Goal: Task Accomplishment & Management: Complete application form

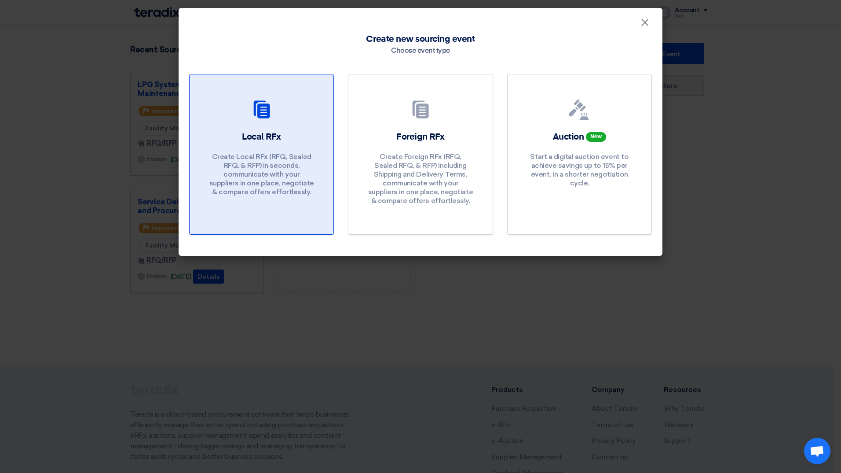
click at [266, 173] on p "Create Local RFx (RFQ, Sealed RFQ, & RFP) in seconds, communicate with your sup…" at bounding box center [262, 174] width 106 height 44
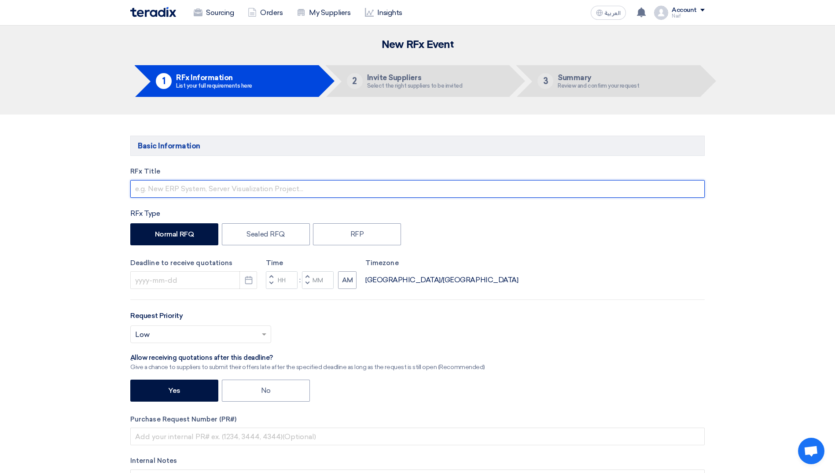
click at [157, 195] on input "text" at bounding box center [417, 189] width 574 height 18
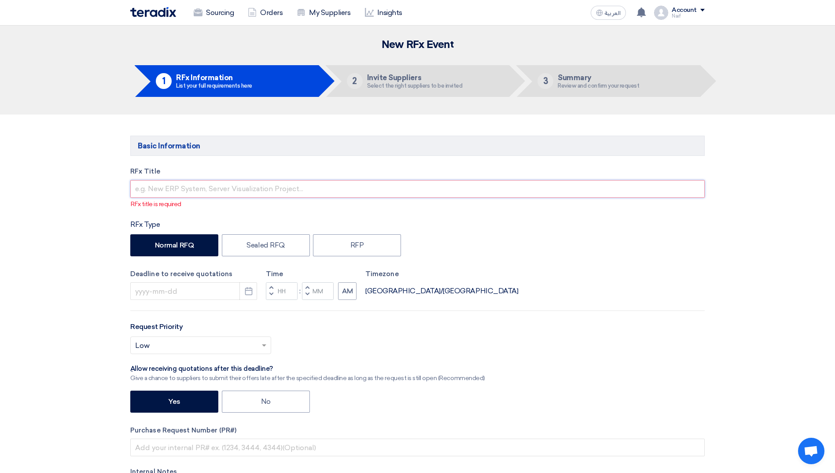
click at [157, 192] on input "text" at bounding box center [417, 189] width 574 height 18
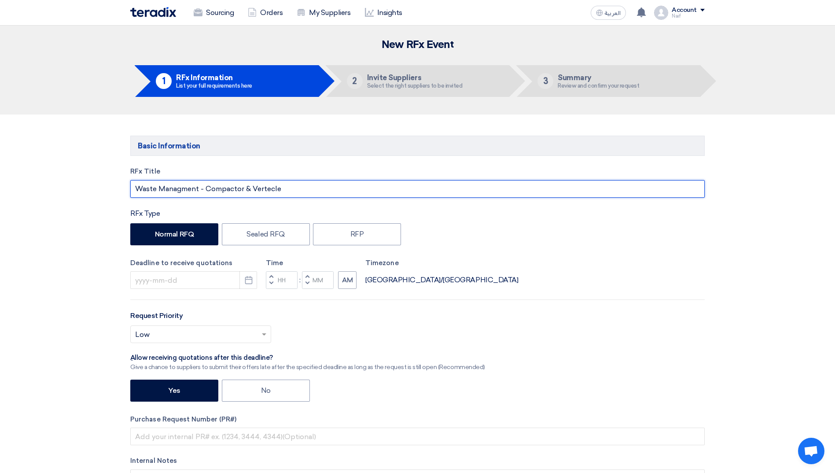
click at [264, 186] on input "Waste Managment - Compactor & Vertecle" at bounding box center [417, 189] width 574 height 18
click at [269, 187] on input "Waste Managment - Compactor & Vertecle" at bounding box center [417, 189] width 574 height 18
click at [291, 188] on input "Waste Managment - Compactor & Vertical Bailling press" at bounding box center [417, 189] width 574 height 18
click at [334, 187] on input "Waste Managment - Compactor & Vertical Bailing press" at bounding box center [417, 189] width 574 height 18
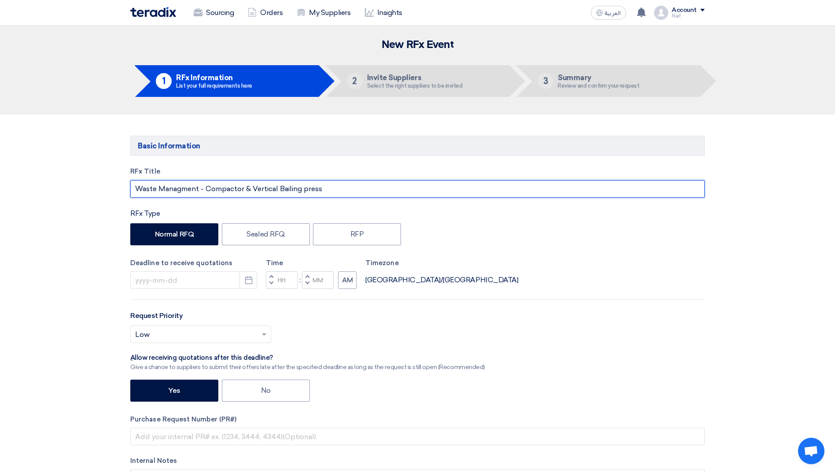
click at [304, 192] on input "Waste Managment - Compactor & Vertical Bailing press" at bounding box center [417, 189] width 574 height 18
click at [359, 186] on input "Waste Managment - Compactor & Vertical Bailing Press" at bounding box center [417, 189] width 574 height 18
type input "Waste Managment - Compactor & Vertical Bailing Press - Central & Eastern Regions"
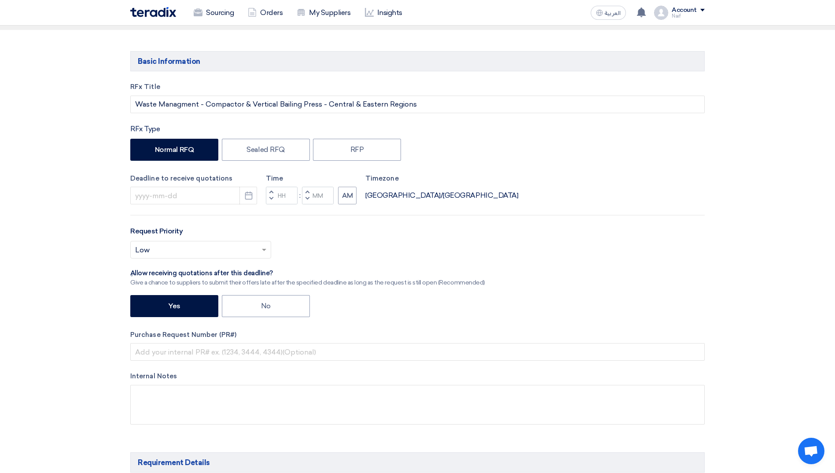
scroll to position [88, 0]
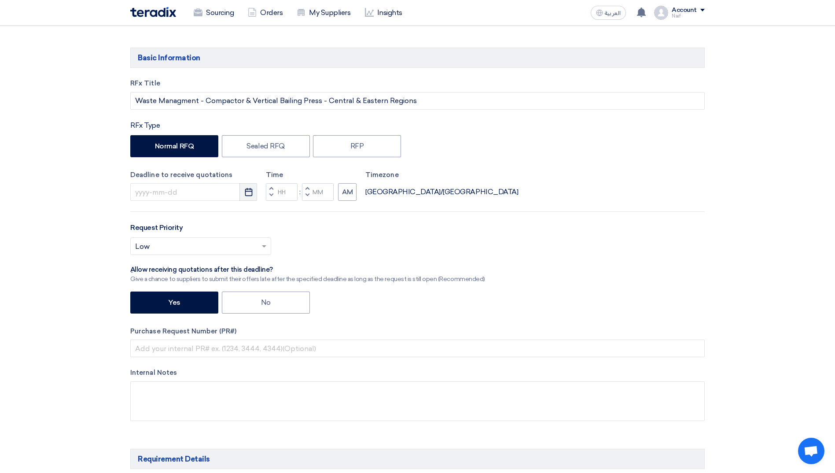
click at [242, 192] on button "Pick a date" at bounding box center [248, 192] width 18 height 18
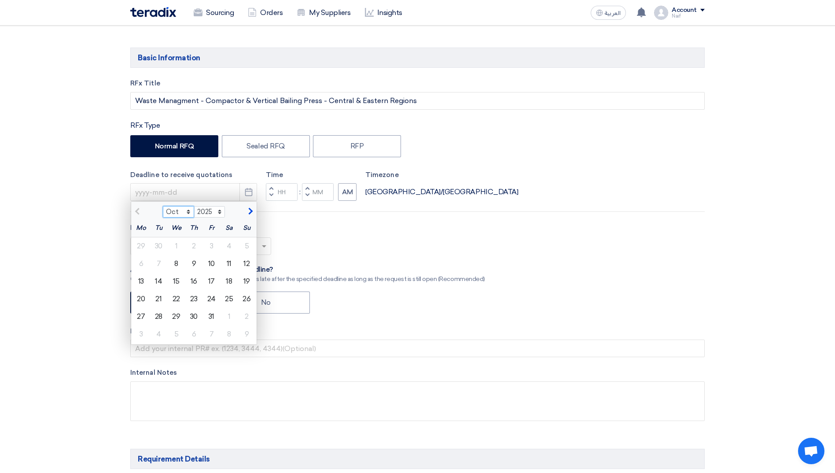
click at [187, 213] on select "Oct Nov Dec" at bounding box center [178, 211] width 31 height 11
select select "11"
click at [163, 206] on select "Oct Nov Dec" at bounding box center [178, 211] width 31 height 11
click at [232, 264] on div "8" at bounding box center [229, 264] width 18 height 18
type input "11/8/2025"
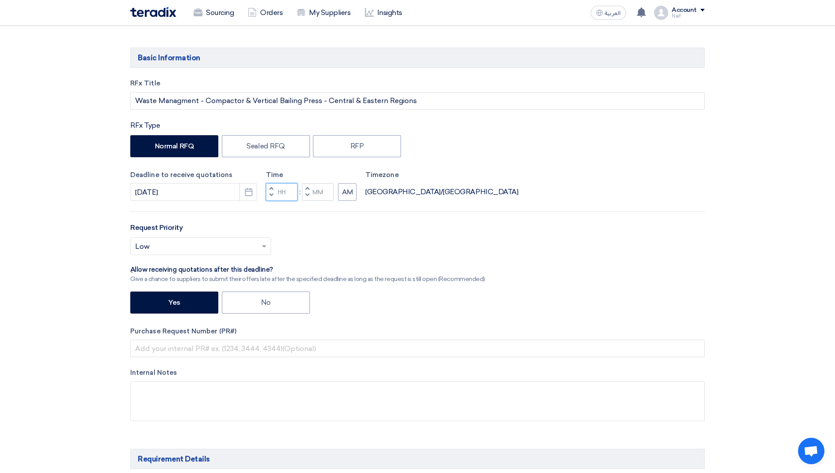
click at [279, 196] on input "Hours" at bounding box center [282, 192] width 32 height 18
type input "12"
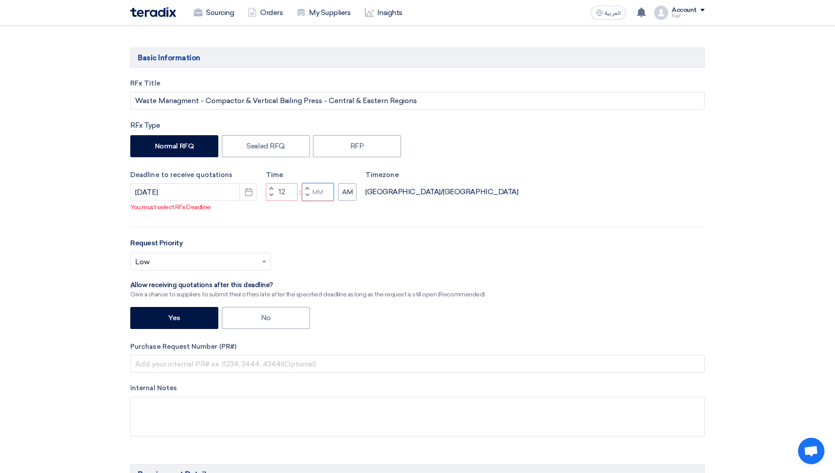
click at [314, 192] on div "Time Increment hours 12 Decrement hours : Increment minutes Decrement minutes AM" at bounding box center [311, 185] width 91 height 31
type input "00"
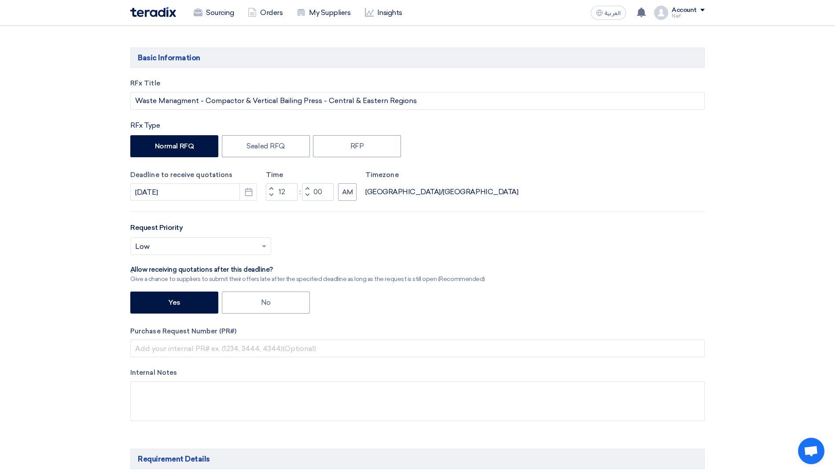
click at [129, 224] on div "RFx Title Waste Managment - Compactor & Vertical Bailing Press - Central & East…" at bounding box center [417, 256] width 587 height 356
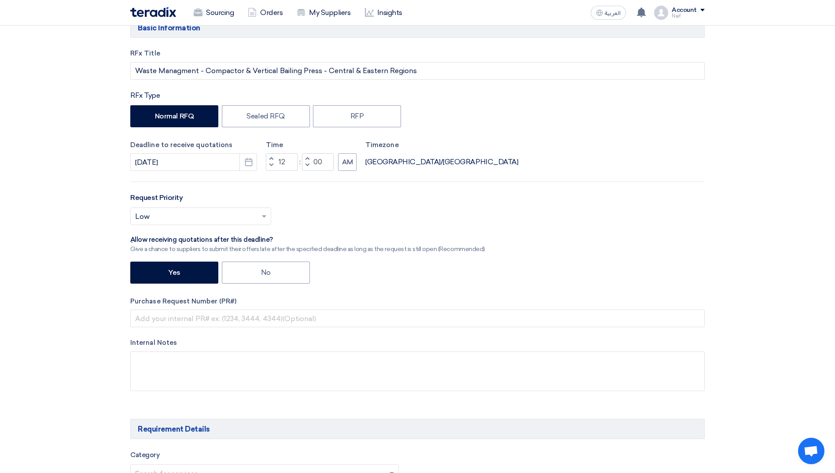
scroll to position [132, 0]
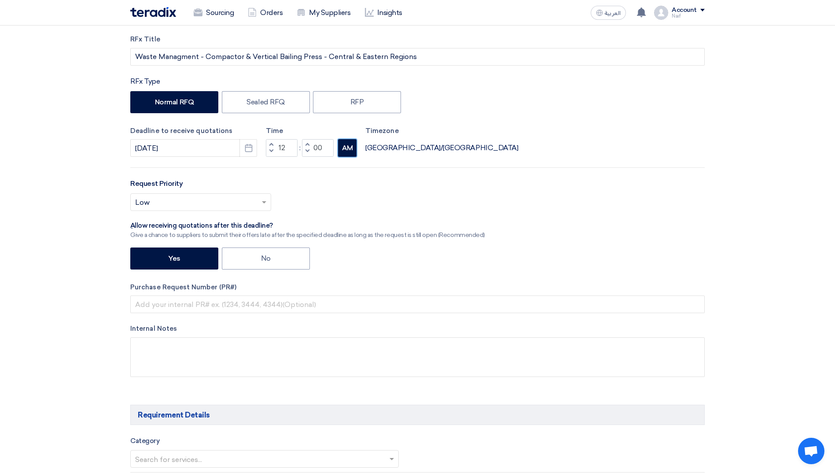
click at [349, 147] on button "AM" at bounding box center [347, 148] width 18 height 18
click at [211, 198] on input "text" at bounding box center [196, 203] width 122 height 15
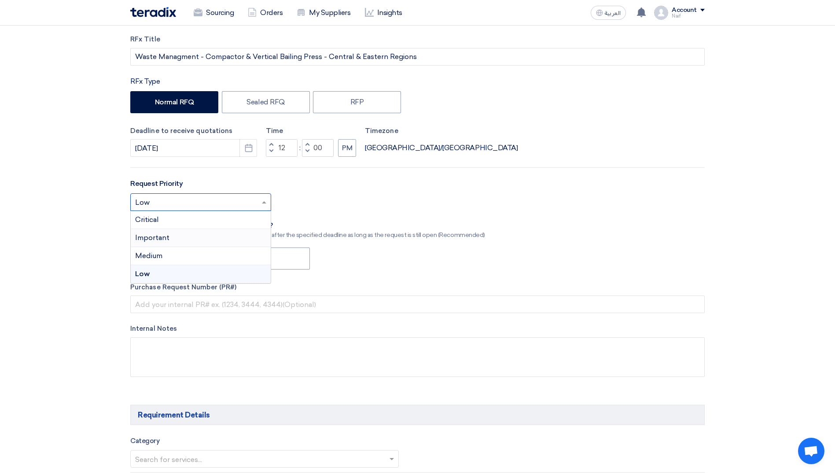
click at [181, 238] on div "Important" at bounding box center [201, 238] width 140 height 18
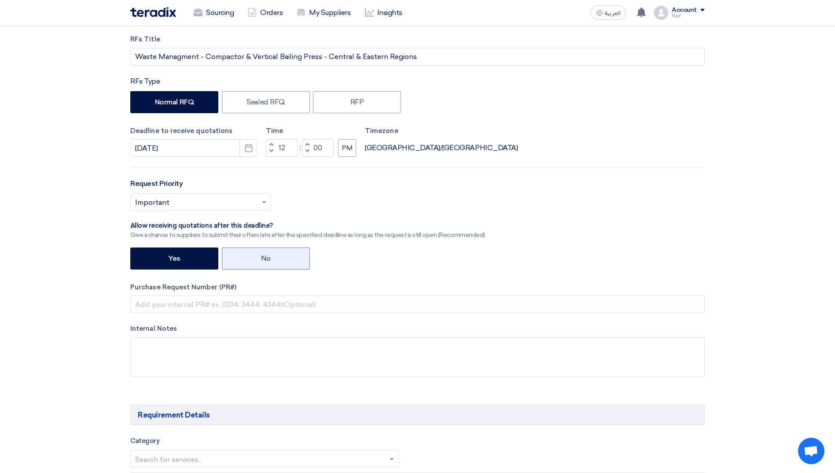
click at [258, 259] on label "No" at bounding box center [266, 258] width 88 height 22
click at [261, 259] on input "No" at bounding box center [264, 258] width 6 height 6
radio input "true"
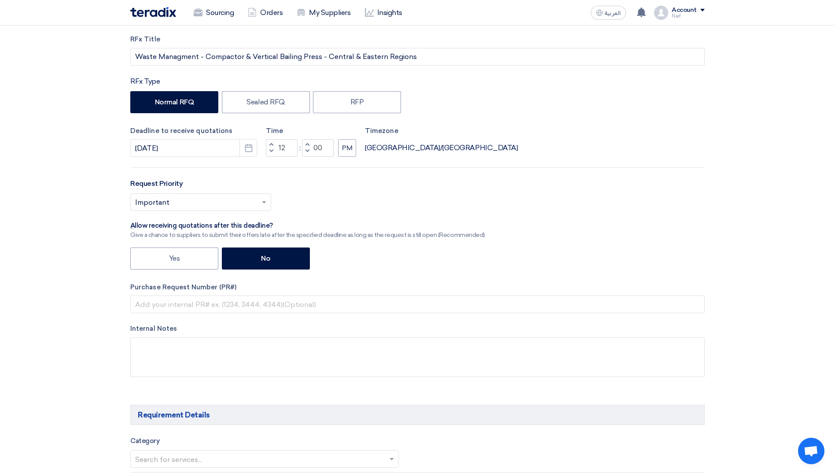
scroll to position [176, 0]
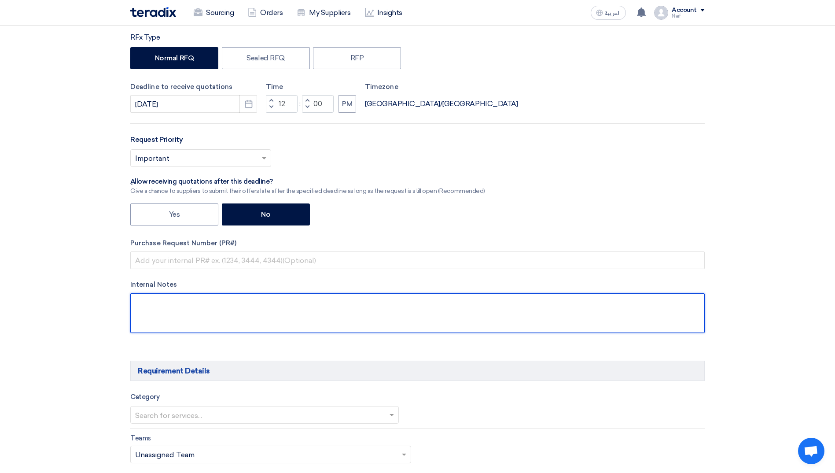
click at [170, 305] on textarea at bounding box center [417, 313] width 574 height 40
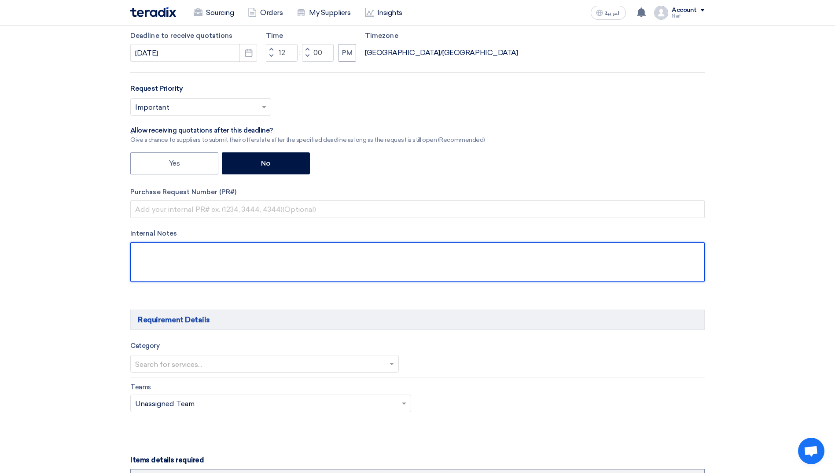
scroll to position [308, 0]
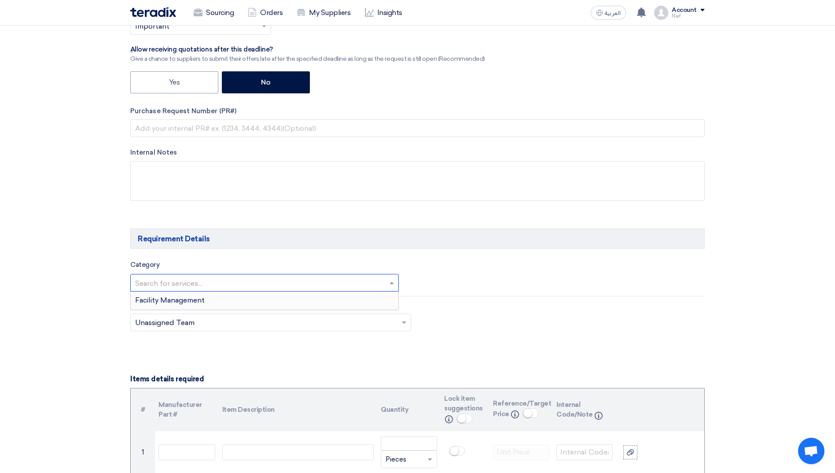
click at [386, 285] on div at bounding box center [265, 282] width 268 height 15
click at [310, 296] on div "Facility Management" at bounding box center [265, 300] width 268 height 18
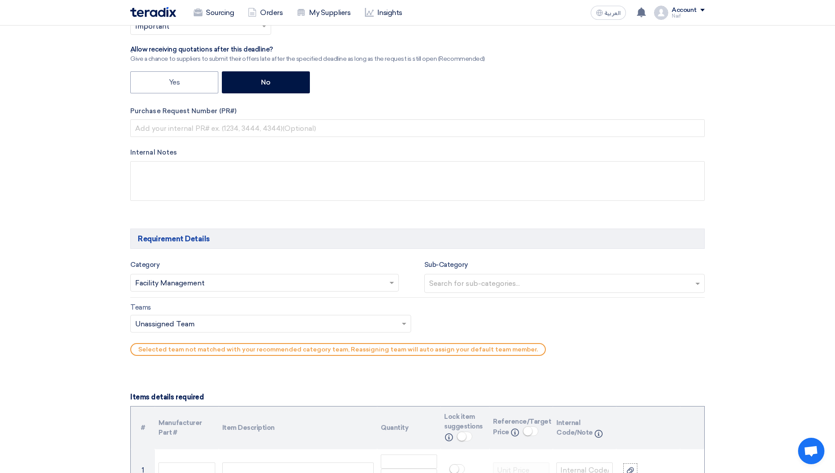
click at [408, 321] on span at bounding box center [405, 323] width 11 height 11
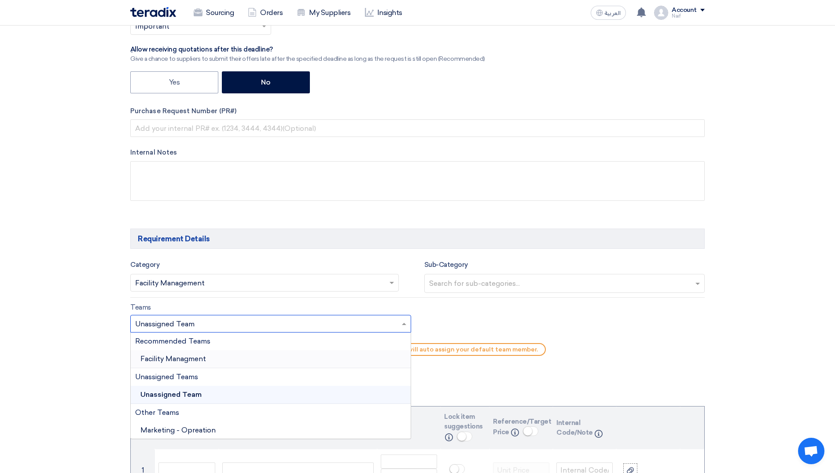
click at [271, 359] on div "Facility Managment" at bounding box center [271, 359] width 280 height 18
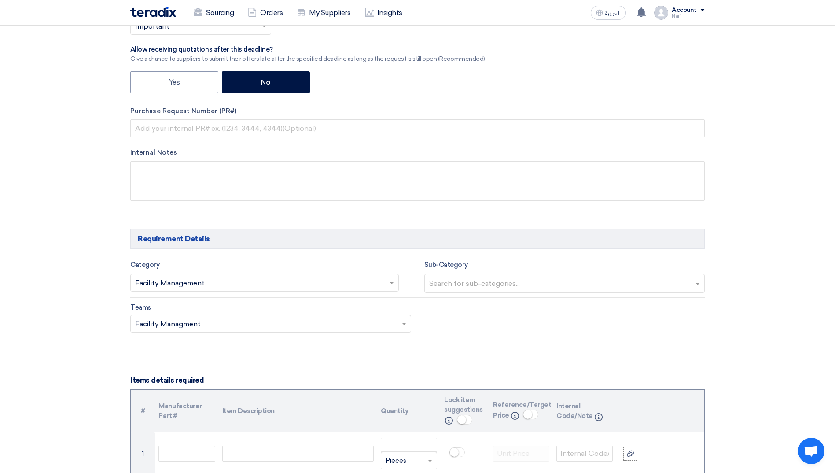
click at [539, 293] on div "Category Search for services... × Facility Management × Sub-Category Search for…" at bounding box center [417, 278] width 574 height 39
click at [542, 286] on input "text" at bounding box center [565, 284] width 273 height 15
click at [474, 301] on div "No items found" at bounding box center [565, 302] width 280 height 18
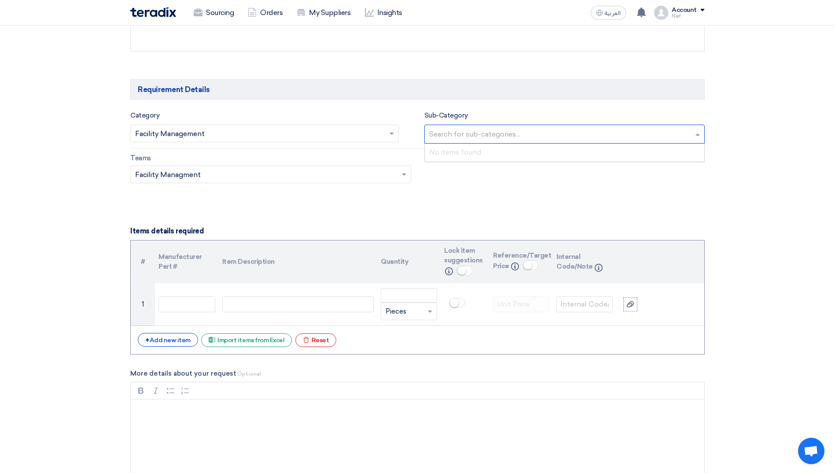
scroll to position [528, 0]
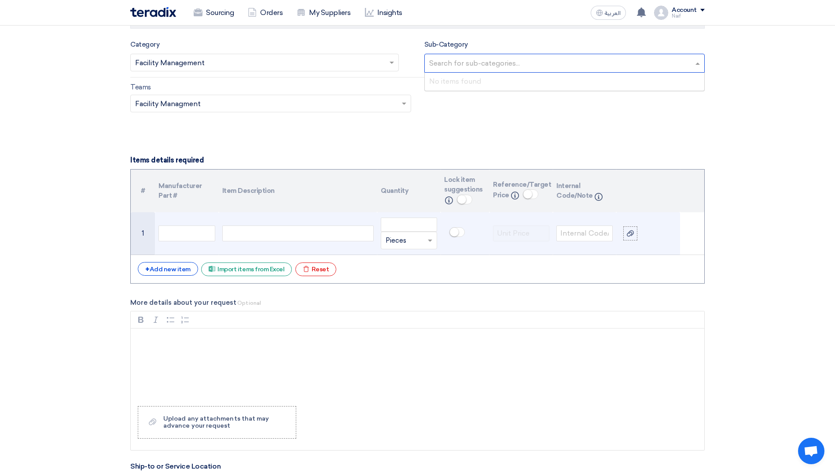
click at [253, 232] on div at bounding box center [297, 233] width 151 height 16
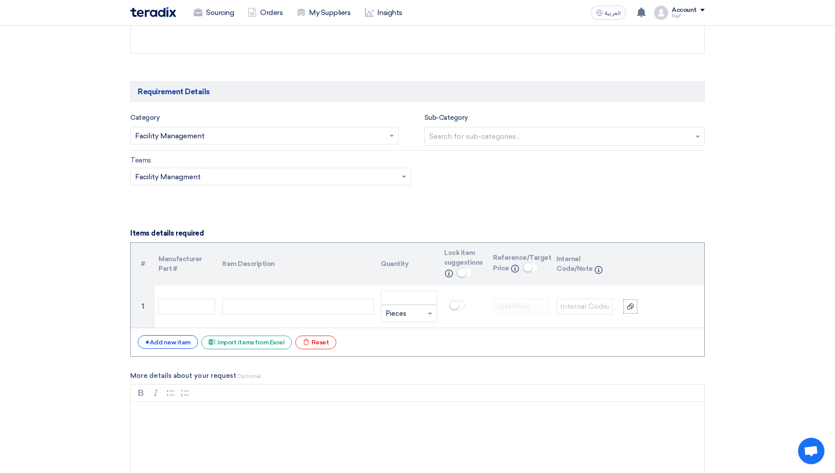
scroll to position [440, 0]
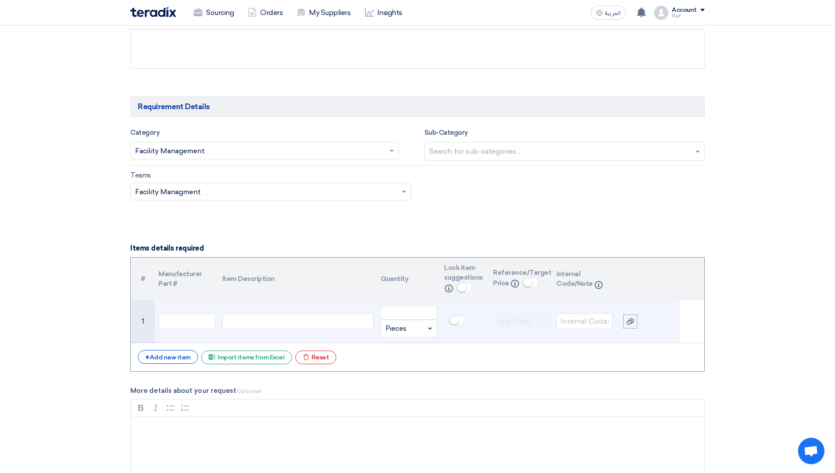
click at [431, 327] on span at bounding box center [430, 328] width 4 height 3
click at [431, 327] on span at bounding box center [430, 328] width 4 height 2
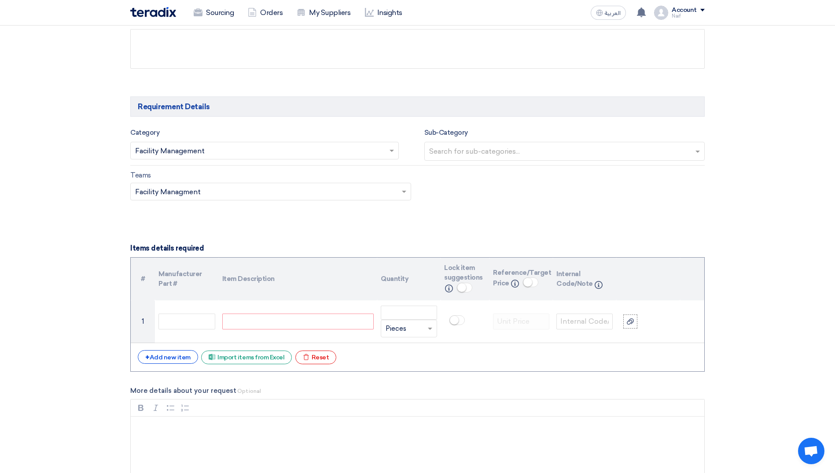
scroll to position [396, 0]
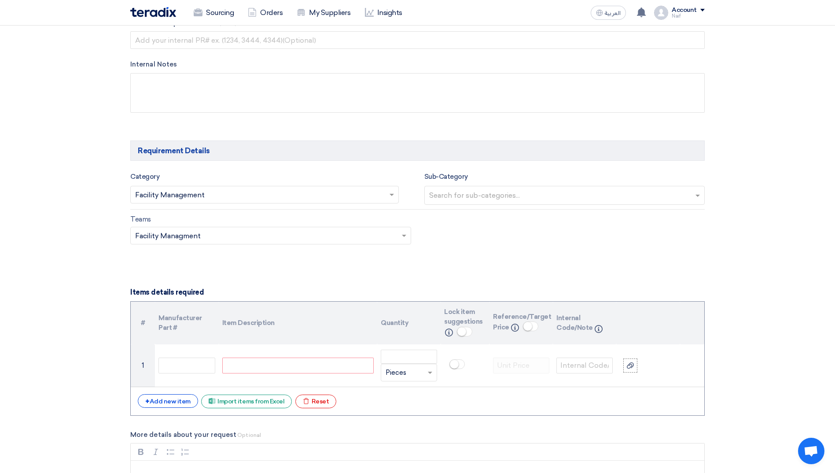
click at [56, 303] on section "Basic Information RFx Title Waste Managment - Compactor & Vertical Bailing Pres…" at bounding box center [417, 472] width 835 height 1508
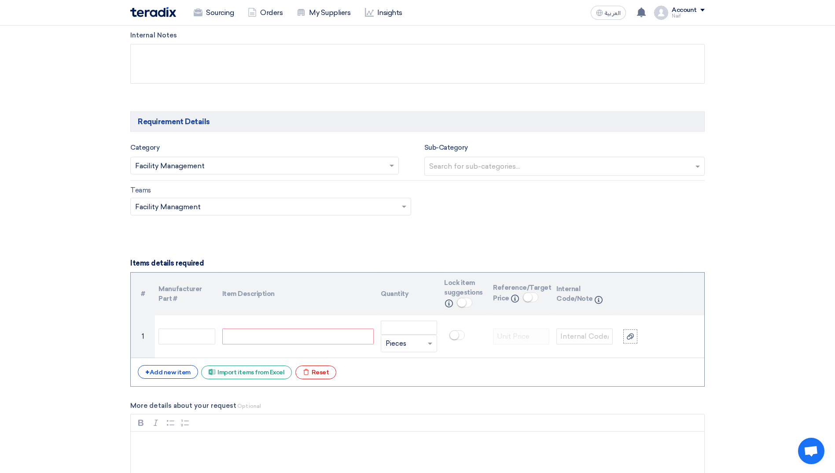
scroll to position [484, 0]
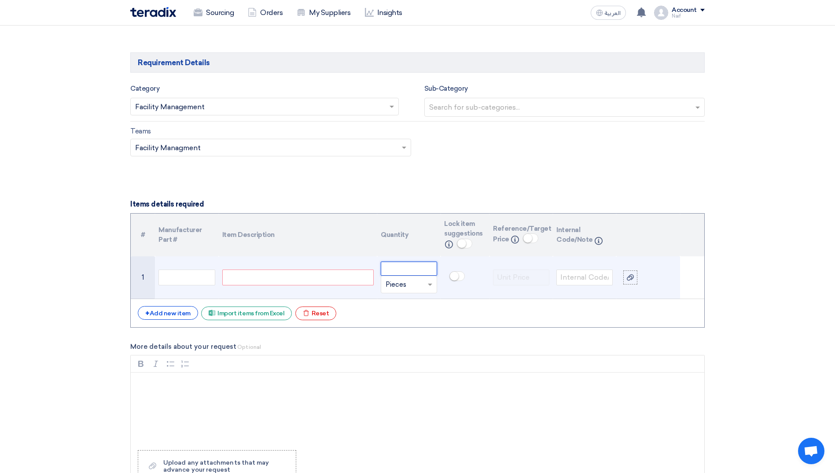
click at [408, 271] on input "number" at bounding box center [409, 268] width 56 height 14
click at [423, 285] on div at bounding box center [408, 284] width 55 height 14
click at [399, 274] on input "number" at bounding box center [409, 268] width 56 height 14
click at [425, 283] on div at bounding box center [408, 284] width 55 height 14
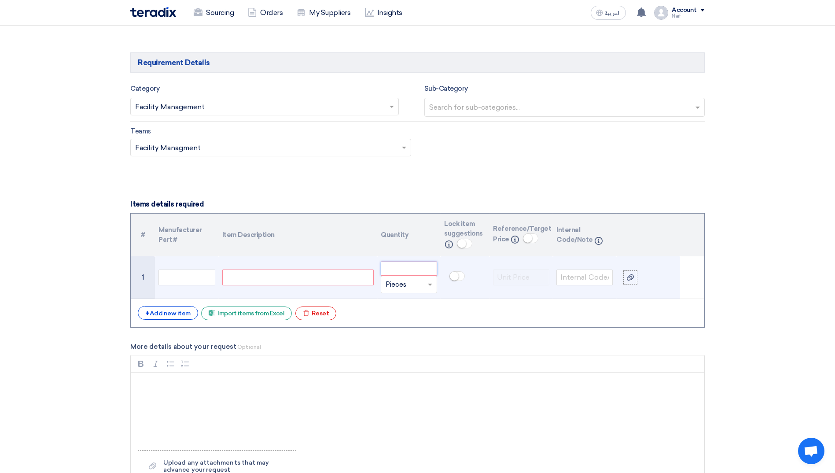
click at [417, 272] on input "number" at bounding box center [409, 268] width 56 height 14
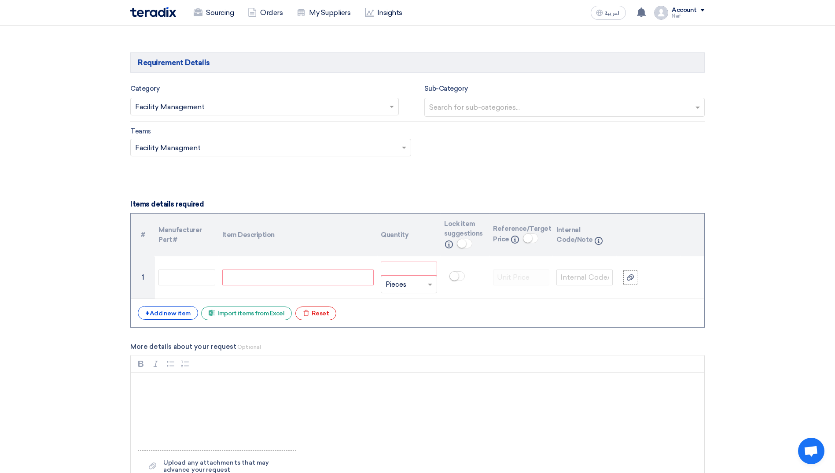
click at [738, 312] on section "Basic Information RFx Title Waste Managment - Compactor & Vertical Bailing Pres…" at bounding box center [417, 384] width 835 height 1508
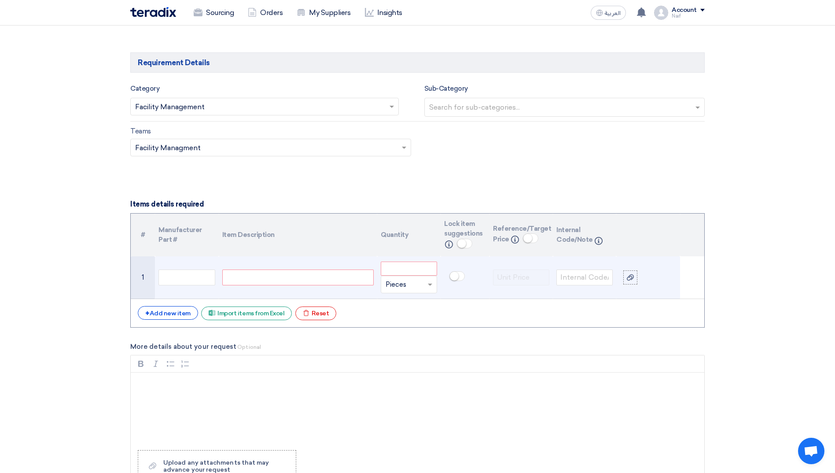
click at [257, 274] on div at bounding box center [297, 277] width 151 height 16
click at [172, 279] on input "text" at bounding box center [186, 277] width 56 height 16
click at [191, 277] on input "text" at bounding box center [186, 277] width 56 height 16
type input "[PERSON_NAME] Mall - [GEOGRAPHIC_DATA]"
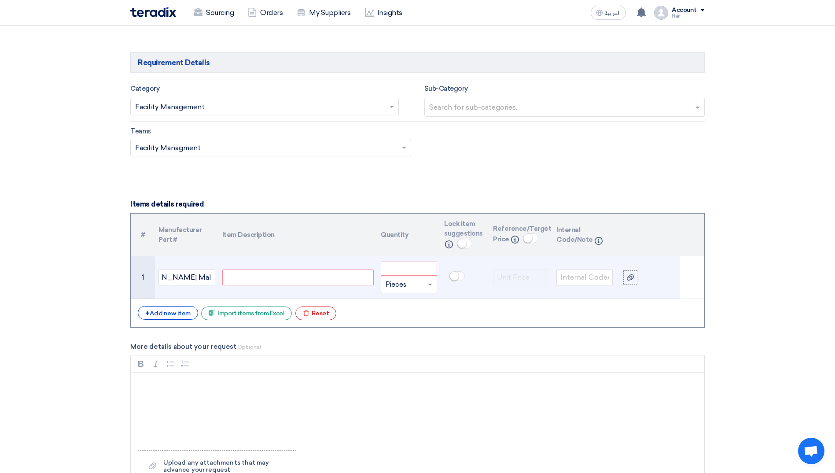
click at [299, 275] on div at bounding box center [297, 277] width 151 height 16
click at [317, 281] on div at bounding box center [297, 277] width 151 height 16
click at [341, 277] on div "On-site Compactor - Capacity" at bounding box center [297, 277] width 151 height 16
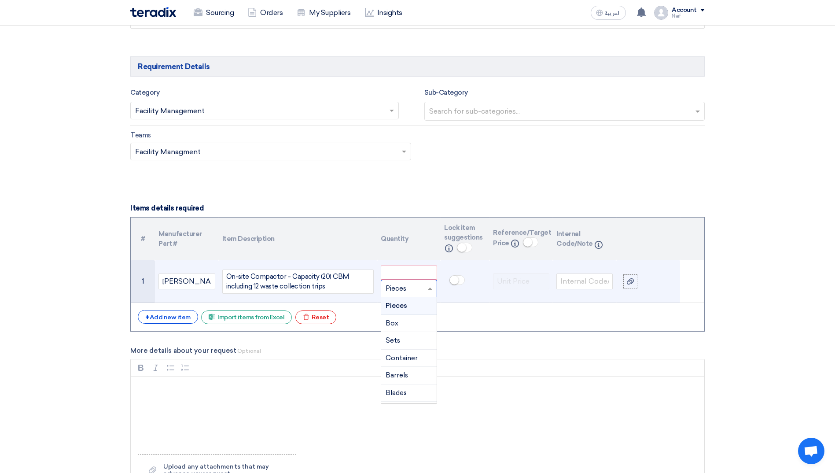
click at [402, 283] on input "text" at bounding box center [403, 288] width 36 height 14
type input "mo"
click at [393, 309] on div "Month" at bounding box center [408, 306] width 55 height 18
click at [411, 269] on input "number" at bounding box center [409, 272] width 56 height 14
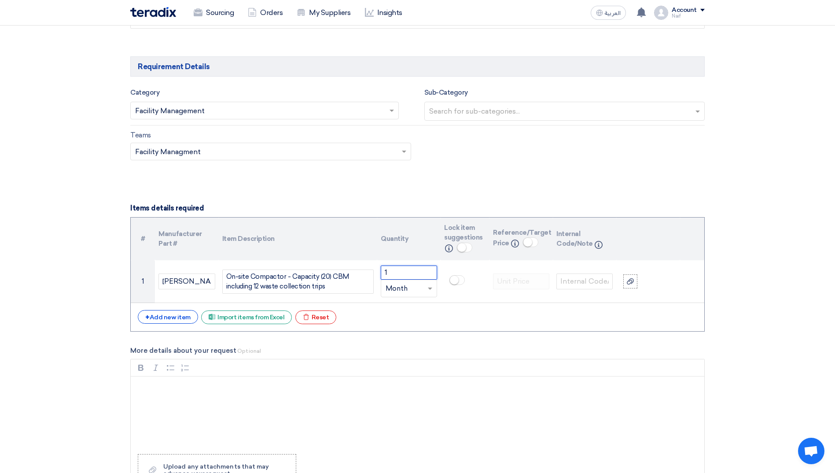
type input "1"
click at [94, 343] on section "Basic Information RFx Title Waste Managment - Compactor & Vertical Bailing Pres…" at bounding box center [417, 388] width 835 height 1508
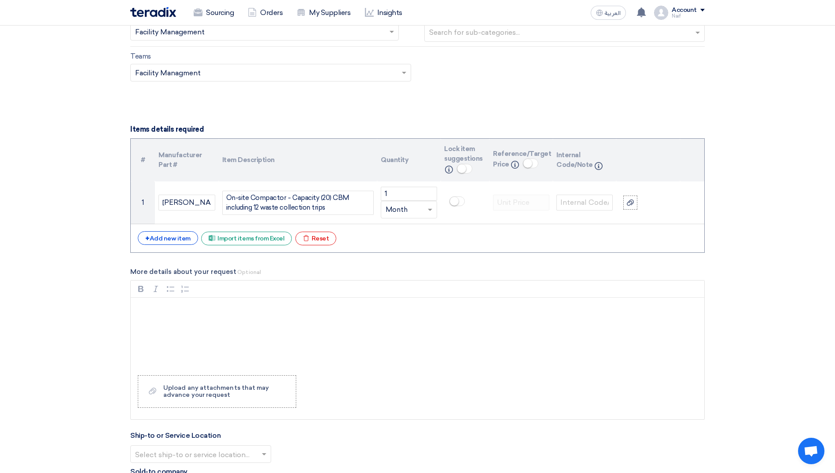
scroll to position [568, 0]
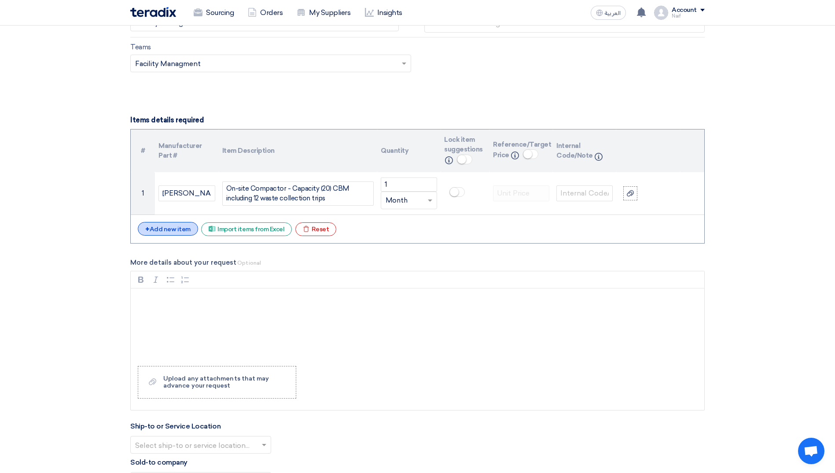
click at [151, 232] on div "+ Add new item" at bounding box center [168, 229] width 60 height 14
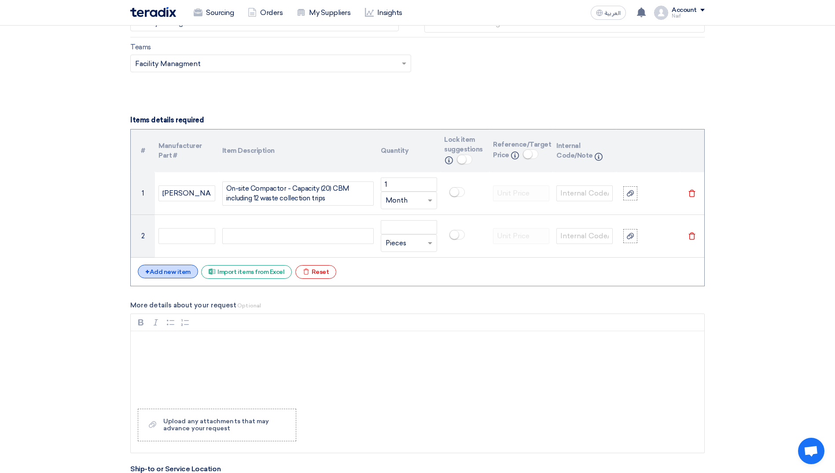
click at [159, 265] on div "+ Add new item" at bounding box center [168, 271] width 60 height 14
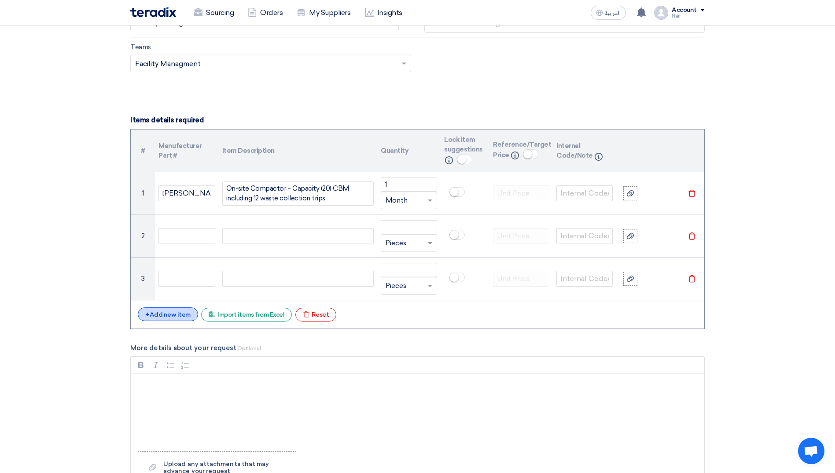
click at [160, 314] on div "+ Add new item" at bounding box center [168, 314] width 60 height 14
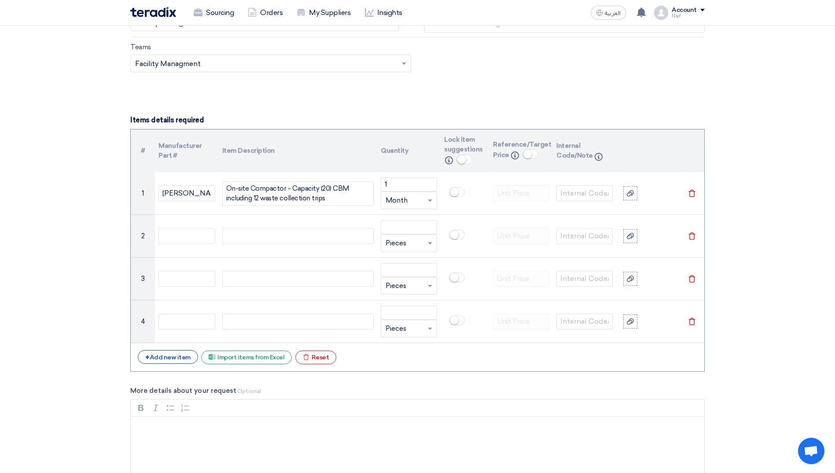
click at [158, 348] on div "# Manufacturer Part # Item Description Quantity Lock item suggestions Info Refe…" at bounding box center [417, 250] width 574 height 242
click at [155, 356] on div "+ Add new item" at bounding box center [168, 357] width 60 height 14
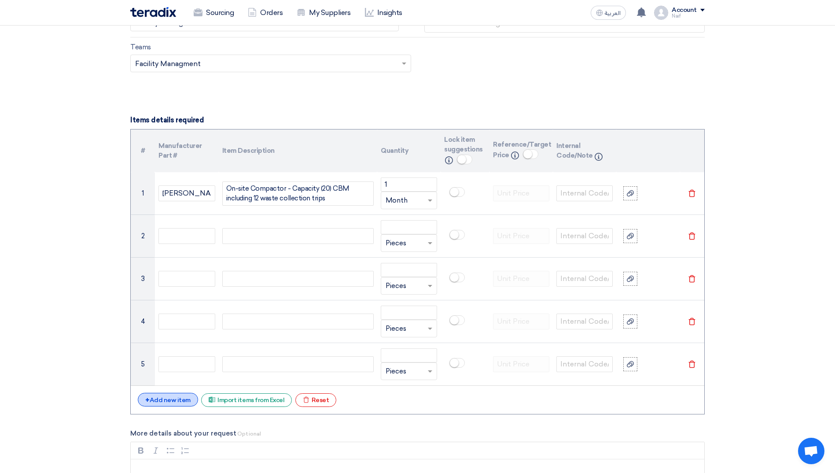
click at [161, 399] on div "+ Add new item" at bounding box center [168, 400] width 60 height 14
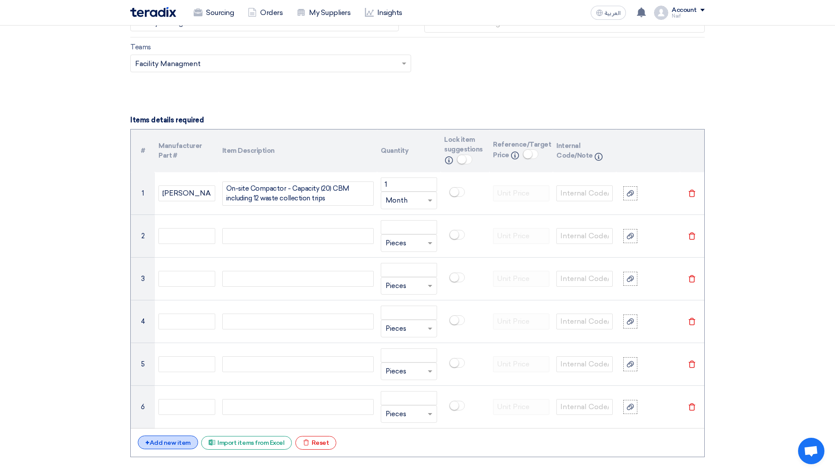
click at [160, 443] on div "+ Add new item" at bounding box center [168, 442] width 60 height 14
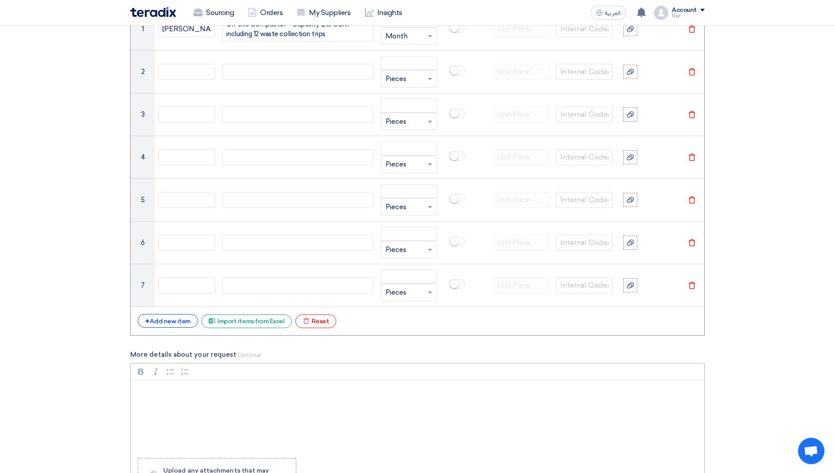
scroll to position [744, 0]
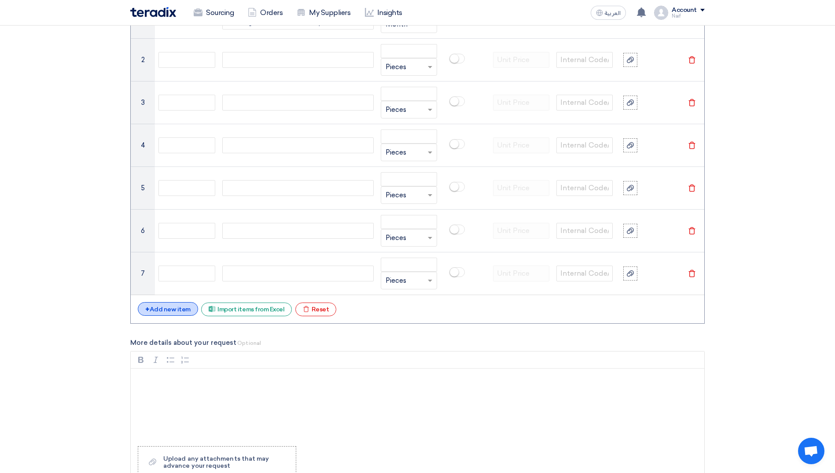
click at [159, 312] on div "+ Add new item" at bounding box center [168, 309] width 60 height 14
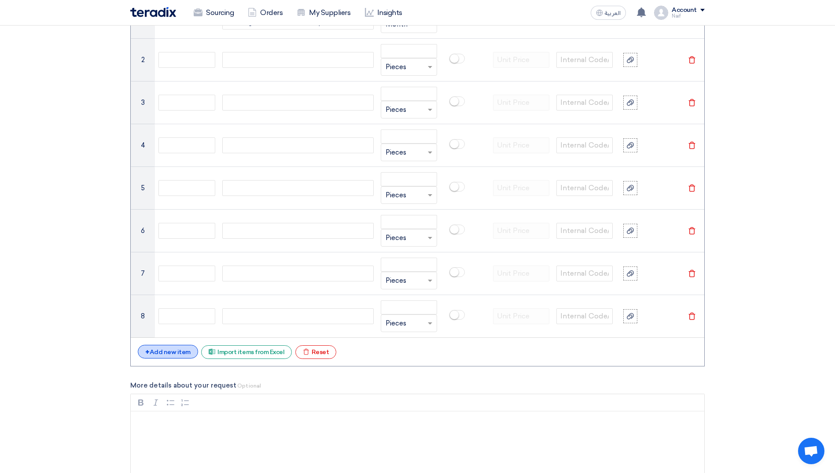
click at [157, 352] on div "+ Add new item" at bounding box center [168, 352] width 60 height 14
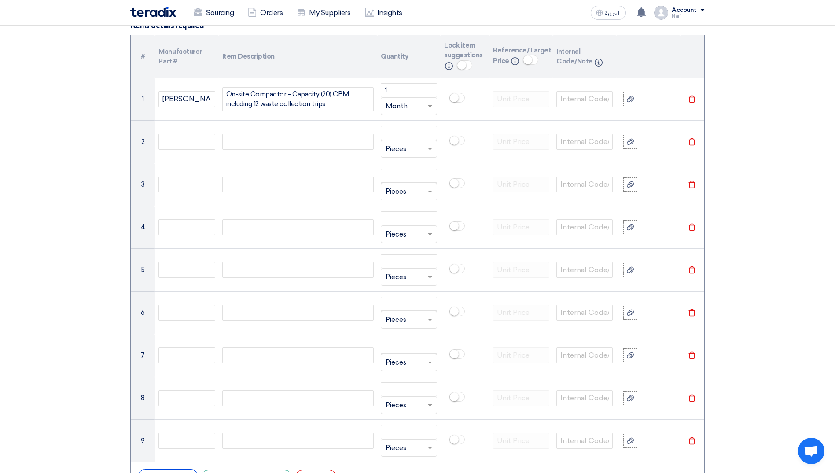
scroll to position [524, 0]
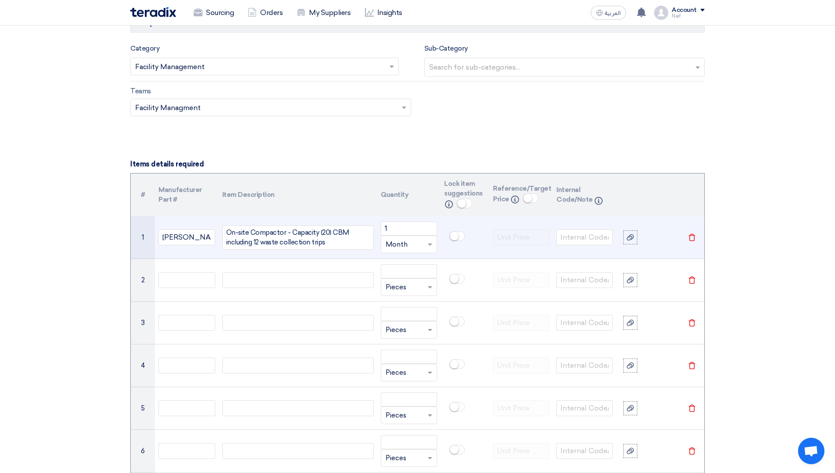
click at [269, 238] on div "On-site Compactor - Capacity (20) CBM including 12 waste collection trips" at bounding box center [297, 237] width 151 height 24
copy div "On-site Compactor - Capacity (20) CBM including 12 waste collection trips"
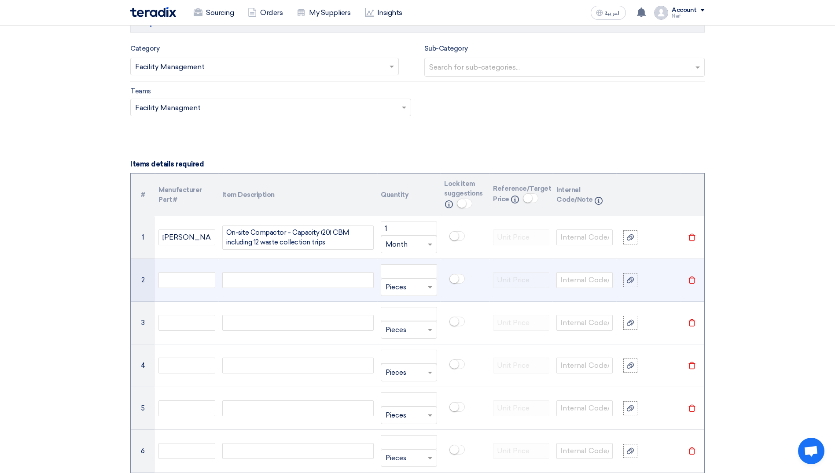
click at [288, 278] on div at bounding box center [297, 280] width 151 height 16
paste div
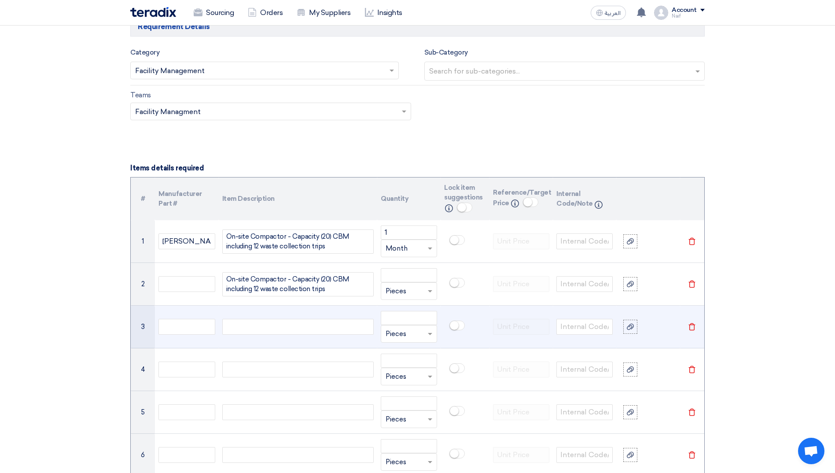
click at [257, 322] on div at bounding box center [297, 327] width 151 height 16
paste div
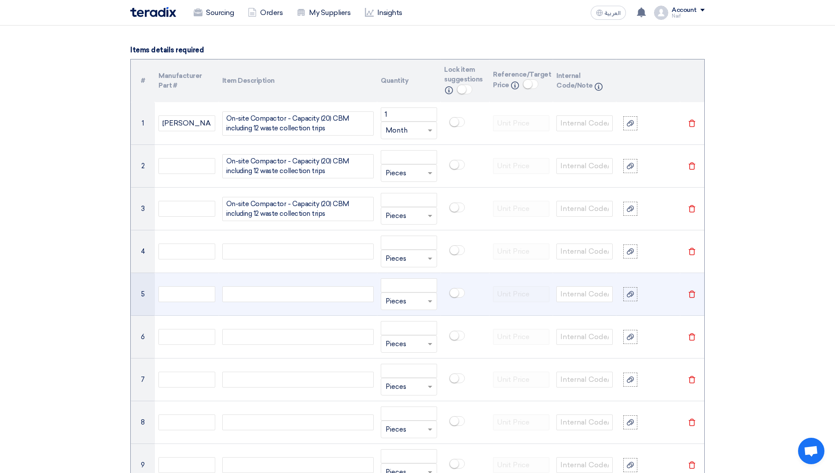
scroll to position [648, 0]
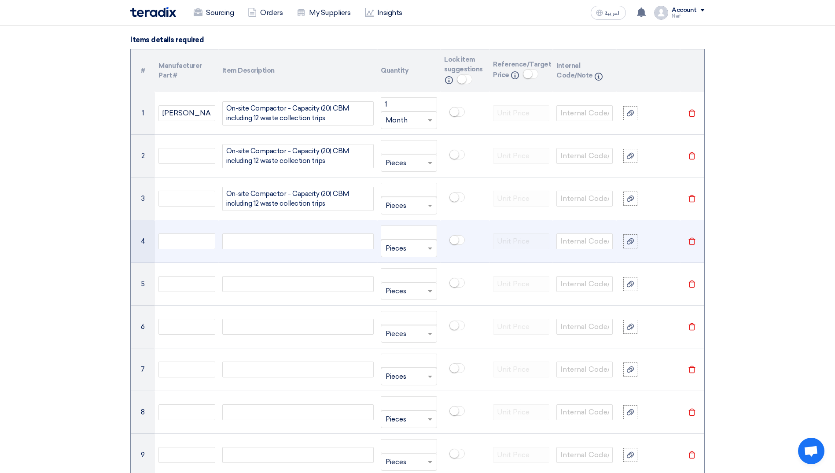
click at [276, 234] on div at bounding box center [297, 241] width 151 height 16
paste div
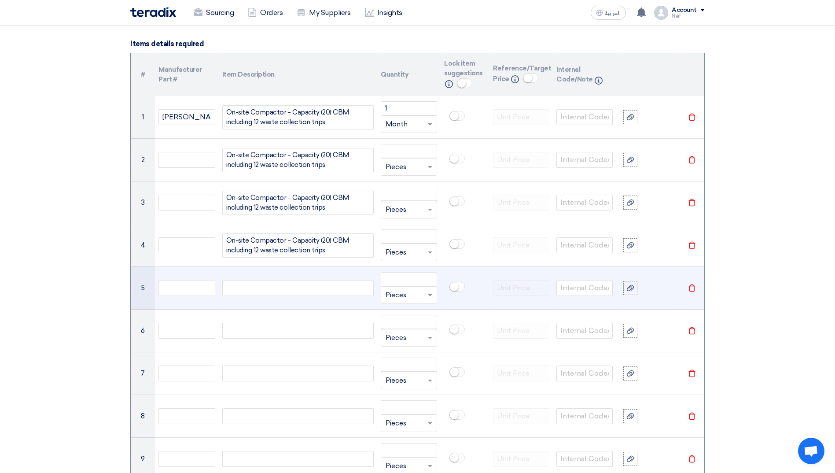
click at [266, 293] on div at bounding box center [297, 288] width 151 height 16
paste div
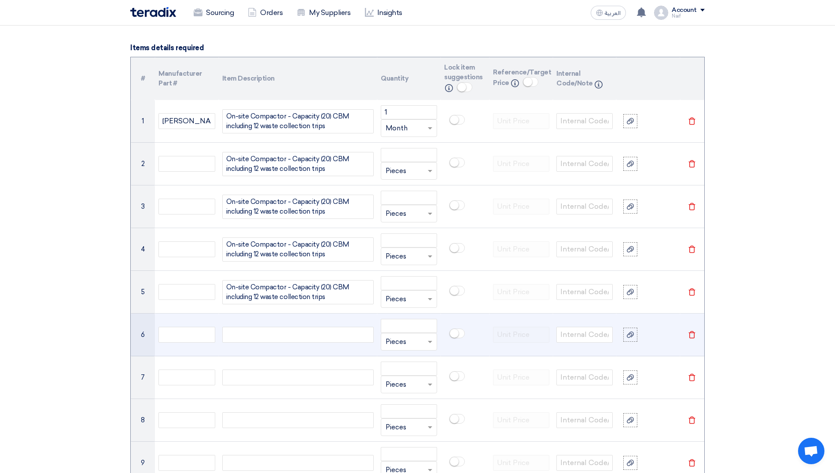
click at [274, 335] on div at bounding box center [297, 334] width 151 height 16
paste div
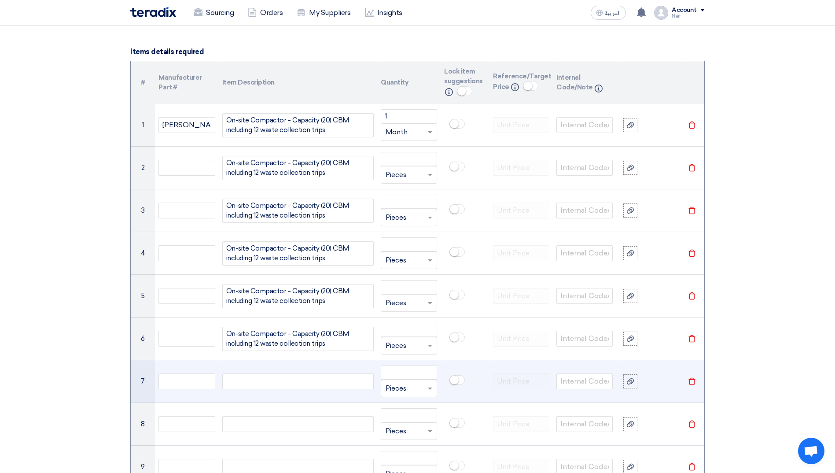
click at [256, 381] on div at bounding box center [297, 381] width 151 height 16
paste div
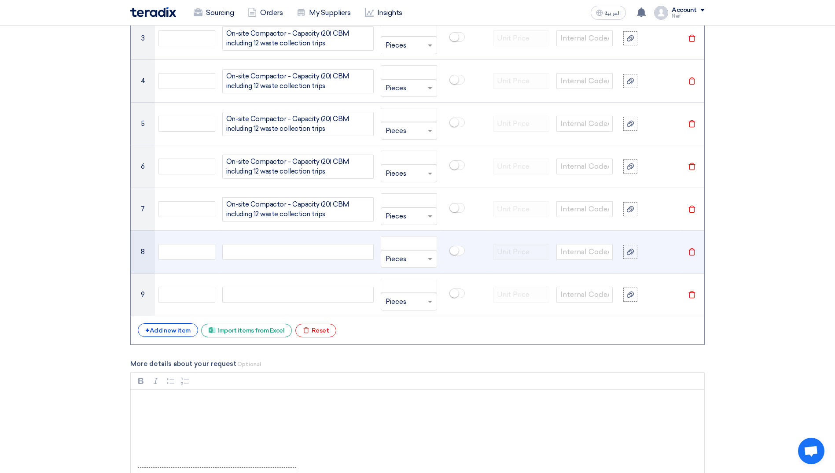
click at [275, 248] on div at bounding box center [297, 252] width 151 height 16
paste div
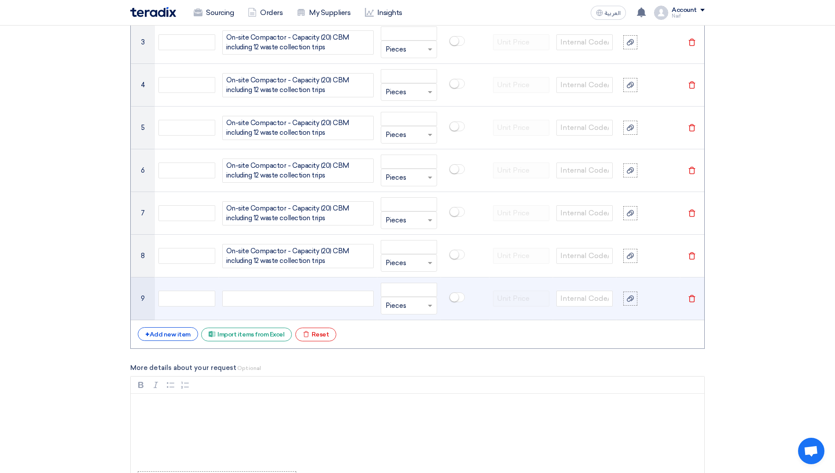
click at [251, 304] on div at bounding box center [297, 298] width 151 height 16
paste div
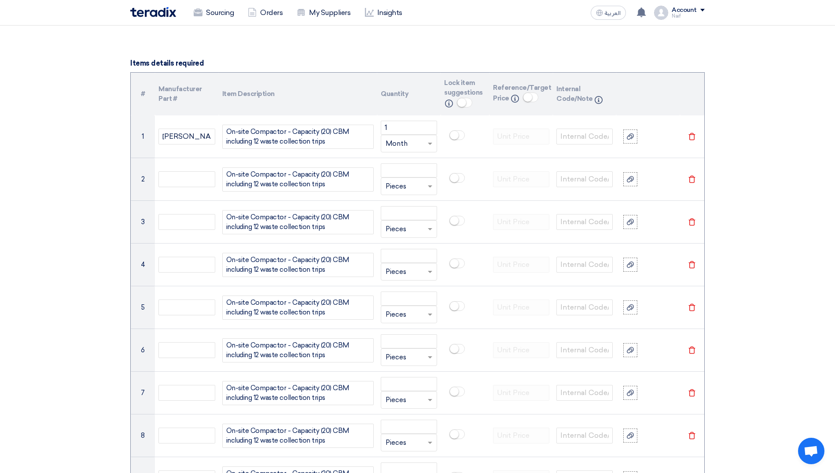
scroll to position [624, 0]
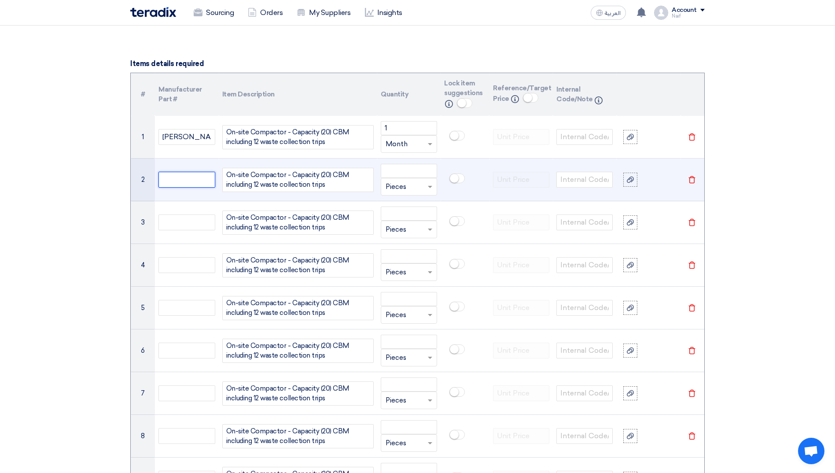
click at [179, 183] on input "text" at bounding box center [186, 180] width 56 height 16
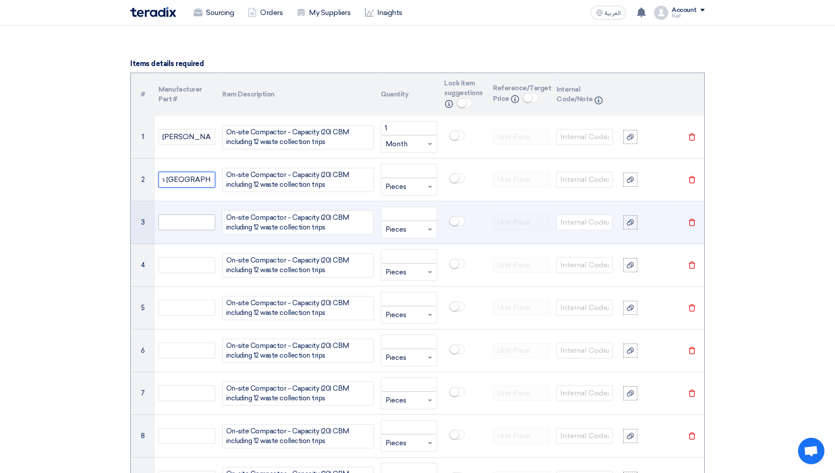
type input "Salaam [GEOGRAPHIC_DATA] - [GEOGRAPHIC_DATA]"
click at [184, 221] on input "text" at bounding box center [186, 222] width 56 height 16
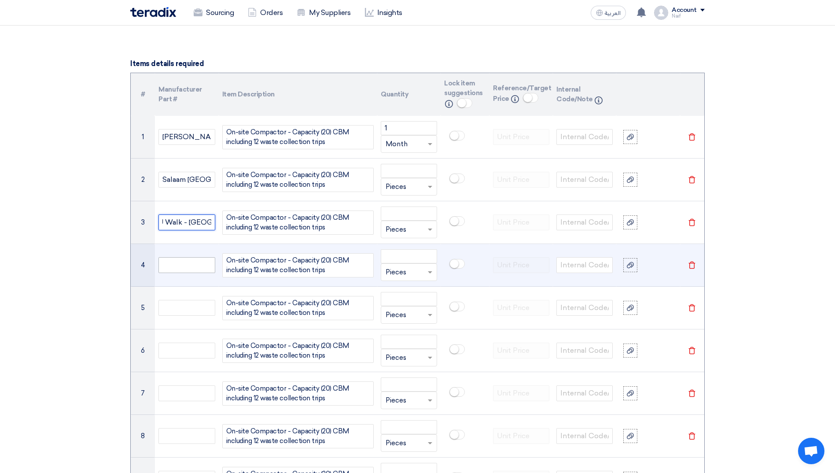
type input "U Walk - [GEOGRAPHIC_DATA]"
click at [184, 262] on input "text" at bounding box center [186, 265] width 56 height 16
type input "The View Mall - [GEOGRAPHIC_DATA]"
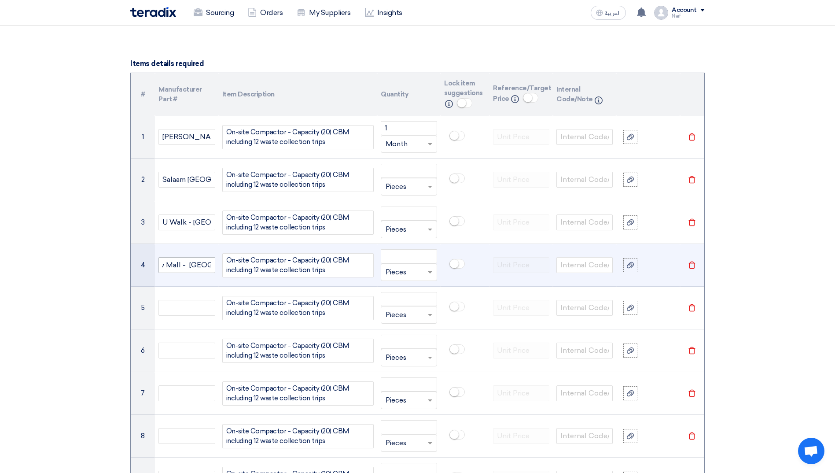
scroll to position [0, 0]
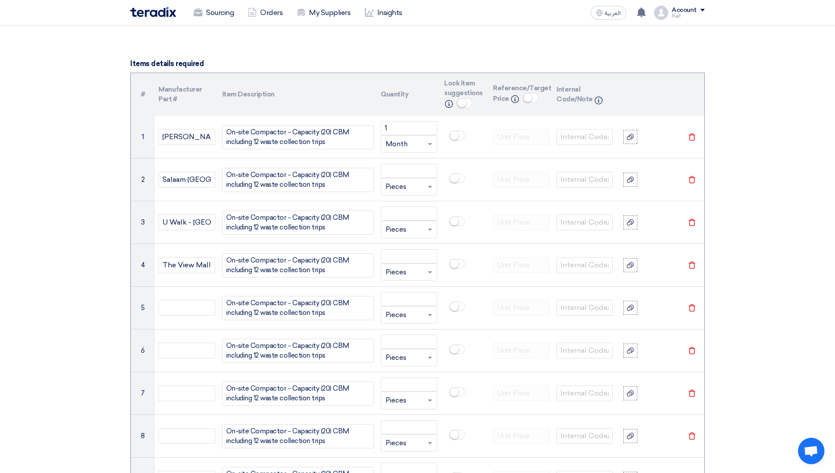
click at [43, 262] on section "Basic Information RFx Title Waste Managment - Compactor & Vertical Bailing Pres…" at bounding box center [417, 415] width 835 height 1850
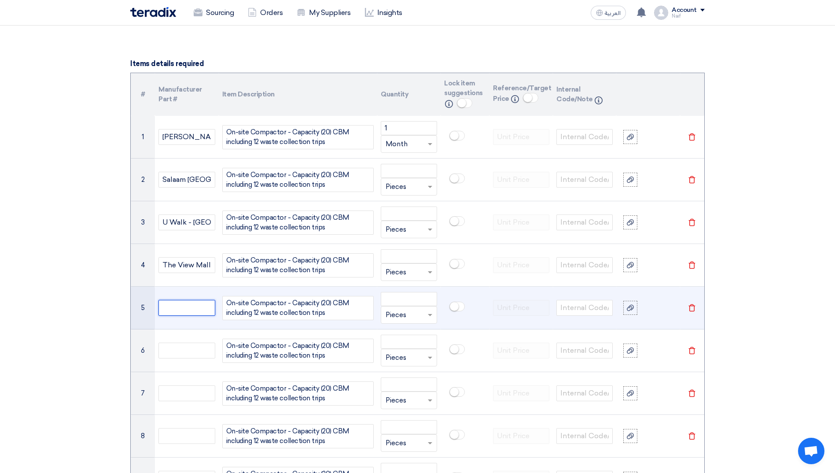
click at [194, 304] on input "text" at bounding box center [186, 308] width 56 height 16
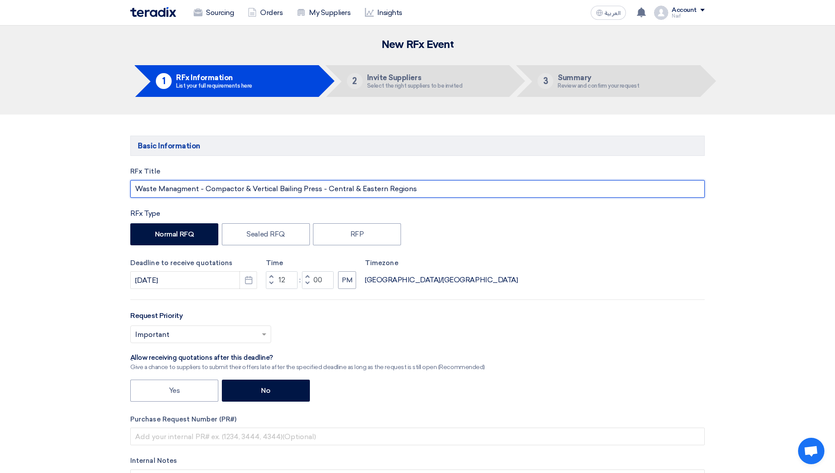
drag, startPoint x: 426, startPoint y: 187, endPoint x: 324, endPoint y: 191, distance: 102.1
click at [324, 191] on input "Waste Managment - Compactor & Vertical Bailing Press - Central & Eastern Regions" at bounding box center [417, 189] width 574 height 18
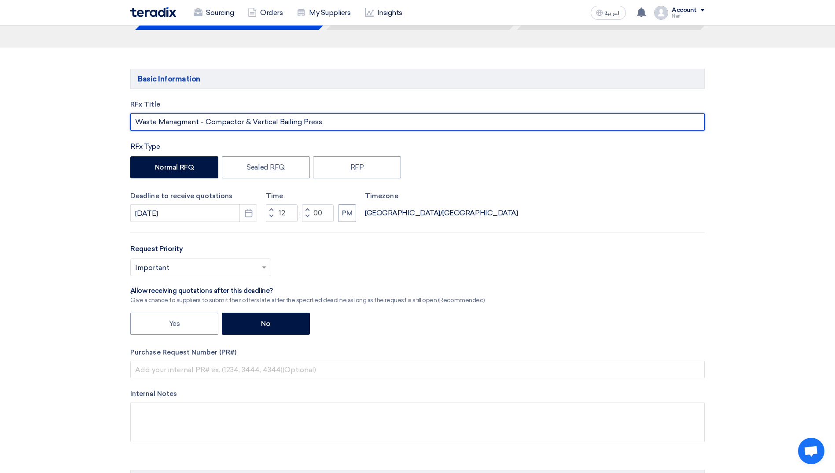
scroll to position [88, 0]
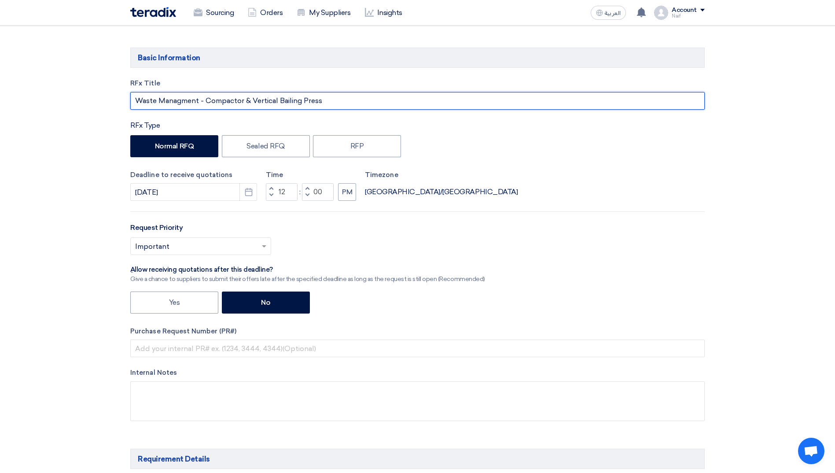
click at [244, 101] on input "Waste Managment - Compactor & Vertical Bailing Press" at bounding box center [417, 101] width 574 height 18
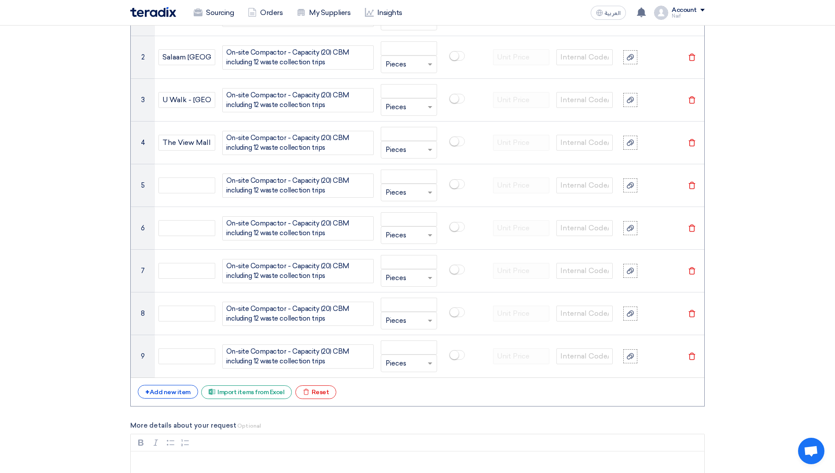
scroll to position [792, 0]
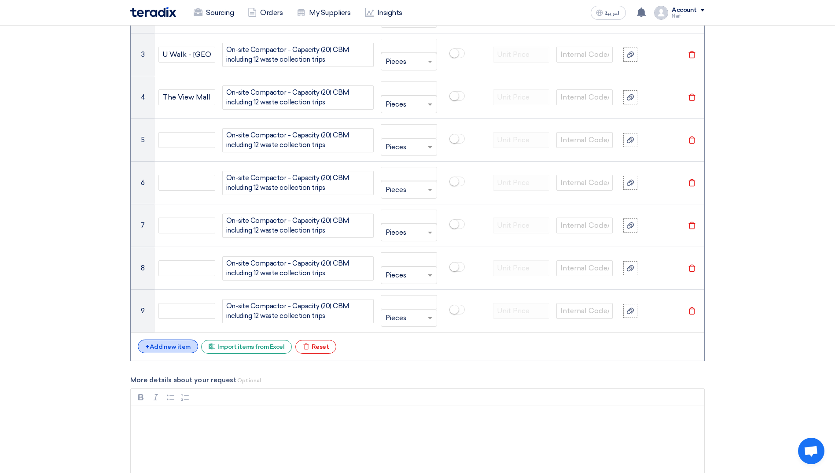
type input "Waste Managment - Compactor (20) CBM) & Vertical Bailing Press"
click at [176, 347] on div "+ Add new item" at bounding box center [168, 346] width 60 height 14
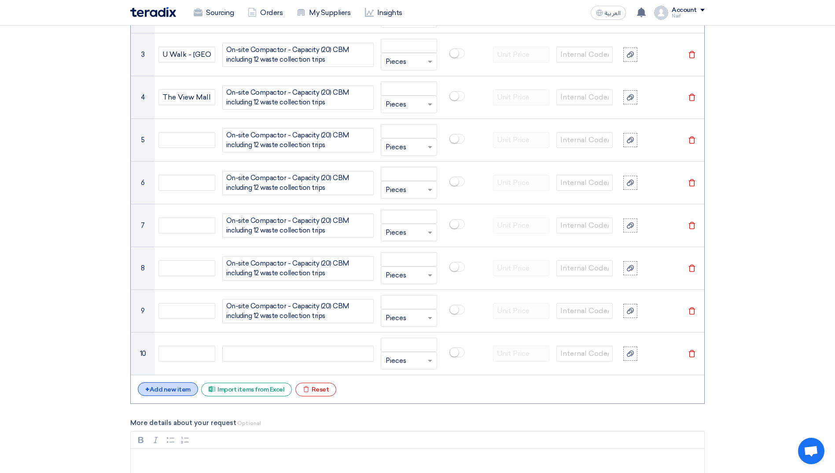
click at [173, 393] on div "+ Add new item" at bounding box center [168, 389] width 60 height 14
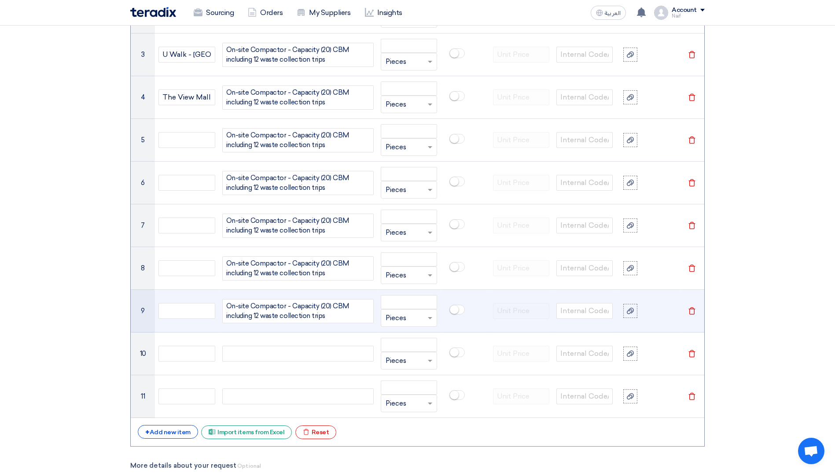
click at [278, 307] on span "On-site Compactor - Capacity (20) CBM including 12 waste collection trips" at bounding box center [297, 311] width 143 height 20
copy span "On-site Compactor - Capacity (20) CBM including 12 waste collection trips"
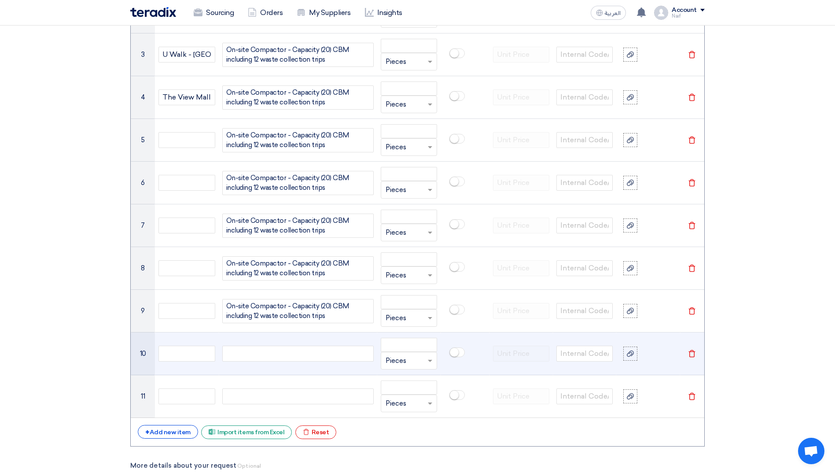
click at [257, 352] on div at bounding box center [297, 353] width 151 height 16
paste div
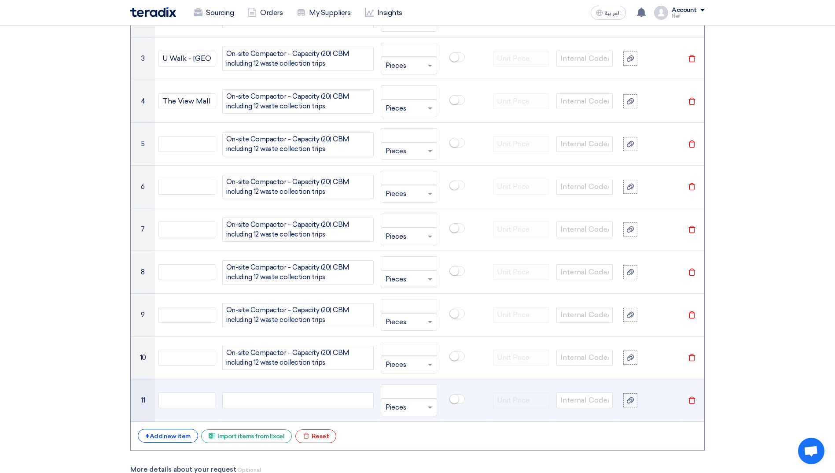
click at [249, 402] on div at bounding box center [297, 400] width 151 height 16
paste div
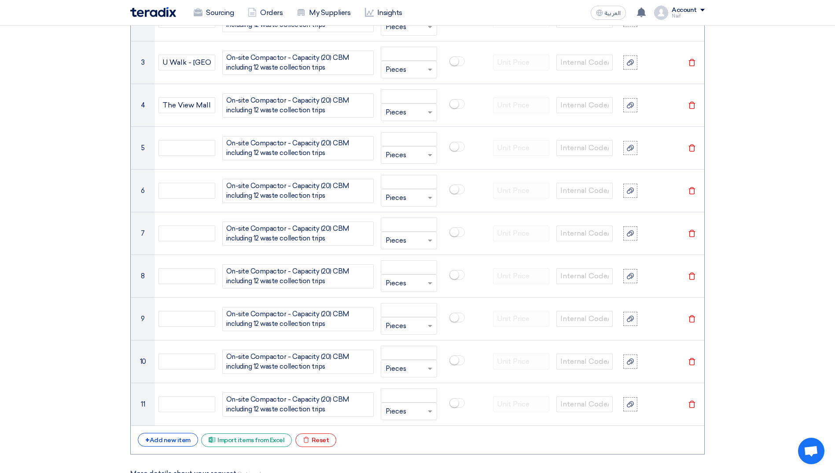
click at [42, 367] on section "Basic Information RFx Title Waste Managment - Compactor (20) CBM) & Vertical Ba…" at bounding box center [417, 297] width 835 height 1935
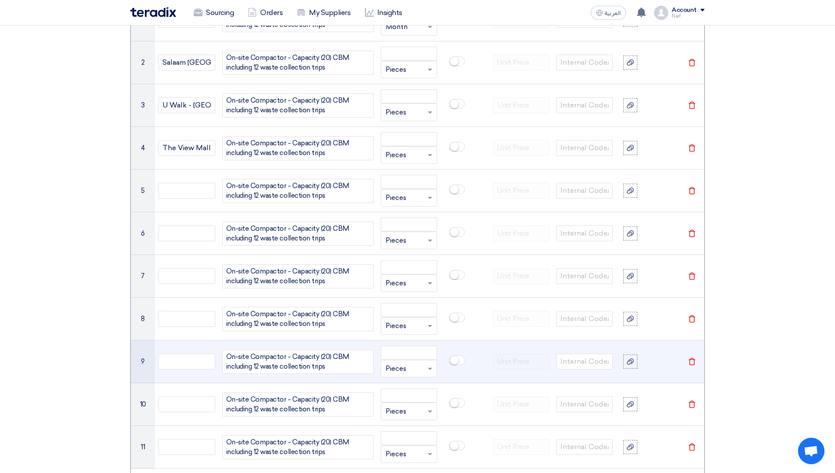
scroll to position [696, 0]
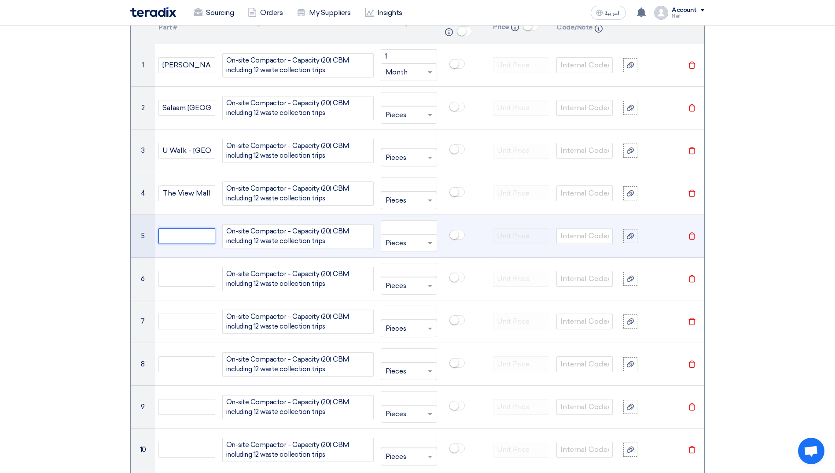
click at [172, 242] on input "text" at bounding box center [186, 236] width 56 height 16
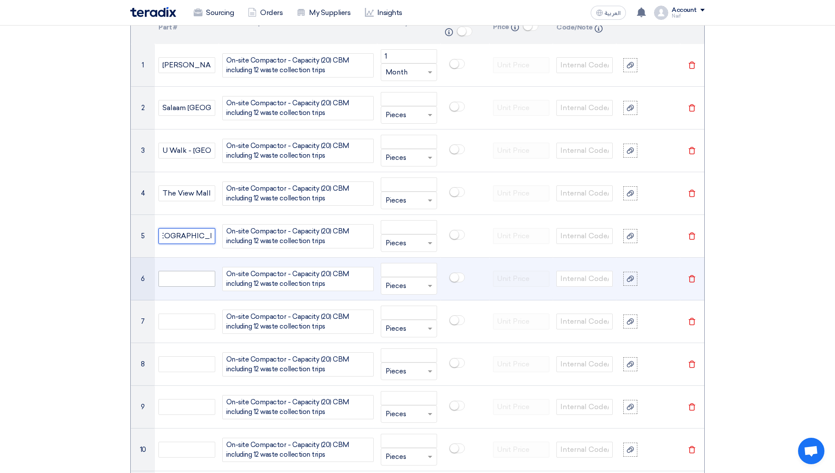
type input "[GEOGRAPHIC_DATA] - [GEOGRAPHIC_DATA]"
click at [169, 278] on input "text" at bounding box center [186, 279] width 56 height 16
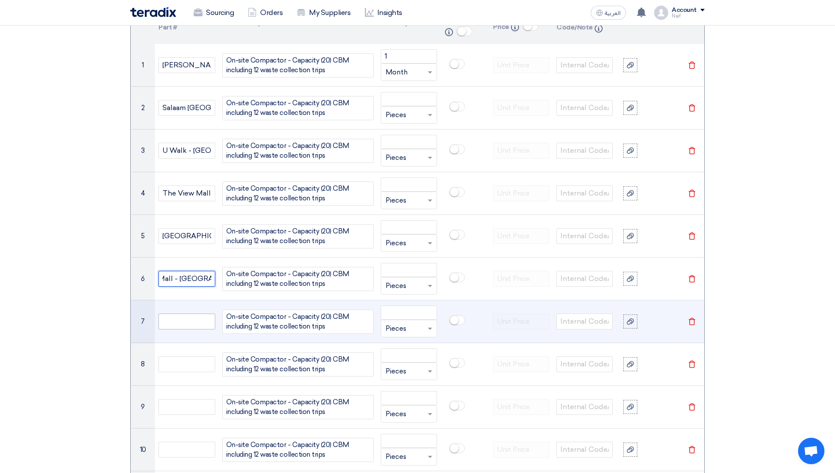
type input "Nakheel Mall - [GEOGRAPHIC_DATA]"
click at [186, 324] on input "text" at bounding box center [186, 321] width 56 height 16
type input "A"
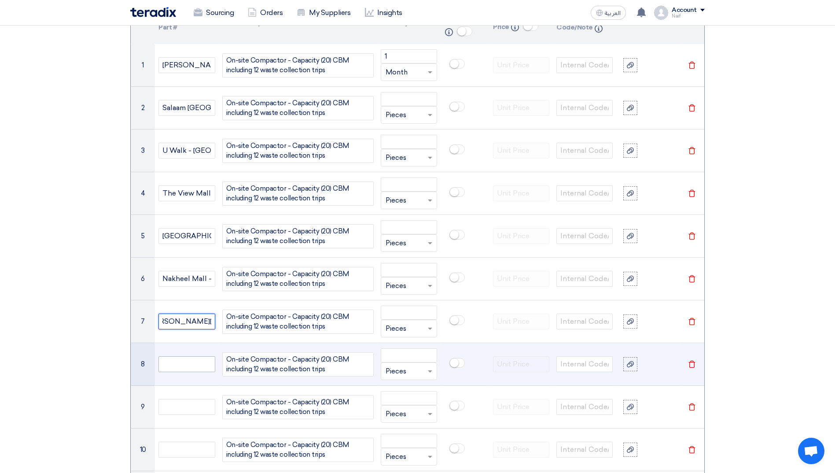
type input "[PERSON_NAME][GEOGRAPHIC_DATA]"
click at [198, 360] on input "text" at bounding box center [186, 364] width 56 height 16
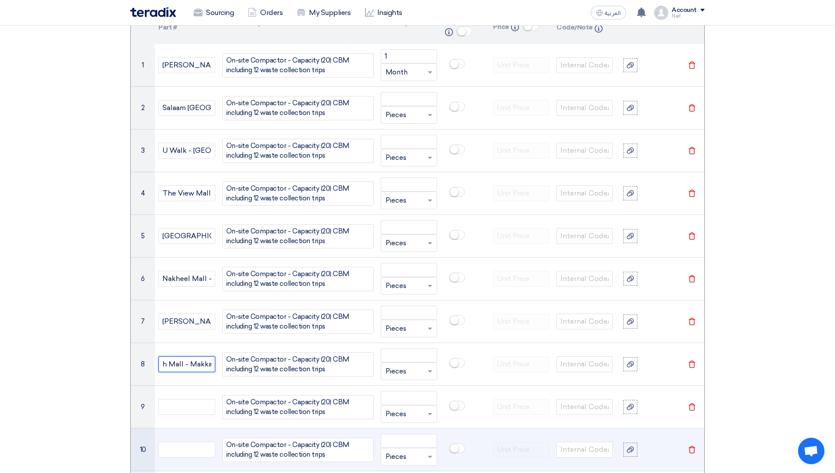
scroll to position [0, 26]
type input "Makkah Mall - Makkah"
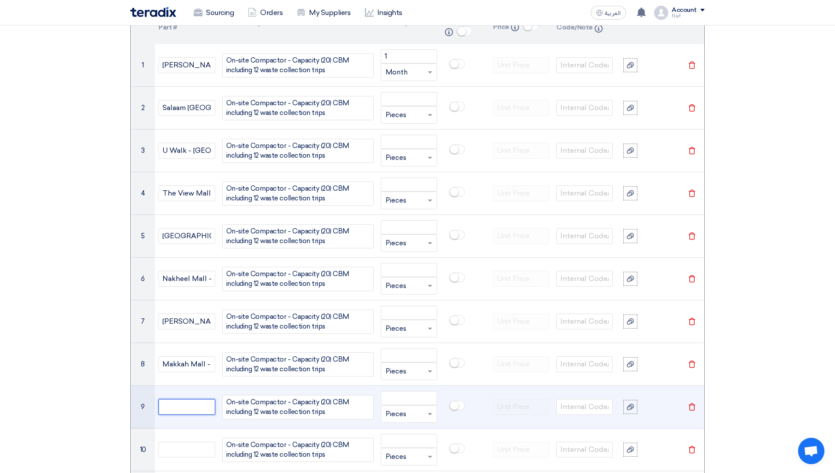
click at [185, 411] on input "text" at bounding box center [186, 407] width 56 height 16
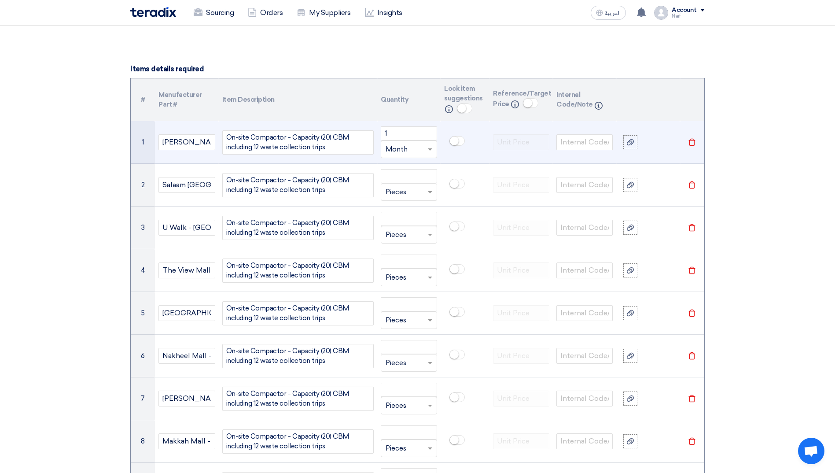
scroll to position [476, 0]
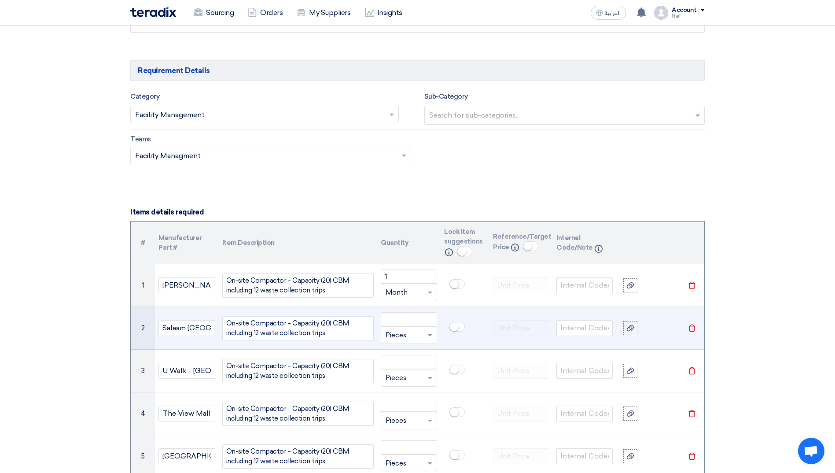
type input "Jouri Mall - Taif"
click at [389, 330] on input "text" at bounding box center [403, 335] width 36 height 14
type input "mo"
click at [400, 334] on input "text" at bounding box center [403, 335] width 36 height 14
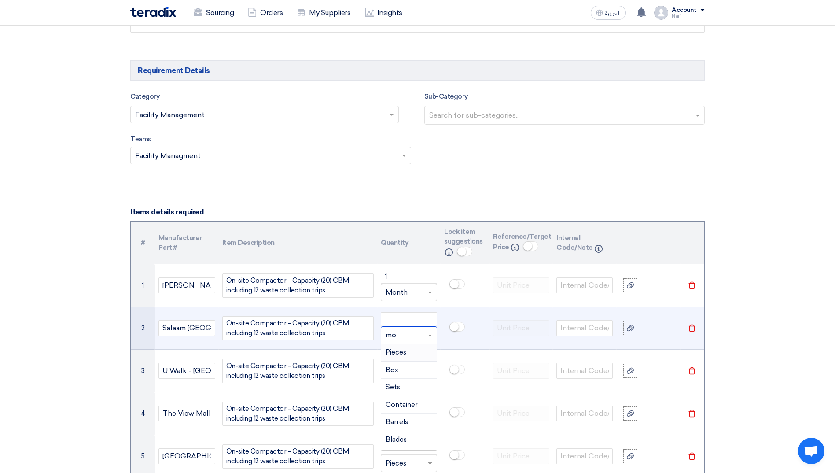
click at [406, 334] on input "text" at bounding box center [403, 335] width 36 height 14
click at [391, 315] on input "number" at bounding box center [409, 319] width 56 height 14
drag, startPoint x: 416, startPoint y: 336, endPoint x: 422, endPoint y: 334, distance: 6.0
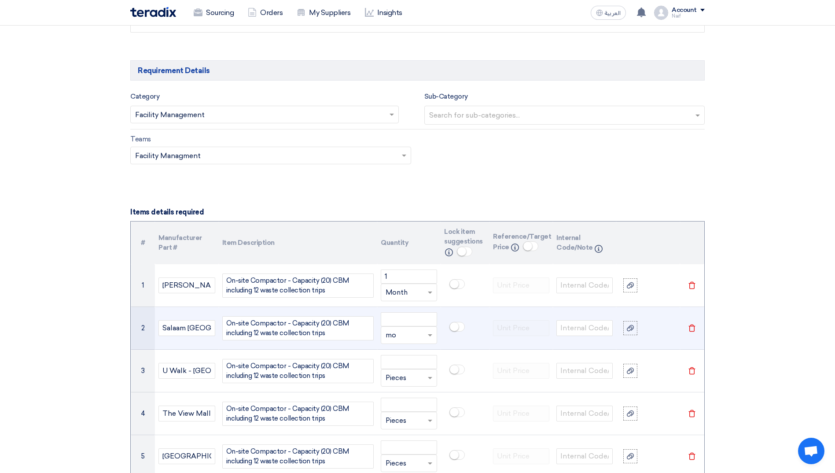
click at [417, 336] on input "text" at bounding box center [403, 335] width 36 height 14
click at [402, 408] on span "Month" at bounding box center [396, 406] width 22 height 8
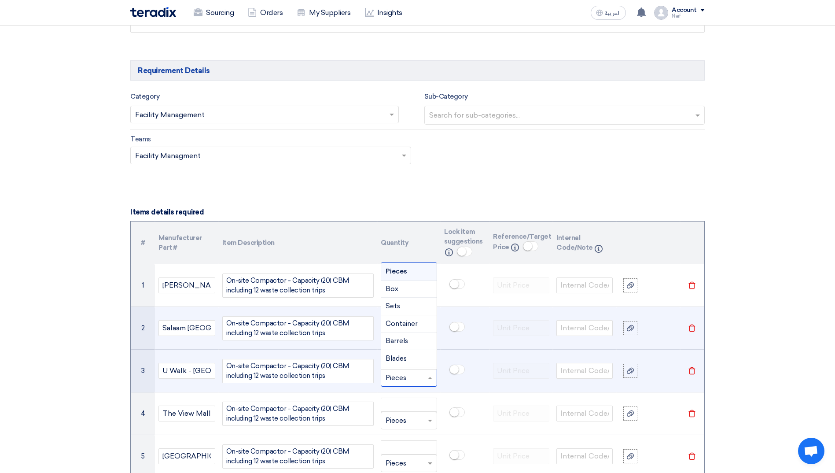
click at [413, 379] on input "text" at bounding box center [403, 378] width 36 height 14
click at [409, 341] on div "Month" at bounding box center [408, 343] width 55 height 18
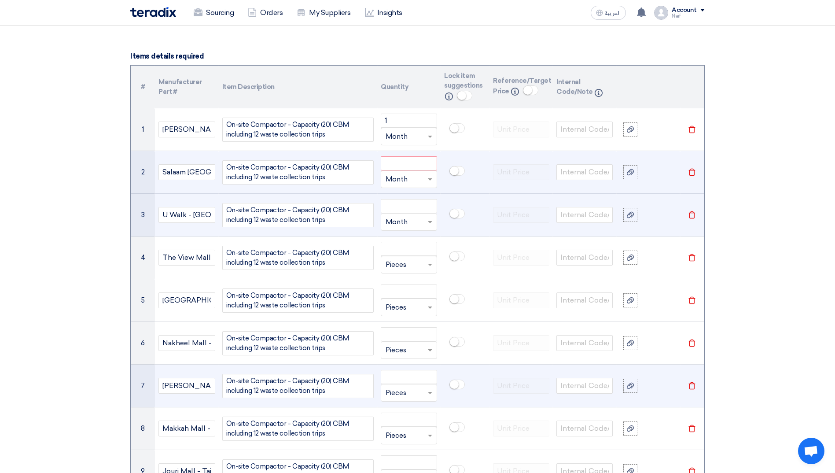
scroll to position [652, 0]
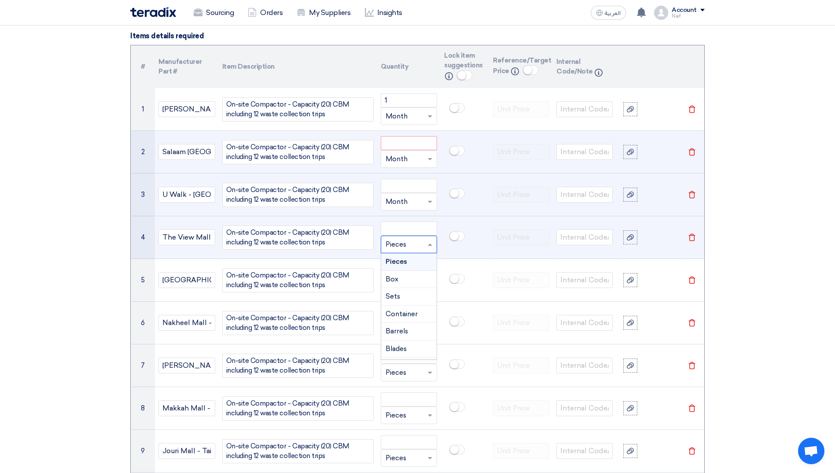
click at [425, 243] on div at bounding box center [408, 244] width 55 height 14
click at [404, 332] on span "Month" at bounding box center [396, 333] width 22 height 8
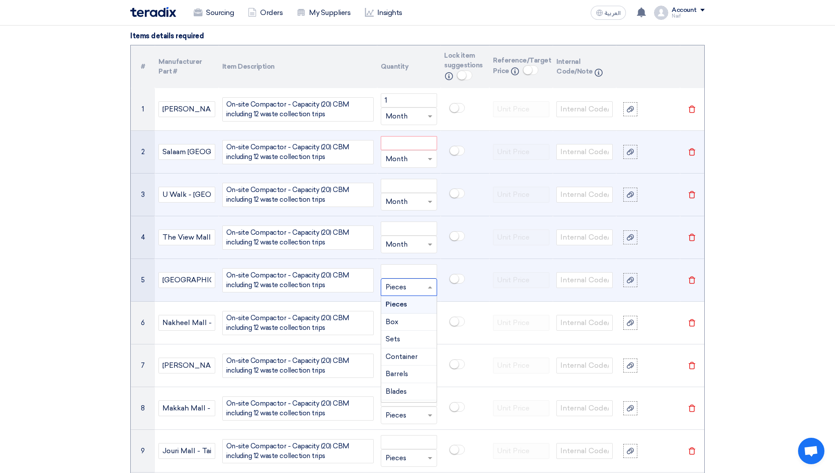
click at [409, 288] on input "text" at bounding box center [403, 287] width 36 height 14
click at [409, 372] on div "Month" at bounding box center [408, 376] width 55 height 18
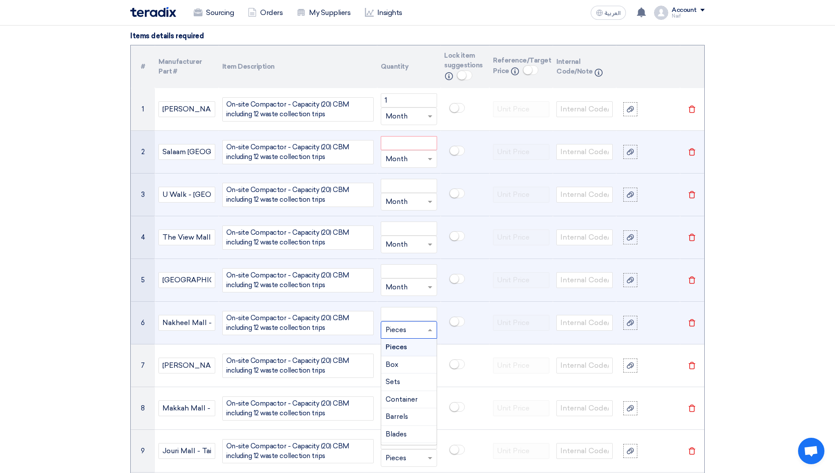
click at [414, 331] on input "text" at bounding box center [403, 330] width 36 height 14
click at [407, 414] on div "Month" at bounding box center [408, 419] width 55 height 18
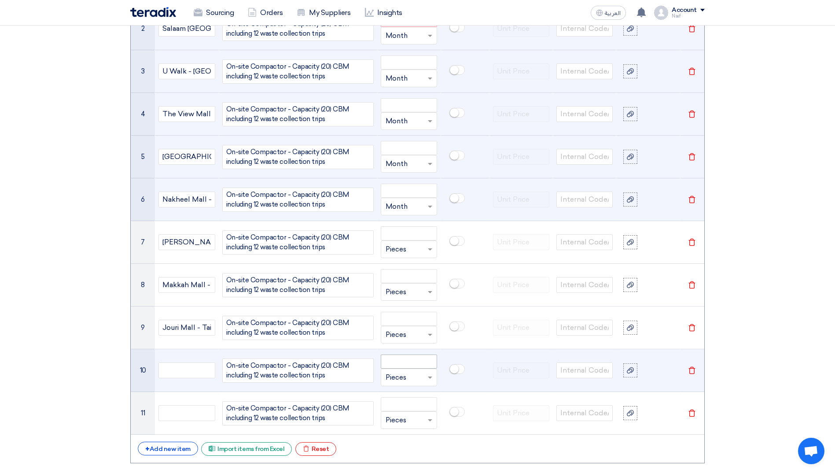
scroll to position [784, 0]
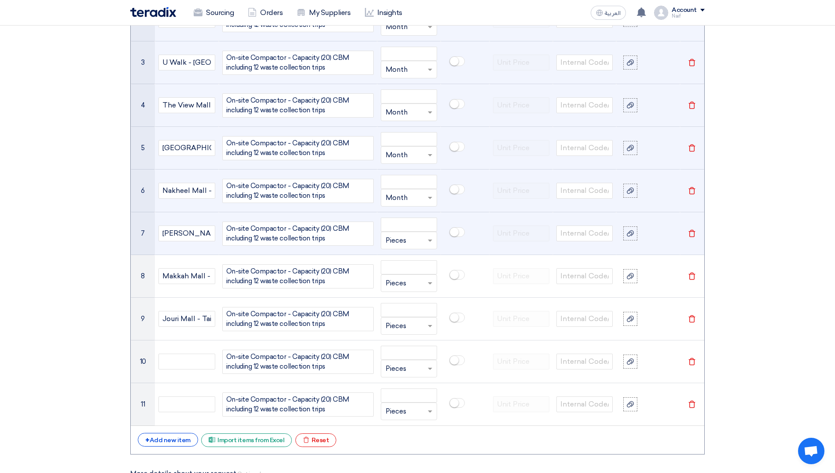
click at [411, 238] on input "text" at bounding box center [403, 240] width 36 height 14
click at [408, 324] on div "Month" at bounding box center [408, 329] width 55 height 18
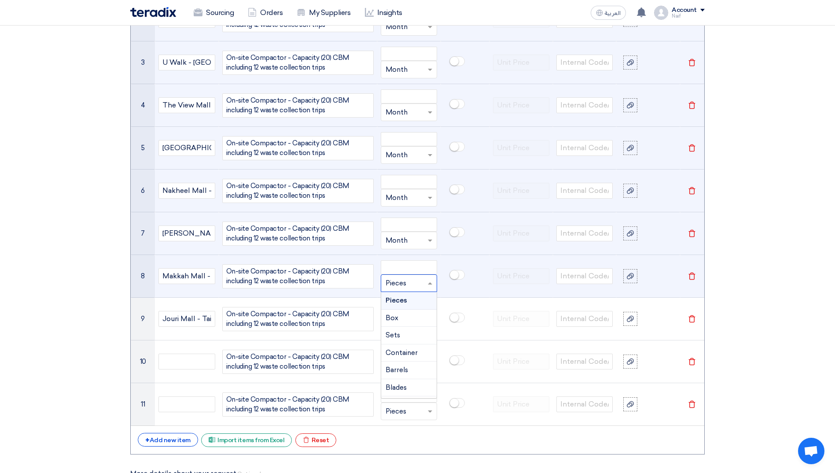
click at [406, 282] on input "text" at bounding box center [403, 283] width 36 height 14
click at [411, 370] on div "Month" at bounding box center [408, 372] width 55 height 18
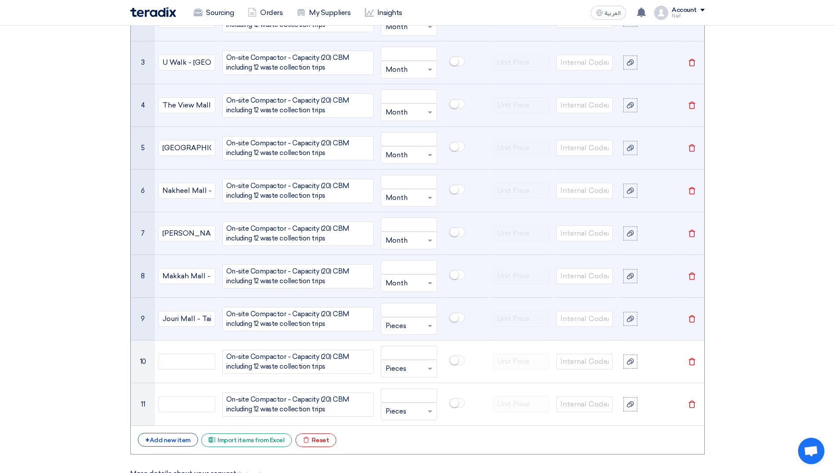
click at [415, 326] on input "text" at bounding box center [403, 326] width 36 height 14
click at [404, 412] on span "Month" at bounding box center [396, 414] width 22 height 8
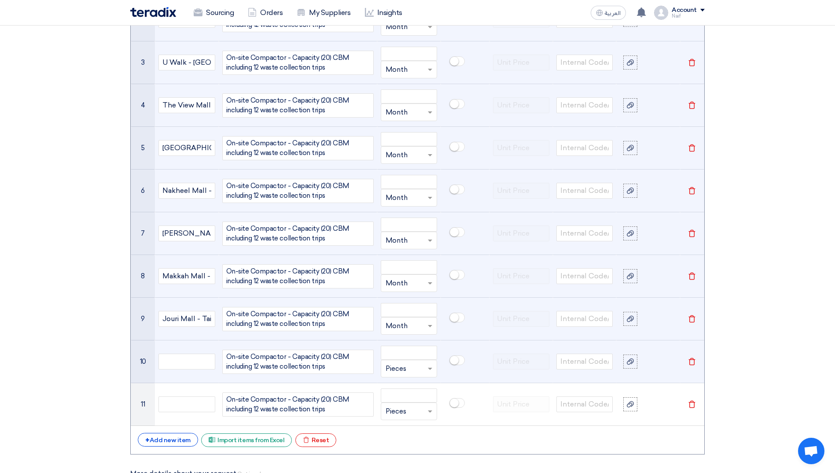
click at [407, 368] on input "text" at bounding box center [403, 368] width 36 height 14
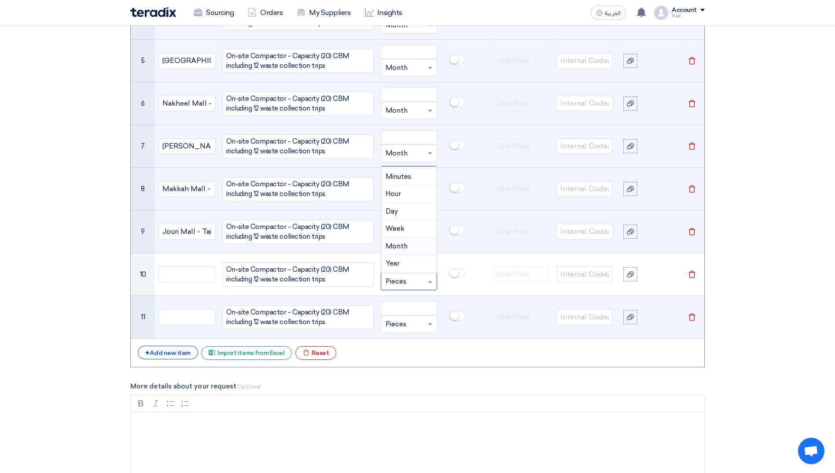
scroll to position [872, 0]
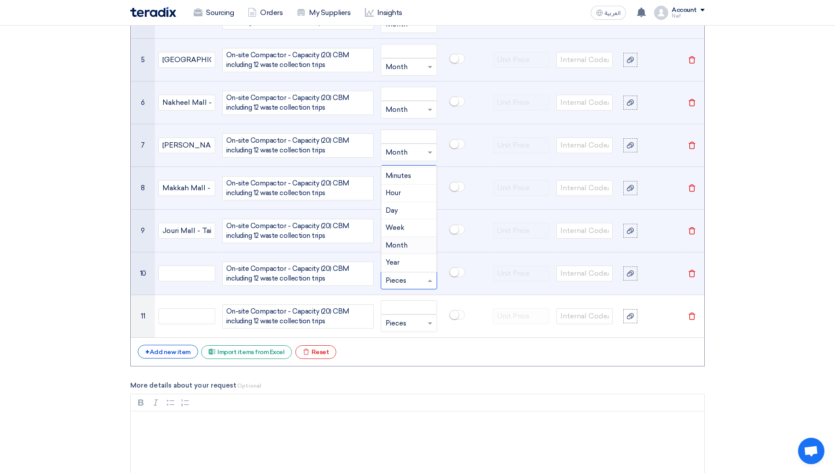
click at [405, 248] on span "Month" at bounding box center [396, 245] width 22 height 8
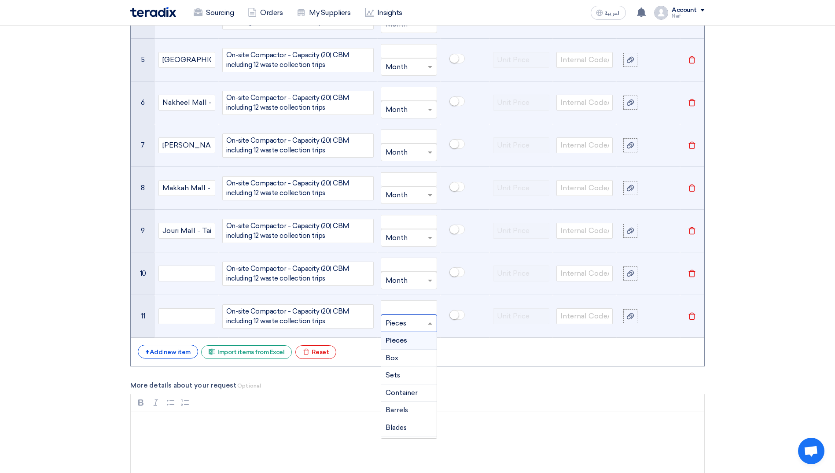
click at [413, 328] on input "text" at bounding box center [403, 323] width 36 height 14
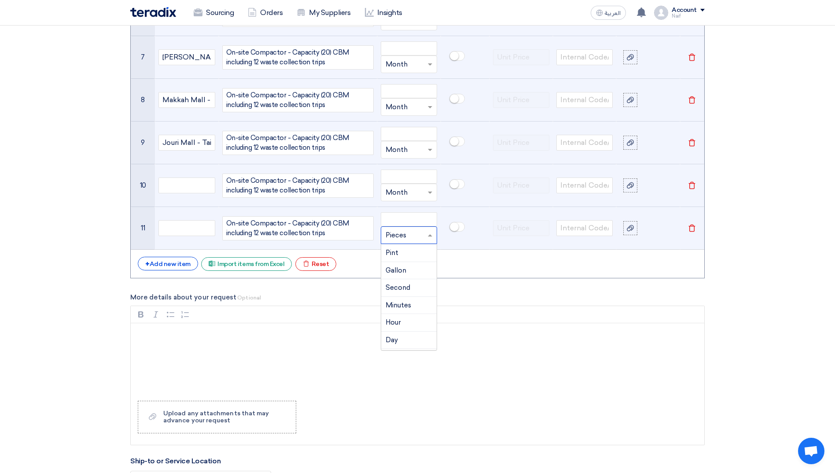
scroll to position [572, 0]
click at [409, 326] on div "Month" at bounding box center [408, 324] width 55 height 18
click at [62, 306] on section "Basic Information RFx Title Waste Managment - Compactor (20) CBM) & Vertical Ba…" at bounding box center [417, 121] width 835 height 1935
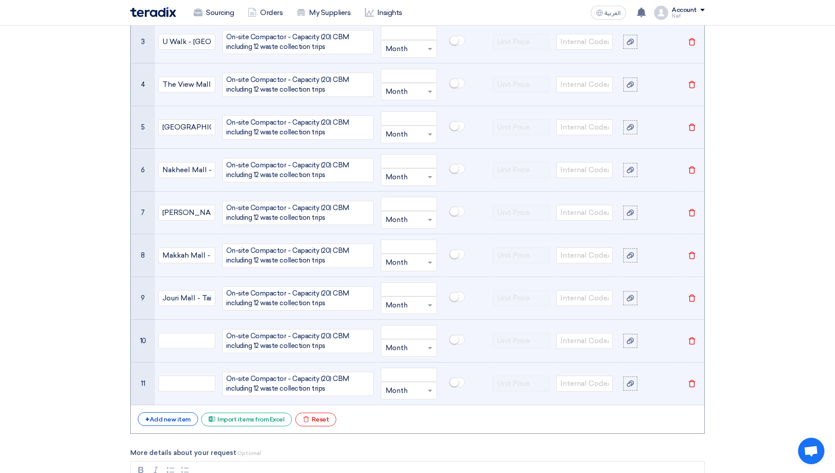
scroll to position [828, 0]
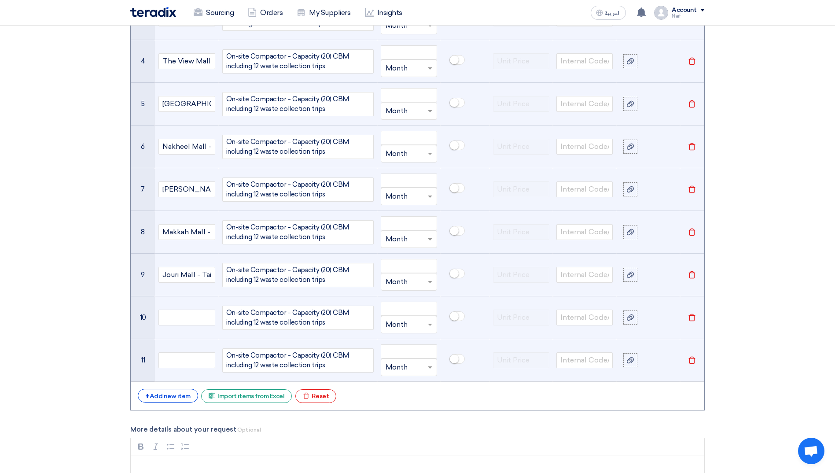
click at [52, 338] on section "Basic Information RFx Title Waste Managment - Compactor (20) CBM) & Vertical Ba…" at bounding box center [417, 253] width 835 height 1935
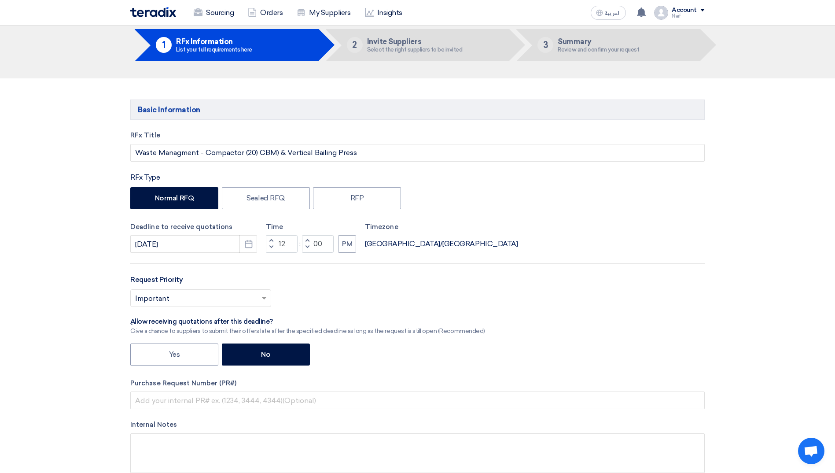
scroll to position [0, 0]
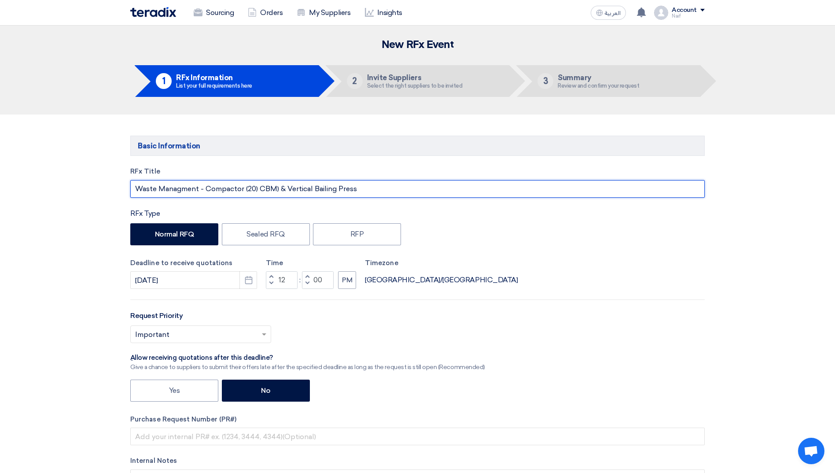
drag, startPoint x: 375, startPoint y: 190, endPoint x: 286, endPoint y: 184, distance: 89.0
click at [286, 184] on input "Waste Managment - Compactor (20) CBM) & Vertical Bailing Press" at bounding box center [417, 189] width 574 height 18
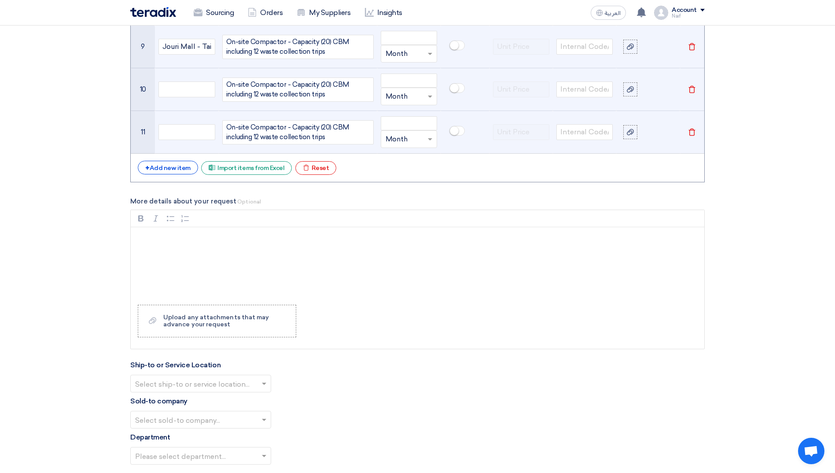
scroll to position [924, 0]
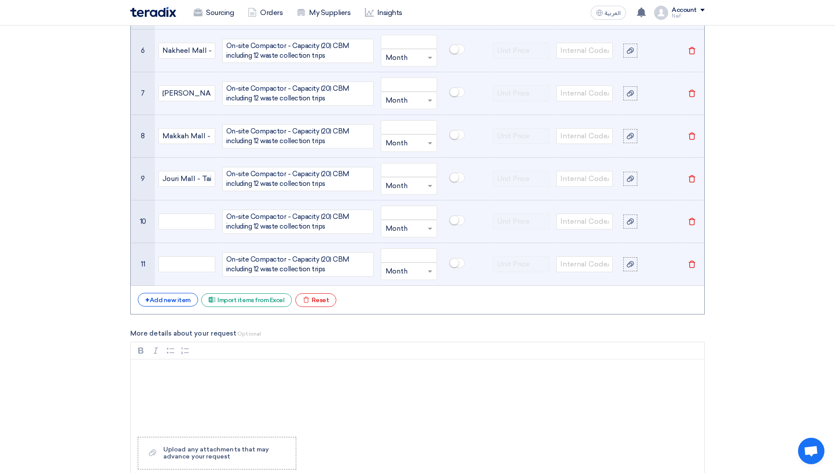
click at [245, 223] on span "On-site Compactor - Capacity (20) CBM including 12 waste collection trips" at bounding box center [297, 222] width 143 height 20
click at [282, 225] on span "On-site Compactor - Capacity (20) CBM including 12 waste collection trips" at bounding box center [297, 222] width 143 height 20
drag, startPoint x: 345, startPoint y: 223, endPoint x: 190, endPoint y: 211, distance: 155.8
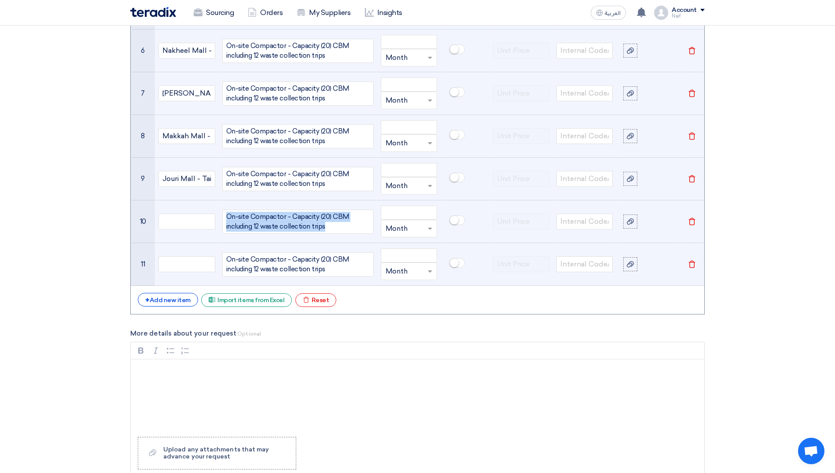
click at [190, 211] on tr "10 On-site Compactor - Capacity (20) CBM including 12 waste collection trips Un…" at bounding box center [417, 221] width 573 height 43
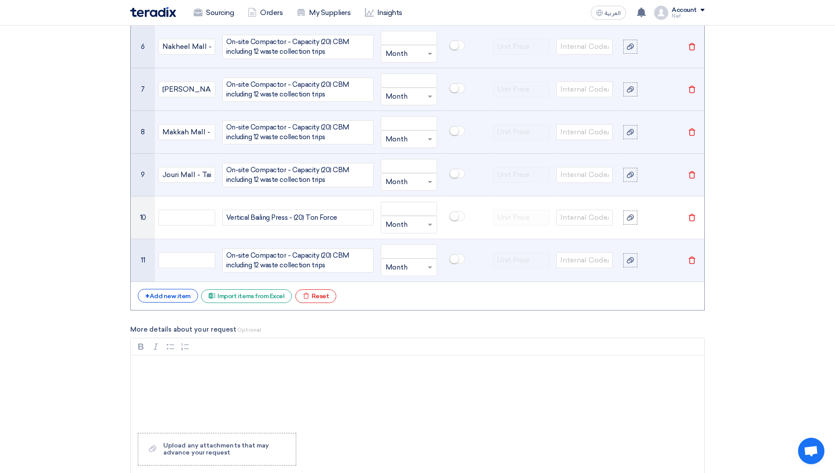
click at [56, 263] on section "Basic Information RFx Title Waste Managment - Compactor (20) CBM) & Vertical Ba…" at bounding box center [417, 153] width 835 height 1935
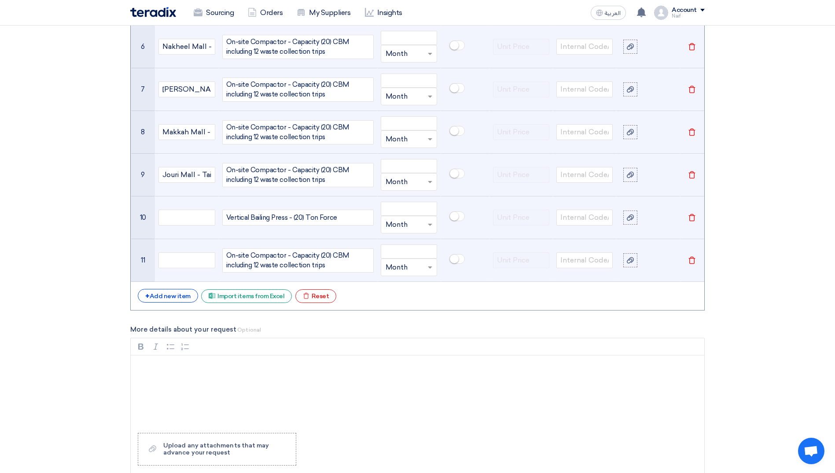
click at [268, 216] on span "Vertical Bailing Press - (20) Ton Force" at bounding box center [281, 218] width 111 height 10
copy span "Vertical Bailing Press - (20) Ton Force"
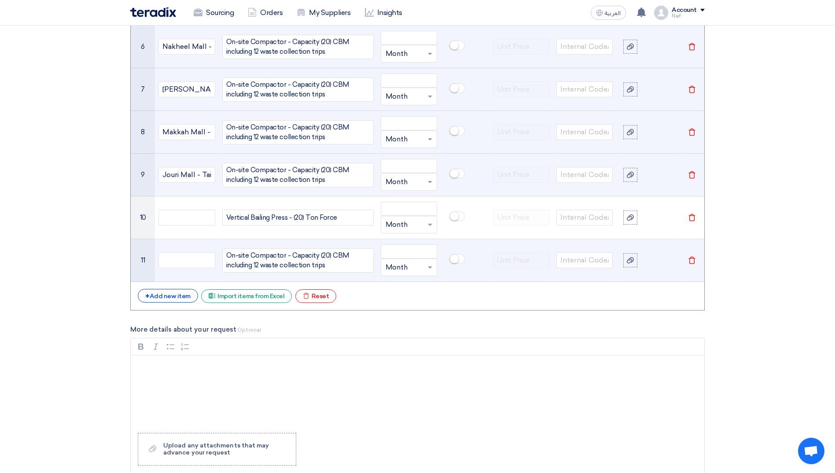
click at [265, 261] on span "On-site Compactor - Capacity (20) CBM including 12 waste collection trips" at bounding box center [297, 260] width 143 height 20
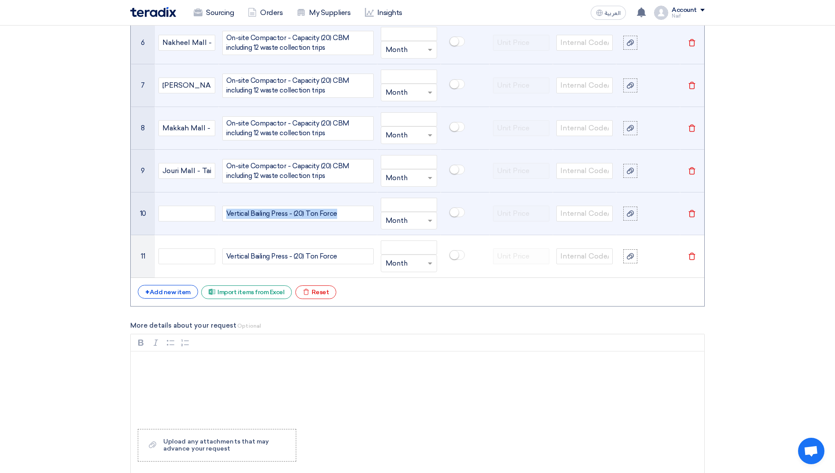
drag, startPoint x: 334, startPoint y: 213, endPoint x: 220, endPoint y: 213, distance: 114.0
click at [220, 213] on td "Vertical Bailing Press - (20) Ton Force" at bounding box center [298, 213] width 158 height 43
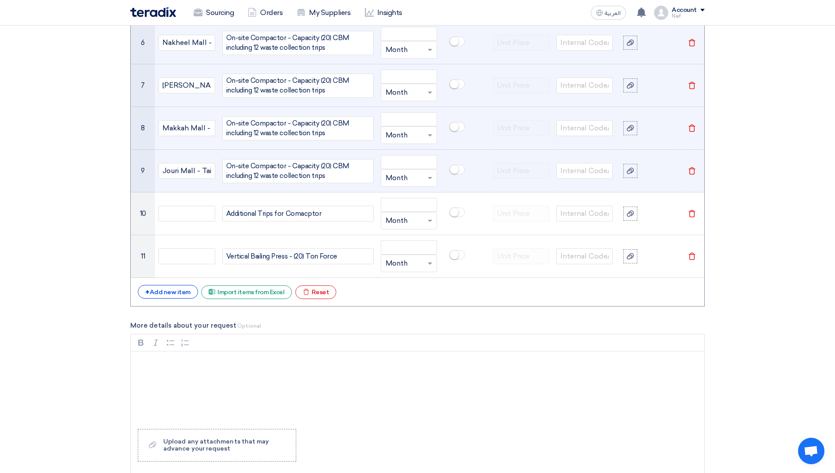
click at [264, 162] on span "On-site Compactor - Capacity (20) CBM including 12 waste collection trips" at bounding box center [297, 171] width 143 height 20
copy span "Compactor"
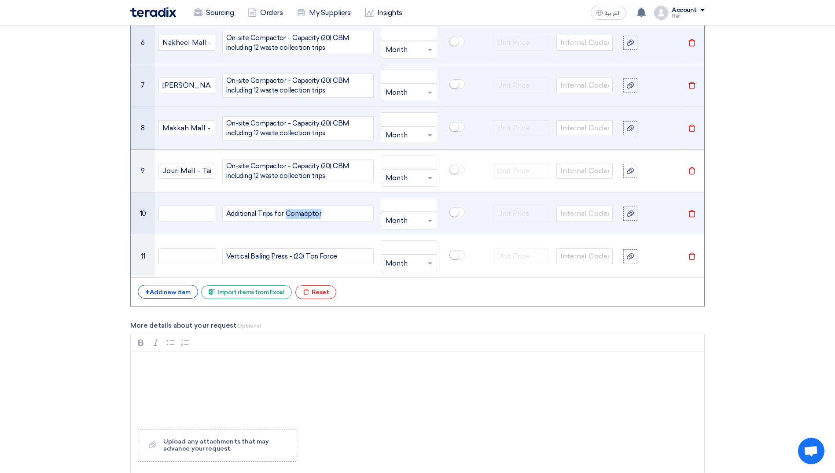
click at [303, 215] on span "Additional Trips for Comacptor" at bounding box center [273, 214] width 95 height 10
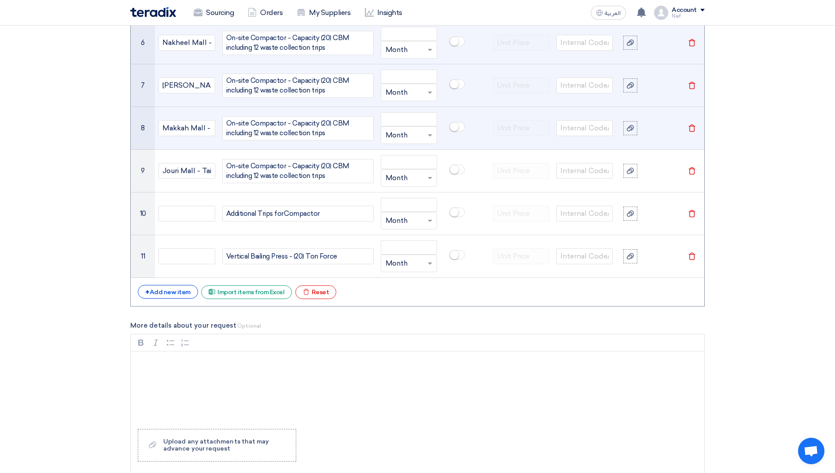
click at [404, 216] on input "text" at bounding box center [403, 220] width 36 height 14
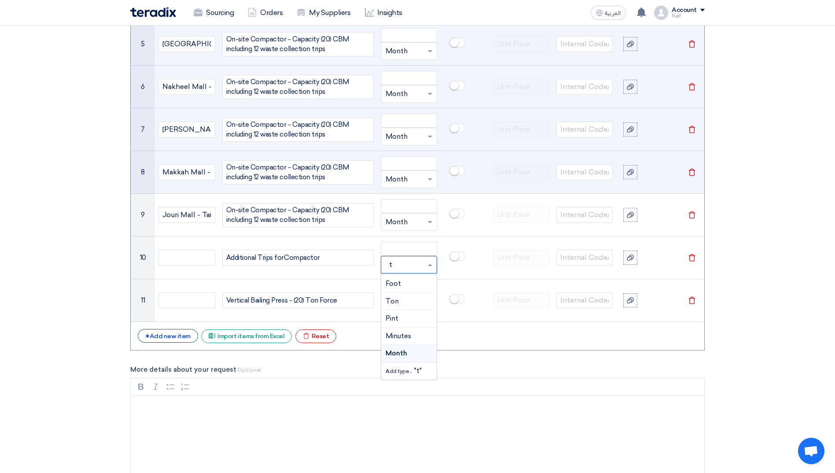
scroll to position [0, 0]
type input "t"
type input "Trip"
click at [158, 334] on div "+ Add new item" at bounding box center [168, 336] width 60 height 14
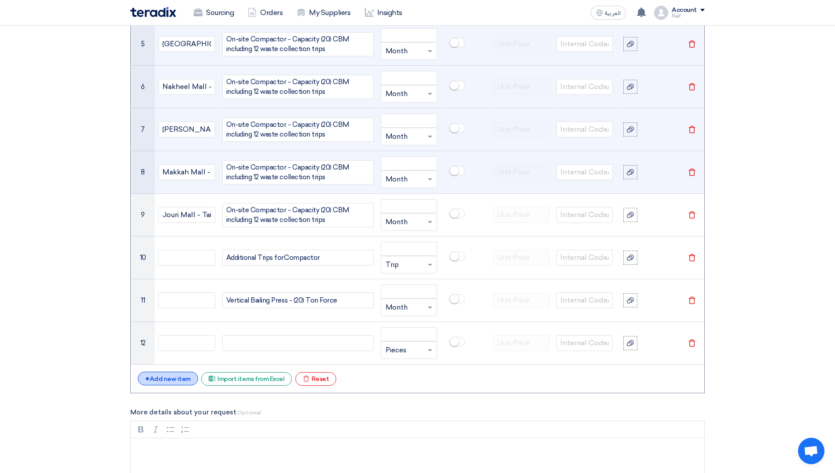
click at [176, 378] on div "+ Add new item" at bounding box center [168, 378] width 60 height 14
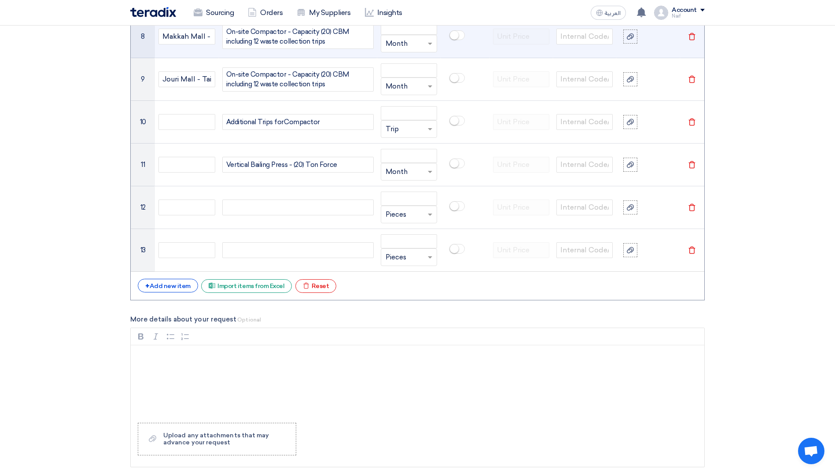
scroll to position [1152, 0]
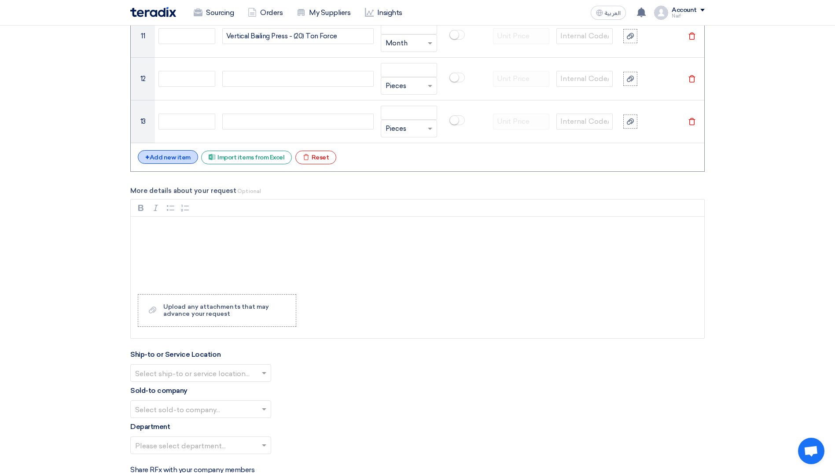
click at [183, 158] on div "+ Add new item" at bounding box center [168, 157] width 60 height 14
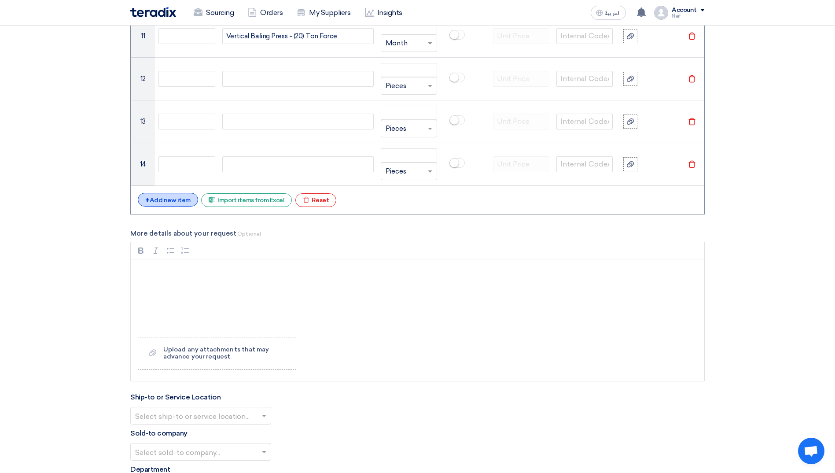
click at [165, 201] on div "+ Add new item" at bounding box center [168, 200] width 60 height 14
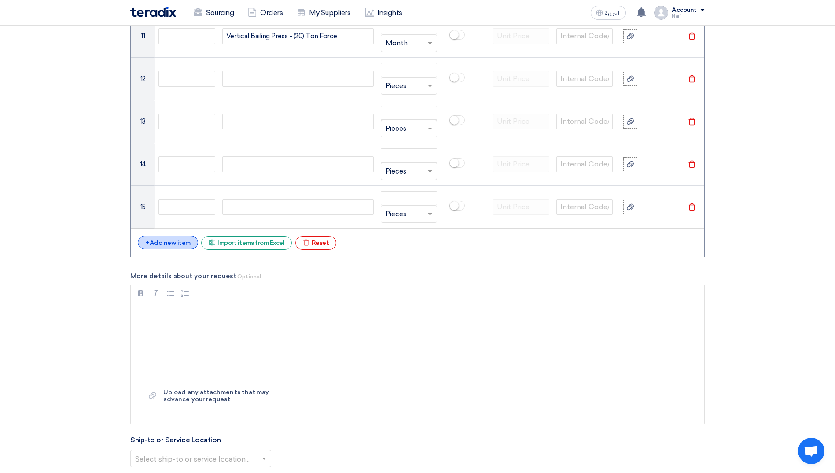
click at [154, 244] on div "+ Add new item" at bounding box center [168, 242] width 60 height 14
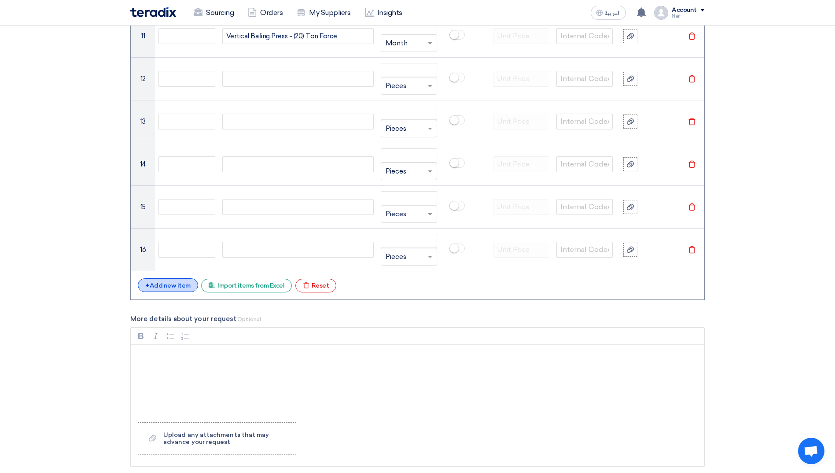
click at [157, 286] on div "+ Add new item" at bounding box center [168, 285] width 60 height 14
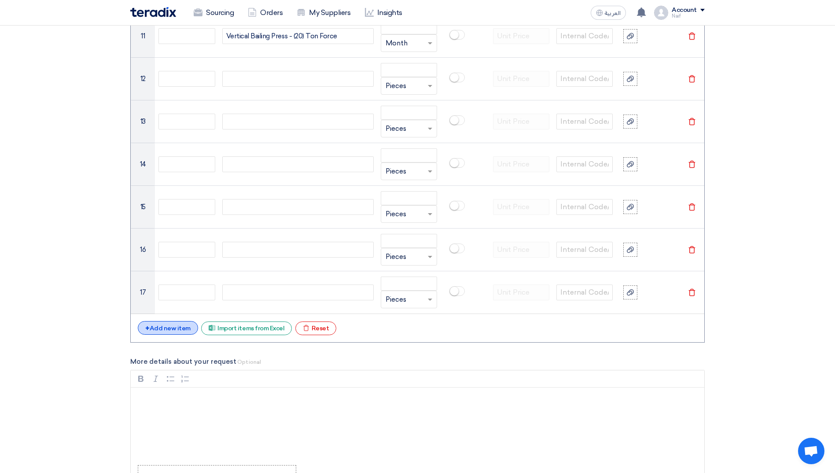
click at [168, 331] on div "+ Add new item" at bounding box center [168, 328] width 60 height 14
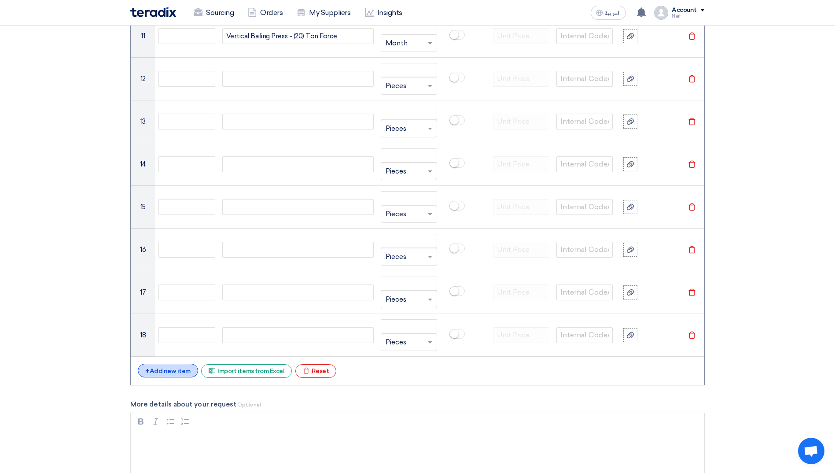
click at [181, 375] on div "+ Add new item" at bounding box center [168, 370] width 60 height 14
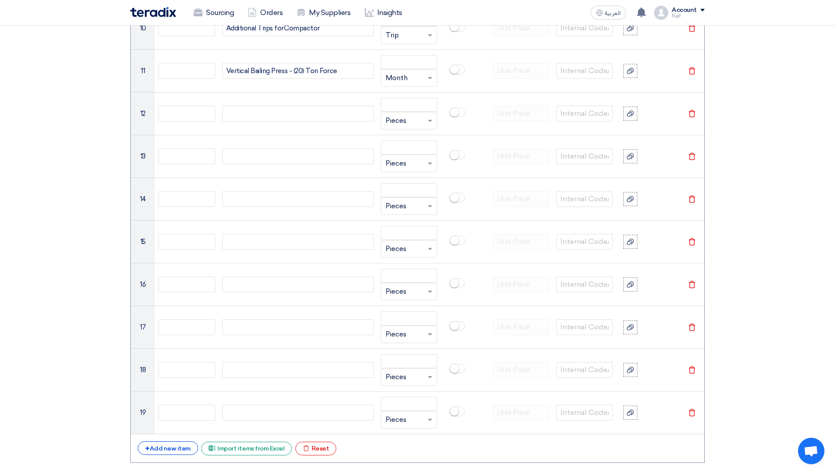
scroll to position [1064, 0]
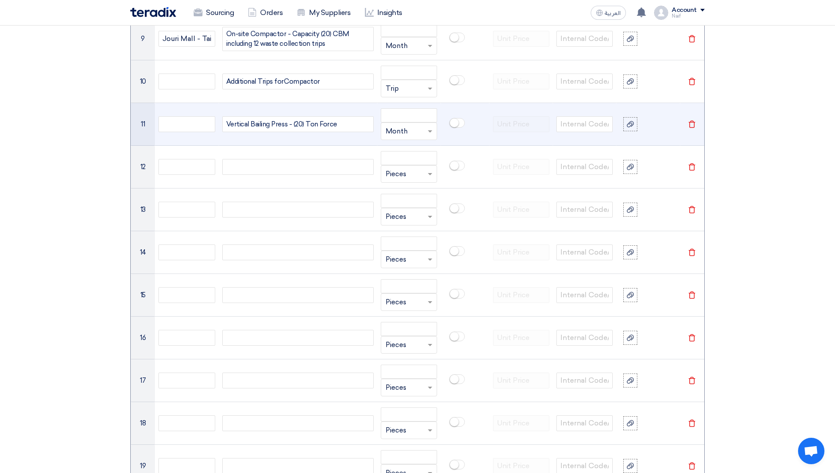
click at [300, 127] on span "Vertical Bailing Press - (20) Ton Force" at bounding box center [281, 124] width 111 height 8
copy span "Vertical Bailing Press - (20) Ton Force"
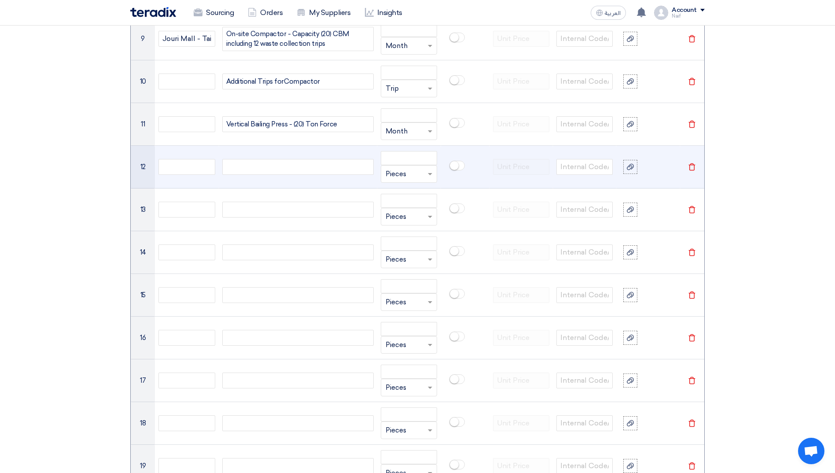
click at [285, 159] on div at bounding box center [297, 167] width 151 height 16
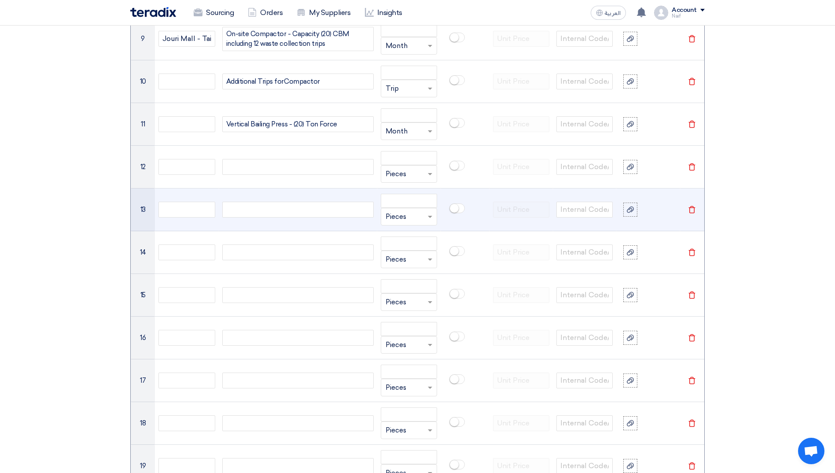
paste div
click at [268, 207] on div at bounding box center [297, 210] width 151 height 16
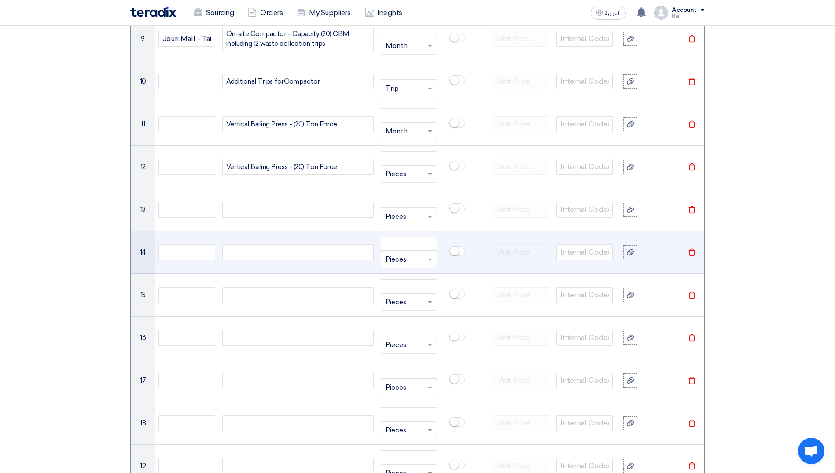
paste div
click at [261, 245] on div at bounding box center [297, 252] width 151 height 16
paste div
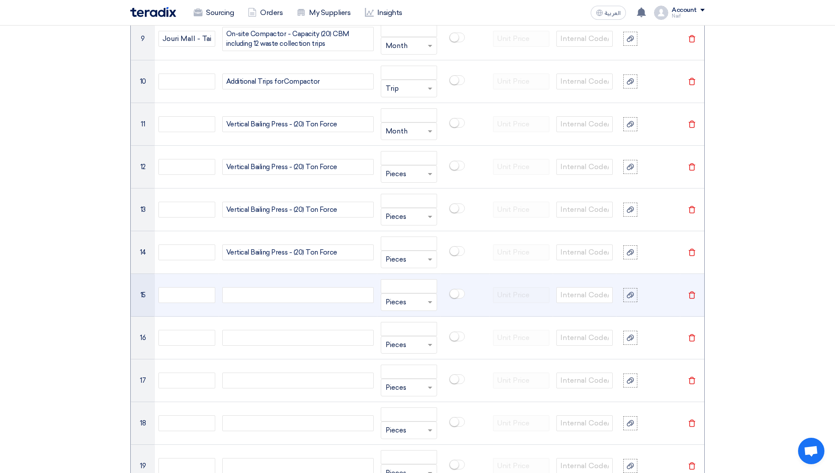
click at [249, 292] on div at bounding box center [297, 295] width 151 height 16
paste div
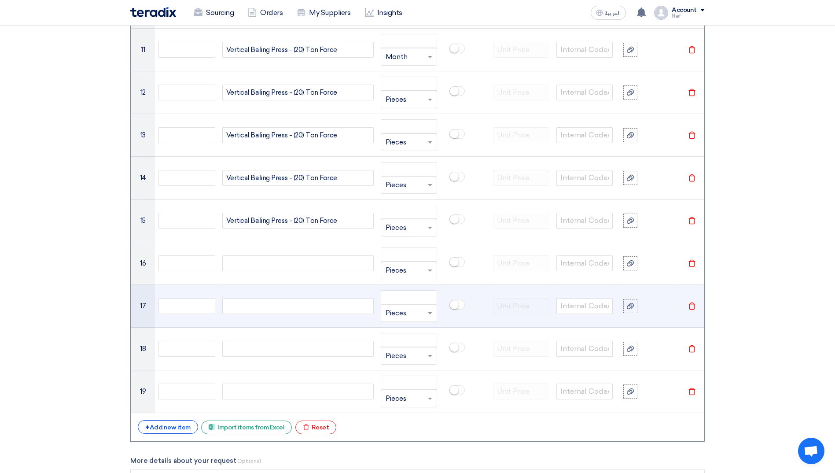
scroll to position [1152, 0]
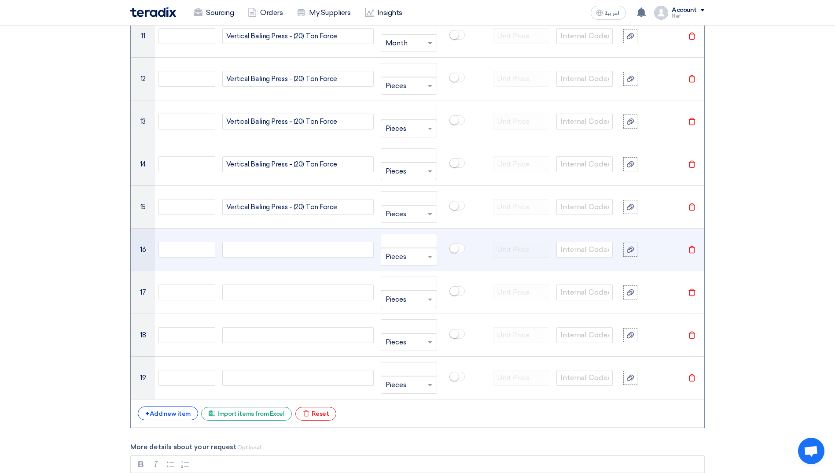
click at [276, 249] on div at bounding box center [297, 250] width 151 height 16
paste div
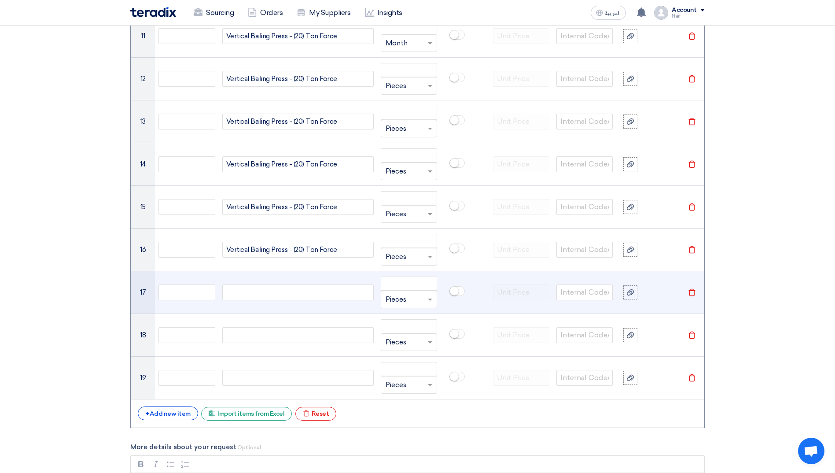
click at [263, 290] on div at bounding box center [297, 292] width 151 height 16
paste div
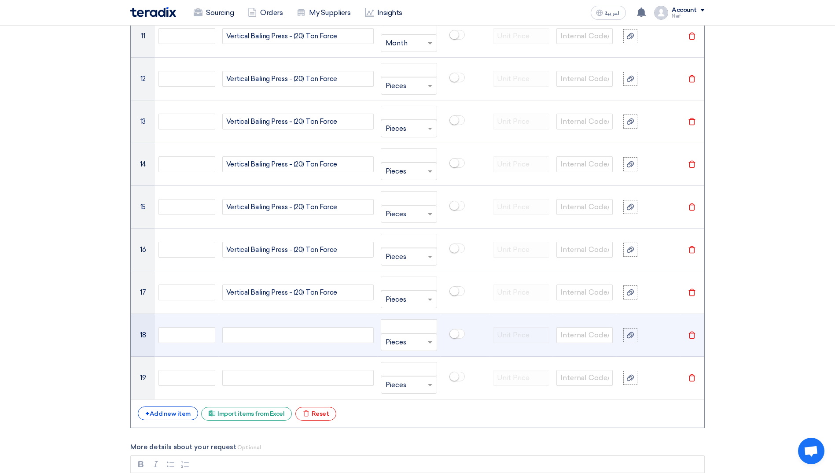
click at [255, 331] on div at bounding box center [297, 335] width 151 height 16
paste div
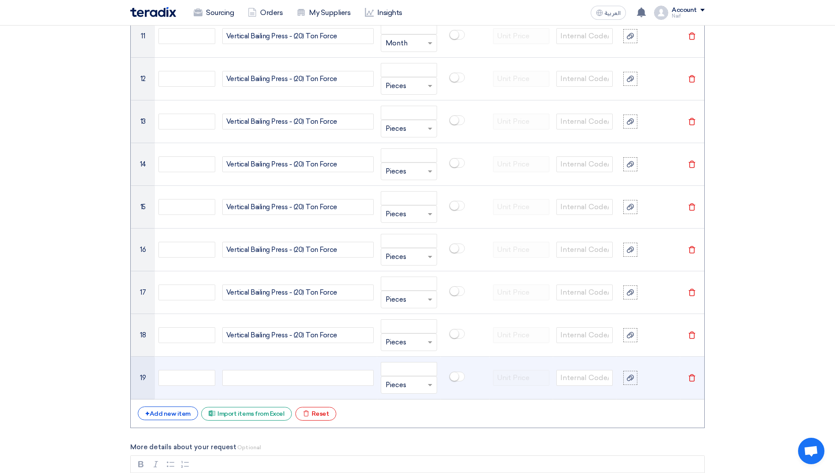
click at [238, 377] on div at bounding box center [297, 378] width 151 height 16
paste div
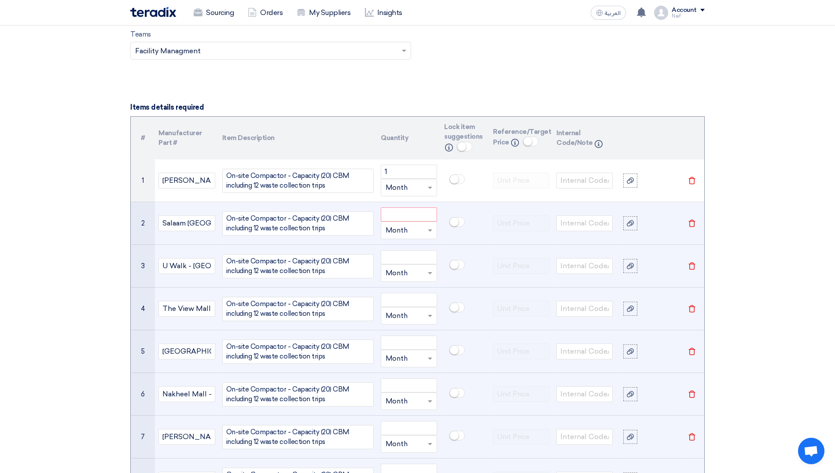
scroll to position [580, 0]
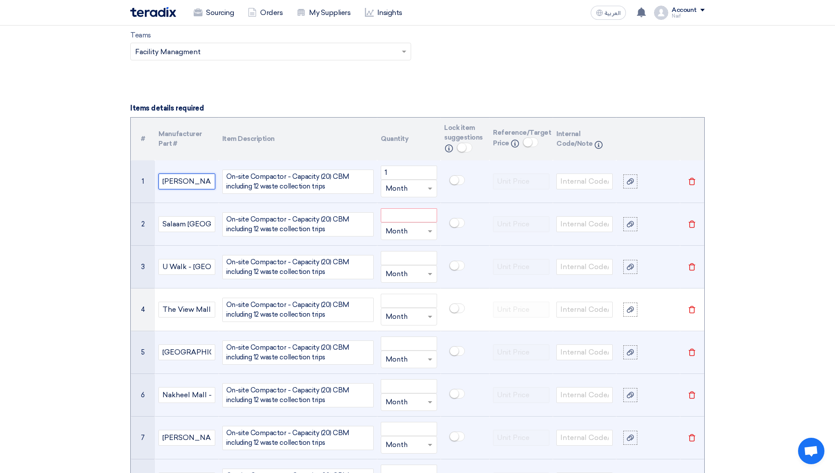
click at [189, 186] on input "[PERSON_NAME] Mall - [GEOGRAPHIC_DATA]" at bounding box center [186, 181] width 56 height 16
click at [189, 185] on input "[PERSON_NAME] Mall - [GEOGRAPHIC_DATA]" at bounding box center [186, 181] width 56 height 16
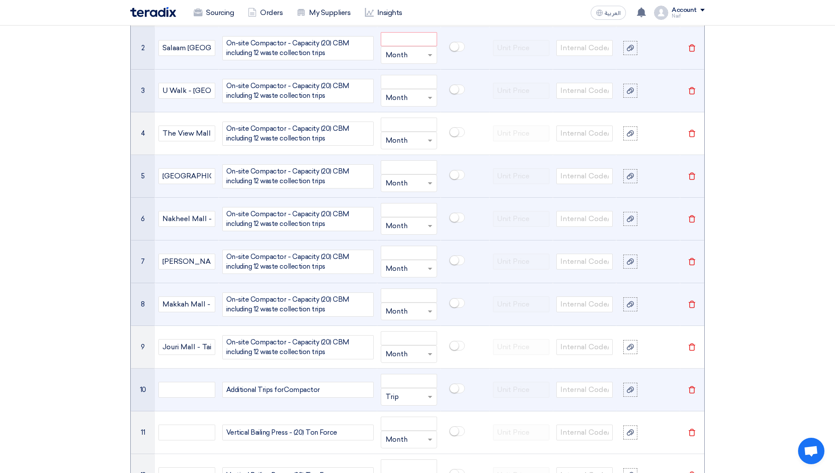
scroll to position [888, 0]
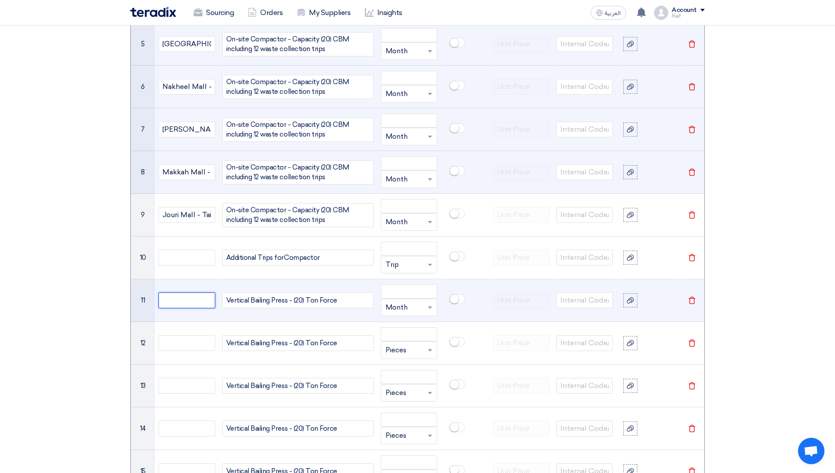
click at [193, 302] on input "text" at bounding box center [186, 300] width 56 height 16
paste input "[PERSON_NAME] Mall - [GEOGRAPHIC_DATA]"
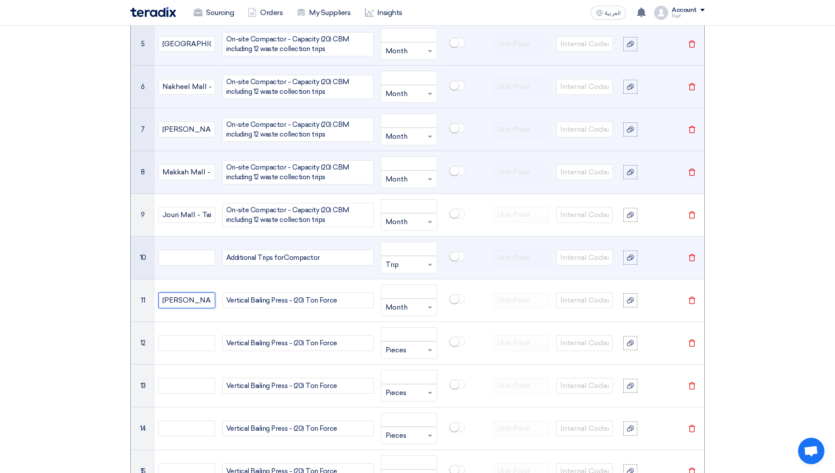
scroll to position [0, 27]
type input "[PERSON_NAME] Mall - [GEOGRAPHIC_DATA]"
click at [186, 260] on input "text" at bounding box center [186, 257] width 56 height 16
type input "A"
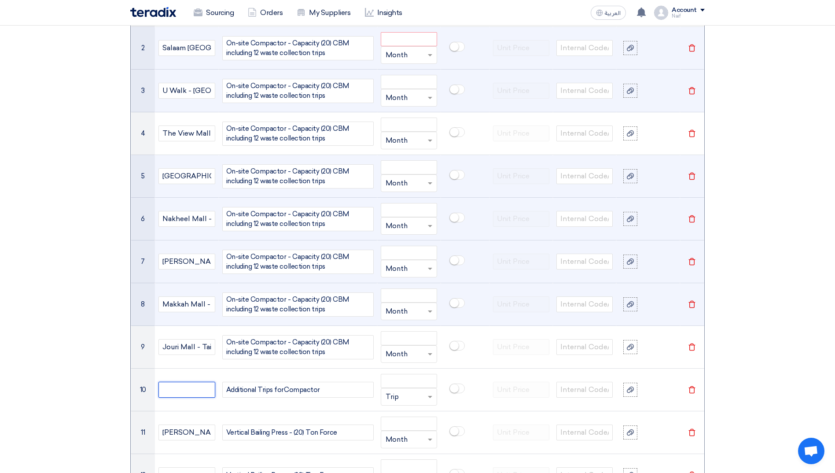
scroll to position [492, 0]
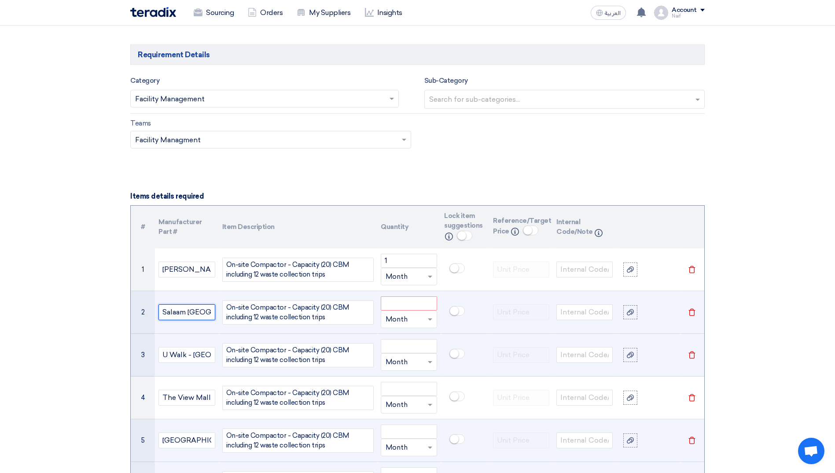
click at [194, 314] on input "Salaam [GEOGRAPHIC_DATA] - [GEOGRAPHIC_DATA]" at bounding box center [186, 312] width 56 height 16
click at [194, 313] on input "Salaam [GEOGRAPHIC_DATA] - [GEOGRAPHIC_DATA]" at bounding box center [186, 312] width 56 height 16
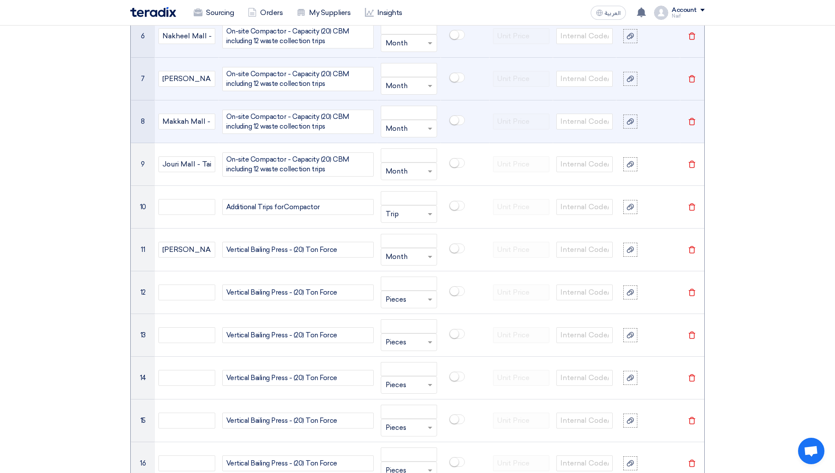
scroll to position [976, 0]
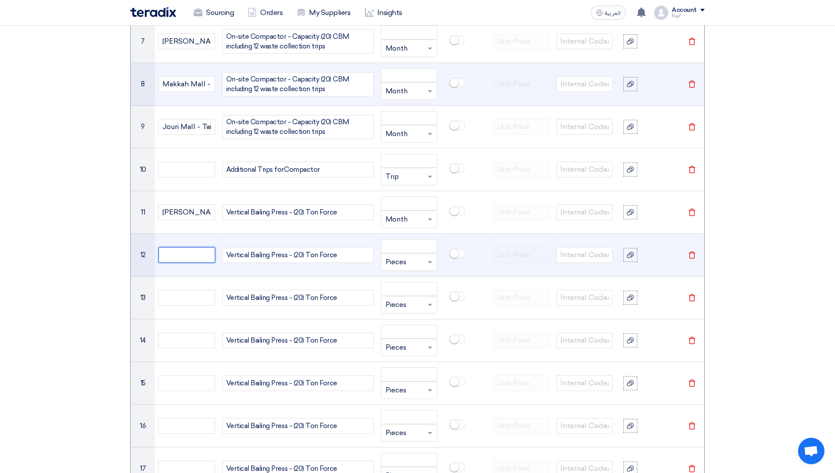
click at [179, 254] on input "text" at bounding box center [186, 255] width 56 height 16
paste input "Salaam [GEOGRAPHIC_DATA] - [GEOGRAPHIC_DATA]"
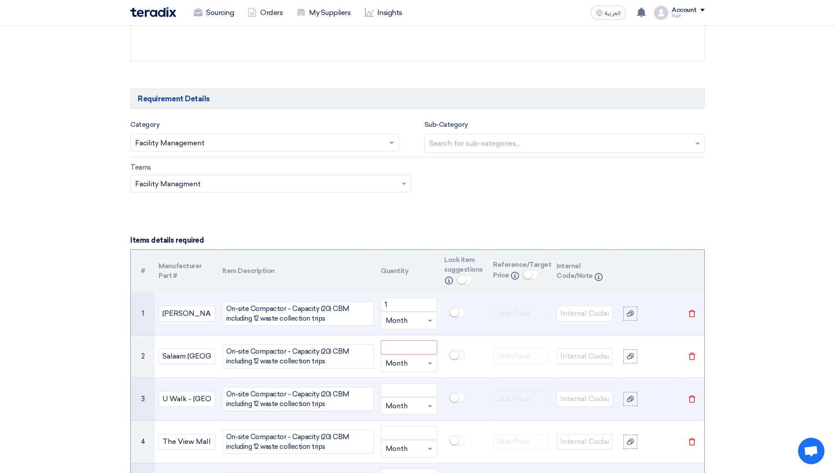
scroll to position [580, 0]
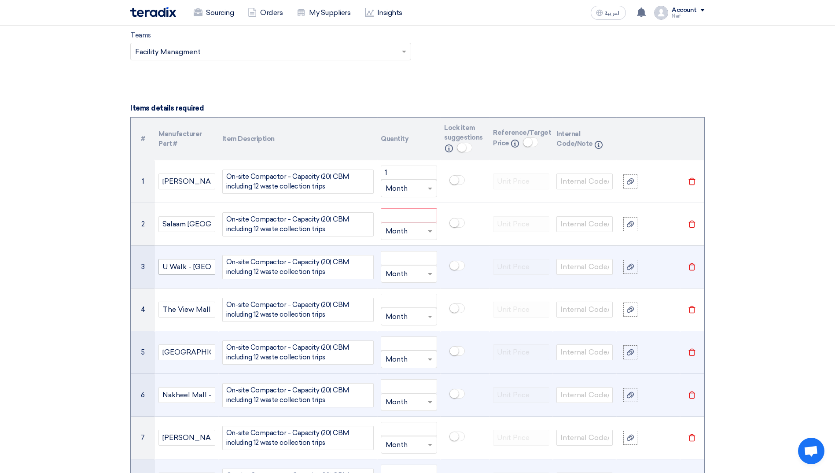
type input "Salaam [GEOGRAPHIC_DATA] - [GEOGRAPHIC_DATA]"
click at [186, 267] on input "U Walk - [GEOGRAPHIC_DATA]" at bounding box center [186, 267] width 56 height 16
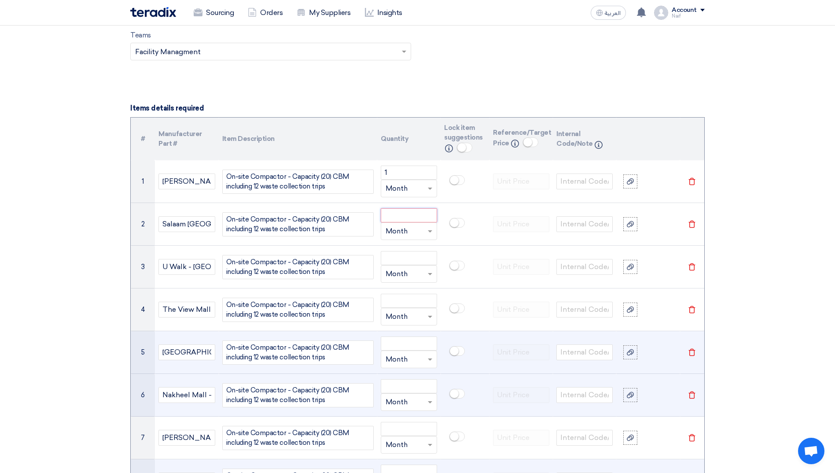
click at [396, 218] on input "number" at bounding box center [409, 215] width 56 height 14
type input "1"
click at [400, 260] on input "number" at bounding box center [409, 258] width 56 height 14
type input "1"
click at [396, 297] on input "number" at bounding box center [409, 300] width 56 height 14
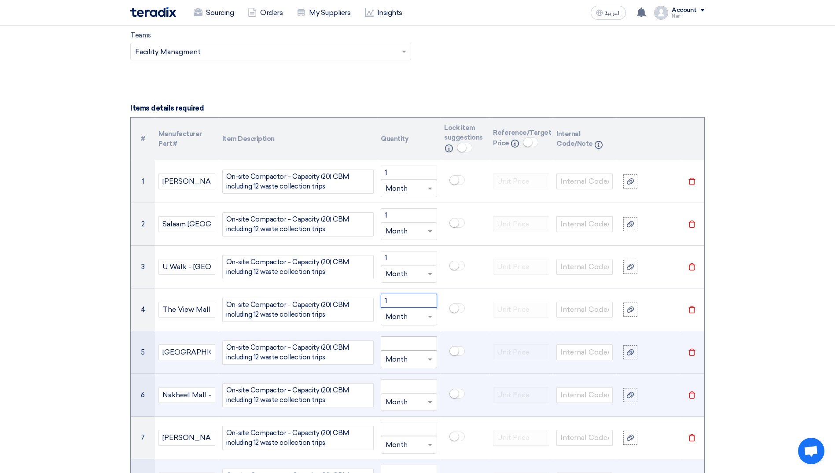
type input "1"
click at [392, 339] on input "number" at bounding box center [409, 343] width 56 height 14
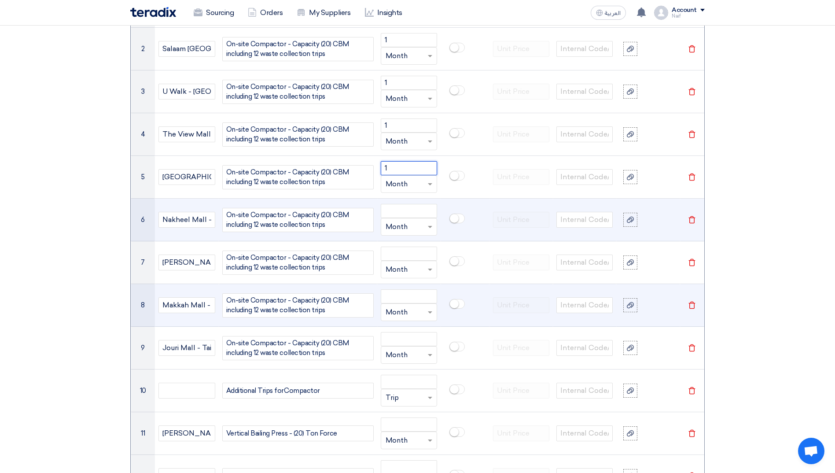
scroll to position [756, 0]
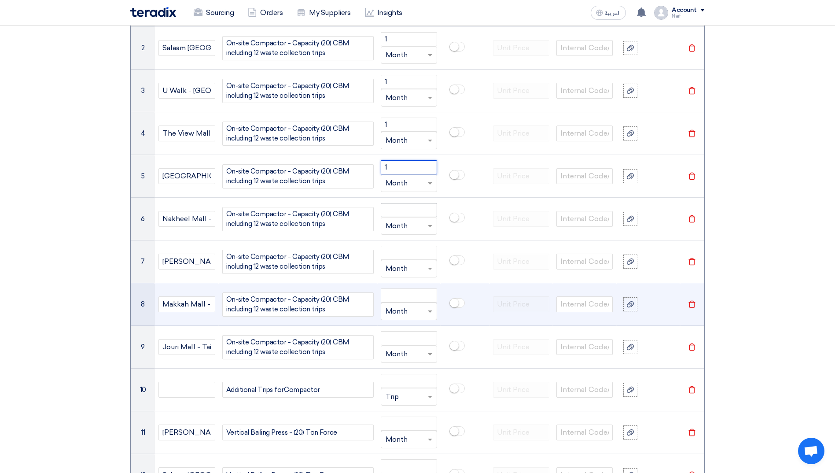
type input "1"
click at [401, 213] on input "number" at bounding box center [409, 210] width 56 height 14
type input "1"
click at [396, 257] on input "number" at bounding box center [409, 253] width 56 height 14
type input "1"
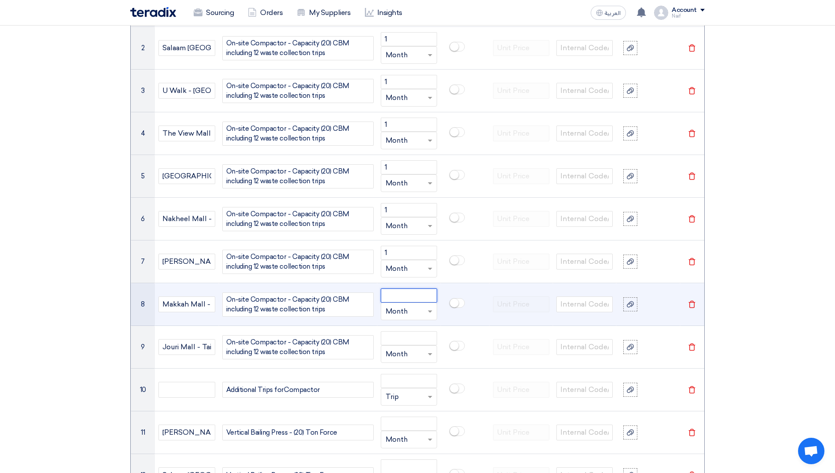
click at [398, 289] on input "number" at bounding box center [409, 295] width 56 height 14
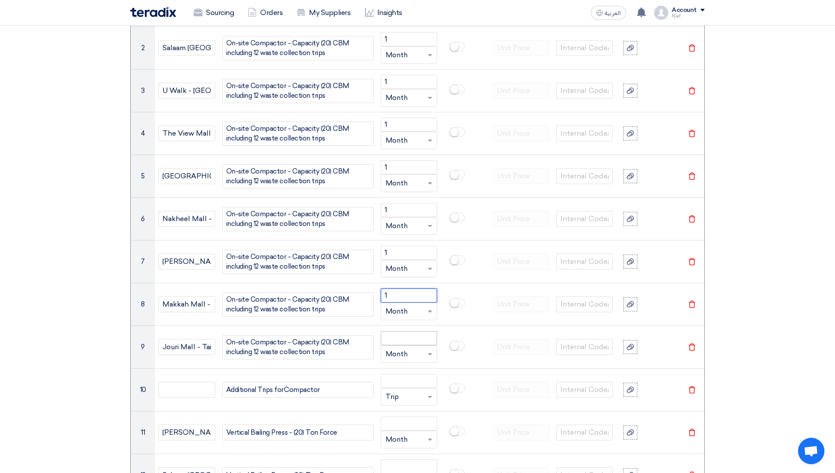
type input "1"
click at [394, 339] on input "number" at bounding box center [409, 338] width 56 height 14
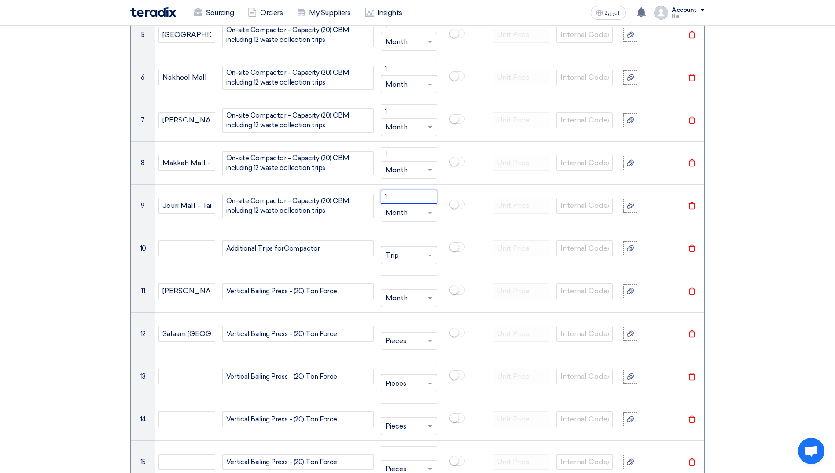
scroll to position [932, 0]
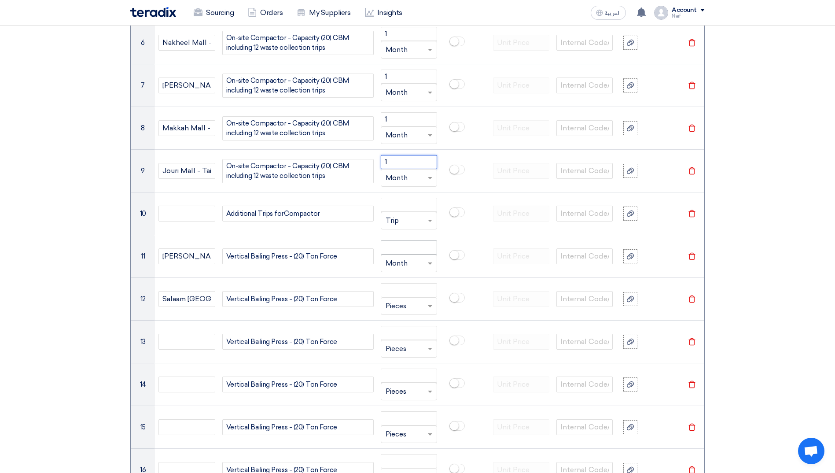
type input "1"
click at [412, 248] on input "number" at bounding box center [409, 247] width 56 height 14
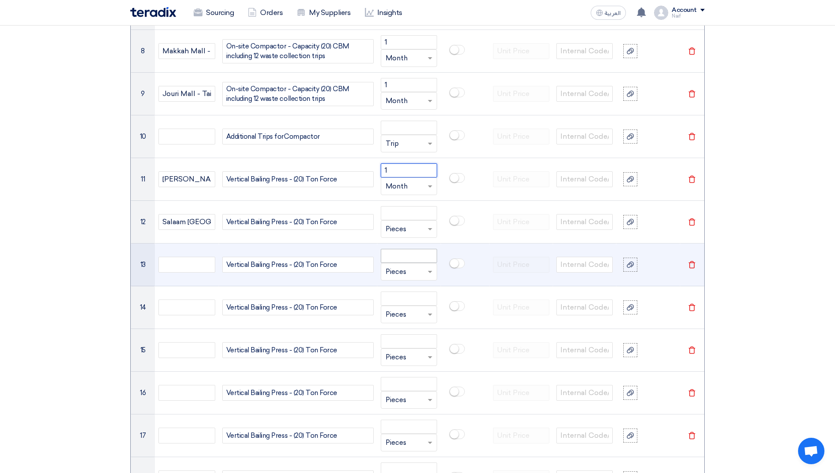
scroll to position [1020, 0]
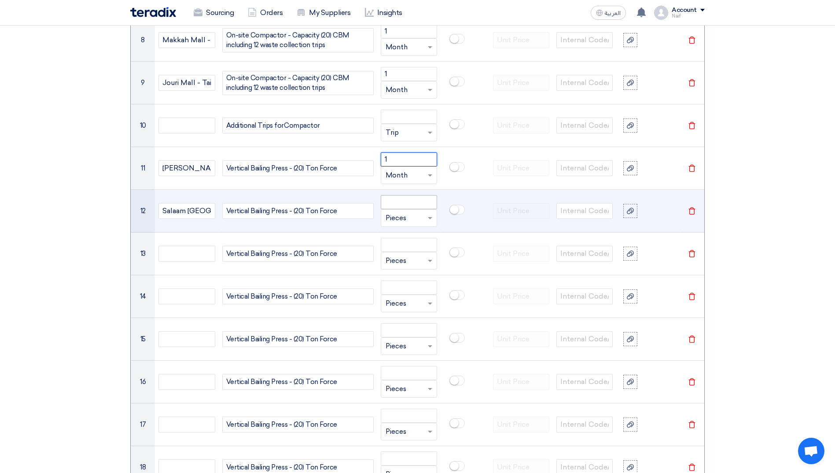
type input "1"
click at [405, 201] on input "number" at bounding box center [409, 202] width 56 height 14
type input "1"
click at [403, 221] on input "text" at bounding box center [403, 218] width 36 height 14
type input "mo"
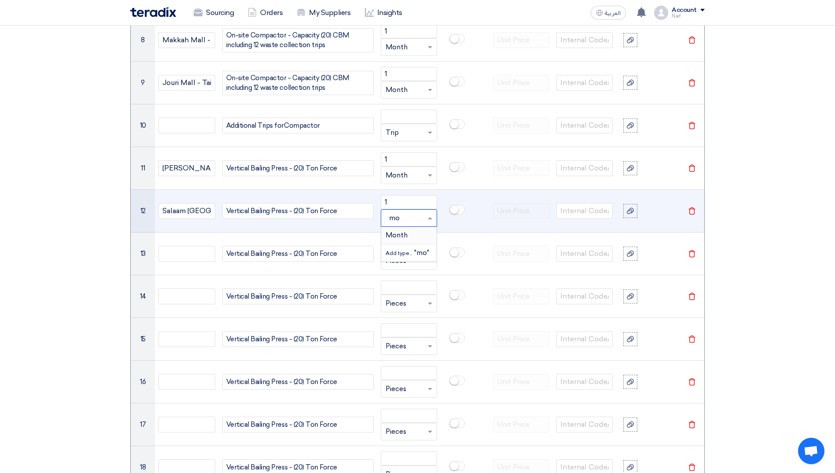
click at [402, 235] on span "Month" at bounding box center [396, 235] width 22 height 8
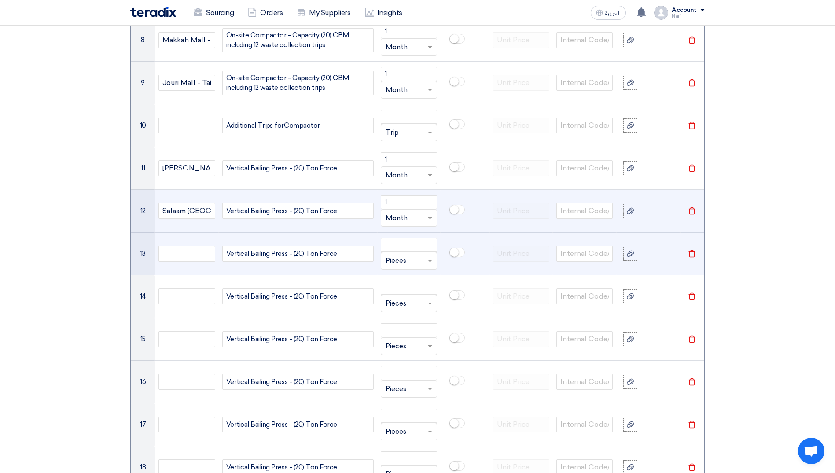
click at [400, 262] on input "text" at bounding box center [403, 260] width 36 height 14
click at [406, 351] on span "Month" at bounding box center [396, 349] width 22 height 8
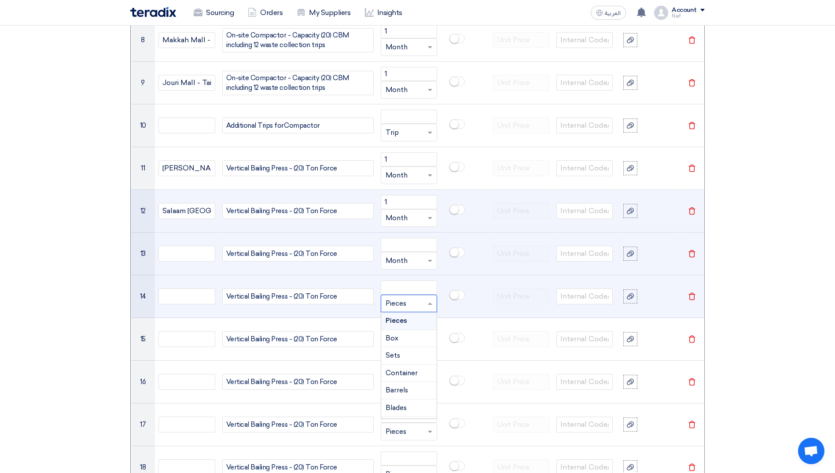
click at [408, 304] on input "text" at bounding box center [403, 303] width 36 height 14
click at [407, 387] on div "Month" at bounding box center [408, 392] width 55 height 18
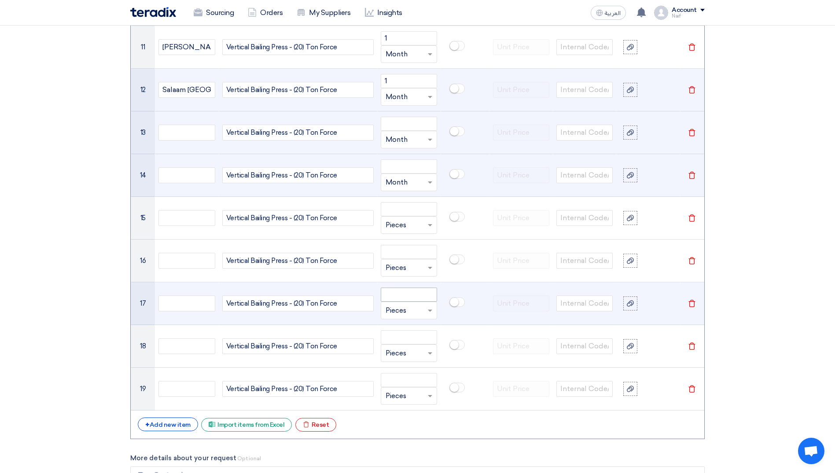
scroll to position [1152, 0]
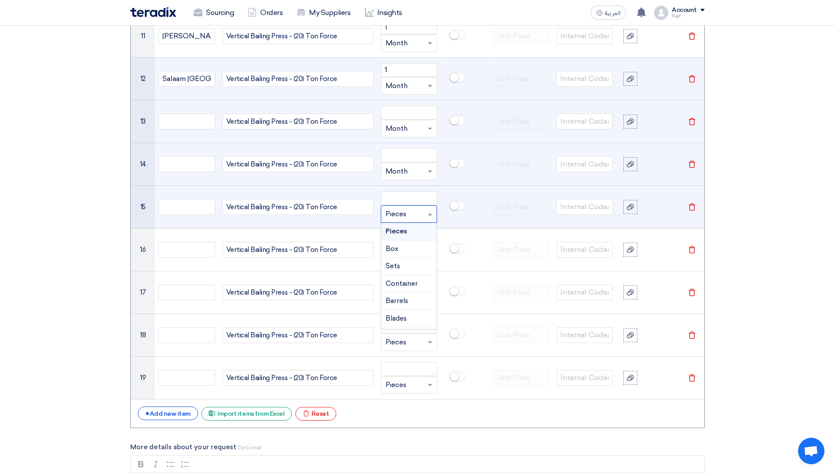
click at [404, 214] on input "text" at bounding box center [403, 214] width 36 height 14
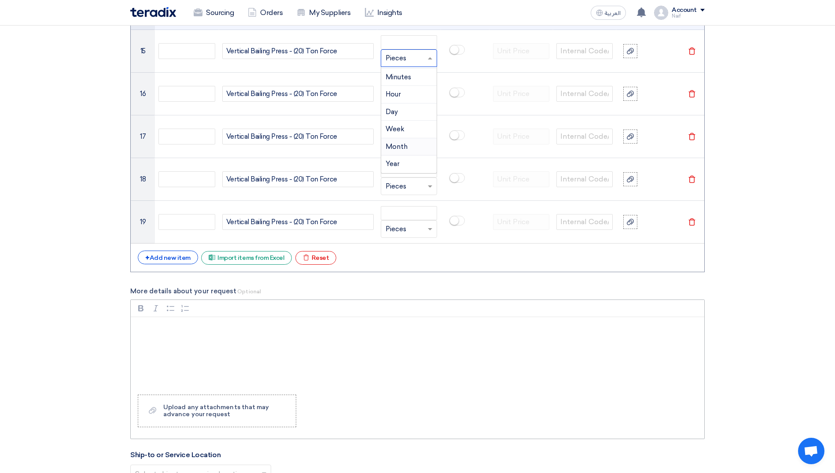
scroll to position [1328, 0]
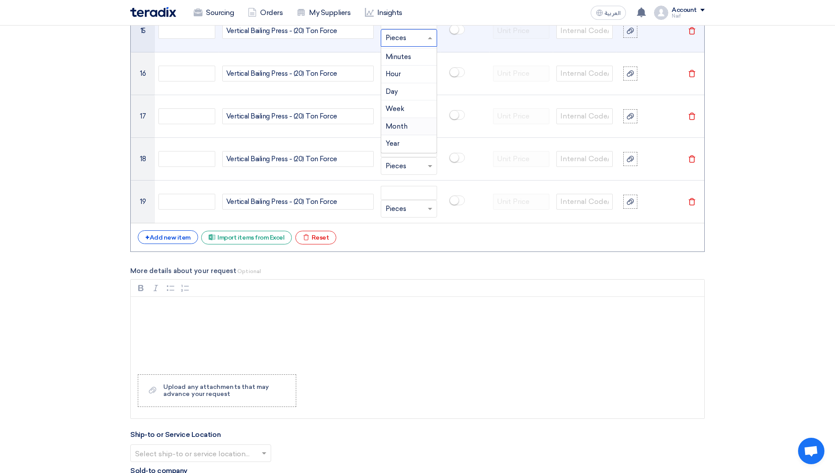
click at [404, 128] on span "Month" at bounding box center [396, 126] width 22 height 8
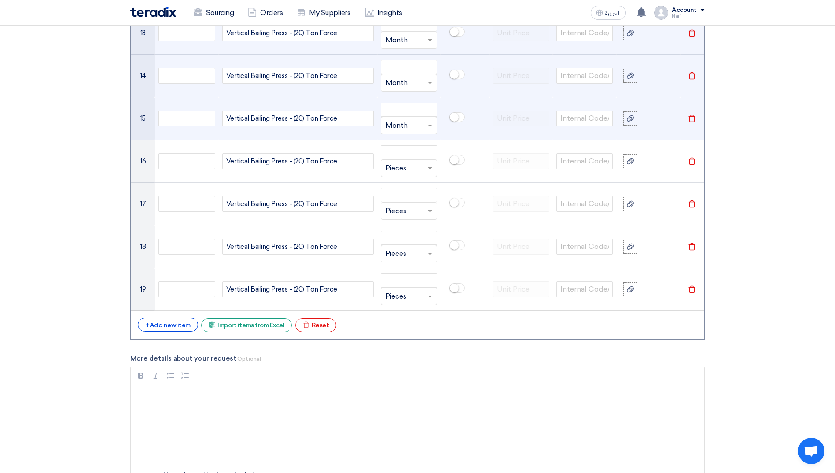
scroll to position [1152, 0]
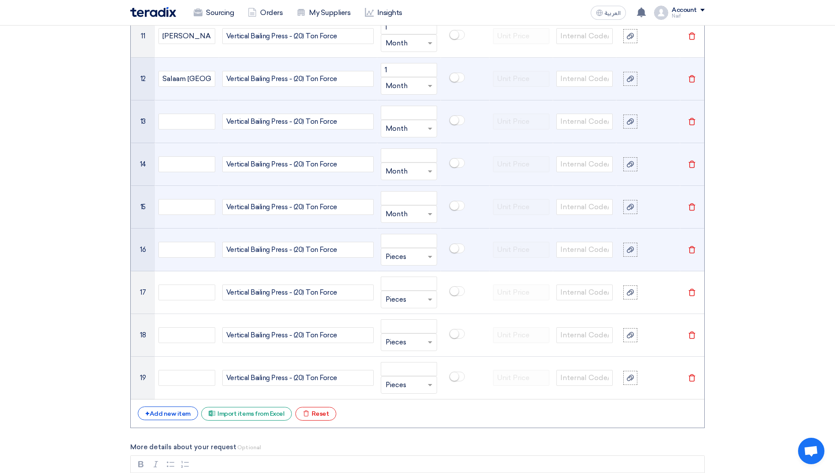
click at [398, 253] on input "text" at bounding box center [403, 256] width 36 height 14
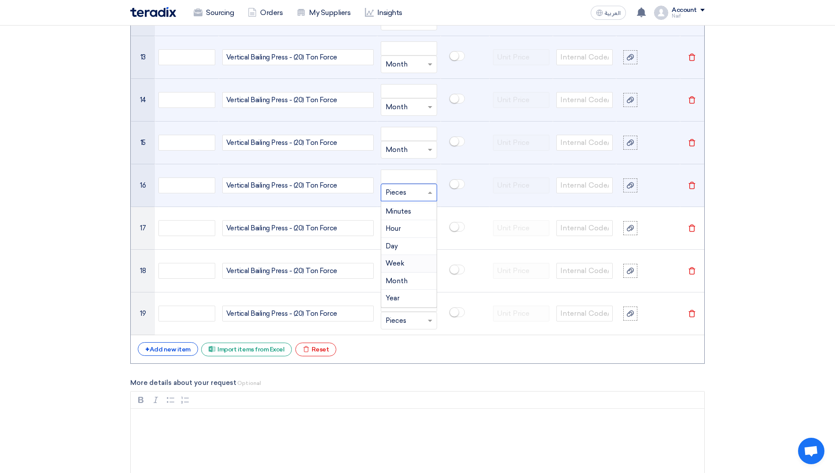
scroll to position [1284, 0]
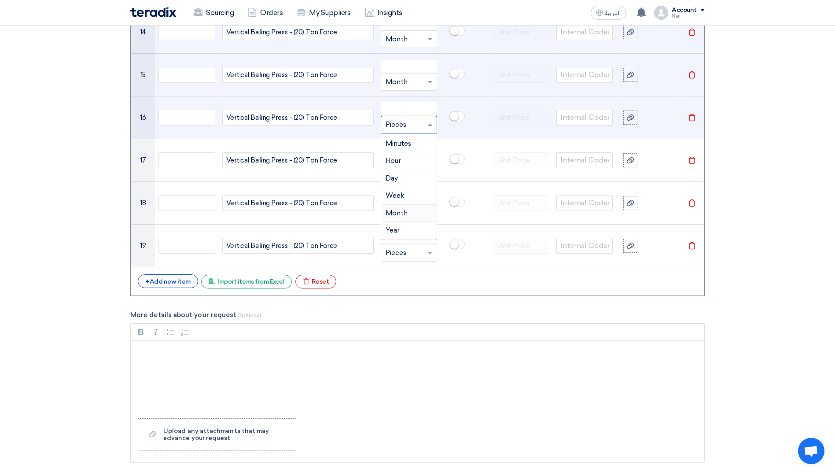
click at [404, 212] on span "Month" at bounding box center [396, 213] width 22 height 8
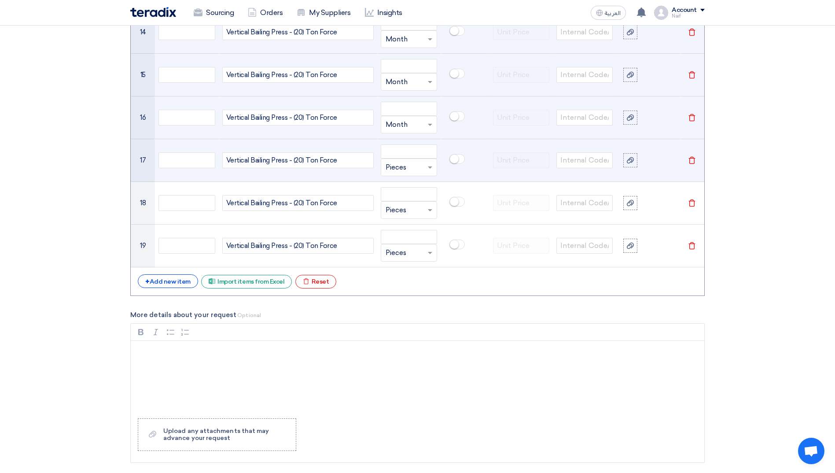
click at [411, 165] on input "text" at bounding box center [403, 167] width 36 height 14
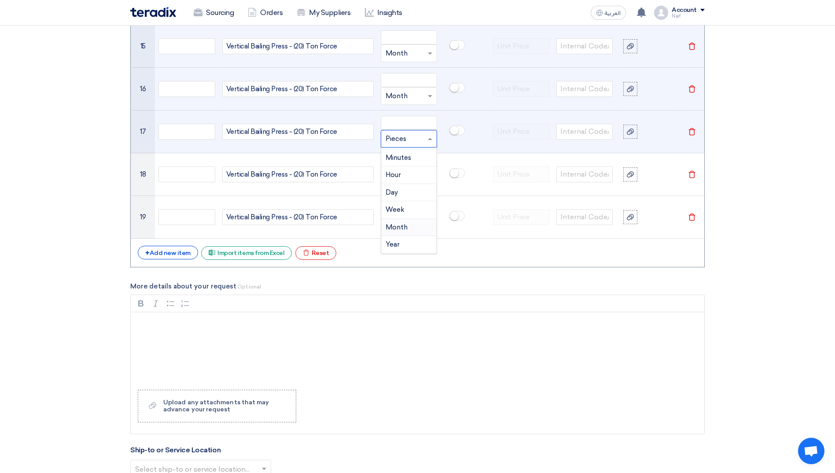
scroll to position [1328, 0]
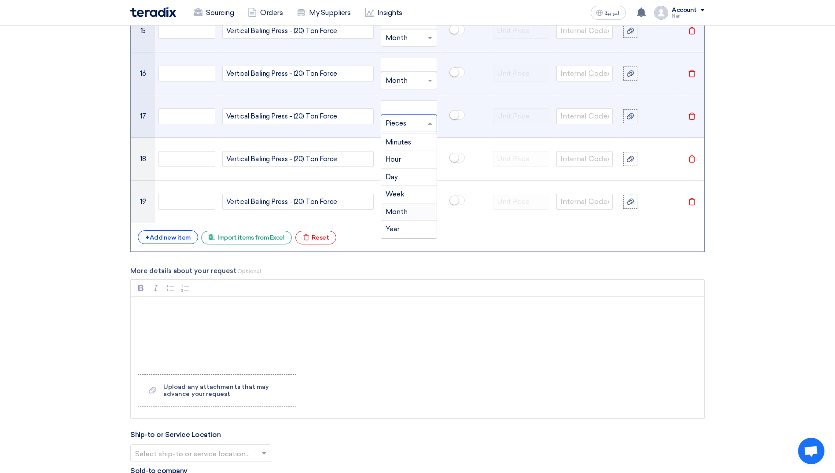
click at [404, 211] on span "Month" at bounding box center [396, 212] width 22 height 8
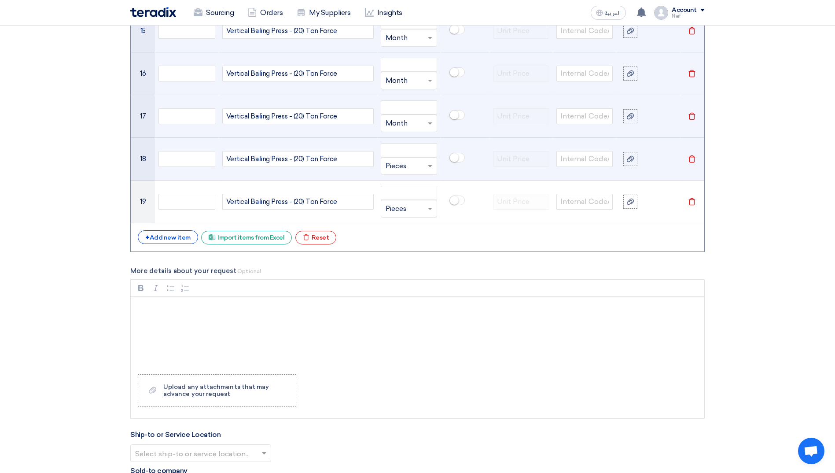
click at [411, 165] on input "text" at bounding box center [403, 166] width 36 height 14
click at [397, 253] on span "Month" at bounding box center [396, 254] width 22 height 8
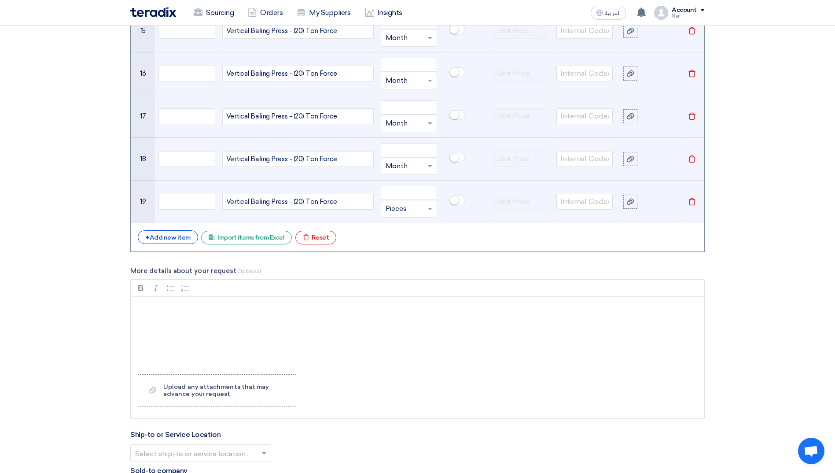
click at [406, 215] on input "text" at bounding box center [403, 209] width 36 height 14
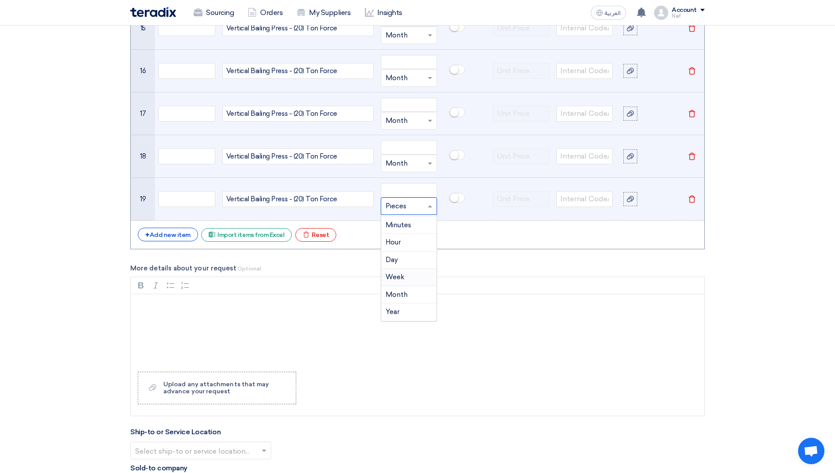
scroll to position [1460, 0]
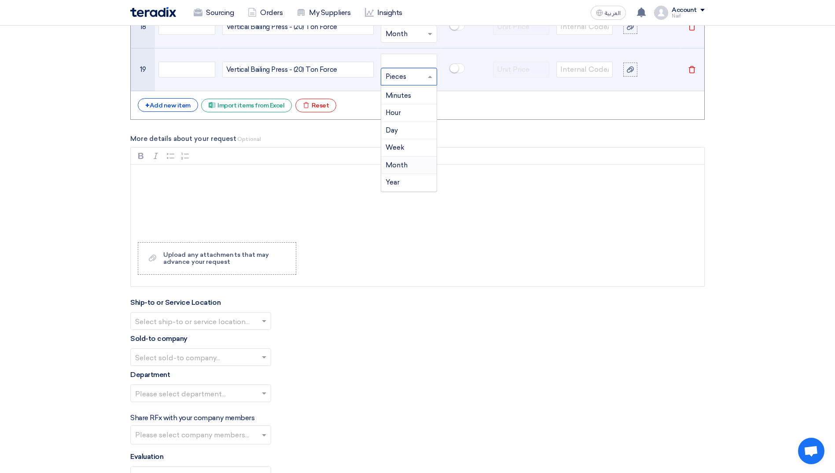
click at [403, 162] on span "Month" at bounding box center [396, 165] width 22 height 8
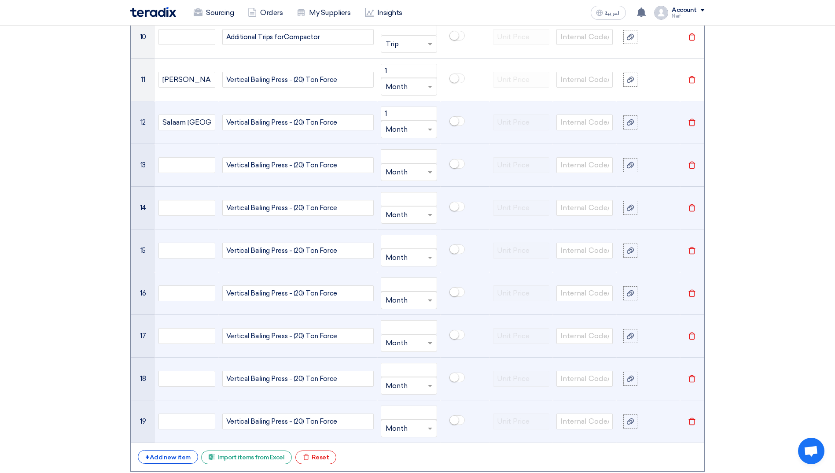
scroll to position [1108, 0]
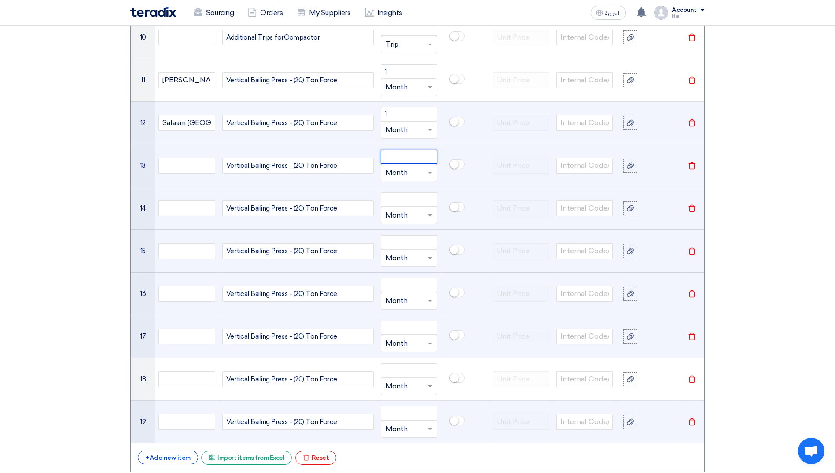
click at [412, 159] on input "number" at bounding box center [409, 157] width 56 height 14
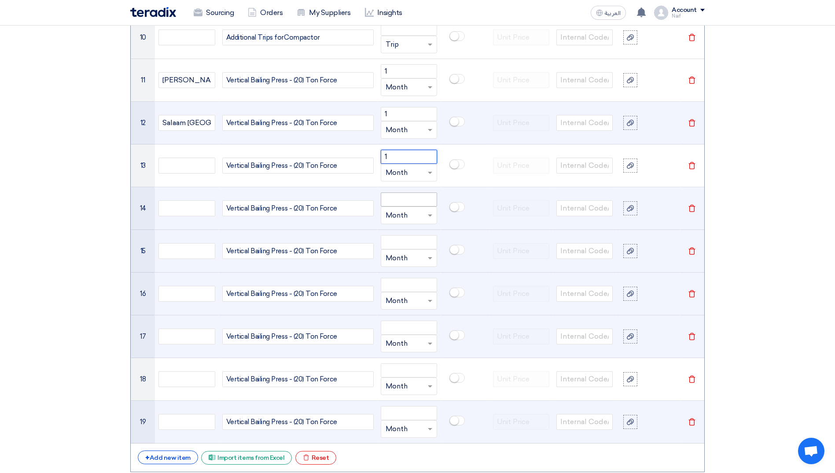
type input "1"
click at [402, 193] on input "number" at bounding box center [409, 199] width 56 height 14
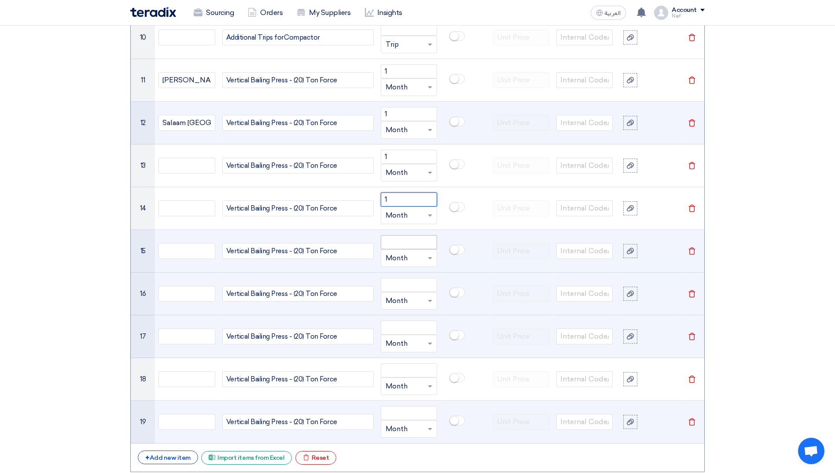
type input "1"
click at [403, 238] on input "number" at bounding box center [409, 242] width 56 height 14
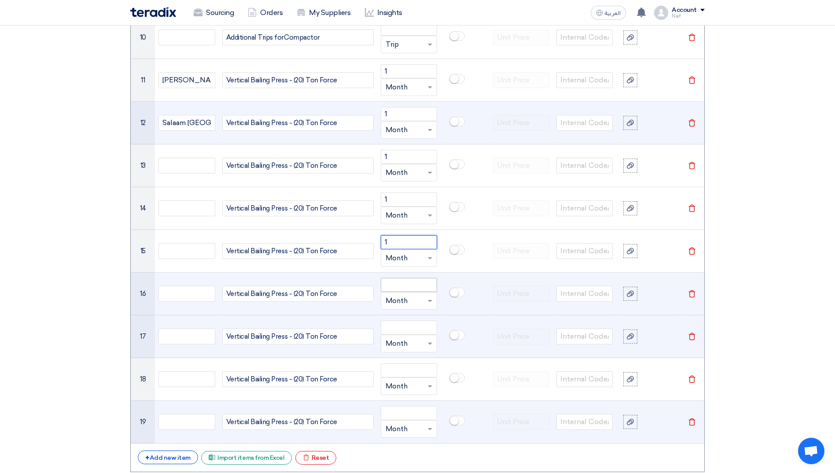
type input "1"
click at [407, 281] on input "number" at bounding box center [409, 285] width 56 height 14
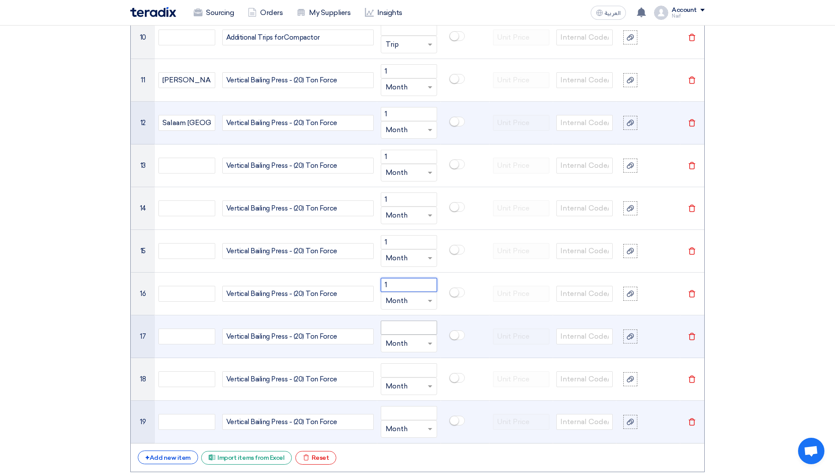
type input "1"
click at [396, 323] on input "number" at bounding box center [409, 327] width 56 height 14
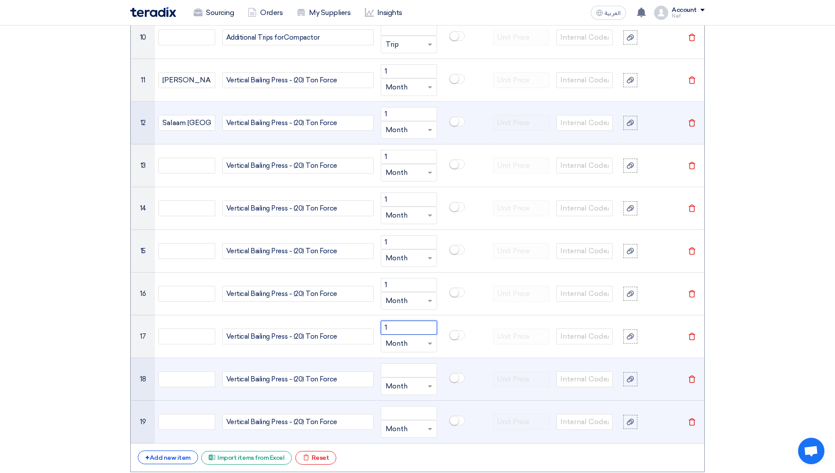
type input "1"
click at [396, 361] on td "Unit × Month" at bounding box center [408, 379] width 63 height 43
click at [396, 367] on input "number" at bounding box center [409, 370] width 56 height 14
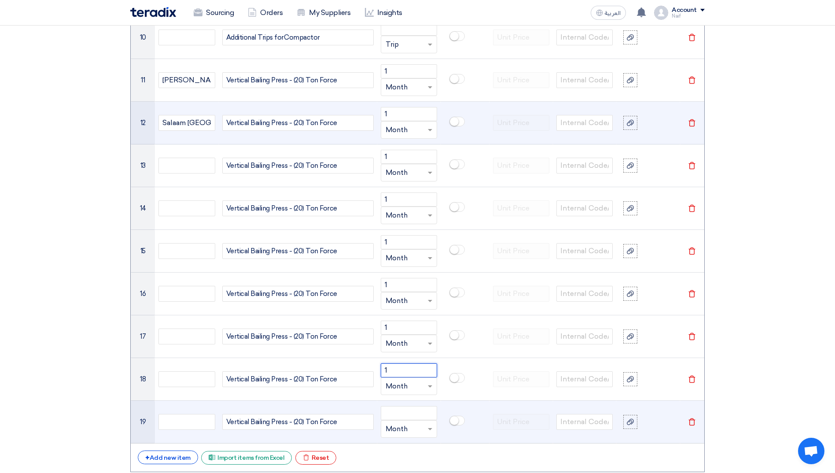
type input "1"
click at [394, 402] on td "Unit × Month" at bounding box center [408, 421] width 63 height 43
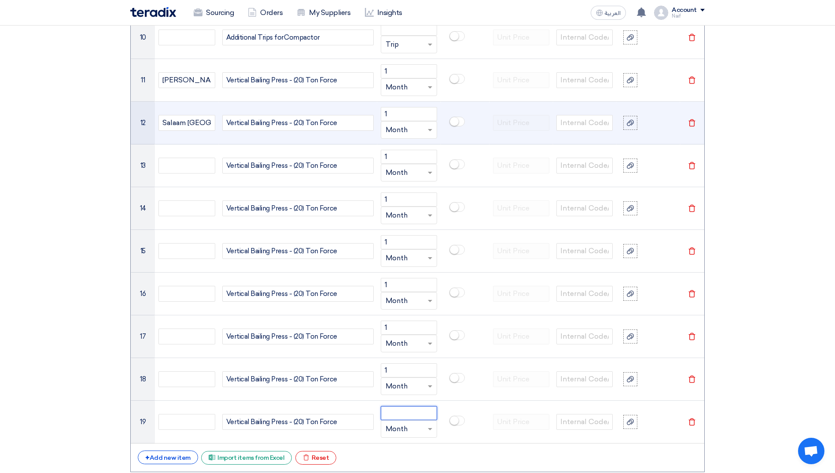
click at [394, 410] on input "number" at bounding box center [409, 413] width 56 height 14
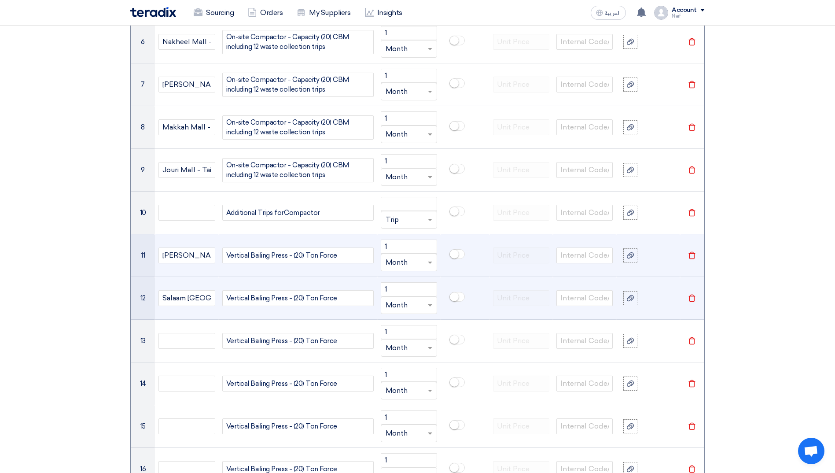
scroll to position [932, 0]
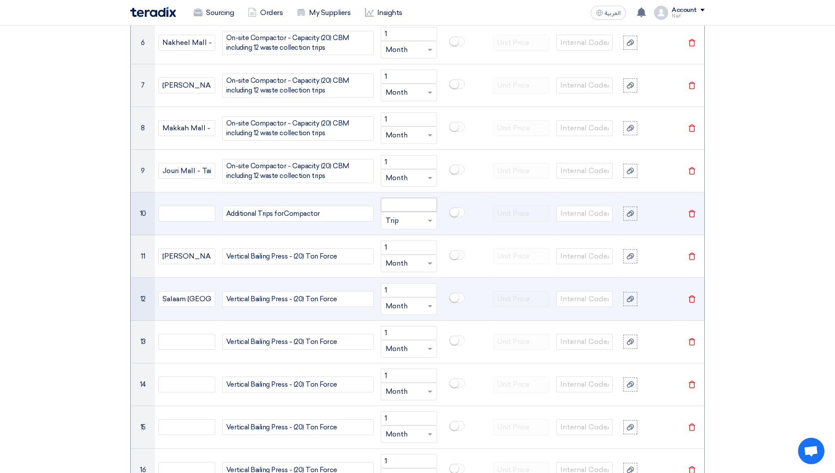
type input "1"
click at [411, 208] on input "number" at bounding box center [409, 205] width 56 height 14
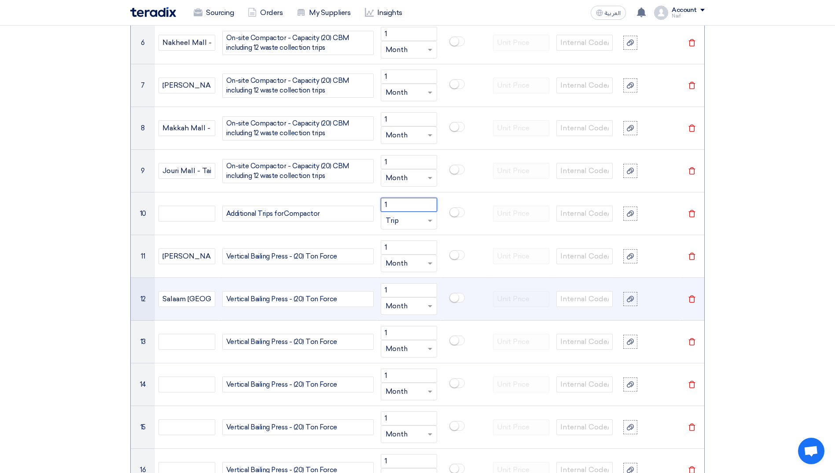
type input "1"
click at [81, 322] on section "Basic Information RFx Title Waste Managment - Compactor (20) CBM) & Vertical Ba…" at bounding box center [417, 320] width 835 height 2277
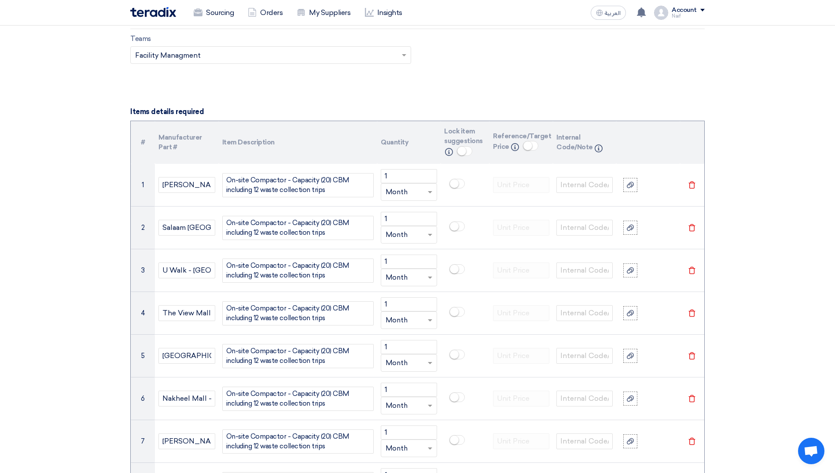
scroll to position [624, 0]
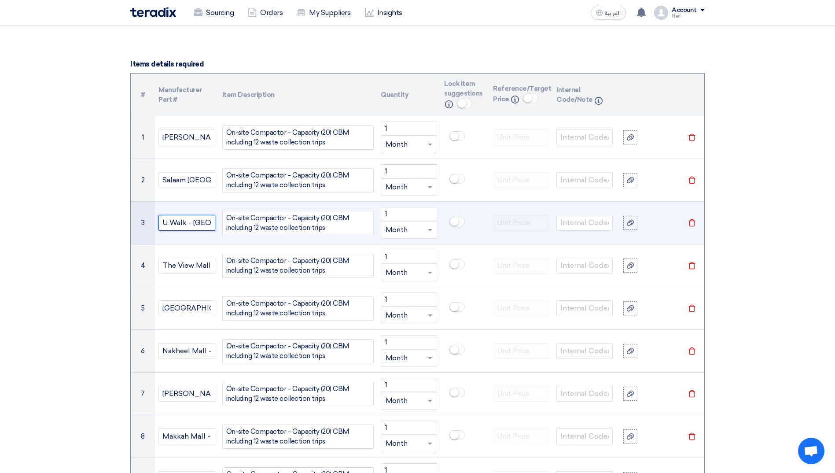
click at [204, 223] on input "U Walk - [GEOGRAPHIC_DATA]" at bounding box center [186, 223] width 56 height 16
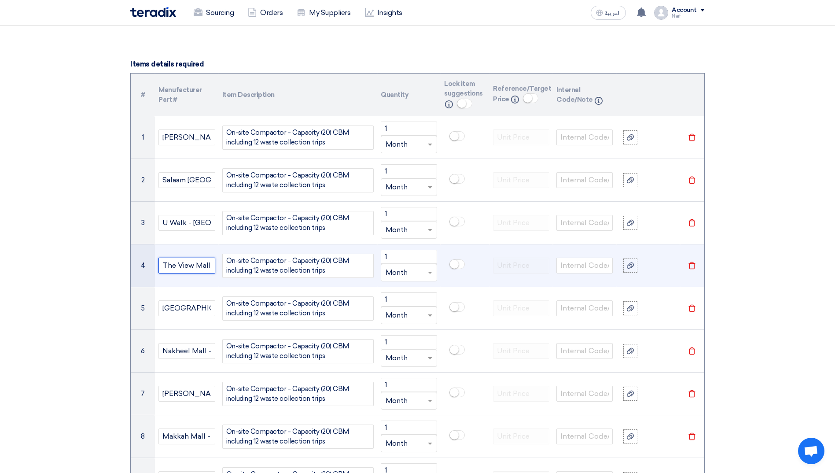
click at [191, 264] on input "The View Mall - [GEOGRAPHIC_DATA]" at bounding box center [186, 265] width 56 height 16
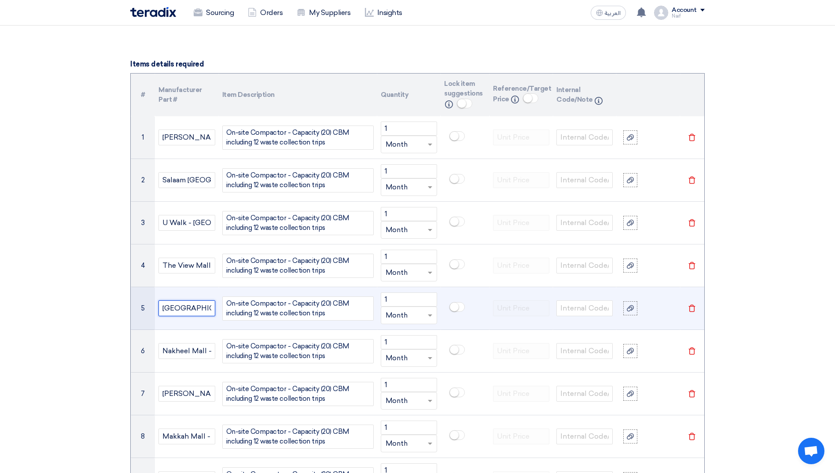
click at [191, 305] on input "[GEOGRAPHIC_DATA] - [GEOGRAPHIC_DATA]" at bounding box center [186, 308] width 56 height 16
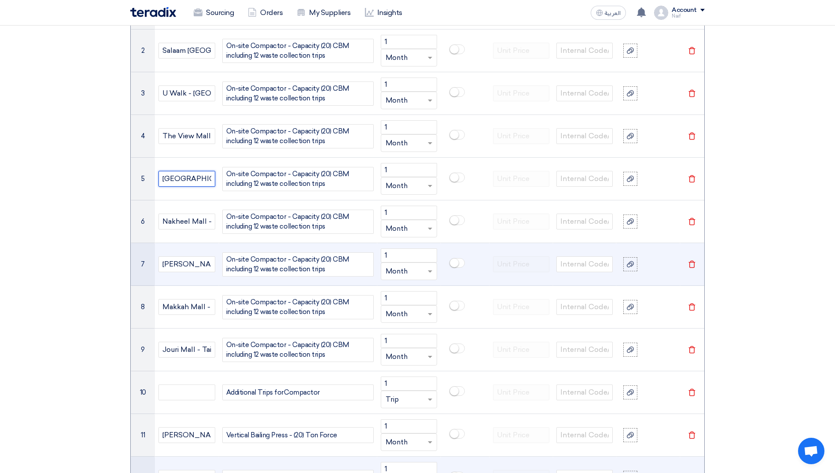
scroll to position [756, 0]
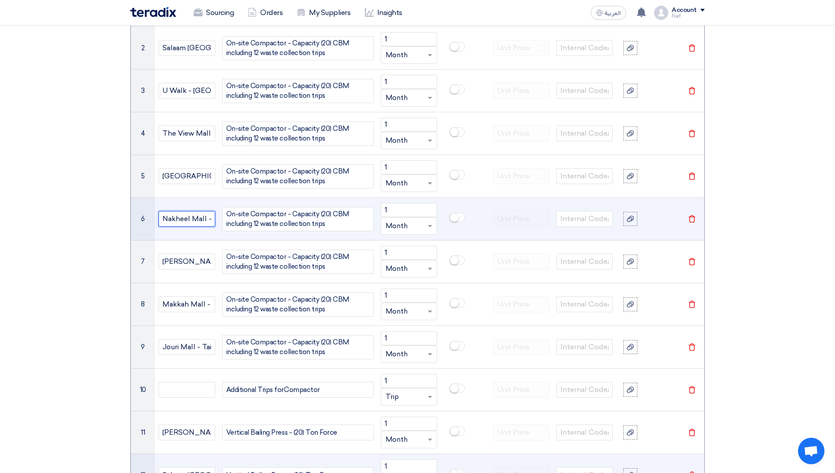
click at [187, 223] on input "Nakheel Mall - [GEOGRAPHIC_DATA]" at bounding box center [186, 219] width 56 height 16
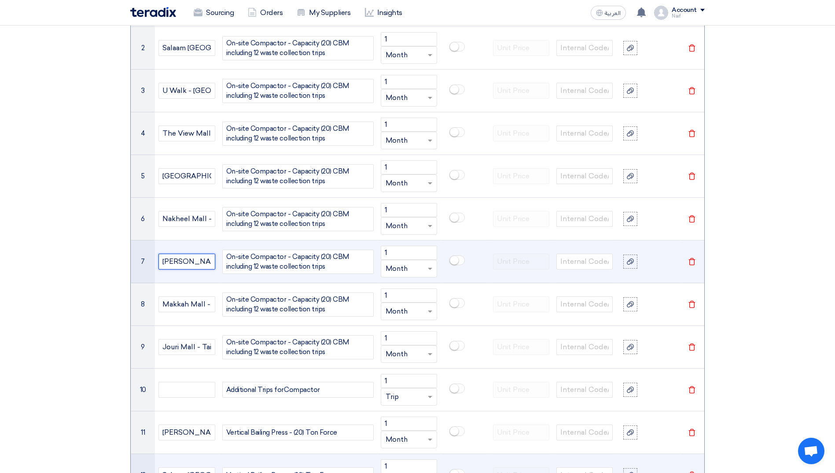
click at [189, 264] on input "[PERSON_NAME][GEOGRAPHIC_DATA]" at bounding box center [186, 261] width 56 height 16
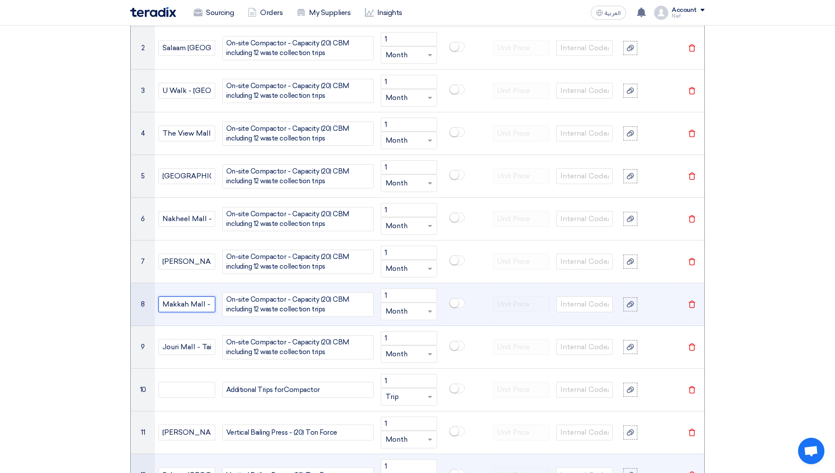
click at [191, 302] on input "Makkah Mall - Makkah" at bounding box center [186, 304] width 56 height 16
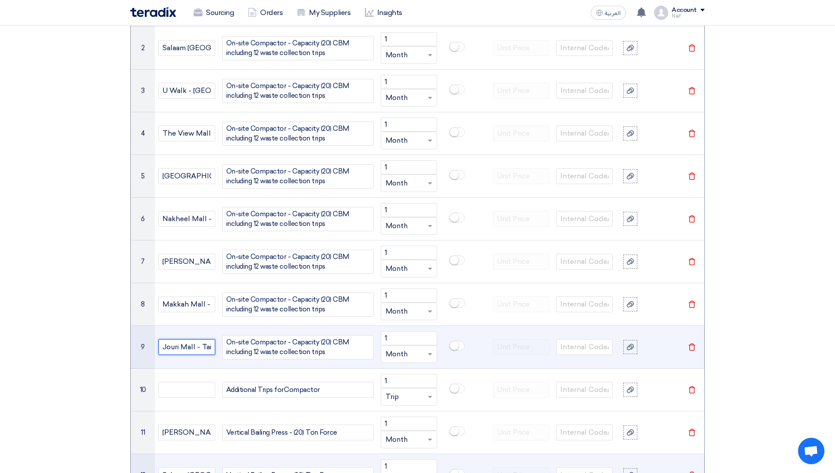
click at [189, 343] on input "Jouri Mall - Taif" at bounding box center [186, 347] width 56 height 16
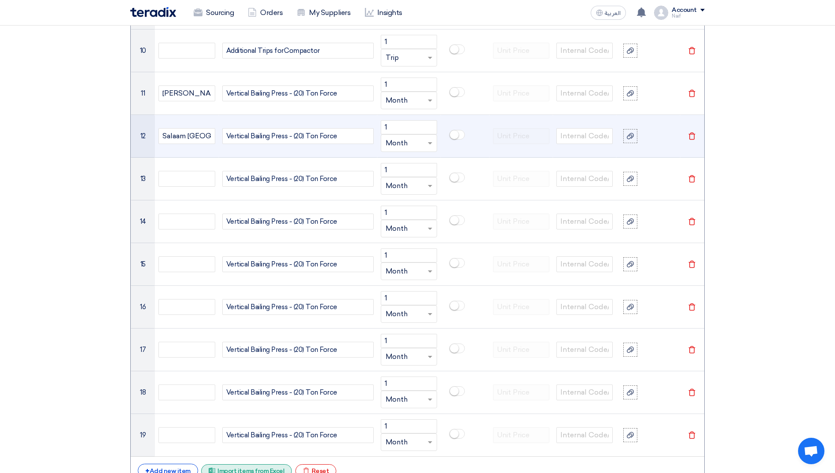
scroll to position [1196, 0]
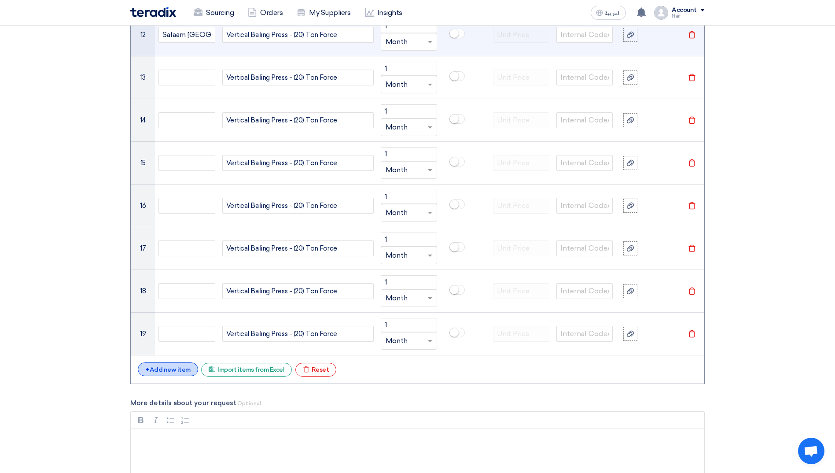
click at [165, 364] on div "+ Add new item" at bounding box center [168, 369] width 60 height 14
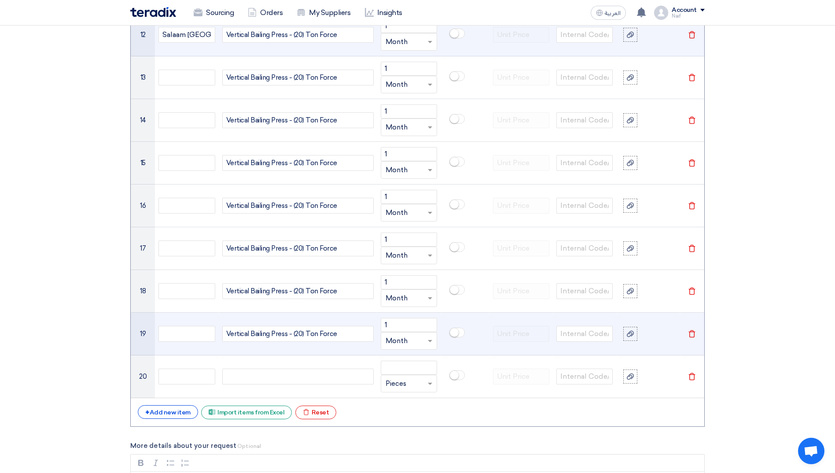
click at [260, 342] on td "Vertical Bailing Press - (20) Ton Force" at bounding box center [298, 333] width 158 height 43
click at [269, 334] on span "Vertical Bailing Press - (20) Ton Force" at bounding box center [281, 334] width 111 height 10
copy span "Vertical Bailing Press - (20) Ton Force"
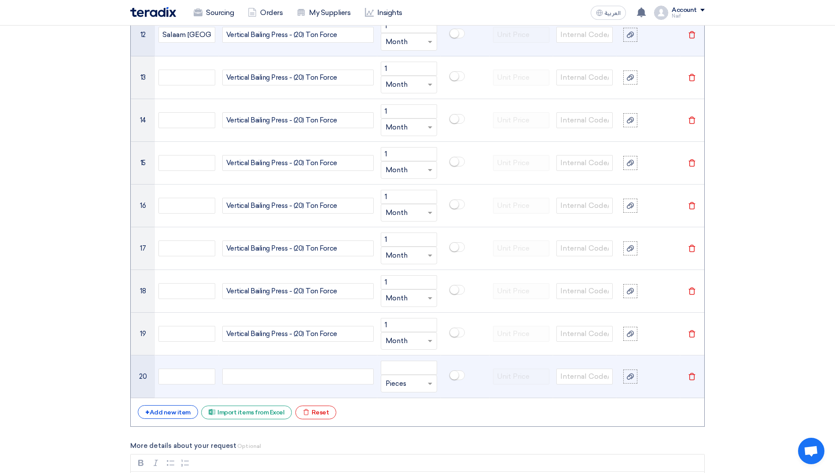
click at [264, 369] on div at bounding box center [297, 376] width 151 height 16
paste div
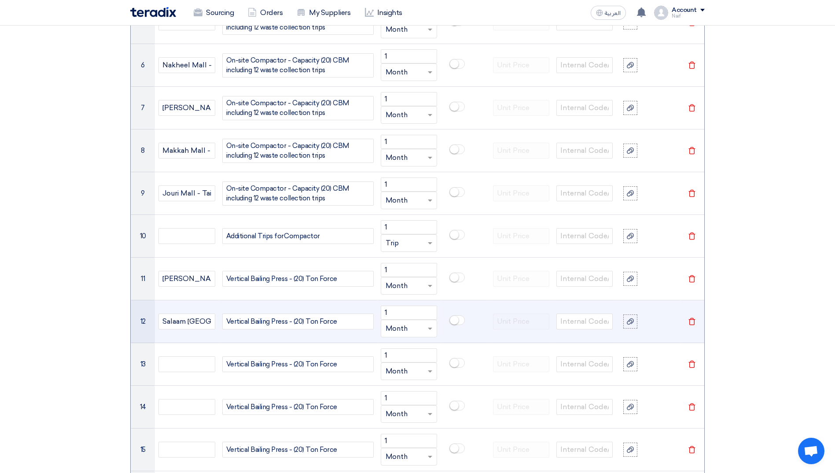
scroll to position [888, 0]
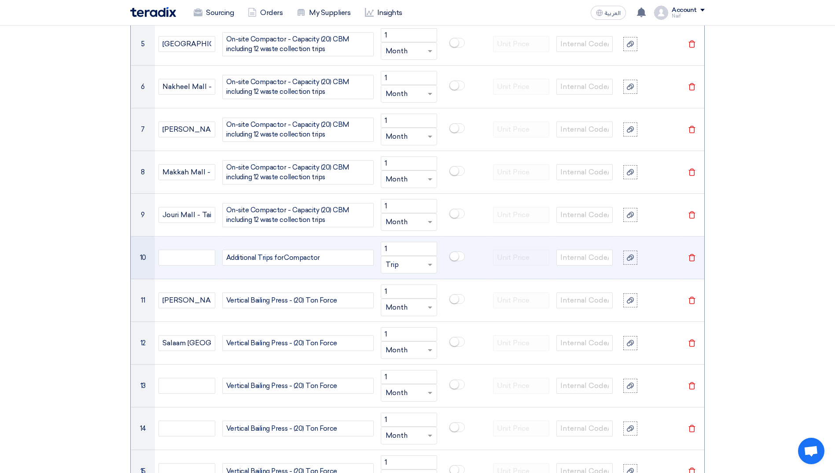
click at [269, 260] on span "Additional Trips for Compactor" at bounding box center [275, 258] width 99 height 10
copy span "Additional Trips for Compactor"
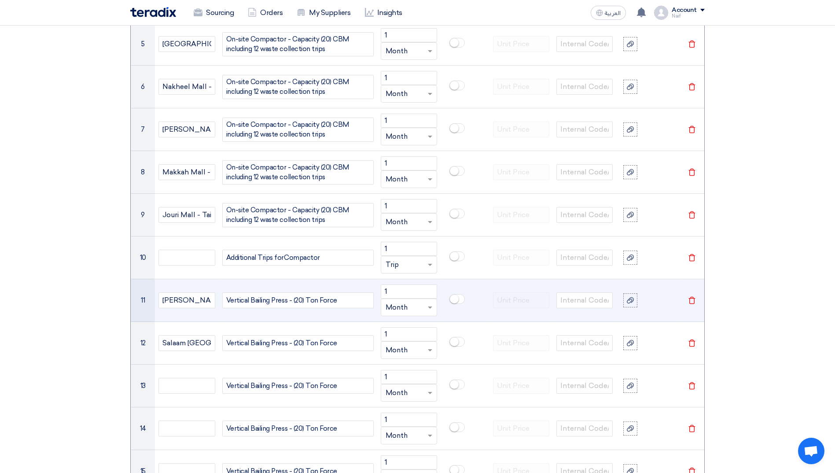
click at [257, 295] on span "Vertical Bailing Press - (20) Ton Force" at bounding box center [281, 300] width 111 height 10
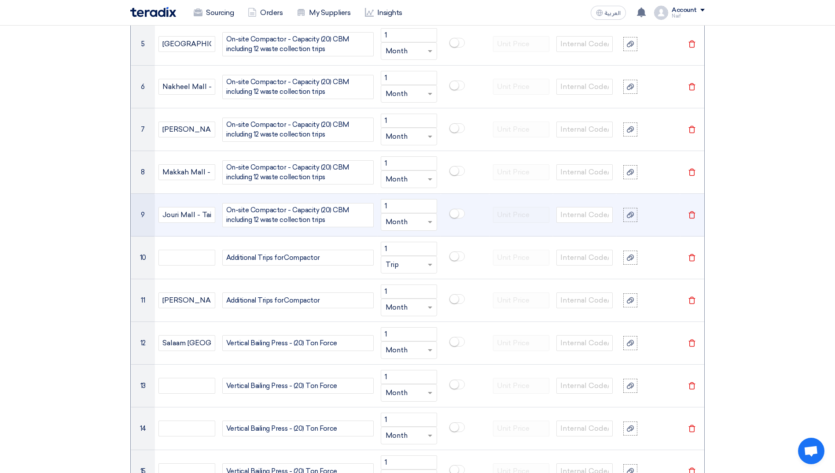
click at [273, 218] on span "On-site Compactor - Capacity (20) CBM including 12 waste collection trips" at bounding box center [297, 215] width 143 height 20
copy span "On-site Compactor - Capacity (20) CBM including 12 waste collection trips"
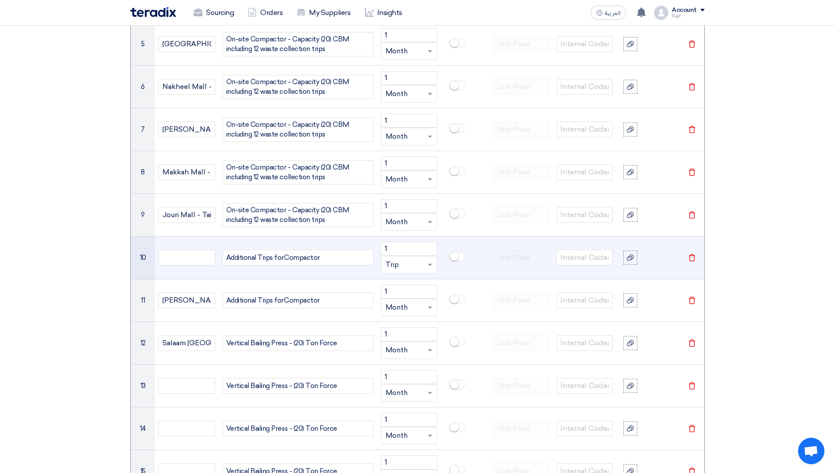
click at [259, 257] on span "Additional Trips for Compactor" at bounding box center [275, 258] width 99 height 10
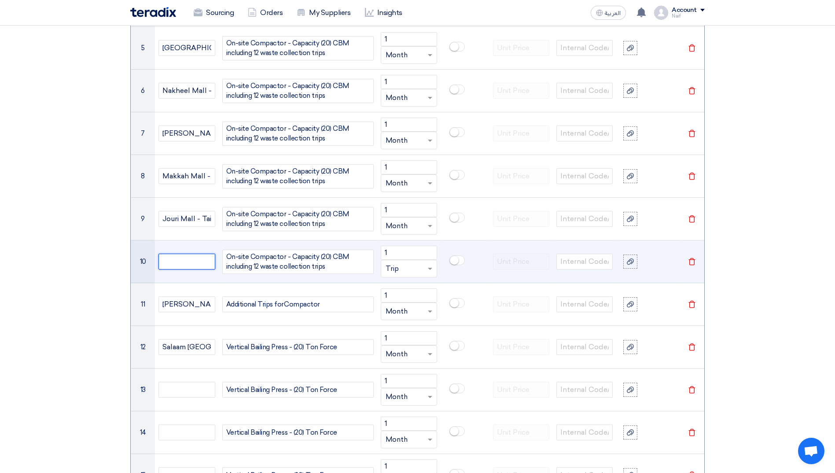
click at [194, 256] on input "text" at bounding box center [186, 261] width 56 height 16
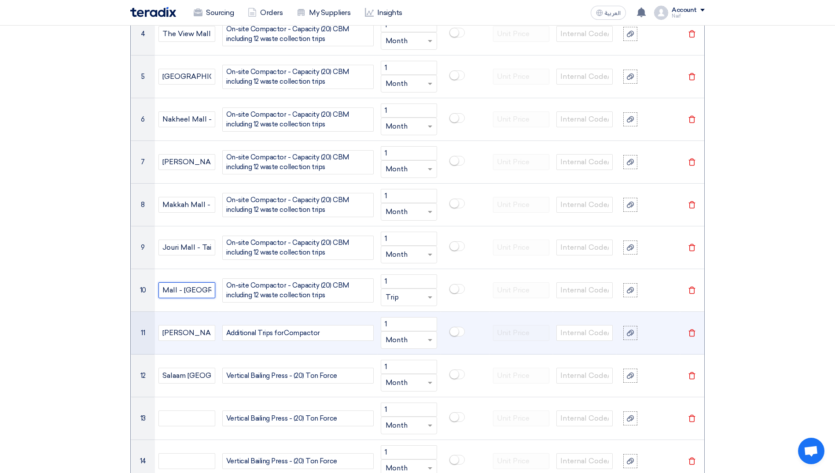
scroll to position [840, 0]
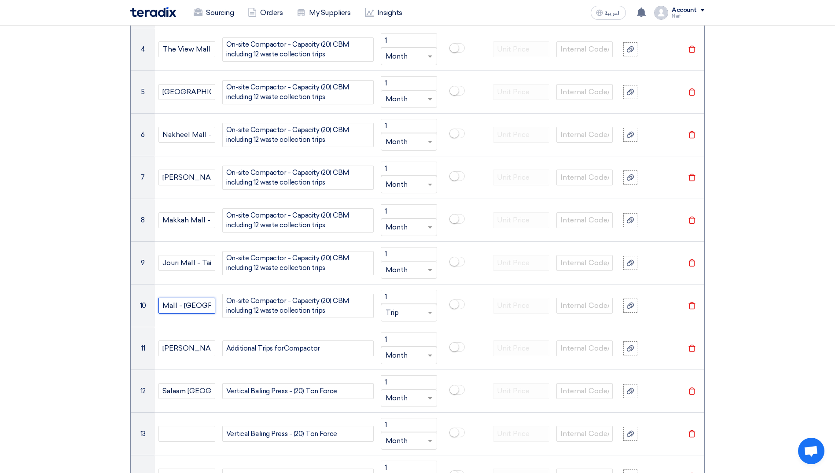
type input "Al Noor Mall - [GEOGRAPHIC_DATA]"
click at [20, 333] on section "Basic Information RFx Title Waste Managment - Compactor (20) CBM) & Vertical Ba…" at bounding box center [417, 433] width 835 height 2319
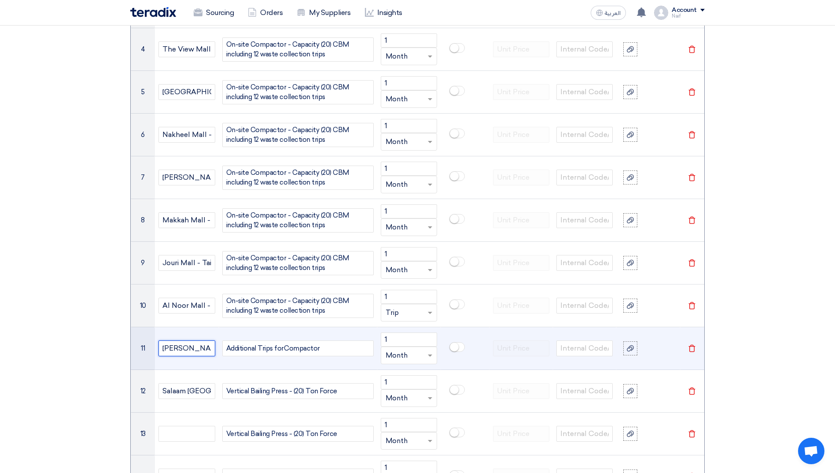
click at [173, 349] on input "[PERSON_NAME] Mall - [GEOGRAPHIC_DATA]" at bounding box center [186, 348] width 56 height 16
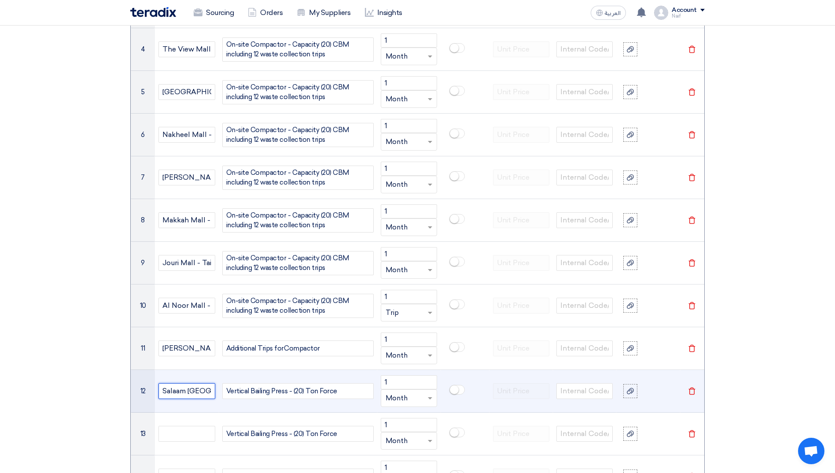
click at [186, 387] on input "Salaam [GEOGRAPHIC_DATA] - [GEOGRAPHIC_DATA]" at bounding box center [186, 391] width 56 height 16
paste input "Al Hamra"
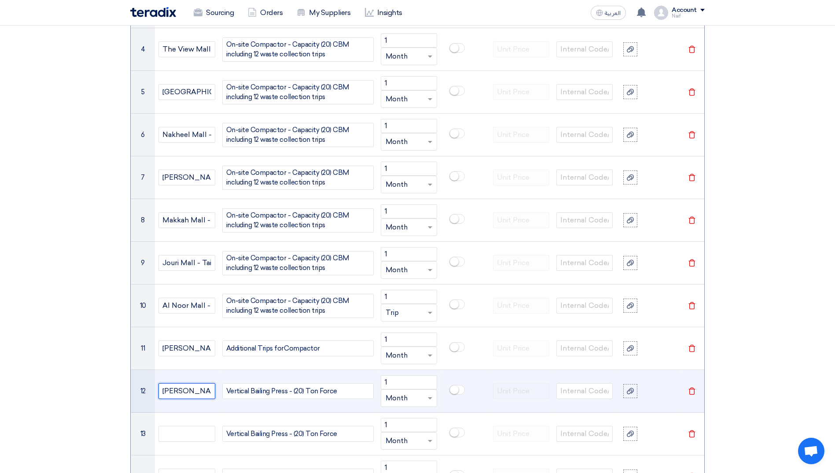
scroll to position [0, 27]
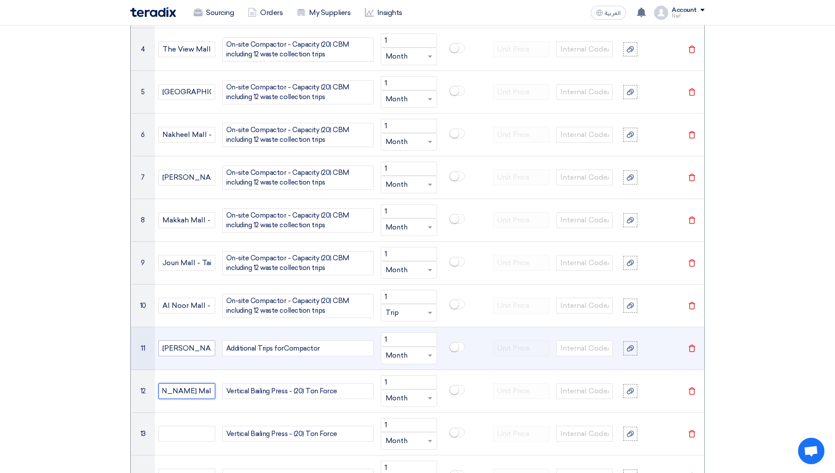
type input "[PERSON_NAME] Mall - [GEOGRAPHIC_DATA]"
click at [195, 352] on input "[PERSON_NAME] Mall - [GEOGRAPHIC_DATA]" at bounding box center [186, 348] width 56 height 16
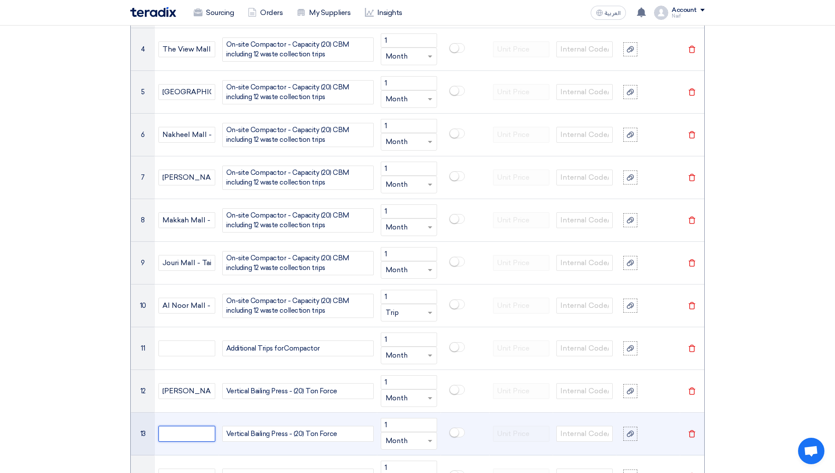
click at [200, 434] on input "text" at bounding box center [186, 434] width 56 height 16
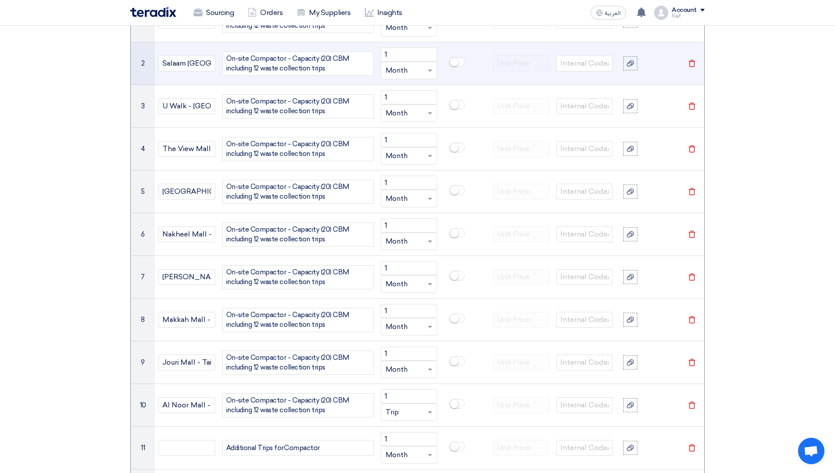
scroll to position [664, 0]
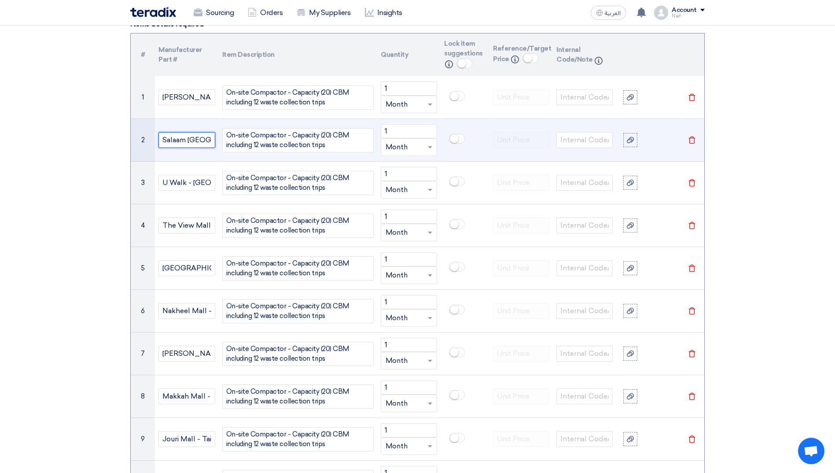
click at [184, 140] on input "Salaam [GEOGRAPHIC_DATA] - [GEOGRAPHIC_DATA]" at bounding box center [186, 140] width 56 height 16
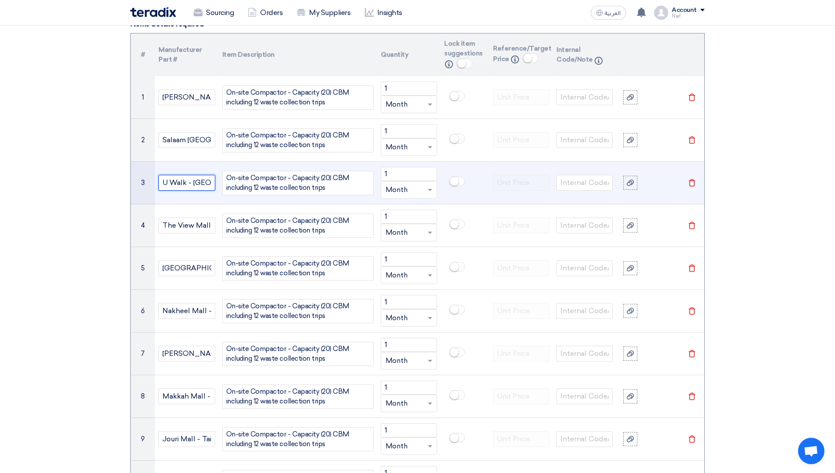
click at [188, 183] on input "U Walk - [GEOGRAPHIC_DATA]" at bounding box center [186, 183] width 56 height 16
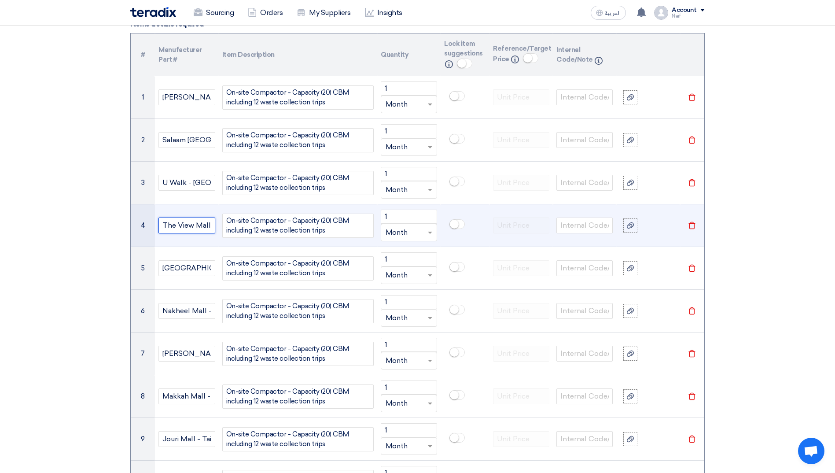
click at [183, 224] on input "The View Mall - [GEOGRAPHIC_DATA]" at bounding box center [186, 225] width 56 height 16
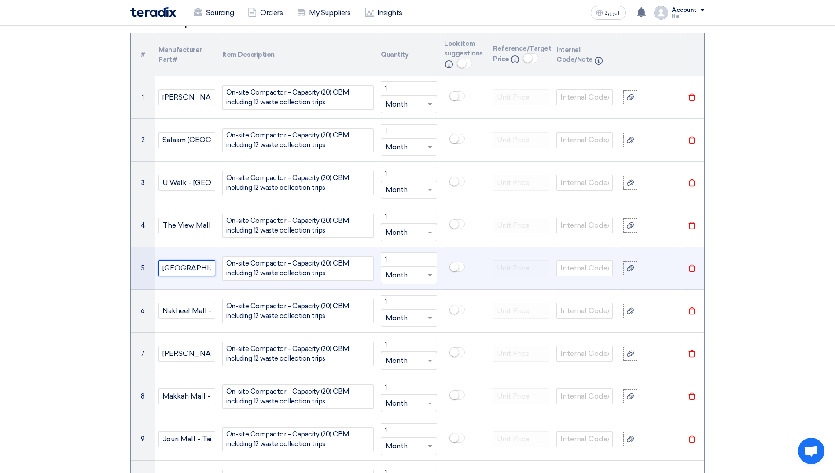
click at [179, 265] on input "[GEOGRAPHIC_DATA] - [GEOGRAPHIC_DATA]" at bounding box center [186, 268] width 56 height 16
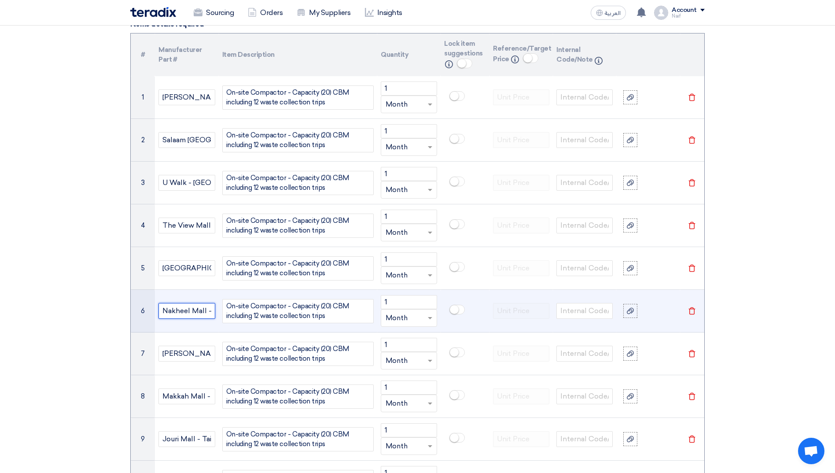
click at [189, 308] on input "Nakheel Mall - [GEOGRAPHIC_DATA]" at bounding box center [186, 311] width 56 height 16
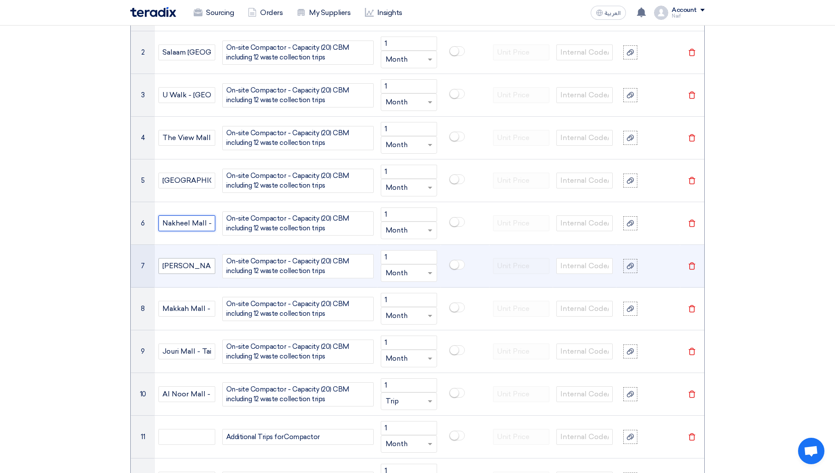
scroll to position [752, 0]
click at [191, 266] on input "[PERSON_NAME][GEOGRAPHIC_DATA]" at bounding box center [186, 265] width 56 height 16
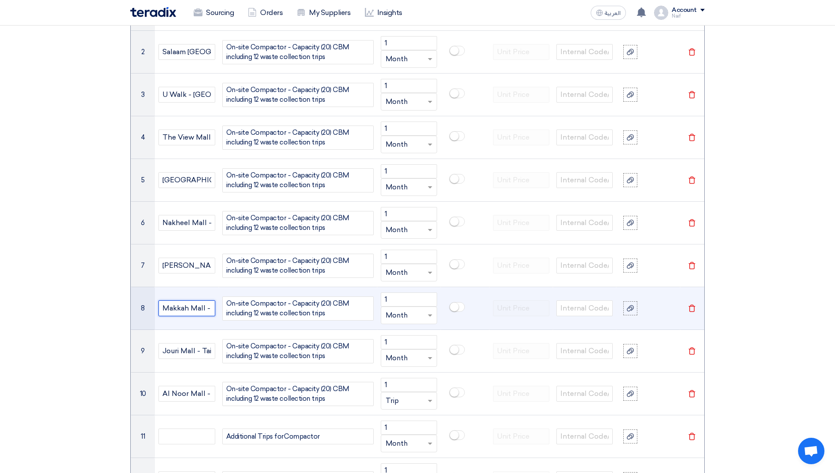
click at [196, 301] on input "Makkah Mall - Makkah" at bounding box center [186, 308] width 56 height 16
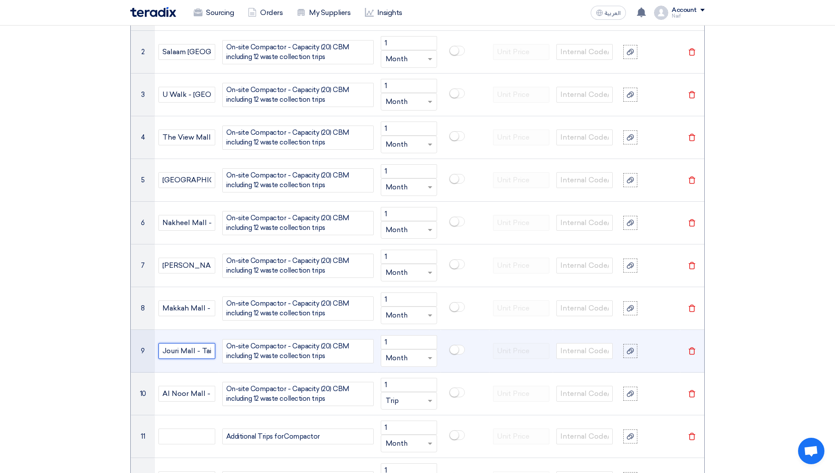
click at [181, 348] on input "Jouri Mall - Taif" at bounding box center [186, 351] width 56 height 16
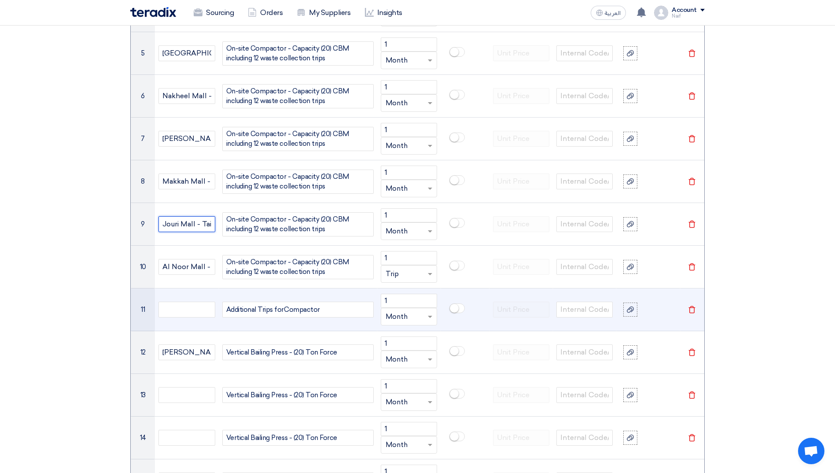
scroll to position [884, 0]
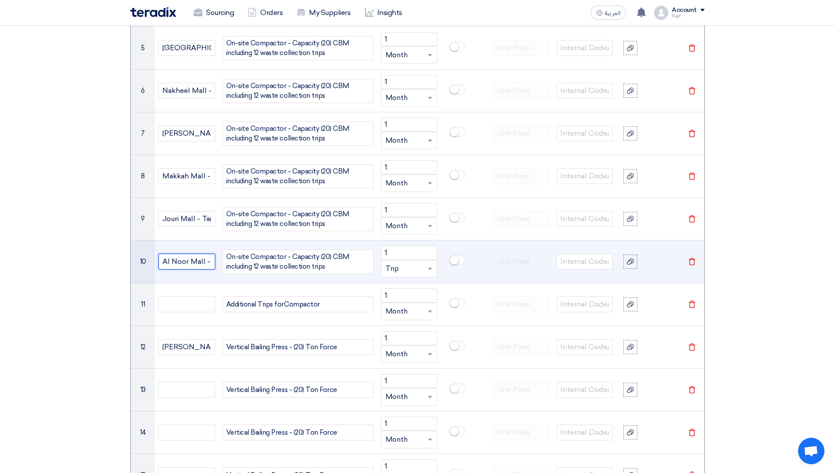
click at [181, 259] on input "Al Noor Mall - [GEOGRAPHIC_DATA]" at bounding box center [186, 261] width 56 height 16
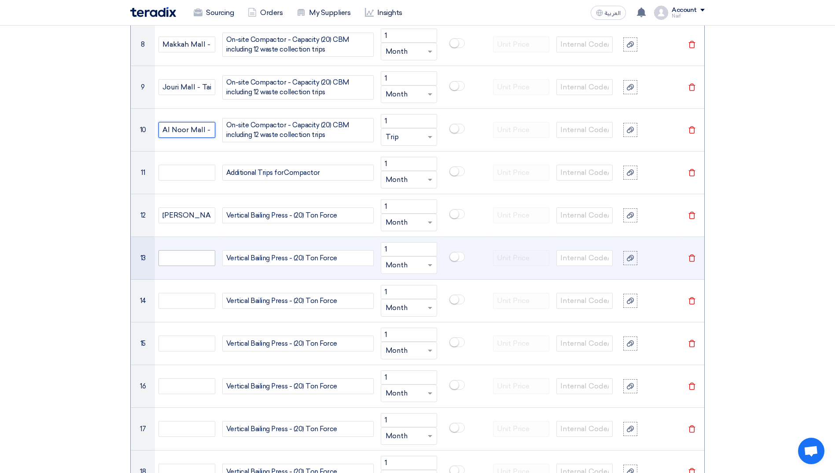
scroll to position [1016, 0]
click at [183, 261] on input "text" at bounding box center [186, 257] width 56 height 16
paste input "Salaam [GEOGRAPHIC_DATA] - [GEOGRAPHIC_DATA]"
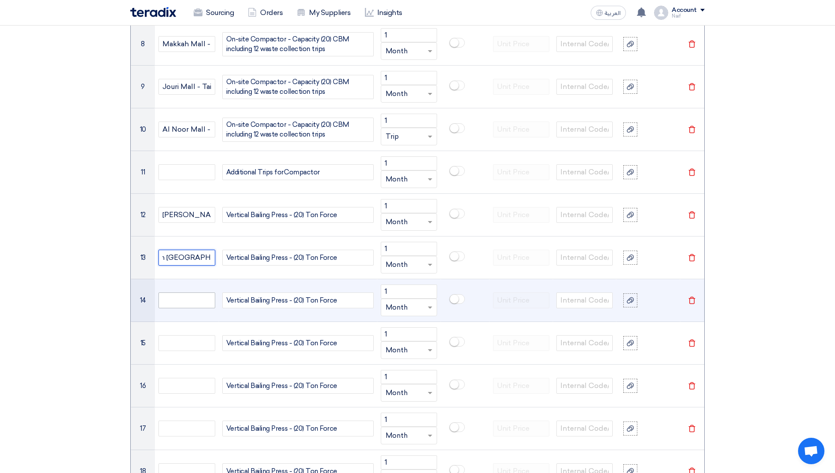
type input "Salaam [GEOGRAPHIC_DATA] - [GEOGRAPHIC_DATA]"
click at [199, 301] on input "text" at bounding box center [186, 300] width 56 height 16
paste input "U Walk - Riyadh"
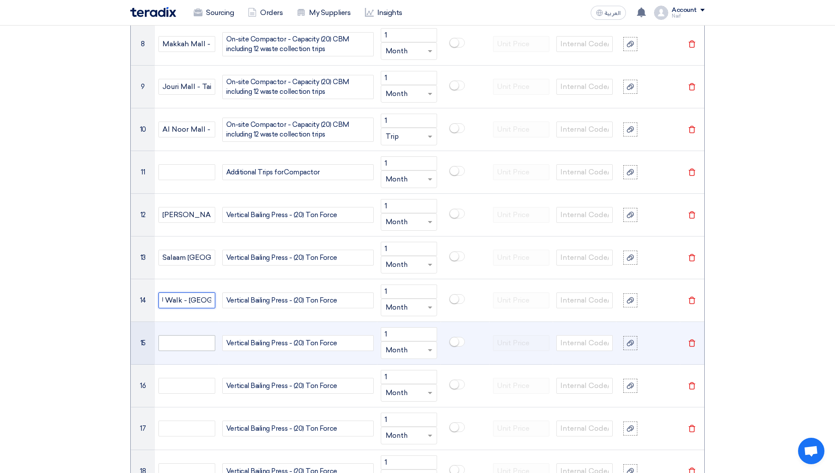
type input "U Walk - Riyadh"
click at [182, 343] on input "text" at bounding box center [186, 343] width 56 height 16
paste input "The View Mall - Riyadh"
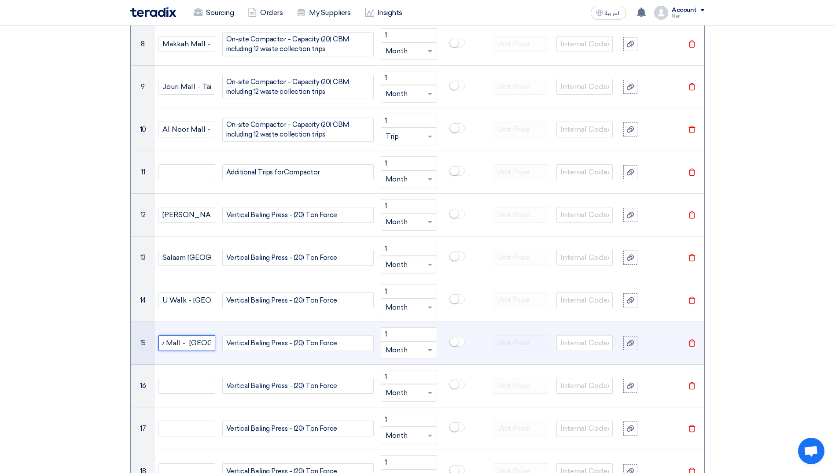
type input "The View Mall - Riyadh"
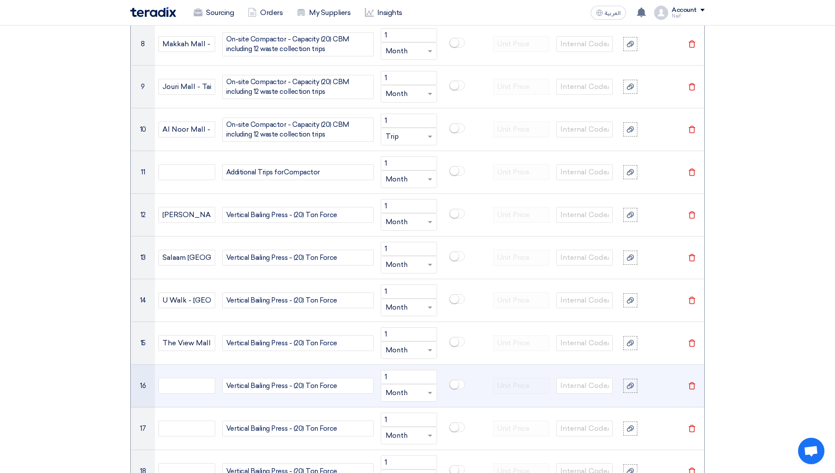
click at [187, 374] on td at bounding box center [186, 385] width 63 height 43
click at [186, 383] on input "text" at bounding box center [186, 386] width 56 height 16
paste input "Tala Mall - Riyadh"
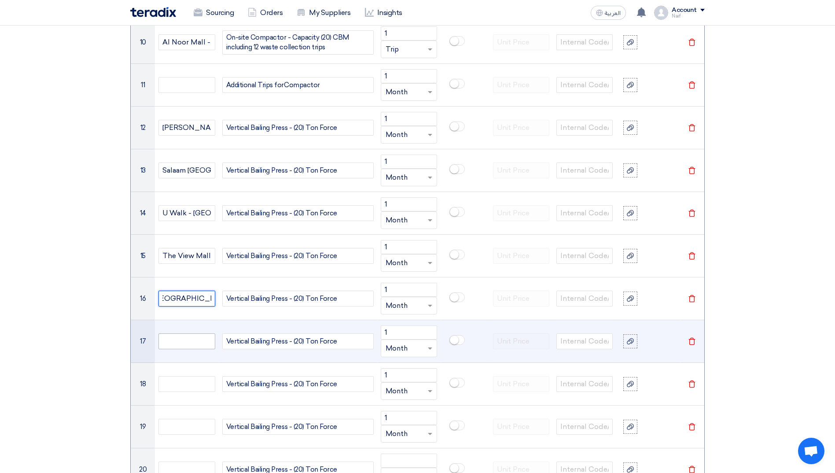
scroll to position [1104, 0]
type input "Tala Mall - Riyadh"
click at [174, 339] on input "text" at bounding box center [186, 340] width 56 height 16
paste input "Nakheel Mall - Dammam"
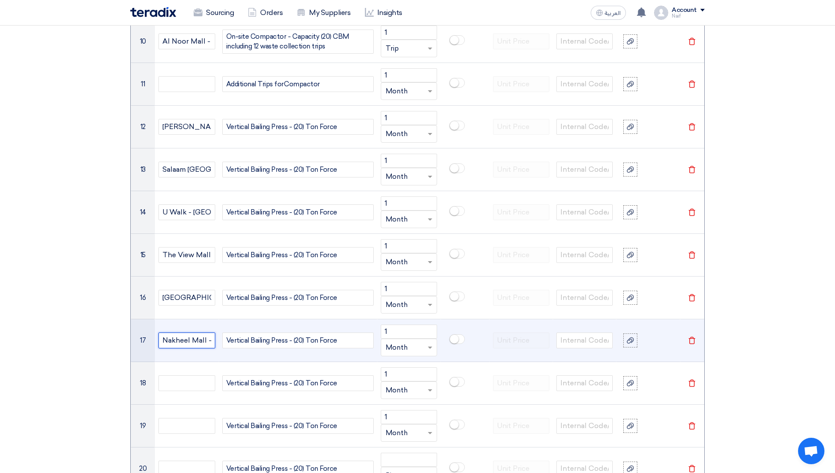
scroll to position [0, 34]
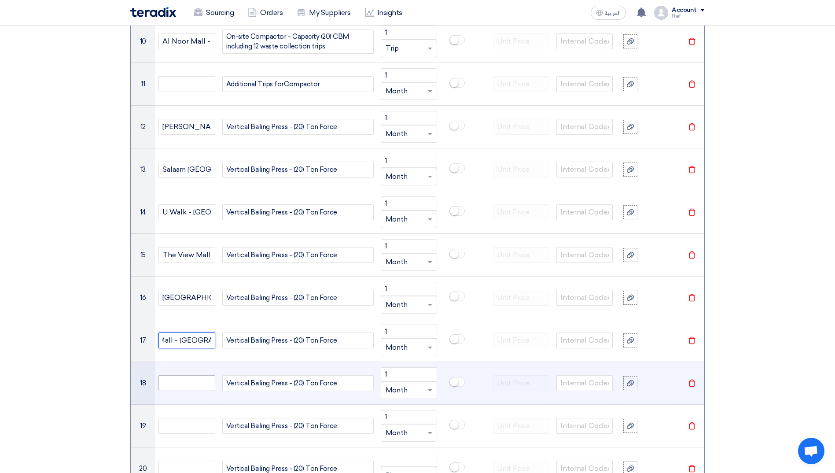
type input "Nakheel Mall - Dammam"
click at [180, 384] on input "text" at bounding box center [186, 383] width 56 height 16
paste input "Jubail Mall - Jubail"
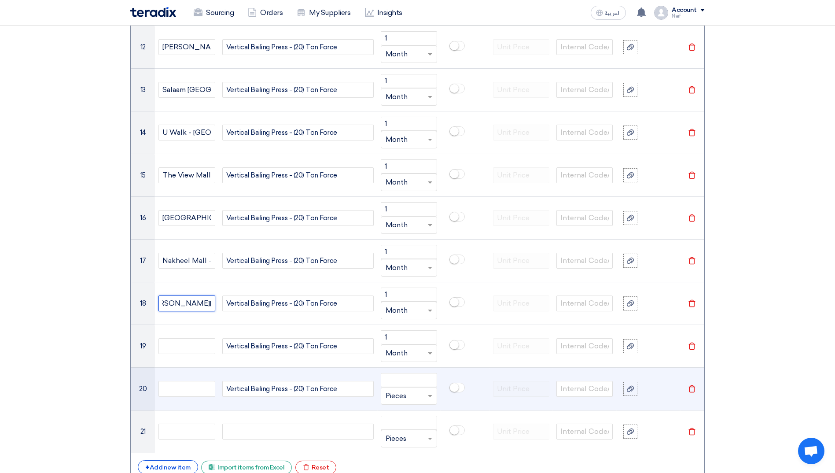
scroll to position [1192, 0]
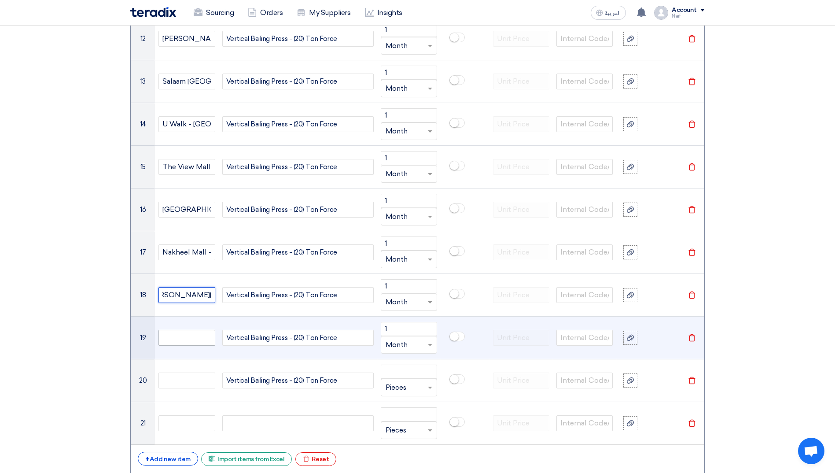
type input "Jubail Mall - Jubail"
click at [187, 341] on input "text" at bounding box center [186, 338] width 56 height 16
paste input "Jubail Mall - Jubail"
type input "Jubail Mall - Jubail"
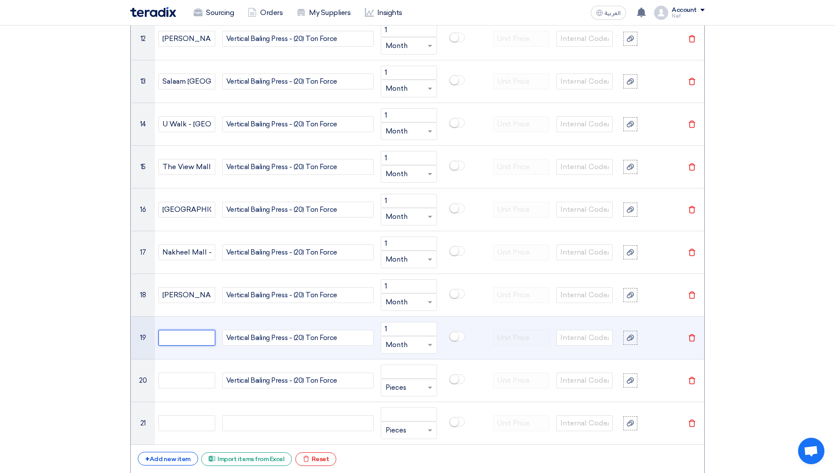
click at [178, 332] on input "text" at bounding box center [186, 338] width 56 height 16
click at [189, 336] on input "text" at bounding box center [186, 338] width 56 height 16
click at [176, 333] on input "text" at bounding box center [186, 338] width 56 height 16
paste input "Makkah Mall - Makkah"
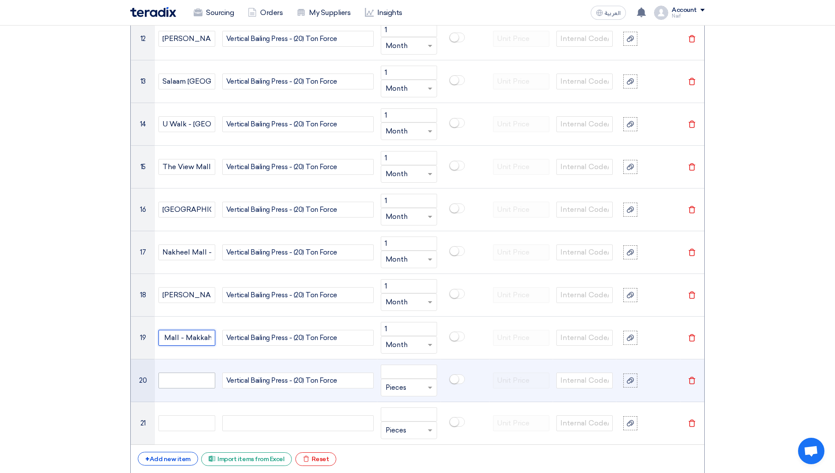
type input "Makkah Mall - Makkah"
click at [175, 381] on input "text" at bounding box center [186, 380] width 56 height 16
paste input "Jouri Mall - Taif"
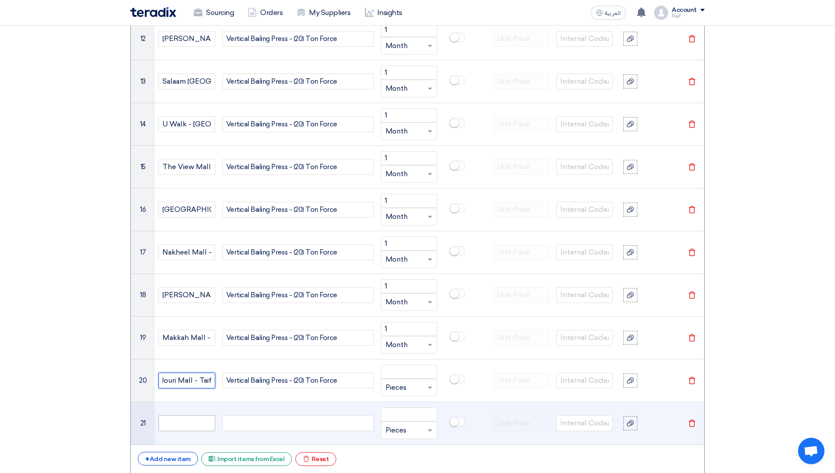
type input "Jouri Mall - Taif"
click at [175, 418] on input "text" at bounding box center [186, 423] width 56 height 16
paste input "Al Noor Mall - Madinah"
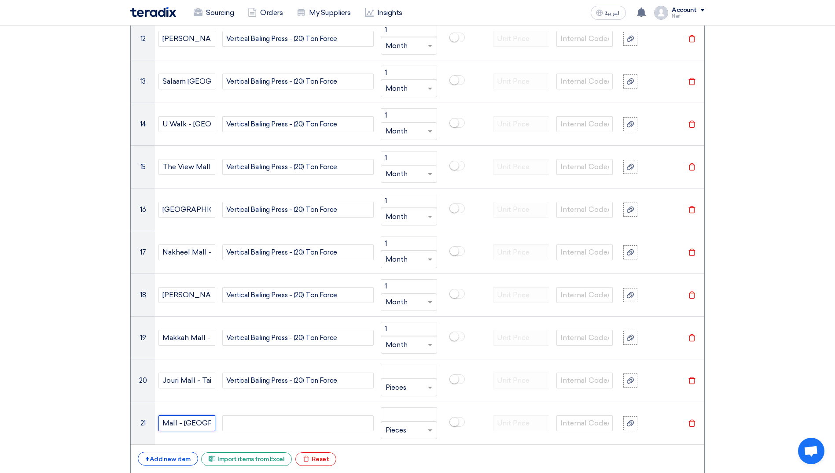
type input "Al Noor Mall - Madinah"
click at [64, 366] on section "Basic Information RFx Title Waste Managment - Compactor (20) CBM) & Vertical Ba…" at bounding box center [417, 103] width 835 height 2362
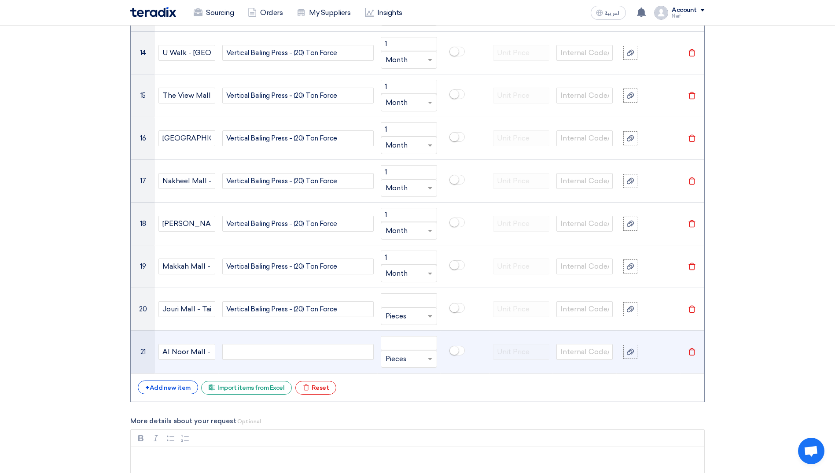
scroll to position [1280, 0]
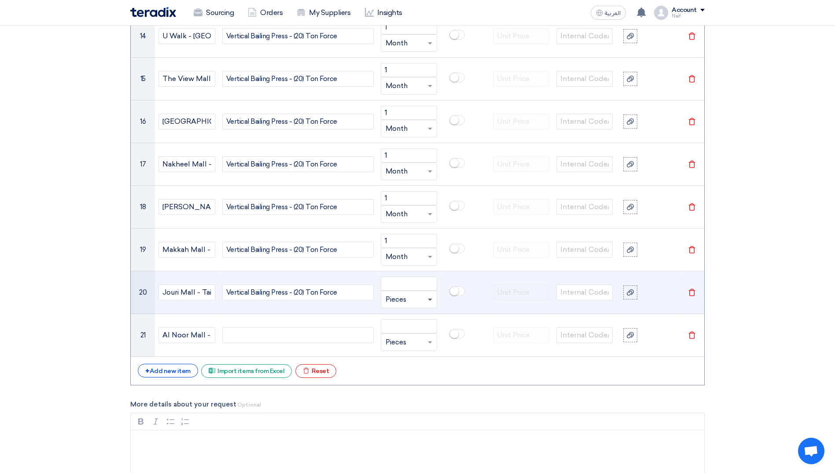
click at [428, 300] on span at bounding box center [430, 299] width 4 height 3
type input "m"
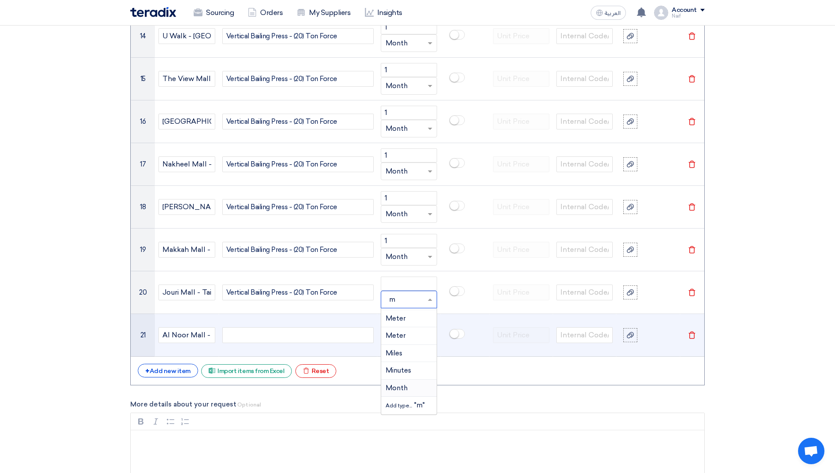
drag, startPoint x: 389, startPoint y: 382, endPoint x: 403, endPoint y: 354, distance: 31.5
click at [390, 383] on div "Month" at bounding box center [408, 388] width 55 height 18
click at [405, 337] on input "text" at bounding box center [403, 342] width 36 height 14
click at [405, 433] on span "Month" at bounding box center [396, 430] width 22 height 8
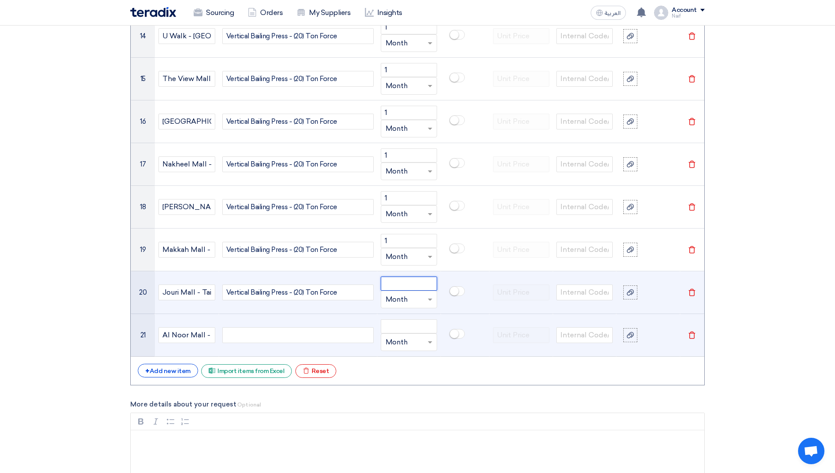
click at [409, 284] on input "number" at bounding box center [409, 283] width 56 height 14
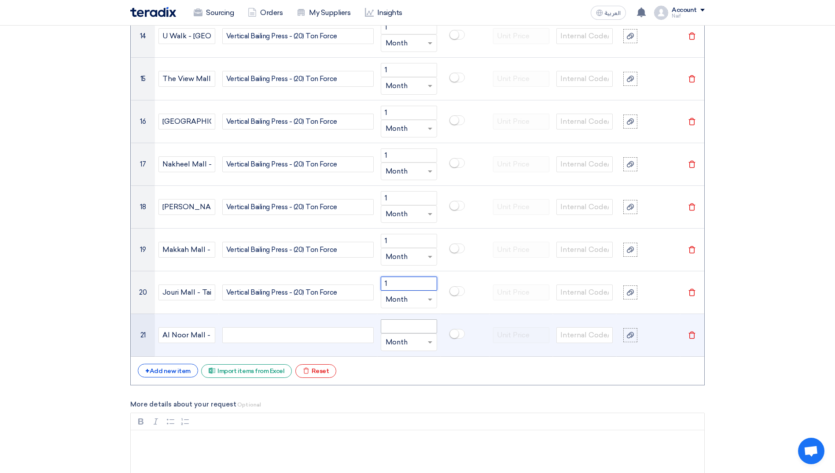
type input "1"
click at [401, 326] on input "number" at bounding box center [409, 326] width 56 height 14
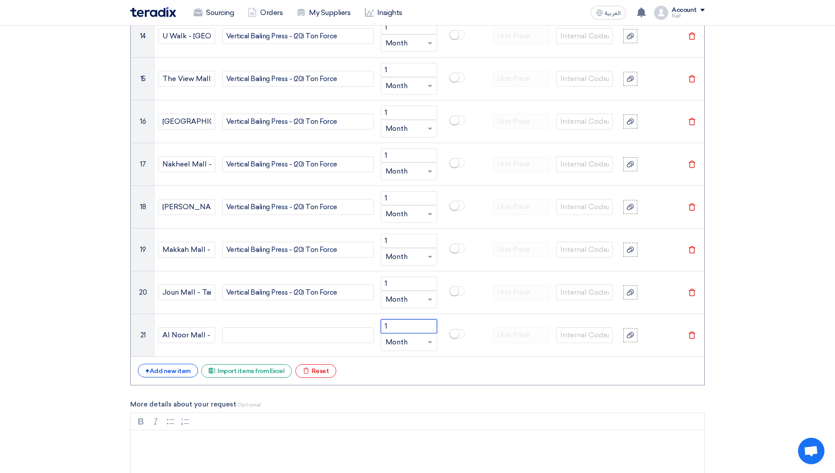
type input "1"
drag, startPoint x: 410, startPoint y: 384, endPoint x: 444, endPoint y: 392, distance: 35.3
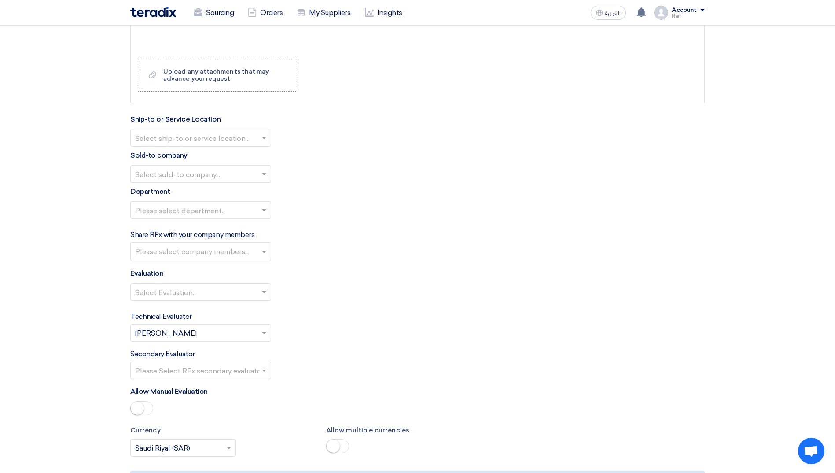
scroll to position [1716, 0]
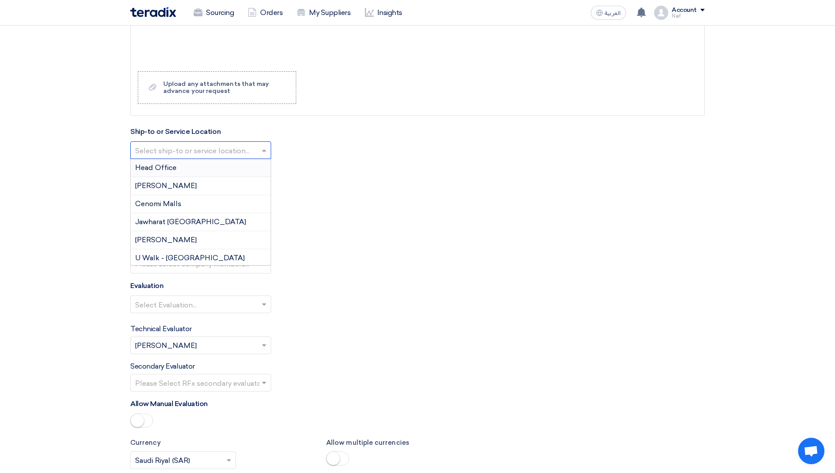
click at [247, 151] on input "text" at bounding box center [196, 151] width 122 height 15
click at [209, 206] on div "Cenomi Malls" at bounding box center [201, 204] width 140 height 18
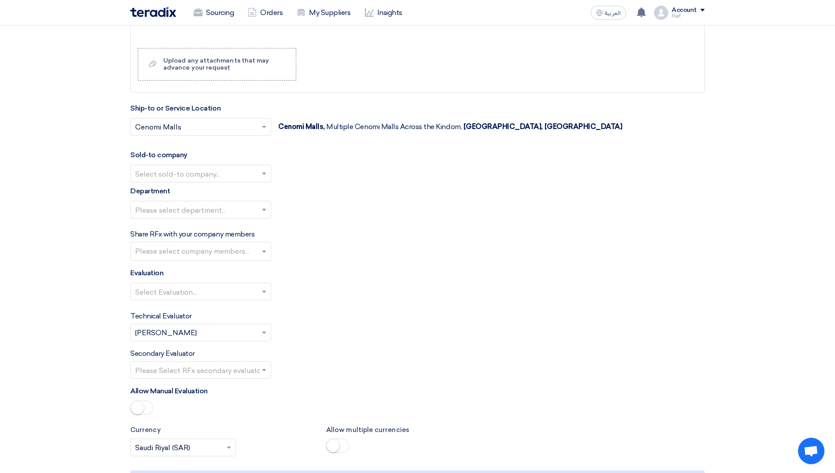
scroll to position [1760, 0]
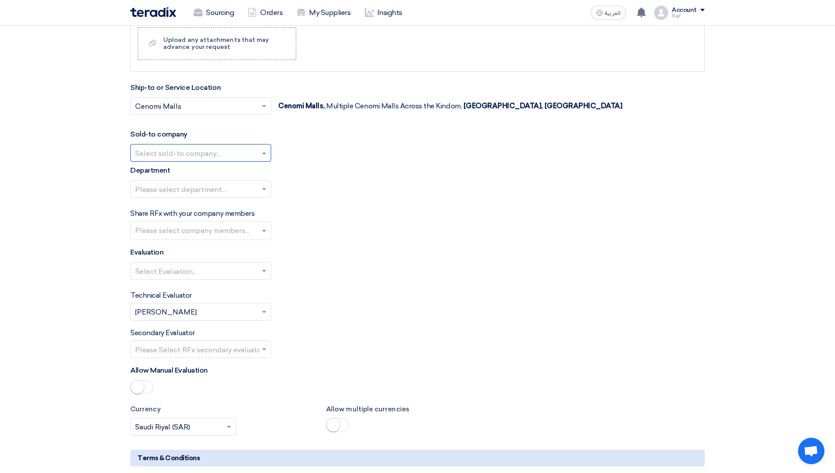
click at [206, 154] on input "text" at bounding box center [196, 154] width 122 height 15
click at [200, 173] on span "Arabian Centres Company ( Cenomi Centres)" at bounding box center [210, 170] width 151 height 8
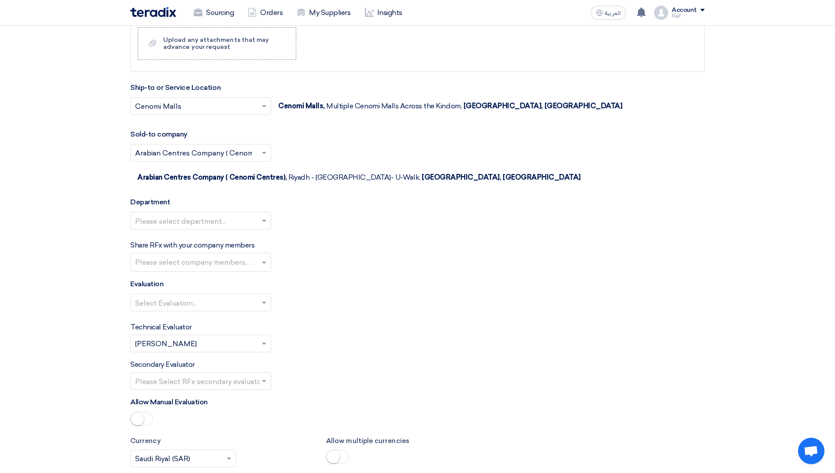
click at [222, 214] on input "text" at bounding box center [196, 221] width 122 height 15
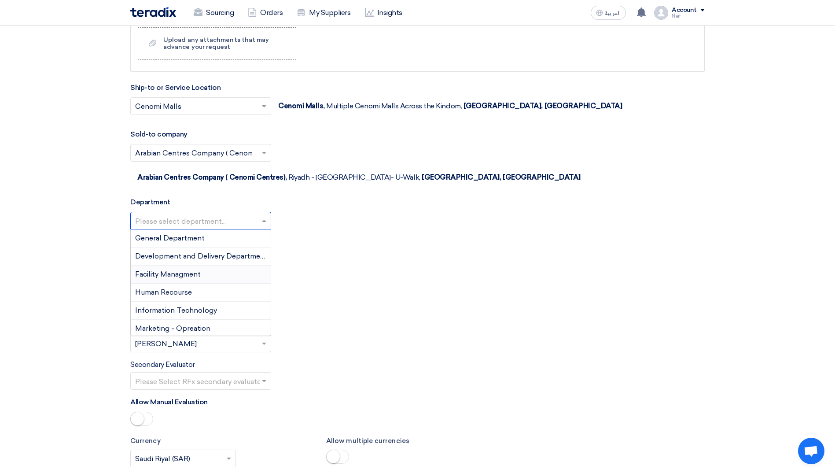
click at [202, 265] on div "Facility Managment" at bounding box center [201, 274] width 140 height 18
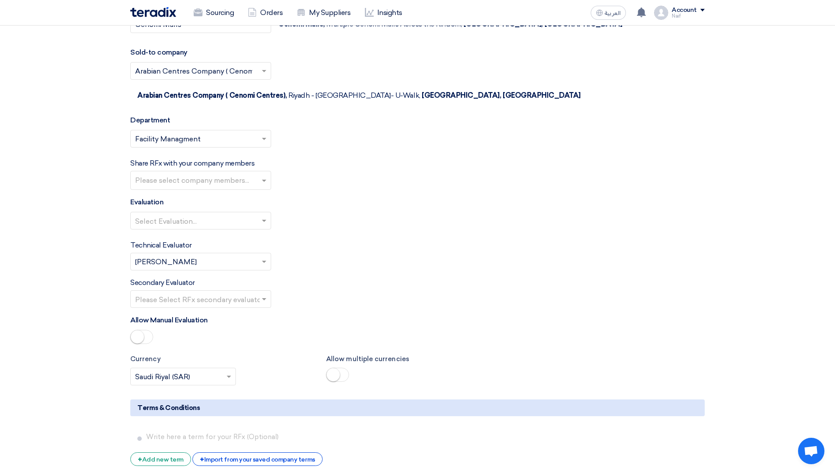
scroll to position [1848, 0]
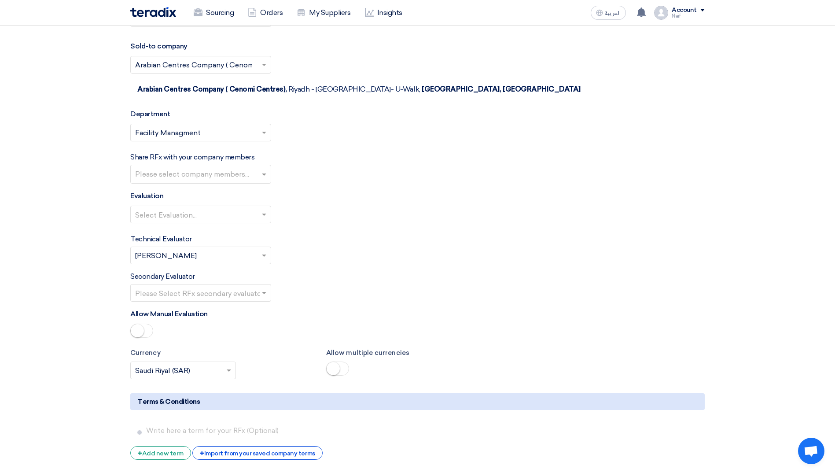
click at [244, 168] on input "text" at bounding box center [201, 175] width 133 height 15
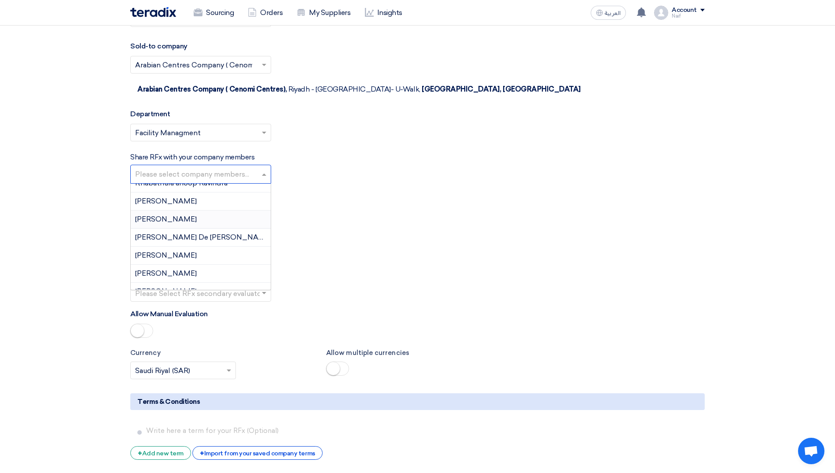
click at [197, 215] on span "James edward Taruc" at bounding box center [166, 219] width 62 height 8
click at [265, 169] on span at bounding box center [265, 174] width 11 height 11
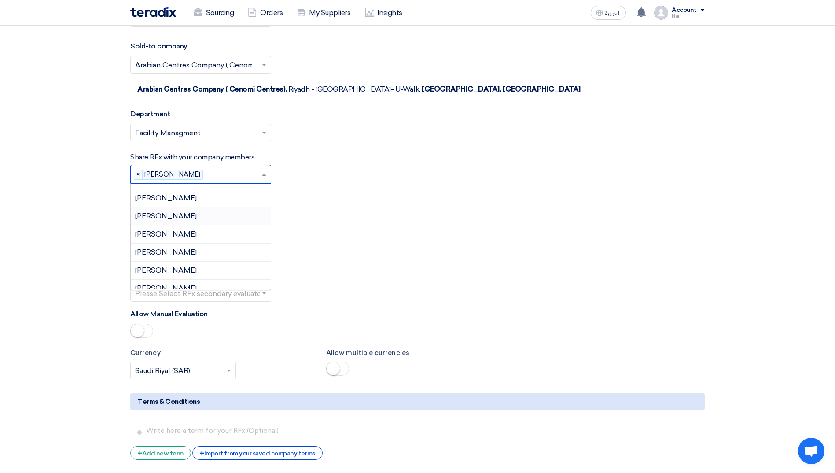
click at [208, 207] on div "Mohammed Mousa" at bounding box center [201, 216] width 140 height 18
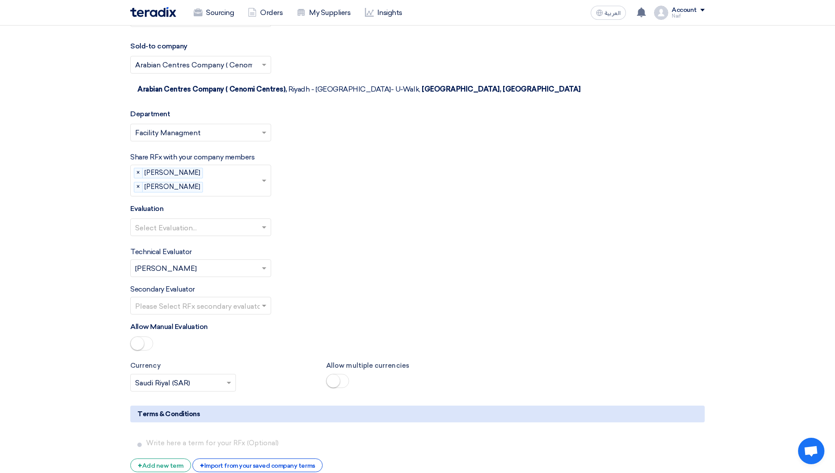
scroll to position [1892, 0]
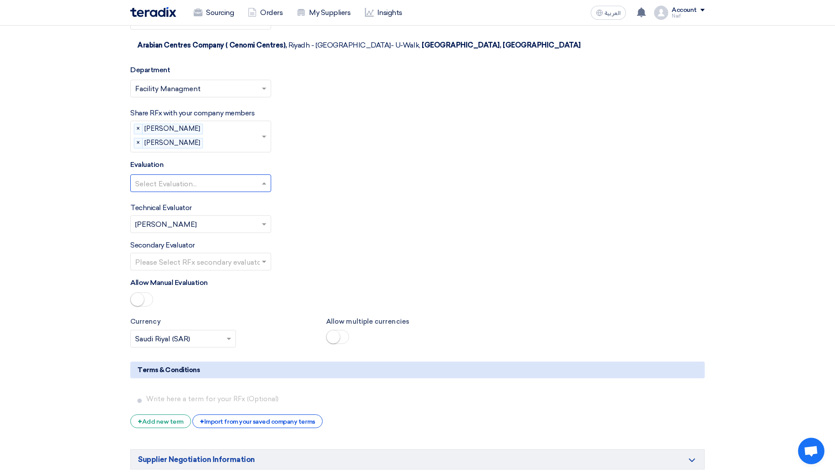
click at [249, 176] on input "text" at bounding box center [196, 183] width 122 height 15
click at [233, 192] on div "FM RFQ EVALUATION" at bounding box center [201, 201] width 140 height 18
click at [321, 202] on div "Technical Evaluator Please Select RFx evaluator... × Naif Aljebreen ×" at bounding box center [417, 217] width 574 height 30
drag, startPoint x: 321, startPoint y: 194, endPoint x: 257, endPoint y: 201, distance: 64.1
click at [257, 216] on div at bounding box center [201, 223] width 140 height 15
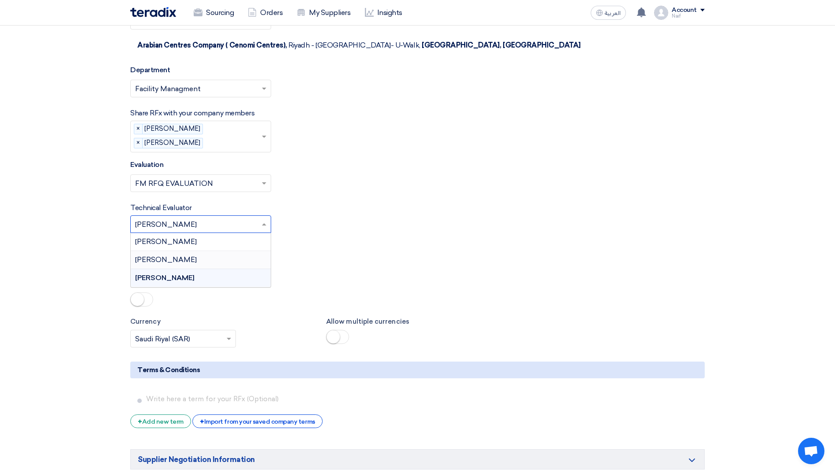
click at [238, 251] on div "Mohammed Mousa" at bounding box center [201, 260] width 140 height 18
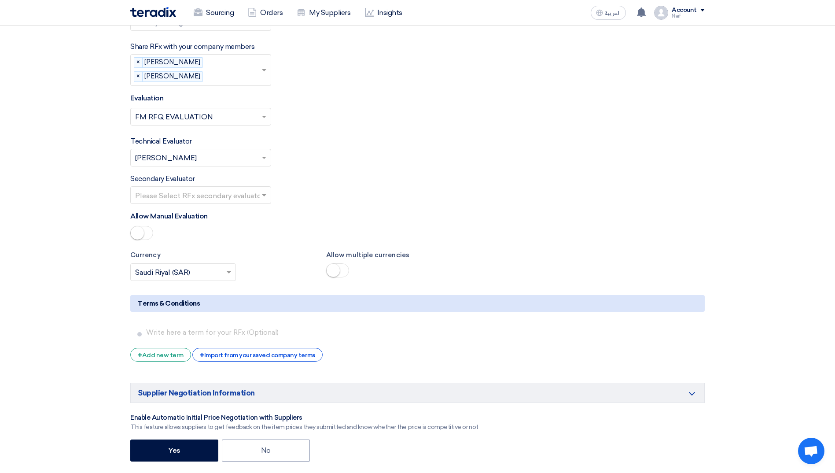
scroll to position [1980, 0]
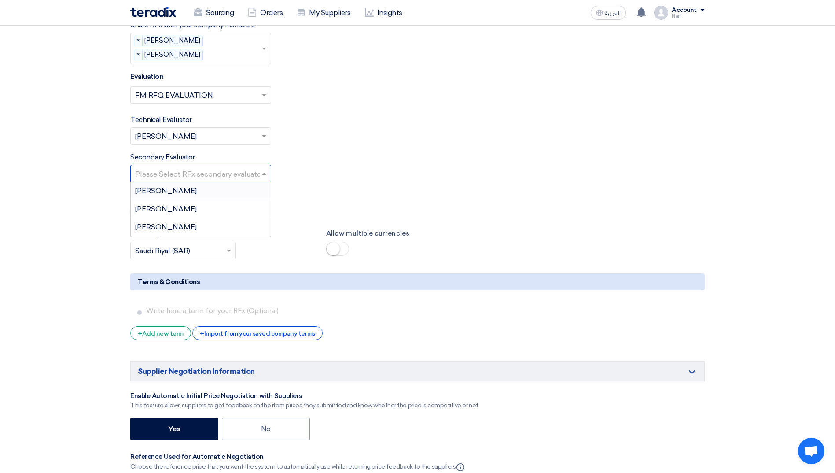
click at [249, 167] on input "text" at bounding box center [196, 174] width 122 height 15
click at [235, 182] on div "James edward Taruc" at bounding box center [201, 191] width 140 height 18
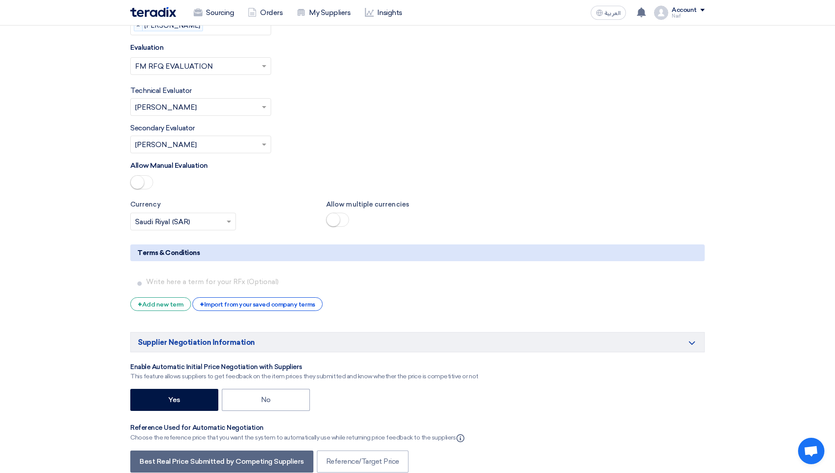
scroll to position [2024, 0]
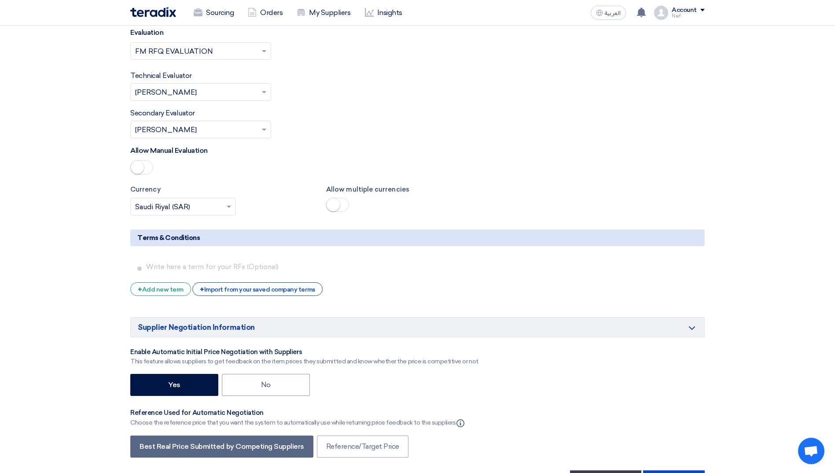
click at [143, 160] on span at bounding box center [141, 167] width 23 height 14
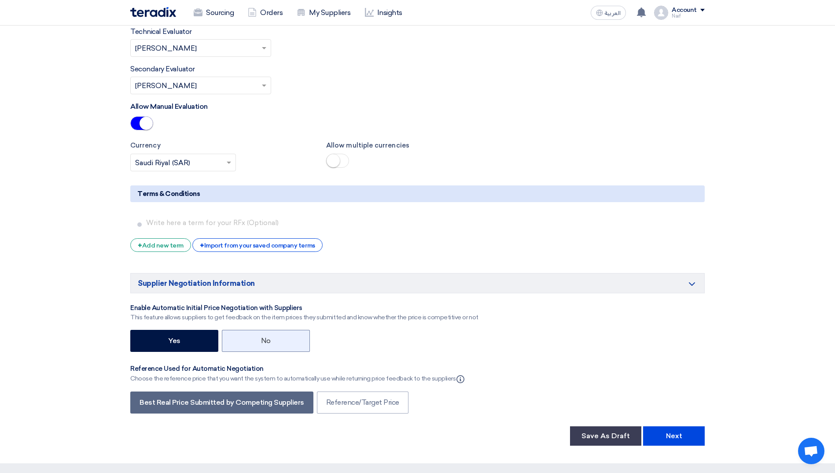
click at [283, 330] on label "No" at bounding box center [266, 341] width 88 height 22
click at [267, 337] on input "No" at bounding box center [264, 340] width 6 height 6
radio input "true"
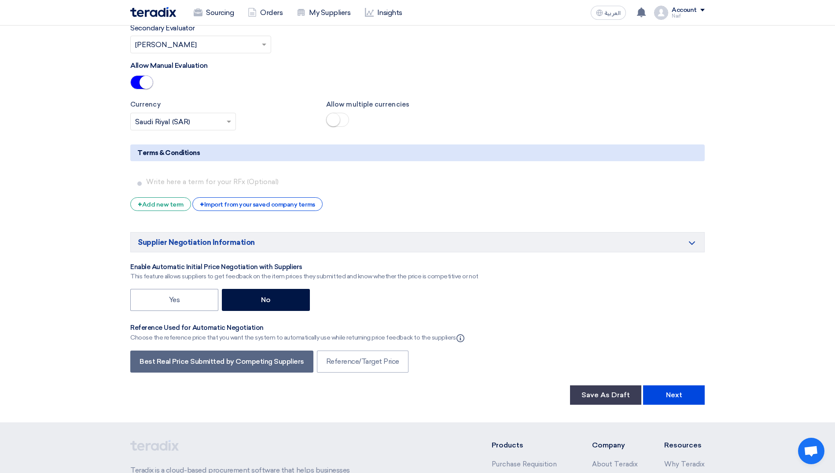
scroll to position [2112, 0]
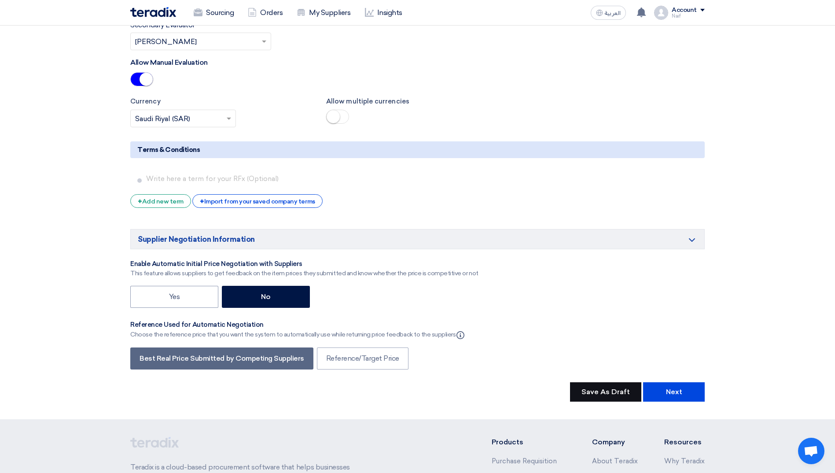
click at [602, 382] on button "Save As Draft" at bounding box center [605, 391] width 71 height 19
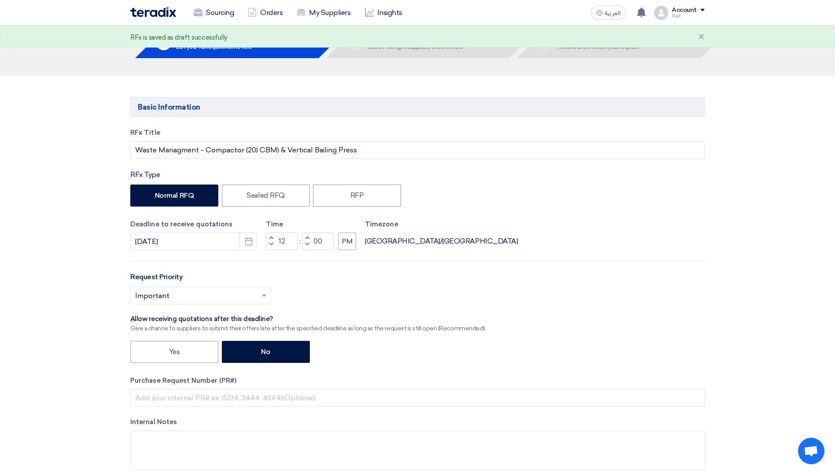
scroll to position [0, 0]
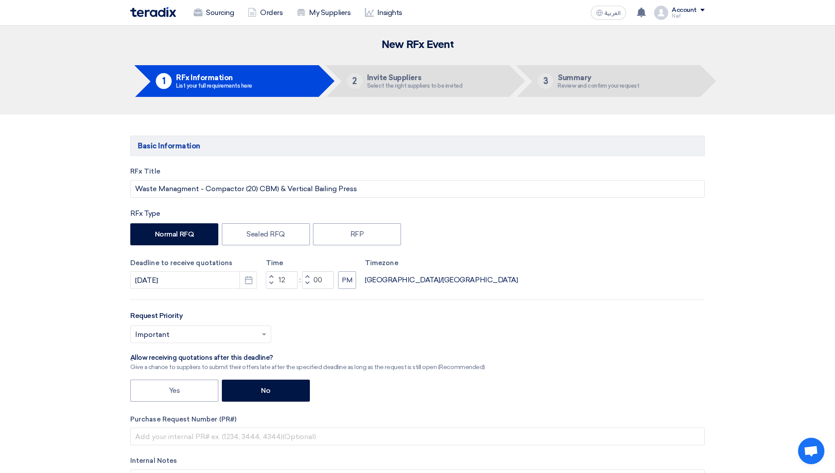
click at [170, 9] on img at bounding box center [153, 12] width 46 height 10
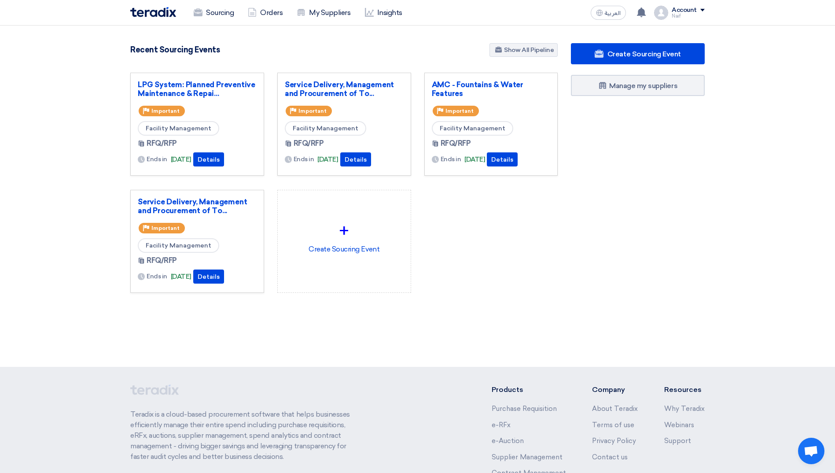
click at [154, 51] on h4 "Recent Sourcing Events" at bounding box center [174, 50] width 89 height 10
drag, startPoint x: 154, startPoint y: 51, endPoint x: 97, endPoint y: 58, distance: 56.7
click at [97, 58] on section "4853 RFx remaining 10 Auctions remaining Create Sourcing Event" at bounding box center [417, 189] width 835 height 327
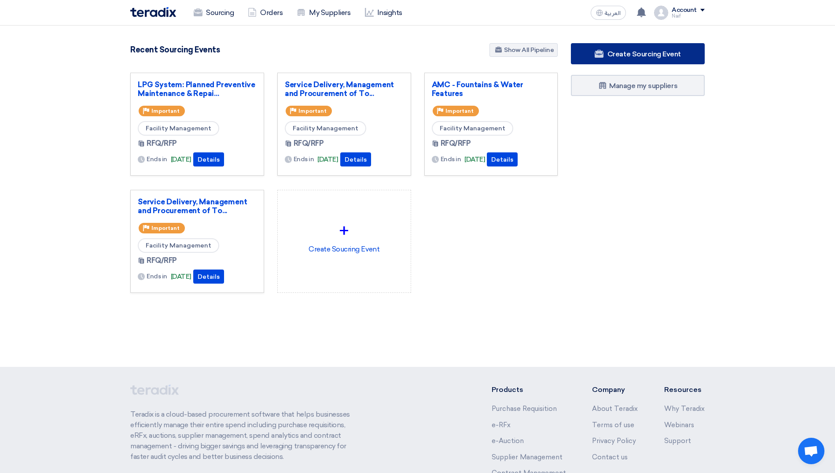
click at [593, 53] on link "Create Sourcing Event" at bounding box center [638, 53] width 134 height 21
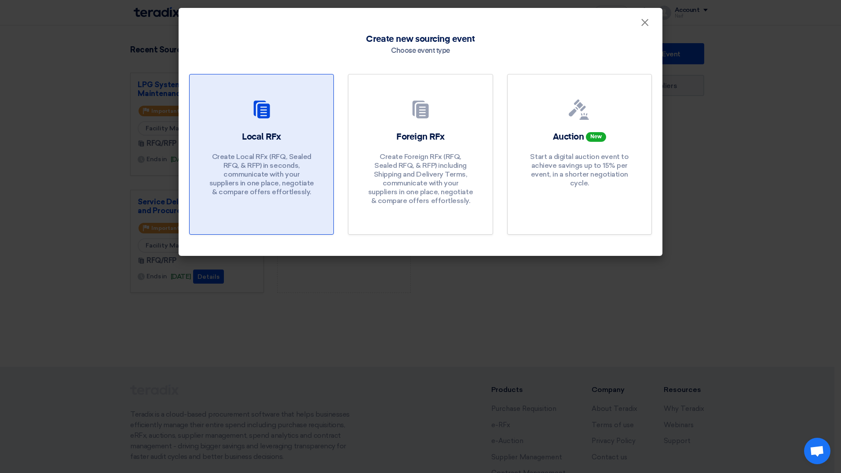
click at [279, 120] on div at bounding box center [261, 111] width 123 height 25
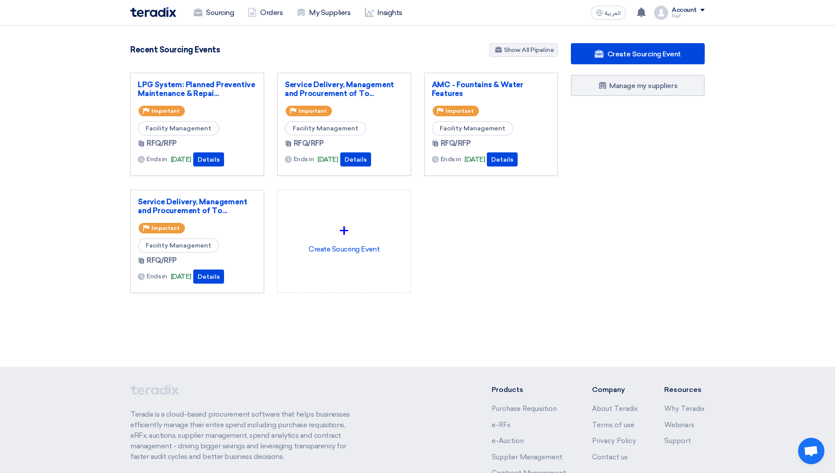
click at [646, 254] on div "Create Sourcing Event Manage my suppliers" at bounding box center [637, 185] width 147 height 285
click at [513, 49] on link "Show All Pipeline" at bounding box center [523, 50] width 68 height 14
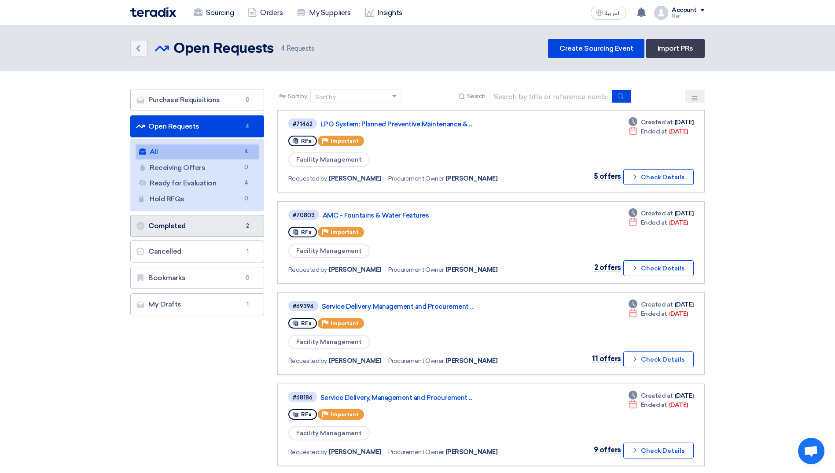
click at [215, 234] on link "Completed Completed 2" at bounding box center [197, 226] width 134 height 22
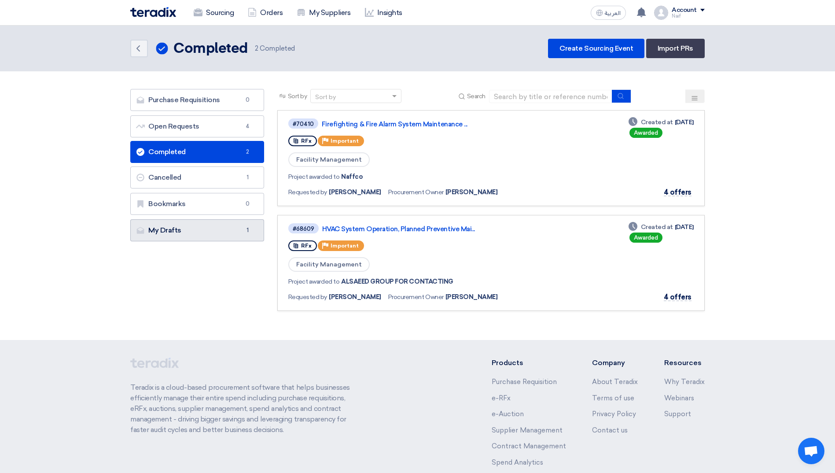
click at [217, 229] on link "My Drafts My Drafts 1" at bounding box center [197, 230] width 134 height 22
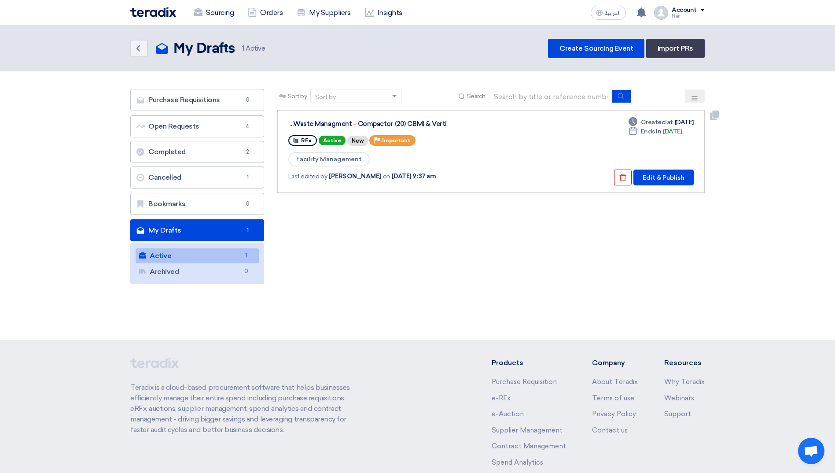
click at [411, 121] on div "Waste Managment - Compactor (20) CBM) & Verti..." at bounding box center [400, 124] width 220 height 8
click at [680, 179] on button "Edit & Publish" at bounding box center [663, 177] width 60 height 16
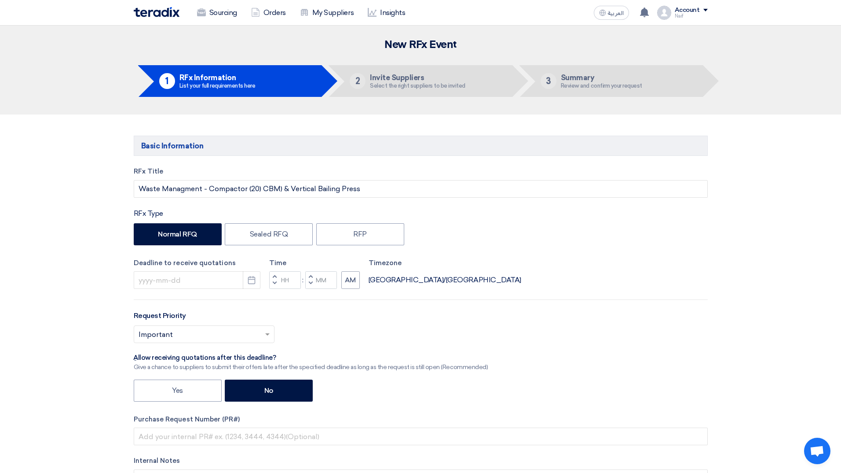
type input "11/8/2025"
type input "12"
type input "00"
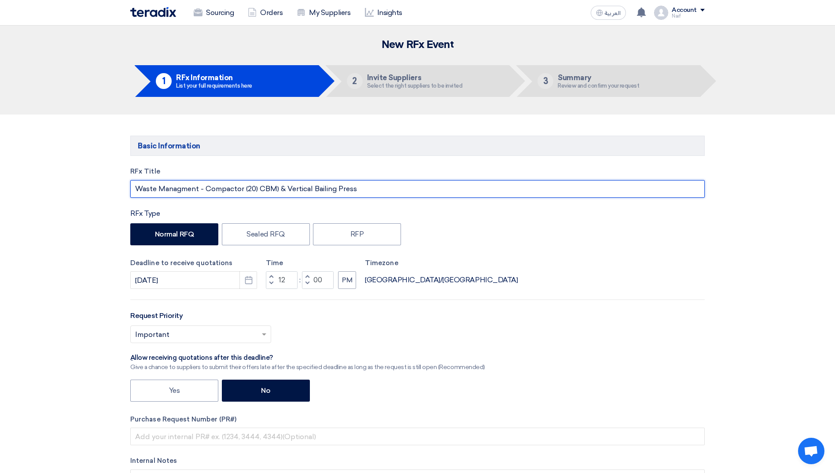
click at [279, 186] on input "Waste Managment - Compactor (20) CBM) & Vertical Bailing Press" at bounding box center [417, 189] width 574 height 18
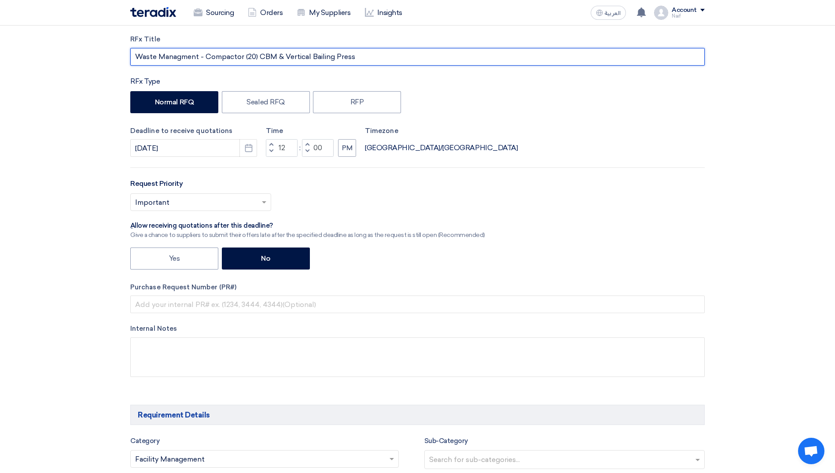
scroll to position [176, 0]
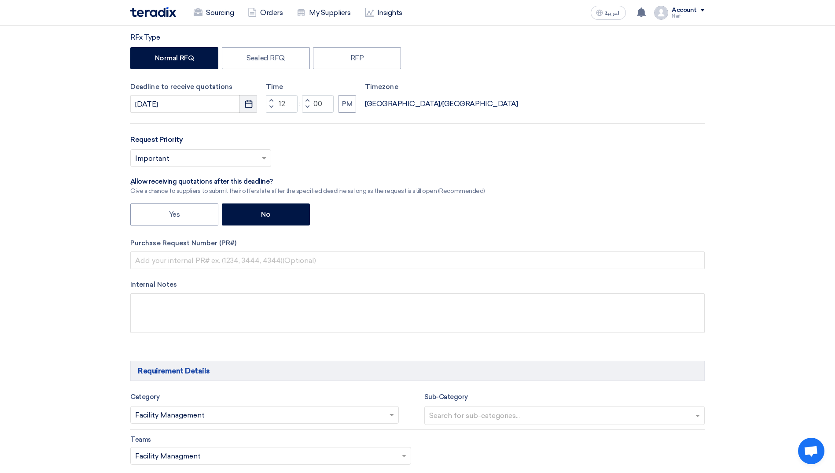
type input "Waste Managment - Compactor (20) CBM & Vertical Bailing Press"
click at [247, 108] on button "Pick a date" at bounding box center [248, 104] width 18 height 18
select select "11"
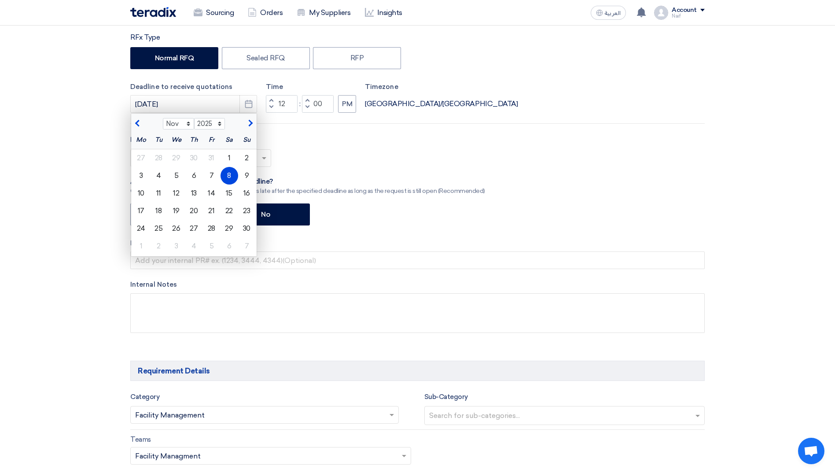
click at [227, 178] on div "8" at bounding box center [229, 176] width 18 height 18
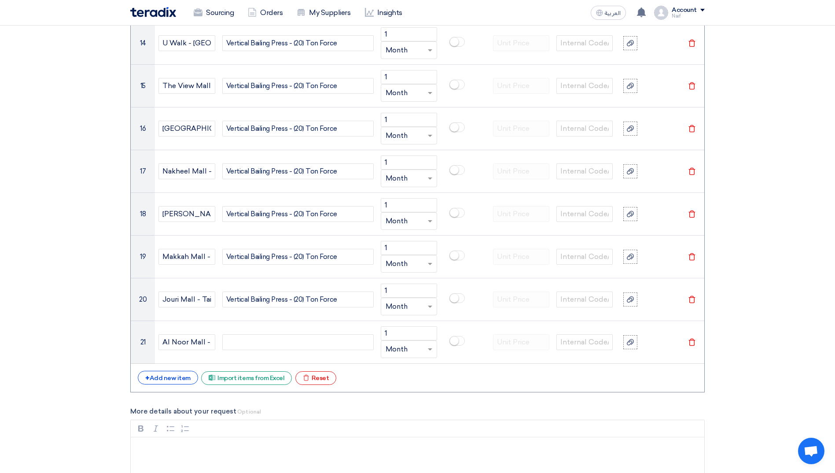
scroll to position [1320, 0]
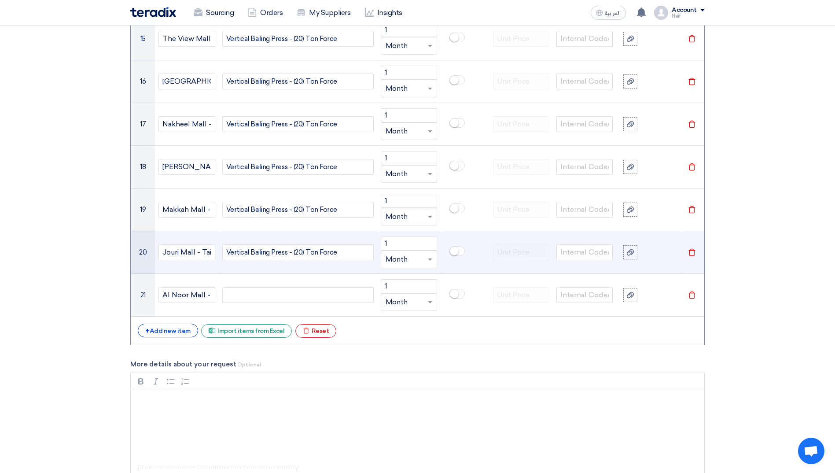
click at [267, 246] on div "Vertical Bailing Press - (20) Ton Force" at bounding box center [297, 252] width 151 height 16
copy div "Vertical Bailing Press - (20) Ton Force"
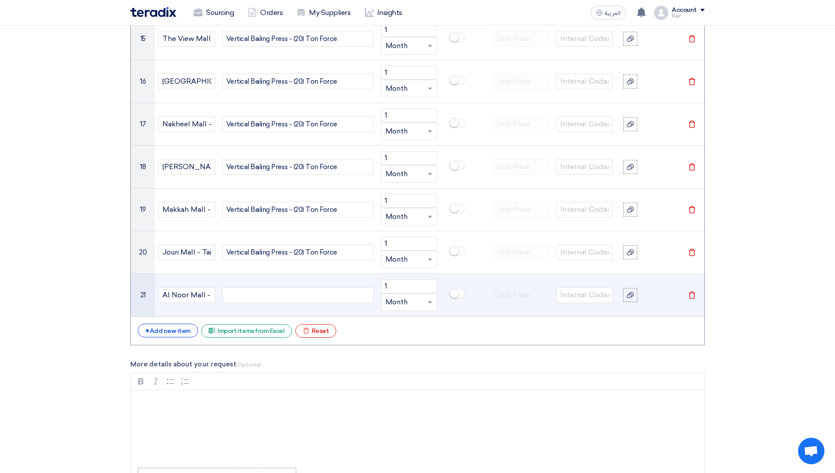
click at [264, 292] on div at bounding box center [297, 295] width 151 height 16
paste div
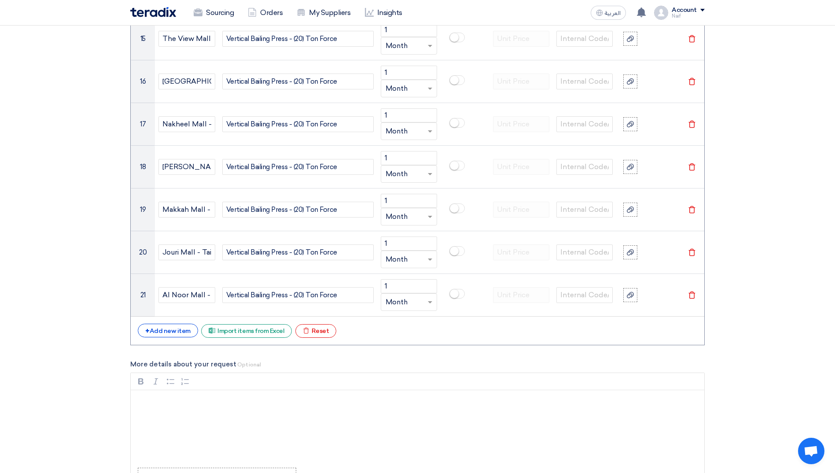
click at [79, 299] on section "Basic Information RFx Title Waste Managment - Compactor (20) CBM & Vertical Bai…" at bounding box center [417, 2] width 835 height 2417
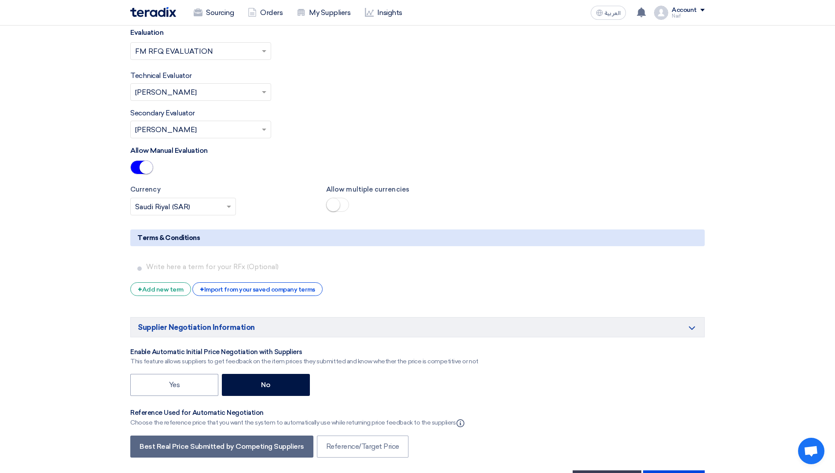
scroll to position [2200, 0]
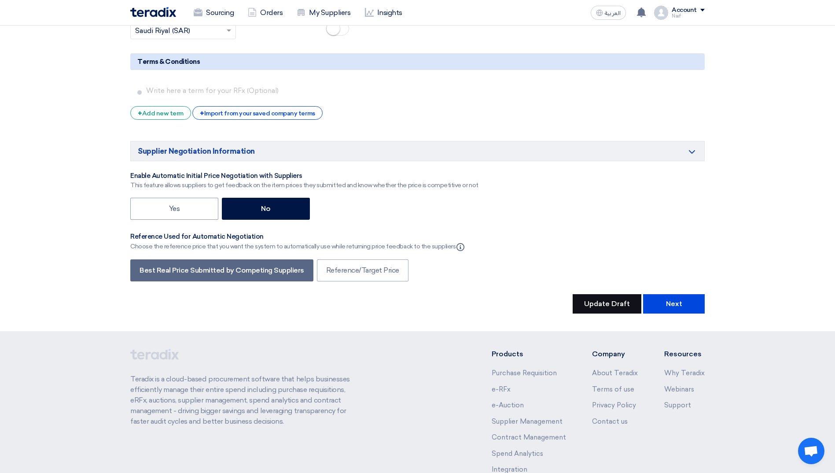
click at [606, 294] on button "Update Draft" at bounding box center [606, 303] width 69 height 19
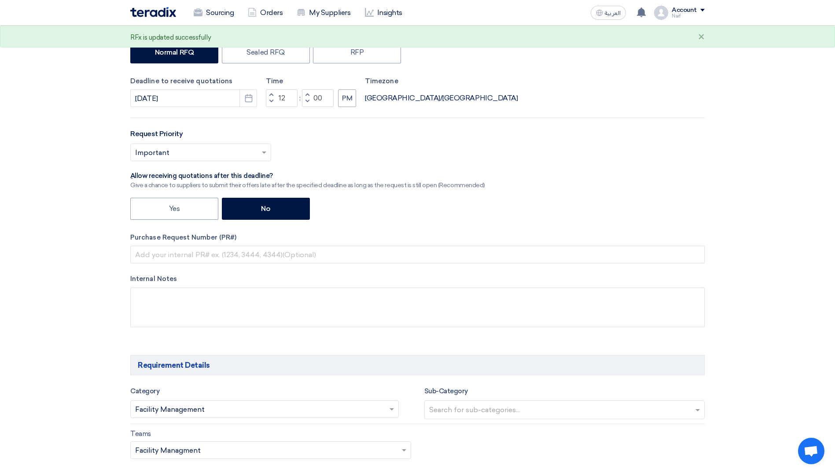
scroll to position [0, 0]
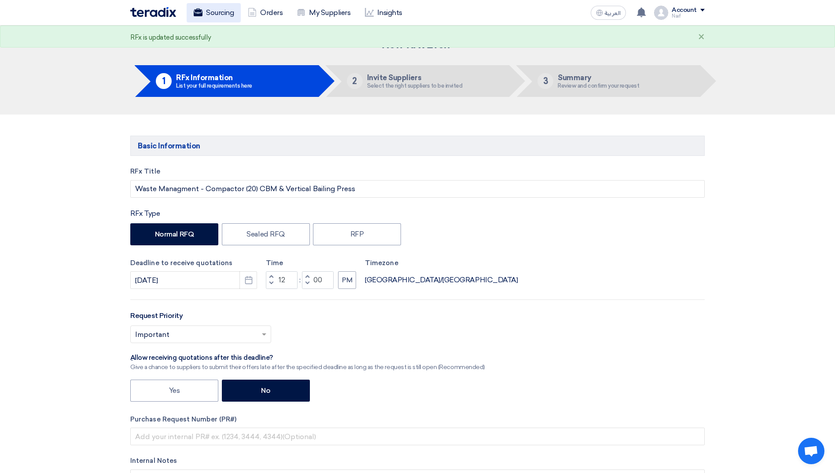
click at [230, 17] on link "Sourcing" at bounding box center [214, 12] width 54 height 19
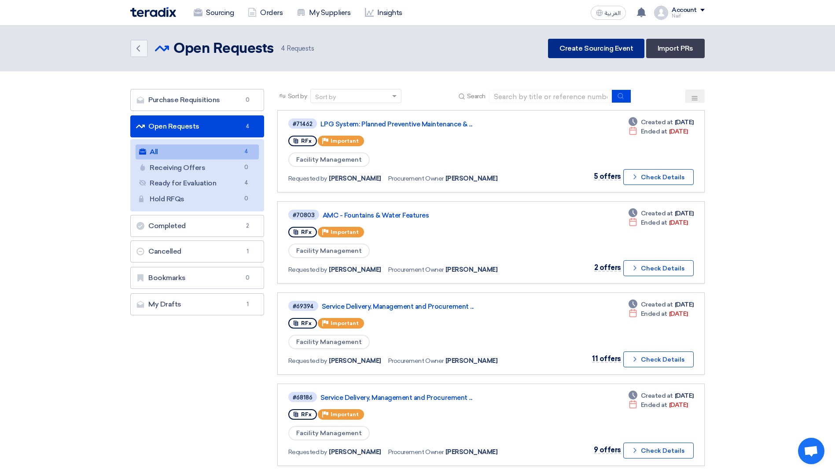
click at [591, 55] on link "Create Sourcing Event" at bounding box center [596, 48] width 96 height 19
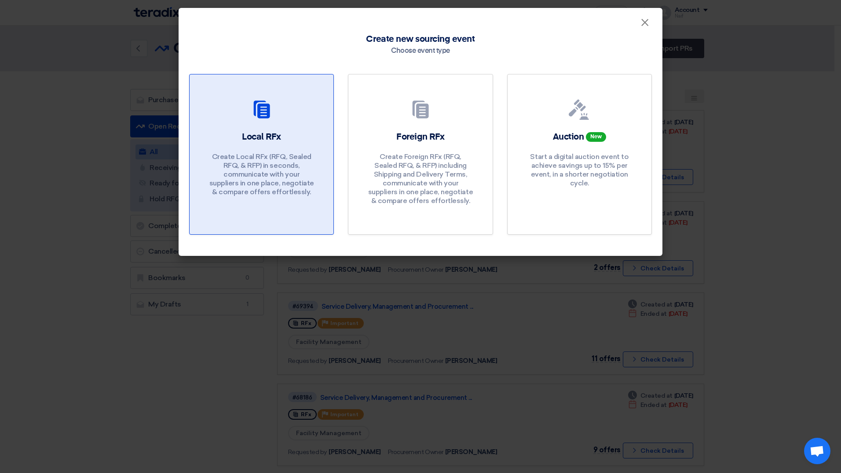
click at [238, 152] on p "Create Local RFx (RFQ, Sealed RFQ, & RFP) in seconds, communicate with your sup…" at bounding box center [262, 174] width 106 height 44
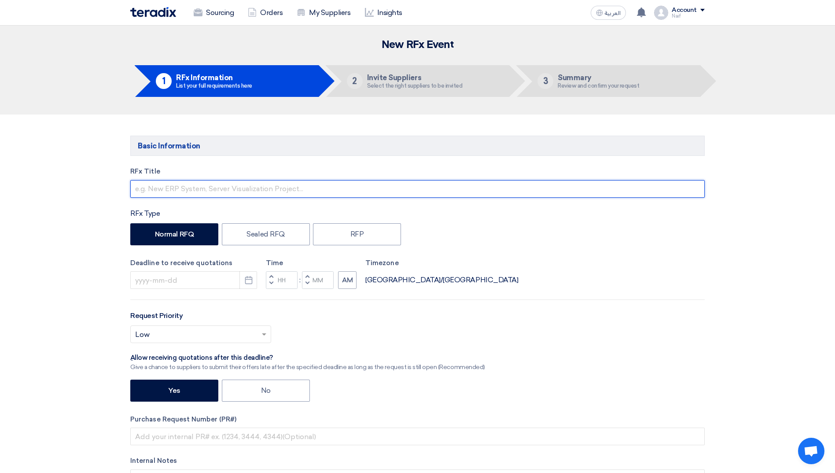
click at [196, 187] on input "text" at bounding box center [417, 189] width 574 height 18
type input "C"
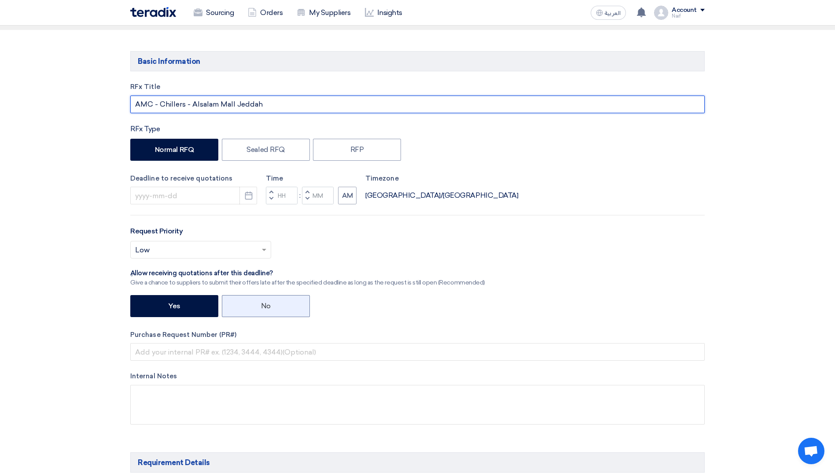
scroll to position [88, 0]
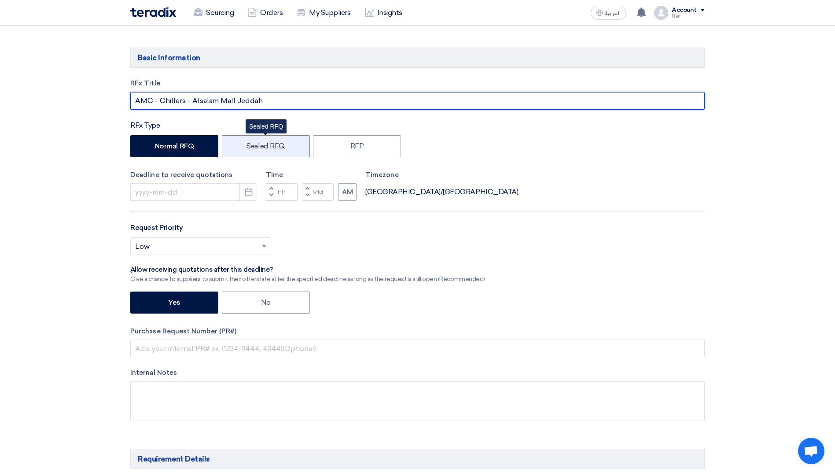
type input "AMC - Chillers - Alsalam Mall Jeddah"
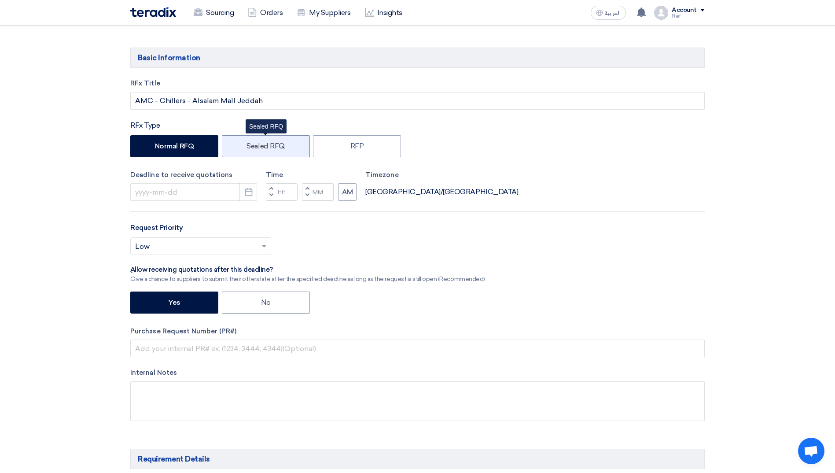
click at [290, 151] on label "Sealed RFQ" at bounding box center [266, 146] width 88 height 22
click at [252, 148] on input "Sealed RFQ" at bounding box center [249, 146] width 6 height 6
radio input "true"
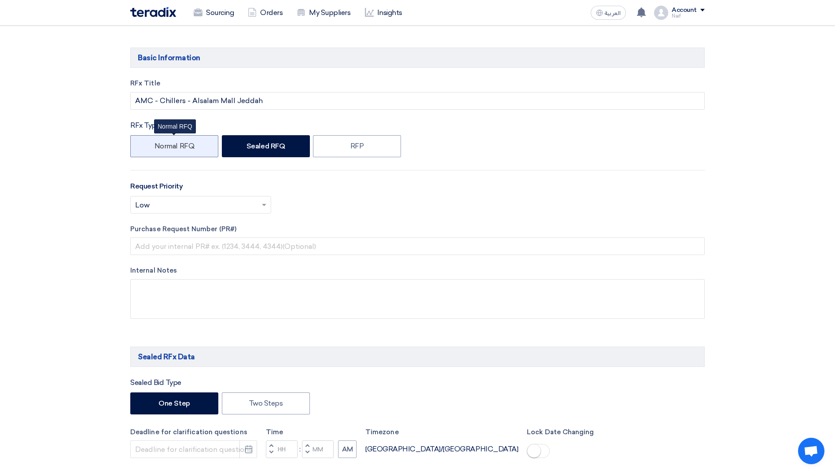
click at [149, 152] on label "Normal RFQ" at bounding box center [174, 146] width 88 height 22
click at [154, 148] on input "Normal RFQ" at bounding box center [157, 146] width 6 height 6
radio input "true"
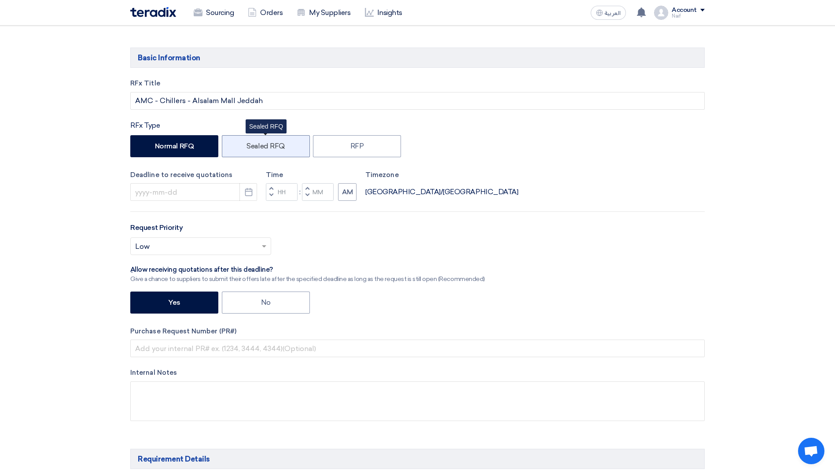
click at [237, 151] on label "Sealed RFQ" at bounding box center [266, 146] width 88 height 22
click at [246, 148] on input "Sealed RFQ" at bounding box center [249, 146] width 6 height 6
radio input "true"
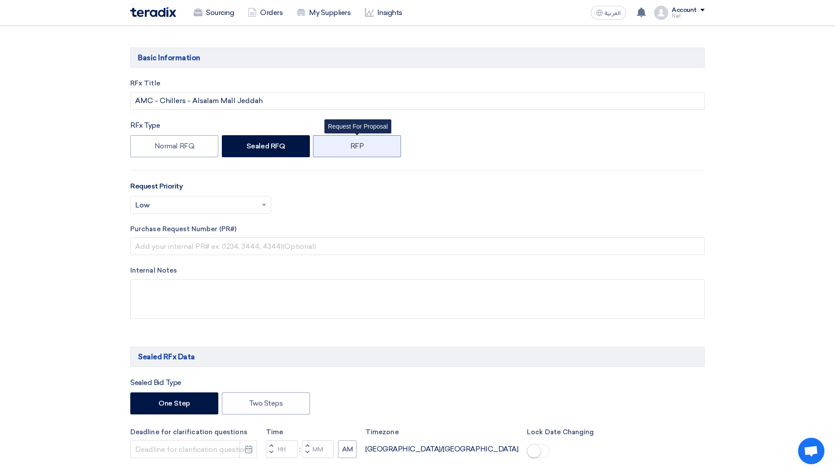
click at [371, 154] on label "RFP" at bounding box center [357, 146] width 88 height 22
click at [356, 148] on input "RFP" at bounding box center [353, 146] width 6 height 6
radio input "true"
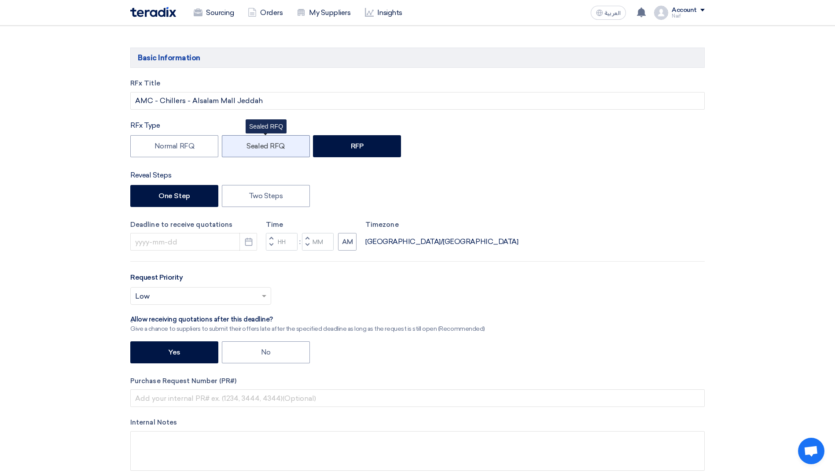
click at [259, 156] on label "Sealed RFQ" at bounding box center [266, 146] width 88 height 22
click at [252, 148] on input "Sealed RFQ" at bounding box center [249, 146] width 6 height 6
radio input "true"
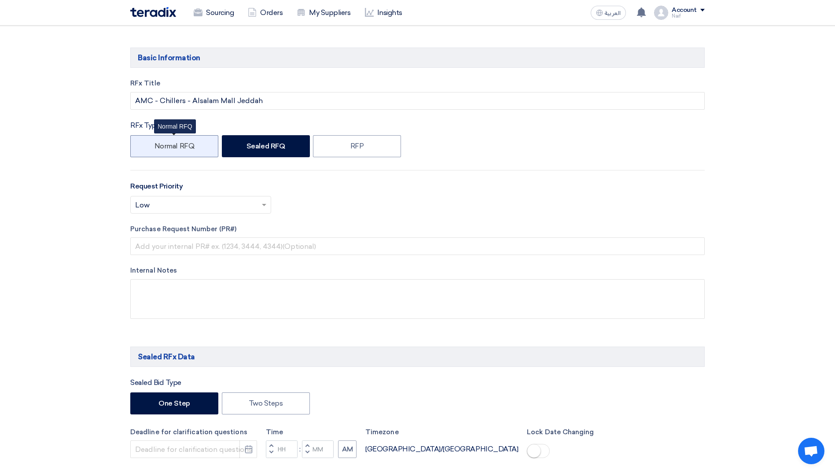
click at [173, 141] on label "Normal RFQ" at bounding box center [174, 146] width 88 height 22
click at [160, 143] on input "Normal RFQ" at bounding box center [157, 146] width 6 height 6
radio input "true"
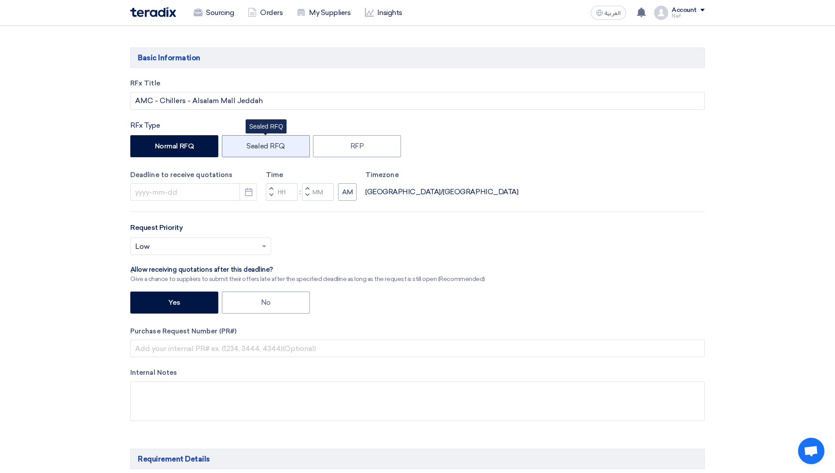
click at [270, 149] on label "Sealed RFQ" at bounding box center [266, 146] width 88 height 22
click at [252, 148] on input "Sealed RFQ" at bounding box center [249, 146] width 6 height 6
radio input "true"
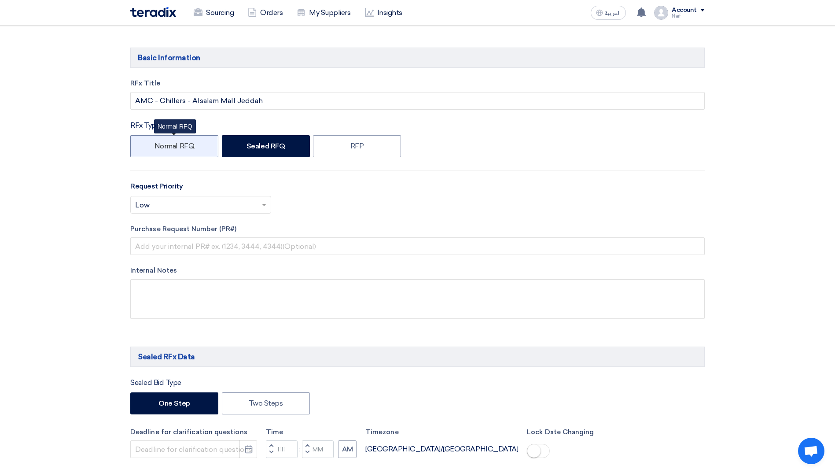
click at [195, 147] on label "Normal RFQ" at bounding box center [174, 146] width 88 height 22
click at [160, 147] on input "Normal RFQ" at bounding box center [157, 146] width 6 height 6
radio input "true"
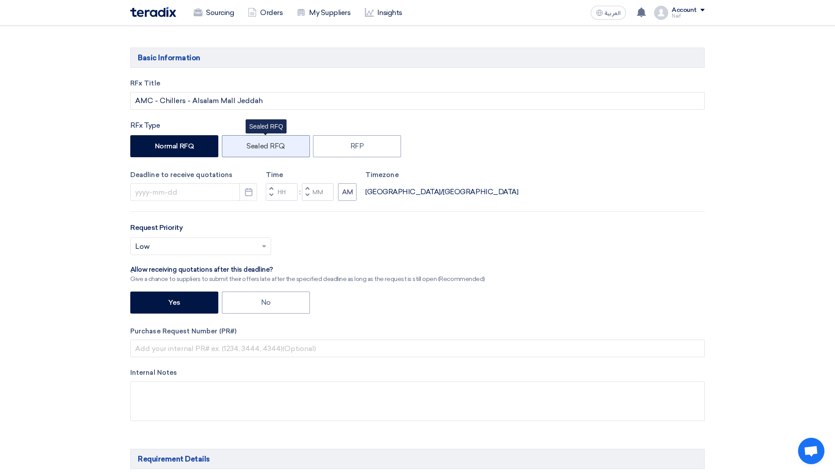
click at [258, 147] on label "Sealed RFQ" at bounding box center [266, 146] width 88 height 22
click at [252, 147] on input "Sealed RFQ" at bounding box center [249, 146] width 6 height 6
radio input "true"
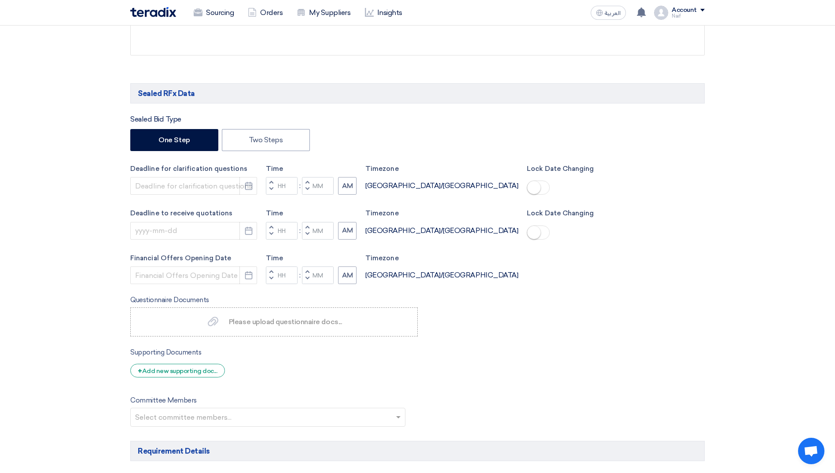
scroll to position [352, 0]
click at [527, 190] on small at bounding box center [533, 186] width 13 height 13
click at [527, 230] on small at bounding box center [533, 231] width 13 height 13
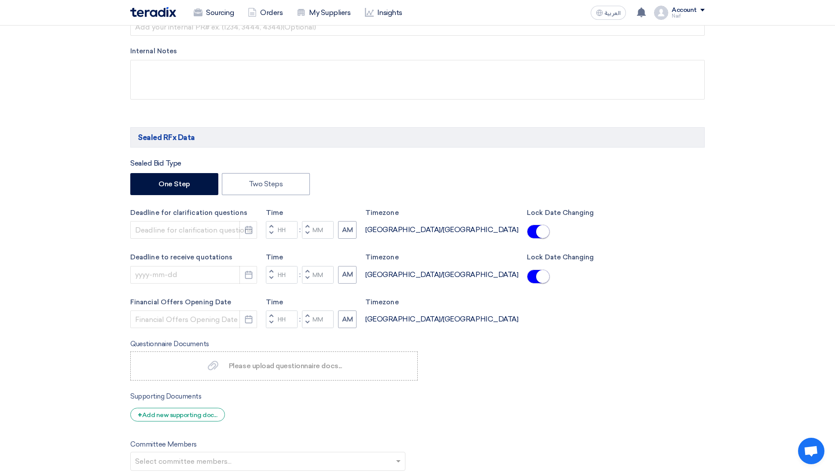
scroll to position [308, 0]
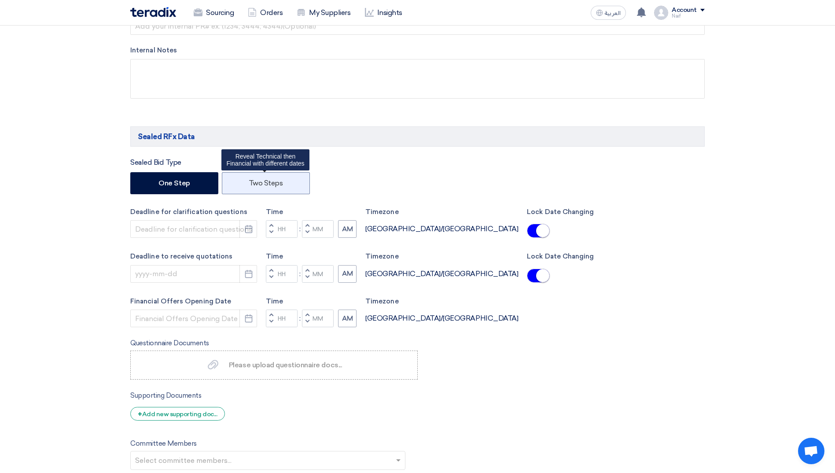
click at [279, 188] on label "Two Steps" at bounding box center [266, 183] width 88 height 22
click at [254, 185] on input "Two Steps" at bounding box center [252, 183] width 6 height 6
radio input "true"
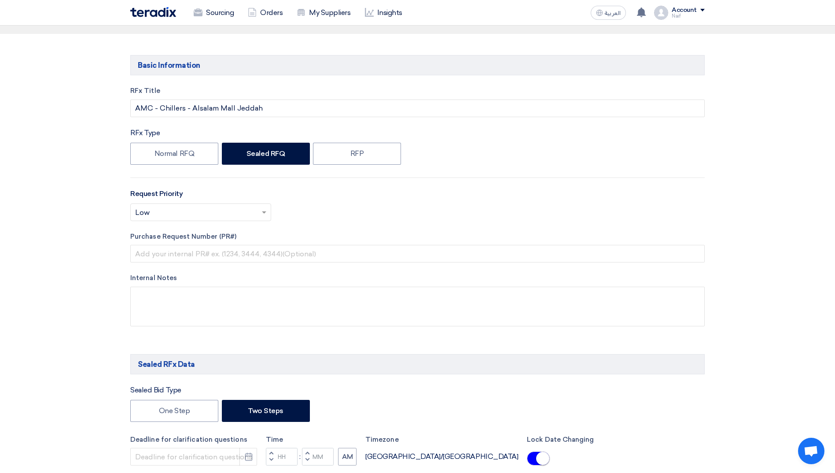
scroll to position [88, 0]
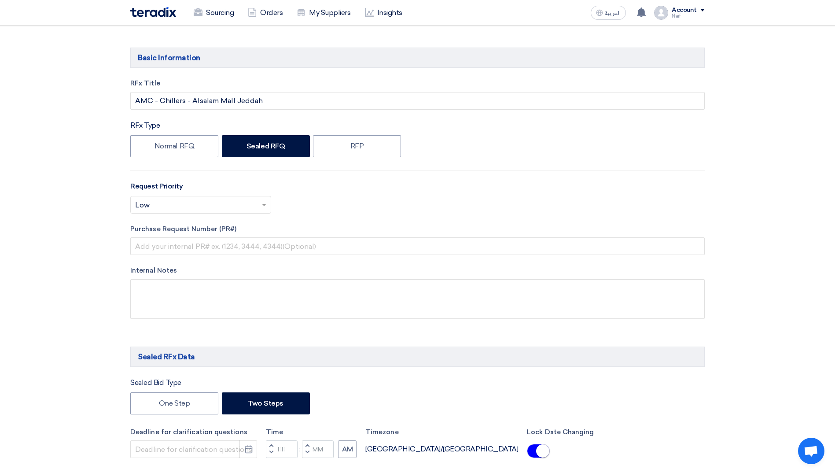
click at [260, 205] on span at bounding box center [265, 204] width 11 height 11
click at [218, 240] on div "Important" at bounding box center [201, 240] width 140 height 18
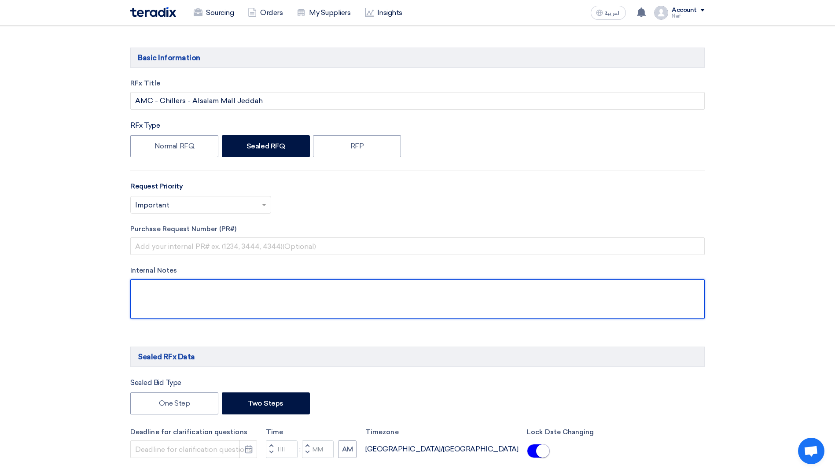
click at [154, 300] on textarea at bounding box center [417, 299] width 574 height 40
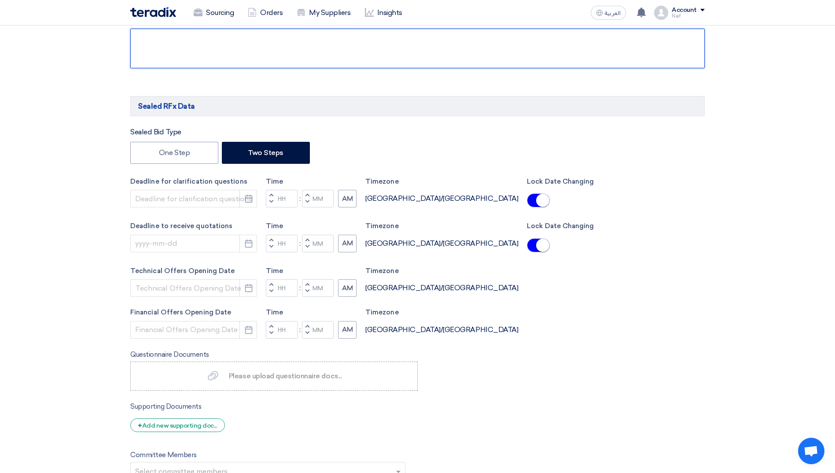
scroll to position [352, 0]
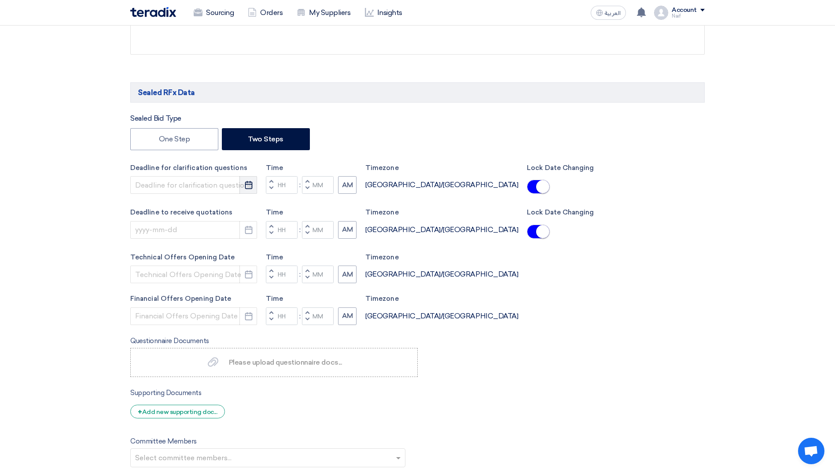
click at [247, 191] on button "Pick a date" at bounding box center [248, 185] width 18 height 18
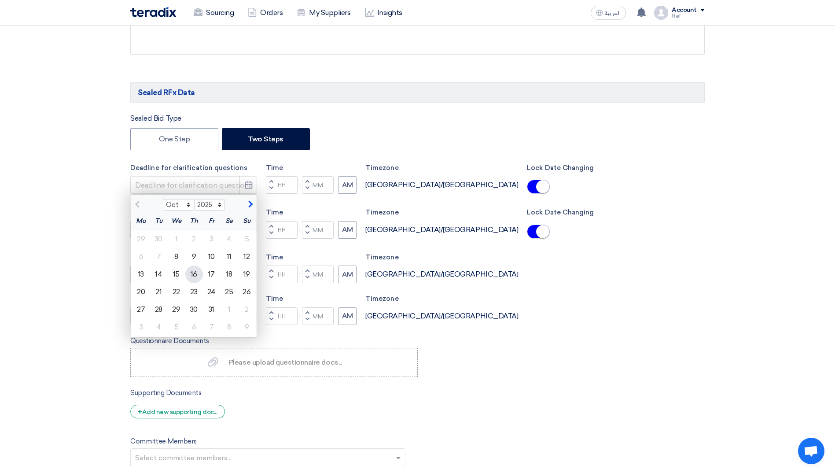
click at [192, 271] on div "16" at bounding box center [194, 274] width 18 height 18
type input "[DATE]"
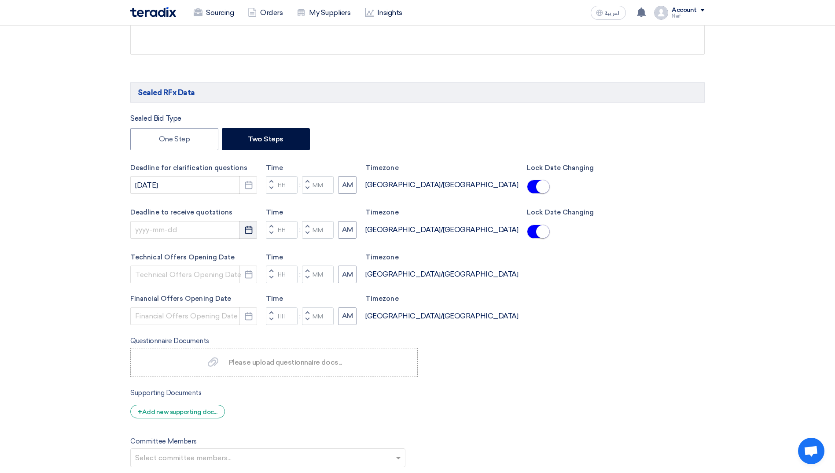
click at [245, 230] on use "button" at bounding box center [248, 229] width 7 height 8
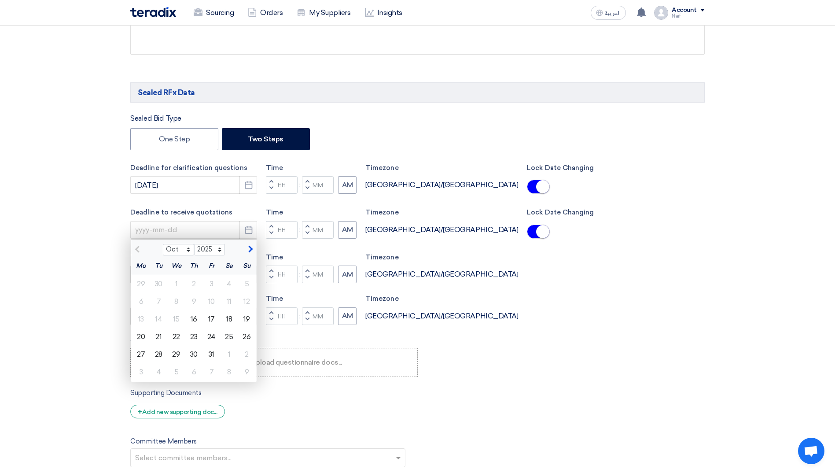
click at [249, 250] on span "button" at bounding box center [249, 249] width 5 height 8
select select "11"
click at [224, 300] on div "8" at bounding box center [229, 302] width 18 height 18
type input "[DATE]"
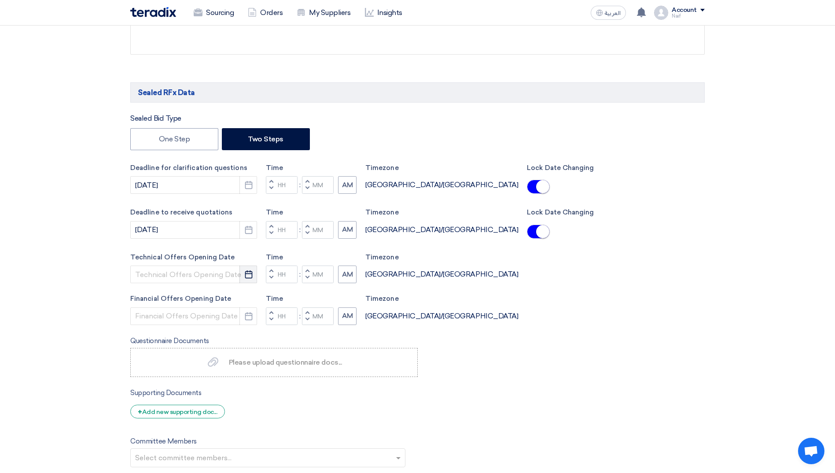
click at [241, 273] on button "Pick a date" at bounding box center [248, 274] width 18 height 18
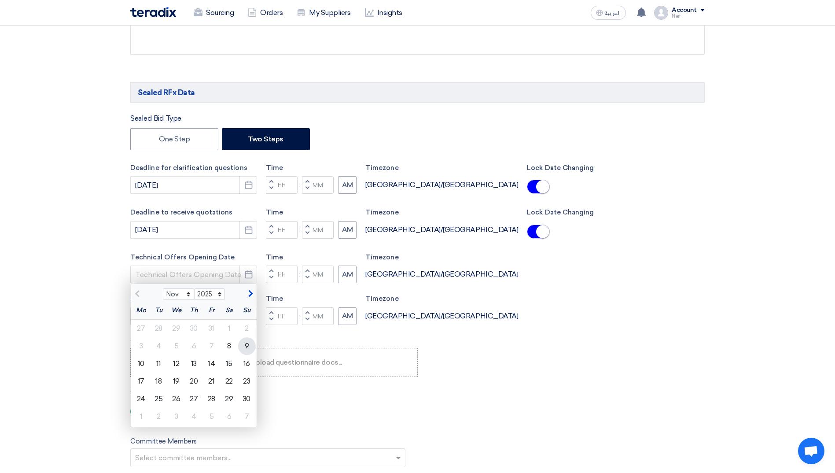
click at [246, 340] on div "9" at bounding box center [247, 346] width 18 height 18
type input "[DATE]"
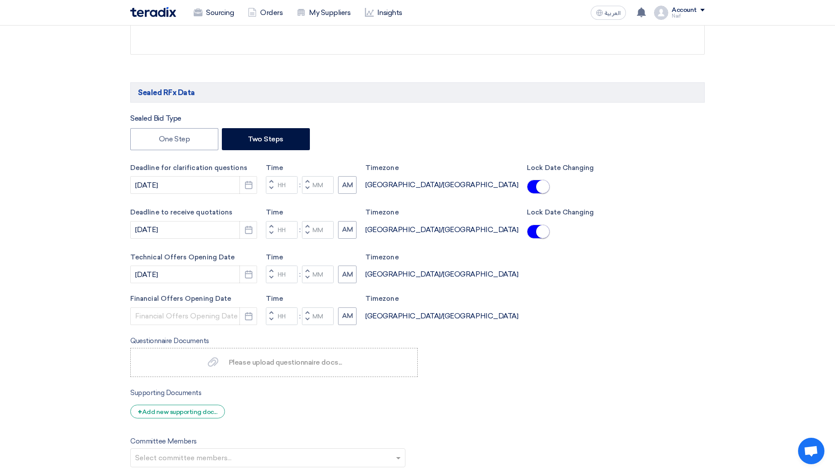
click at [249, 321] on button "Pick a date" at bounding box center [248, 316] width 18 height 18
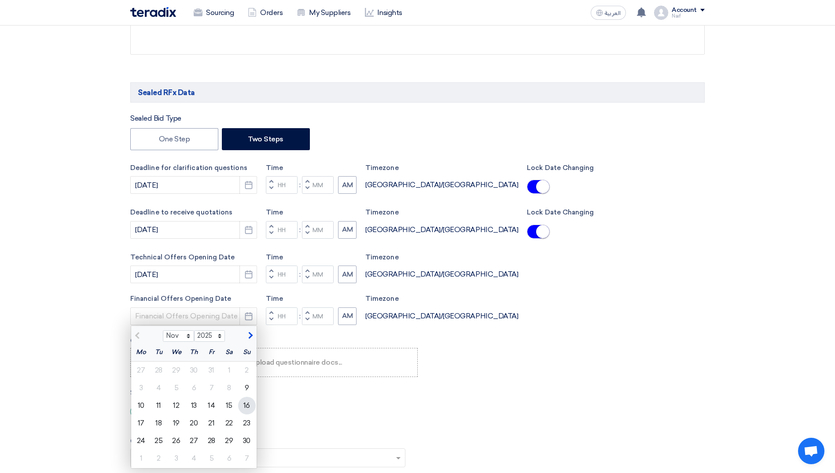
click at [248, 406] on div "16" at bounding box center [247, 405] width 18 height 18
type input "[DATE]"
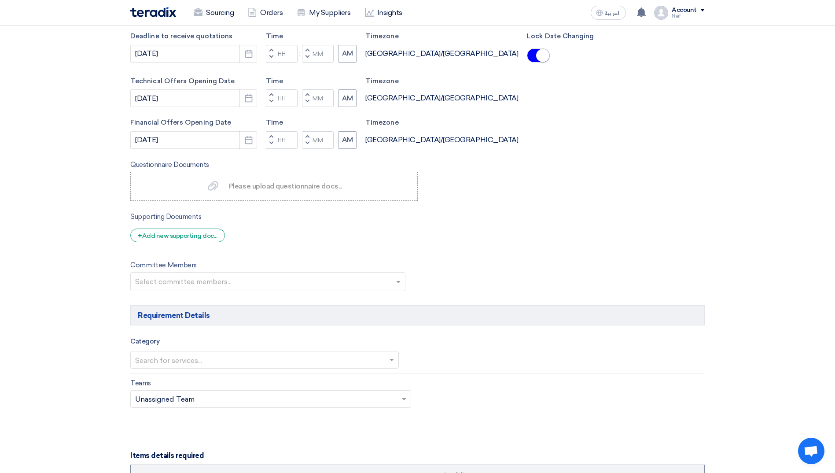
scroll to position [572, 0]
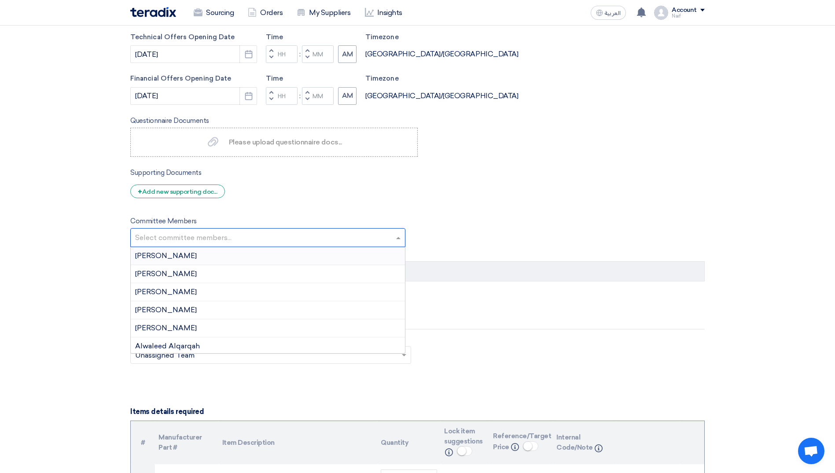
click at [376, 237] on input "text" at bounding box center [269, 238] width 268 height 15
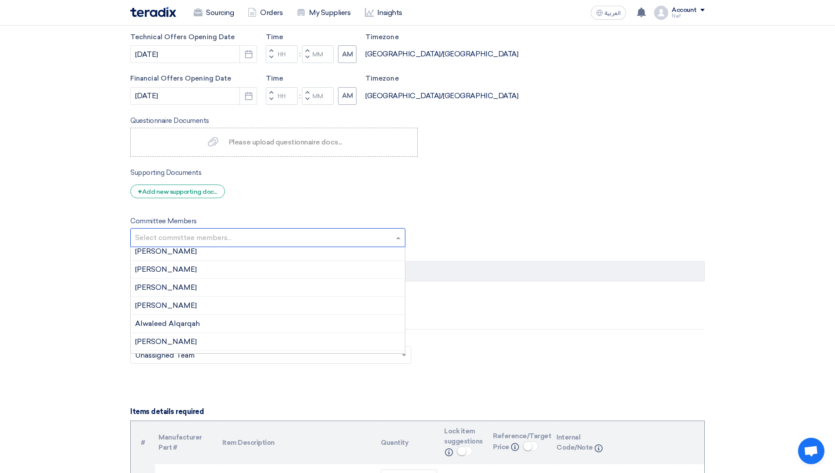
scroll to position [44, 0]
click at [240, 301] on div "Alwaleed Alqarqah" at bounding box center [268, 302] width 274 height 18
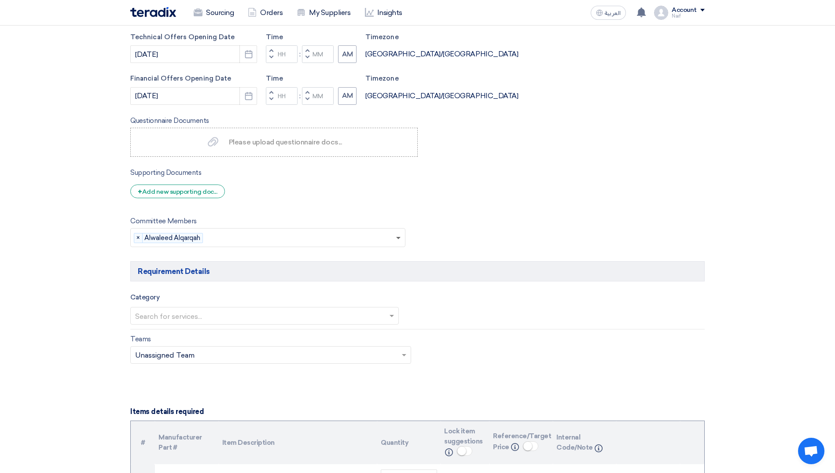
click at [400, 238] on span at bounding box center [398, 238] width 4 height 3
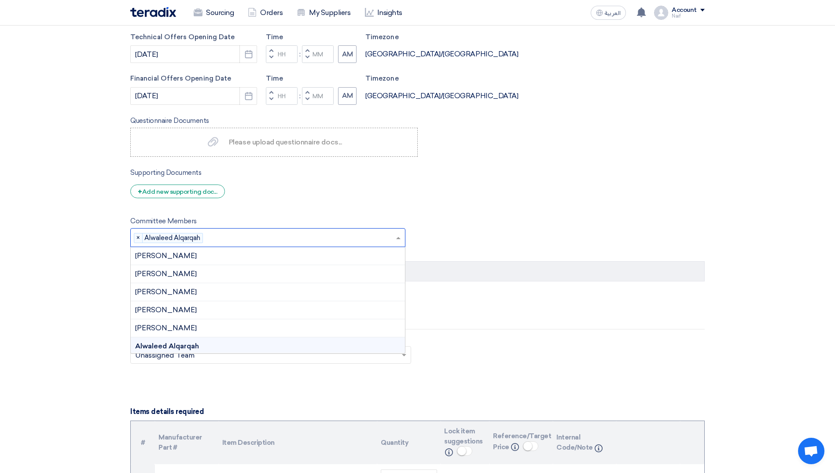
scroll to position [16, 0]
click at [139, 238] on span "×" at bounding box center [138, 238] width 8 height 10
click at [253, 326] on div "Alwaleed Alqarqah" at bounding box center [268, 330] width 274 height 18
click at [398, 231] on div "Select committee members... × Alwaleed Alqarqah ×" at bounding box center [267, 237] width 275 height 19
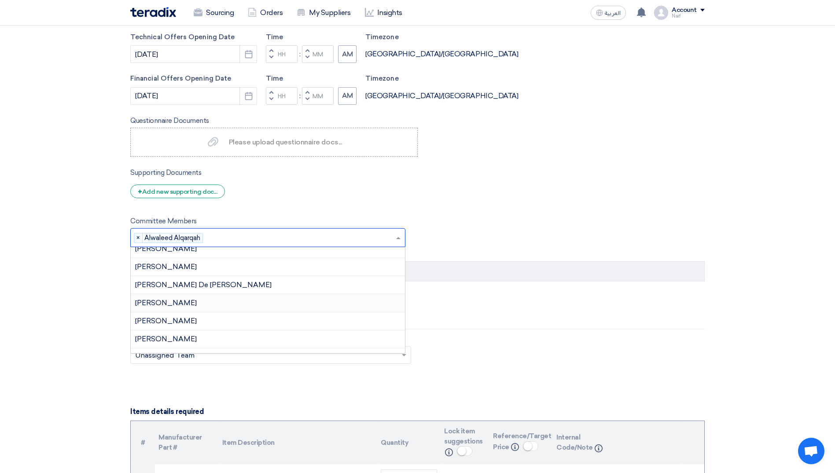
click at [189, 301] on div "[PERSON_NAME]" at bounding box center [268, 303] width 274 height 18
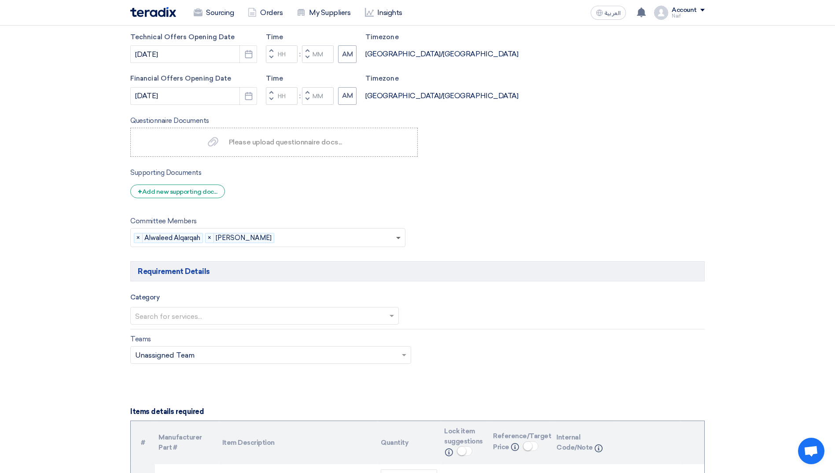
click at [397, 238] on span at bounding box center [398, 238] width 4 height 3
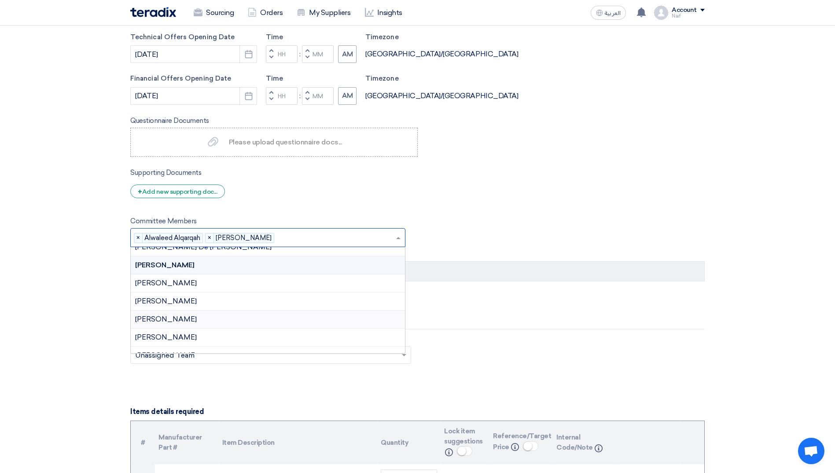
scroll to position [465, 0]
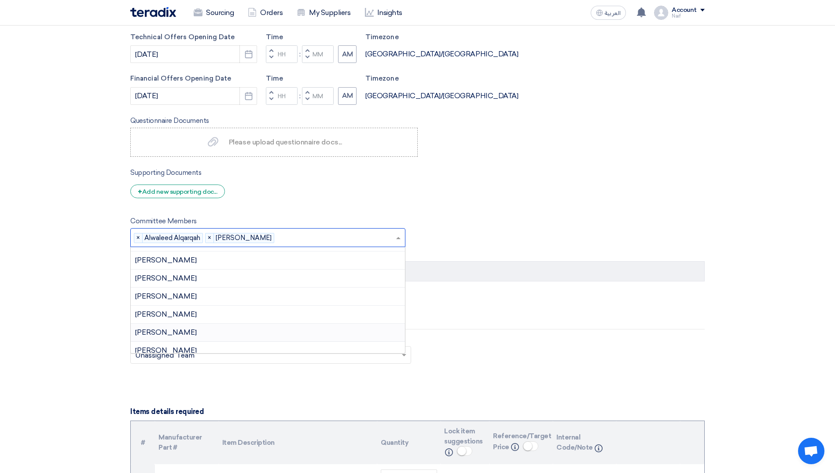
click at [233, 326] on div "[PERSON_NAME]" at bounding box center [268, 332] width 274 height 18
click at [400, 240] on span at bounding box center [399, 237] width 11 height 11
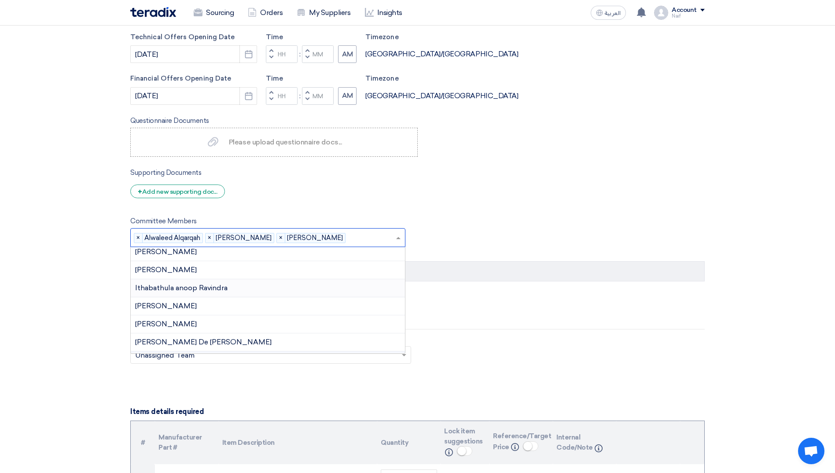
scroll to position [324, 0]
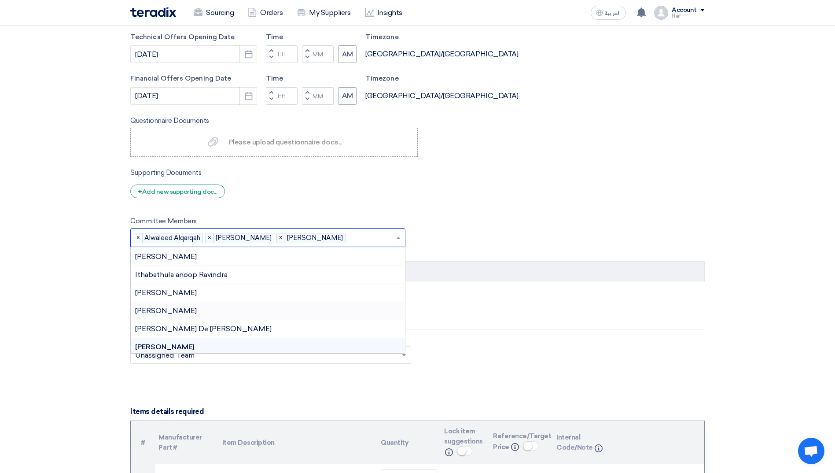
click at [197, 312] on span "[PERSON_NAME]" at bounding box center [166, 310] width 62 height 8
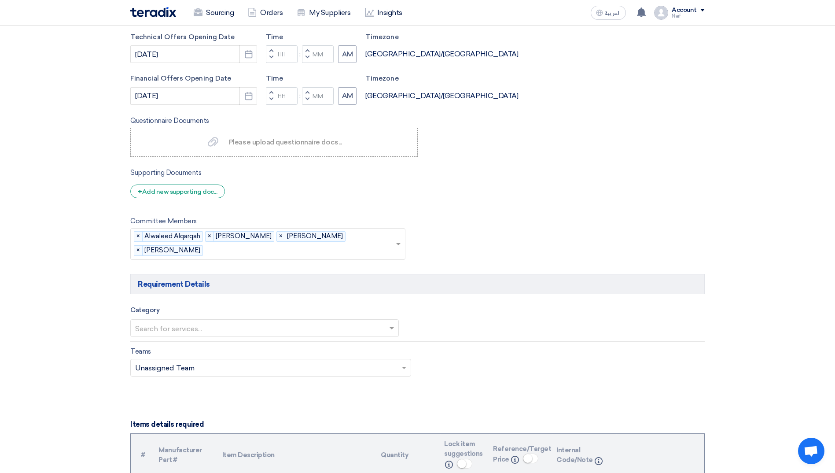
click at [11, 271] on section "Basic Information RFx Title AMC - Chillers - Alsalam Mall Jeddah RFx Type Norma…" at bounding box center [417, 366] width 835 height 1649
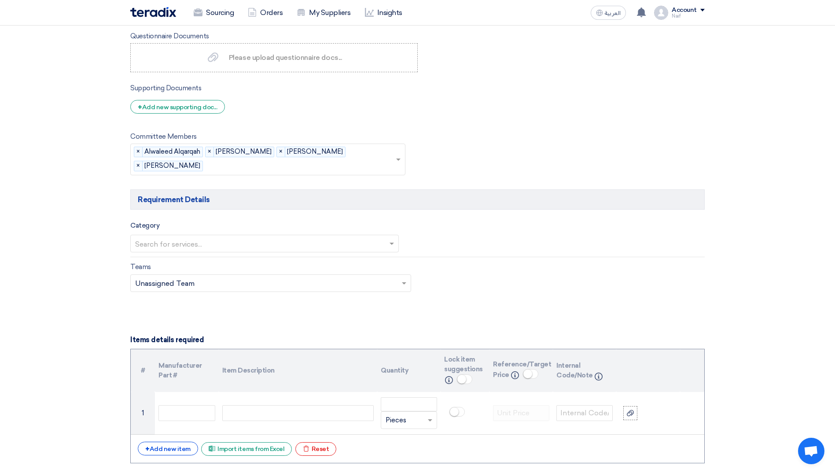
scroll to position [660, 0]
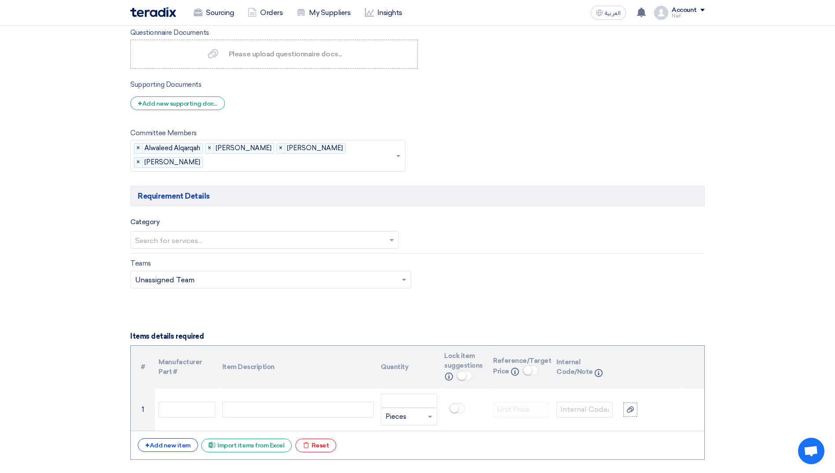
click at [393, 237] on span at bounding box center [392, 240] width 11 height 11
click at [334, 256] on div "Facility Management" at bounding box center [265, 258] width 268 height 18
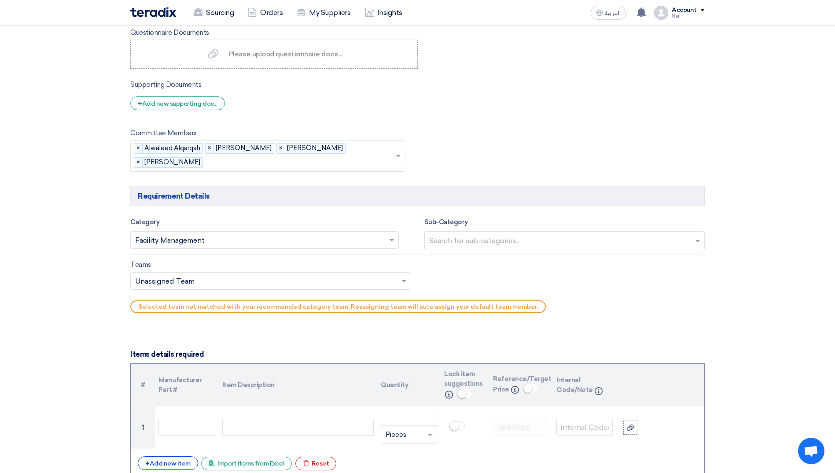
click at [98, 300] on section "Basic Information RFx Title AMC - Chillers - Alsalam Mall Jeddah RFx Type Norma…" at bounding box center [417, 287] width 835 height 1667
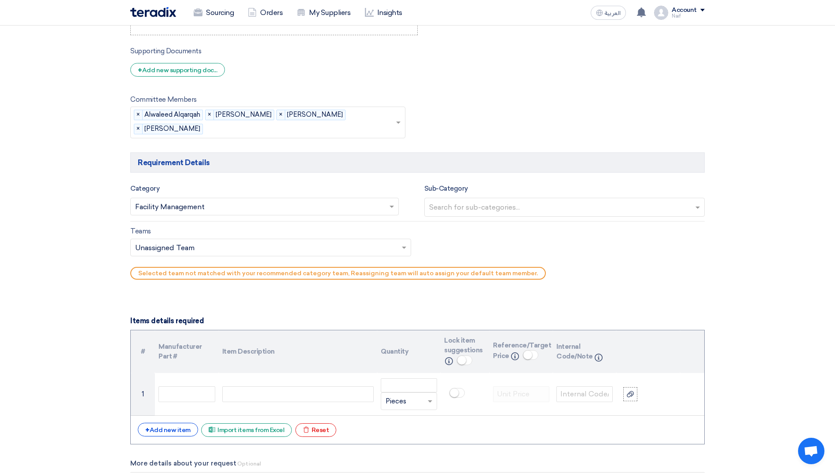
scroll to position [748, 0]
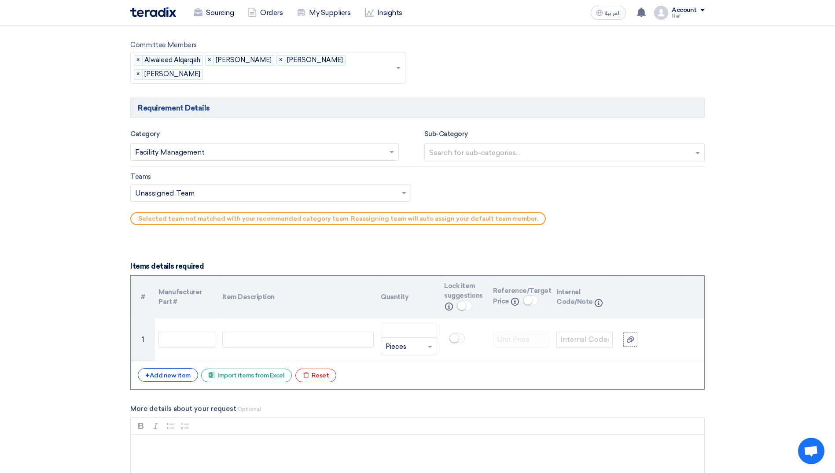
click at [578, 158] on input "text" at bounding box center [565, 153] width 273 height 15
click at [538, 175] on div "No items found" at bounding box center [565, 171] width 280 height 18
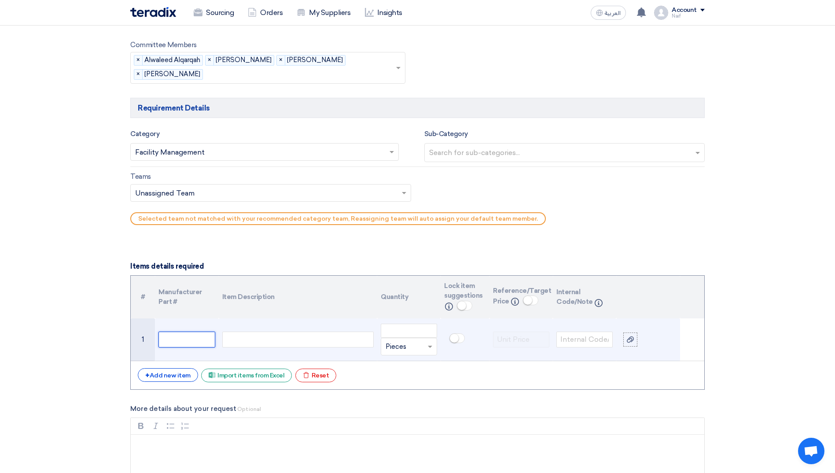
click at [185, 334] on input "text" at bounding box center [186, 339] width 56 height 16
type input "Alsalam Mall - [GEOGRAPHIC_DATA]"
click at [418, 346] on input "text" at bounding box center [403, 346] width 36 height 14
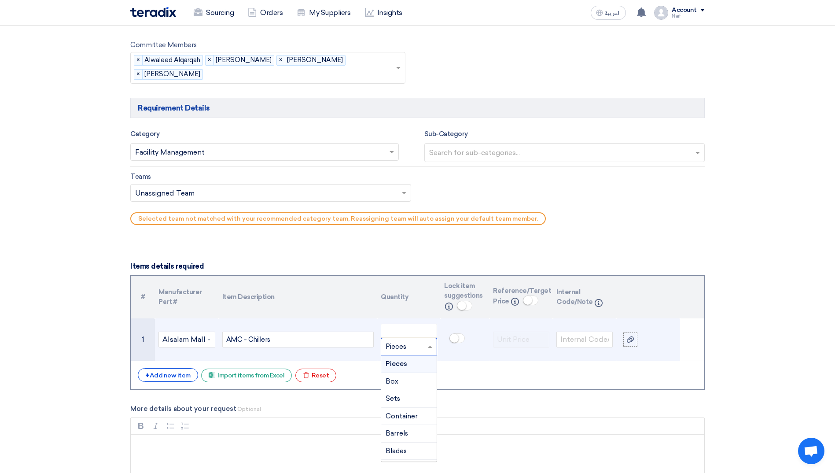
type input "y"
click at [404, 394] on div "Year" at bounding box center [408, 399] width 55 height 18
click at [409, 330] on input "number" at bounding box center [409, 330] width 56 height 14
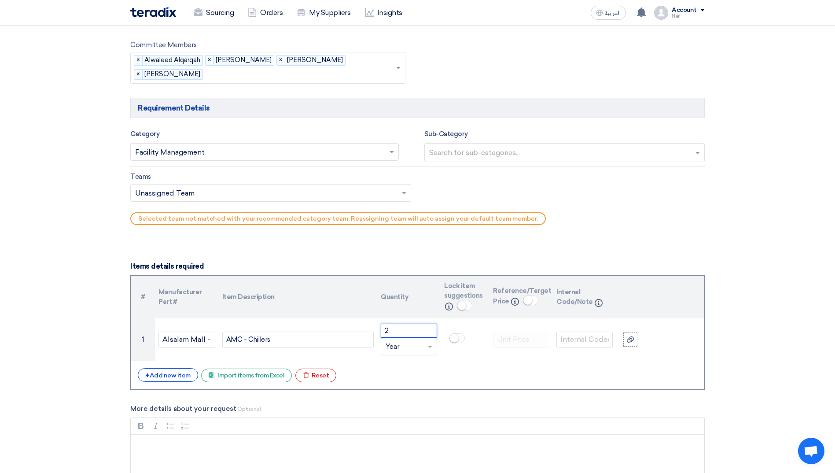
type input "2"
click at [68, 335] on section "Basic Information RFx Title AMC - Chillers - Alsalam Mall Jeddah RFx Type Norma…" at bounding box center [417, 199] width 835 height 1667
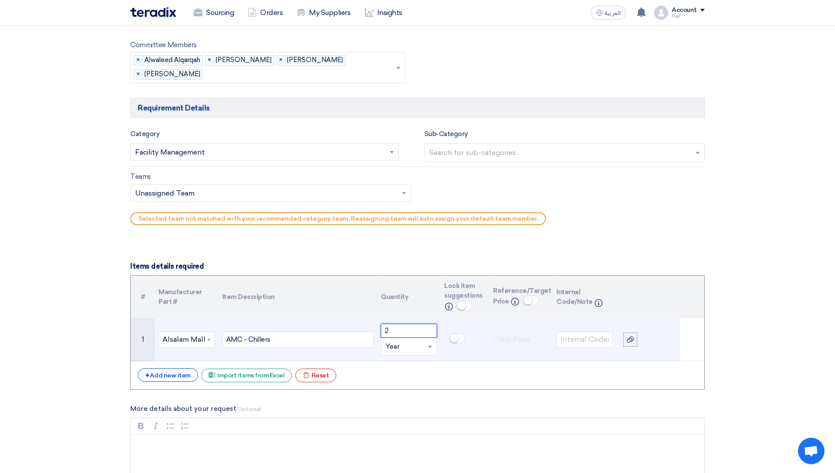
click at [408, 334] on input "2" at bounding box center [409, 330] width 56 height 14
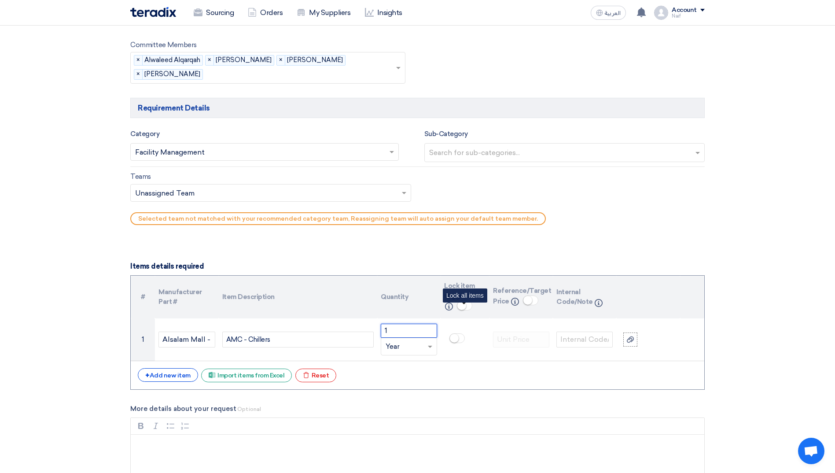
type input "1"
click at [464, 307] on small at bounding box center [461, 305] width 9 height 9
click at [527, 303] on small at bounding box center [527, 300] width 9 height 9
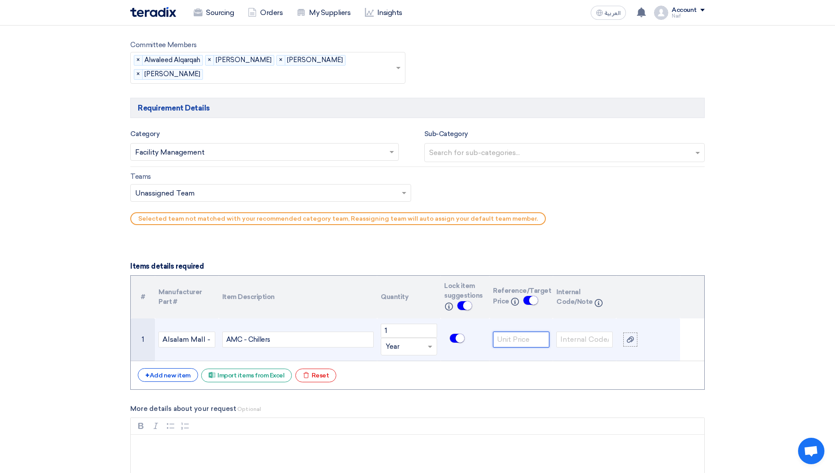
click at [522, 345] on input "number" at bounding box center [521, 339] width 56 height 16
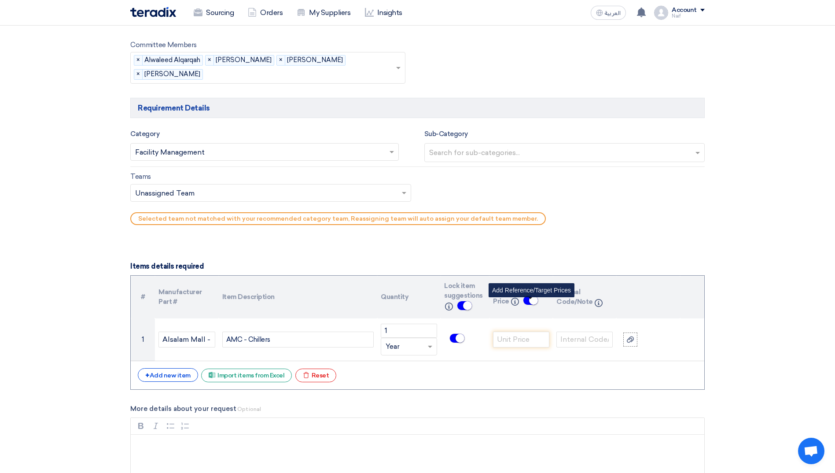
click at [535, 302] on small at bounding box center [533, 300] width 9 height 9
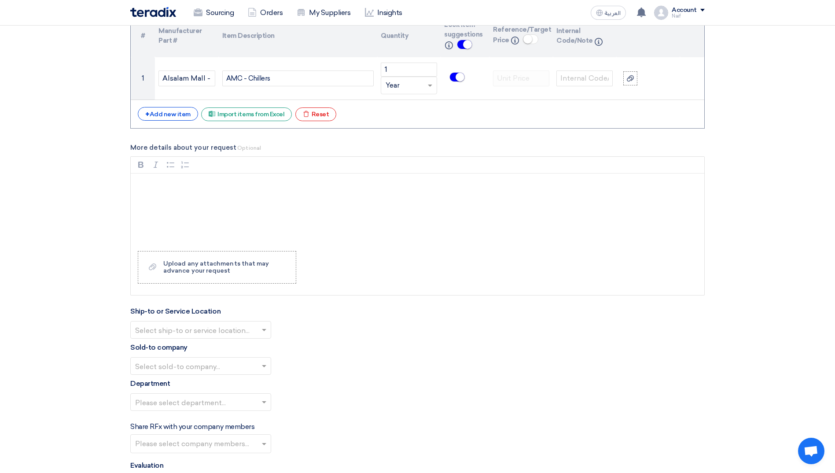
scroll to position [1100, 0]
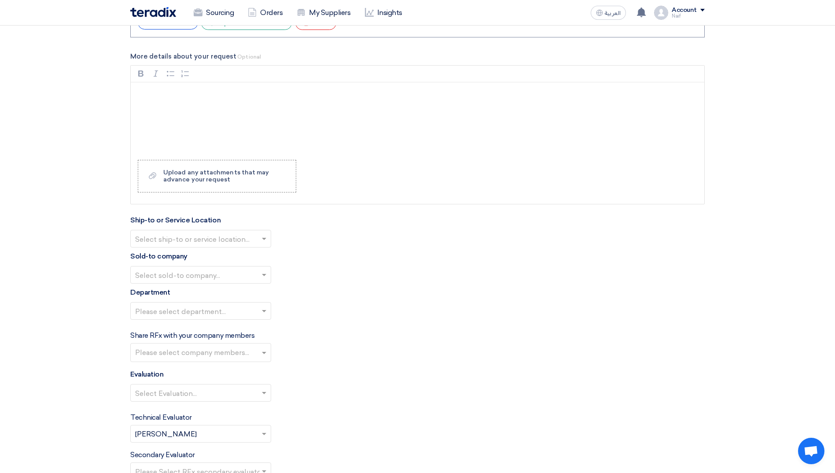
click at [264, 230] on div "Select ship-to or service location..." at bounding box center [200, 239] width 141 height 18
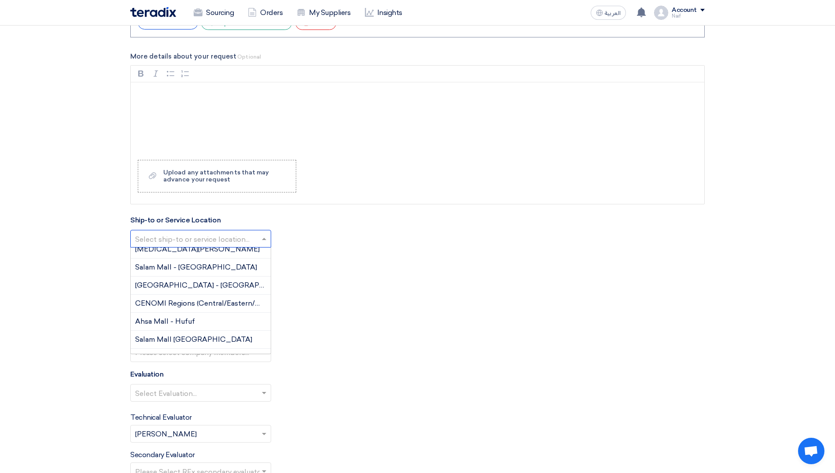
scroll to position [220, 0]
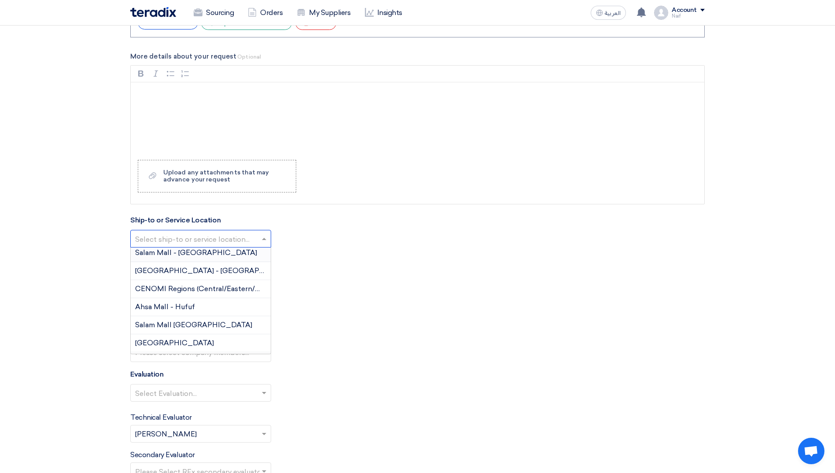
click at [213, 253] on div "Salam Mall - [GEOGRAPHIC_DATA]" at bounding box center [201, 253] width 140 height 18
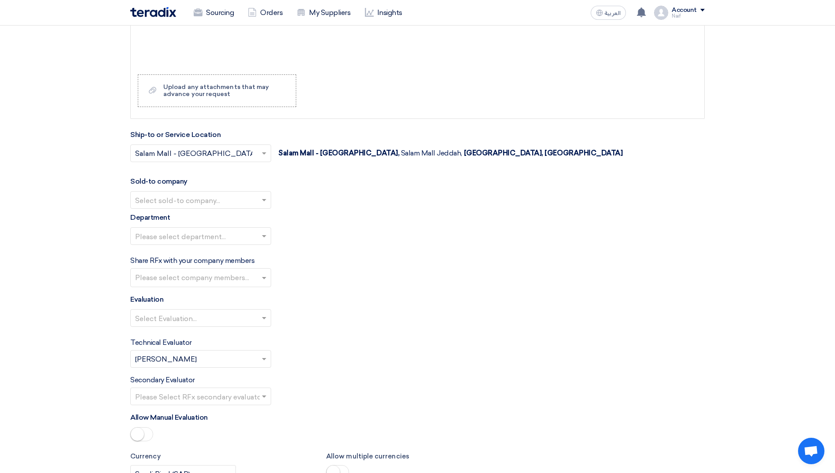
scroll to position [1188, 0]
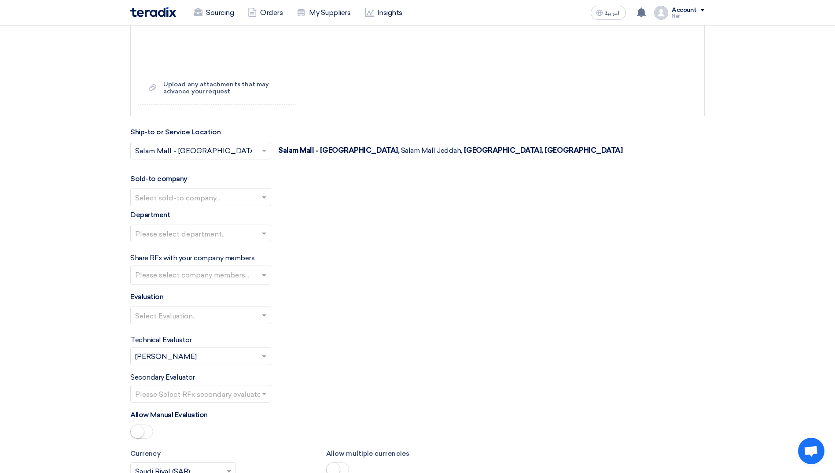
click at [248, 203] on input "text" at bounding box center [196, 198] width 122 height 15
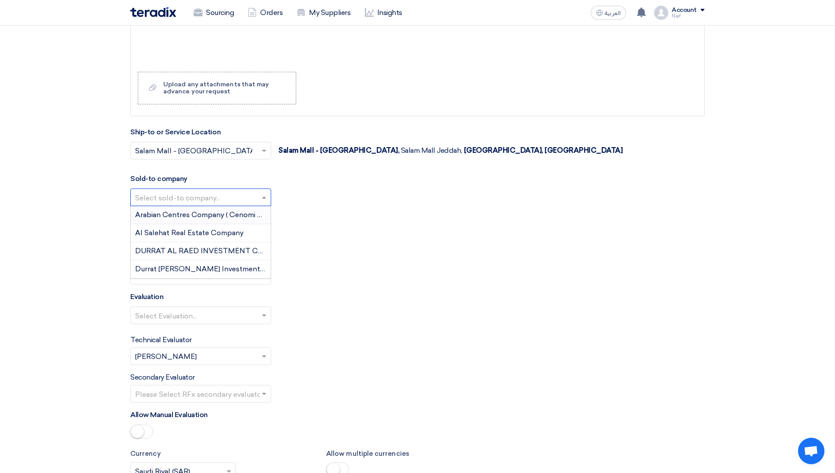
click at [231, 218] on span "Arabian Centres Company ( Cenomi Centres)" at bounding box center [210, 214] width 151 height 8
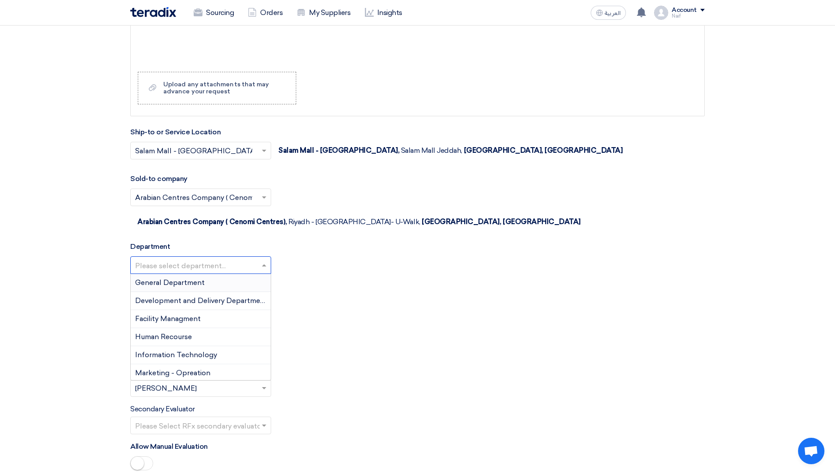
click at [230, 259] on input "text" at bounding box center [196, 266] width 122 height 15
click at [197, 314] on span "Facility Managment" at bounding box center [168, 318] width 66 height 8
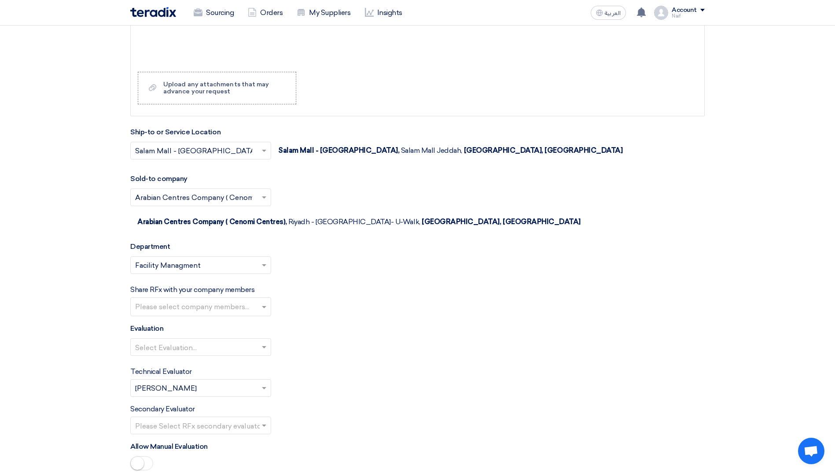
click at [257, 300] on input "text" at bounding box center [201, 307] width 133 height 15
click at [215, 362] on div "Alwaleed Alqarqah" at bounding box center [201, 371] width 140 height 18
click at [242, 300] on input "text" at bounding box center [233, 307] width 55 height 15
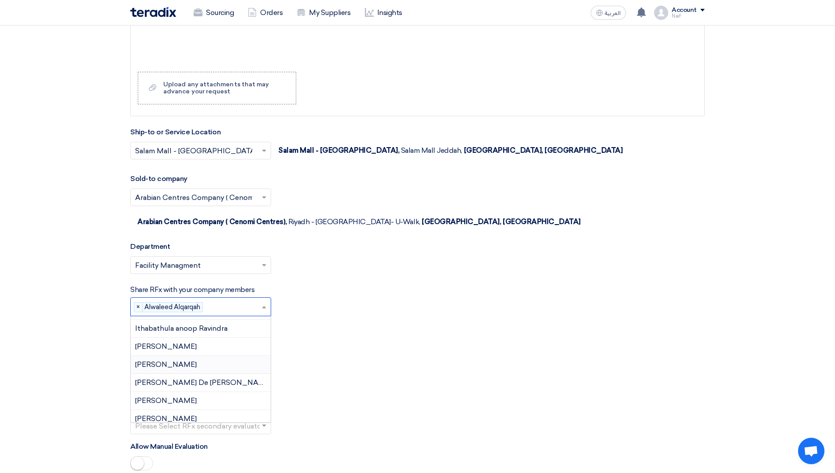
scroll to position [324, 0]
click at [174, 411] on span "[PERSON_NAME]" at bounding box center [166, 415] width 62 height 8
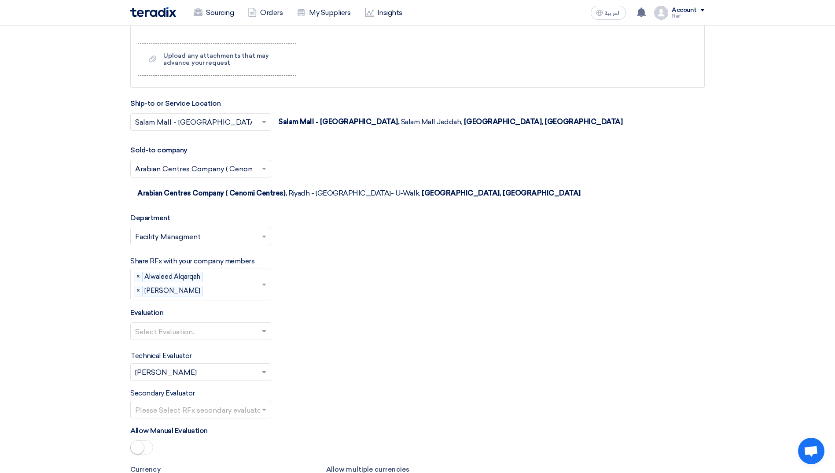
scroll to position [1232, 0]
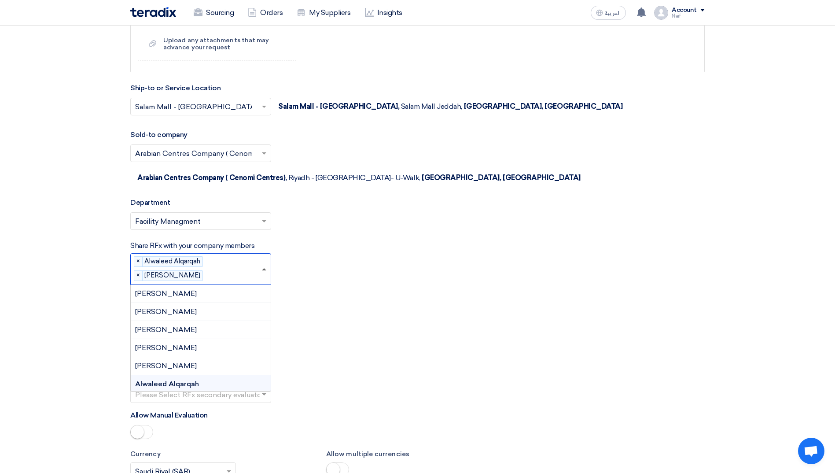
click at [265, 268] on span at bounding box center [264, 269] width 4 height 2
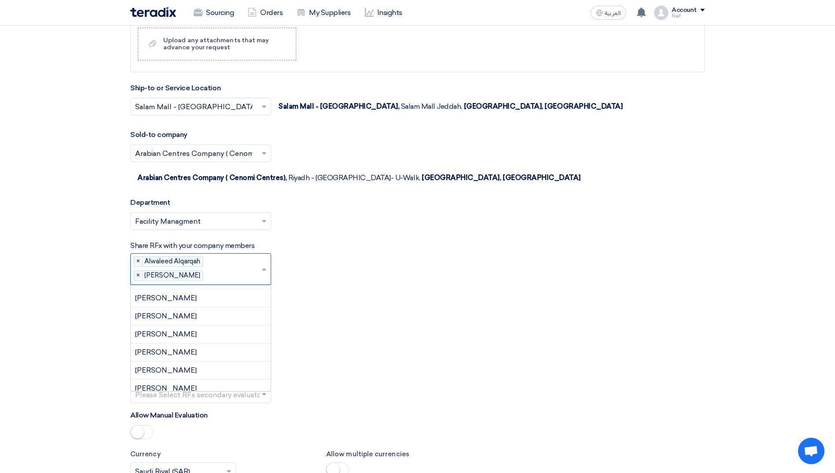
scroll to position [509, 0]
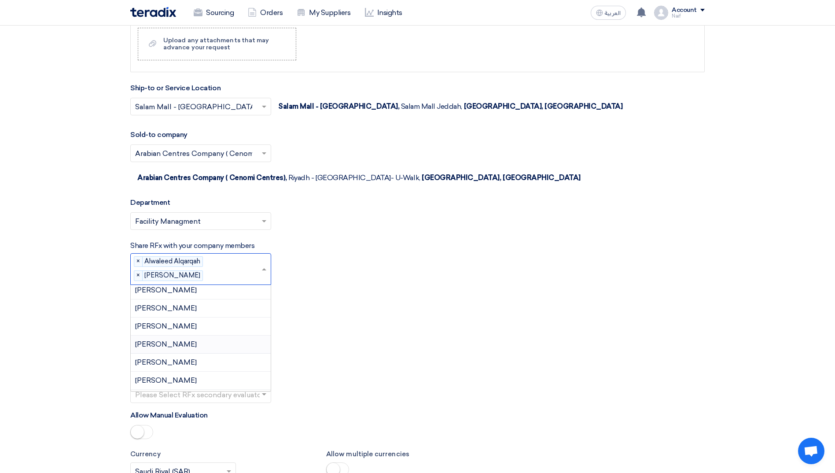
click at [207, 317] on div "[PERSON_NAME]" at bounding box center [201, 326] width 140 height 18
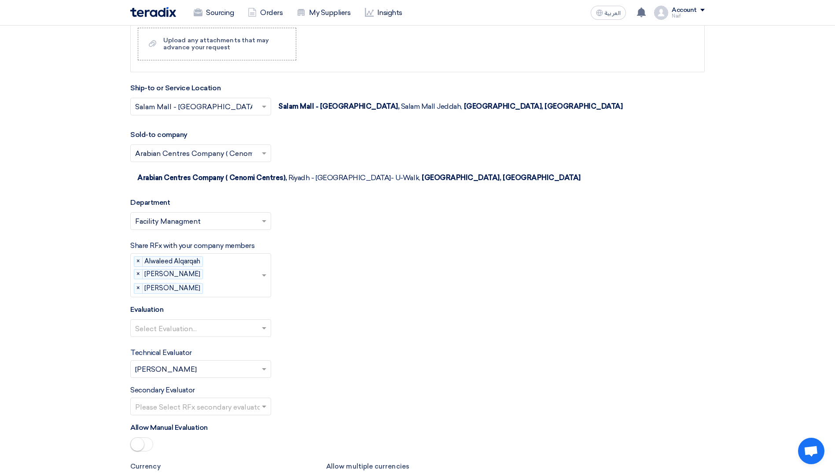
click at [258, 256] on div "Please select company members... × Alwaleed Alqarqah × Kasem Ataallah × Mohamme…" at bounding box center [200, 275] width 141 height 44
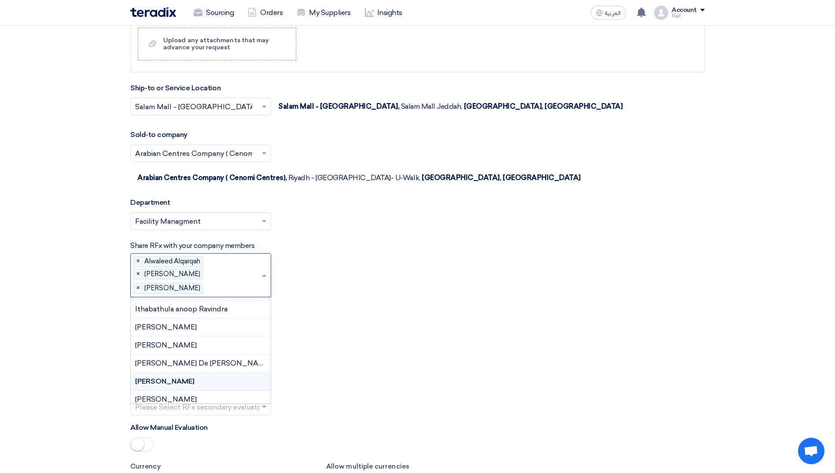
scroll to position [324, 0]
click at [197, 356] on span "[PERSON_NAME]" at bounding box center [166, 360] width 62 height 8
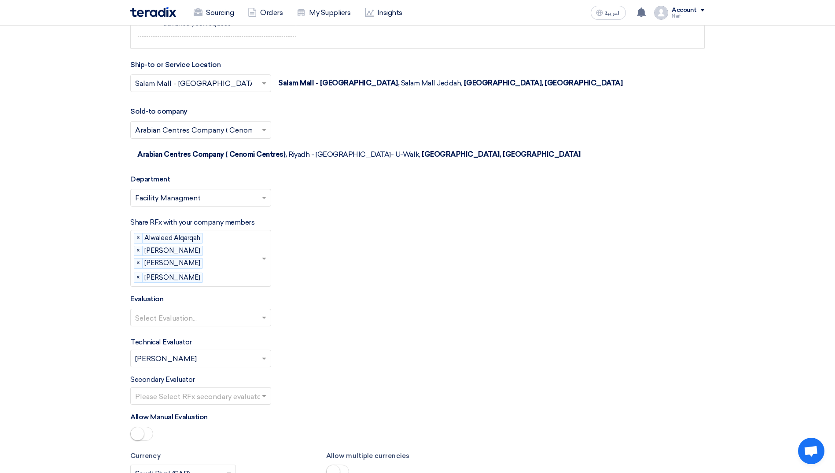
scroll to position [1276, 0]
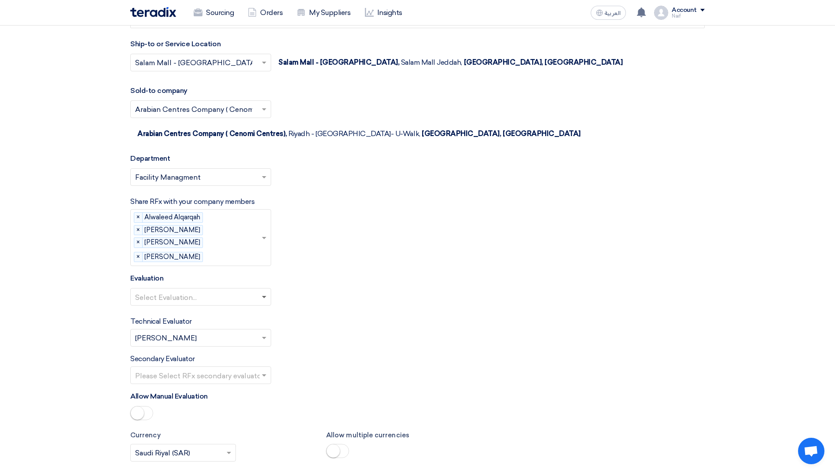
click at [263, 291] on span at bounding box center [265, 296] width 11 height 11
click at [241, 305] on div "FM RFQ EVALUATION" at bounding box center [201, 314] width 140 height 18
click at [251, 331] on input "text" at bounding box center [196, 338] width 122 height 15
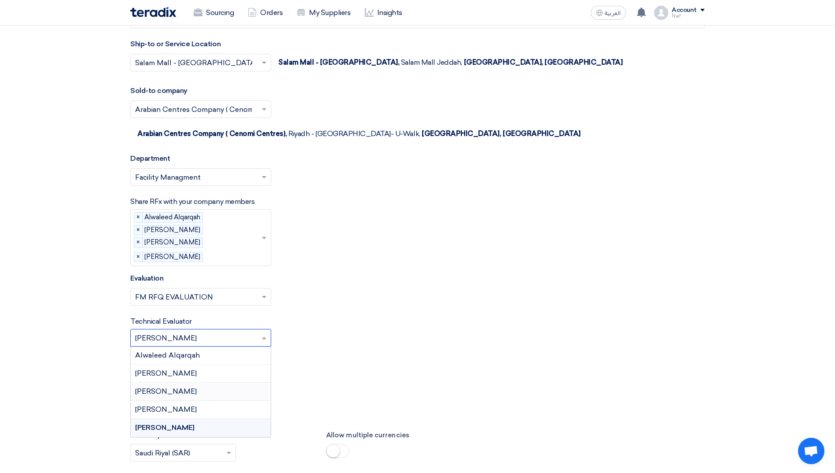
click at [189, 382] on div "[PERSON_NAME]" at bounding box center [201, 391] width 140 height 18
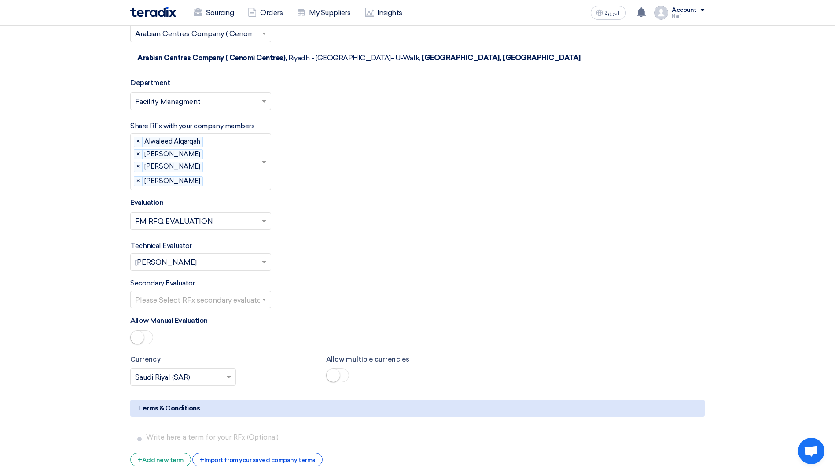
scroll to position [1364, 0]
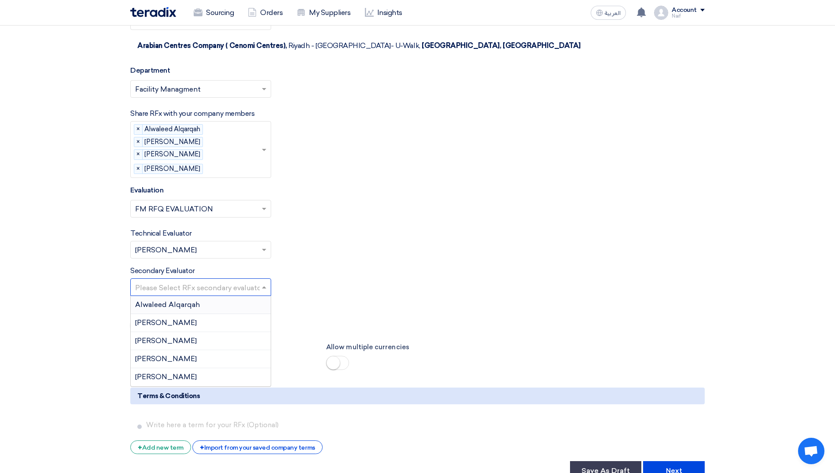
click at [249, 281] on input "text" at bounding box center [196, 288] width 122 height 15
click at [201, 296] on div "Alwaleed Alqarqah" at bounding box center [201, 305] width 140 height 18
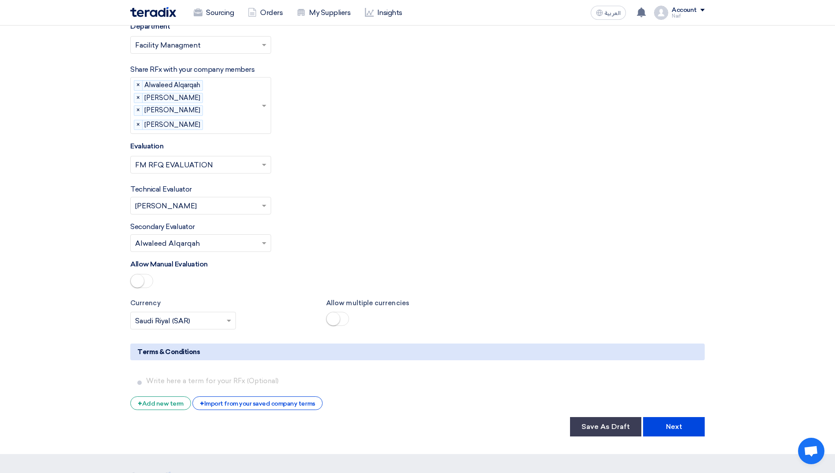
scroll to position [1452, 0]
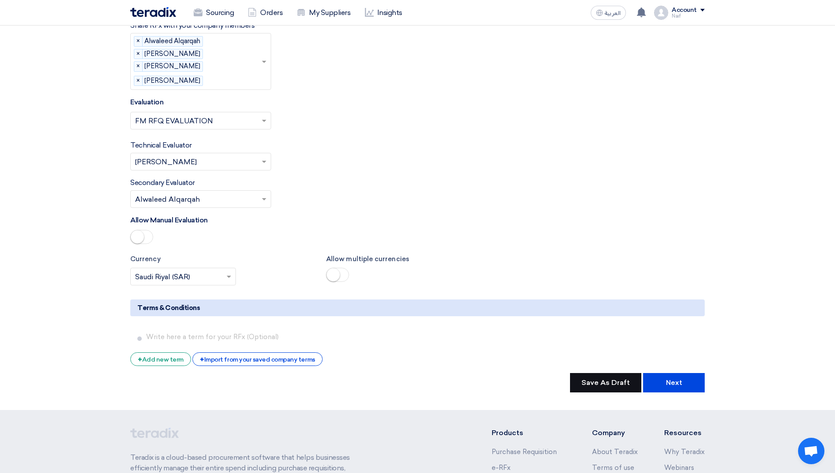
click at [600, 373] on button "Save As Draft" at bounding box center [605, 382] width 71 height 19
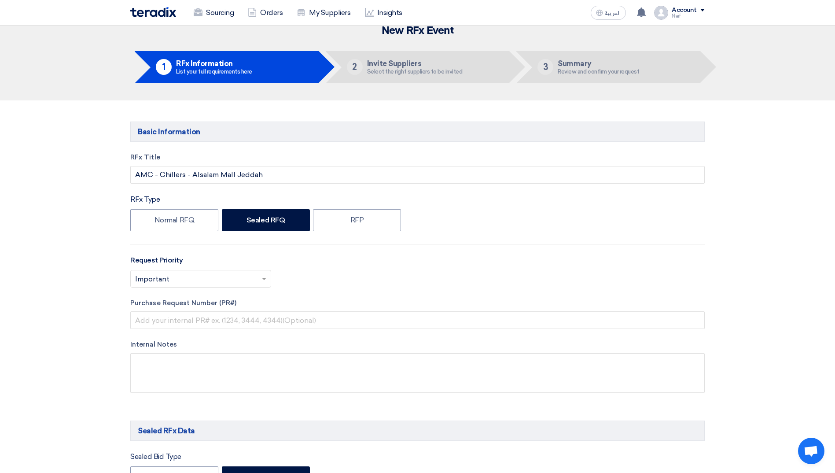
scroll to position [0, 0]
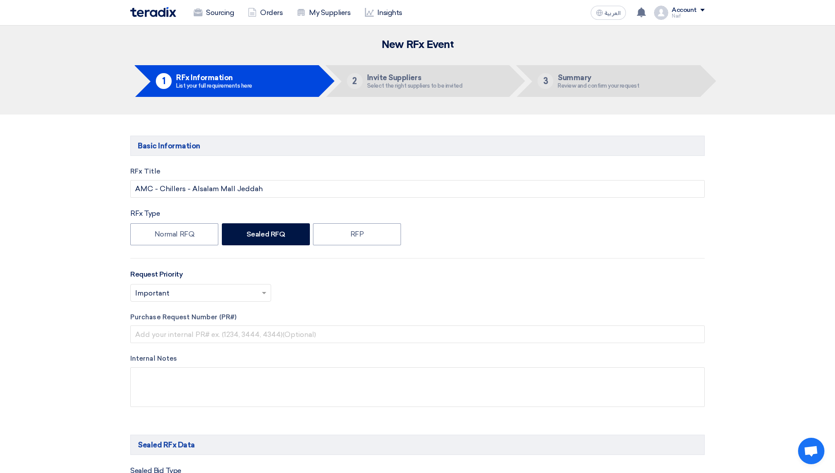
click at [224, 73] on h5 "RFx Information" at bounding box center [214, 77] width 76 height 8
click at [168, 13] on img at bounding box center [153, 12] width 46 height 10
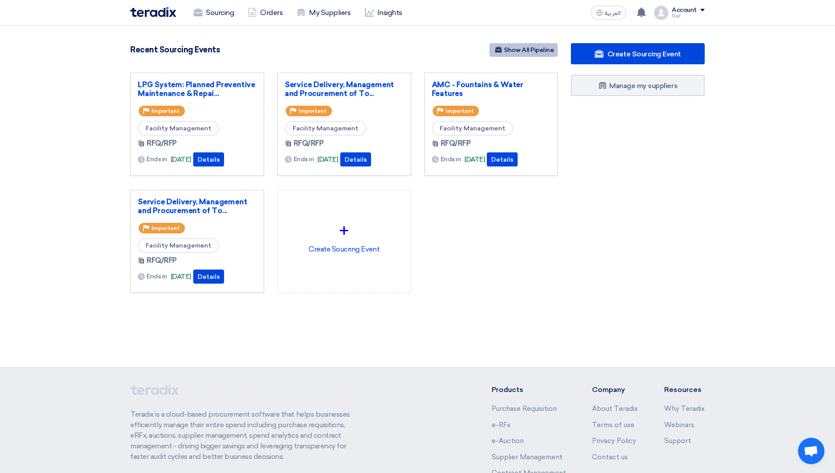
click at [525, 43] on link "Show All Pipeline" at bounding box center [523, 50] width 68 height 14
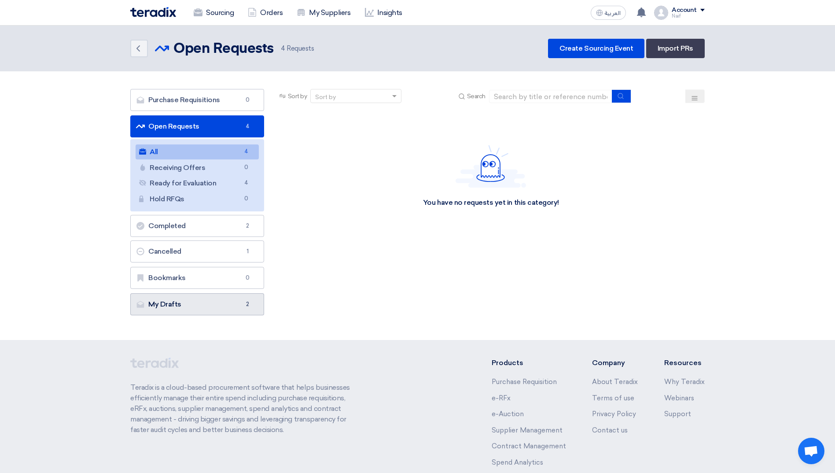
click at [200, 303] on link "My Drafts My Drafts 2" at bounding box center [197, 304] width 134 height 22
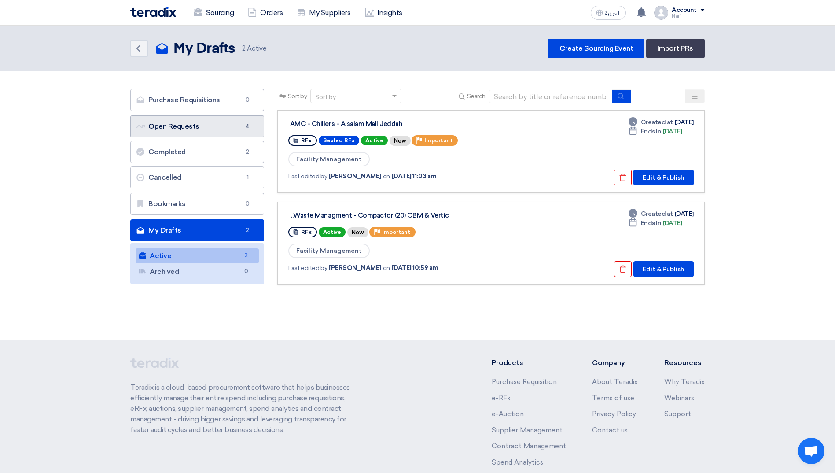
click at [161, 131] on link "Open Requests Open Requests 4" at bounding box center [197, 126] width 134 height 22
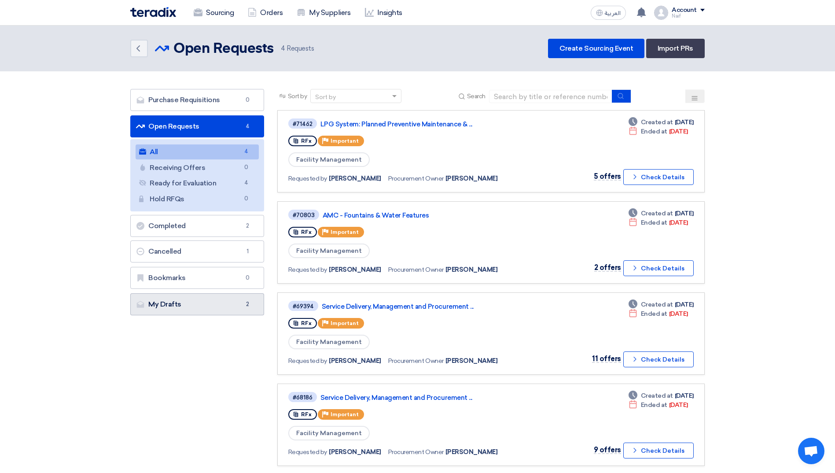
click at [152, 310] on link "My Drafts My Drafts 2" at bounding box center [197, 304] width 134 height 22
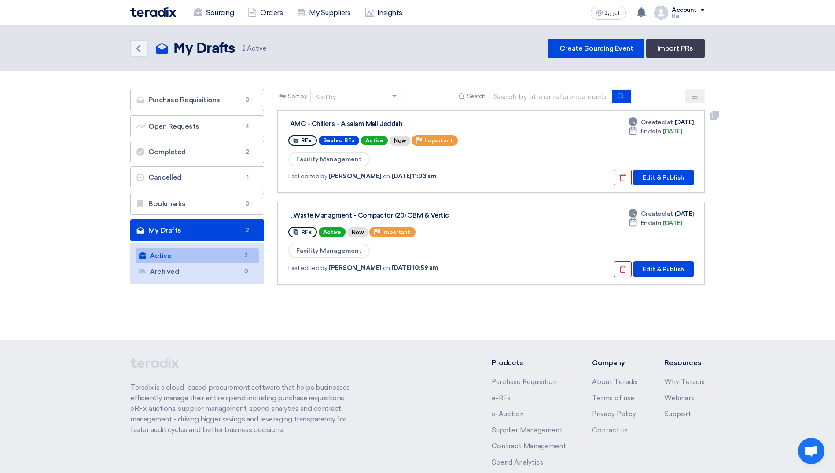
click at [365, 122] on div "AMC - Chillers - Alsalam Mall Jeddah" at bounding box center [400, 124] width 220 height 8
click at [661, 175] on button "Edit & Publish" at bounding box center [663, 177] width 60 height 16
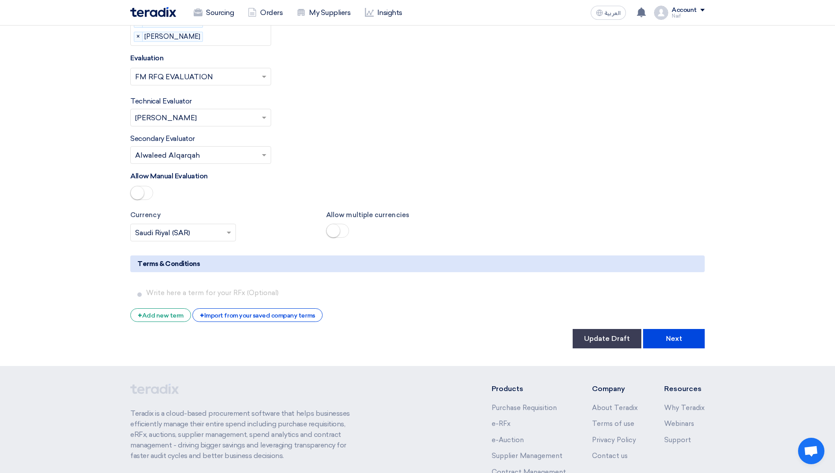
scroll to position [1567, 0]
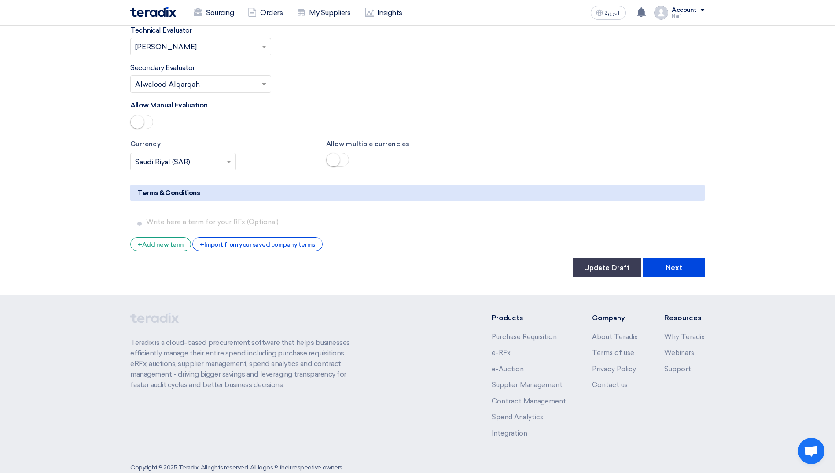
click at [685, 258] on button "Next" at bounding box center [674, 267] width 62 height 19
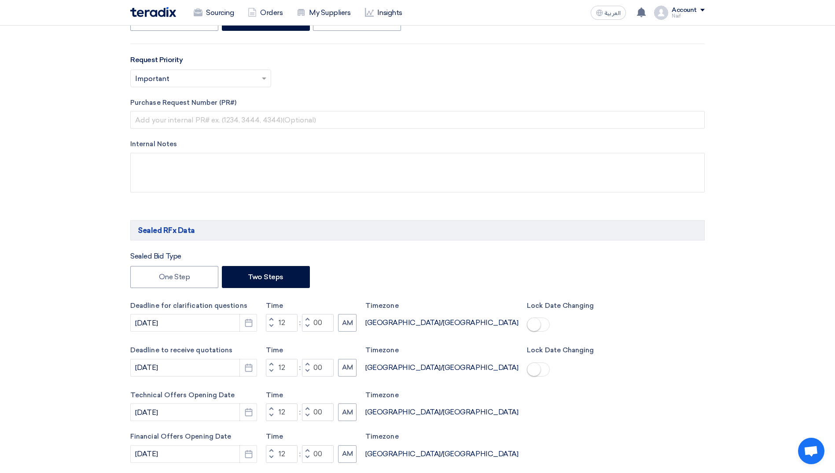
scroll to position [264, 0]
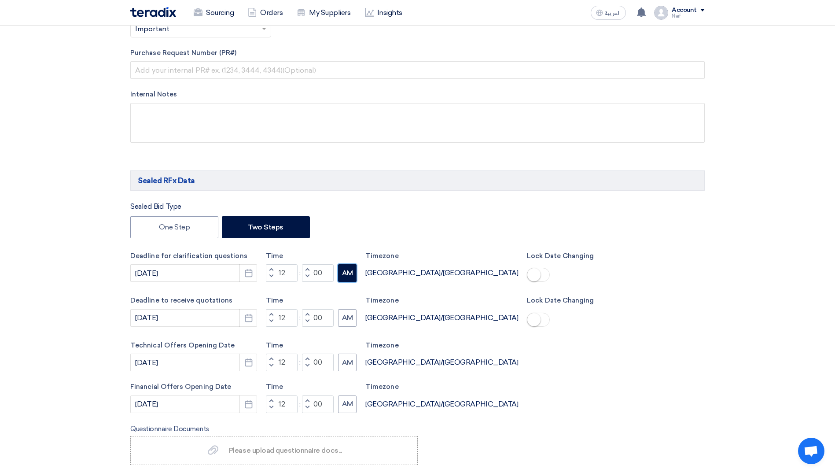
click at [351, 278] on button "AM" at bounding box center [347, 273] width 18 height 18
click at [349, 309] on button "AM" at bounding box center [347, 318] width 18 height 18
click at [350, 349] on label "Time" at bounding box center [311, 345] width 91 height 10
click at [351, 358] on button "AM" at bounding box center [347, 362] width 18 height 18
click at [347, 395] on button "AM" at bounding box center [347, 404] width 18 height 18
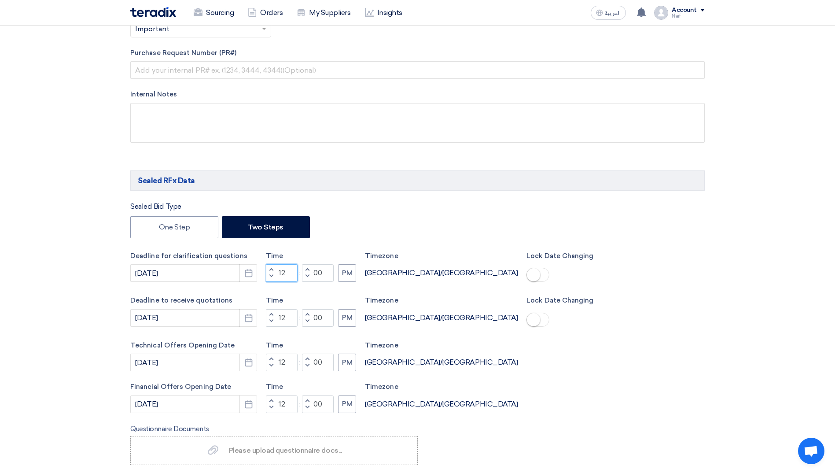
click at [288, 277] on input "12" at bounding box center [282, 273] width 32 height 18
drag, startPoint x: 286, startPoint y: 363, endPoint x: 268, endPoint y: 363, distance: 18.5
click at [268, 363] on div "Increment hours 12 Decrement hours" at bounding box center [282, 362] width 32 height 18
type input "08"
drag, startPoint x: 290, startPoint y: 408, endPoint x: 273, endPoint y: 408, distance: 16.7
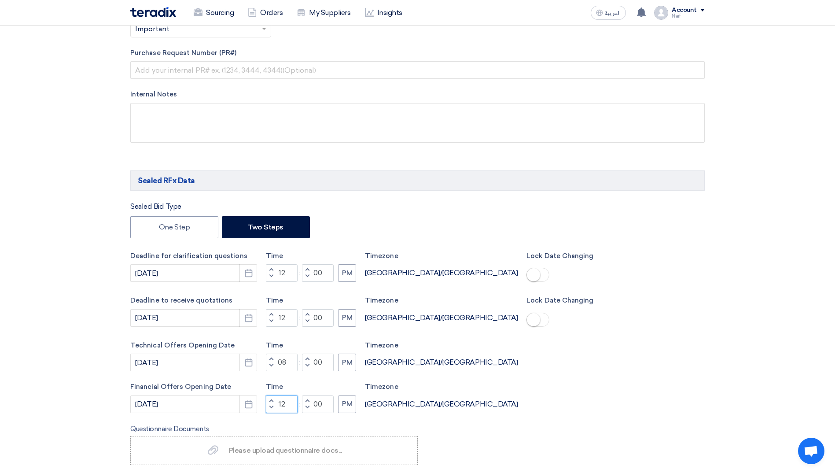
click at [273, 408] on div "Increment hours 12 Decrement hours" at bounding box center [282, 404] width 32 height 18
type input "08"
click at [348, 360] on button "PM" at bounding box center [347, 362] width 18 height 18
click at [351, 401] on button "PM" at bounding box center [347, 404] width 18 height 18
click at [646, 319] on div "Deadline to receive quotations 11/8/2025 Pick a date Time Increment hours 12 De…" at bounding box center [417, 312] width 574 height 34
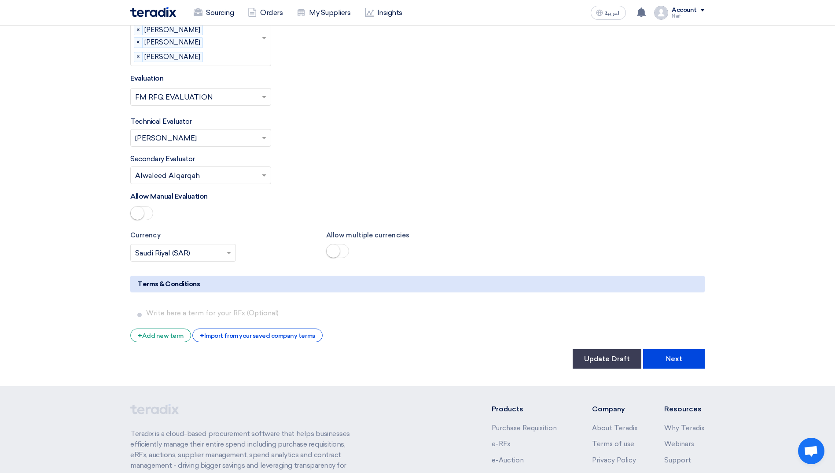
scroll to position [1567, 0]
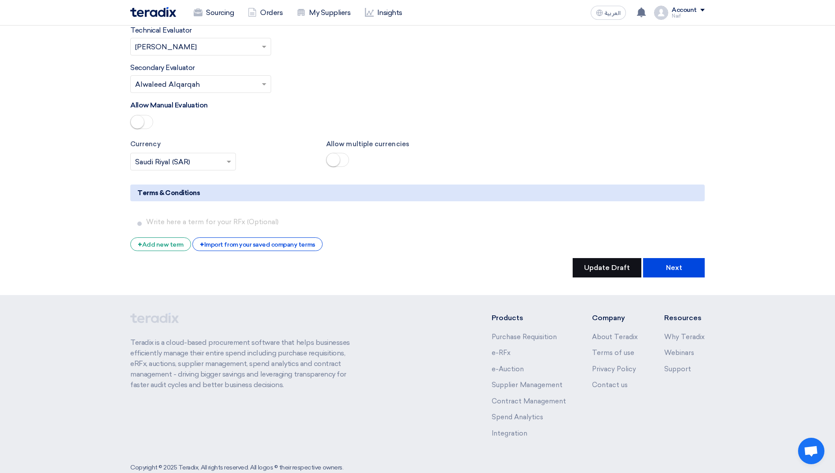
click at [622, 258] on button "Update Draft" at bounding box center [606, 267] width 69 height 19
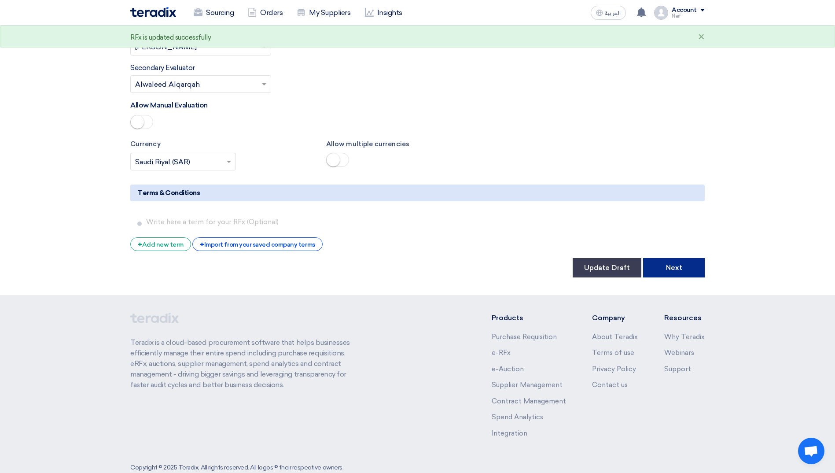
click at [682, 258] on button "Next" at bounding box center [674, 267] width 62 height 19
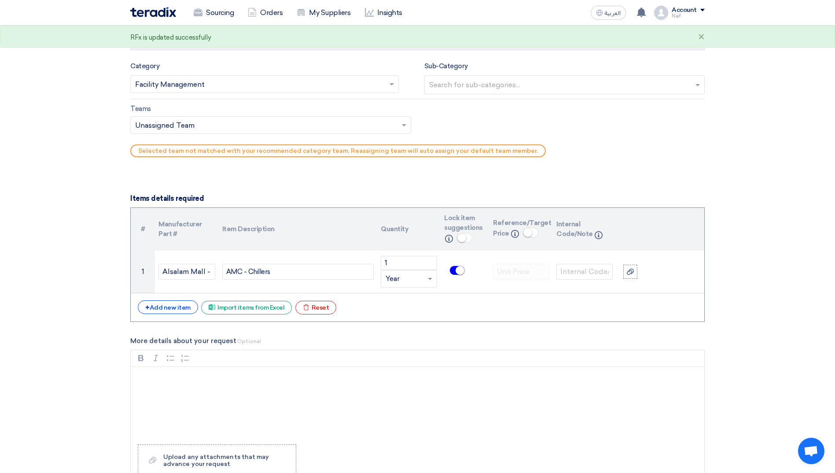
scroll to position [748, 0]
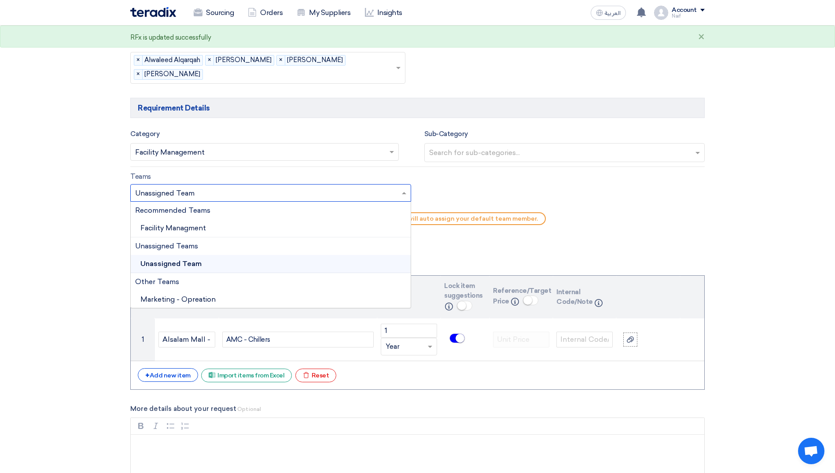
click at [396, 188] on input "text" at bounding box center [266, 193] width 262 height 15
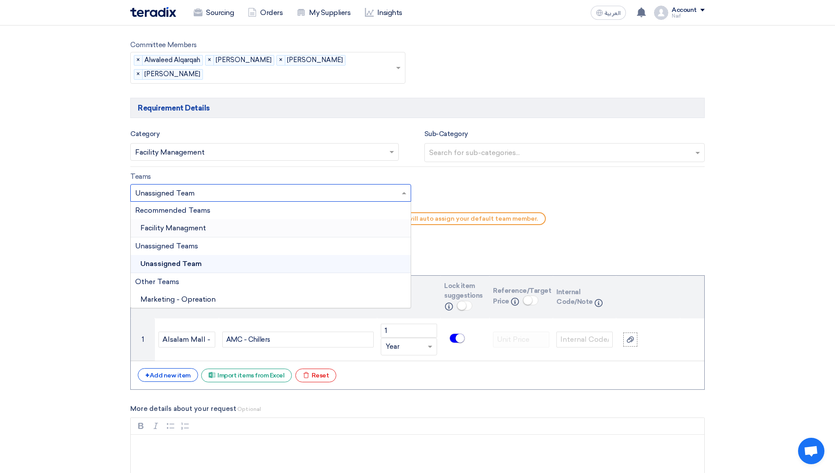
click at [297, 231] on div "Facility Managment" at bounding box center [271, 228] width 280 height 18
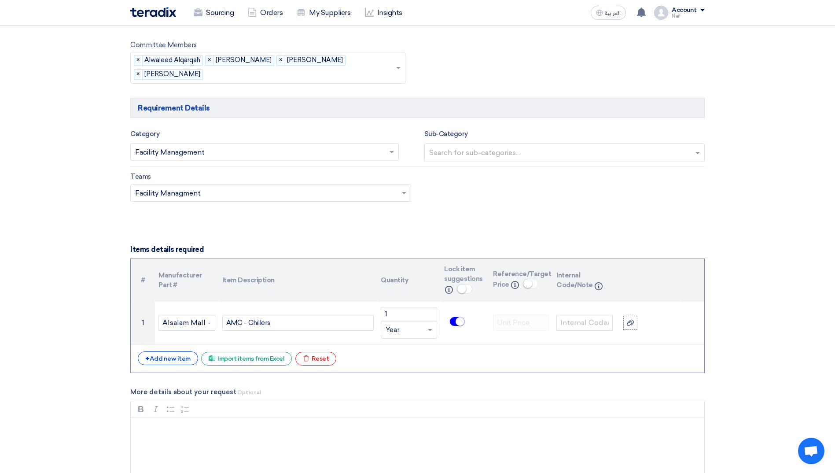
click at [723, 203] on section "Basic Information RFx Title AMC - Chillers - Alsalam Mall Jeddah RFx Type Norma…" at bounding box center [417, 231] width 835 height 1731
click at [692, 158] on input "text" at bounding box center [565, 153] width 273 height 15
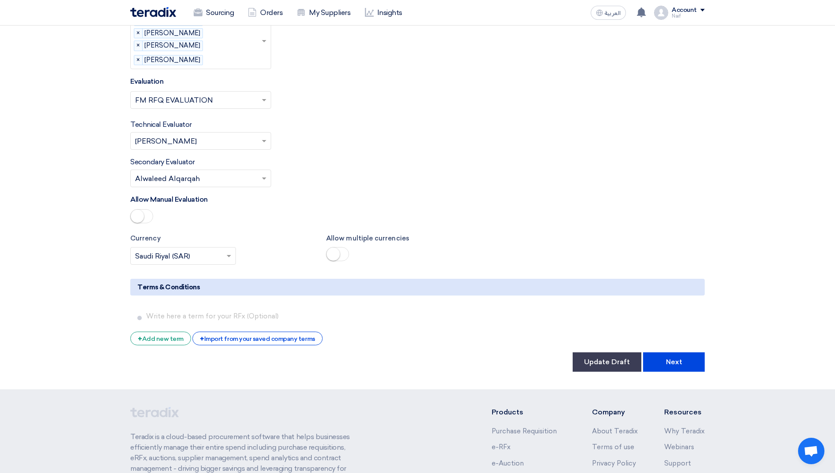
scroll to position [1550, 0]
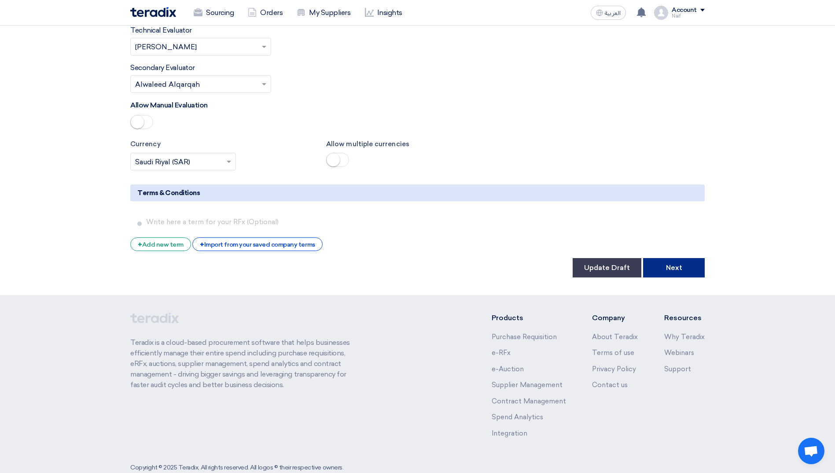
click at [658, 258] on button "Next" at bounding box center [674, 267] width 62 height 19
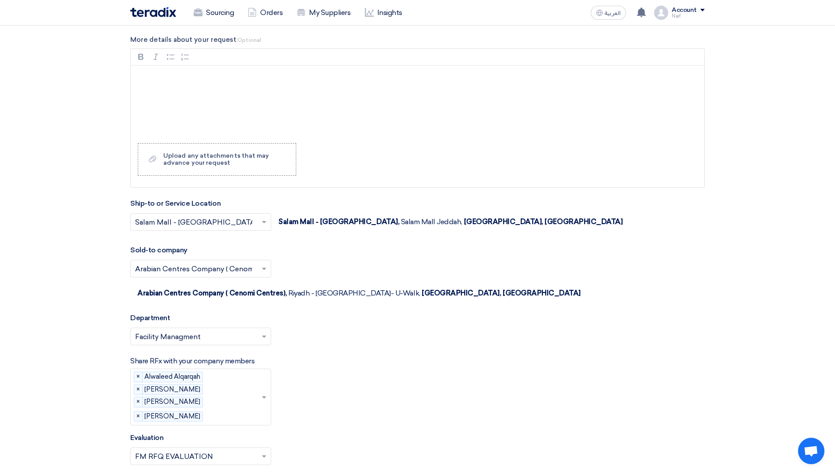
scroll to position [1408, 0]
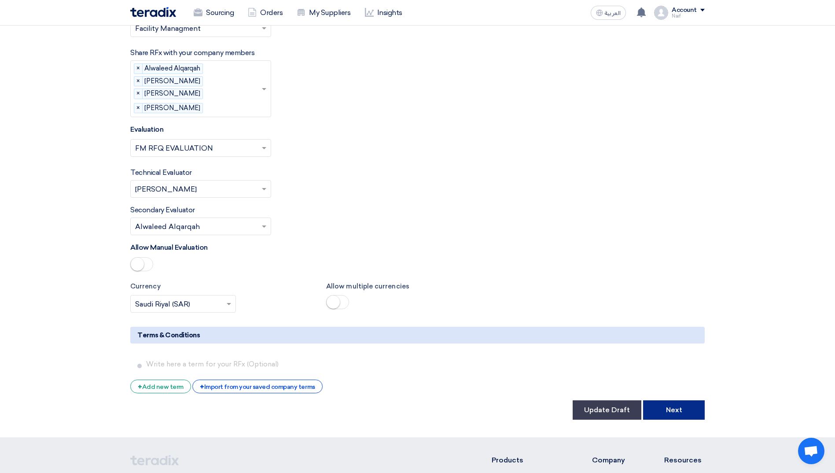
click at [662, 400] on button "Next" at bounding box center [674, 409] width 62 height 19
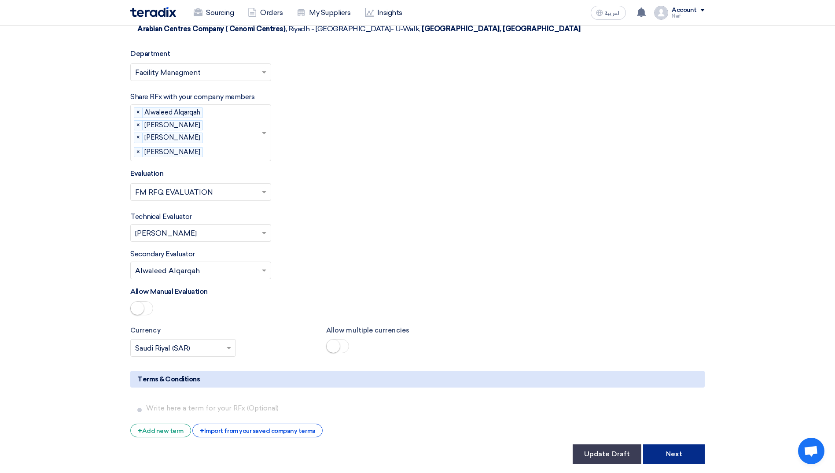
scroll to position [1550, 0]
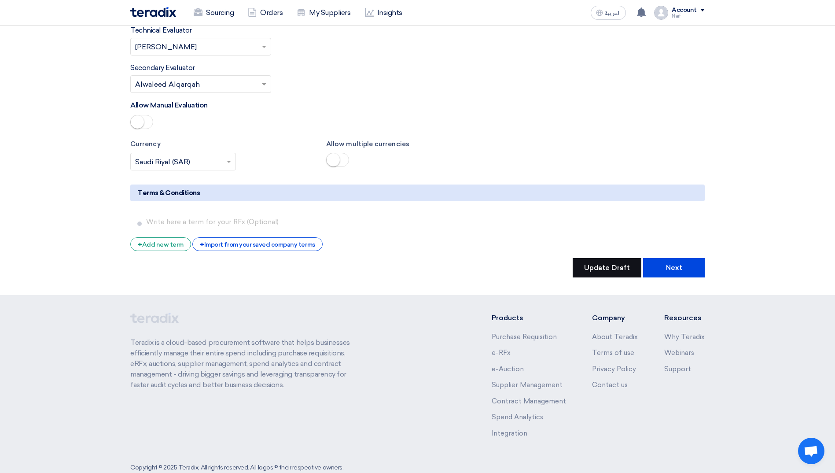
click at [604, 258] on button "Update Draft" at bounding box center [606, 267] width 69 height 19
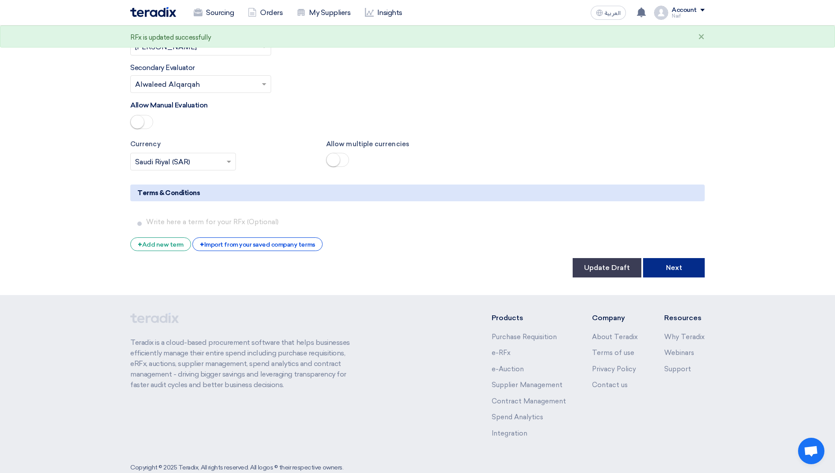
click at [688, 258] on button "Next" at bounding box center [674, 267] width 62 height 19
click at [671, 258] on button "Next" at bounding box center [674, 267] width 62 height 19
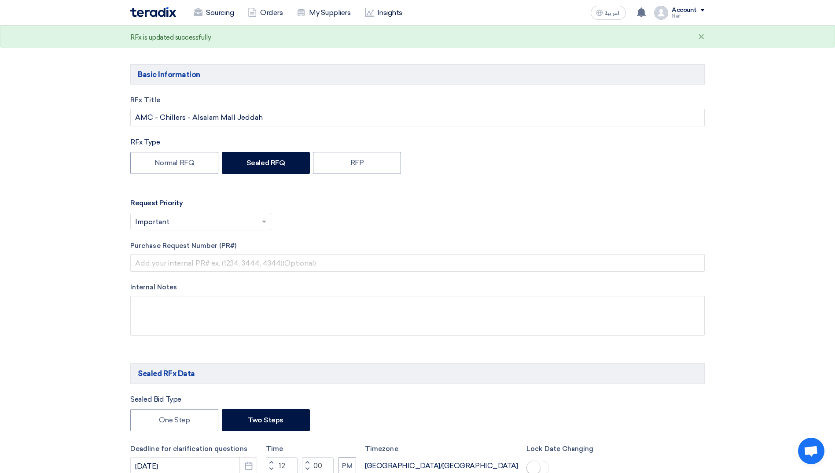
scroll to position [0, 0]
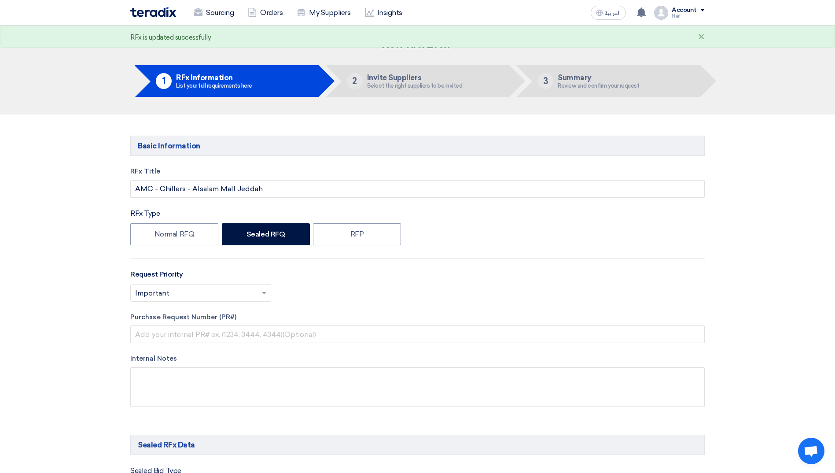
click at [419, 80] on h5 "Invite Suppliers" at bounding box center [414, 77] width 95 height 8
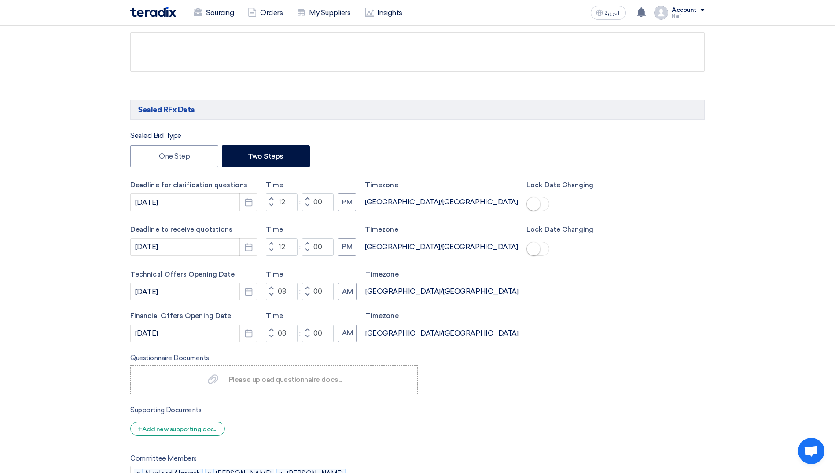
scroll to position [352, 0]
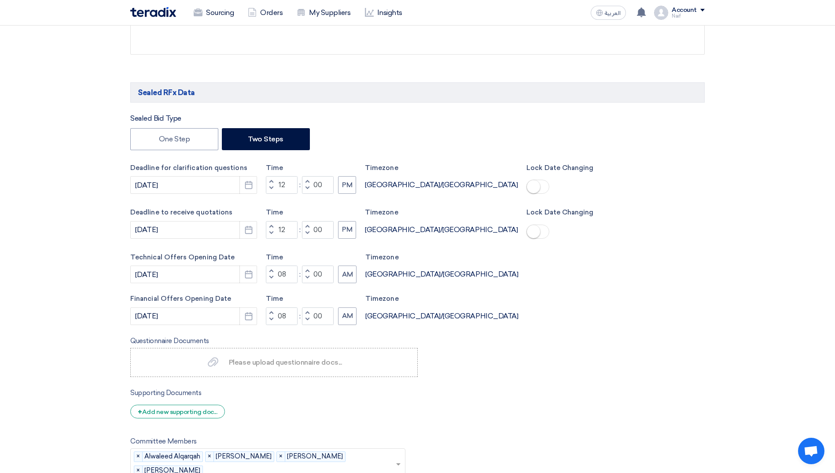
click at [527, 184] on small at bounding box center [533, 186] width 13 height 13
click at [526, 231] on span at bounding box center [537, 231] width 23 height 14
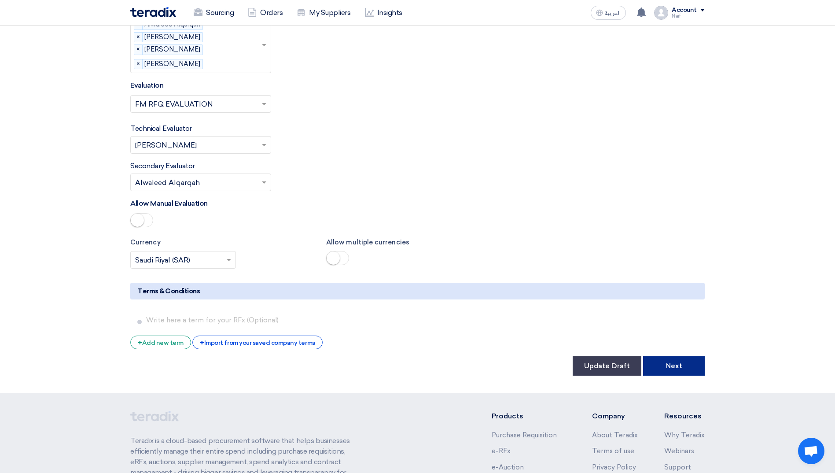
click at [659, 356] on button "Next" at bounding box center [674, 365] width 62 height 19
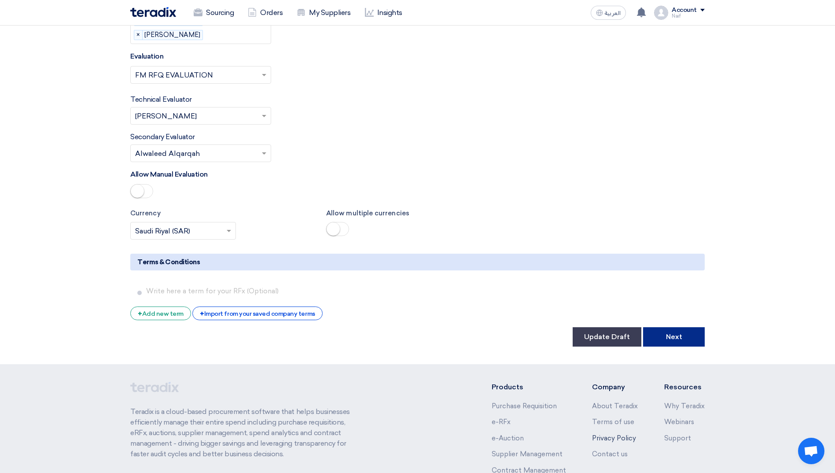
scroll to position [1550, 0]
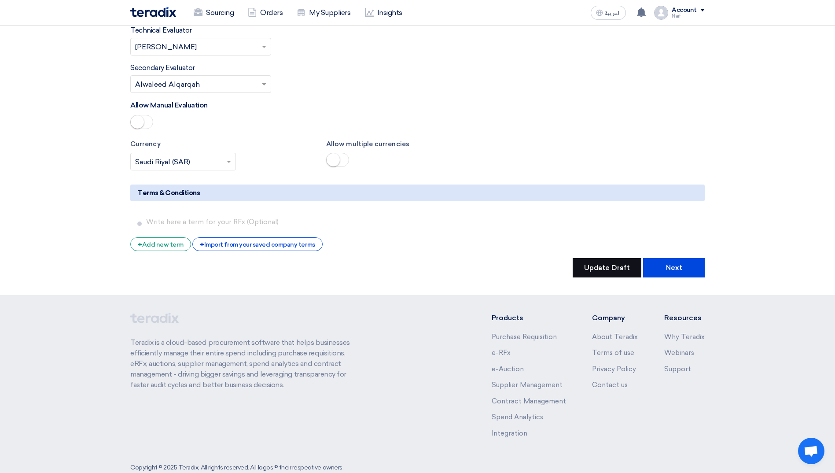
click at [611, 258] on button "Update Draft" at bounding box center [606, 267] width 69 height 19
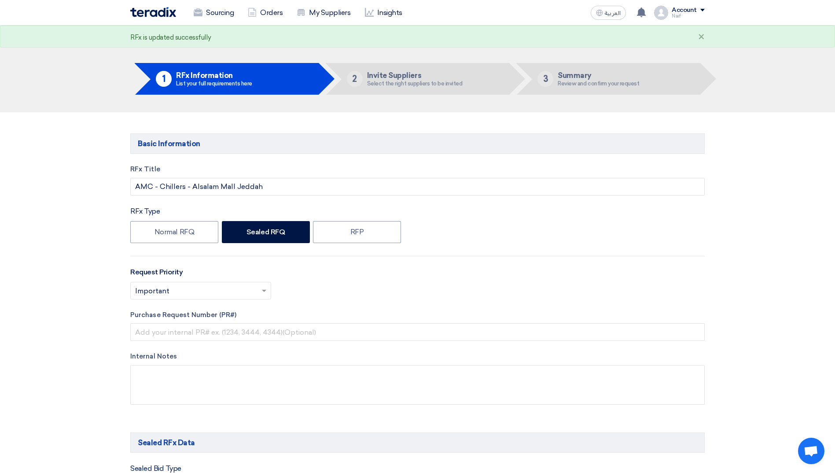
scroll to position [0, 0]
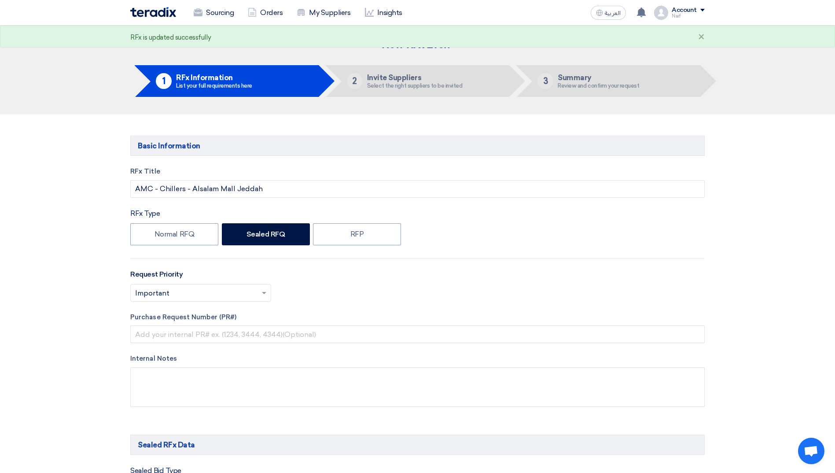
click at [143, 9] on img at bounding box center [153, 12] width 46 height 10
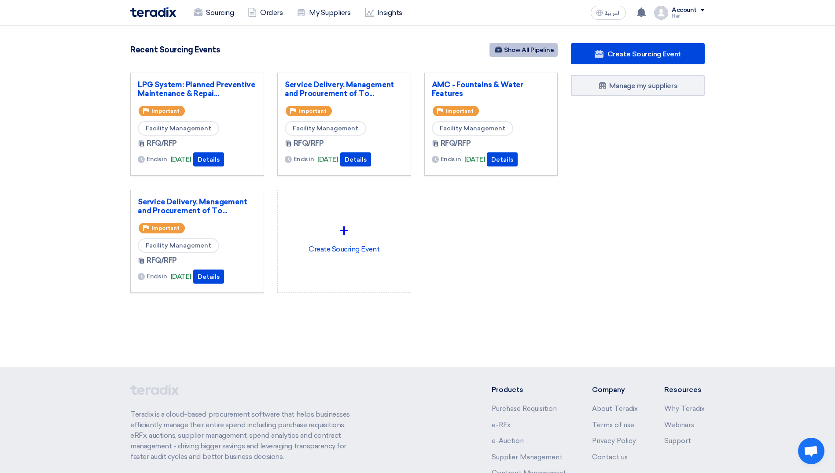
click at [514, 45] on link "Show All Pipeline" at bounding box center [523, 50] width 68 height 14
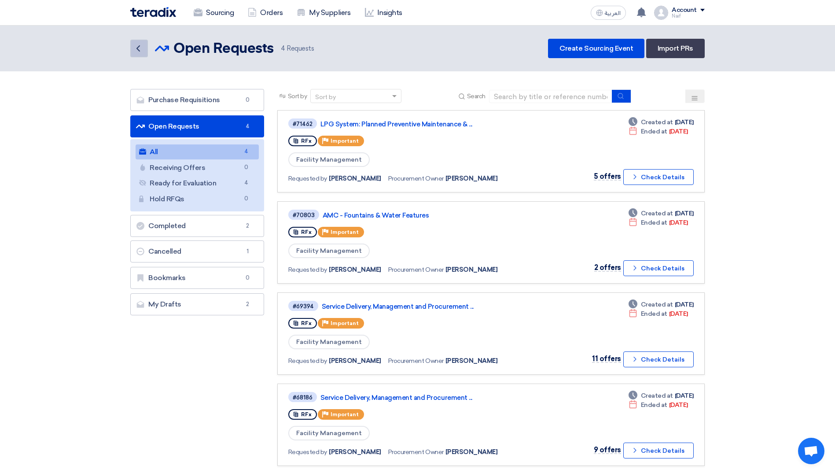
click at [136, 52] on icon "Back" at bounding box center [138, 48] width 11 height 11
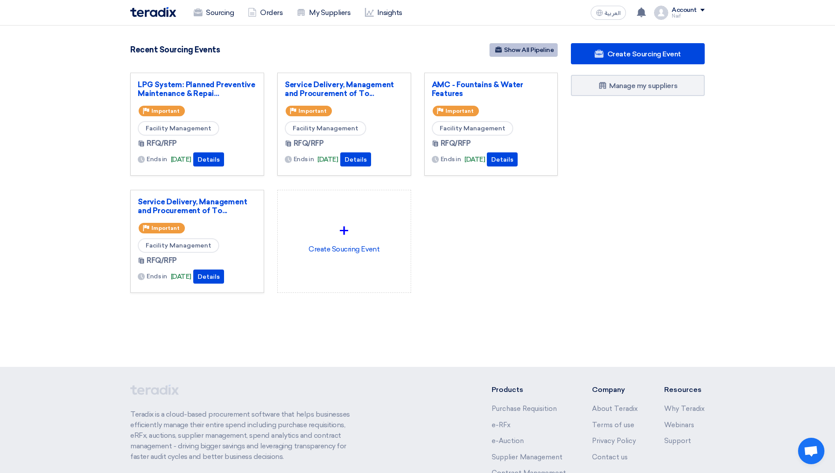
click at [541, 51] on link "Show All Pipeline" at bounding box center [523, 50] width 68 height 14
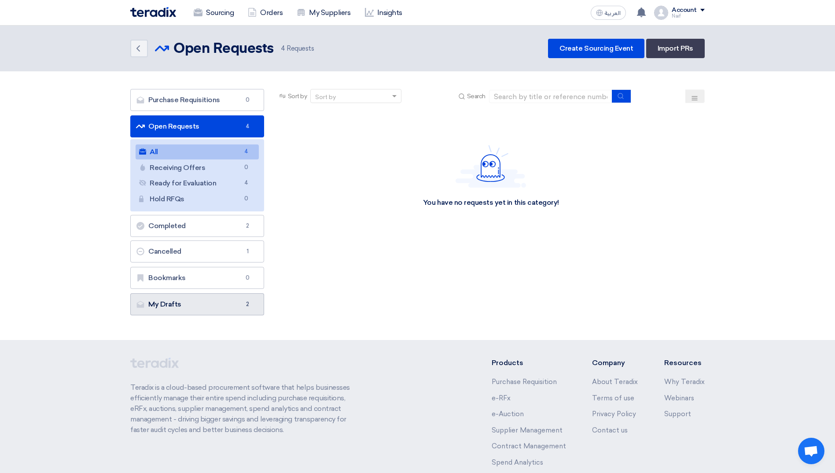
click at [216, 308] on link "My Drafts My Drafts 2" at bounding box center [197, 304] width 134 height 22
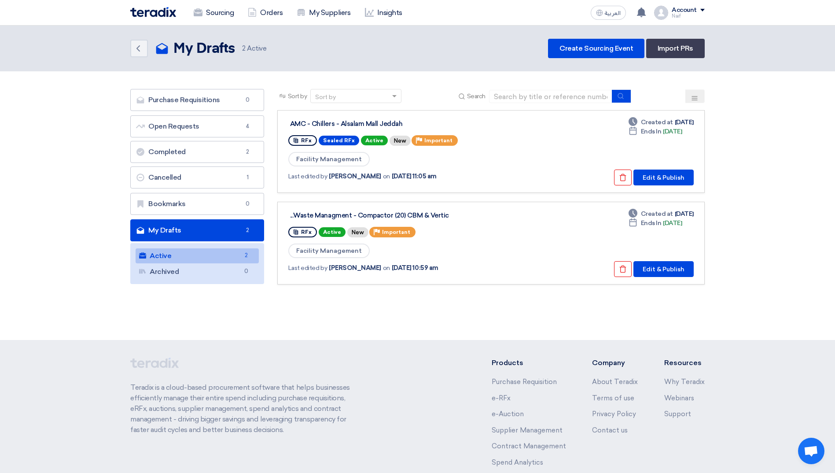
click at [735, 261] on section "Purchase Requisitions Purchase Requisitions 0 Open Requests Open Requests 4 Com…" at bounding box center [417, 190] width 835 height 239
click at [440, 214] on div "Waste Managment - Compactor (20) CBM & Vertic..." at bounding box center [400, 215] width 220 height 8
click at [689, 272] on button "Edit & Publish" at bounding box center [663, 269] width 60 height 16
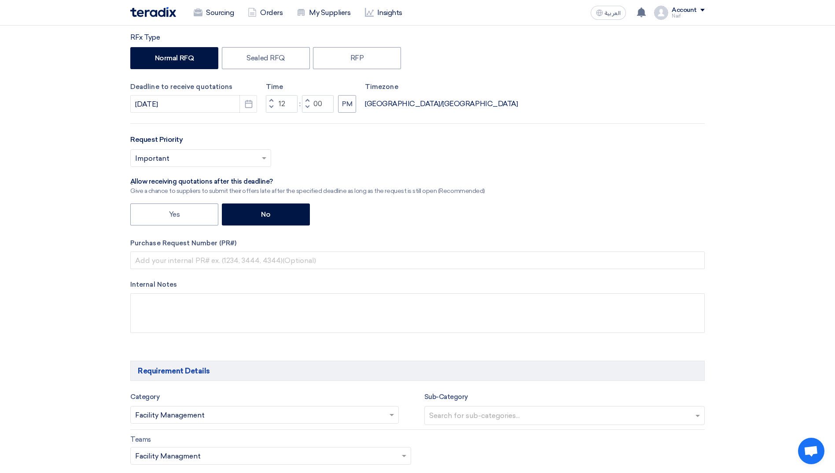
scroll to position [88, 0]
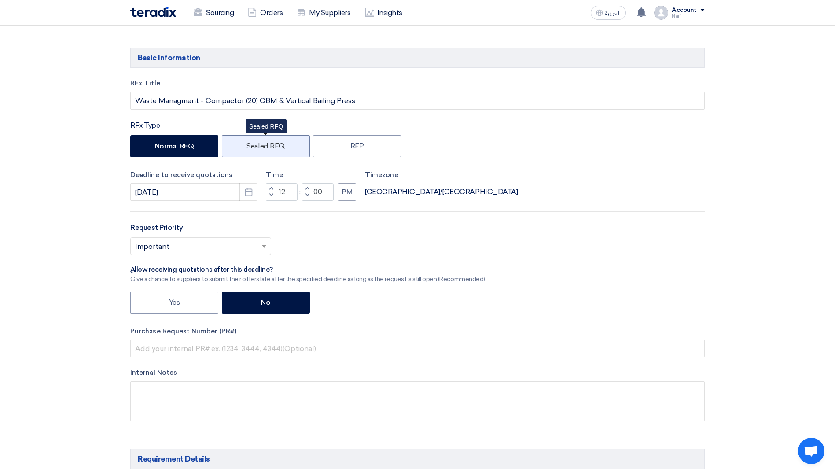
click at [270, 143] on label "Sealed RFQ" at bounding box center [266, 146] width 88 height 22
click at [252, 143] on input "Sealed RFQ" at bounding box center [249, 146] width 6 height 6
radio input "true"
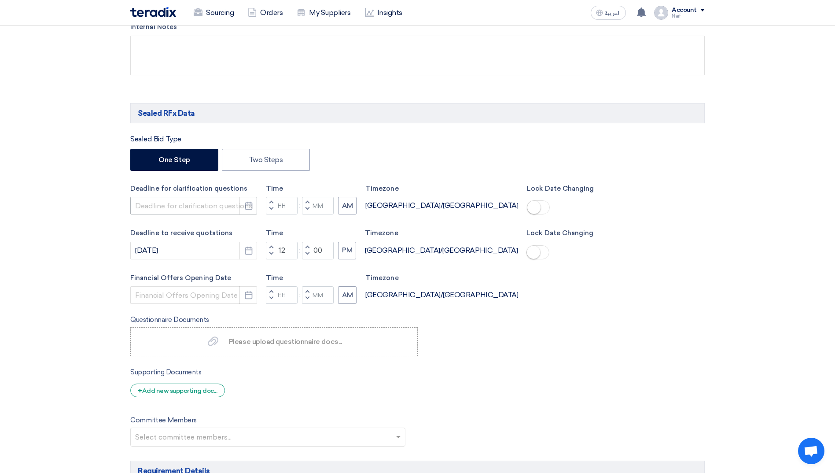
scroll to position [352, 0]
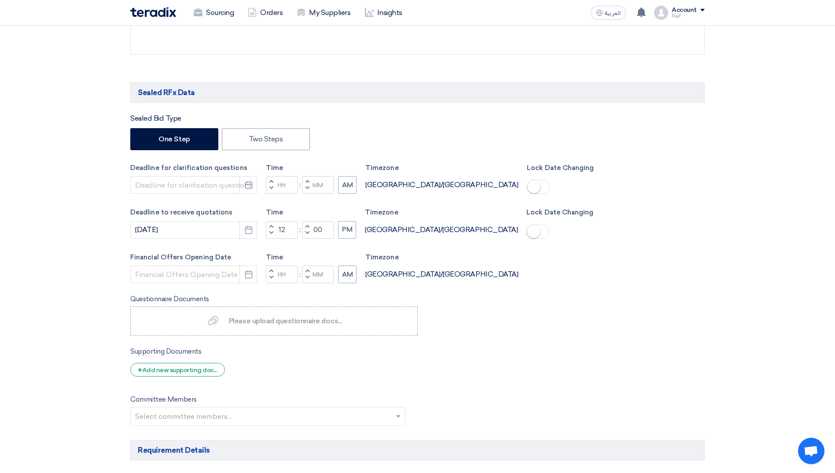
click at [261, 150] on div "One Step Two Steps" at bounding box center [417, 140] width 574 height 24
click at [261, 147] on label "Two Steps" at bounding box center [266, 139] width 88 height 22
click at [254, 141] on input "Two Steps" at bounding box center [252, 139] width 6 height 6
radio input "true"
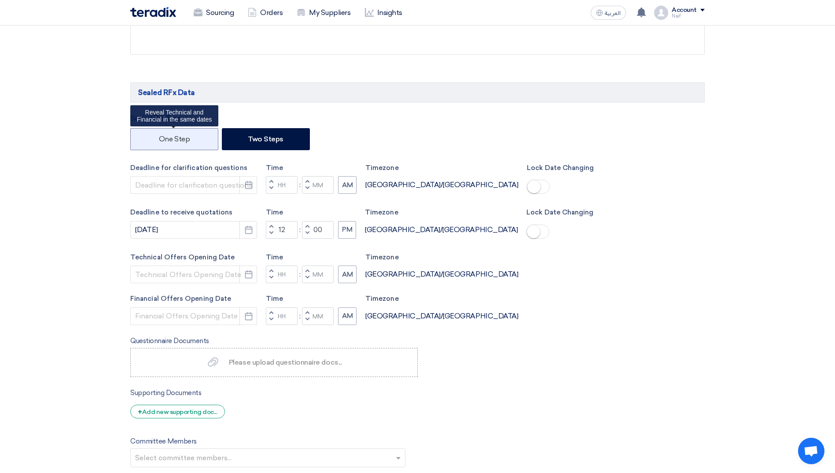
click at [188, 145] on label "One Step" at bounding box center [174, 139] width 88 height 22
click at [165, 141] on input "One Step" at bounding box center [162, 139] width 6 height 6
radio input "true"
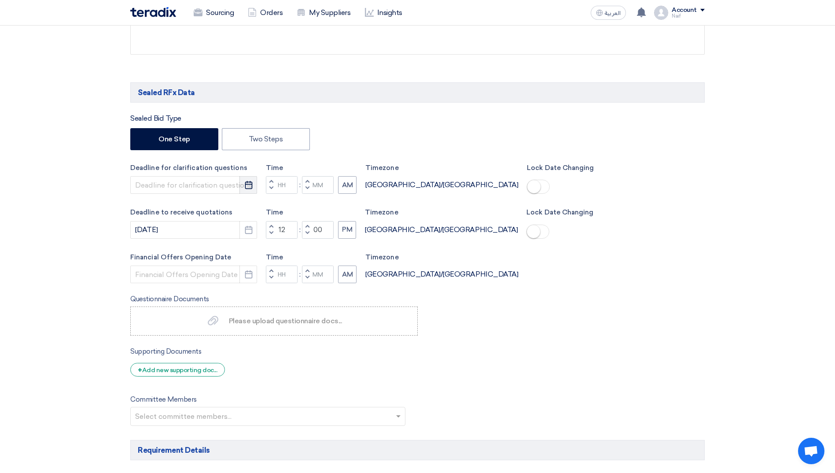
click at [244, 185] on icon "Pick a date" at bounding box center [248, 184] width 9 height 9
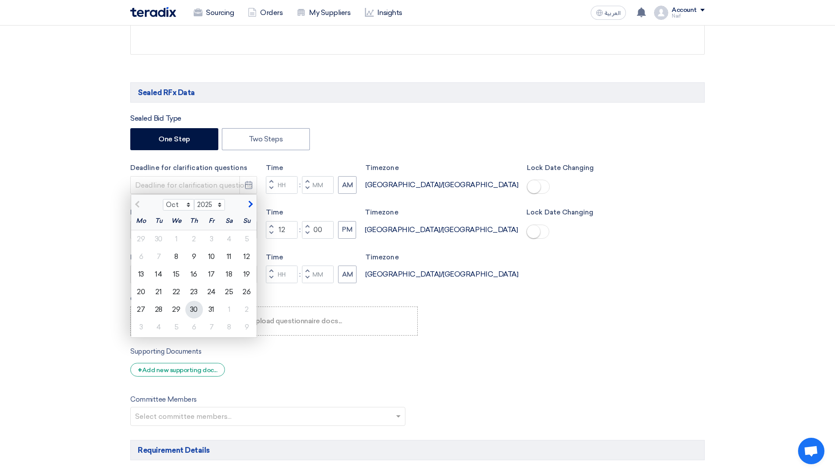
click at [197, 312] on div "30" at bounding box center [194, 310] width 18 height 18
type input "[DATE]"
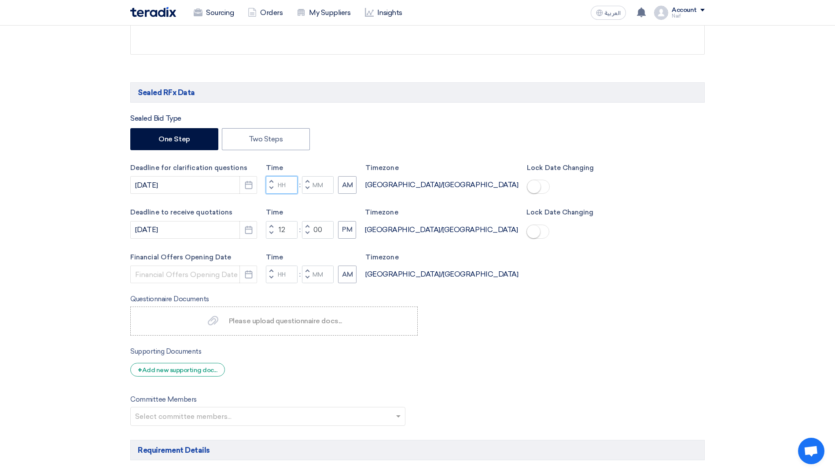
click at [288, 187] on input "Hours" at bounding box center [282, 185] width 32 height 18
type input "12"
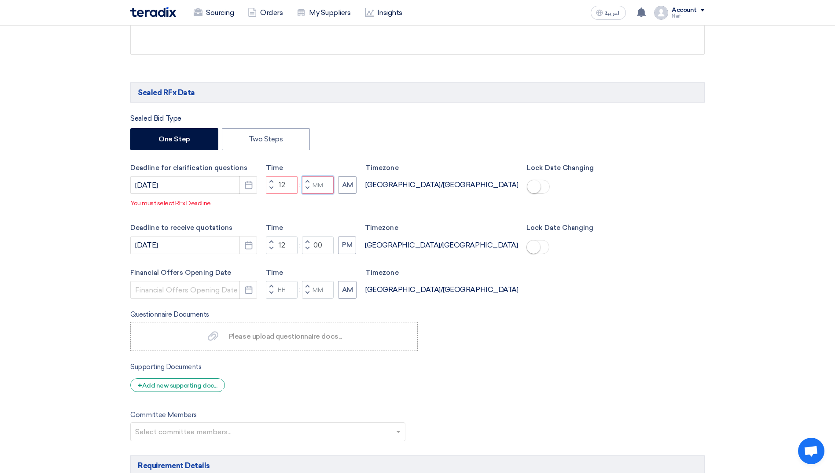
click at [319, 186] on div "Time Increment hours 12 Decrement hours : Increment minutes Decrement minutes AM" at bounding box center [311, 180] width 91 height 34
type input "00"
click at [348, 197] on div "Sealed Bid Type One Step Two Steps Deadline for clarification questions 10/30/2…" at bounding box center [417, 277] width 574 height 328
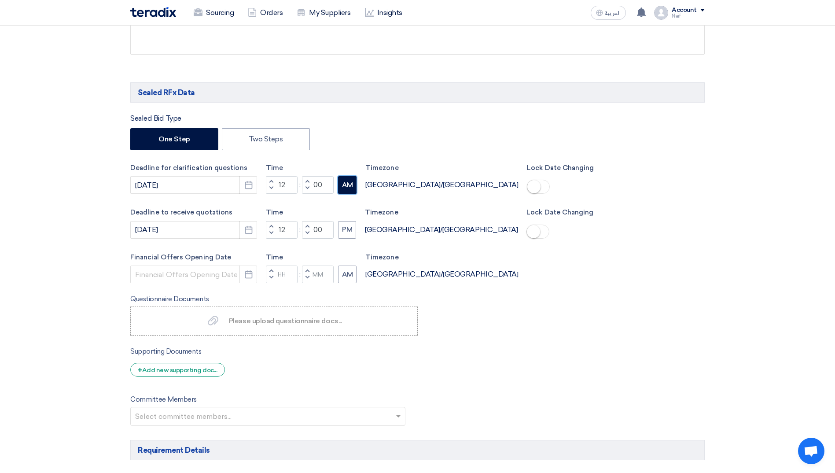
click at [349, 190] on button "AM" at bounding box center [347, 185] width 18 height 18
click at [247, 274] on icon "Pick a date" at bounding box center [248, 274] width 9 height 9
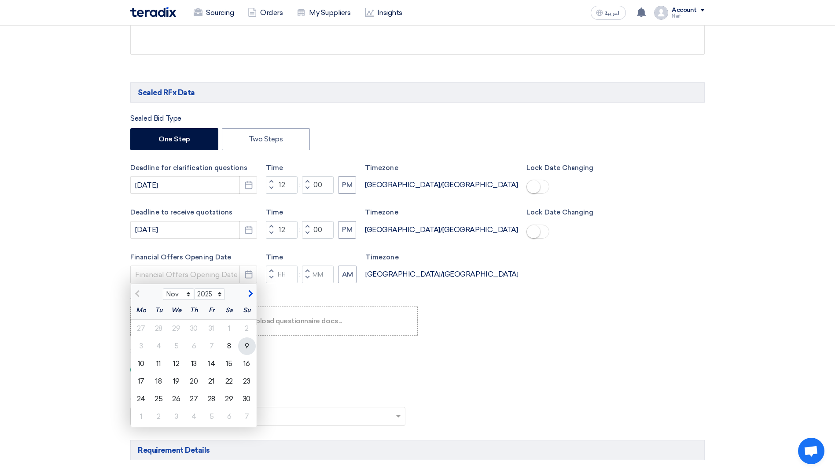
click at [242, 352] on div "9" at bounding box center [247, 346] width 18 height 18
type input "[DATE]"
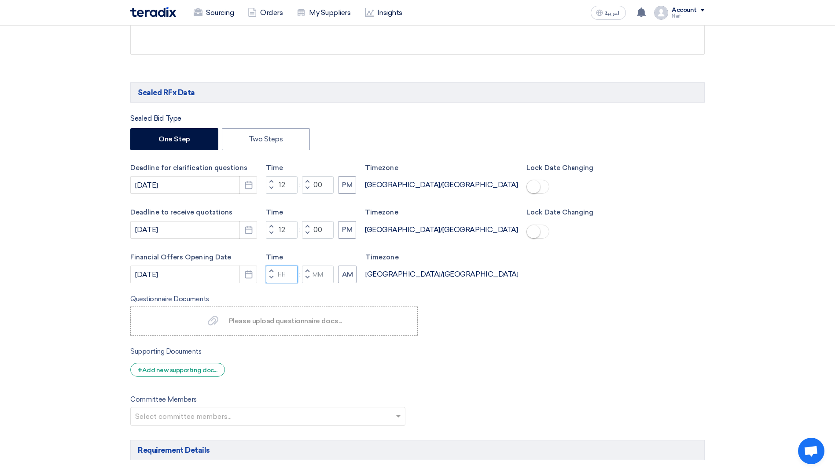
click at [283, 277] on input "Hours" at bounding box center [282, 274] width 32 height 18
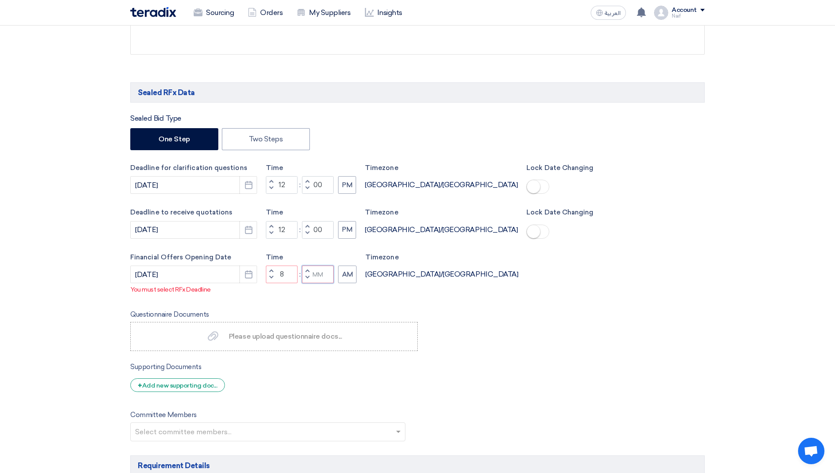
type input "08"
click at [319, 277] on input "Minutes" at bounding box center [318, 274] width 32 height 18
type input "9"
type input "00"
click at [488, 326] on div "Sealed Bid Type One Step Two Steps Deadline for clarification questions 10/30/2…" at bounding box center [417, 277] width 574 height 328
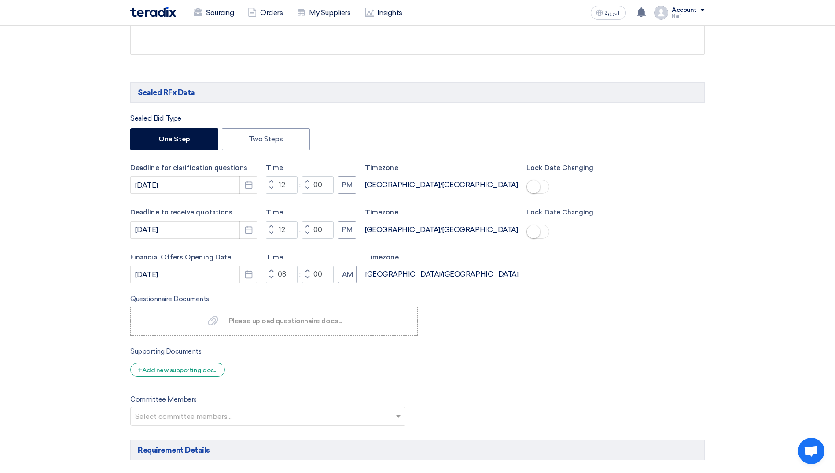
click at [527, 183] on small at bounding box center [533, 186] width 13 height 13
click at [526, 227] on span at bounding box center [537, 231] width 23 height 14
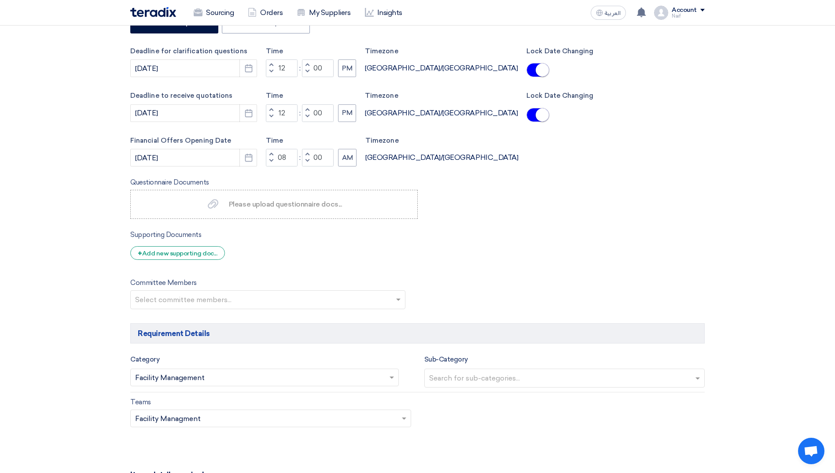
scroll to position [484, 0]
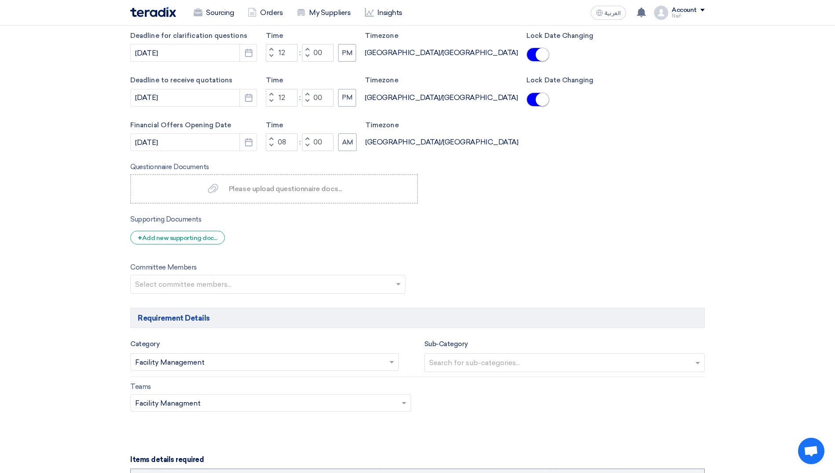
click at [397, 282] on input "text" at bounding box center [269, 285] width 268 height 15
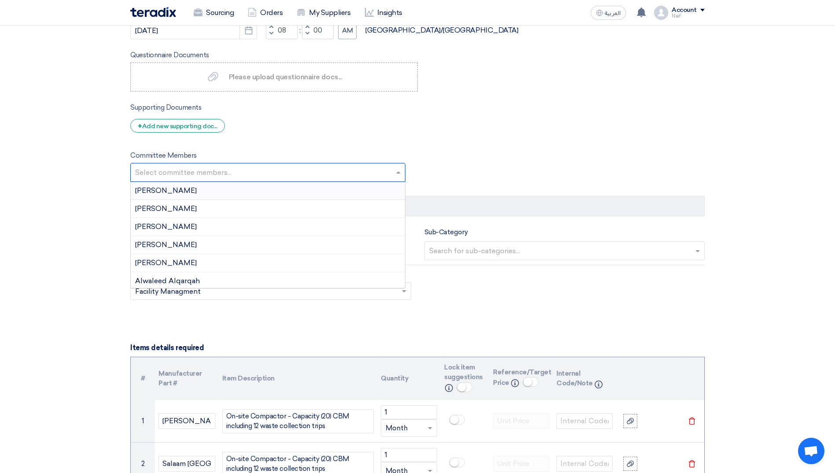
scroll to position [660, 0]
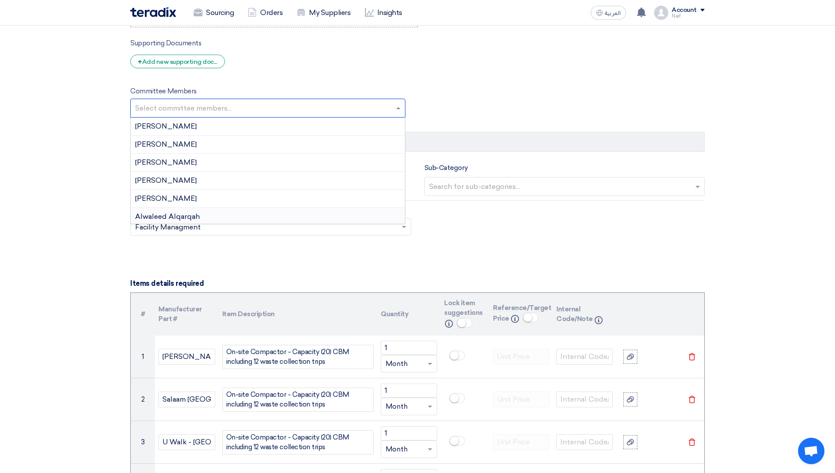
click at [224, 212] on div "Alwaleed Alqarqah" at bounding box center [268, 217] width 274 height 18
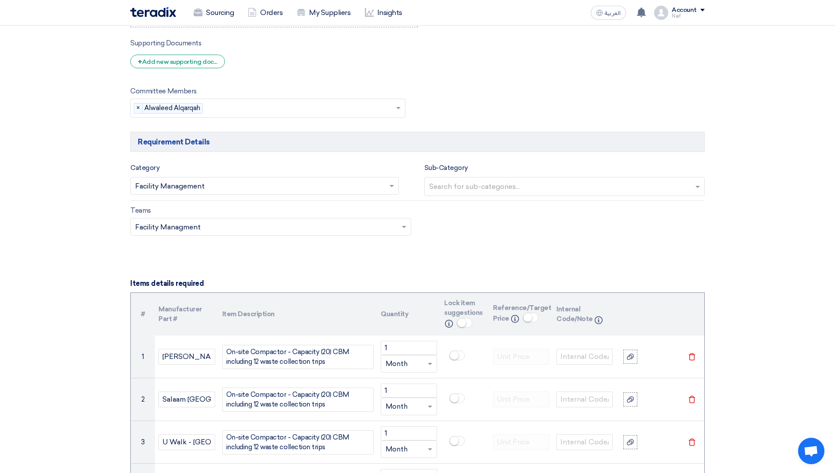
click at [404, 108] on span at bounding box center [399, 108] width 11 height 11
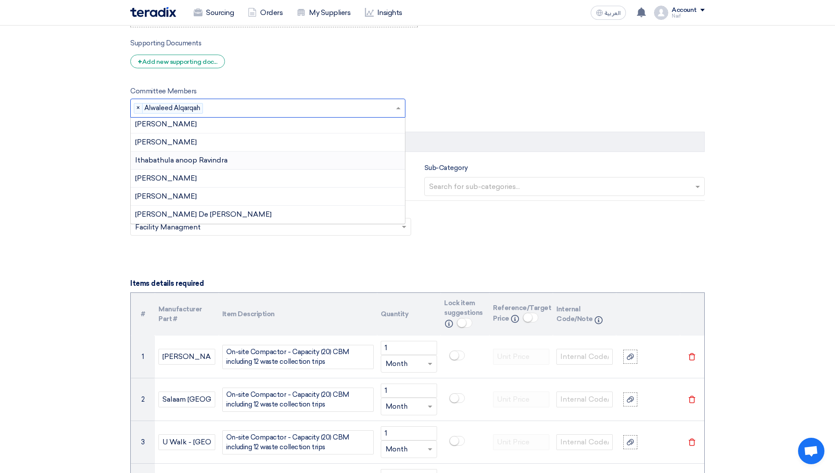
scroll to position [324, 0]
click at [247, 177] on div "[PERSON_NAME]" at bounding box center [268, 181] width 274 height 18
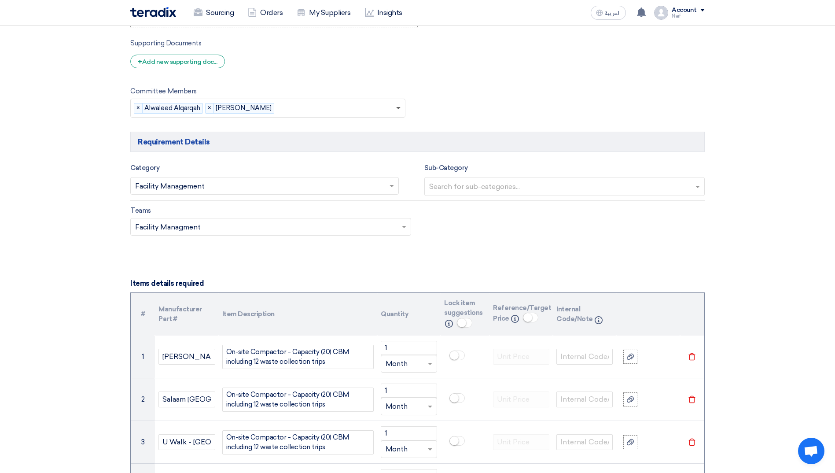
click at [397, 107] on span at bounding box center [398, 108] width 4 height 3
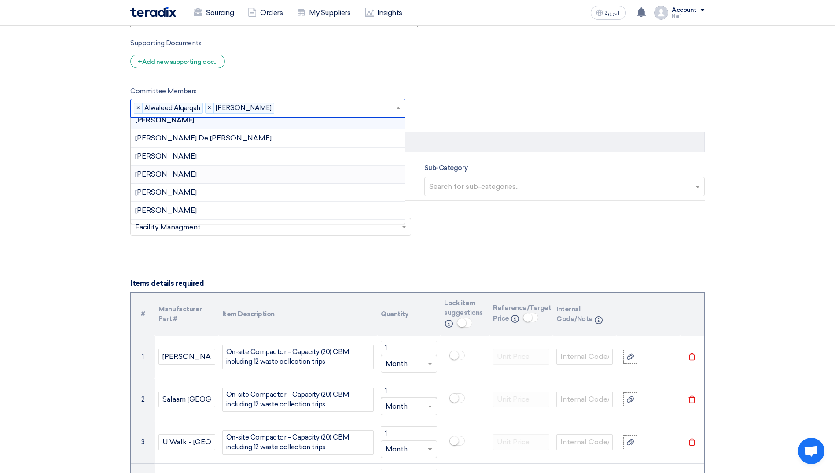
scroll to position [385, 0]
click at [225, 162] on div "[PERSON_NAME]" at bounding box center [268, 156] width 274 height 18
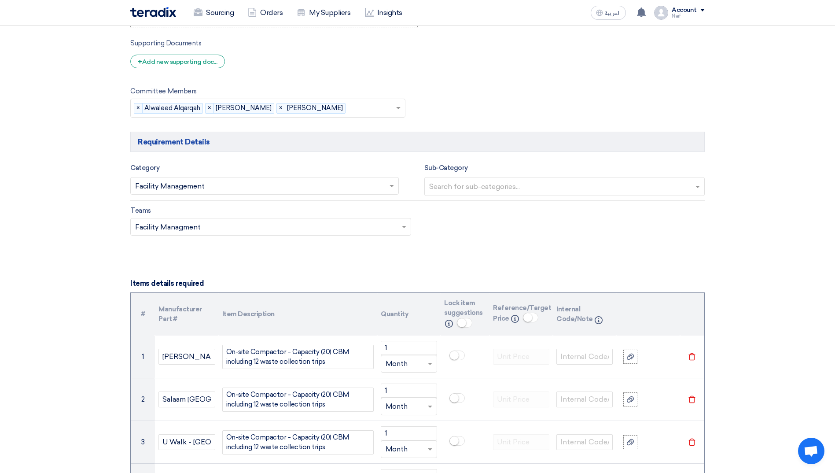
click at [393, 108] on input "text" at bounding box center [372, 109] width 46 height 15
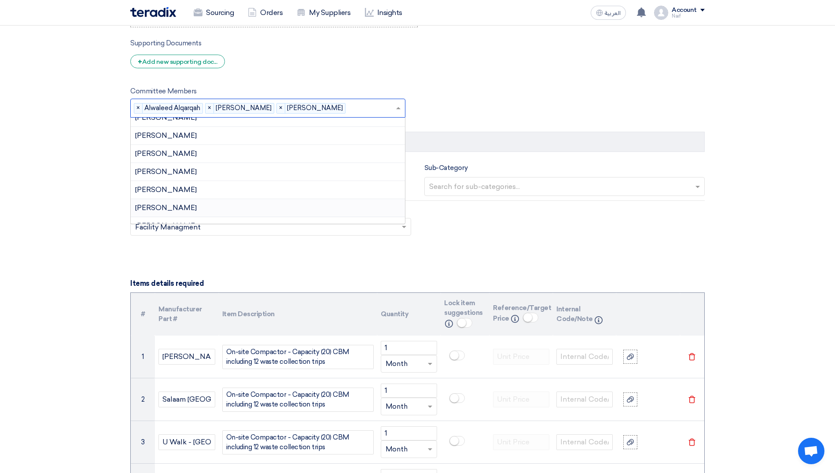
scroll to position [509, 0]
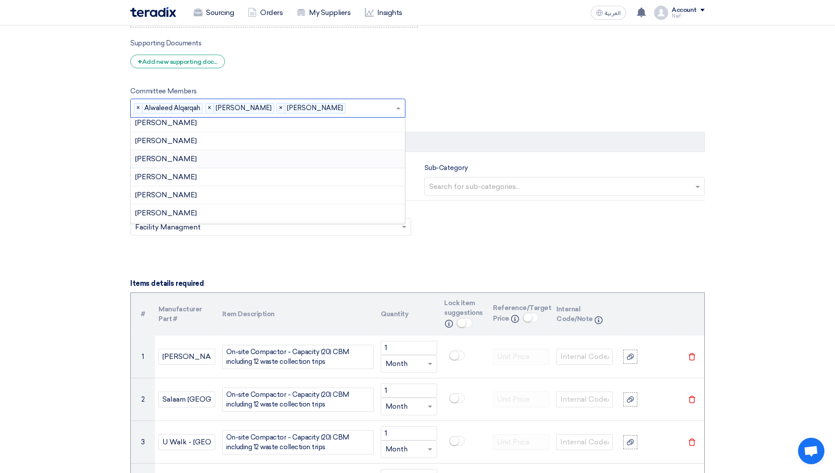
click at [222, 164] on div "[PERSON_NAME]" at bounding box center [268, 159] width 274 height 18
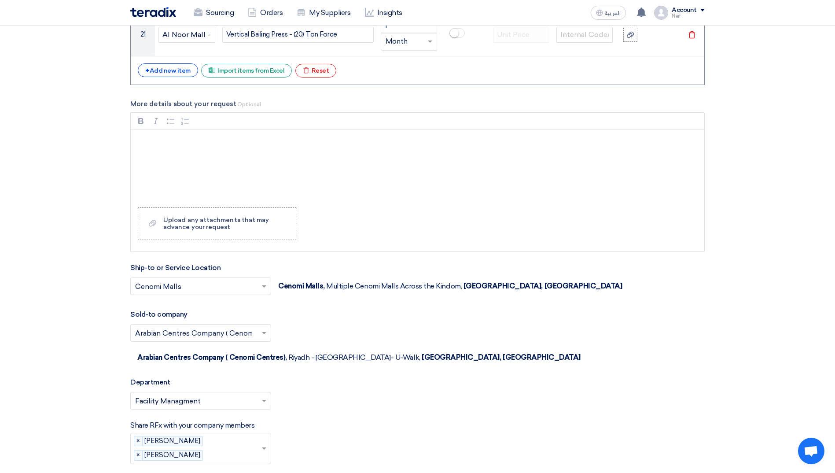
scroll to position [2068, 0]
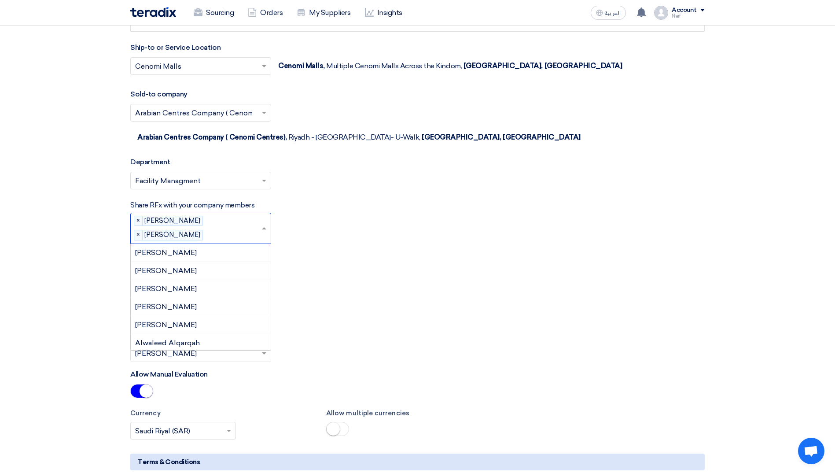
click at [264, 223] on span at bounding box center [265, 228] width 11 height 11
click at [194, 334] on div "Alwaleed Alqarqah" at bounding box center [201, 343] width 140 height 18
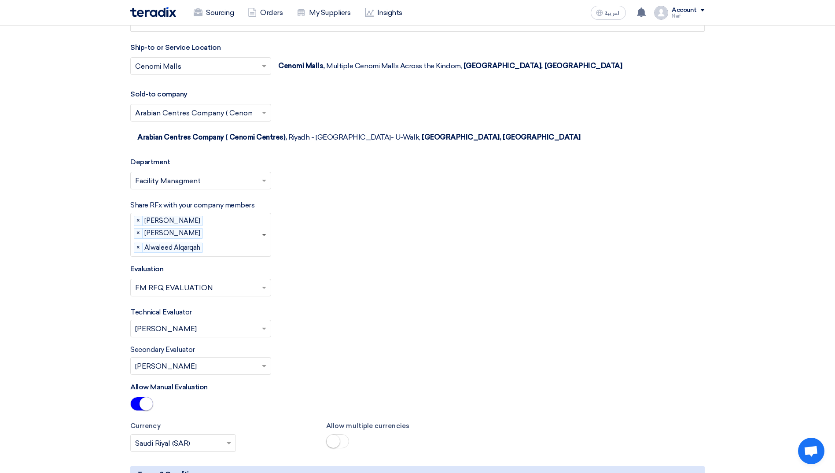
click at [265, 229] on span at bounding box center [265, 234] width 11 height 11
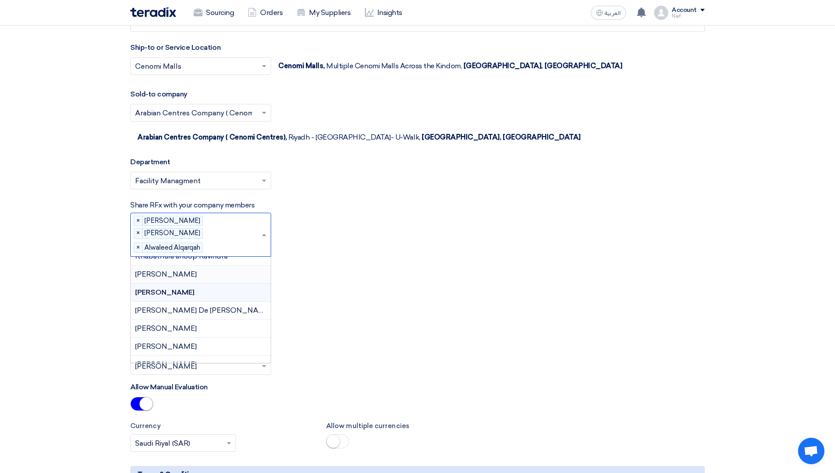
scroll to position [396, 0]
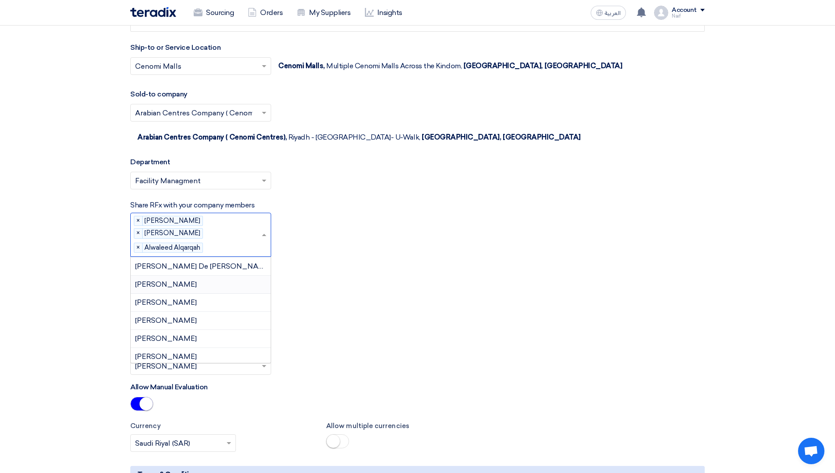
click at [184, 280] on span "[PERSON_NAME]" at bounding box center [166, 284] width 62 height 8
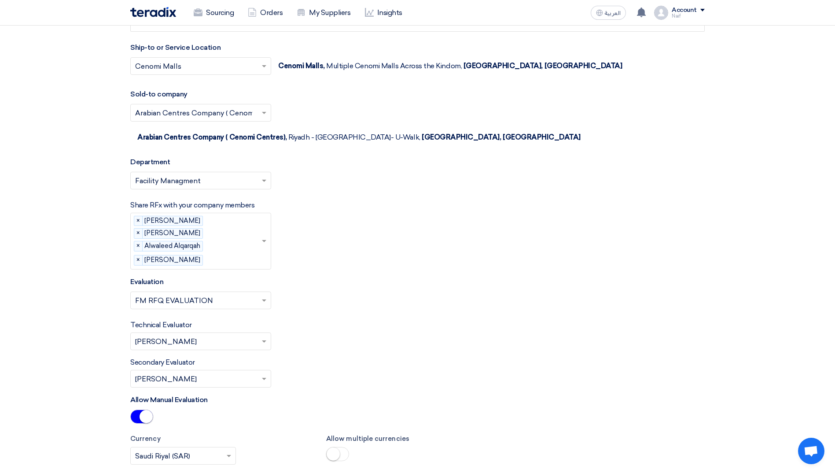
click at [234, 334] on input "text" at bounding box center [196, 341] width 122 height 15
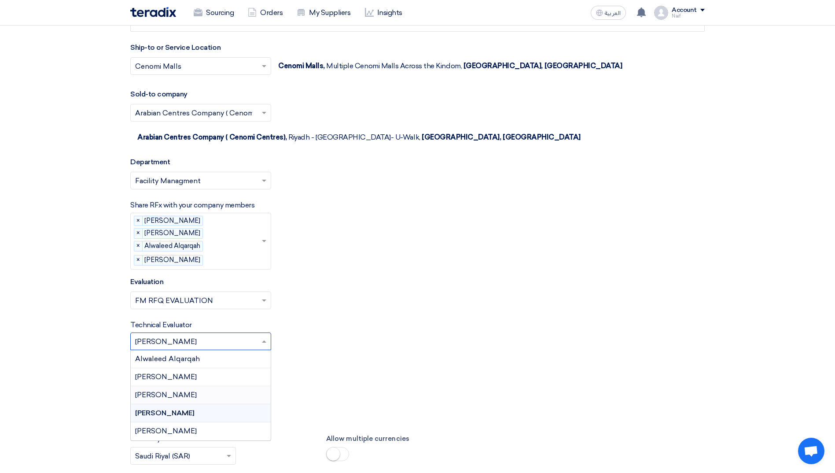
click at [196, 386] on div "[PERSON_NAME]" at bounding box center [201, 395] width 140 height 18
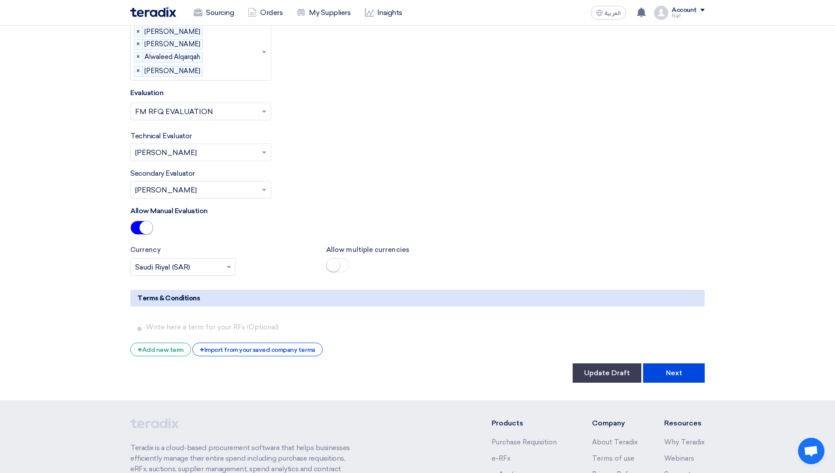
scroll to position [2363, 0]
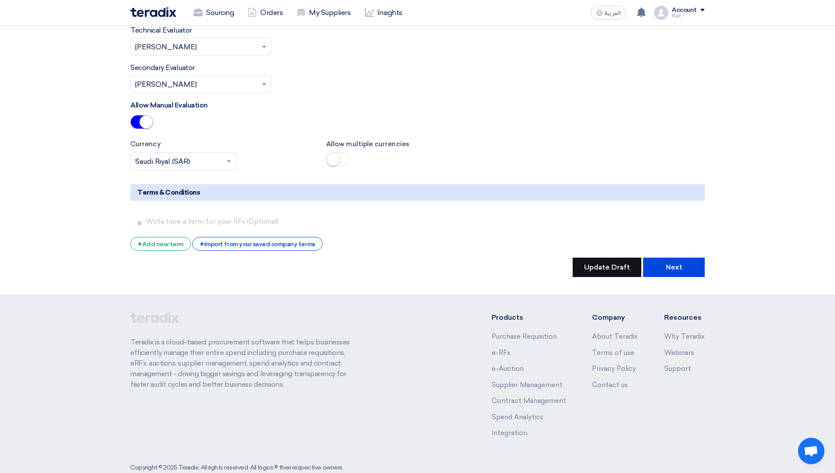
click at [591, 257] on button "Update Draft" at bounding box center [606, 266] width 69 height 19
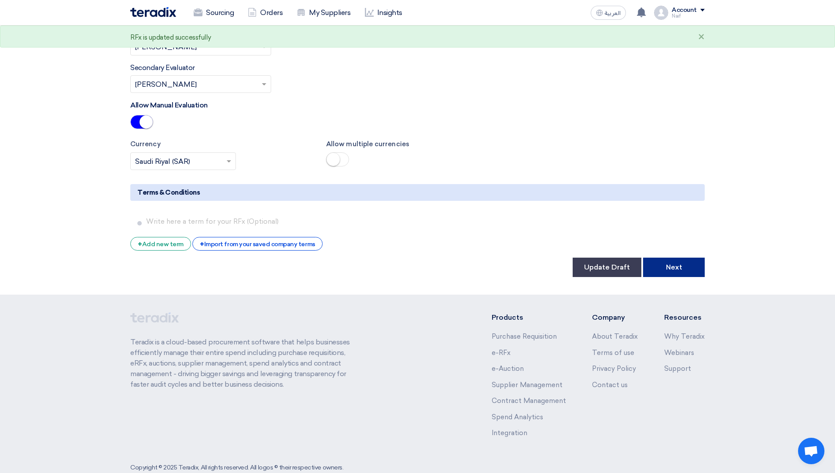
click at [660, 257] on button "Next" at bounding box center [674, 266] width 62 height 19
click at [688, 257] on button "Next" at bounding box center [674, 266] width 62 height 19
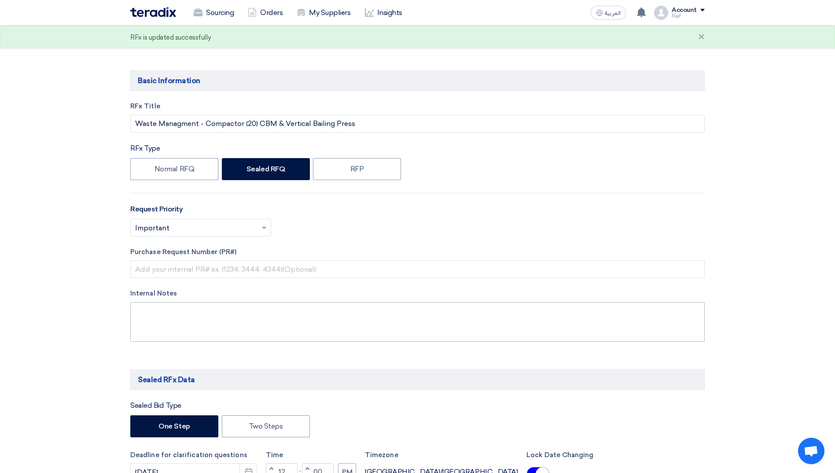
scroll to position [0, 0]
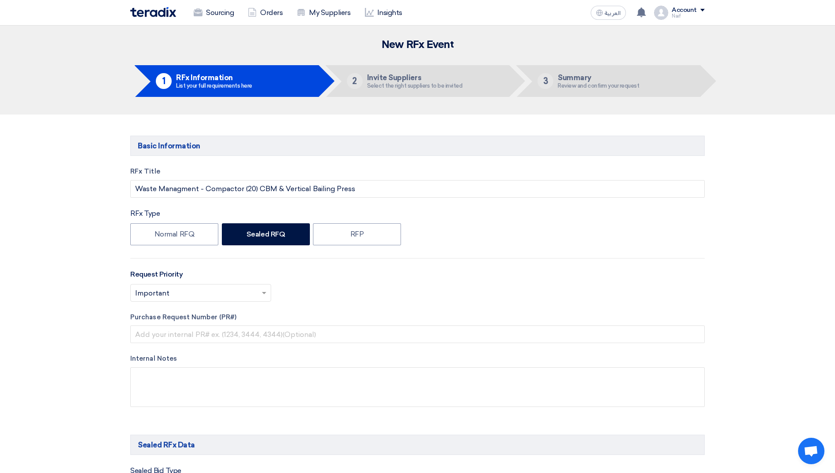
click at [151, 15] on img at bounding box center [153, 12] width 46 height 10
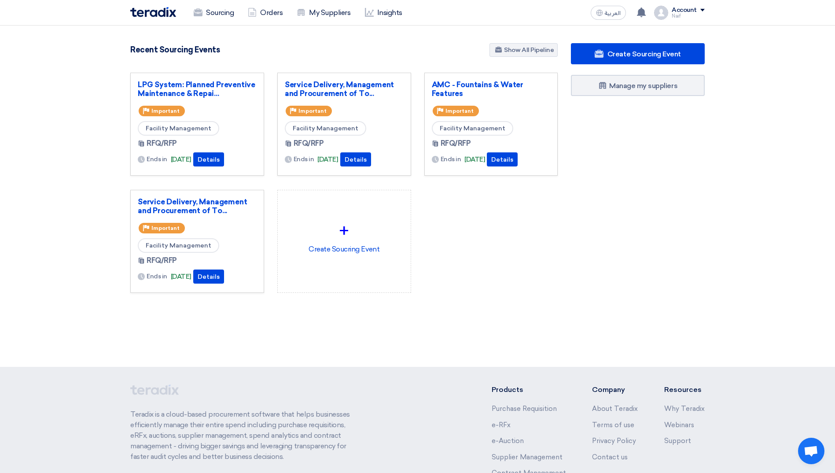
click at [31, 155] on section "4853 RFx remaining 10 Auctions remaining Create Sourcing Event" at bounding box center [417, 189] width 835 height 327
click at [536, 46] on link "Show All Pipeline" at bounding box center [523, 50] width 68 height 14
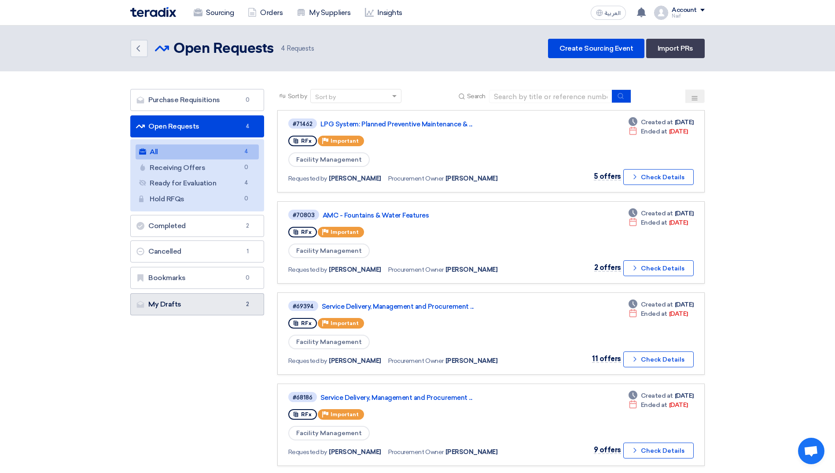
click at [161, 312] on link "My Drafts My Drafts 2" at bounding box center [197, 304] width 134 height 22
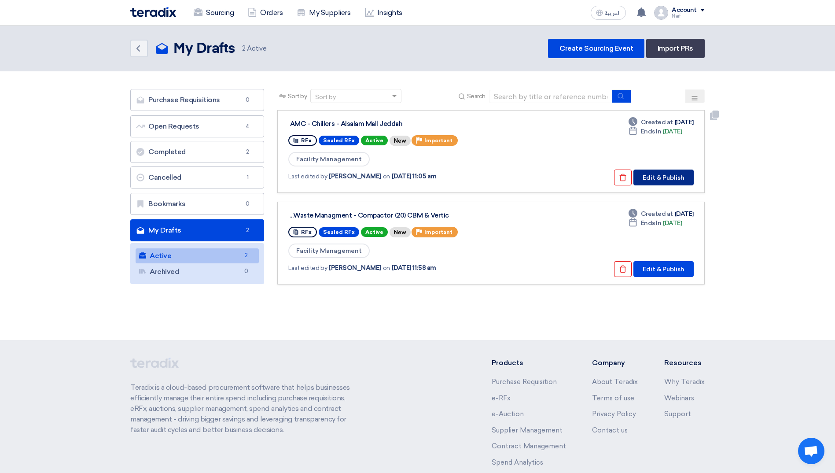
click at [675, 180] on button "Edit & Publish" at bounding box center [663, 177] width 60 height 16
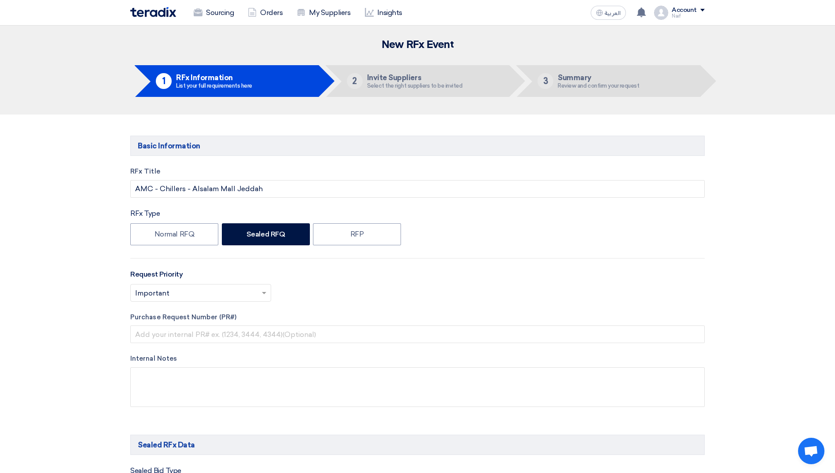
type input "[DATE]"
type input "12"
type input "00"
type input "[DATE]"
type input "12"
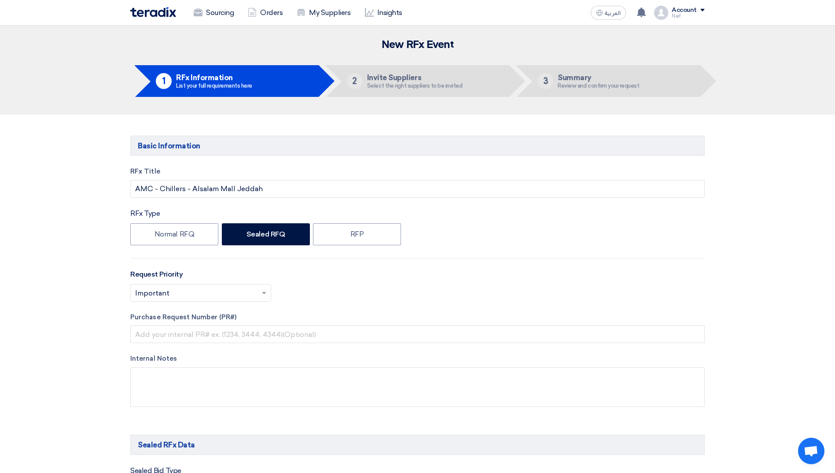
type input "00"
type input "[DATE]"
type input "08"
type input "00"
type input "[DATE]"
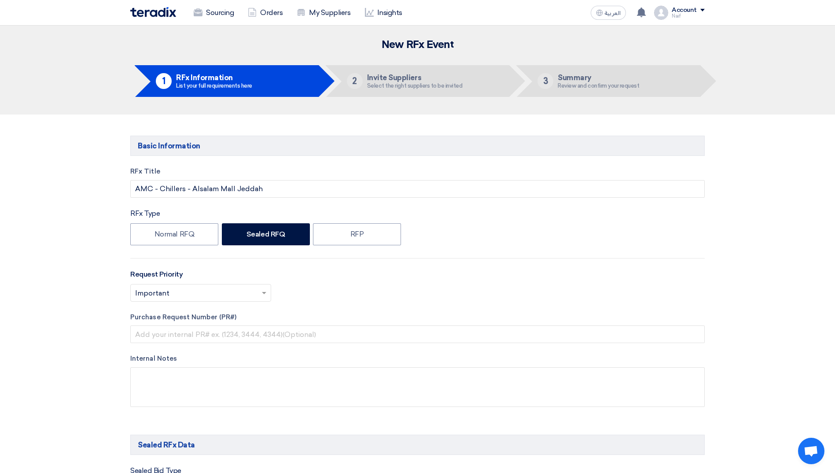
type input "08"
type input "00"
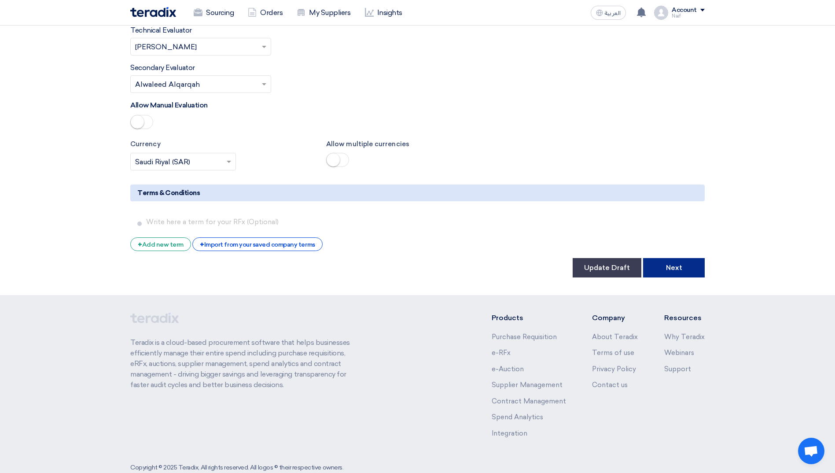
click at [685, 258] on button "Next" at bounding box center [674, 267] width 62 height 19
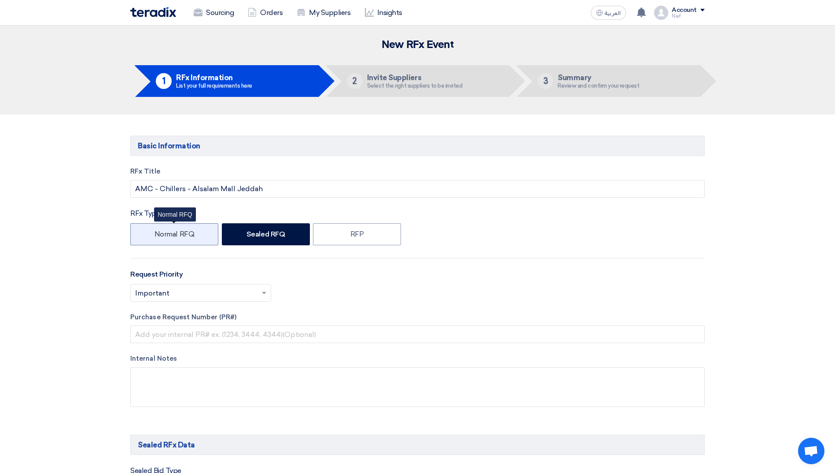
click at [168, 230] on label "Normal RFQ" at bounding box center [174, 234] width 88 height 22
click at [160, 231] on input "Normal RFQ" at bounding box center [157, 234] width 6 height 6
radio input "true"
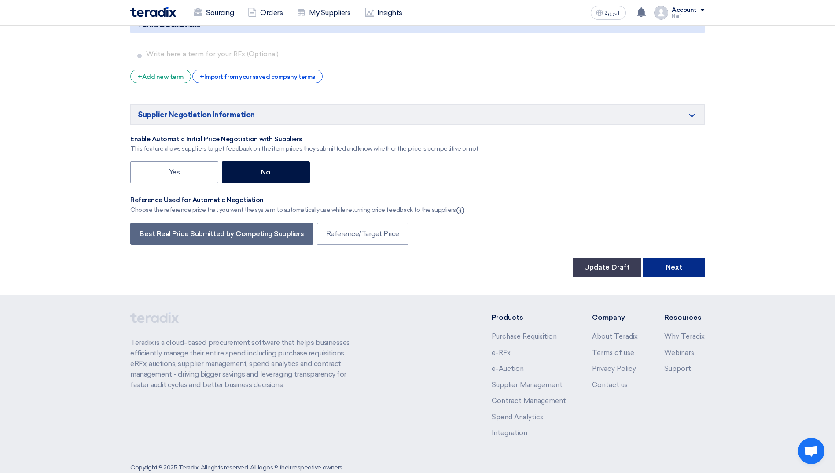
click at [674, 257] on button "Next" at bounding box center [674, 266] width 62 height 19
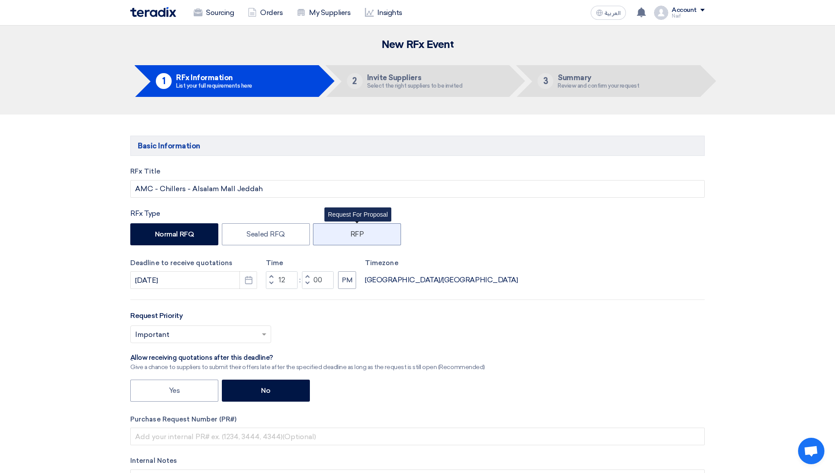
click at [319, 240] on label "RFP" at bounding box center [357, 234] width 88 height 22
click at [350, 236] on input "RFP" at bounding box center [353, 234] width 6 height 6
radio input "true"
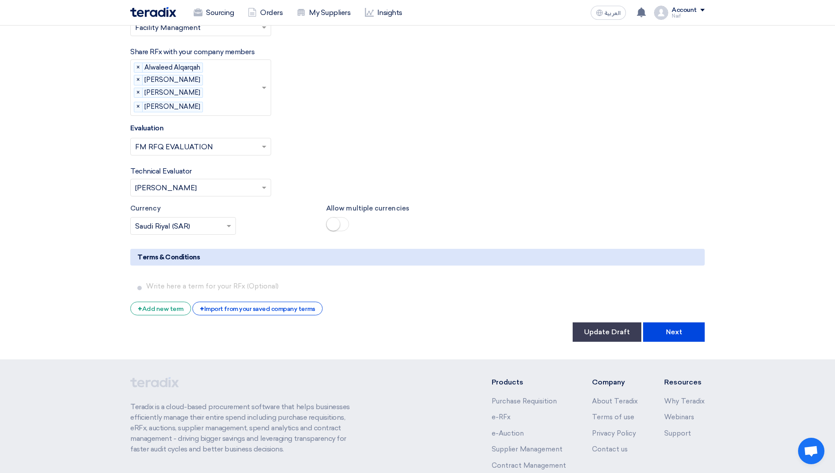
scroll to position [1426, 0]
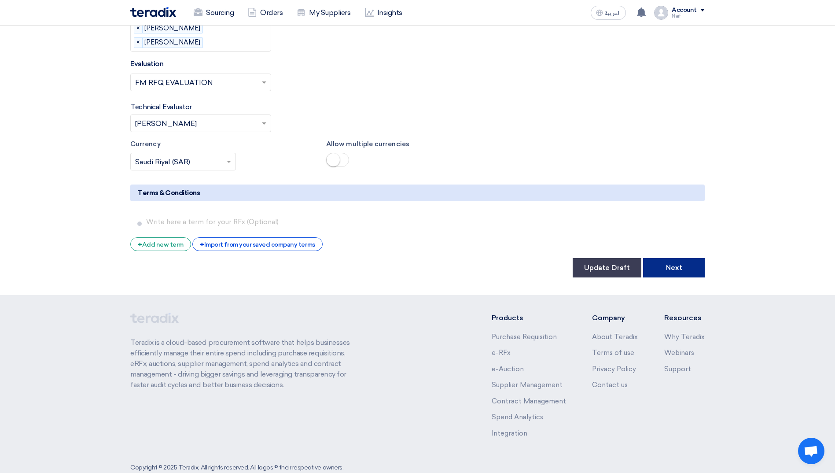
click at [690, 258] on button "Next" at bounding box center [674, 267] width 62 height 19
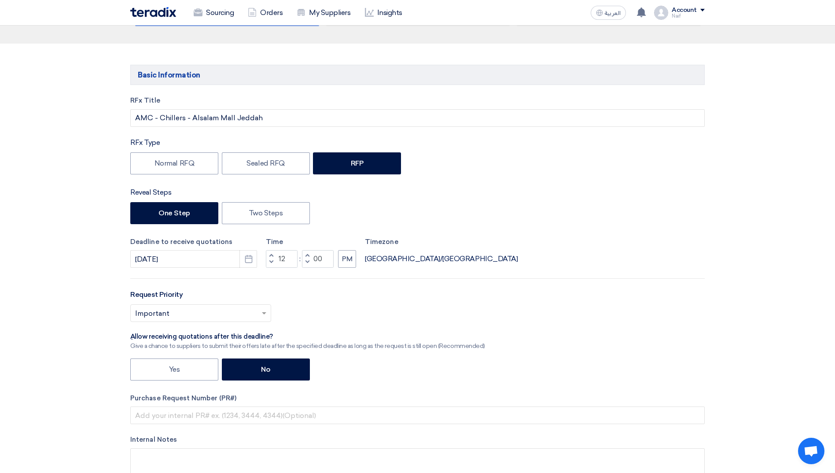
scroll to position [0, 0]
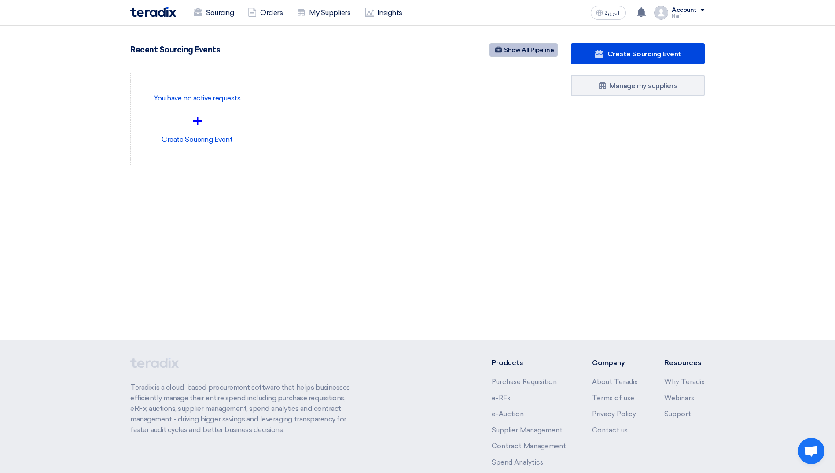
click at [511, 52] on link "Show All Pipeline" at bounding box center [523, 50] width 68 height 14
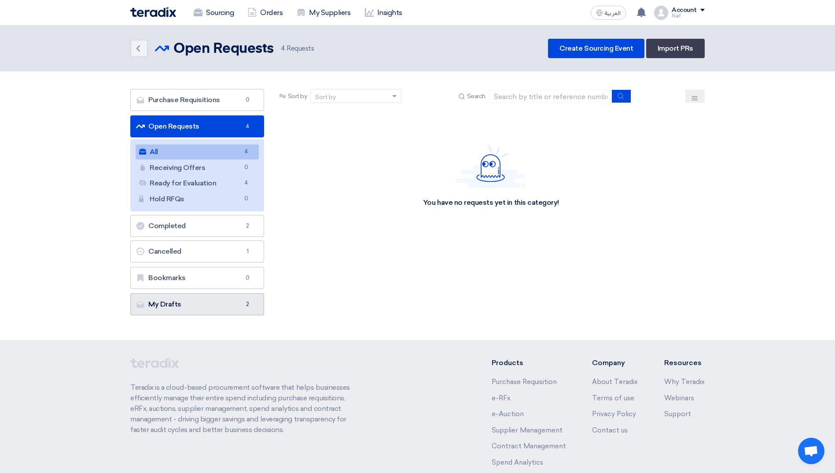
click at [224, 304] on link "My Drafts My Drafts 2" at bounding box center [197, 304] width 134 height 22
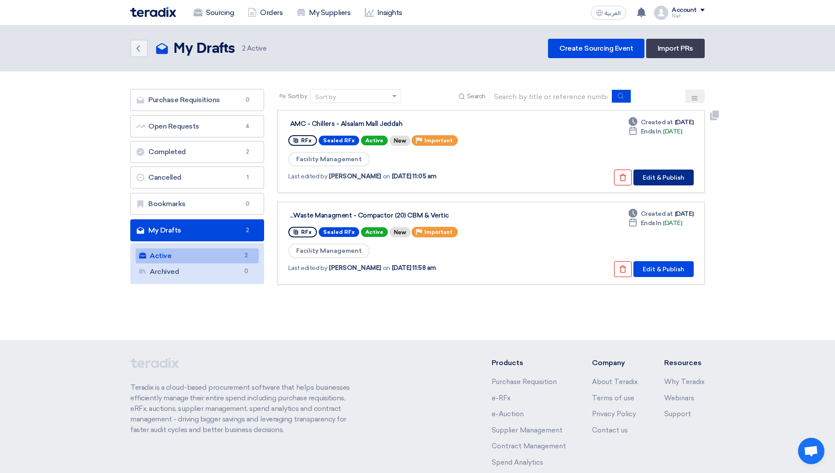
click at [658, 183] on button "Edit & Publish" at bounding box center [663, 177] width 60 height 16
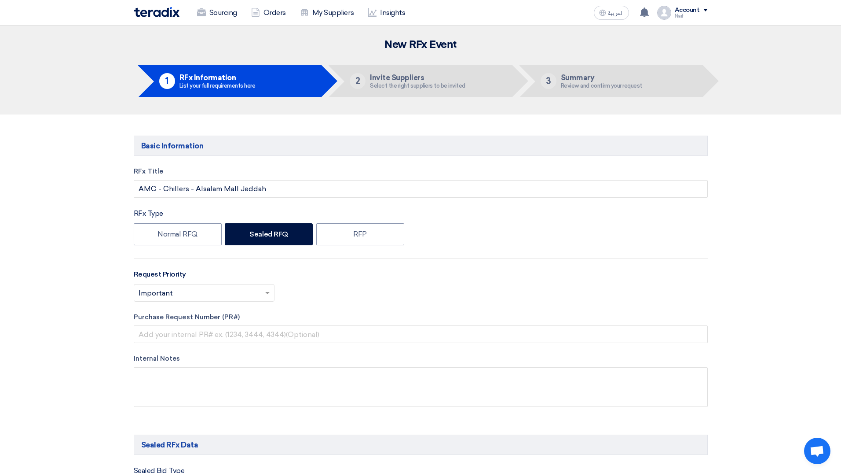
type input "[DATE]"
type input "12"
type input "00"
type input "[DATE]"
type input "12"
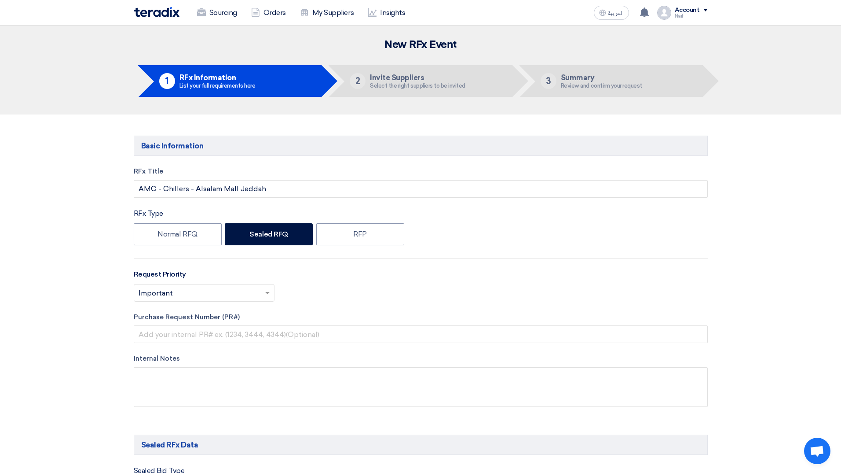
type input "00"
type input "[DATE]"
type input "08"
type input "00"
type input "[DATE]"
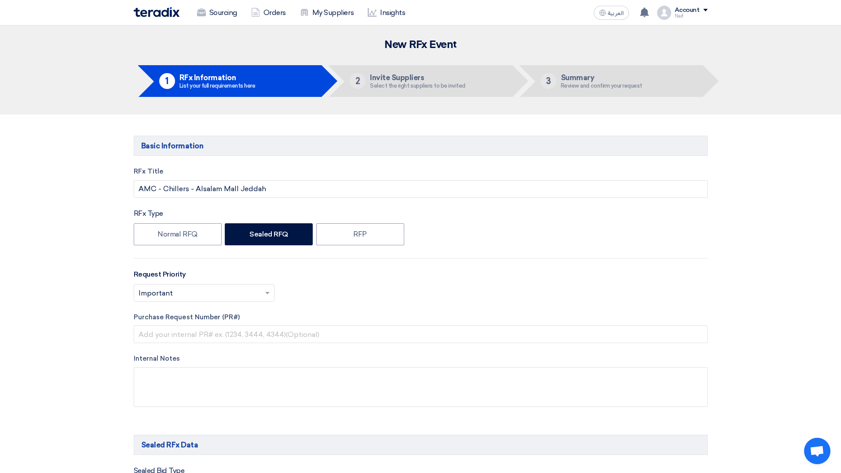
type input "08"
type input "00"
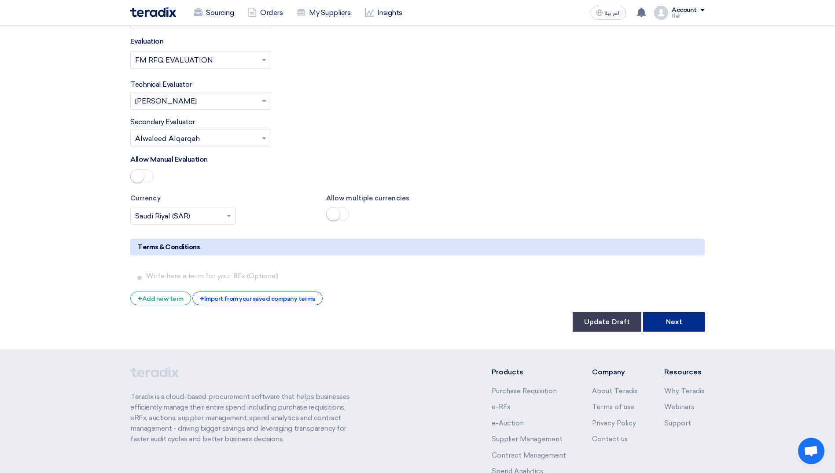
click at [675, 312] on button "Next" at bounding box center [674, 321] width 62 height 19
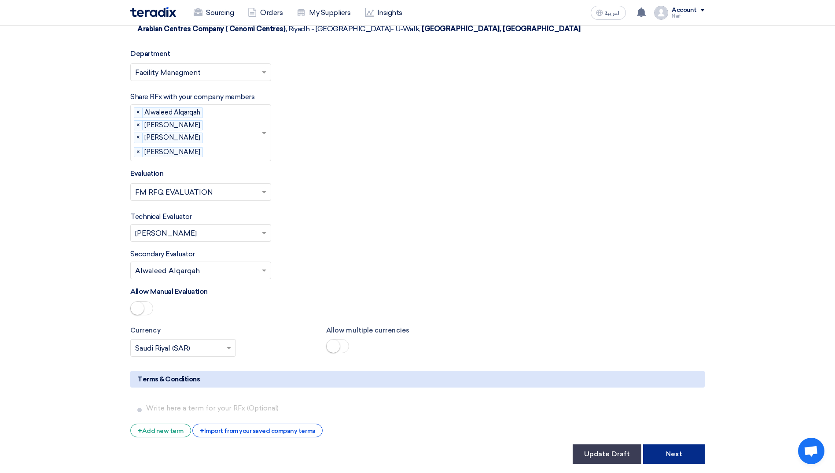
click at [678, 444] on button "Next" at bounding box center [674, 453] width 62 height 19
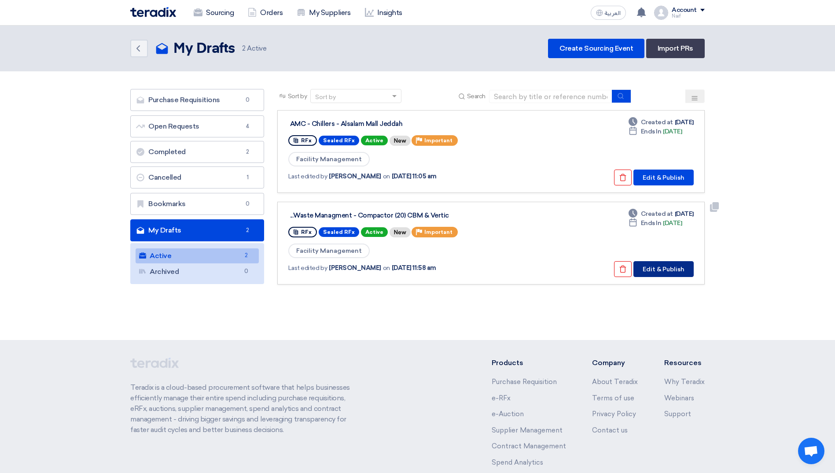
click at [654, 270] on button "Edit & Publish" at bounding box center [663, 269] width 60 height 16
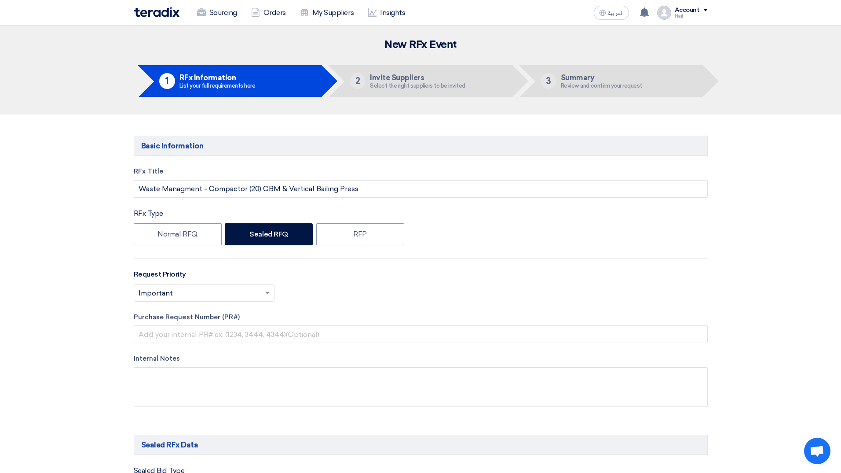
type input "[DATE]"
type input "12"
type input "00"
type input "[DATE]"
type input "12"
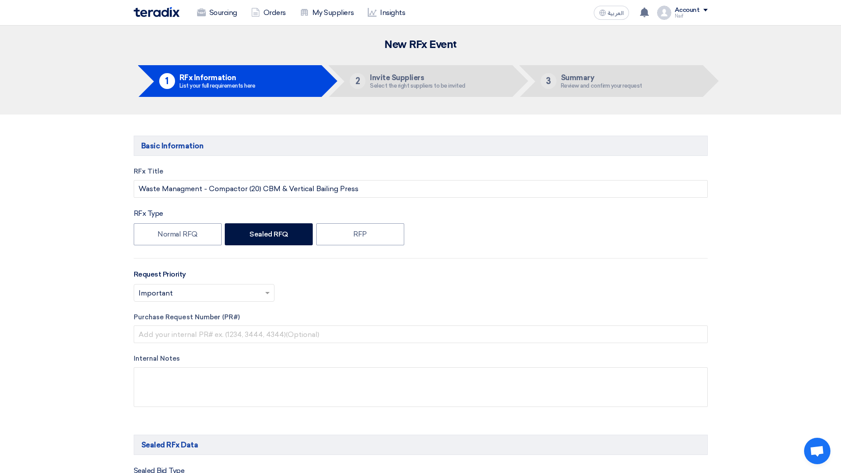
type input "00"
type input "[DATE]"
type input "08"
type input "00"
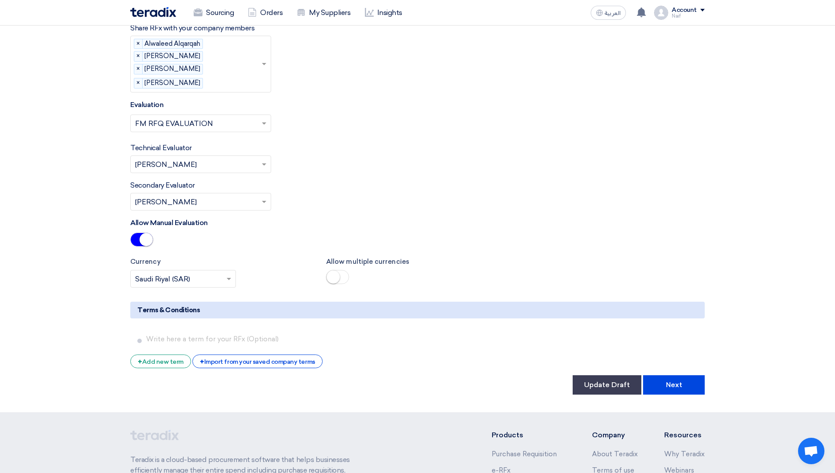
scroll to position [2248, 0]
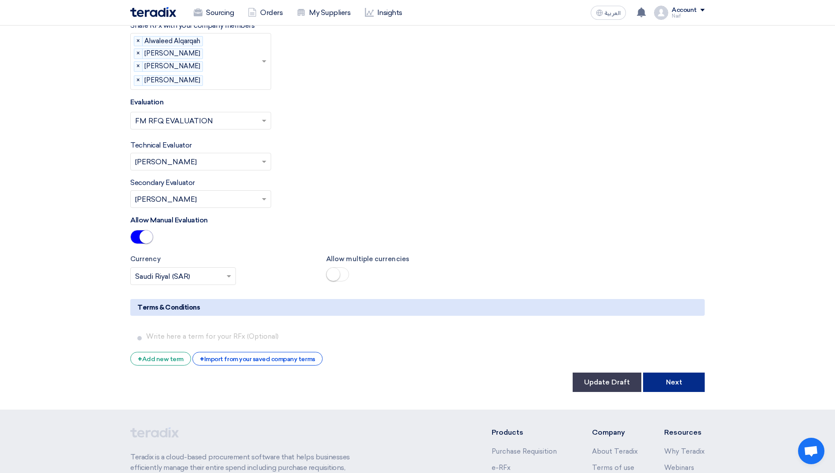
click at [688, 372] on button "Next" at bounding box center [674, 381] width 62 height 19
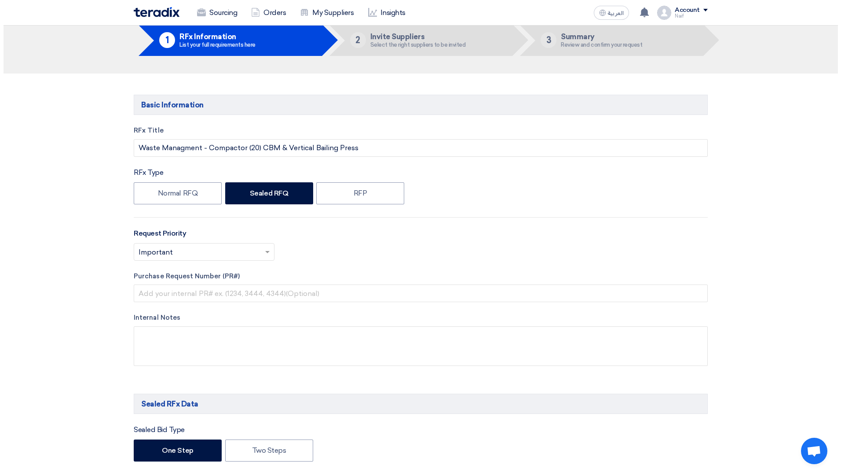
scroll to position [0, 0]
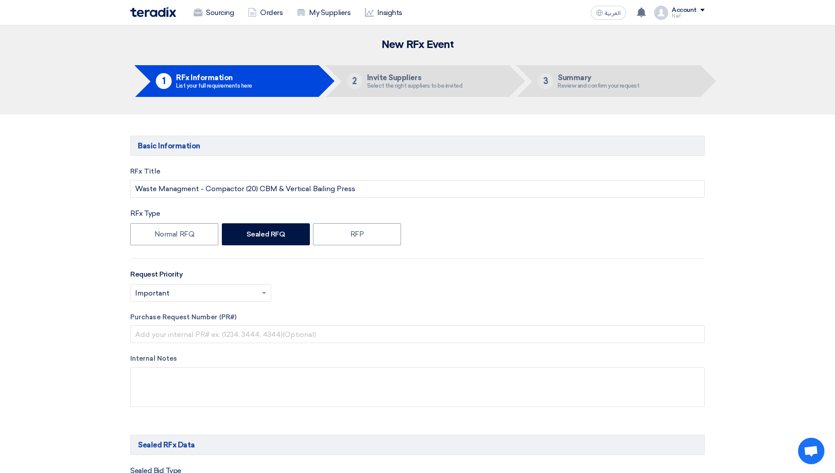
click at [162, 17] on div "Sourcing Orders My Suppliers Insights" at bounding box center [302, 12] width 345 height 19
click at [158, 15] on img at bounding box center [153, 12] width 46 height 10
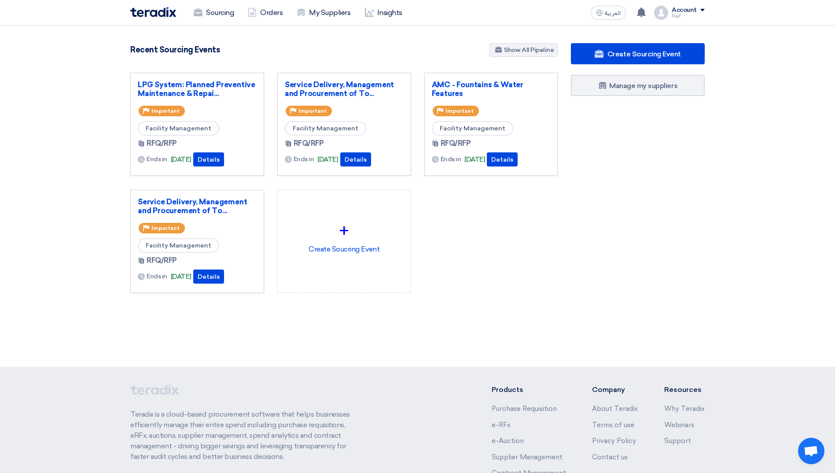
click at [510, 43] on section "4853 RFx remaining 10 Auctions remaining Create Sourcing Event" at bounding box center [417, 189] width 835 height 327
click at [507, 52] on link "Show All Pipeline" at bounding box center [523, 50] width 68 height 14
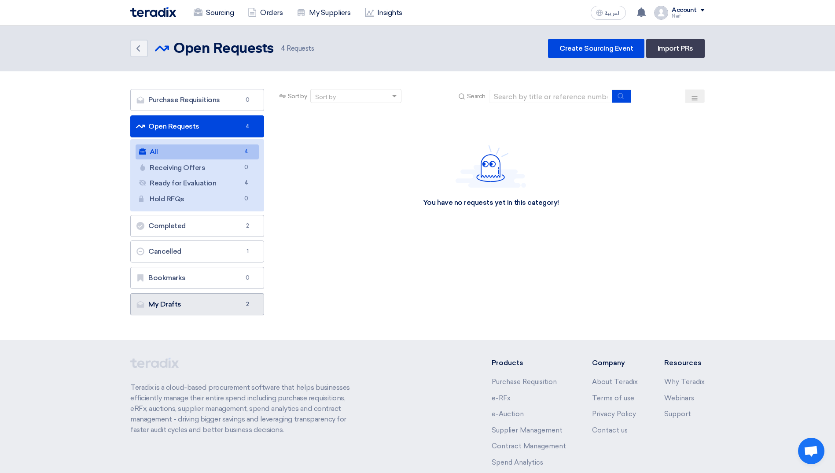
click at [191, 308] on link "My Drafts My Drafts 2" at bounding box center [197, 304] width 134 height 22
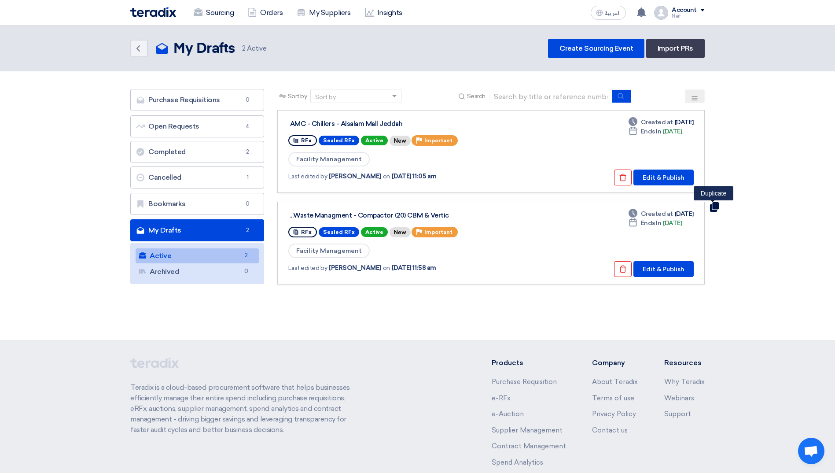
click at [715, 208] on use at bounding box center [714, 207] width 9 height 10
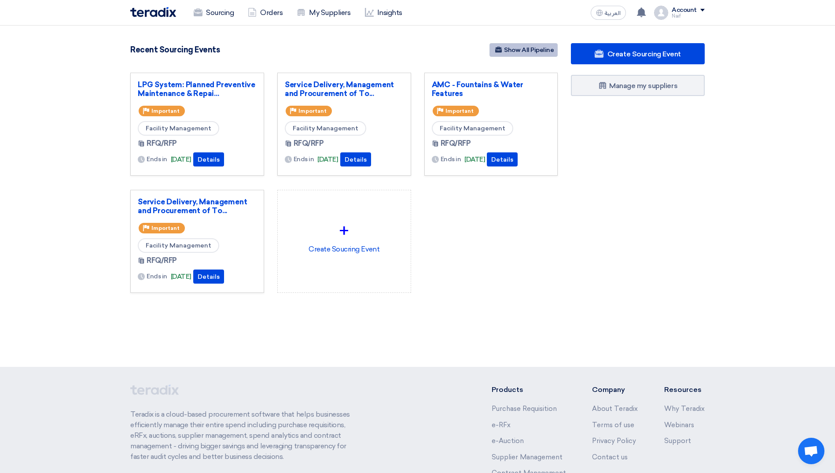
click at [533, 54] on link "Show All Pipeline" at bounding box center [523, 50] width 68 height 14
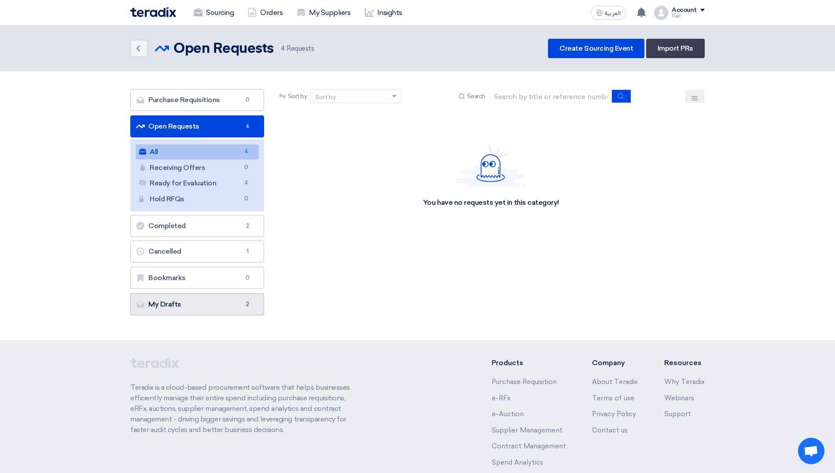
click at [244, 304] on span "2" at bounding box center [247, 304] width 11 height 9
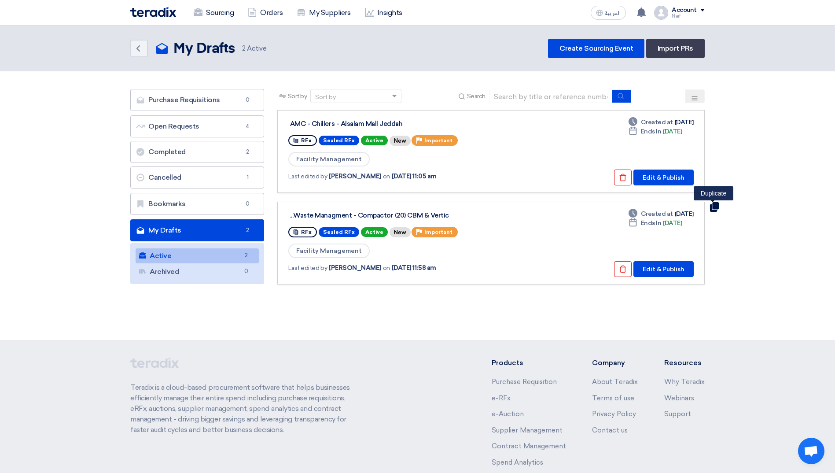
click at [715, 208] on use at bounding box center [714, 207] width 9 height 10
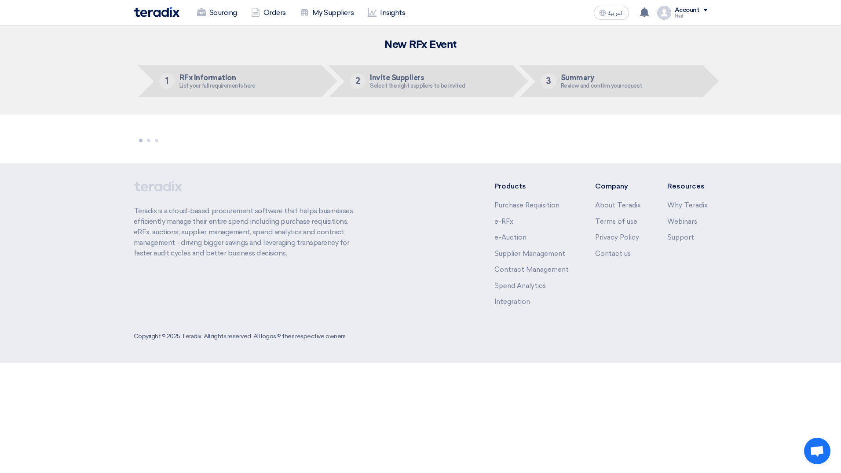
click at [139, 136] on div at bounding box center [148, 137] width 23 height 11
click at [149, 138] on div at bounding box center [148, 137] width 23 height 11
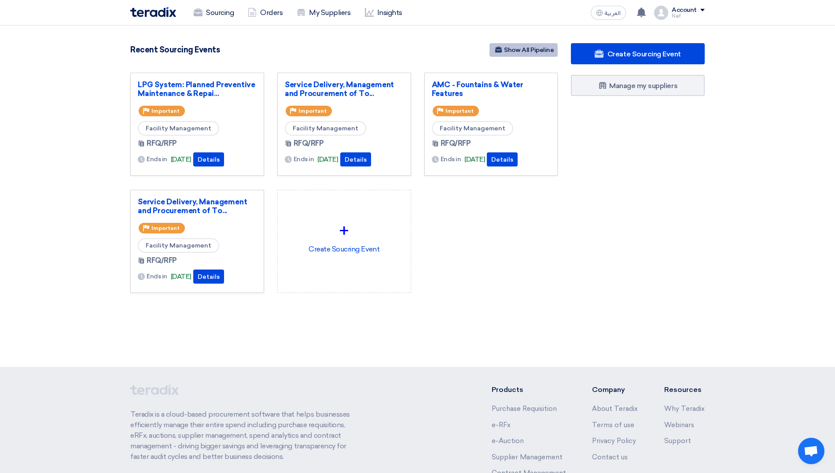
click at [540, 55] on div "Recent Sourcing Events Show All Pipeline" at bounding box center [343, 50] width 427 height 15
click at [523, 50] on link "Show All Pipeline" at bounding box center [523, 50] width 68 height 14
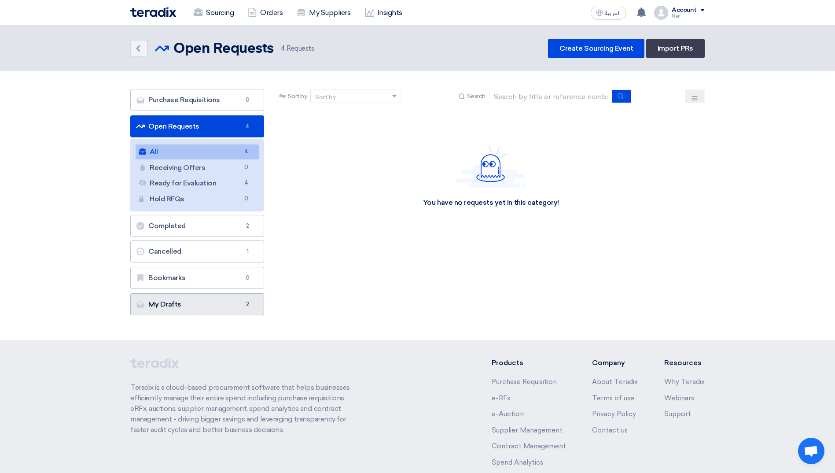
click at [247, 300] on span "2" at bounding box center [247, 304] width 11 height 9
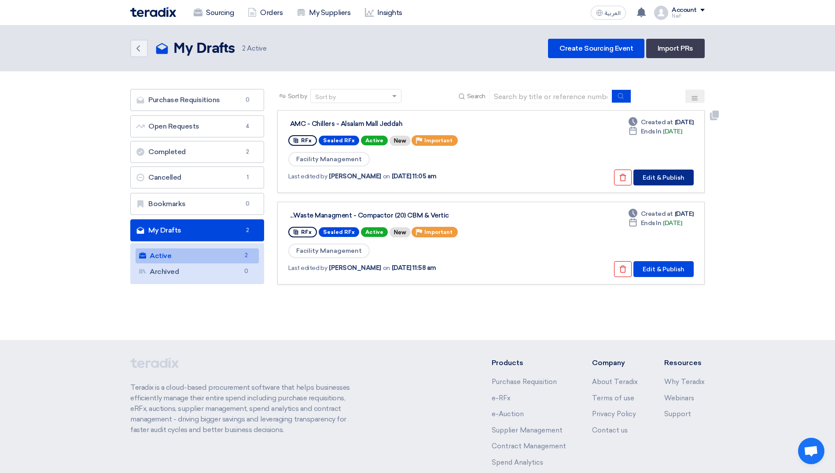
click at [669, 181] on button "Edit & Publish" at bounding box center [663, 177] width 60 height 16
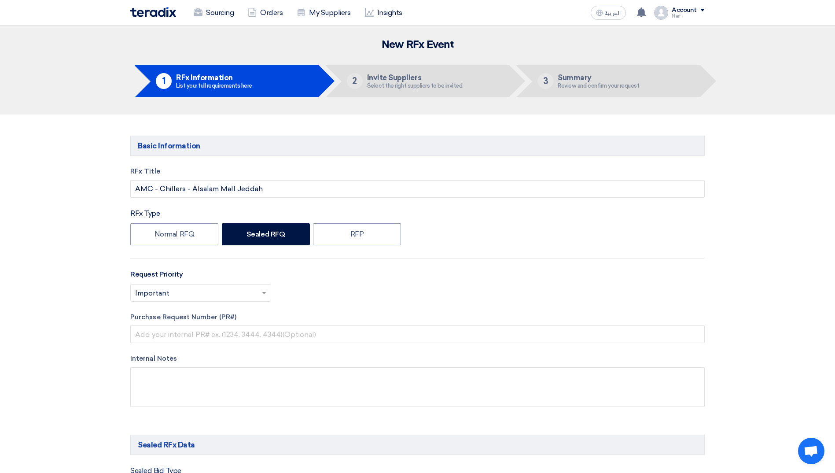
click at [173, 11] on img at bounding box center [153, 12] width 46 height 10
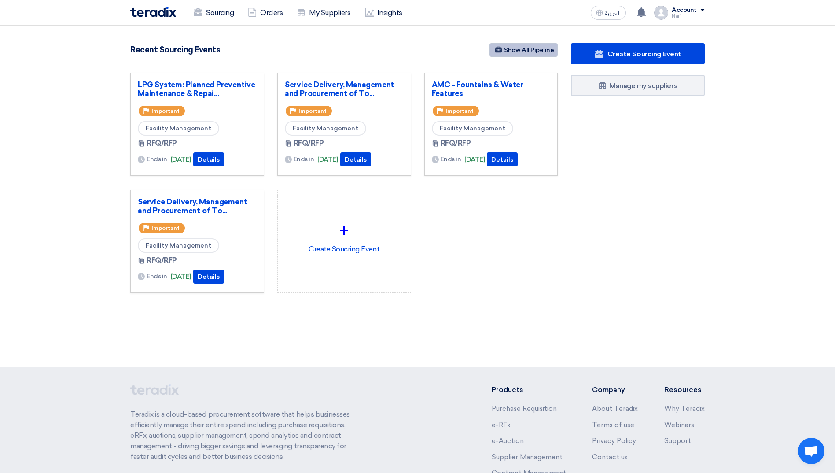
click at [518, 51] on link "Show All Pipeline" at bounding box center [523, 50] width 68 height 14
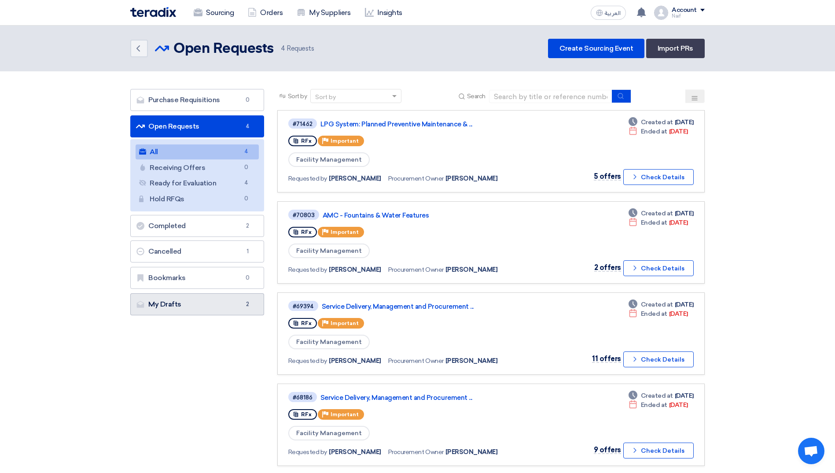
click at [223, 310] on link "My Drafts My Drafts 2" at bounding box center [197, 304] width 134 height 22
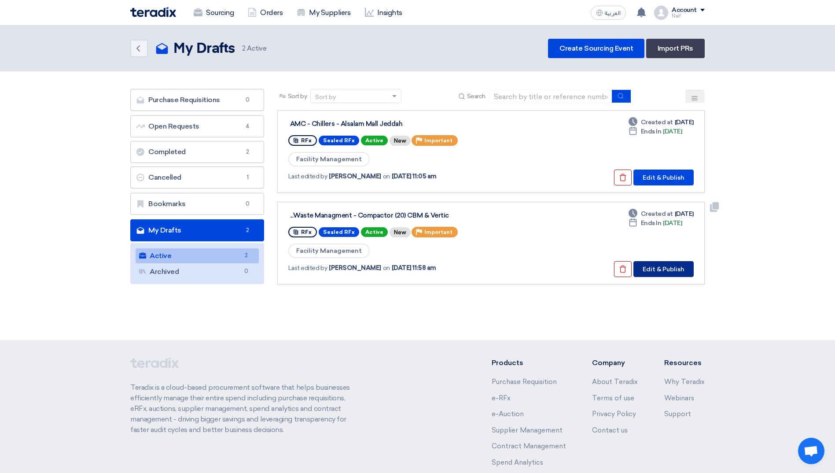
click at [655, 265] on button "Edit & Publish" at bounding box center [663, 269] width 60 height 16
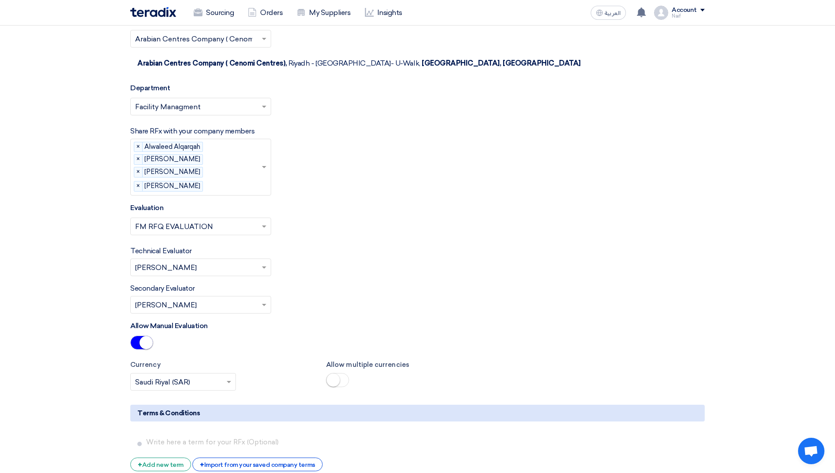
scroll to position [2200, 0]
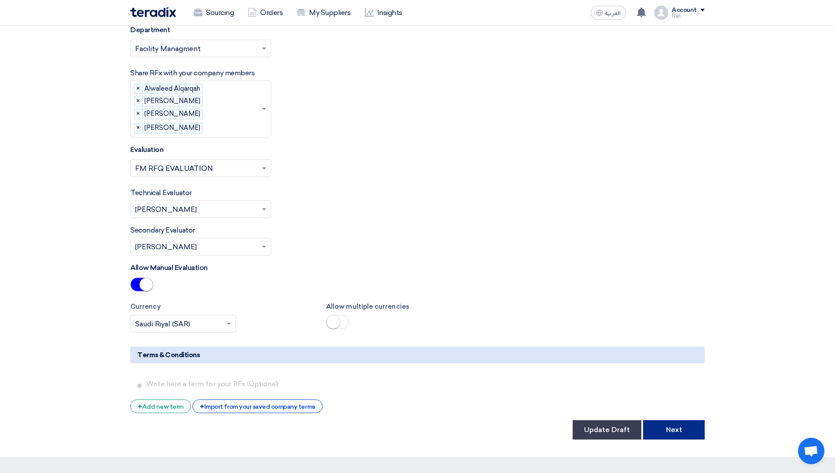
click at [676, 420] on button "Next" at bounding box center [674, 429] width 62 height 19
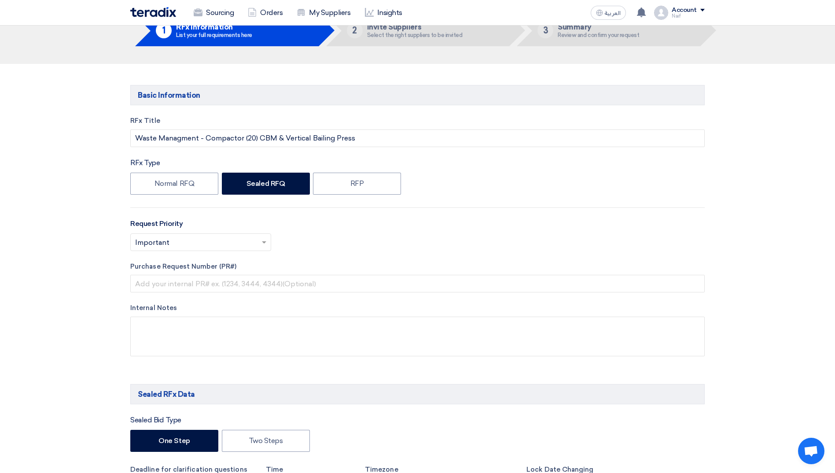
scroll to position [0, 0]
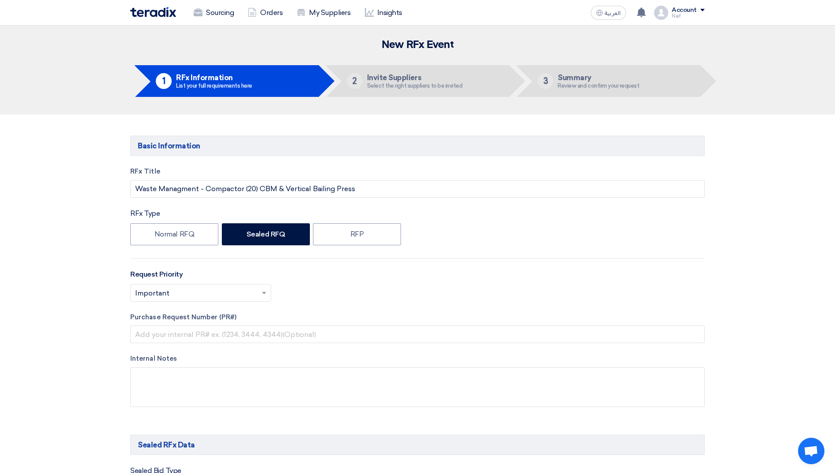
click at [166, 13] on img at bounding box center [153, 12] width 46 height 10
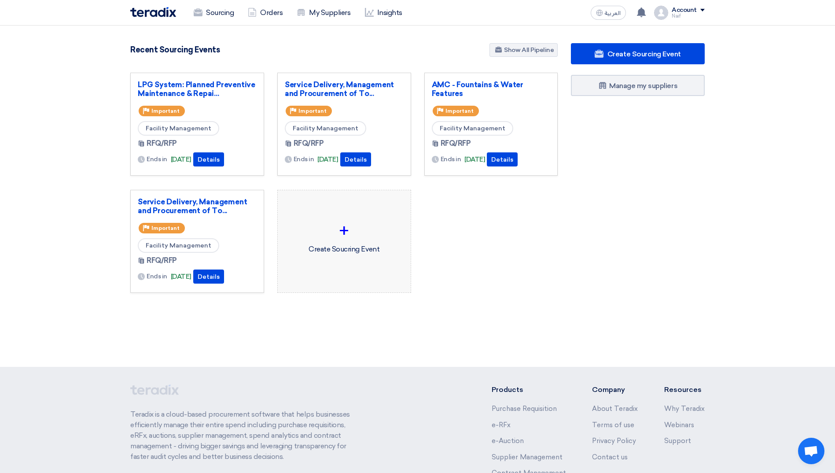
click at [326, 246] on div "+ Create Soucring Event" at bounding box center [344, 235] width 119 height 77
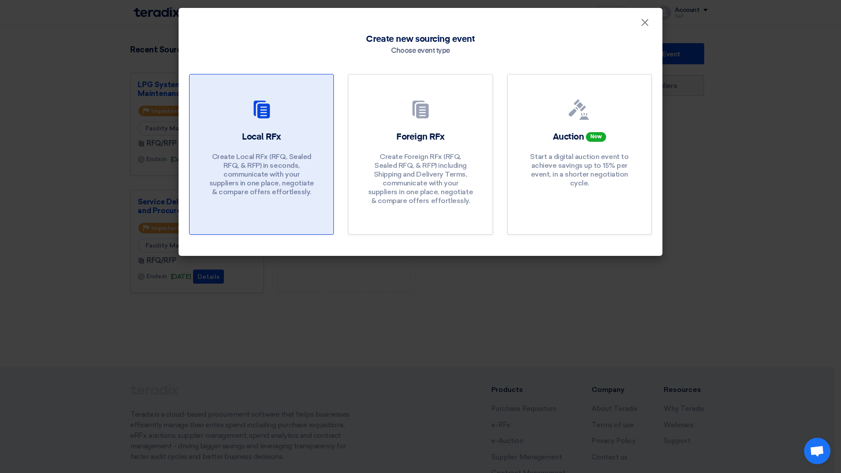
click at [279, 158] on p "Create Local RFx (RFQ, Sealed RFQ, & RFP) in seconds, communicate with your sup…" at bounding box center [262, 174] width 106 height 44
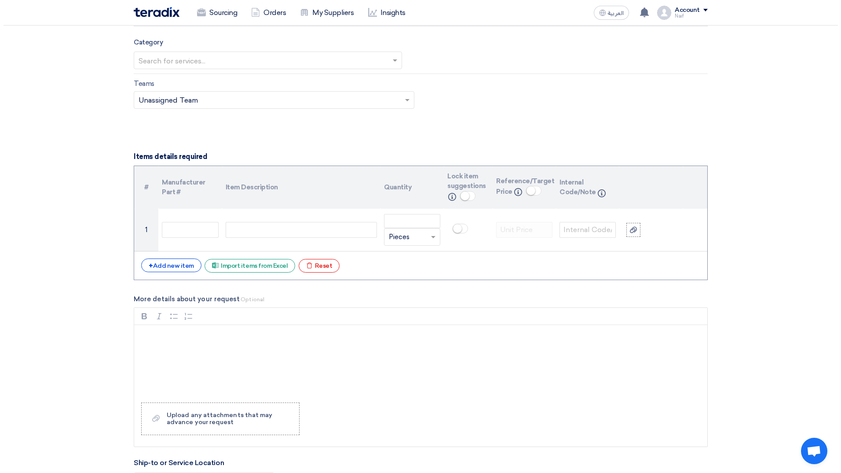
scroll to position [528, 0]
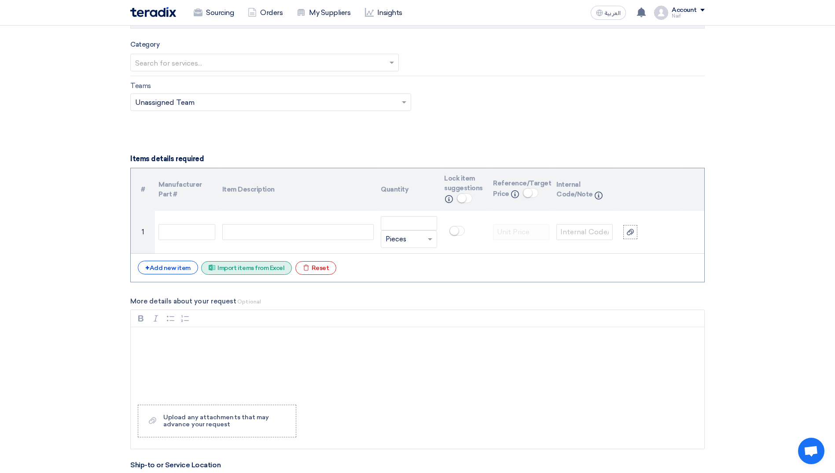
click at [238, 266] on div "Excel file Import items from Excel" at bounding box center [246, 268] width 91 height 14
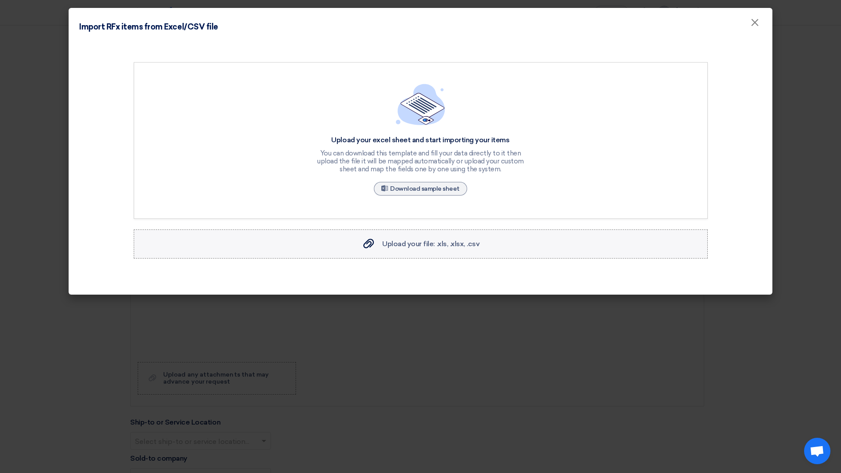
click at [420, 242] on span "Upload your file: .xls, .xlsx, .csv" at bounding box center [430, 243] width 97 height 8
click at [0, 0] on input "Upload your file: .xls, .xlsx, .csv Upload your file: .xls, .xlsx, .csv" at bounding box center [0, 0] width 0 height 0
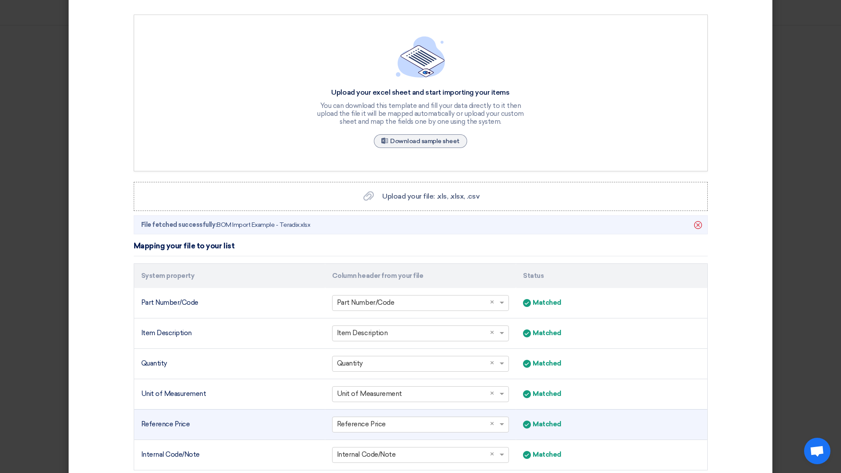
scroll to position [119, 0]
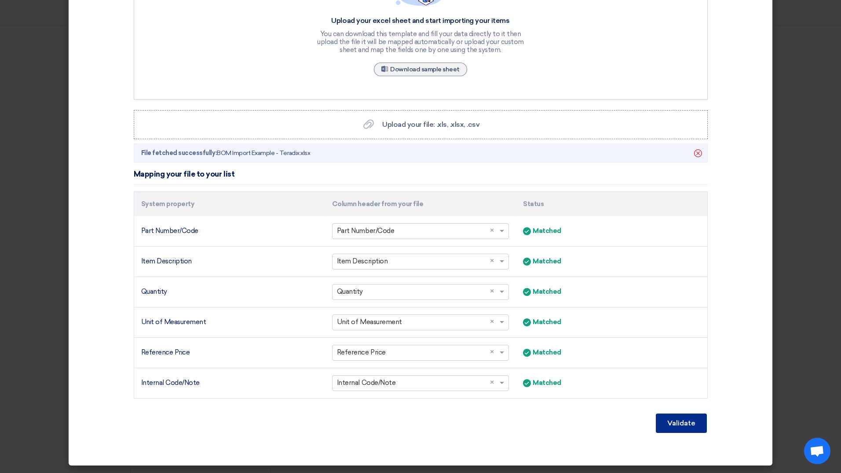
click at [697, 424] on button "Validate" at bounding box center [681, 422] width 51 height 19
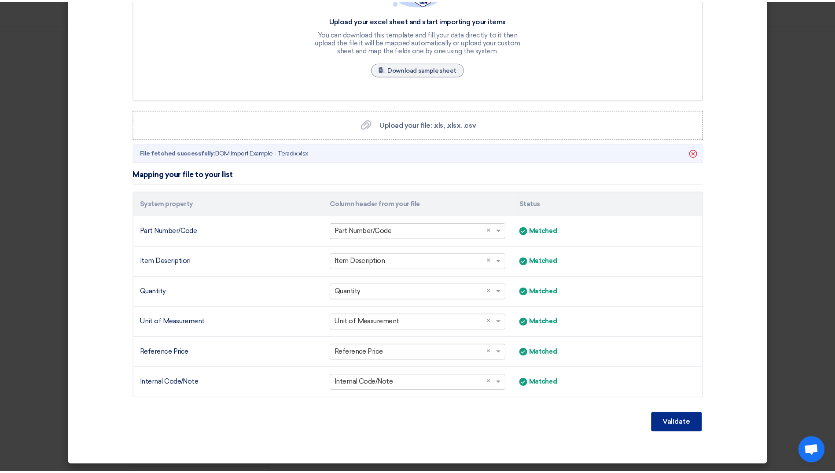
scroll to position [29, 0]
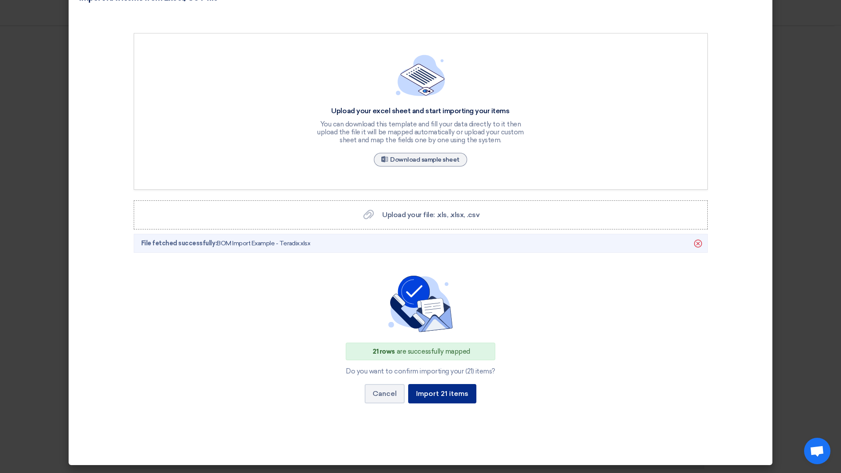
click at [448, 397] on button "Import 21 items" at bounding box center [442, 393] width 68 height 19
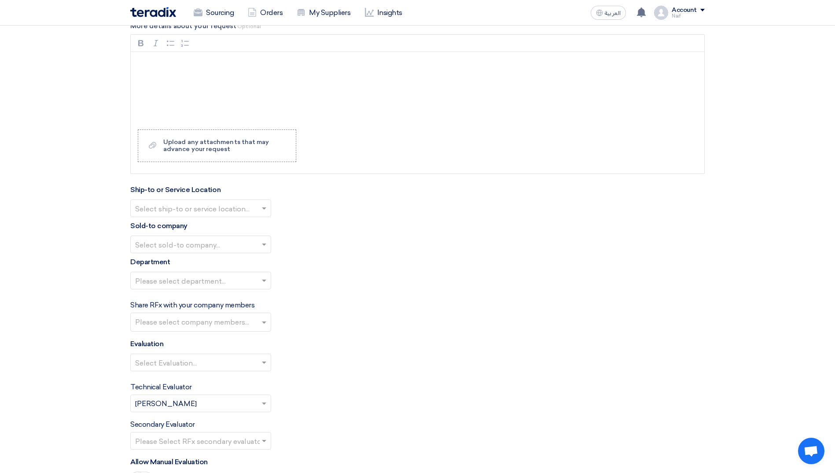
scroll to position [1672, 0]
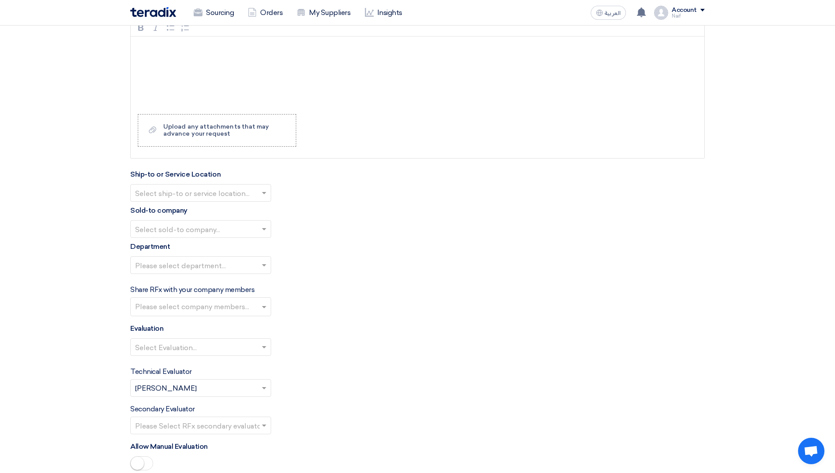
click at [259, 193] on div at bounding box center [201, 193] width 140 height 15
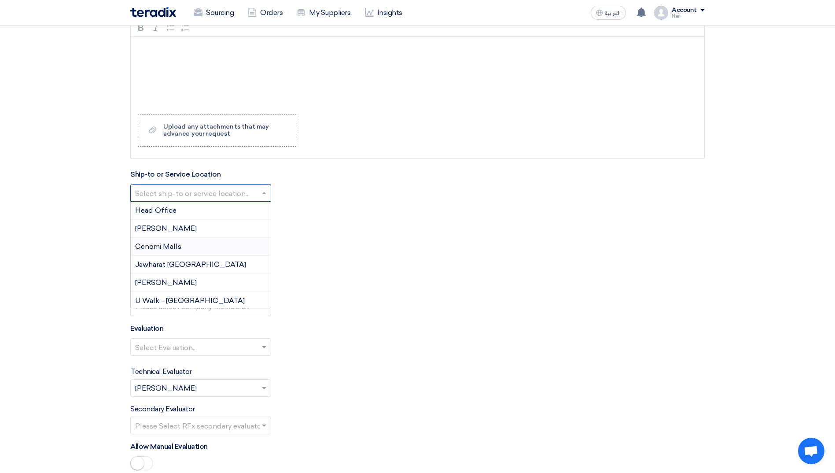
click at [215, 247] on div "Cenomi Malls" at bounding box center [201, 247] width 140 height 18
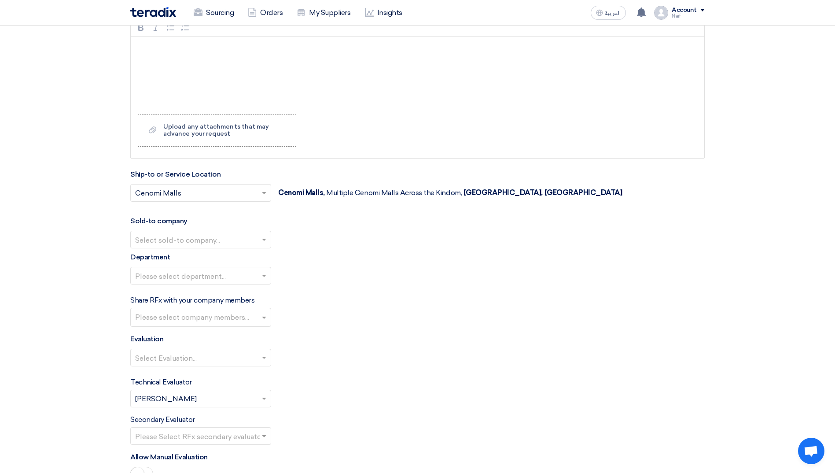
click at [236, 232] on div at bounding box center [201, 239] width 140 height 15
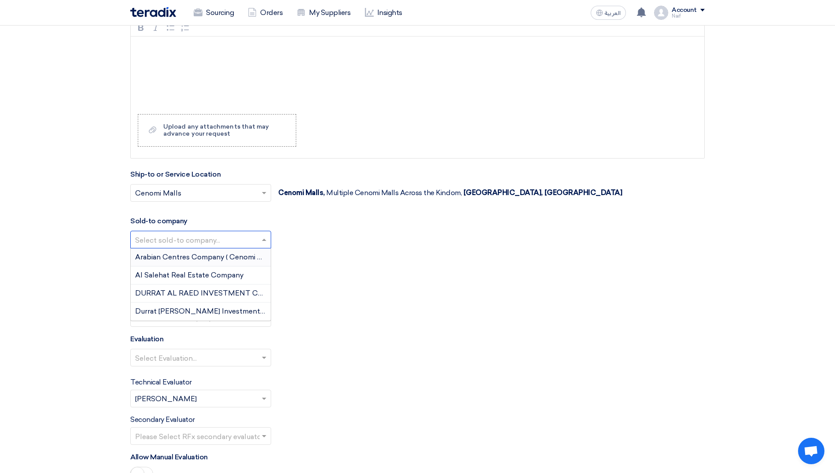
click at [220, 258] on span "Arabian Centres Company ( Cenomi Centres)" at bounding box center [210, 257] width 151 height 8
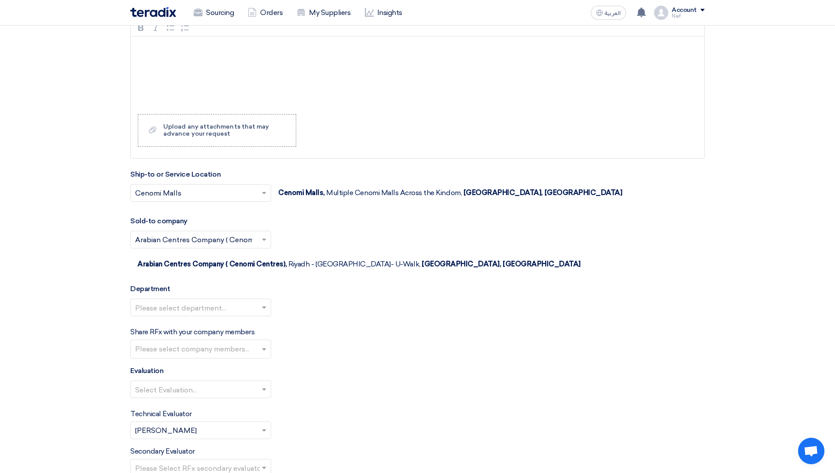
click at [232, 237] on input "text" at bounding box center [196, 240] width 122 height 15
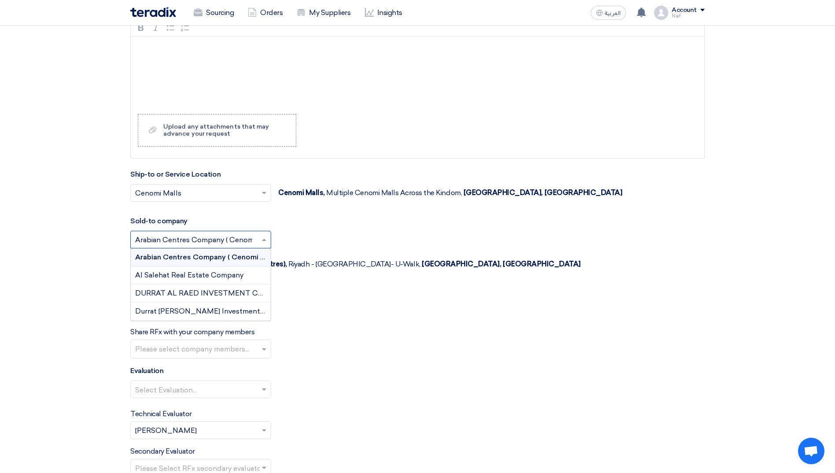
click at [232, 237] on input "text" at bounding box center [196, 240] width 122 height 15
click at [304, 298] on div "Please select department..." at bounding box center [417, 310] width 574 height 25
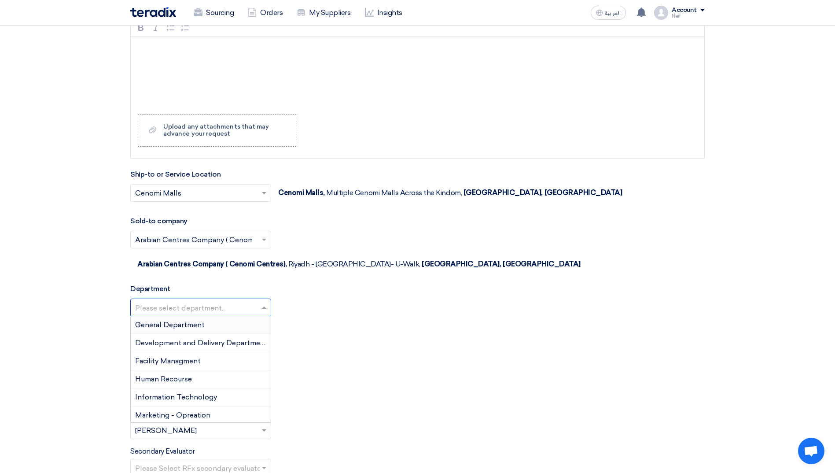
click at [245, 301] on input "text" at bounding box center [196, 308] width 122 height 15
click at [210, 352] on div "Facility Managment" at bounding box center [201, 361] width 140 height 18
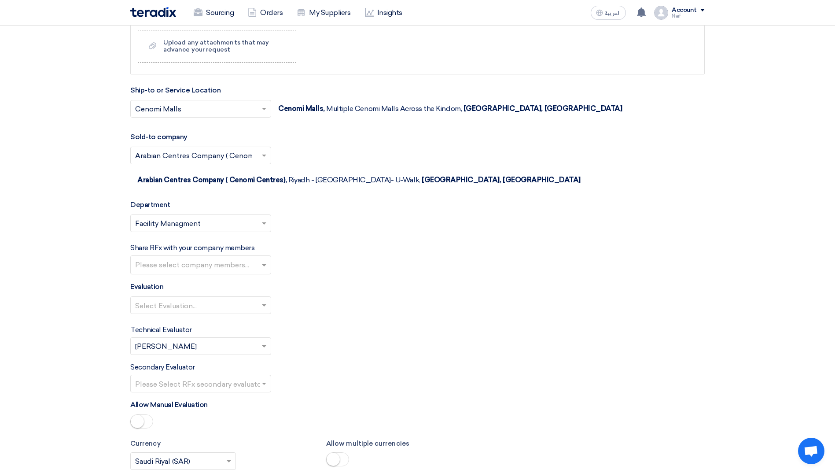
scroll to position [1760, 0]
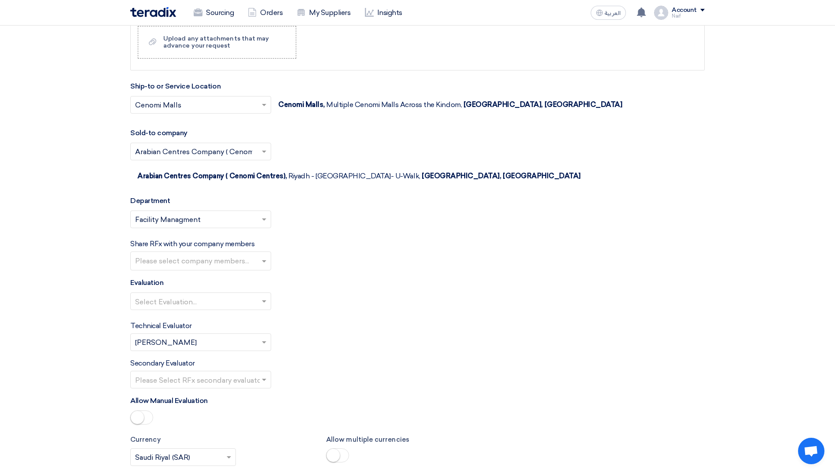
click at [260, 254] on input "text" at bounding box center [201, 261] width 133 height 15
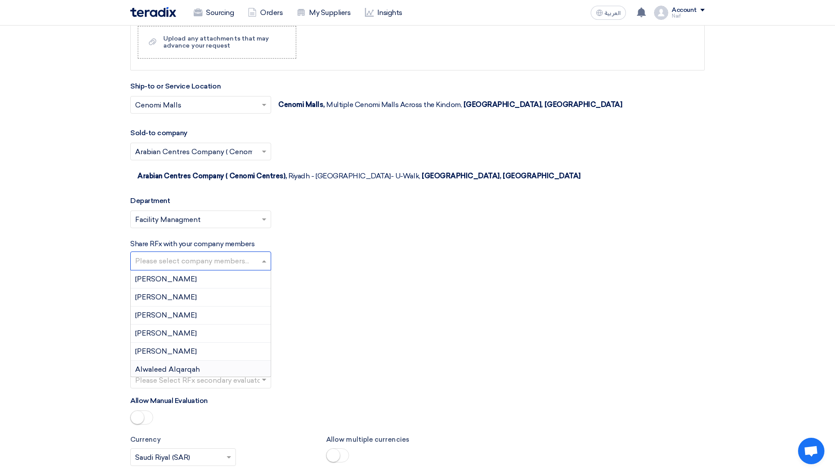
click at [218, 360] on div "Alwaleed Alqarqah" at bounding box center [201, 369] width 140 height 18
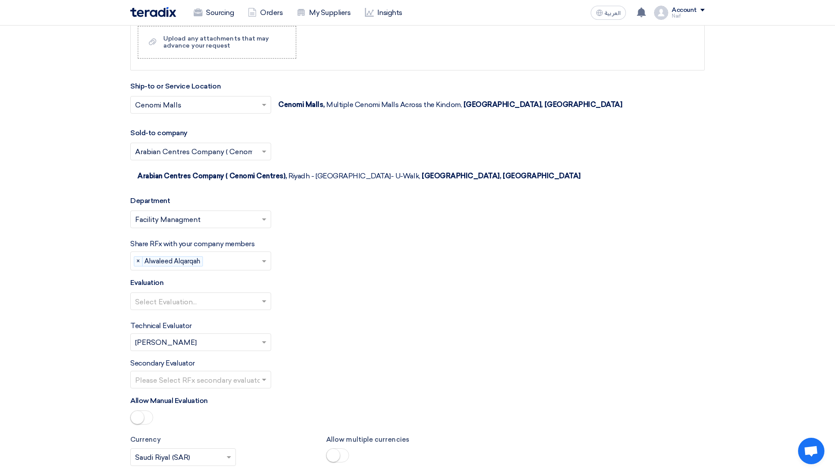
click at [255, 254] on input "text" at bounding box center [233, 261] width 55 height 15
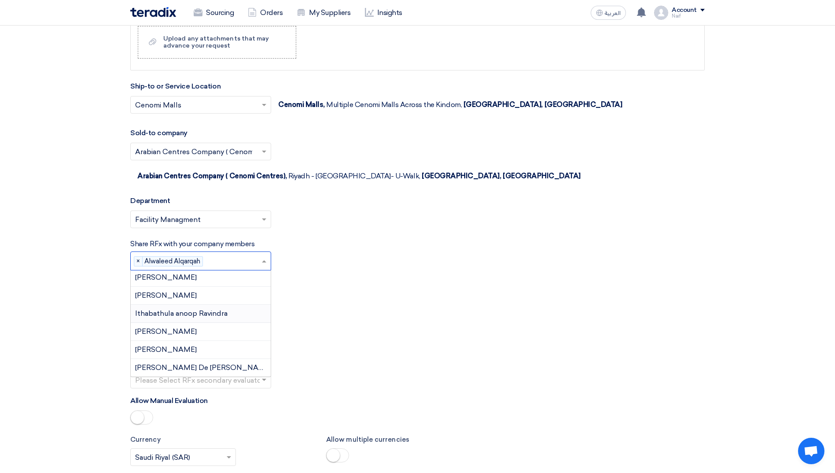
scroll to position [324, 0]
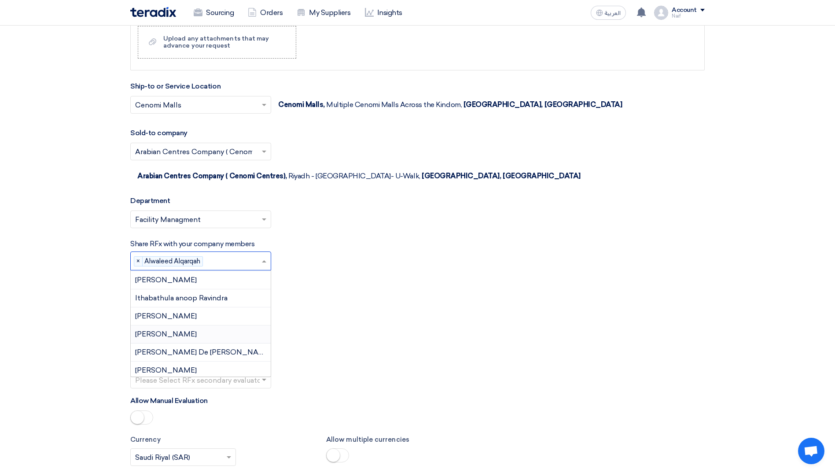
click at [206, 325] on div "[PERSON_NAME]" at bounding box center [201, 334] width 140 height 18
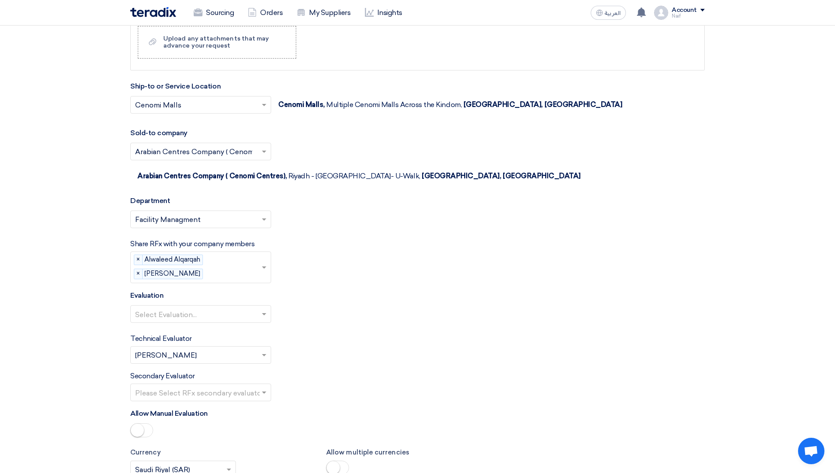
click at [257, 267] on input "text" at bounding box center [233, 274] width 55 height 15
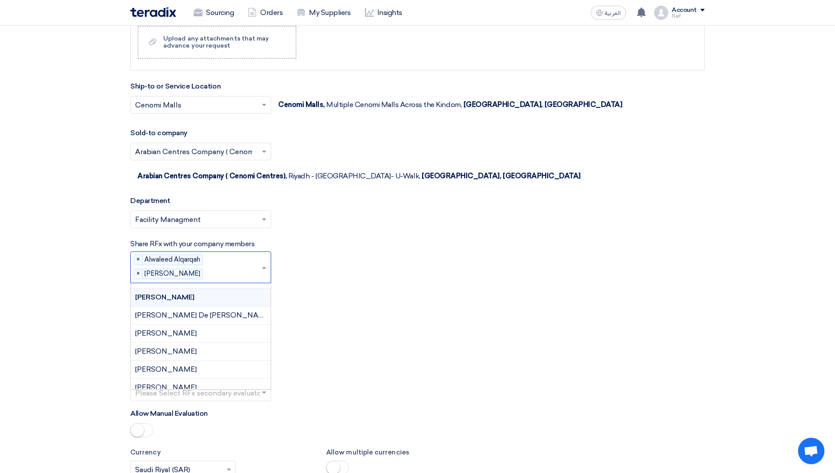
scroll to position [385, 0]
click at [189, 312] on div "[PERSON_NAME]" at bounding box center [201, 321] width 140 height 18
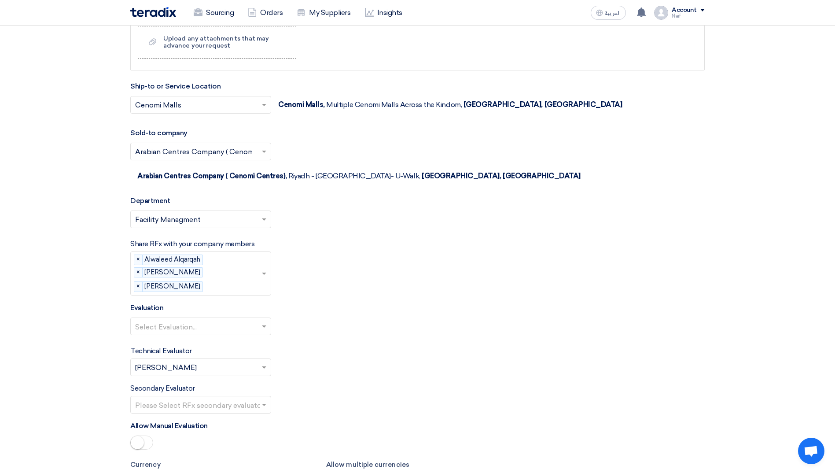
click at [258, 257] on div "Please select company members... × Alwaleed Alqarqah × [PERSON_NAME] × [PERSON_…" at bounding box center [200, 273] width 141 height 44
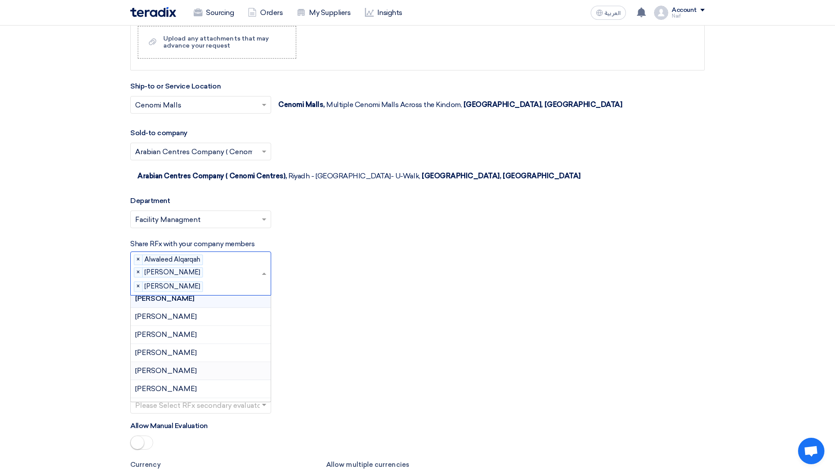
scroll to position [465, 0]
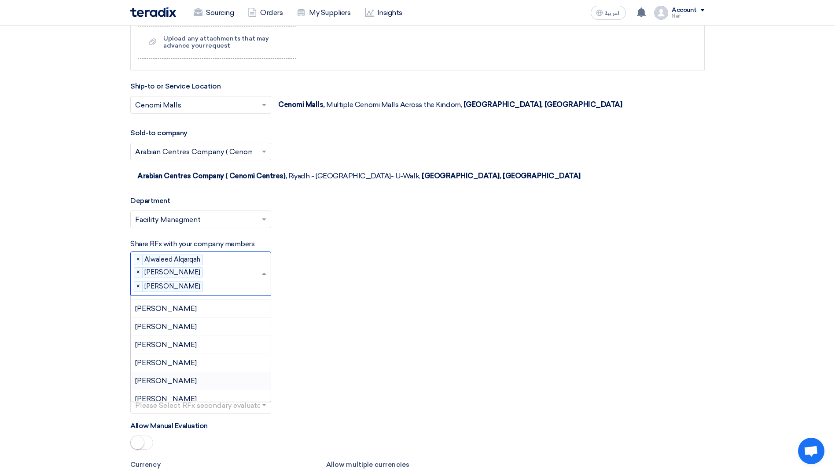
click at [208, 372] on div "[PERSON_NAME]" at bounding box center [201, 381] width 140 height 18
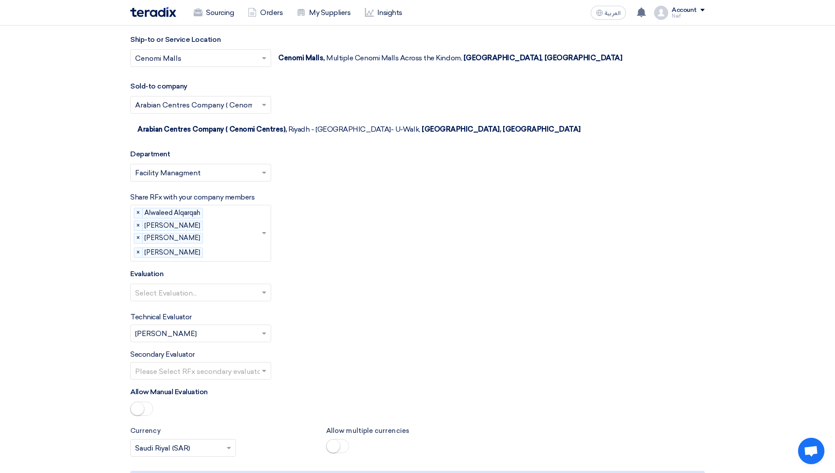
scroll to position [1848, 0]
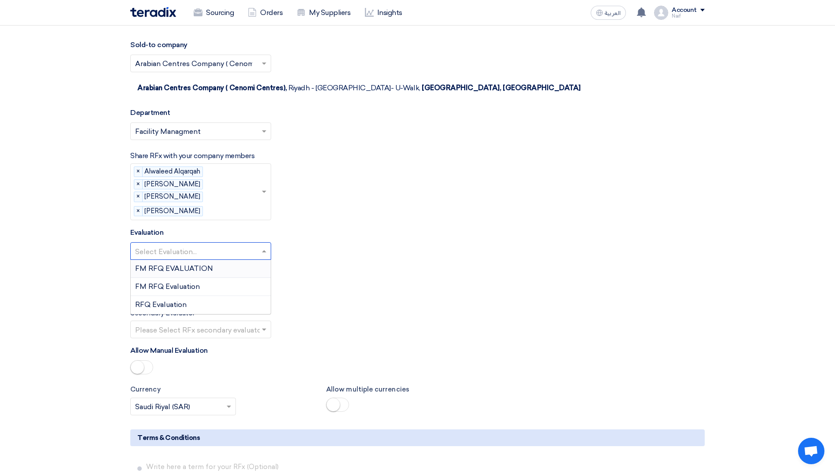
click at [261, 246] on span at bounding box center [265, 251] width 11 height 11
click at [222, 260] on div "FM RFQ EVALUATION" at bounding box center [201, 269] width 140 height 18
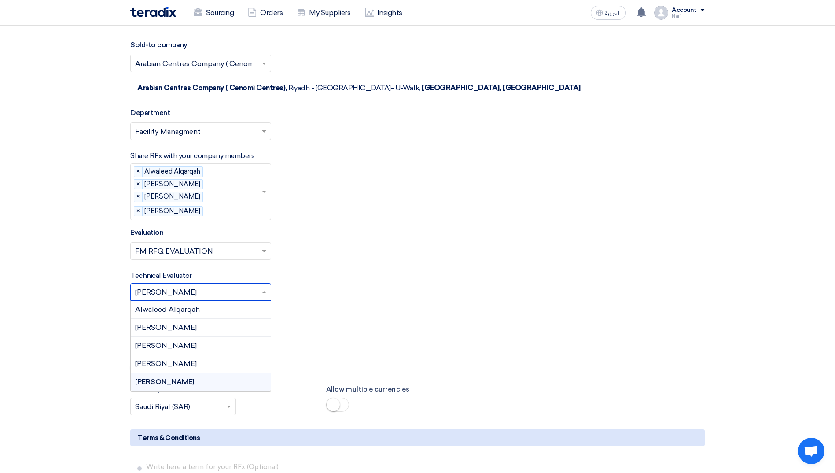
click at [258, 284] on div at bounding box center [201, 291] width 140 height 15
click at [208, 337] on div "[PERSON_NAME]" at bounding box center [201, 346] width 140 height 18
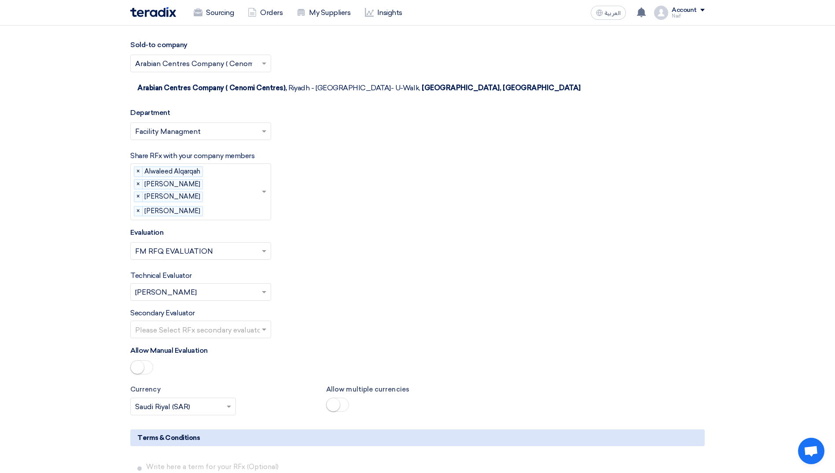
click at [253, 323] on input "text" at bounding box center [196, 330] width 122 height 15
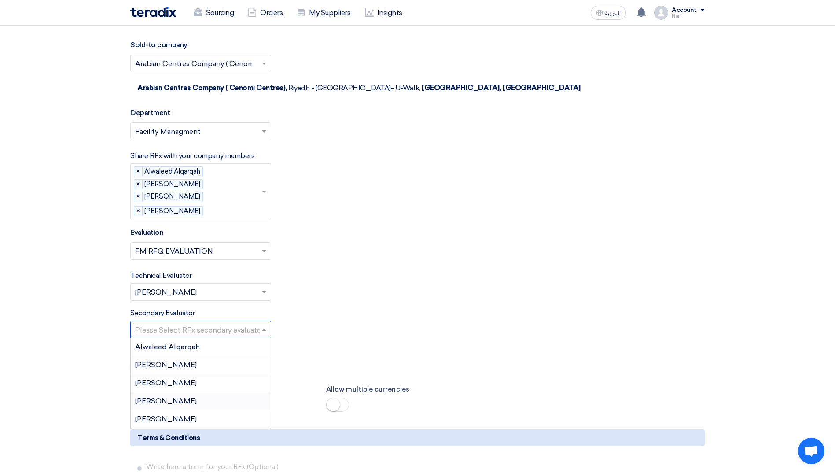
scroll to position [1804, 0]
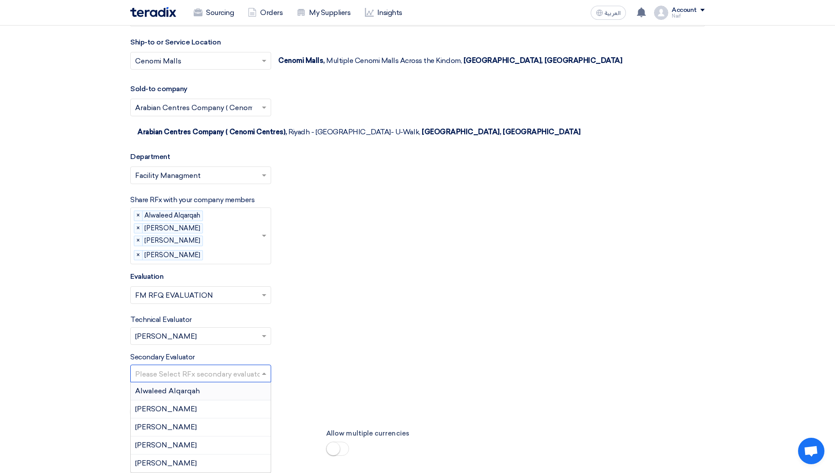
click at [200, 382] on div "Alwaleed Alqarqah" at bounding box center [201, 391] width 140 height 18
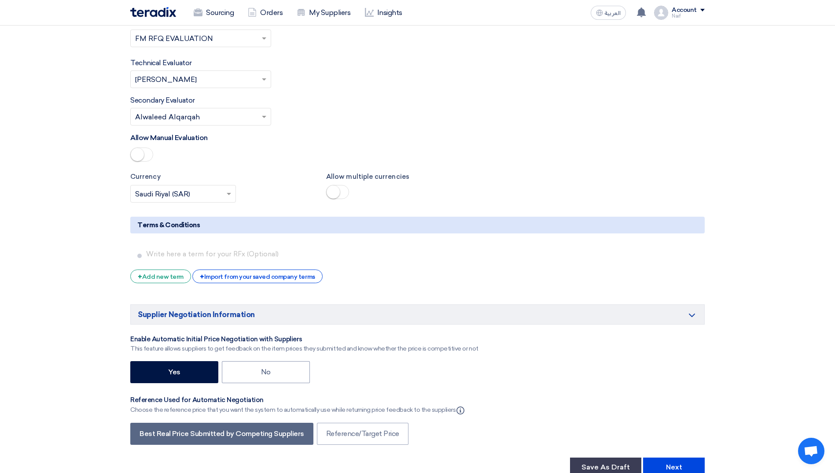
scroll to position [2068, 0]
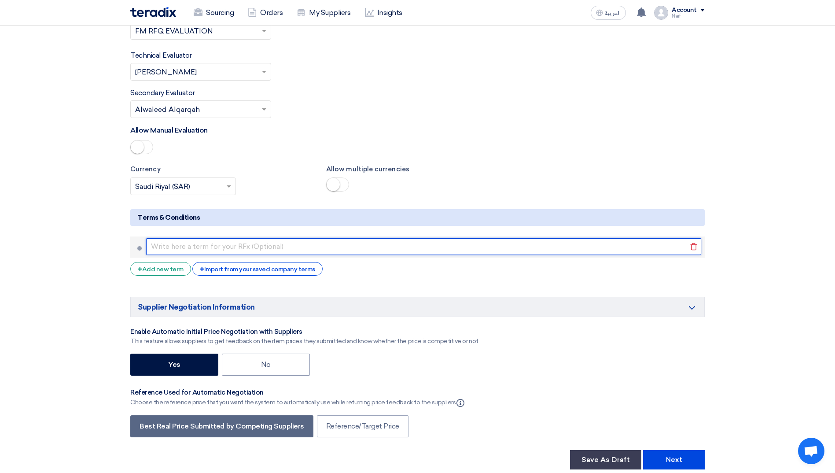
click at [180, 238] on input "text" at bounding box center [423, 246] width 555 height 17
click at [232, 238] on input "text" at bounding box center [423, 246] width 555 height 17
paste input "The contractor shall provide a truck to transport waste to the designated sites…"
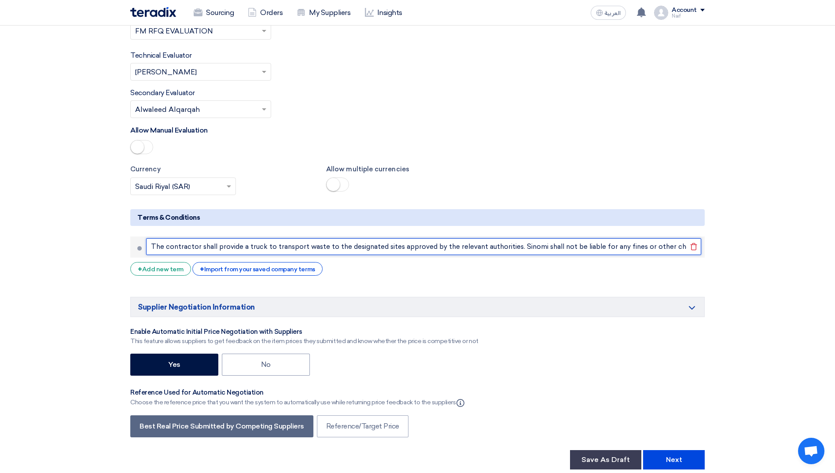
scroll to position [0, 66]
click at [455, 238] on input "The contractor shall provide a truck to transport waste to the designated sites…" at bounding box center [423, 246] width 555 height 17
drag, startPoint x: 516, startPoint y: 225, endPoint x: 724, endPoint y: 233, distance: 208.3
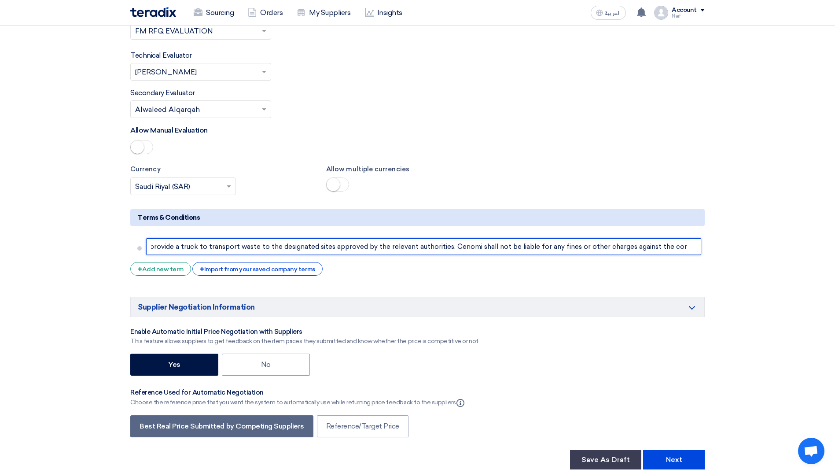
type input "The contractor shall provide a truck to transport waste to the designated sites…"
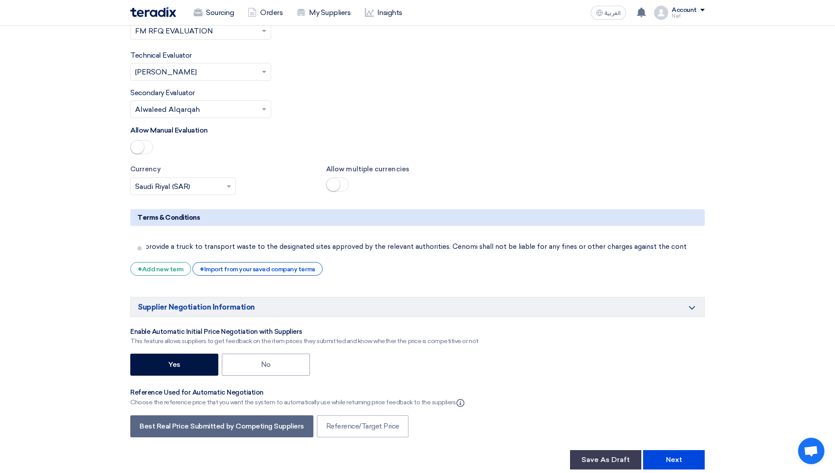
scroll to position [0, 0]
click at [161, 262] on div "+ Add new term" at bounding box center [160, 269] width 61 height 14
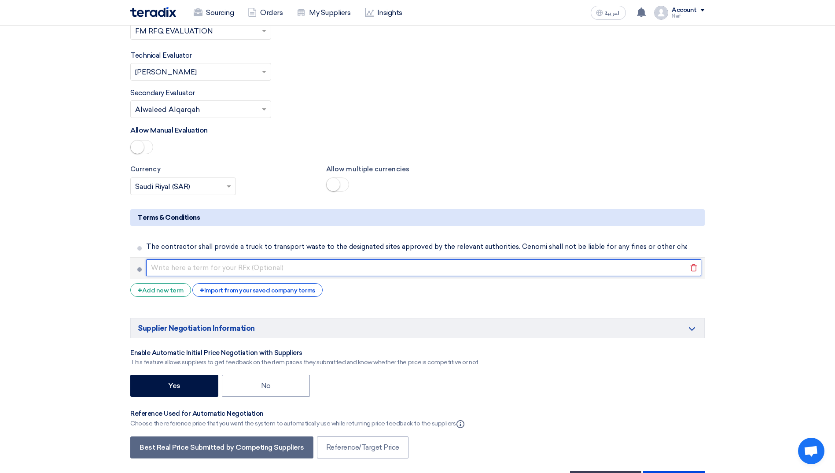
click at [182, 259] on input "text" at bounding box center [423, 267] width 555 height 17
paste input "The contractor shall bear full responsibility for its trucks and drivers in the…"
type input "The contractor shall bear full responsibility for its trucks and drivers in the…"
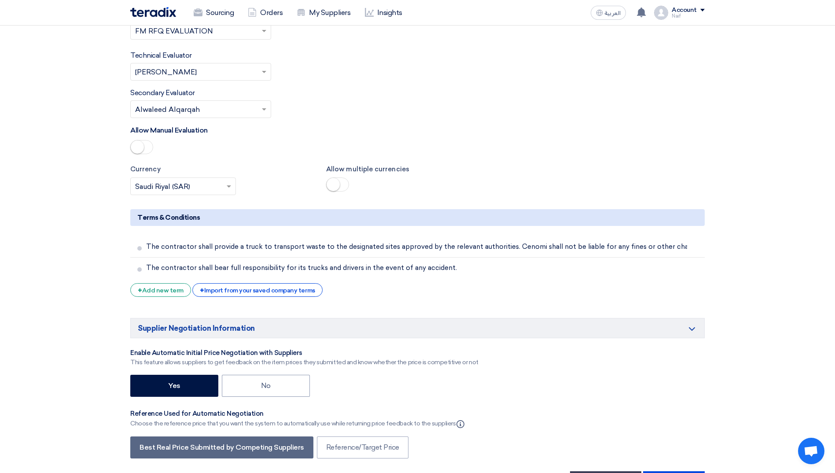
click at [159, 283] on div "+ Add new term" at bounding box center [160, 290] width 61 height 14
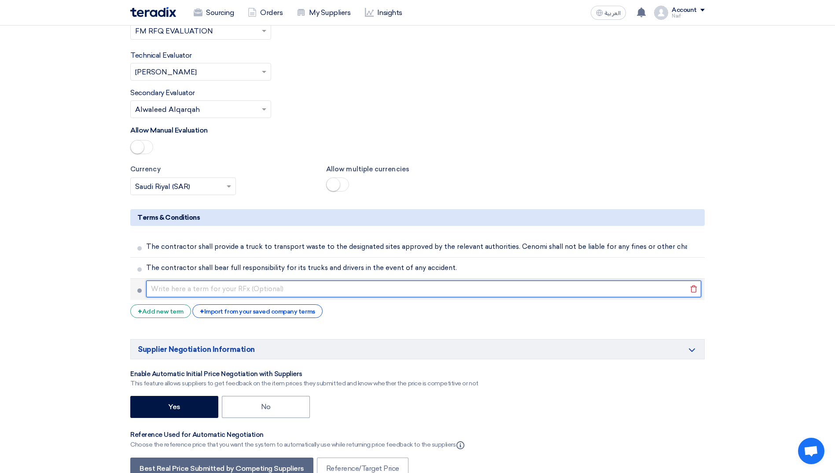
click at [194, 280] on input "text" at bounding box center [423, 288] width 555 height 17
paste input "The contractor shall dispose of waste in designated waste containers."
click at [352, 280] on input "The contractor shall dispose of waste in designated waste containers." at bounding box center [423, 288] width 555 height 17
type input "The contractor shall dispose of waste in designated waste areas."
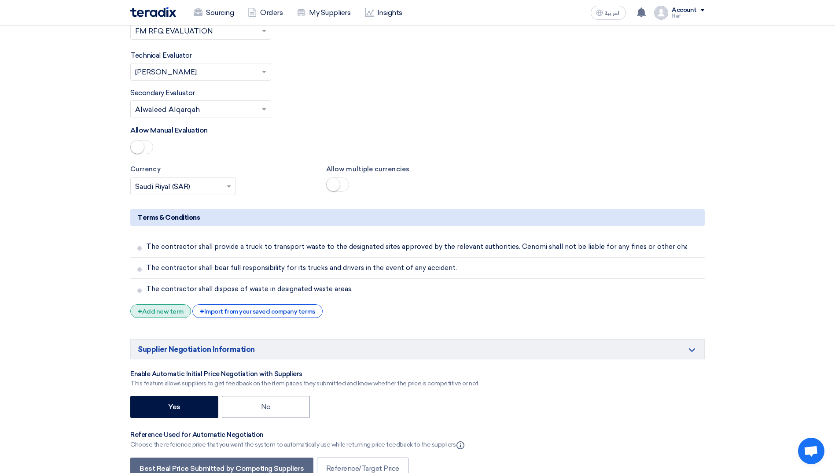
click at [142, 304] on div "+ Add new term" at bounding box center [160, 311] width 61 height 14
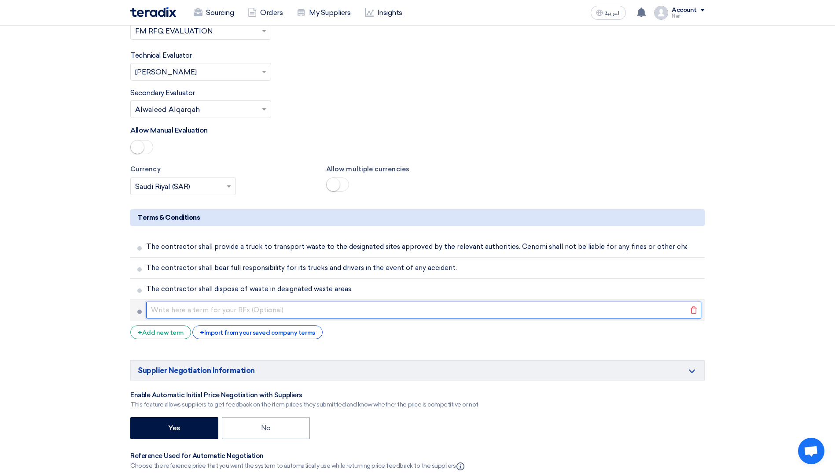
click at [195, 301] on input "text" at bounding box center [423, 309] width 555 height 17
paste input "This work shall be subject to the laws and regulations of the [GEOGRAPHIC_DATA]."
click at [158, 301] on input "This work shall be subject to the laws and regulations of the [GEOGRAPHIC_DATA]." at bounding box center [423, 309] width 555 height 17
click at [175, 301] on input "All work shall be subject to the laws and regulations of the [GEOGRAPHIC_DATA]." at bounding box center [423, 309] width 555 height 17
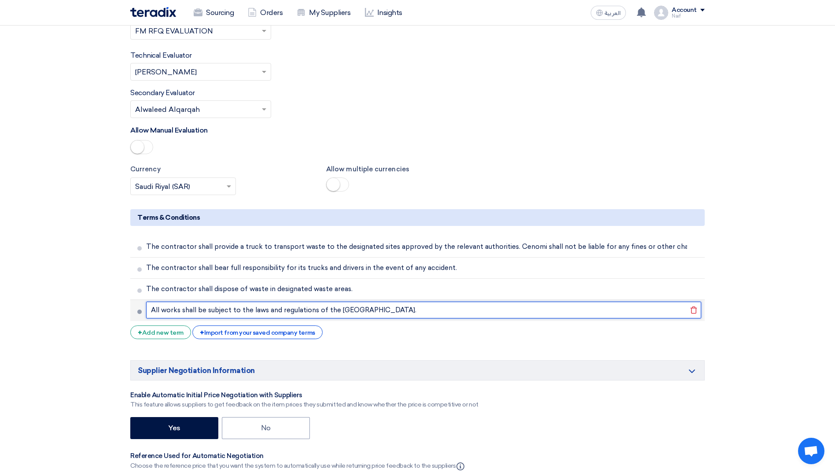
click at [496, 301] on input "All works shall be subject to the laws and regulations of the [GEOGRAPHIC_DATA]." at bounding box center [423, 309] width 555 height 17
click at [184, 301] on input "All works shall be subject to the laws and regulations of the [GEOGRAPHIC_DATA]." at bounding box center [423, 309] width 555 height 17
type input "All works shall be subject to the laws and regulations of the [GEOGRAPHIC_DATA]."
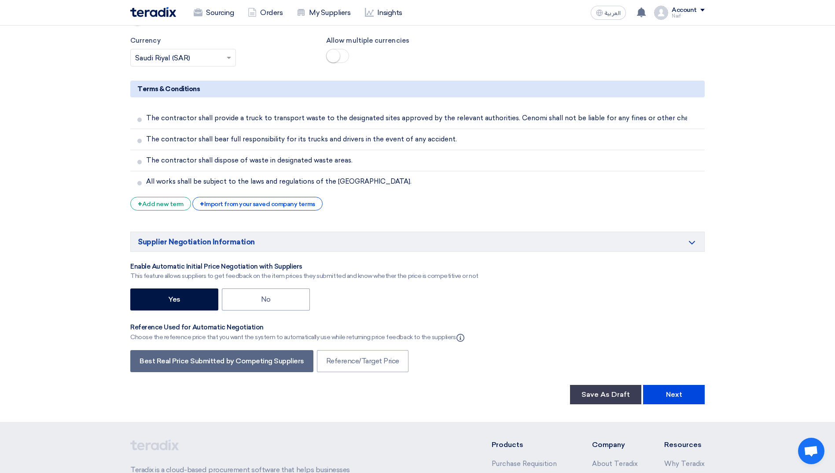
scroll to position [2288, 0]
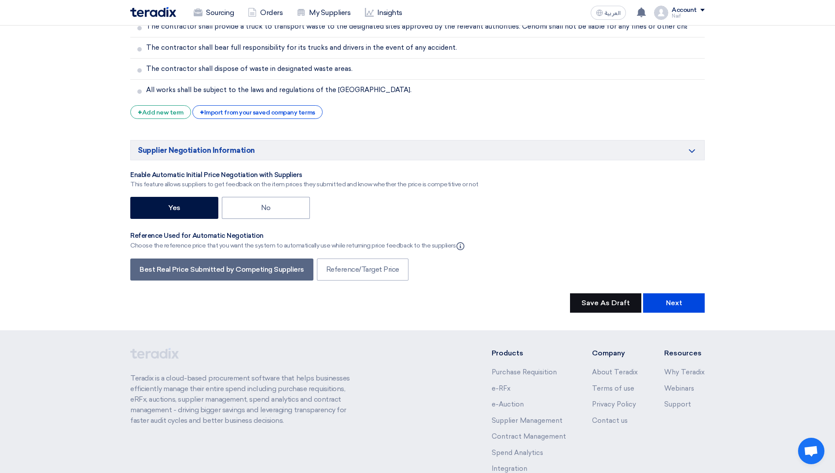
click at [604, 293] on button "Save As Draft" at bounding box center [605, 302] width 71 height 19
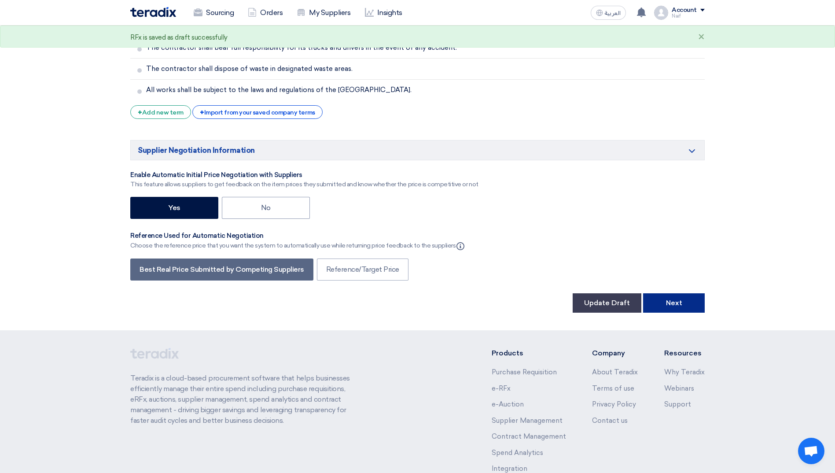
click at [660, 293] on button "Next" at bounding box center [674, 302] width 62 height 19
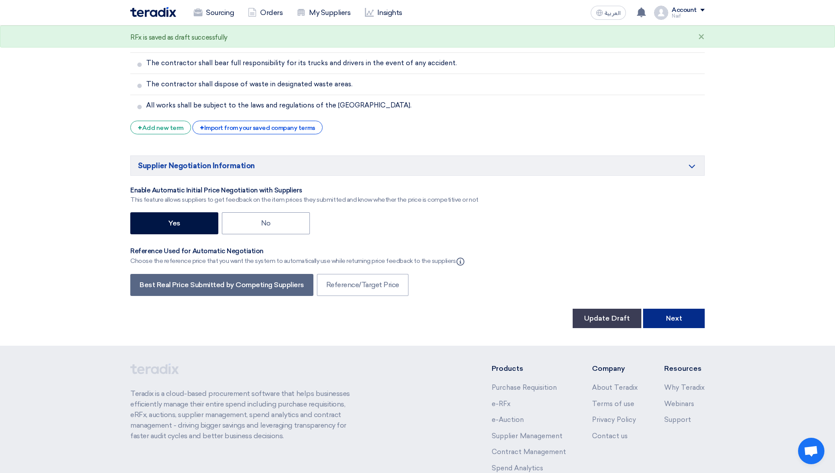
scroll to position [132, 0]
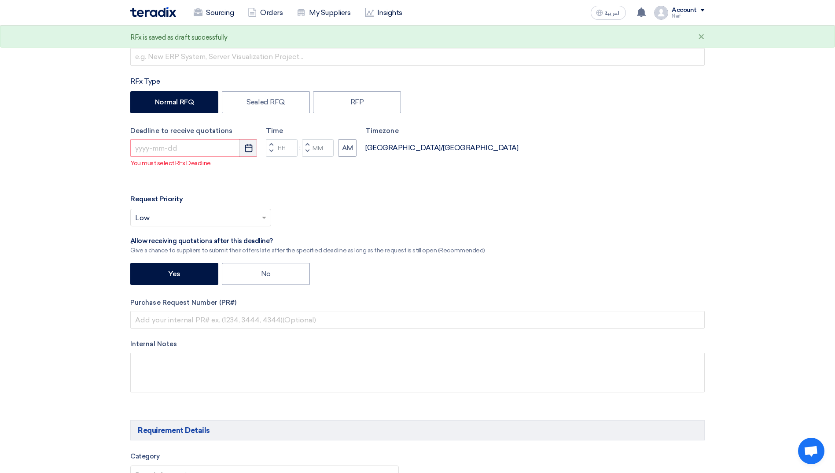
click at [247, 145] on use "button" at bounding box center [248, 148] width 7 height 8
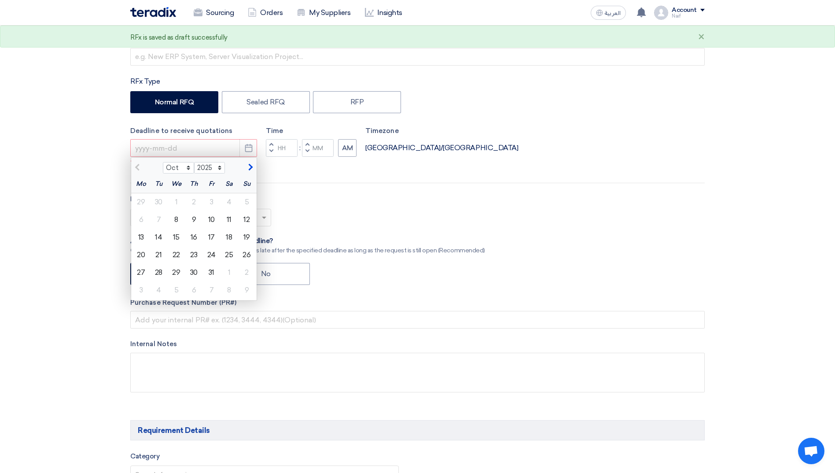
click at [253, 169] on button "button" at bounding box center [249, 166] width 15 height 9
select select "11"
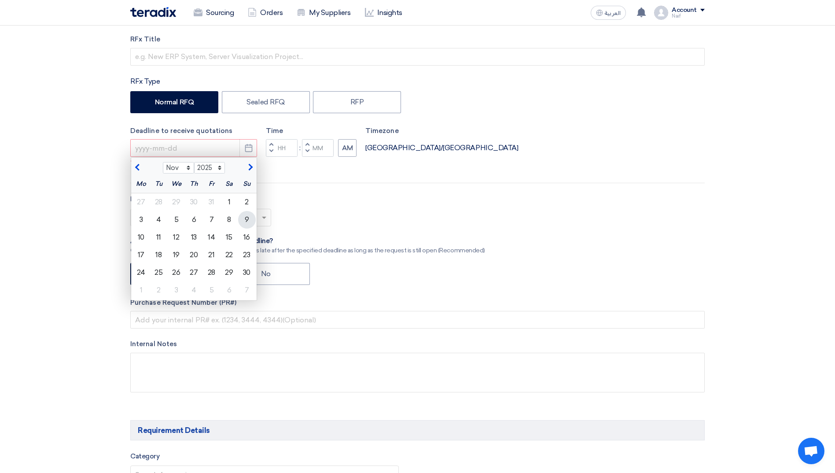
click at [248, 222] on div "9" at bounding box center [247, 220] width 18 height 18
type input "[DATE]"
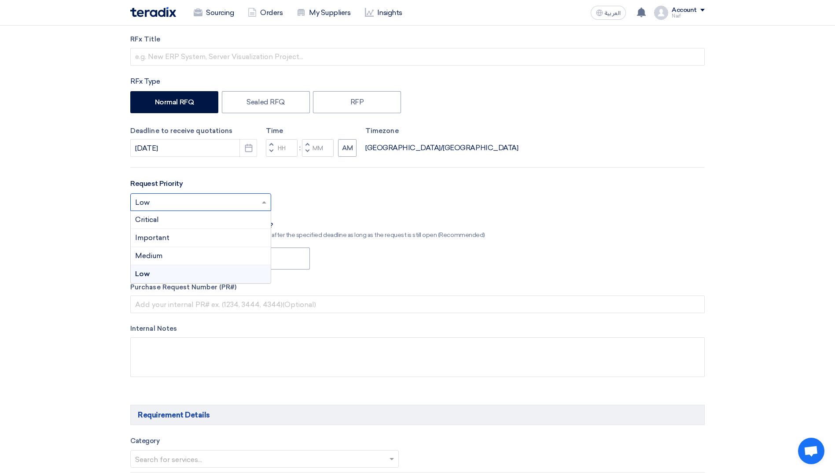
click at [216, 204] on input "text" at bounding box center [196, 203] width 122 height 15
click at [198, 234] on div "Important" at bounding box center [201, 238] width 140 height 18
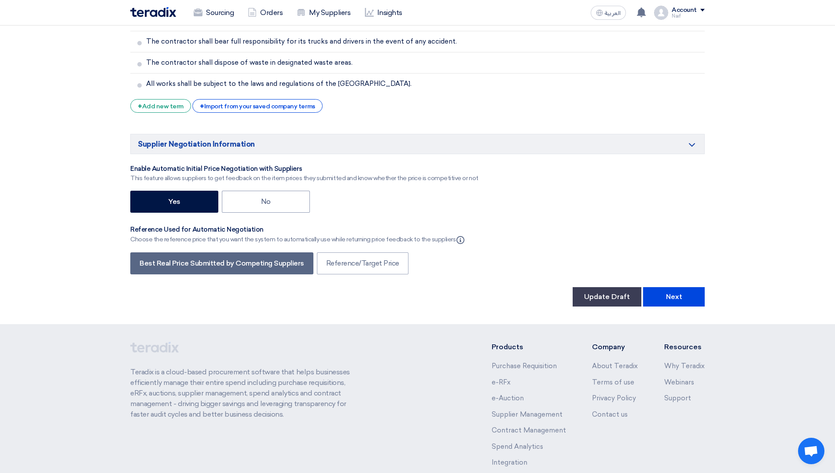
scroll to position [2324, 0]
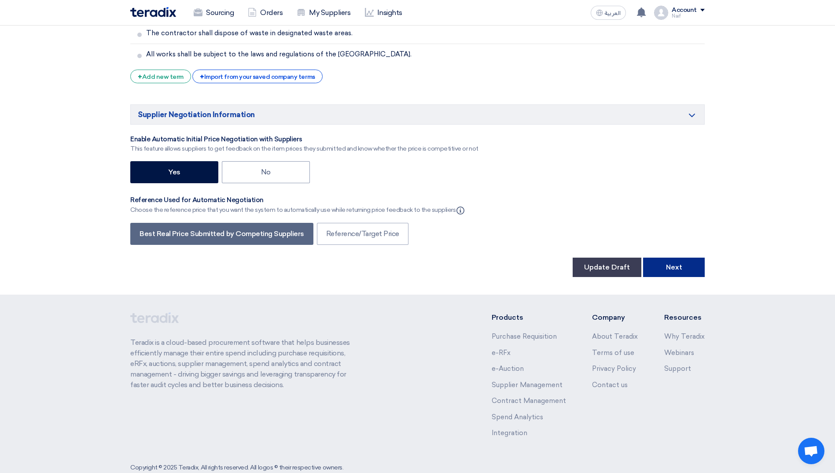
click at [672, 257] on button "Next" at bounding box center [674, 266] width 62 height 19
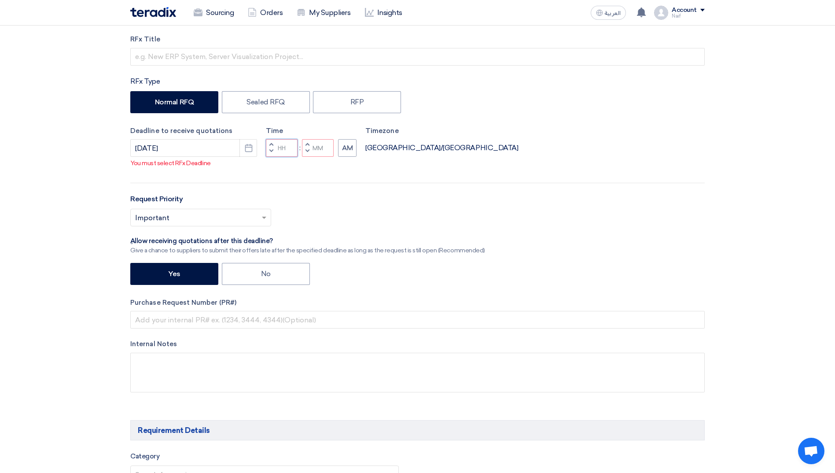
click at [282, 157] on input "Hours" at bounding box center [282, 148] width 32 height 18
type input "12"
click at [318, 157] on input "Minutes" at bounding box center [318, 148] width 32 height 18
type input "00"
click at [354, 163] on div "RFx Title RFx Type Normal RFQ Sealed RFQ RFP Deadline to receive quotations [DA…" at bounding box center [417, 219] width 587 height 371
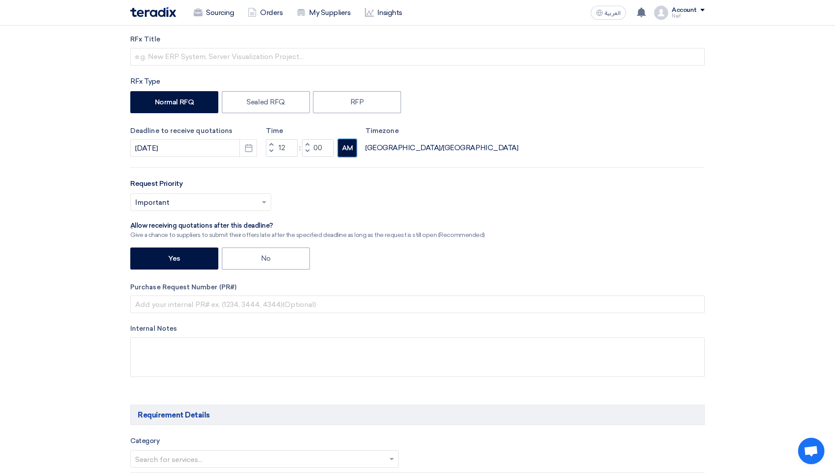
click at [354, 150] on button "AM" at bounding box center [347, 148] width 18 height 18
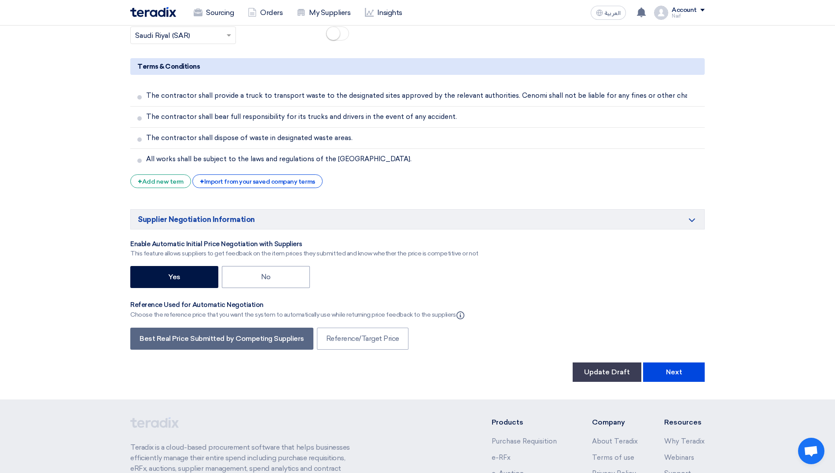
scroll to position [2324, 0]
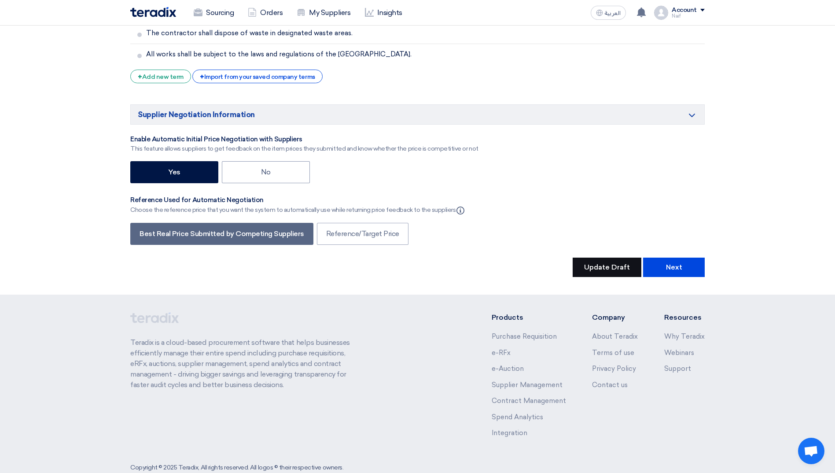
click at [618, 257] on button "Update Draft" at bounding box center [606, 266] width 69 height 19
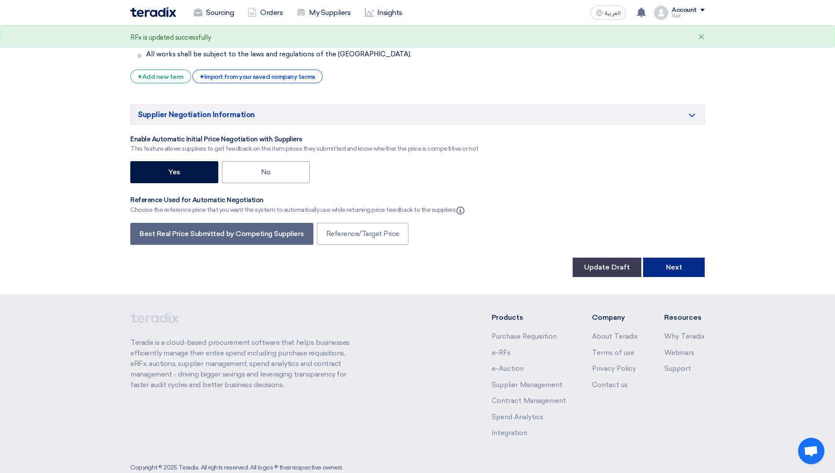
click at [664, 257] on button "Next" at bounding box center [674, 266] width 62 height 19
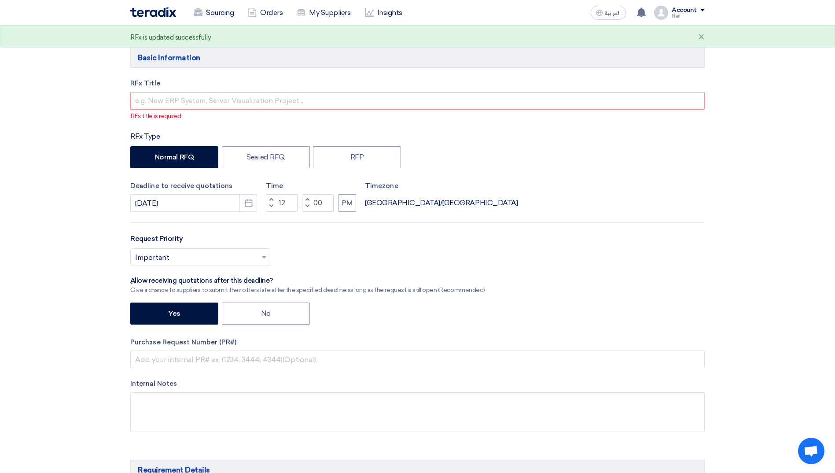
scroll to position [0, 0]
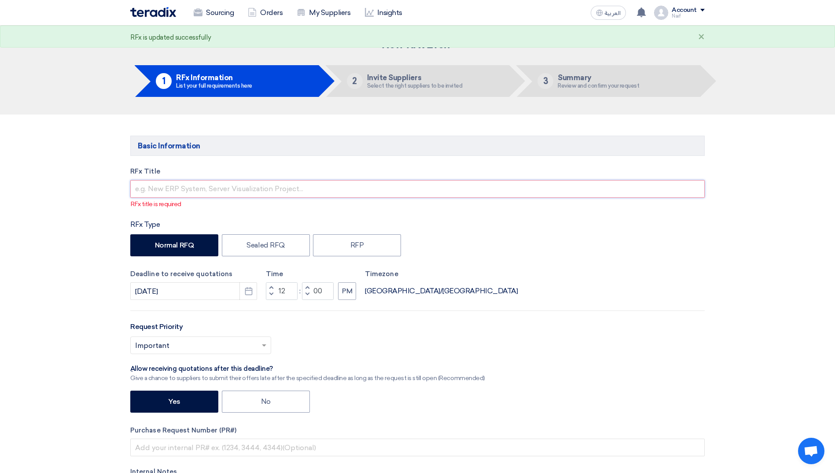
click at [161, 193] on input "text" at bounding box center [417, 189] width 574 height 18
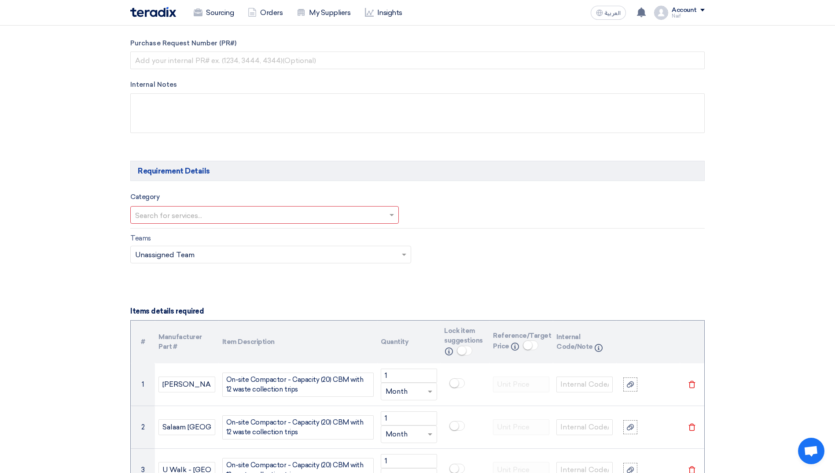
scroll to position [484, 0]
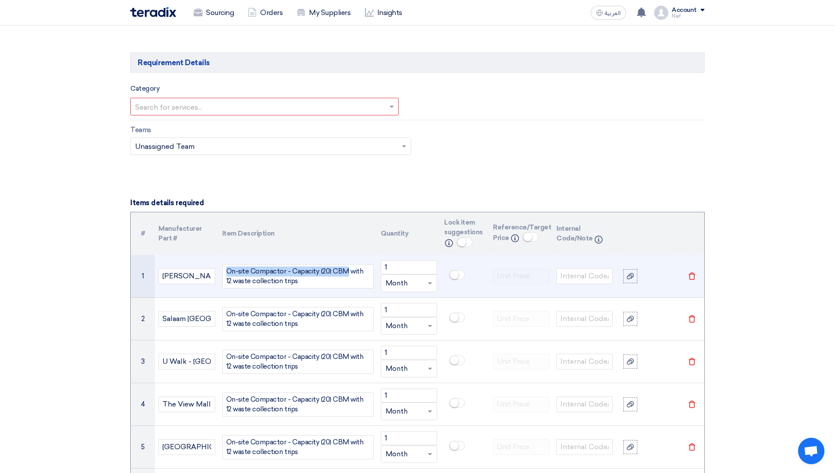
drag, startPoint x: 227, startPoint y: 270, endPoint x: 344, endPoint y: 275, distance: 116.3
click at [344, 275] on div "On-site Compactor - Capacity (20) CBM with 12 waste collection trips" at bounding box center [297, 276] width 151 height 24
copy div "On-site Compactor - Capacity (20) CBM"
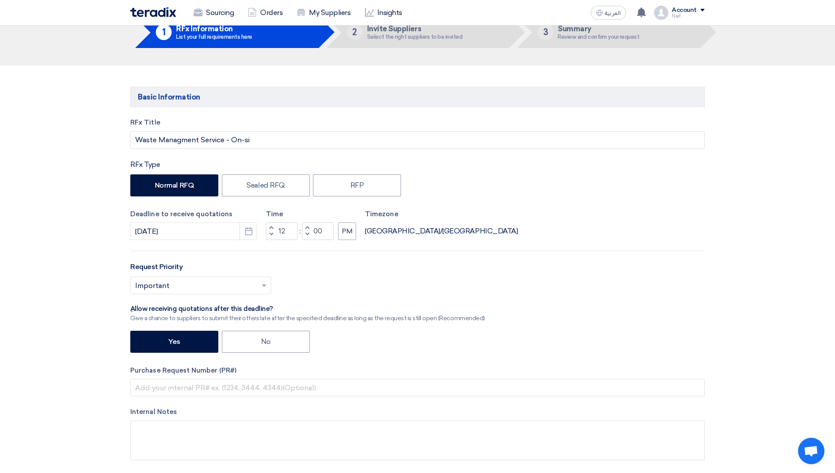
scroll to position [0, 0]
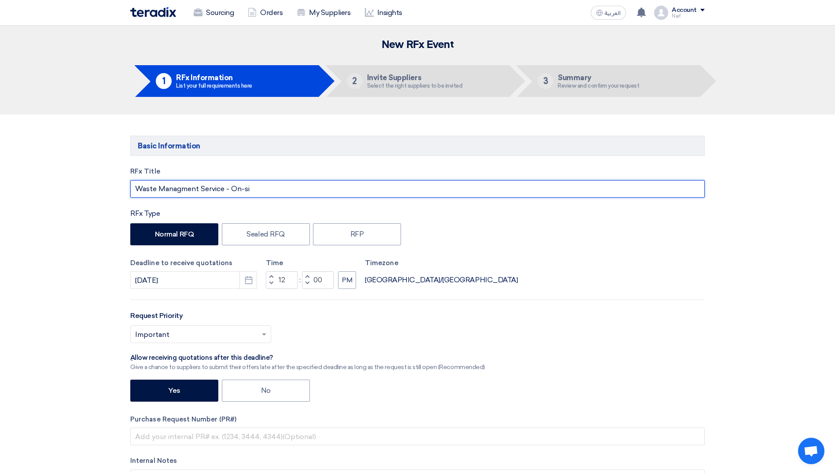
click at [273, 187] on input "Waste Managment Service - On-si" at bounding box center [417, 189] width 574 height 18
paste input "On-site Compactor - Capacity (20) CBM"
drag, startPoint x: 231, startPoint y: 188, endPoint x: 252, endPoint y: 192, distance: 20.7
click at [252, 192] on input "Waste Managment Service - On-siOn-site Compactor - Capacity (20) CBM" at bounding box center [417, 189] width 574 height 18
click at [384, 190] on input "Waste Managment Service - On-site Compactor - Capacity (20) CBM" at bounding box center [417, 189] width 574 height 18
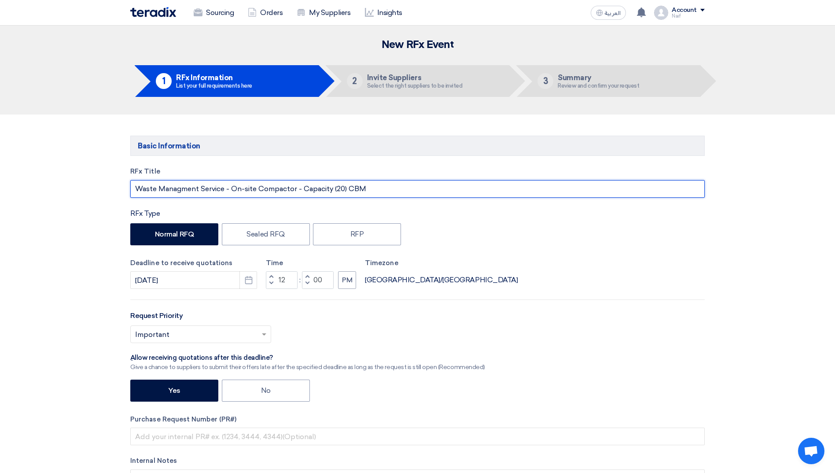
click at [300, 191] on input "Waste Managment Service - On-site Compactor - Capacity (20) CBM" at bounding box center [417, 189] width 574 height 18
click at [406, 186] on input "Waste Managment Service - On-site Compactor / Capacity (20) CBM" at bounding box center [417, 189] width 574 height 18
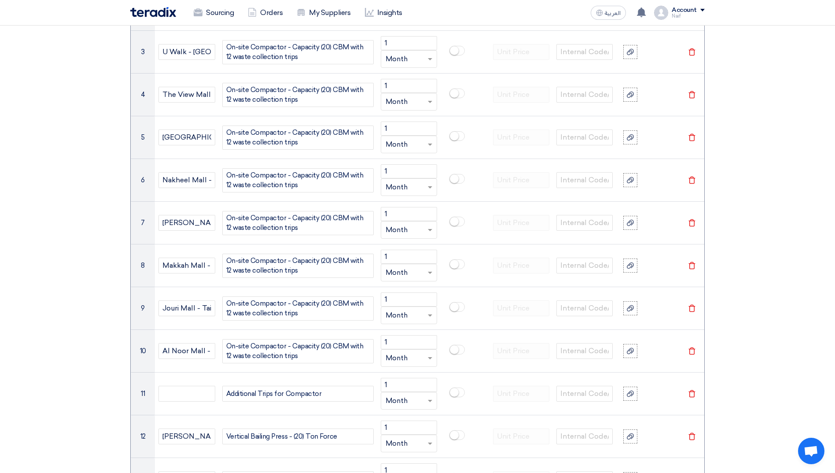
scroll to position [968, 0]
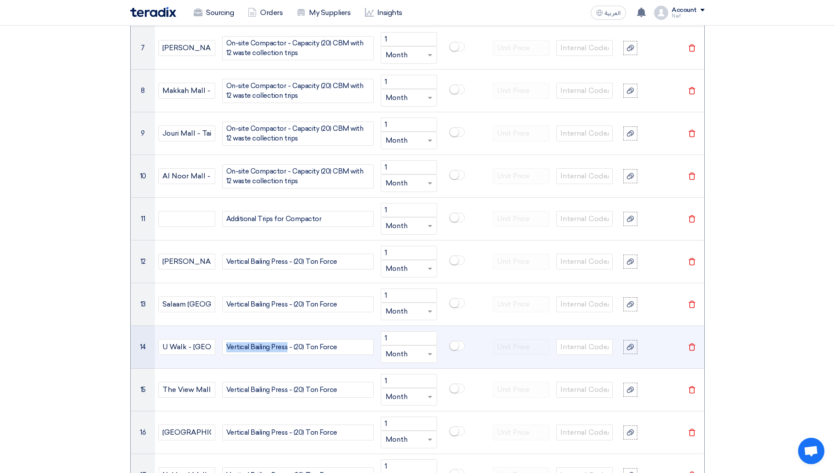
drag, startPoint x: 227, startPoint y: 346, endPoint x: 287, endPoint y: 351, distance: 59.6
click at [287, 351] on div "Vertical Bailing Press - (20) Ton Force" at bounding box center [297, 347] width 151 height 16
copy div "Vertical Bailing Press"
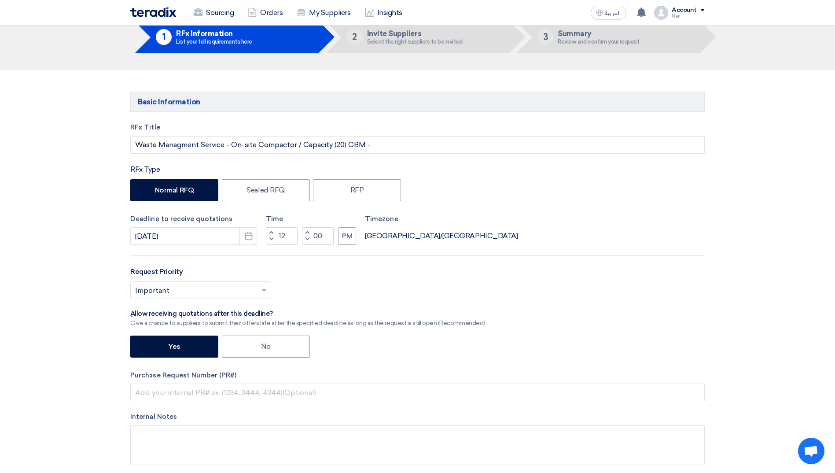
scroll to position [0, 0]
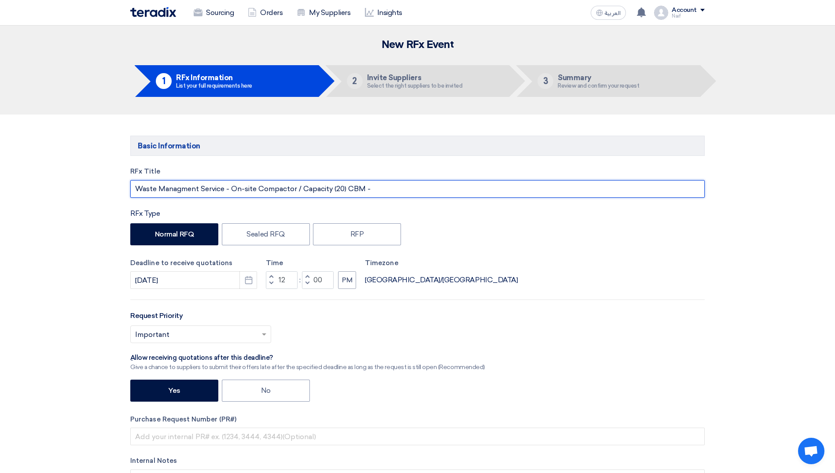
click at [388, 184] on input "Waste Managment Service - On-site Compactor / Capacity (20) CBM -" at bounding box center [417, 189] width 574 height 18
paste input "Vertical Bailing Press"
drag, startPoint x: 367, startPoint y: 190, endPoint x: 372, endPoint y: 191, distance: 4.9
click at [372, 191] on input "Waste Managment Service - On-site Compactor / Capacity (20) CBM - Vertical Bail…" at bounding box center [417, 189] width 574 height 18
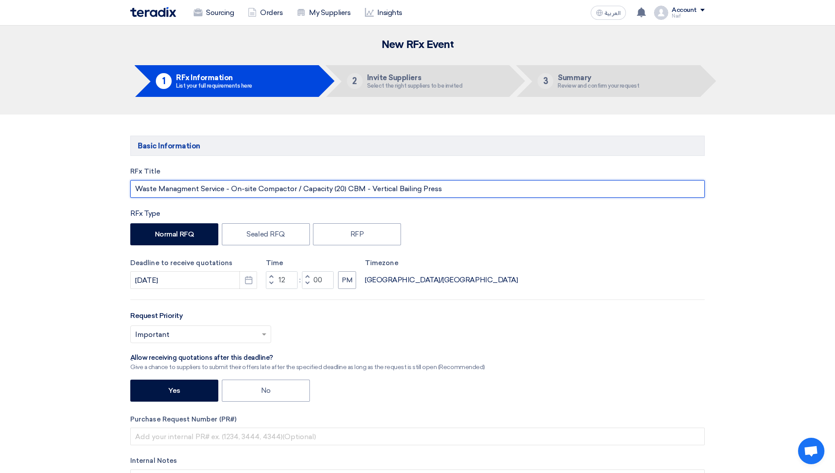
click at [370, 189] on input "Waste Managment Service - On-site Compactor / Capacity (20) CBM - Vertical Bail…" at bounding box center [417, 189] width 574 height 18
type input "Waste Managment Service - On-site Compactor / Capacity (20) CBM & Vertical Bail…"
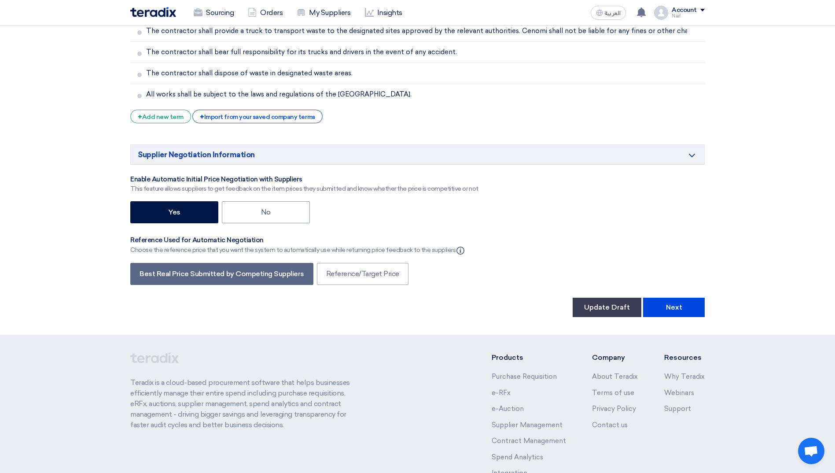
scroll to position [2324, 0]
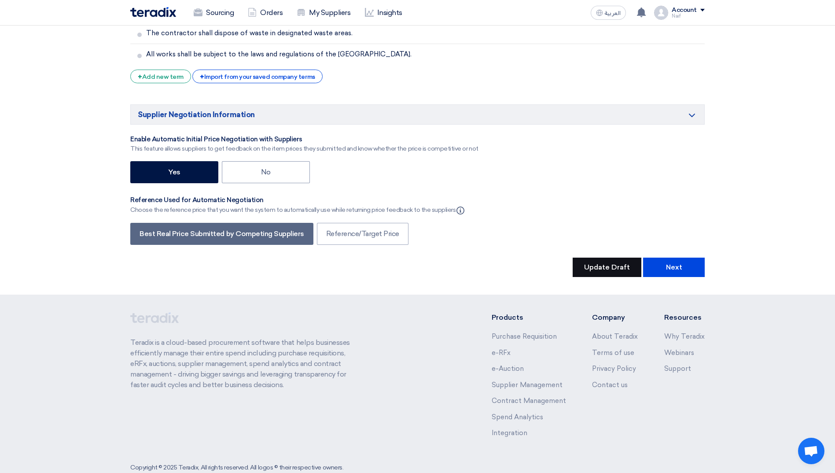
click at [613, 257] on button "Update Draft" at bounding box center [606, 266] width 69 height 19
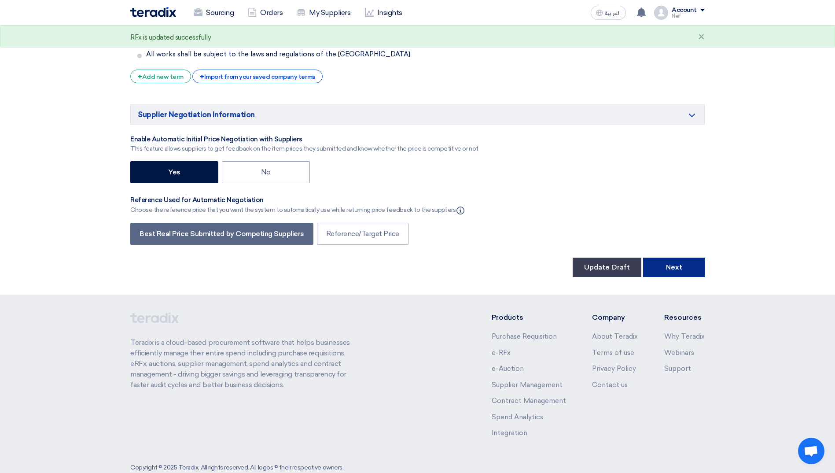
click at [663, 257] on button "Next" at bounding box center [674, 266] width 62 height 19
click at [675, 257] on button "Next" at bounding box center [674, 266] width 62 height 19
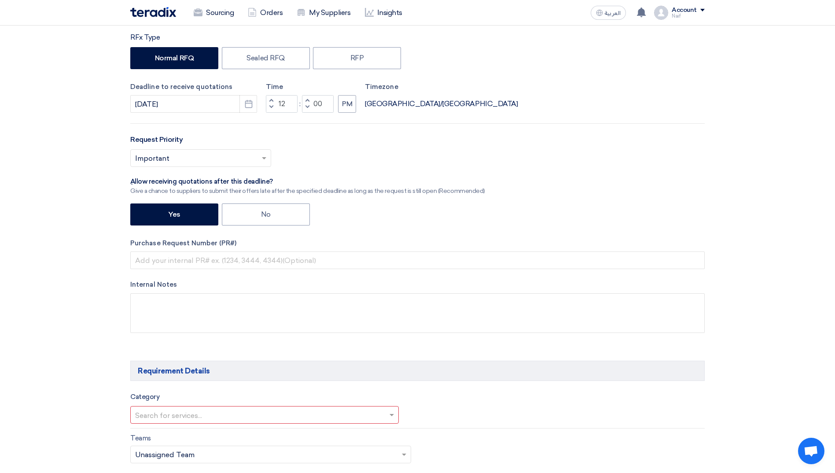
scroll to position [220, 0]
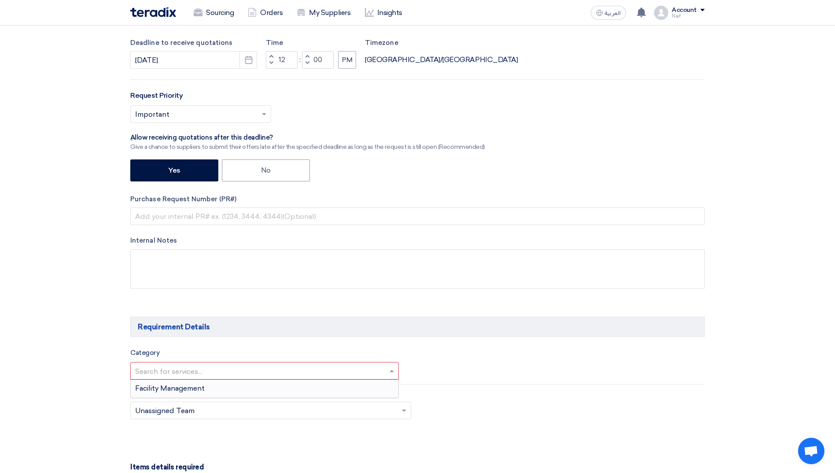
click at [390, 373] on span at bounding box center [392, 370] width 11 height 11
click at [338, 390] on div "Facility Management" at bounding box center [265, 388] width 268 height 18
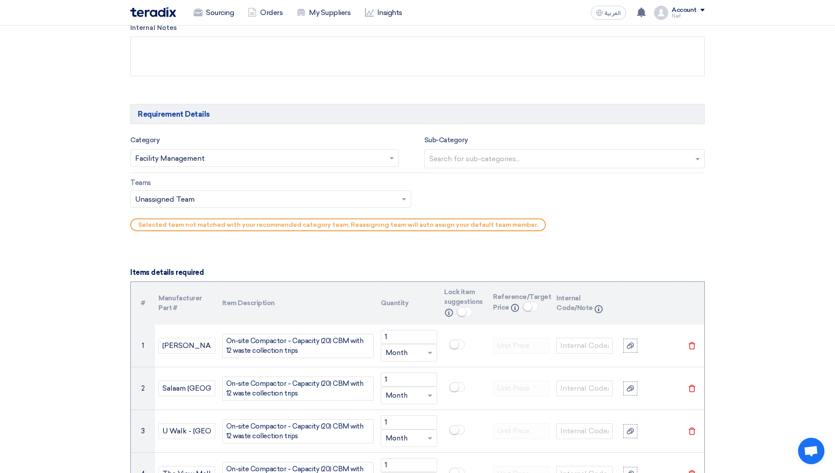
scroll to position [440, 0]
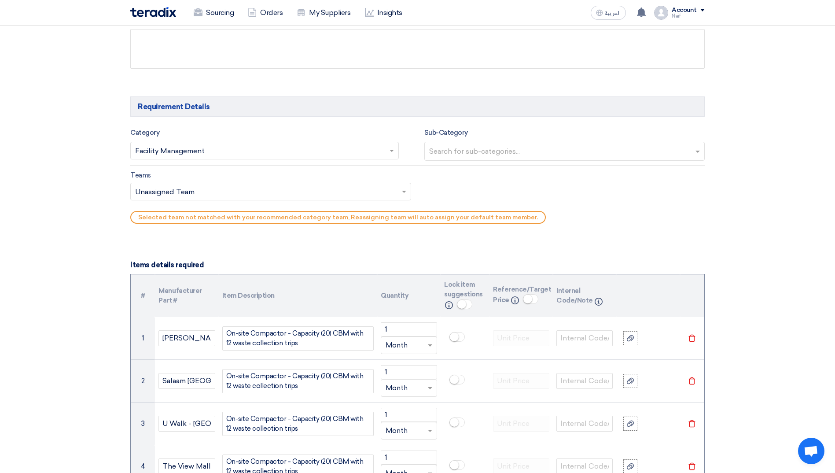
click at [701, 152] on input "text" at bounding box center [565, 152] width 273 height 15
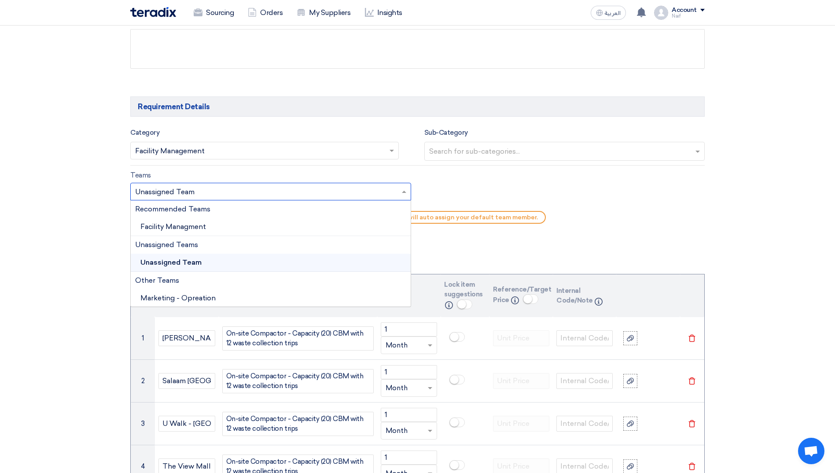
click at [331, 198] on input "text" at bounding box center [266, 192] width 262 height 15
click at [271, 234] on div "Facility Managment" at bounding box center [271, 227] width 280 height 18
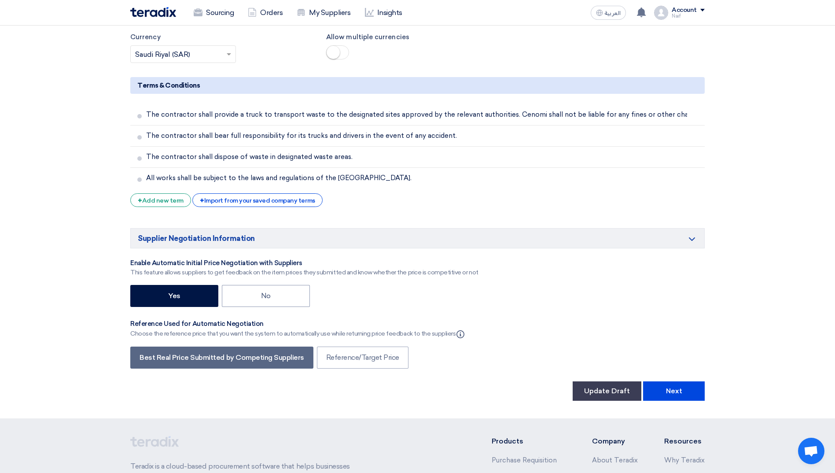
scroll to position [2288, 0]
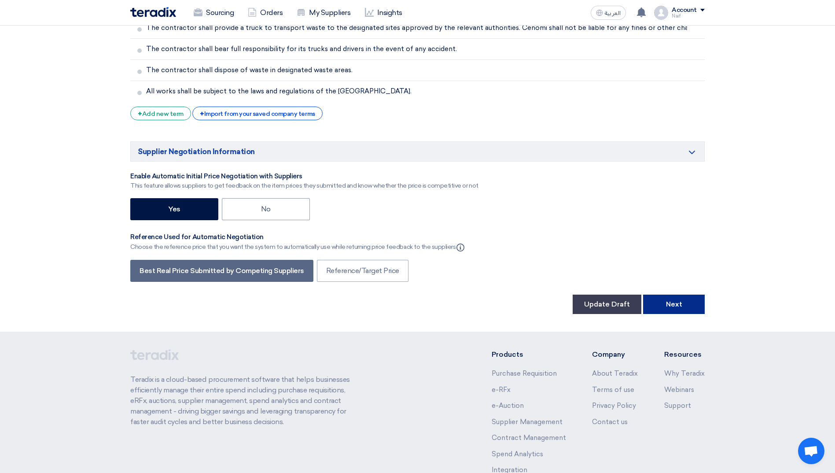
click at [675, 294] on button "Next" at bounding box center [674, 303] width 62 height 19
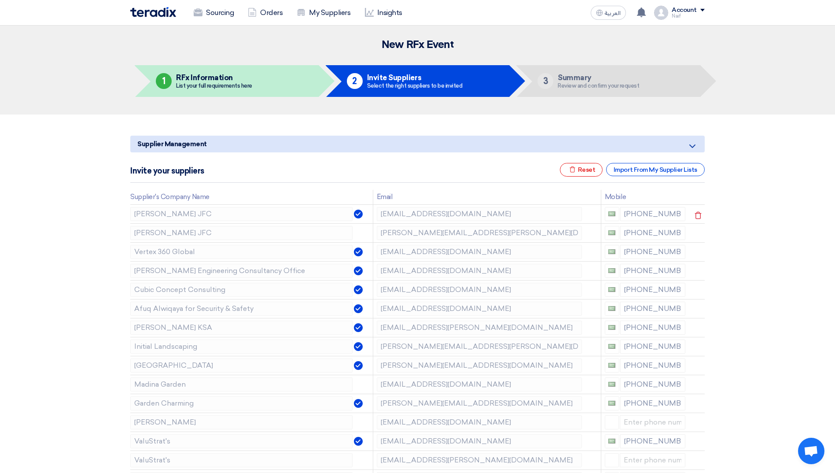
click at [357, 217] on img at bounding box center [358, 213] width 9 height 9
click at [695, 213] on use at bounding box center [698, 214] width 7 height 7
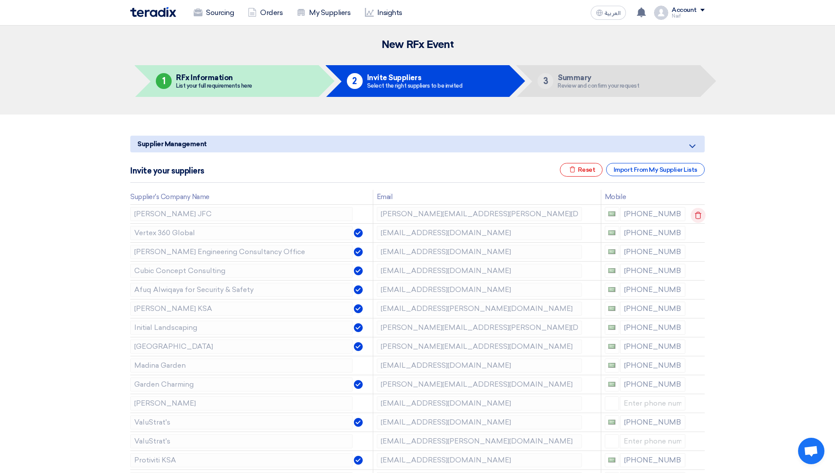
click at [698, 213] on icon at bounding box center [697, 215] width 15 height 15
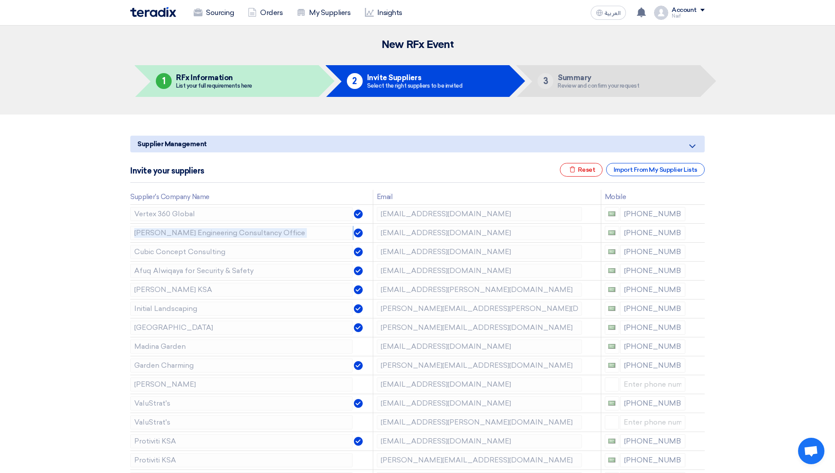
click at [0, 0] on icon at bounding box center [0, 0] width 0 height 0
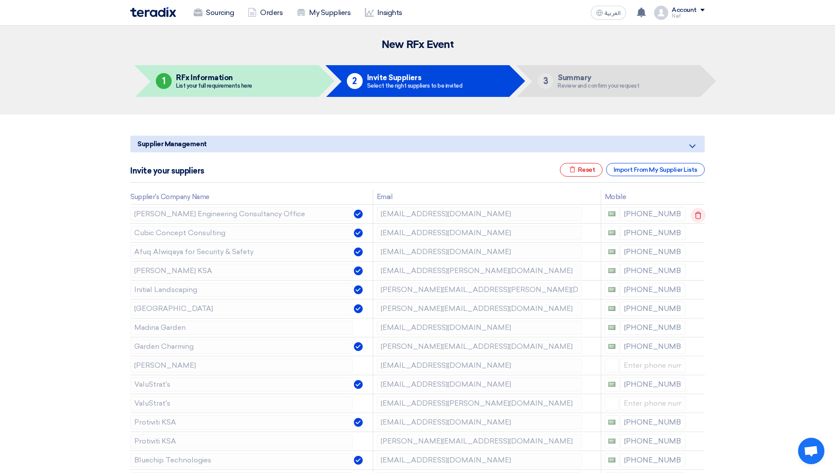
click at [700, 213] on td at bounding box center [697, 213] width 16 height 19
click at [700, 213] on icon at bounding box center [697, 215] width 15 height 15
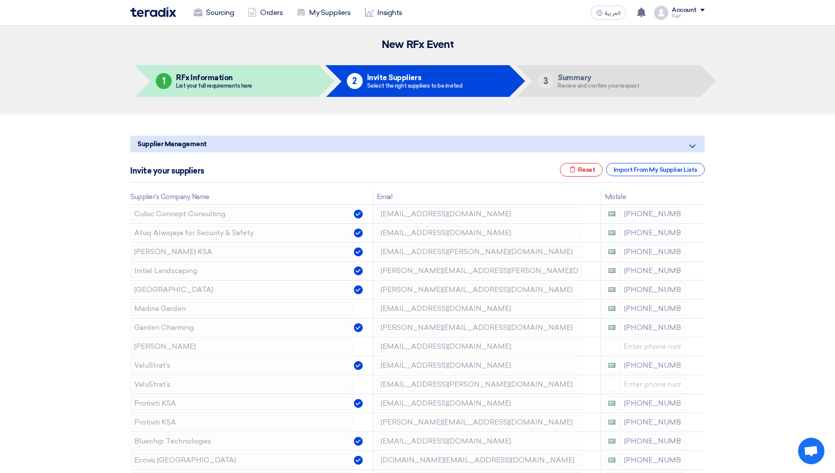
click at [0, 0] on icon at bounding box center [0, 0] width 0 height 0
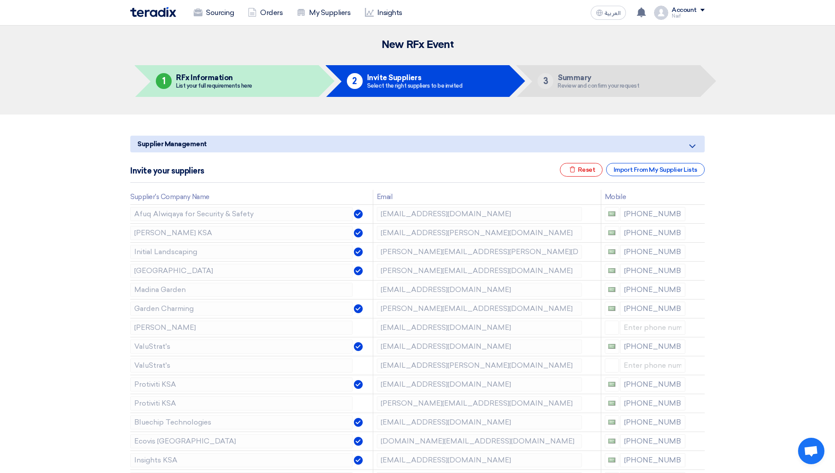
click at [0, 0] on icon at bounding box center [0, 0] width 0 height 0
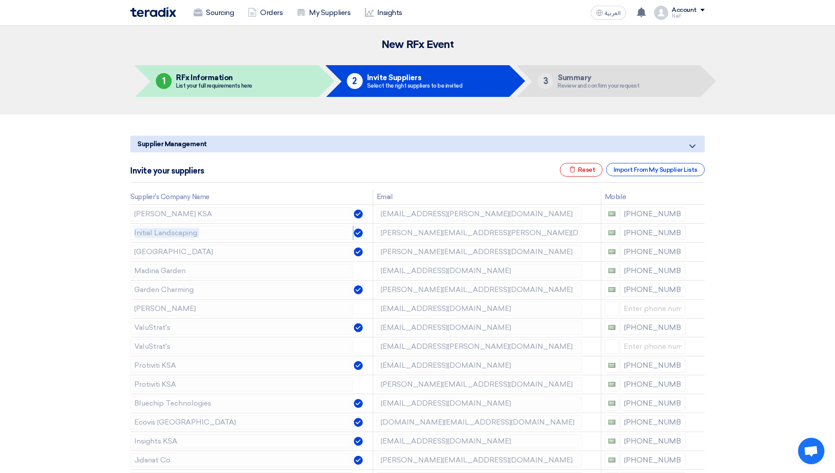
click at [0, 0] on icon at bounding box center [0, 0] width 0 height 0
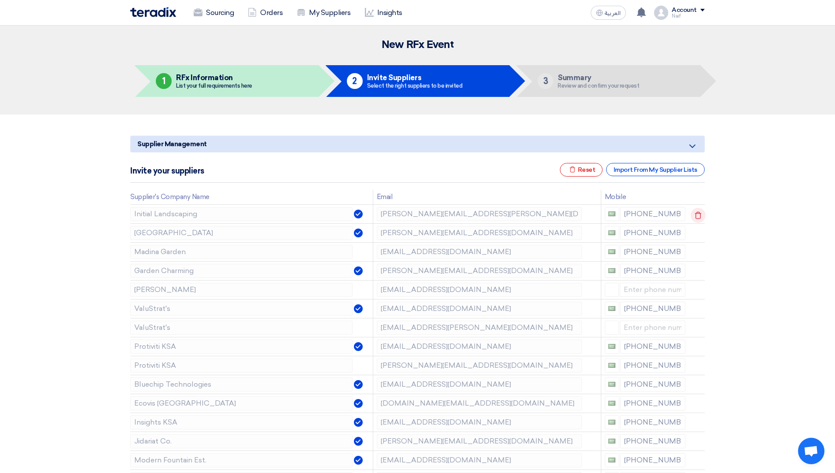
click at [700, 213] on td at bounding box center [697, 213] width 16 height 19
click at [696, 220] on icon at bounding box center [697, 215] width 15 height 15
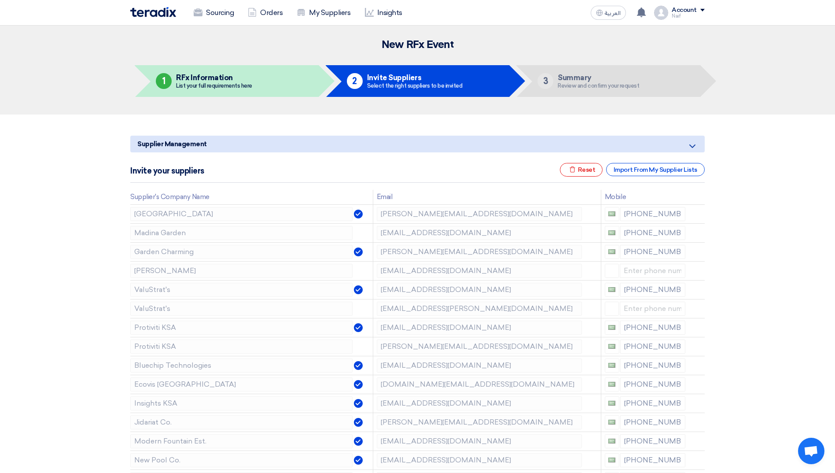
click at [0, 0] on icon at bounding box center [0, 0] width 0 height 0
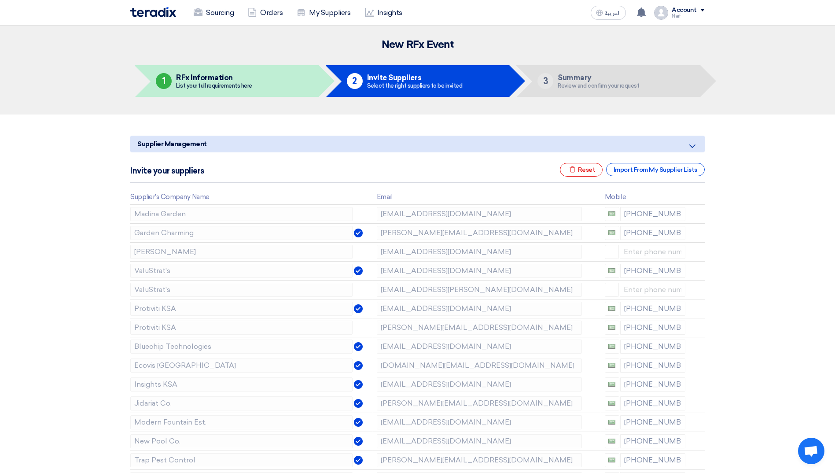
click at [0, 0] on icon at bounding box center [0, 0] width 0 height 0
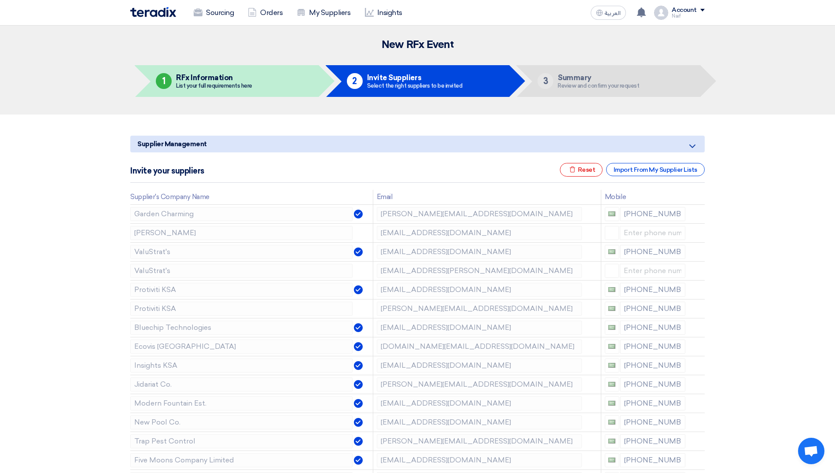
click at [0, 0] on icon at bounding box center [0, 0] width 0 height 0
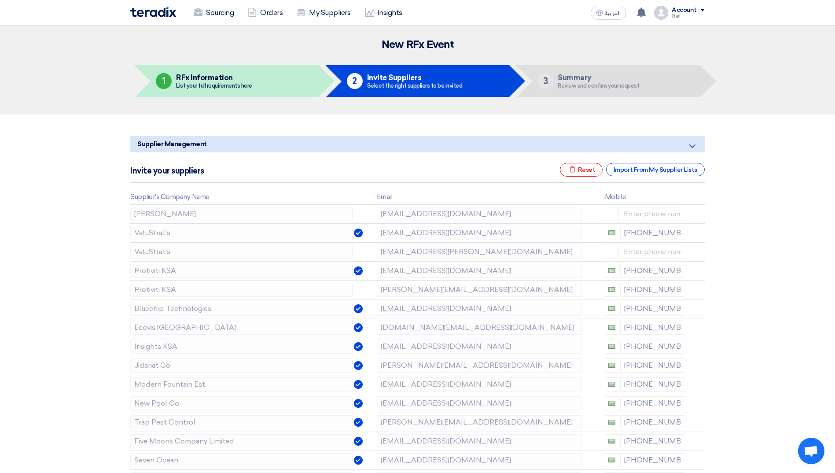
click at [0, 0] on icon at bounding box center [0, 0] width 0 height 0
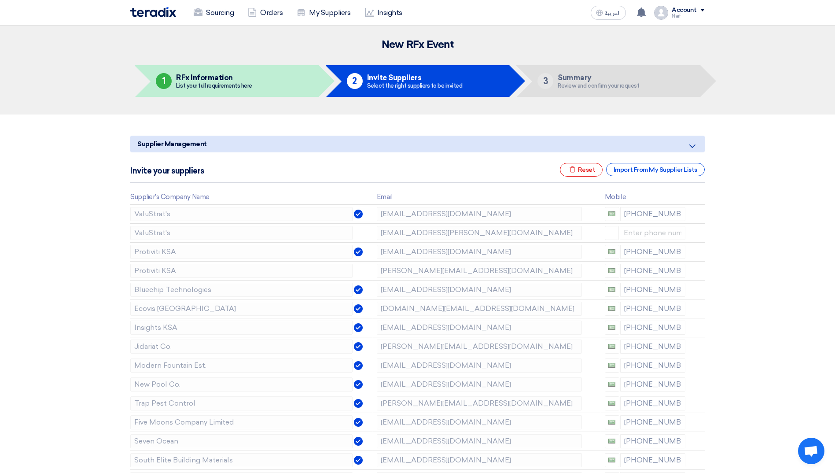
click at [0, 0] on icon at bounding box center [0, 0] width 0 height 0
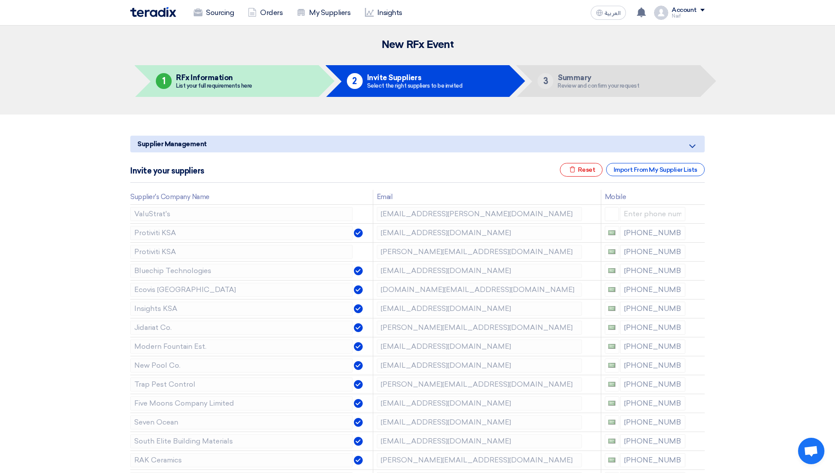
click at [0, 0] on icon at bounding box center [0, 0] width 0 height 0
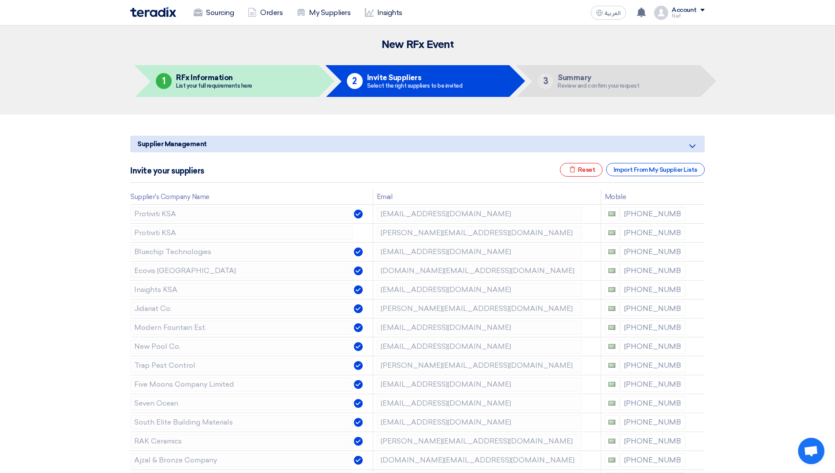
click at [0, 0] on icon at bounding box center [0, 0] width 0 height 0
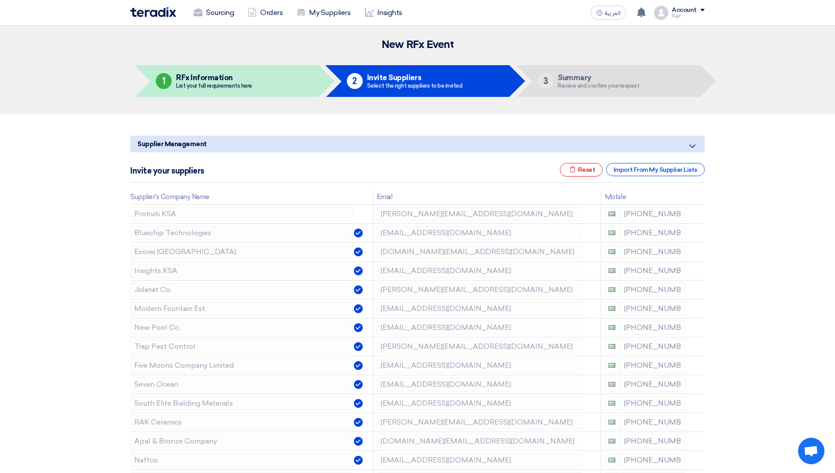
drag, startPoint x: 696, startPoint y: 220, endPoint x: 745, endPoint y: 220, distance: 49.3
click at [703, 215] on icon at bounding box center [697, 215] width 15 height 15
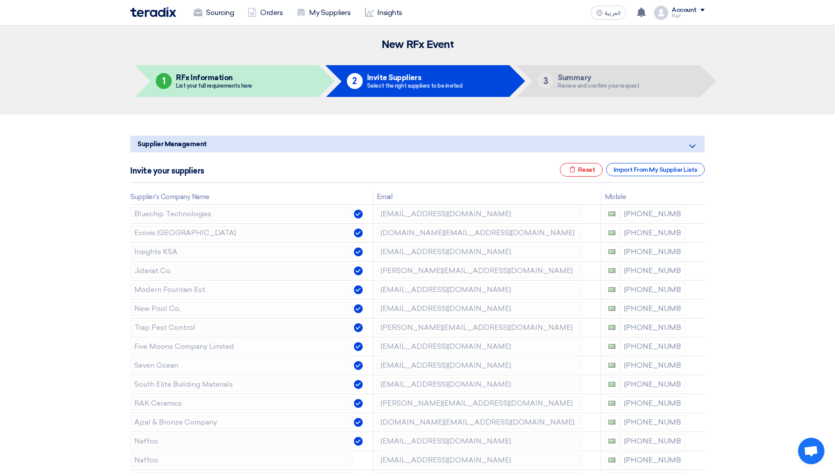
click at [0, 0] on icon at bounding box center [0, 0] width 0 height 0
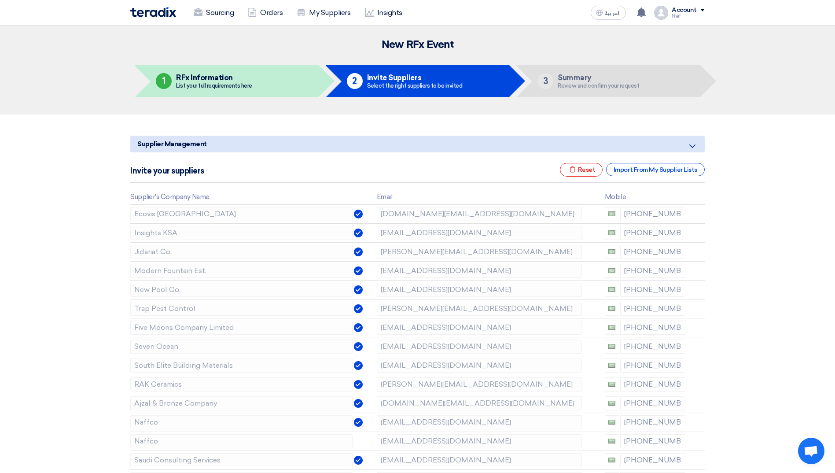
click at [0, 0] on icon at bounding box center [0, 0] width 0 height 0
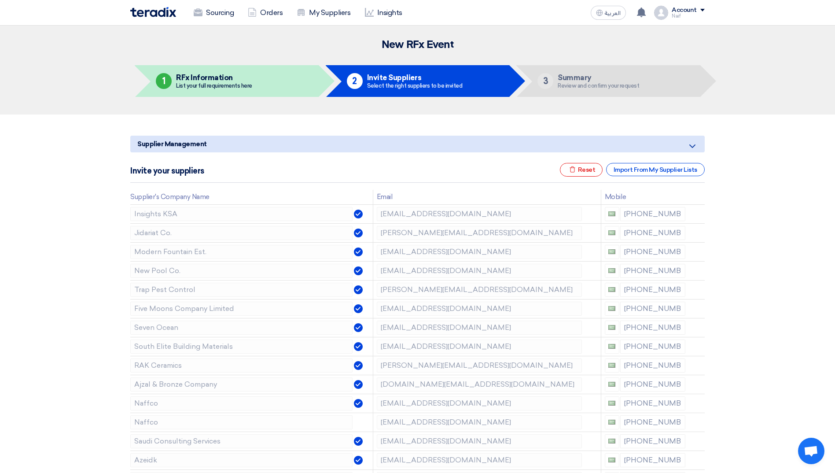
click at [0, 0] on icon at bounding box center [0, 0] width 0 height 0
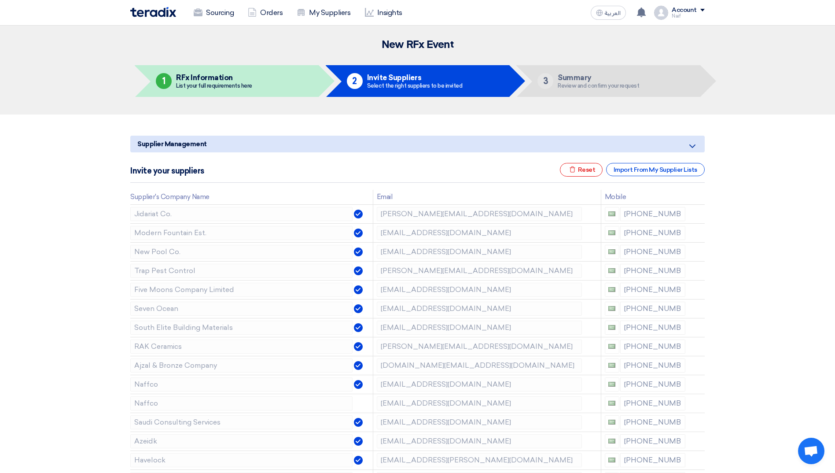
click at [0, 0] on icon at bounding box center [0, 0] width 0 height 0
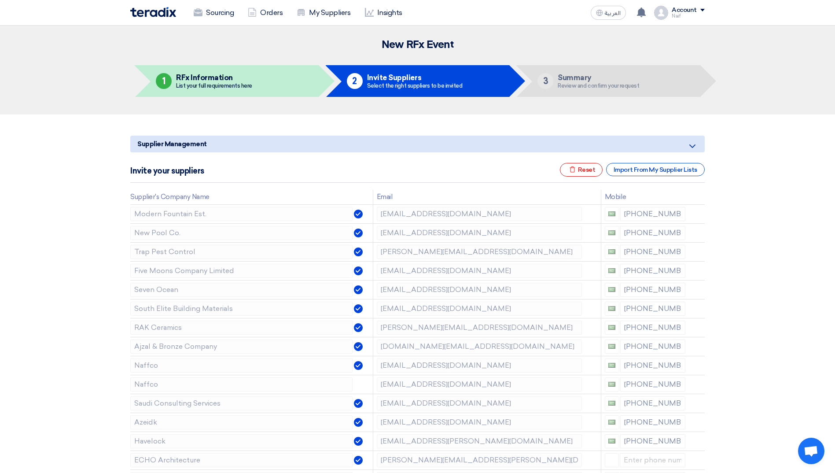
click at [0, 0] on icon at bounding box center [0, 0] width 0 height 0
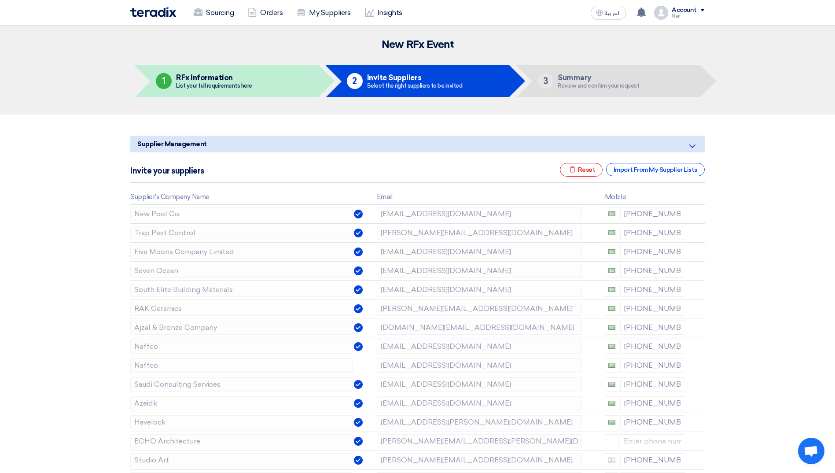
click at [0, 0] on icon at bounding box center [0, 0] width 0 height 0
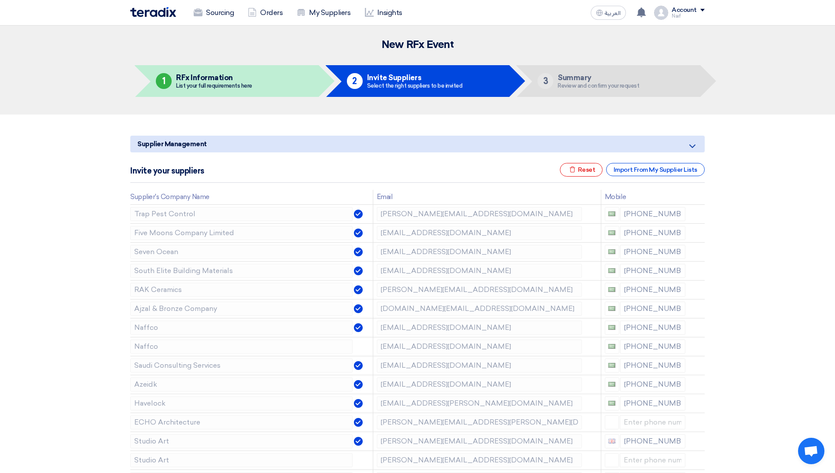
click at [0, 0] on icon at bounding box center [0, 0] width 0 height 0
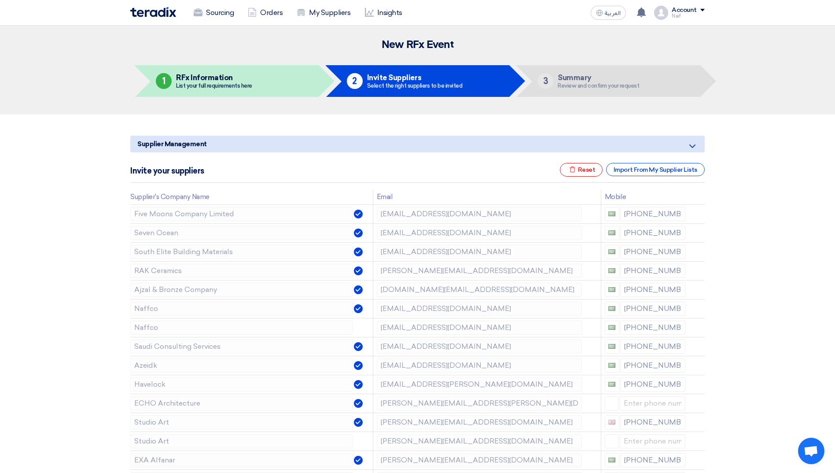
click at [0, 0] on icon at bounding box center [0, 0] width 0 height 0
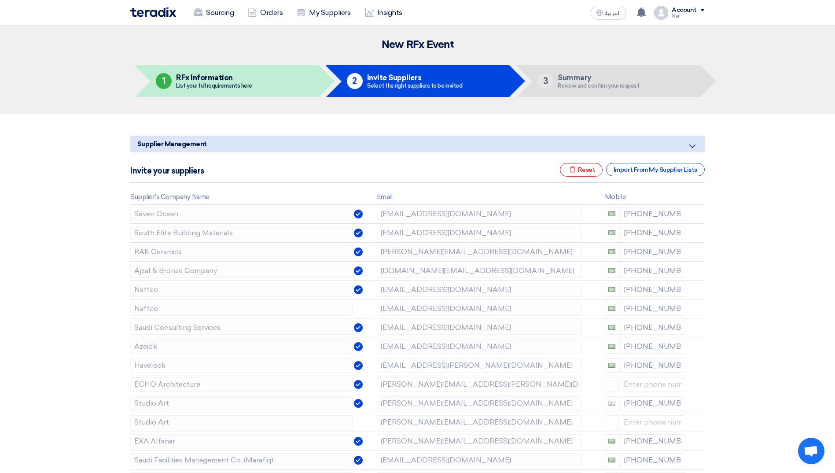
click at [0, 0] on icon at bounding box center [0, 0] width 0 height 0
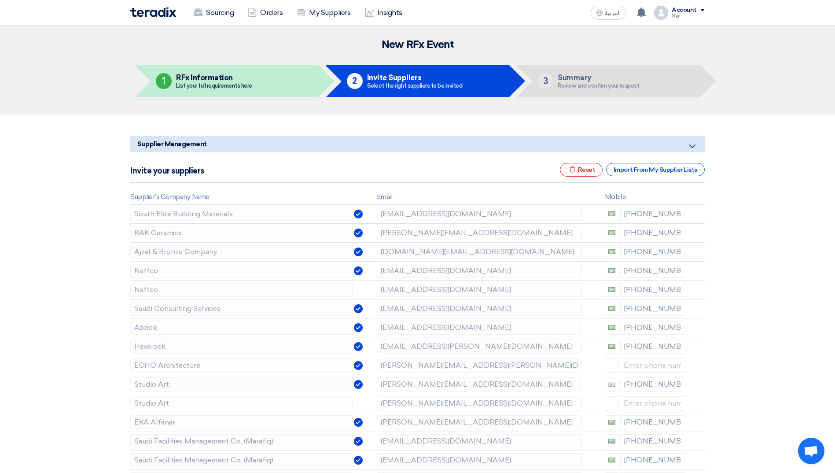
click at [0, 0] on icon at bounding box center [0, 0] width 0 height 0
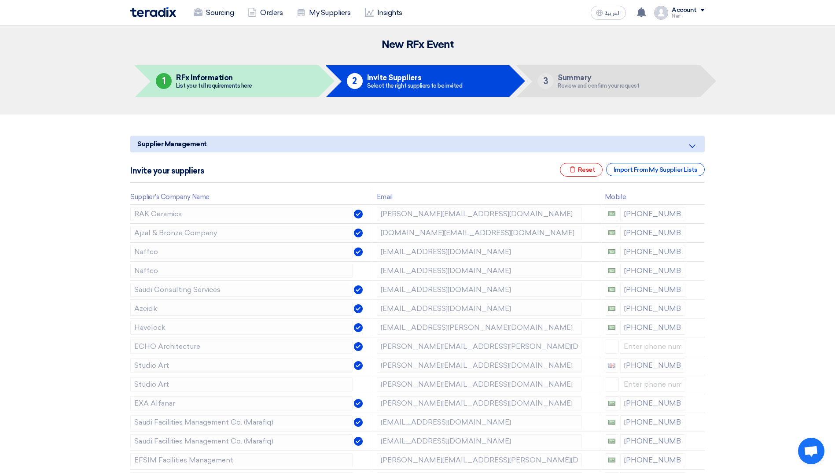
click at [0, 0] on icon at bounding box center [0, 0] width 0 height 0
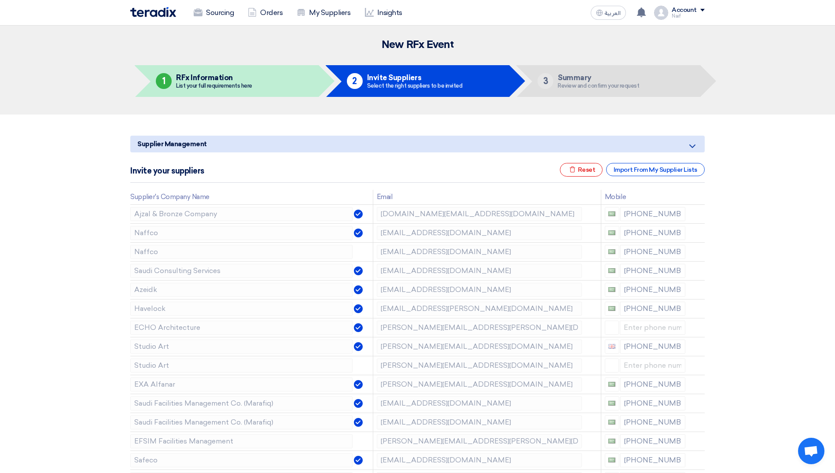
click at [0, 0] on icon at bounding box center [0, 0] width 0 height 0
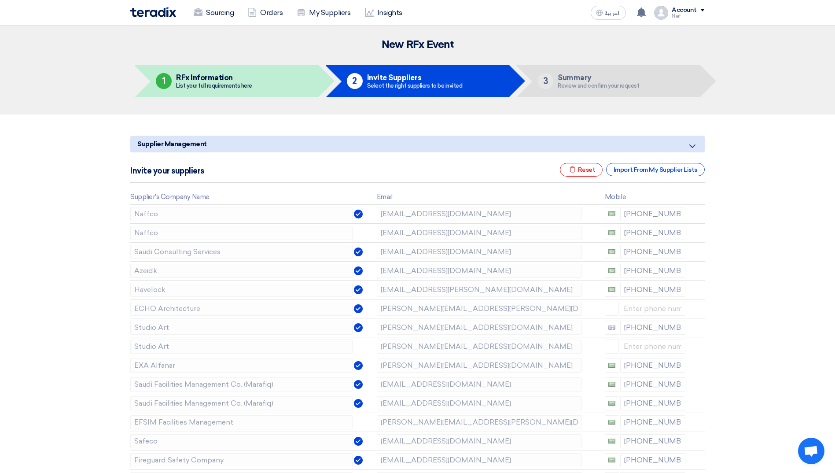
click at [0, 0] on icon at bounding box center [0, 0] width 0 height 0
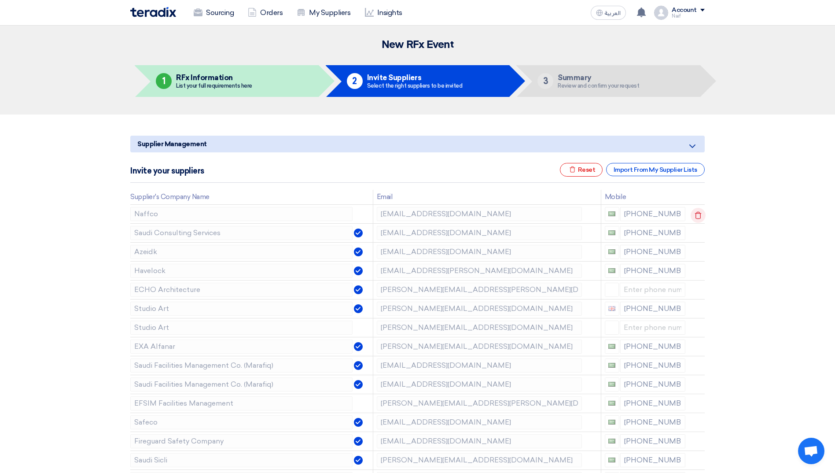
click at [703, 215] on td at bounding box center [697, 213] width 16 height 19
click at [703, 215] on icon at bounding box center [697, 215] width 15 height 15
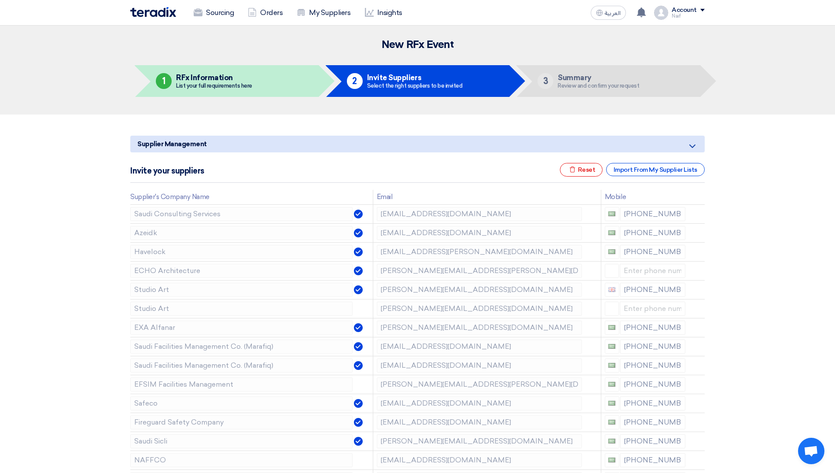
click at [0, 0] on icon at bounding box center [0, 0] width 0 height 0
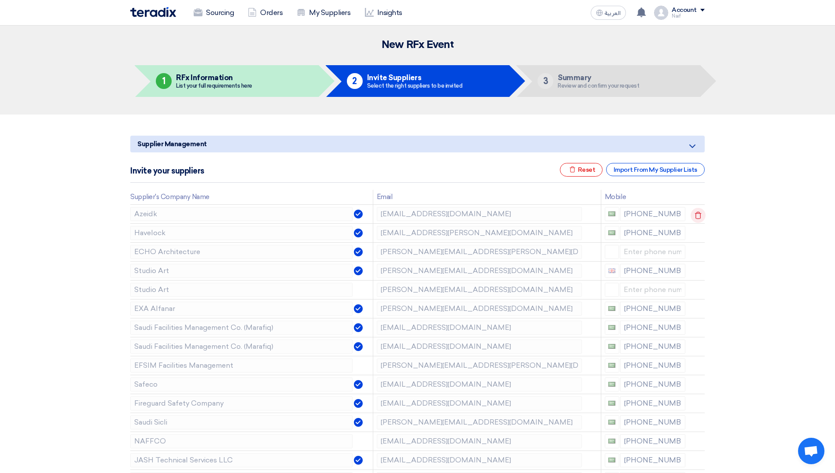
click at [696, 211] on icon at bounding box center [697, 215] width 15 height 15
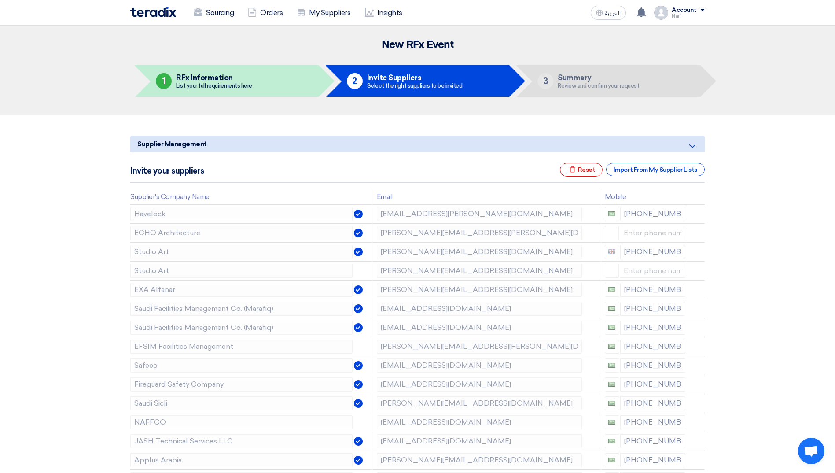
click at [0, 0] on icon at bounding box center [0, 0] width 0 height 0
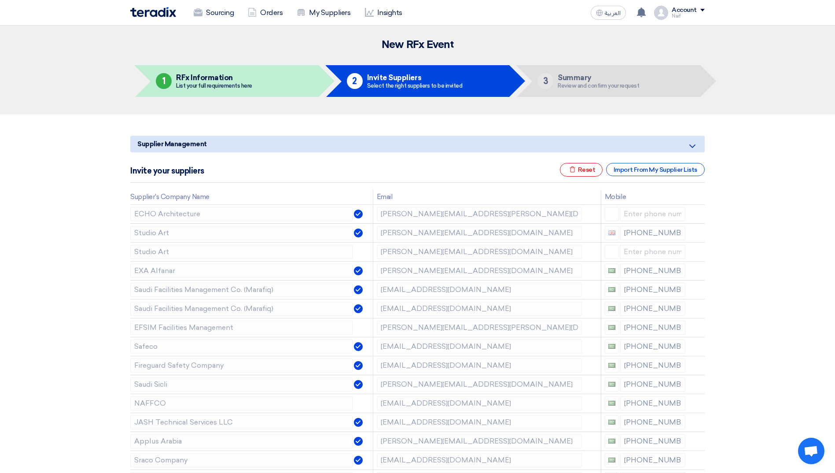
click at [0, 0] on icon at bounding box center [0, 0] width 0 height 0
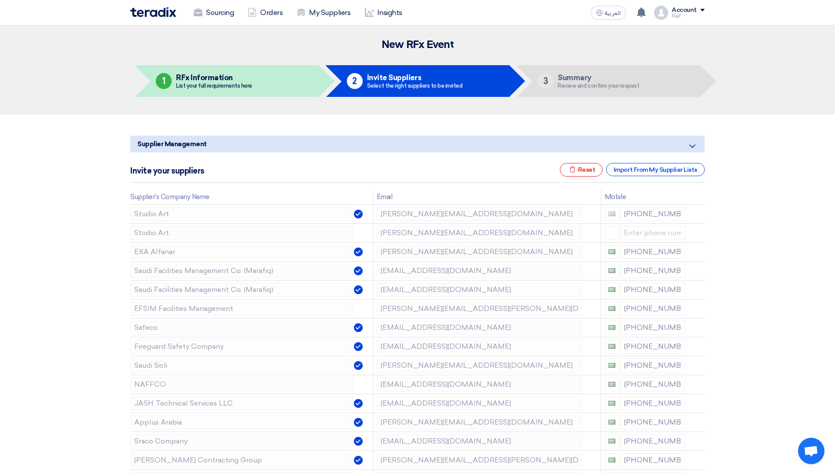
click at [0, 0] on icon at bounding box center [0, 0] width 0 height 0
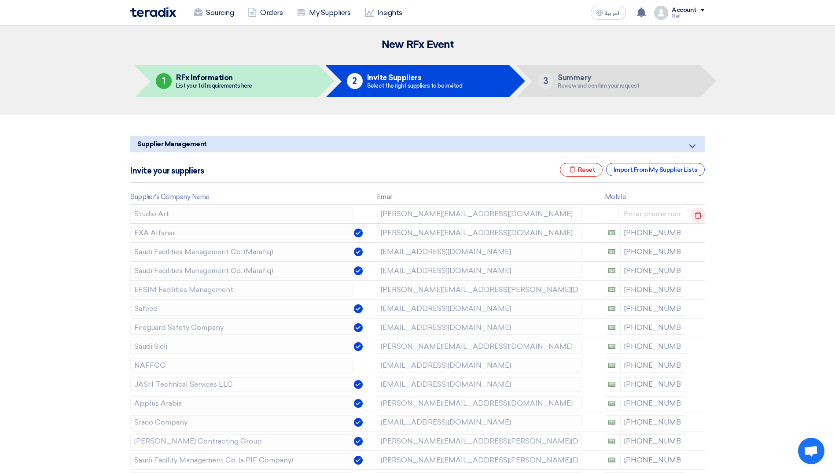
click at [700, 213] on td at bounding box center [697, 213] width 16 height 19
click at [700, 213] on icon at bounding box center [697, 215] width 15 height 15
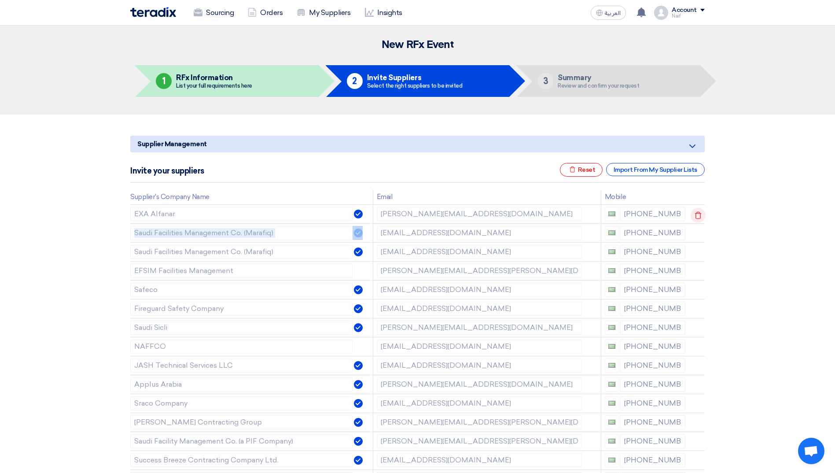
click at [700, 213] on td at bounding box center [697, 213] width 16 height 19
click at [700, 213] on icon at bounding box center [697, 215] width 15 height 15
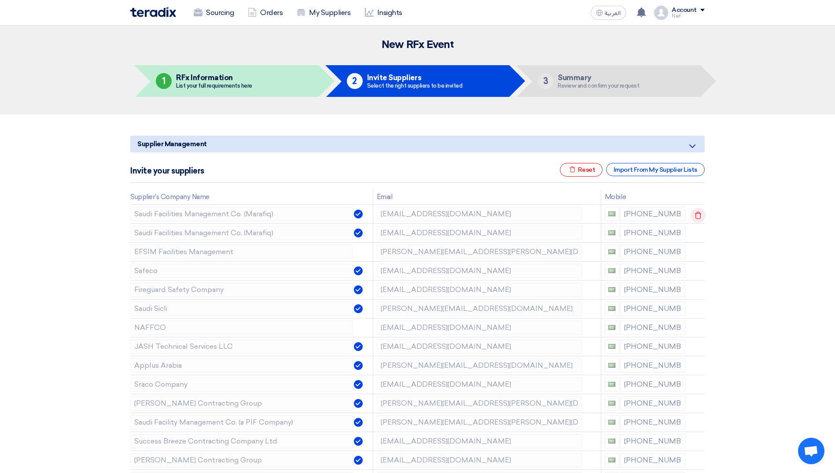
click at [696, 215] on icon at bounding box center [697, 215] width 15 height 15
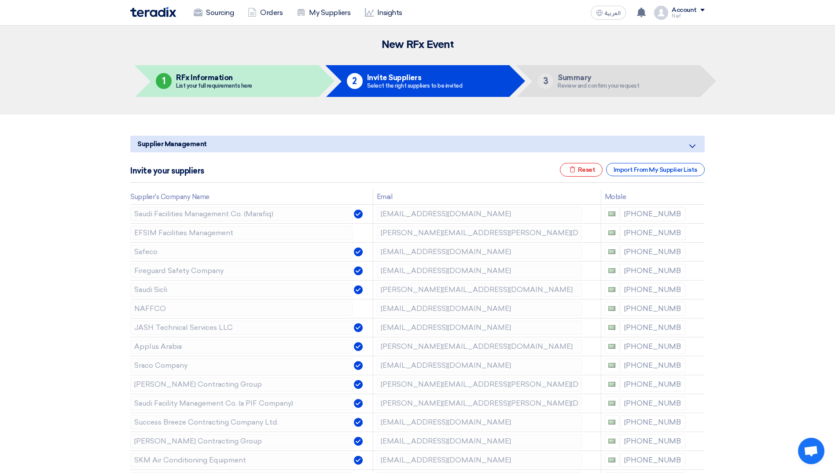
click at [0, 0] on icon at bounding box center [0, 0] width 0 height 0
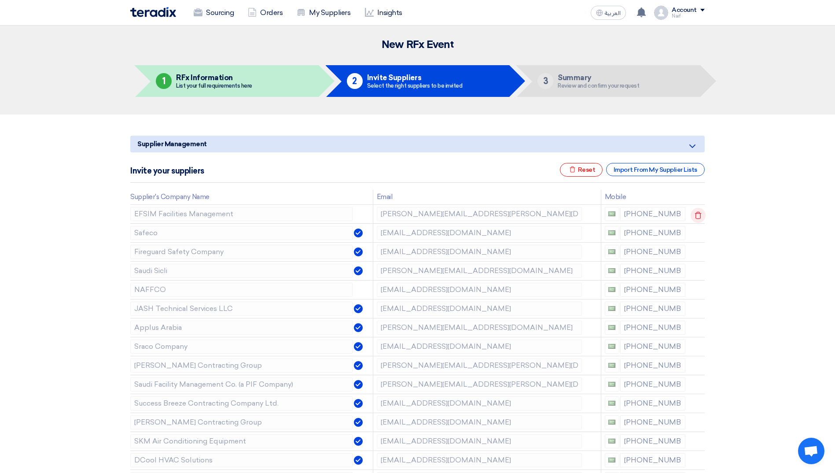
click at [696, 215] on td at bounding box center [697, 213] width 16 height 19
click at [696, 215] on icon at bounding box center [697, 215] width 15 height 15
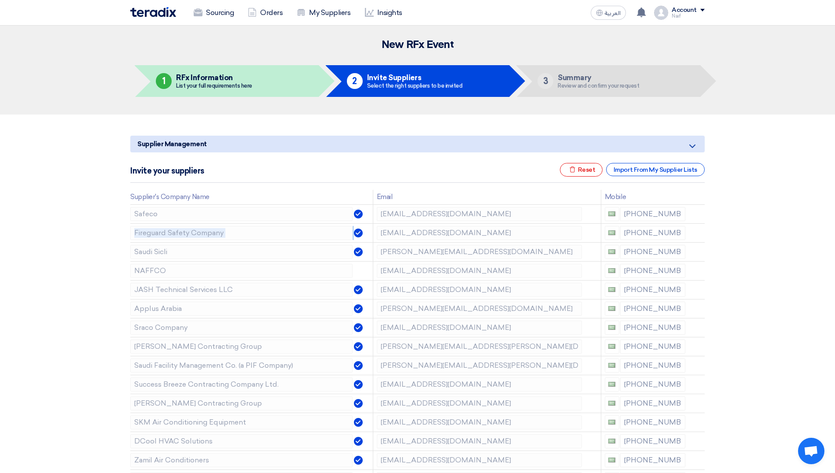
click at [0, 0] on icon at bounding box center [0, 0] width 0 height 0
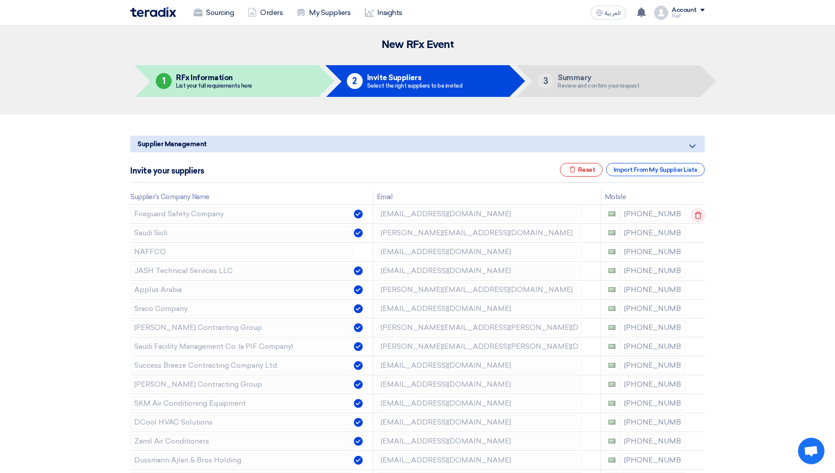
click at [696, 215] on td at bounding box center [697, 213] width 16 height 19
click at [698, 215] on icon at bounding box center [697, 215] width 15 height 15
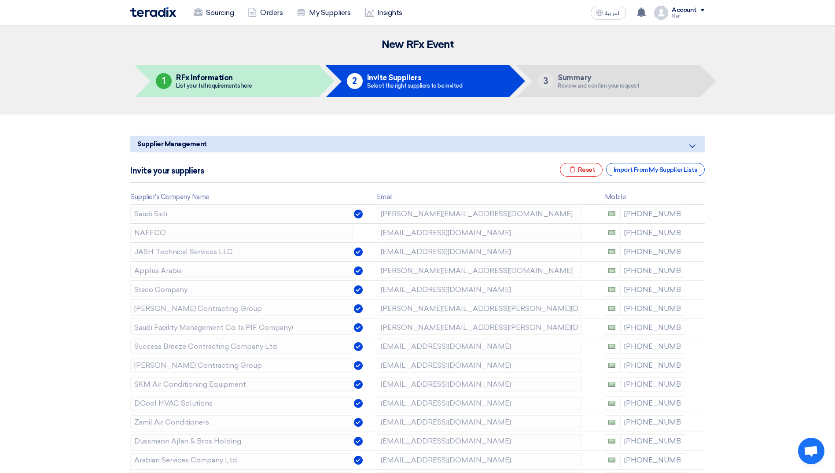
click at [0, 0] on icon at bounding box center [0, 0] width 0 height 0
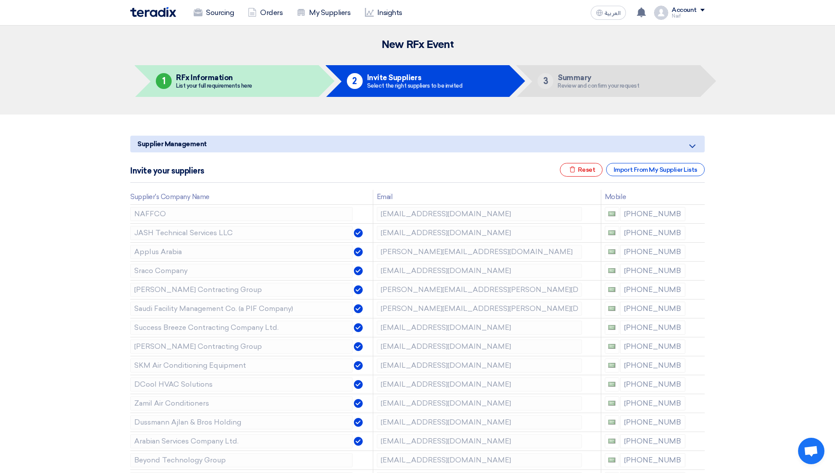
click at [0, 0] on icon at bounding box center [0, 0] width 0 height 0
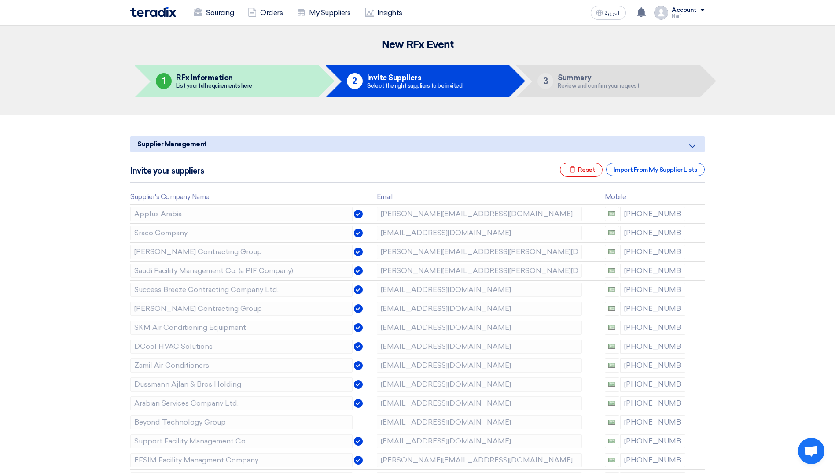
click at [0, 0] on icon at bounding box center [0, 0] width 0 height 0
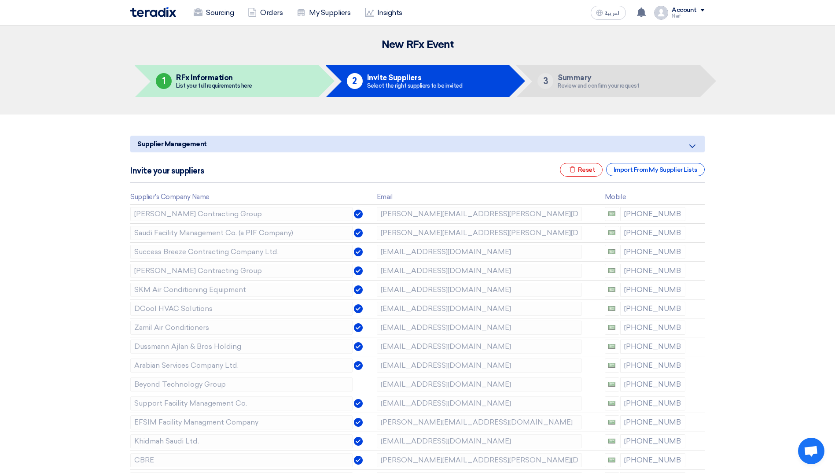
click at [0, 0] on icon at bounding box center [0, 0] width 0 height 0
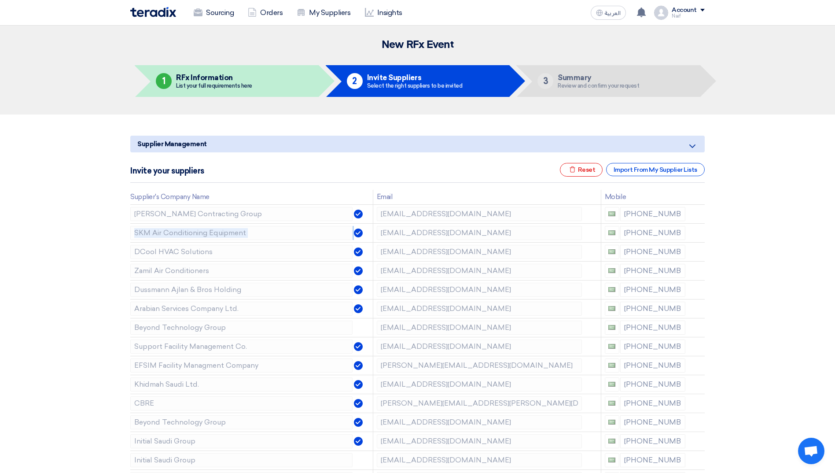
click at [0, 0] on icon at bounding box center [0, 0] width 0 height 0
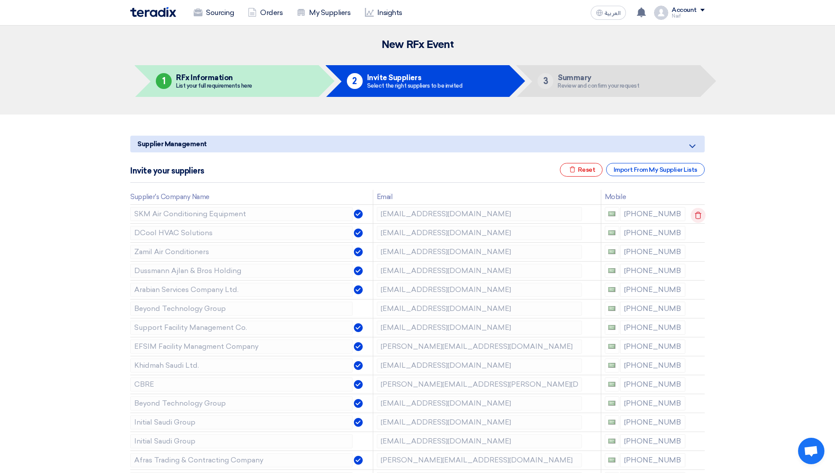
click at [698, 215] on icon at bounding box center [697, 215] width 15 height 15
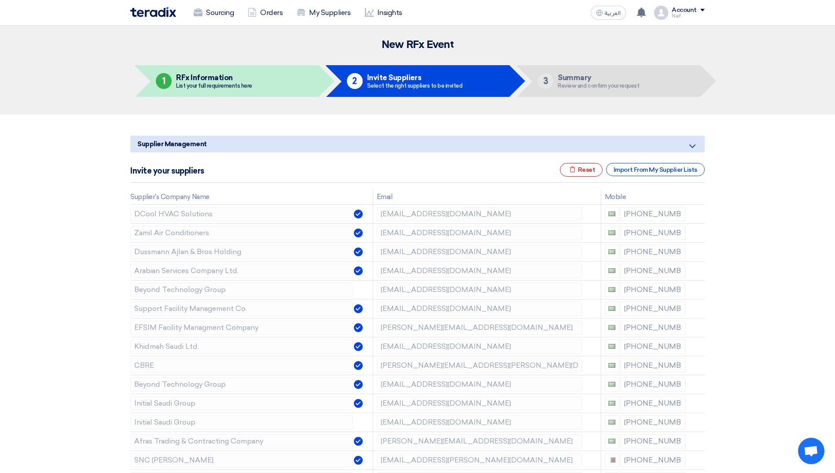
click at [0, 0] on icon at bounding box center [0, 0] width 0 height 0
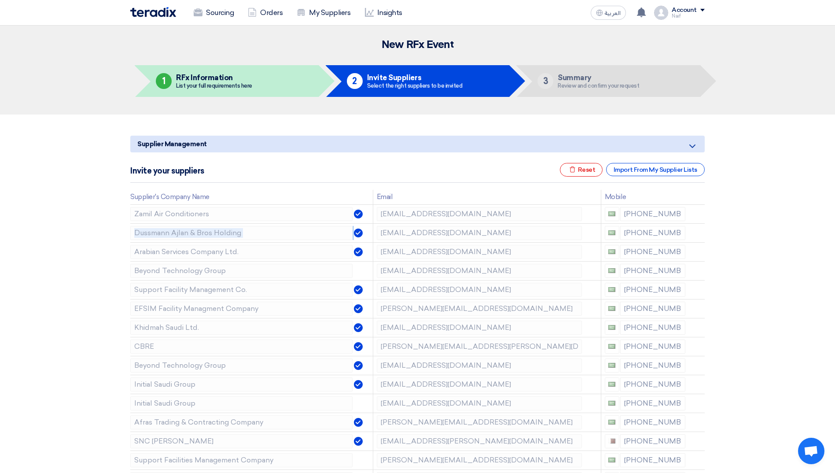
click at [0, 0] on icon at bounding box center [0, 0] width 0 height 0
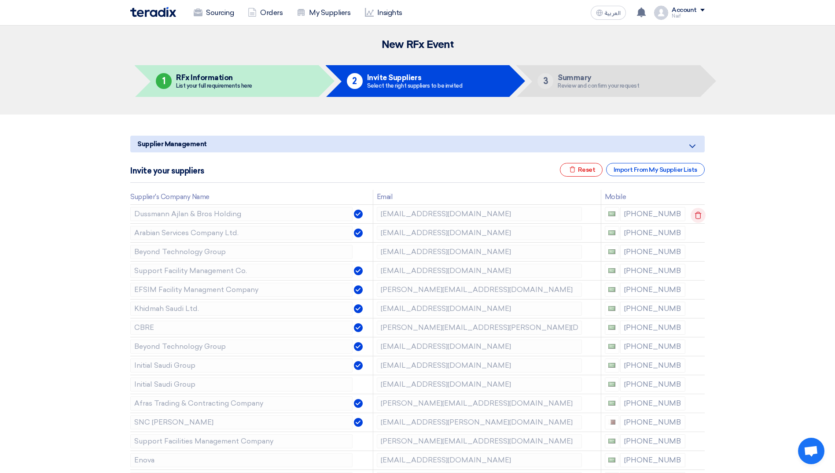
click at [698, 215] on icon at bounding box center [697, 215] width 15 height 15
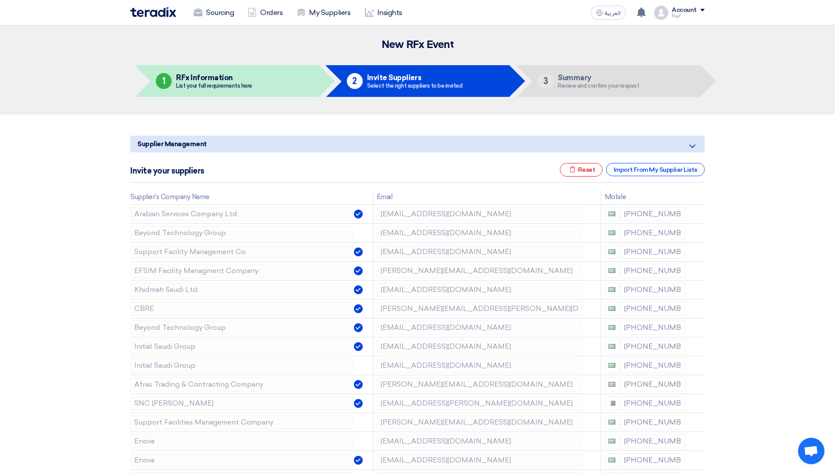
click at [0, 0] on icon at bounding box center [0, 0] width 0 height 0
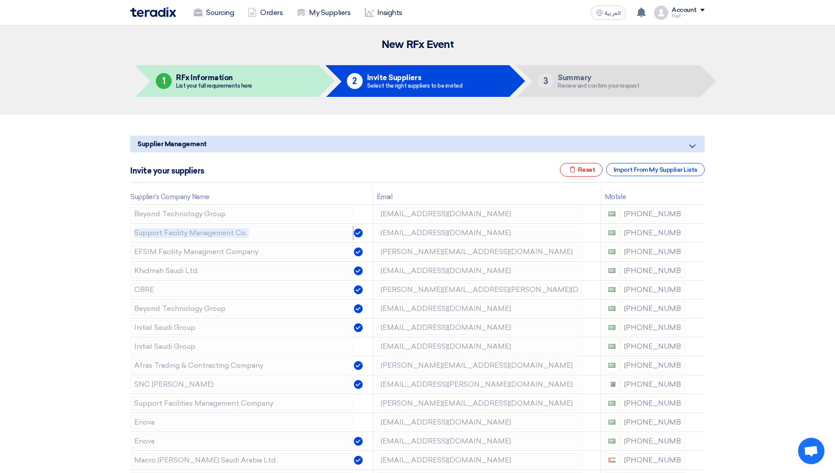
click at [0, 0] on icon at bounding box center [0, 0] width 0 height 0
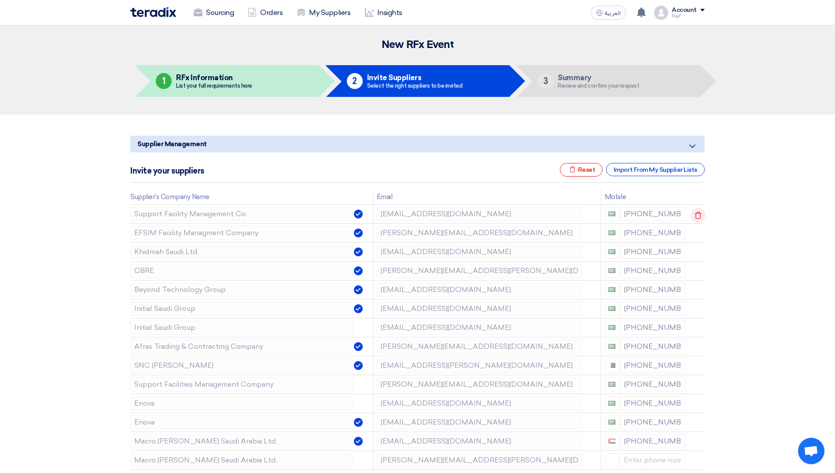
click at [698, 215] on icon at bounding box center [697, 215] width 15 height 15
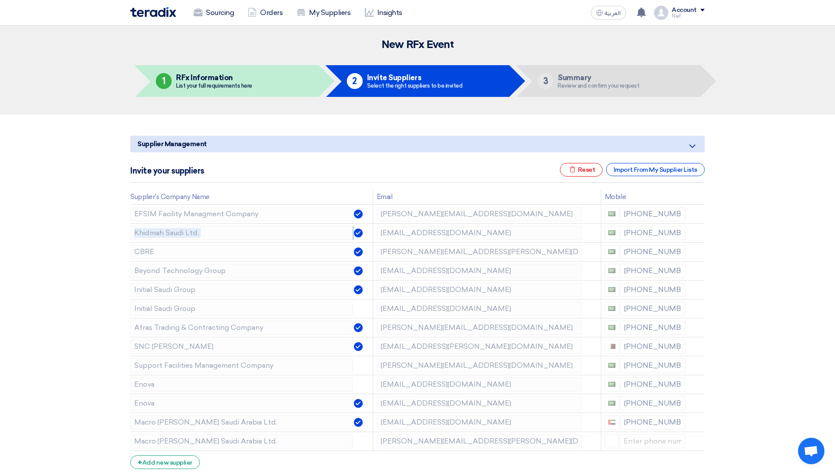
click at [0, 0] on icon at bounding box center [0, 0] width 0 height 0
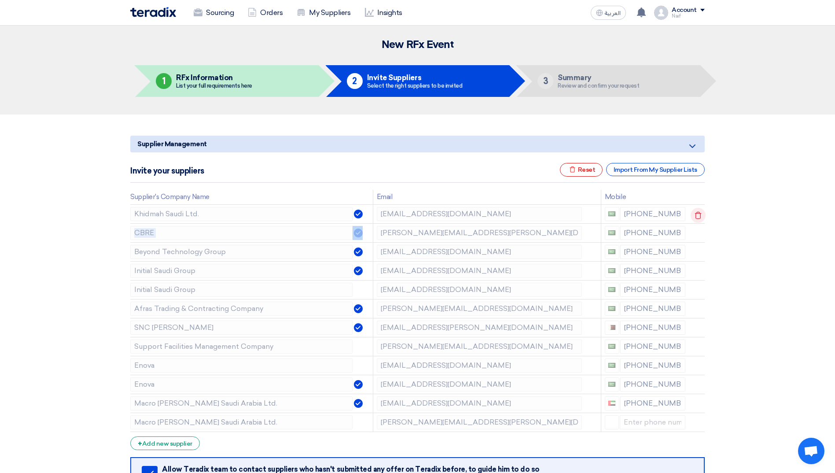
click at [698, 215] on td at bounding box center [697, 213] width 16 height 19
click at [698, 215] on icon at bounding box center [697, 215] width 15 height 15
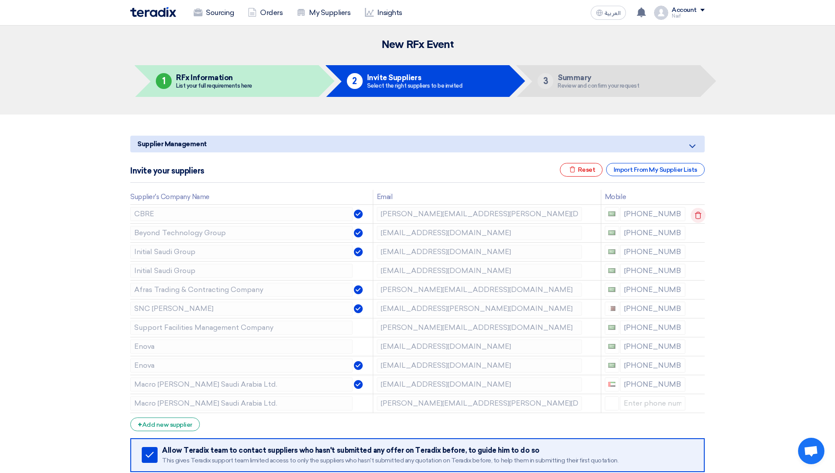
click at [698, 215] on td at bounding box center [697, 213] width 16 height 19
click at [698, 215] on icon at bounding box center [697, 215] width 15 height 15
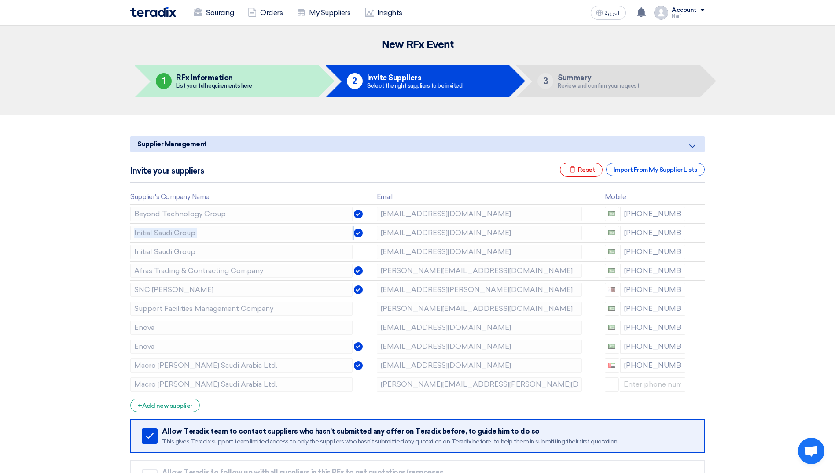
click at [0, 0] on icon at bounding box center [0, 0] width 0 height 0
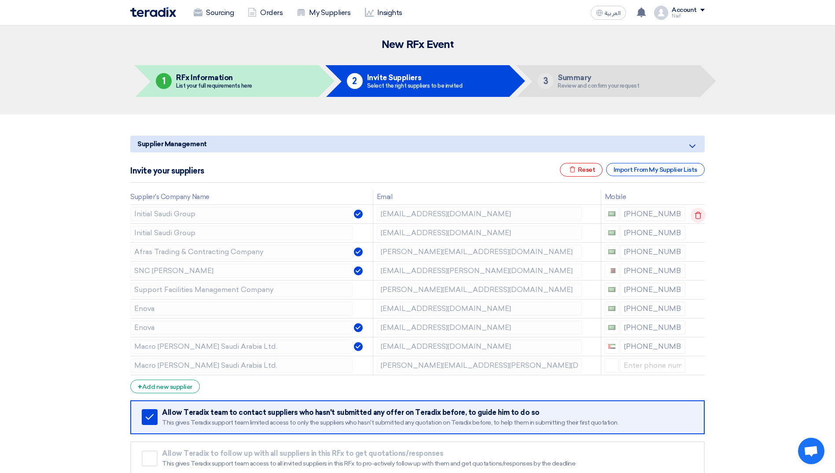
click at [698, 215] on icon at bounding box center [697, 215] width 15 height 15
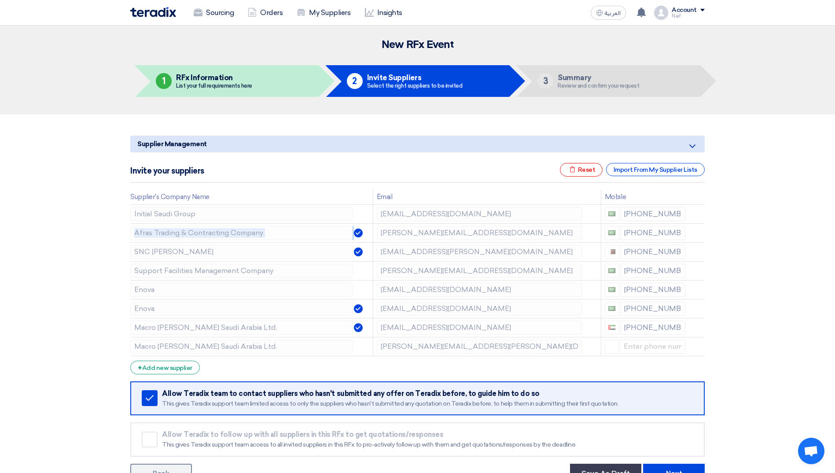
click at [0, 0] on icon at bounding box center [0, 0] width 0 height 0
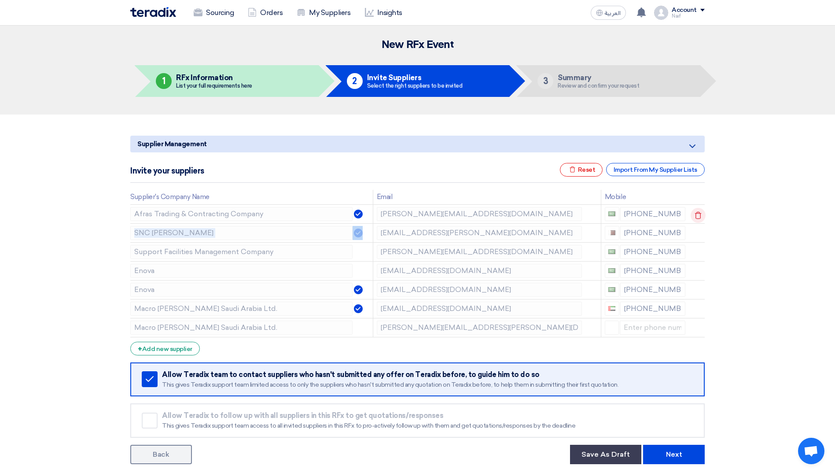
click at [698, 215] on td at bounding box center [697, 213] width 16 height 19
click at [698, 215] on icon at bounding box center [697, 215] width 15 height 15
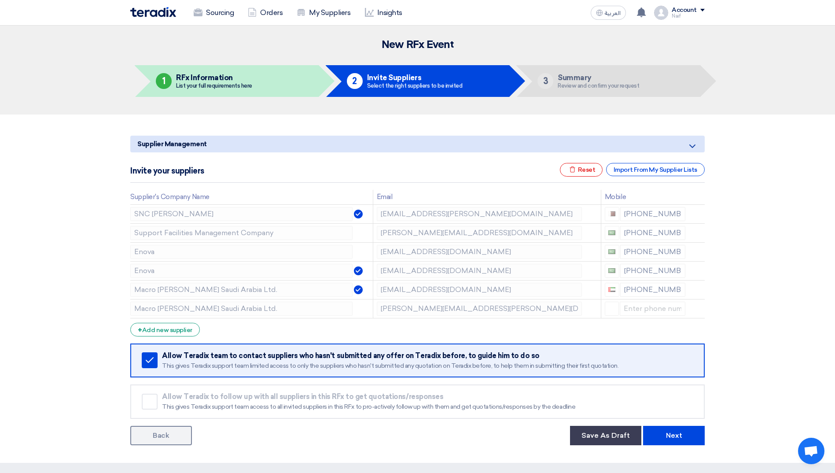
click at [0, 0] on icon at bounding box center [0, 0] width 0 height 0
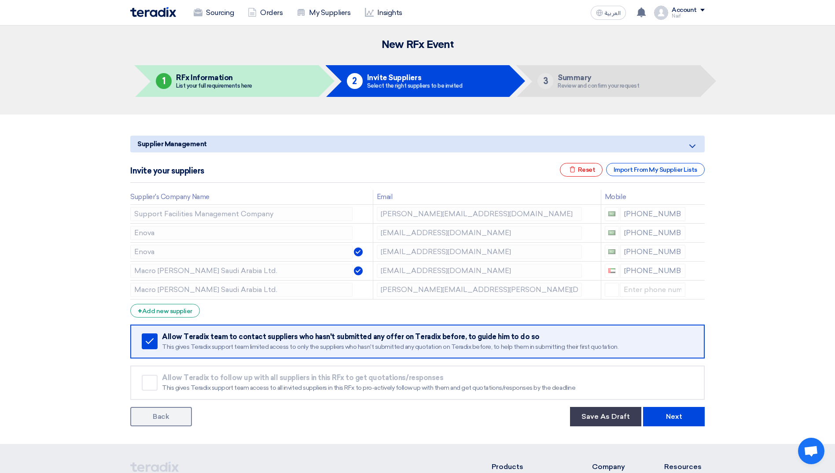
click at [0, 0] on icon at bounding box center [0, 0] width 0 height 0
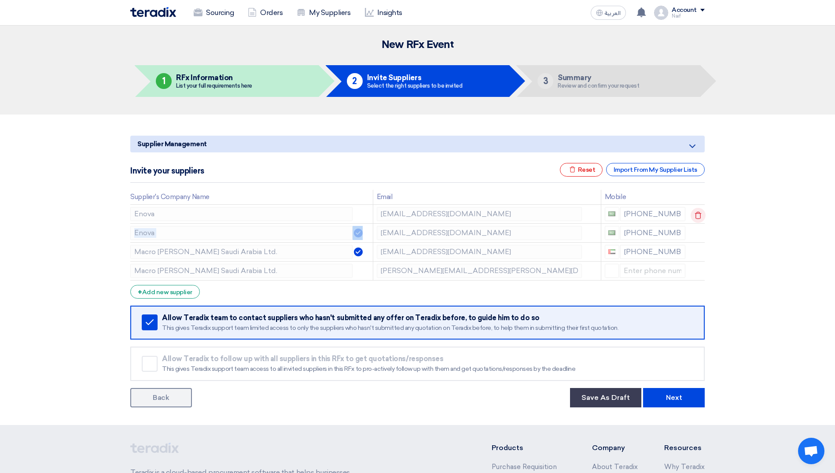
click at [698, 215] on icon at bounding box center [697, 215] width 15 height 15
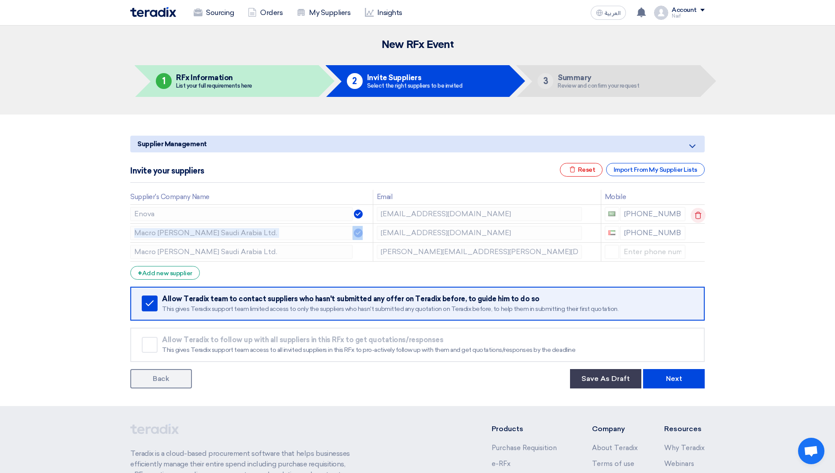
click at [698, 215] on icon at bounding box center [697, 215] width 15 height 15
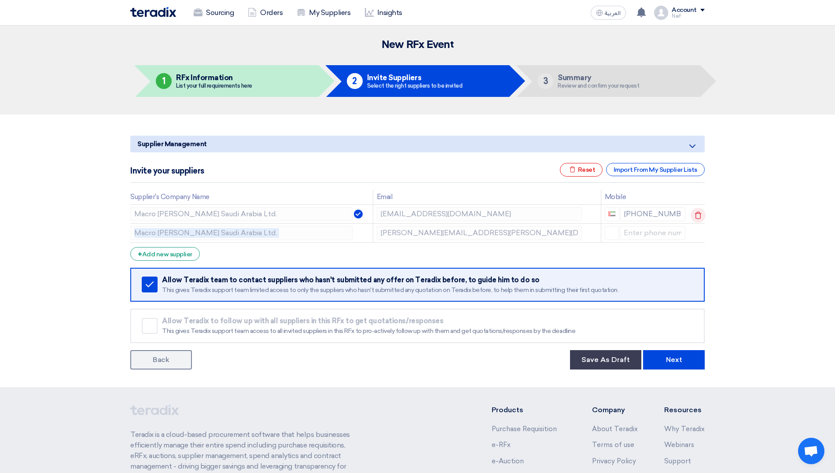
click at [698, 215] on icon at bounding box center [697, 215] width 15 height 15
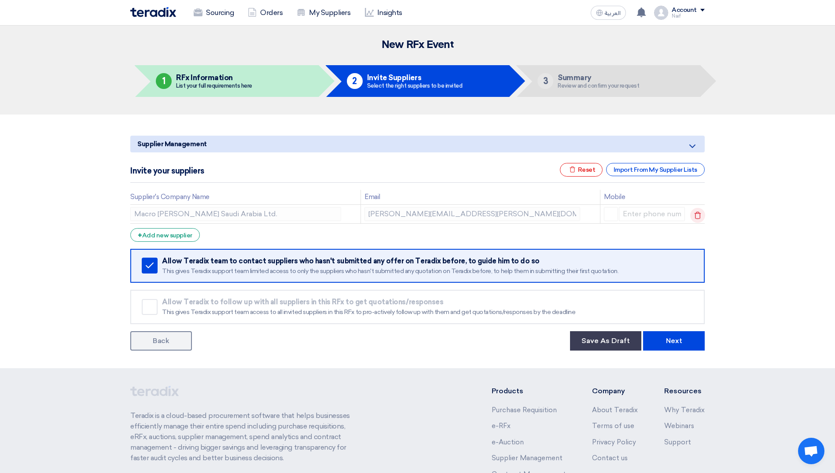
click at [698, 215] on use at bounding box center [697, 214] width 7 height 7
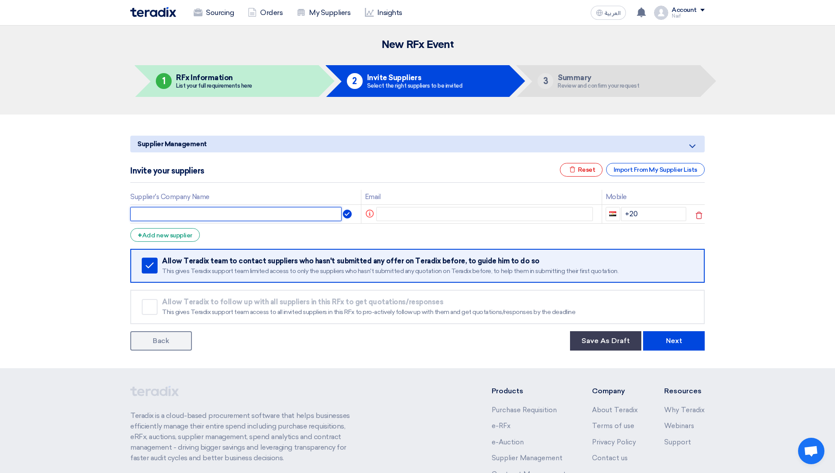
click at [181, 218] on input "text" at bounding box center [235, 214] width 211 height 14
type input "Karaker Contracting Company"
drag, startPoint x: 411, startPoint y: 204, endPoint x: 415, endPoint y: 212, distance: 9.1
click at [412, 206] on td "Info" at bounding box center [481, 213] width 241 height 19
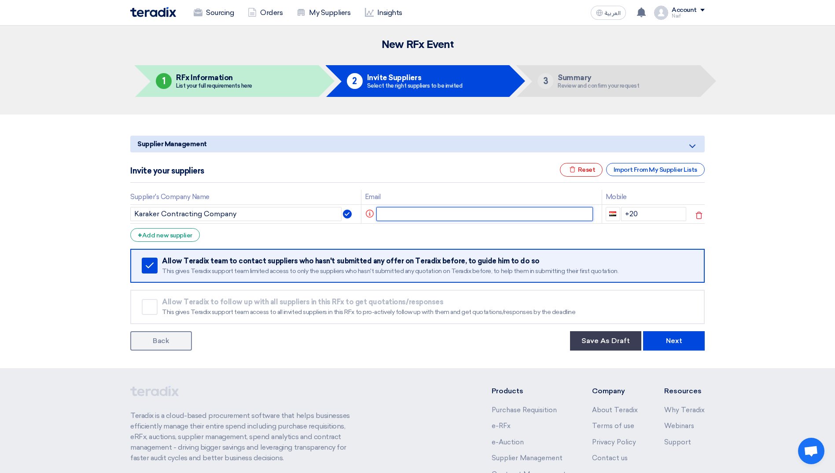
click at [416, 213] on input "text" at bounding box center [484, 214] width 217 height 14
paste input "t.mahdi@karaker.sa"
type input "t.mahdi@karaker.sa"
drag, startPoint x: 648, startPoint y: 211, endPoint x: 616, endPoint y: 213, distance: 32.2
click at [616, 213] on div "+20" at bounding box center [645, 214] width 81 height 14
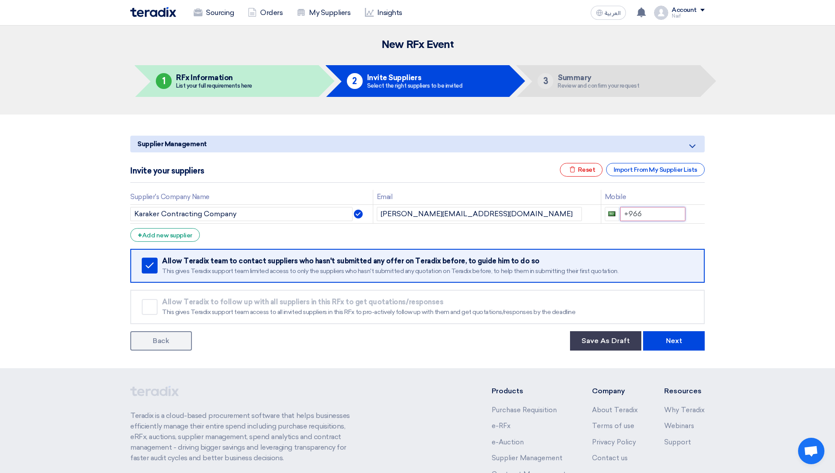
type input "+966"
click at [175, 236] on div "+ Add new supplier" at bounding box center [165, 235] width 70 height 14
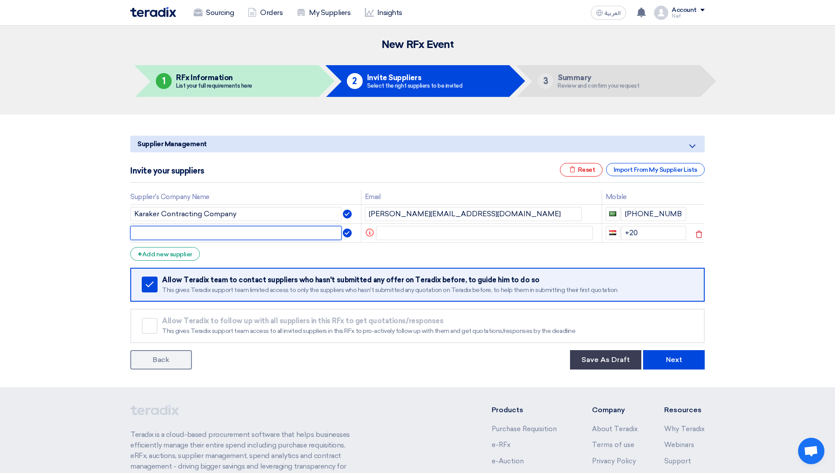
click at [189, 231] on input "text" at bounding box center [235, 233] width 211 height 14
click at [205, 236] on input "text" at bounding box center [235, 233] width 211 height 14
type input "Seder Services"
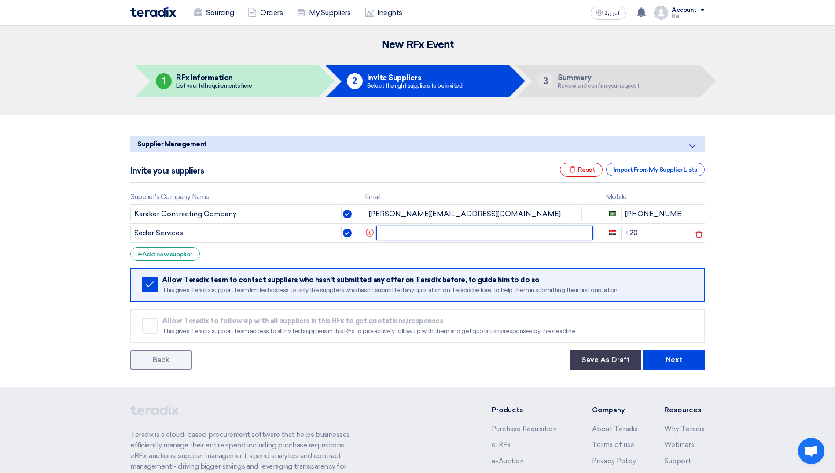
click at [409, 232] on input "text" at bounding box center [484, 233] width 217 height 14
paste input "dormldow@seder.sa"
click at [510, 229] on input "dormldow@seder.sa" at bounding box center [479, 233] width 205 height 14
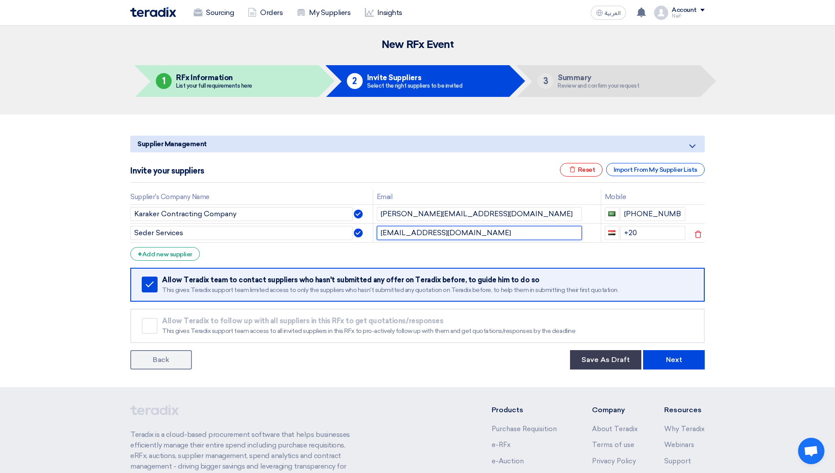
paste input "osmanm"
type input "osmanm@seder.sa"
click at [665, 238] on input "+20" at bounding box center [653, 233] width 66 height 14
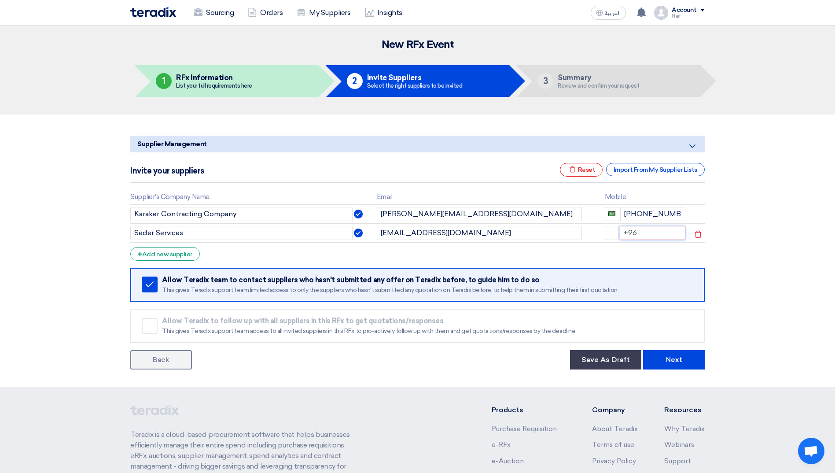
type input "+966"
click at [158, 253] on div "+ Add new supplier" at bounding box center [165, 254] width 70 height 14
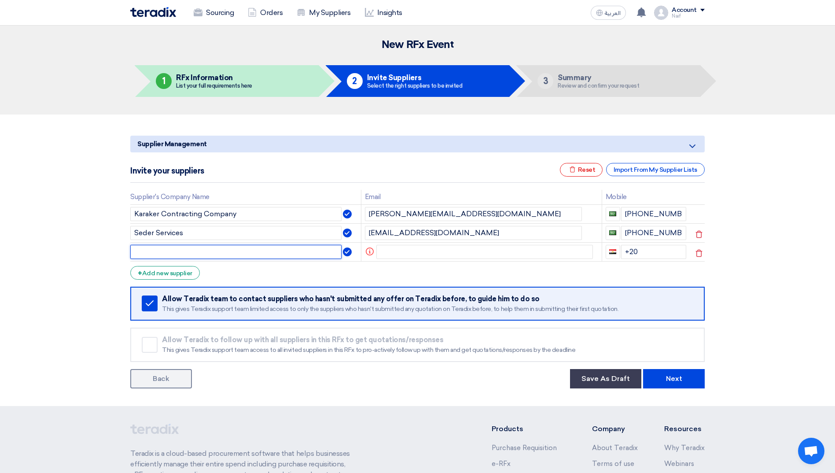
click at [173, 254] on input "text" at bounding box center [235, 252] width 211 height 14
click at [240, 254] on input "text" at bounding box center [235, 252] width 211 height 14
paste input "Delta Solutions for Environmental Services"
type input "Delta Solutions for Environmental Services"
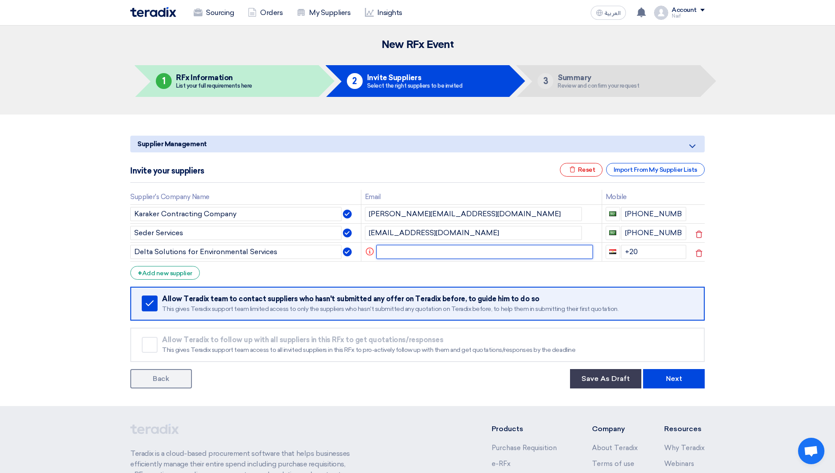
click at [448, 257] on input "text" at bounding box center [484, 252] width 217 height 14
paste input "haytham@deltamena.com"
type input "haytham@deltamena.com"
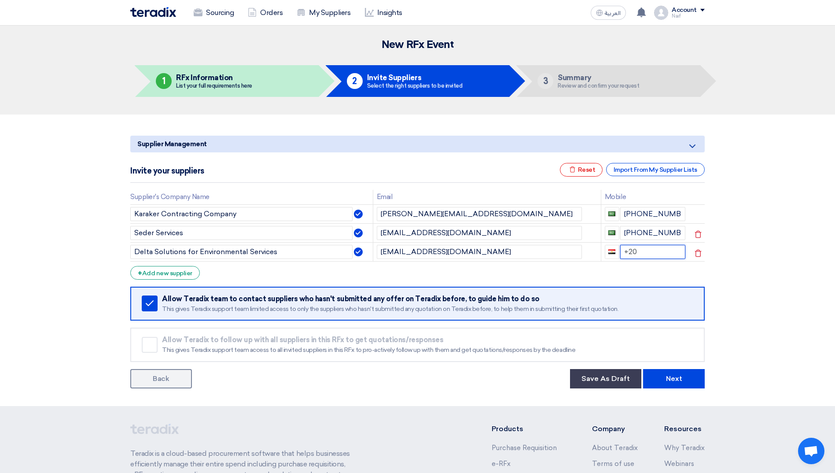
click at [651, 252] on input "+20" at bounding box center [653, 252] width 66 height 14
type input "+966"
click at [646, 253] on input "+966 0566547585" at bounding box center [653, 252] width 66 height 14
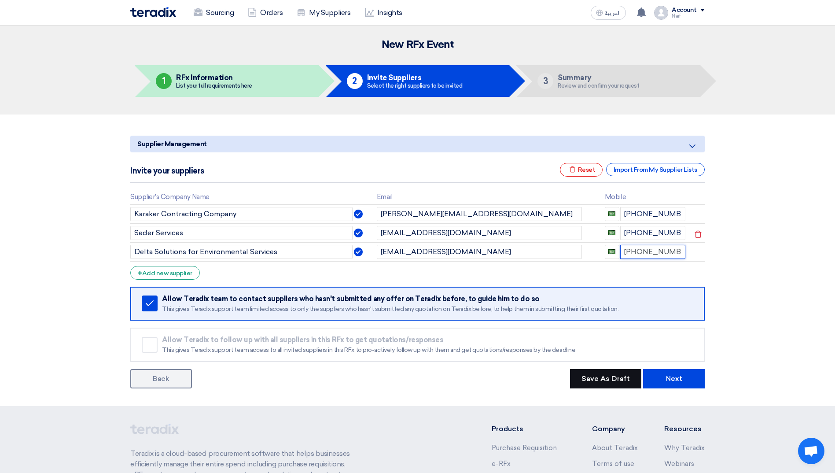
type input "+966 566547585"
click at [603, 374] on button "Save As Draft" at bounding box center [605, 378] width 71 height 19
click at [188, 274] on div "+ Add new supplier" at bounding box center [165, 273] width 70 height 14
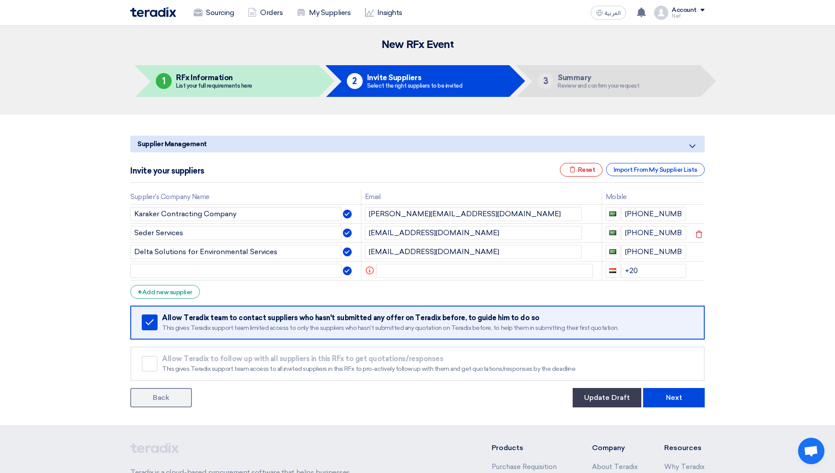
click at [25, 201] on section "Supplier Management Minimize/Maximize Category Invite your suppliers Excel file…" at bounding box center [417, 269] width 835 height 310
click at [170, 294] on div "+ Add new supplier" at bounding box center [165, 292] width 70 height 14
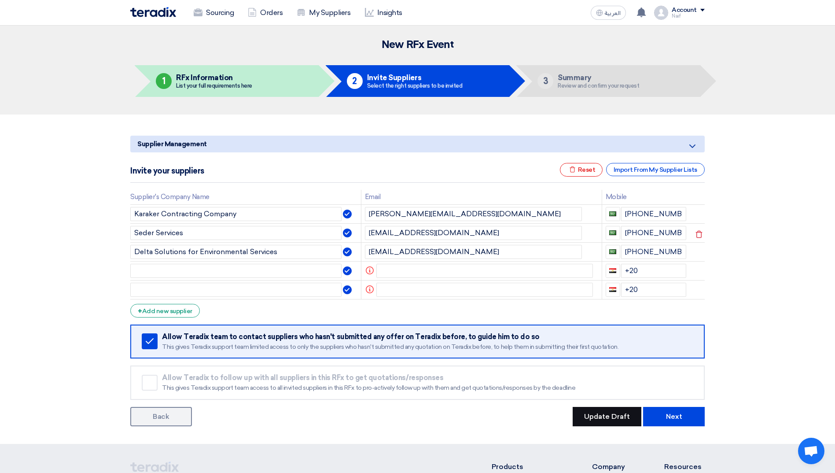
click at [597, 415] on button "Update Draft" at bounding box center [606, 416] width 69 height 19
click at [655, 418] on button "Next" at bounding box center [674, 416] width 62 height 19
click at [701, 271] on icon at bounding box center [698, 271] width 15 height 15
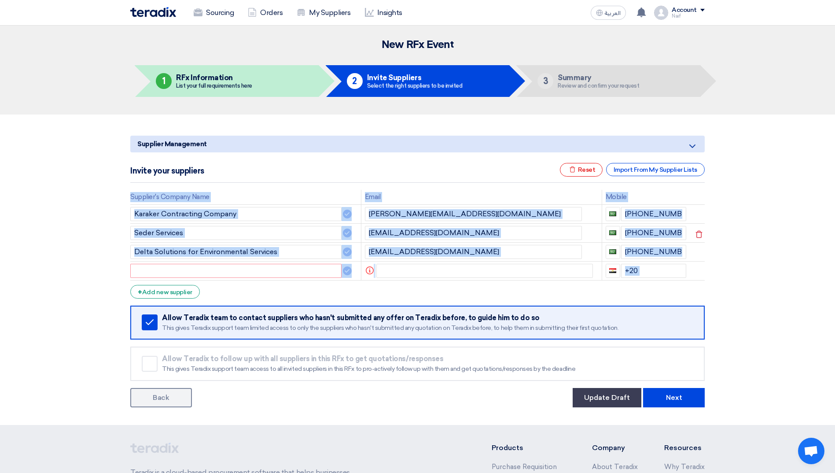
click at [0, 0] on icon at bounding box center [0, 0] width 0 height 0
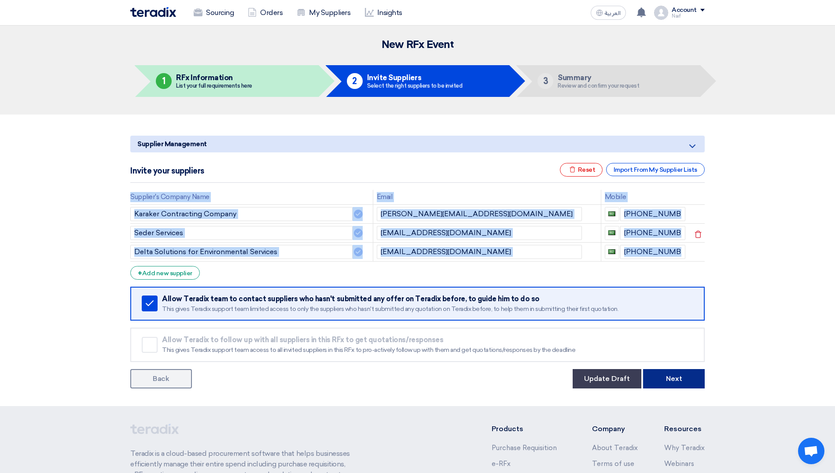
click at [686, 381] on button "Next" at bounding box center [674, 378] width 62 height 19
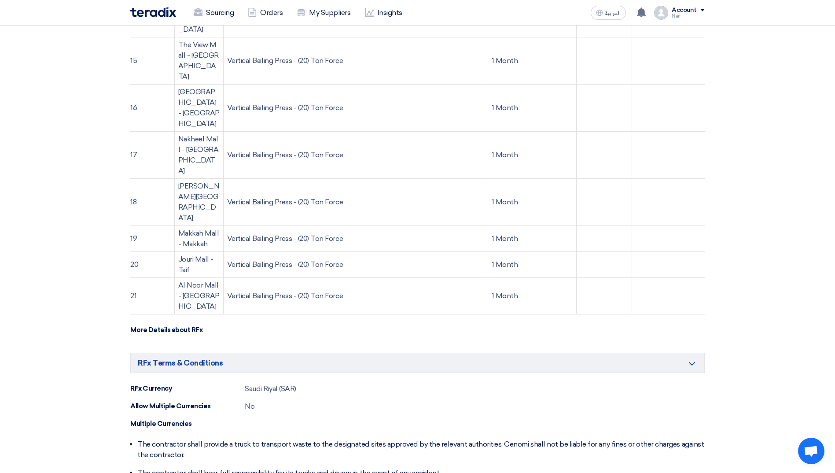
scroll to position [880, 0]
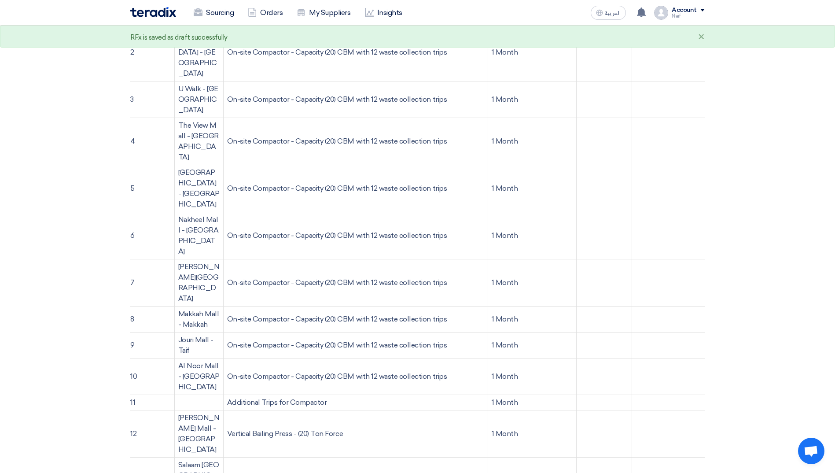
scroll to position [0, 0]
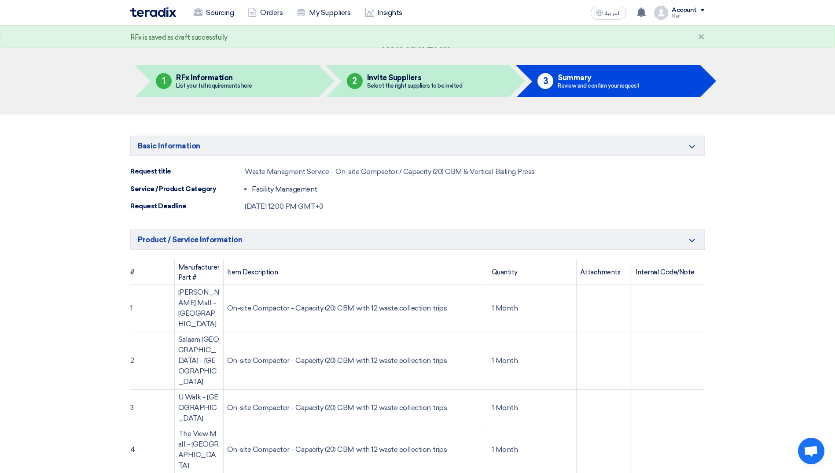
click at [173, 15] on img at bounding box center [153, 12] width 46 height 10
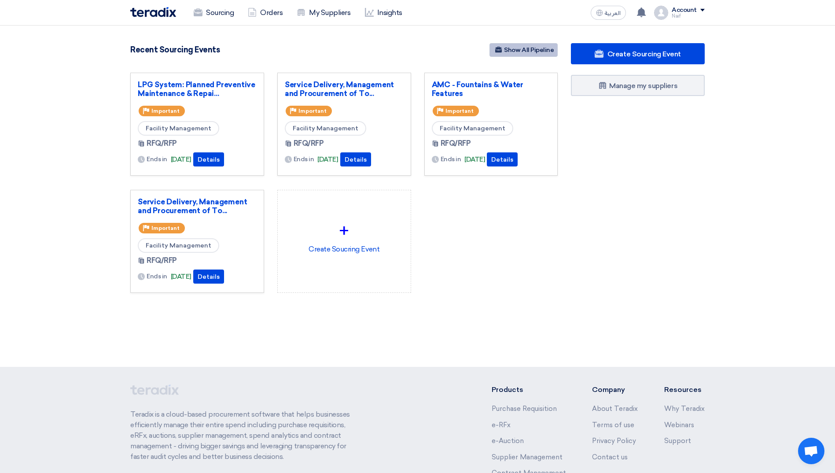
click at [526, 48] on link "Show All Pipeline" at bounding box center [523, 50] width 68 height 14
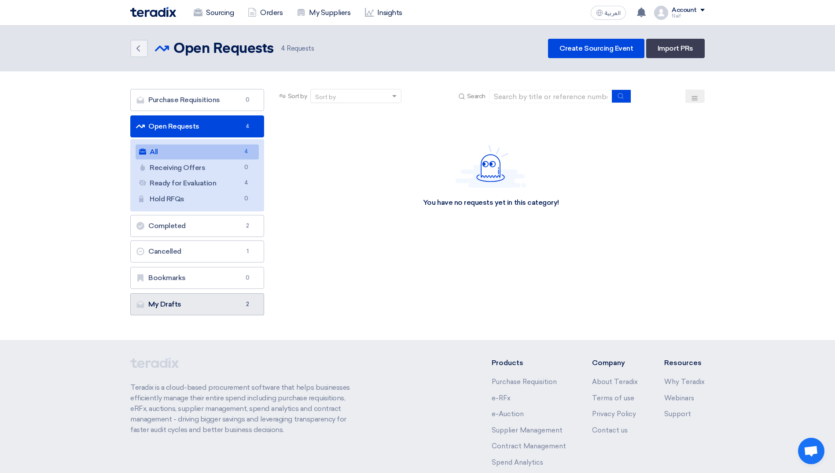
click at [209, 309] on link "My Drafts My Drafts 2" at bounding box center [197, 304] width 134 height 22
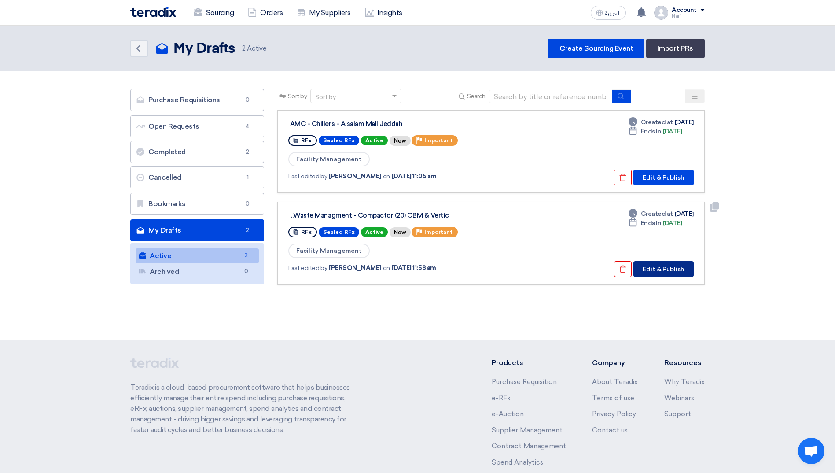
click at [662, 270] on button "Edit & Publish" at bounding box center [663, 269] width 60 height 16
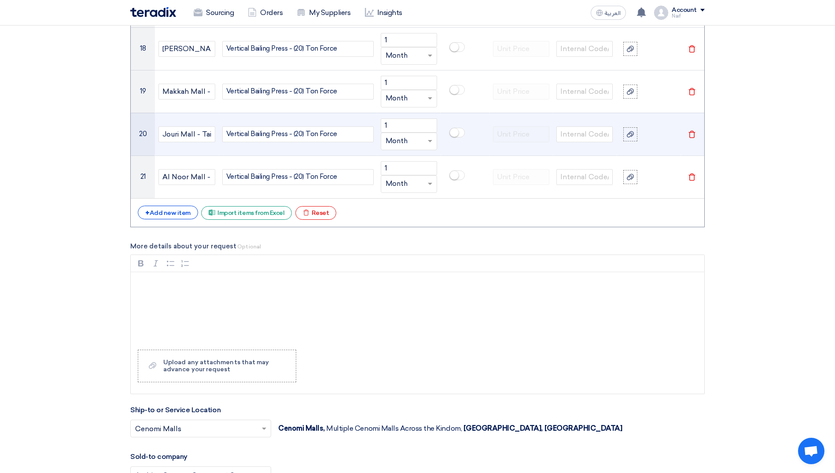
scroll to position [1673, 0]
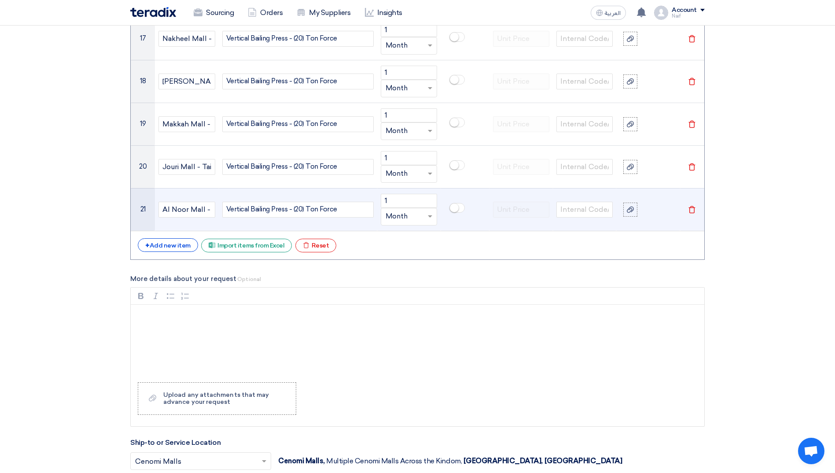
drag, startPoint x: 147, startPoint y: 103, endPoint x: 665, endPoint y: 217, distance: 530.8
copy table "#"
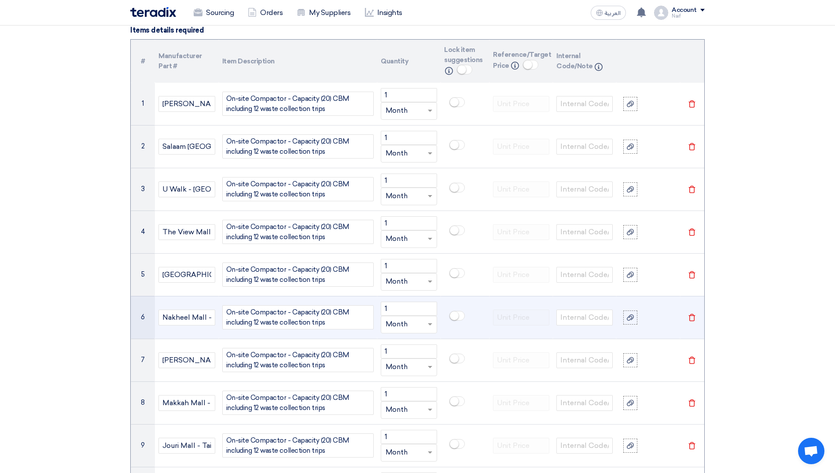
scroll to position [705, 0]
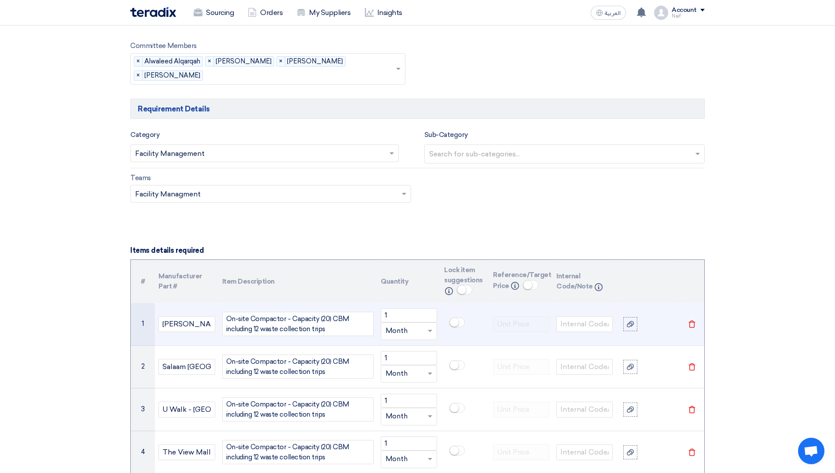
click at [190, 310] on td "[PERSON_NAME] Mall - [GEOGRAPHIC_DATA]" at bounding box center [186, 324] width 63 height 43
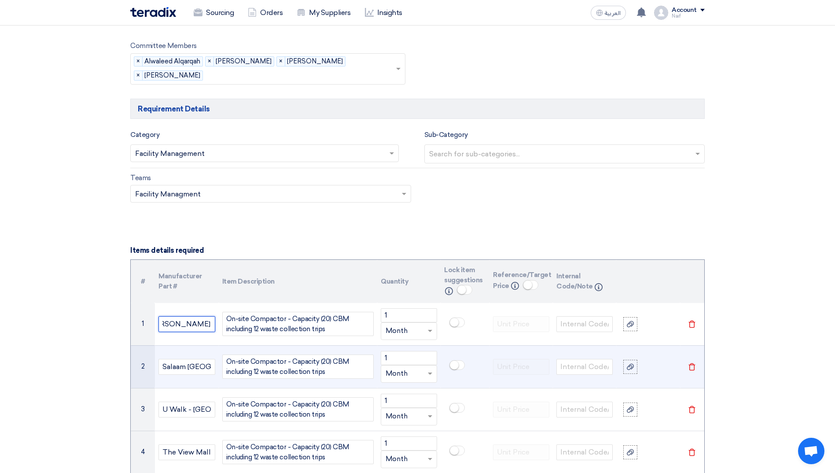
scroll to position [0, 27]
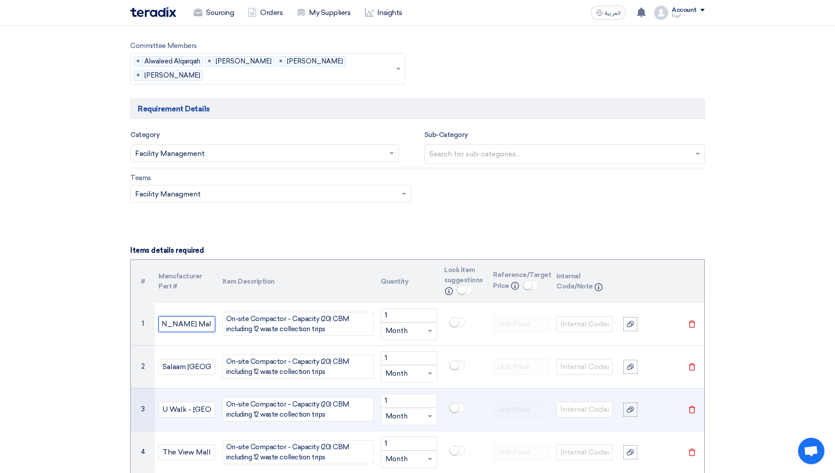
drag, startPoint x: 162, startPoint y: 323, endPoint x: 203, endPoint y: 423, distance: 108.2
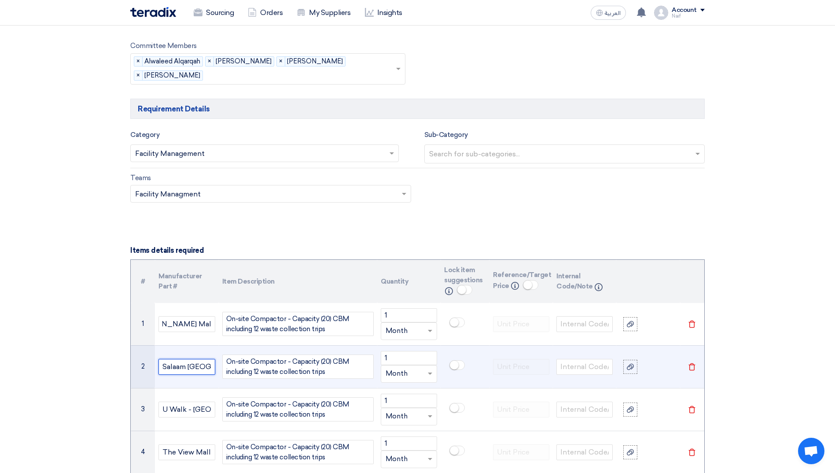
click at [181, 364] on input "Salaam [GEOGRAPHIC_DATA] - [GEOGRAPHIC_DATA]" at bounding box center [186, 367] width 56 height 16
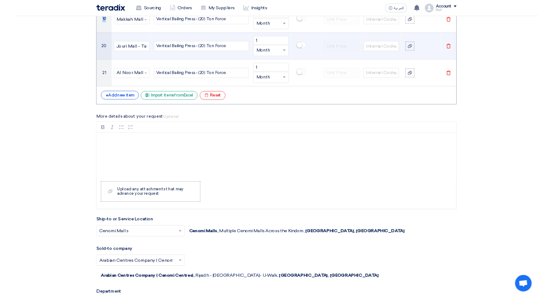
scroll to position [1754, 0]
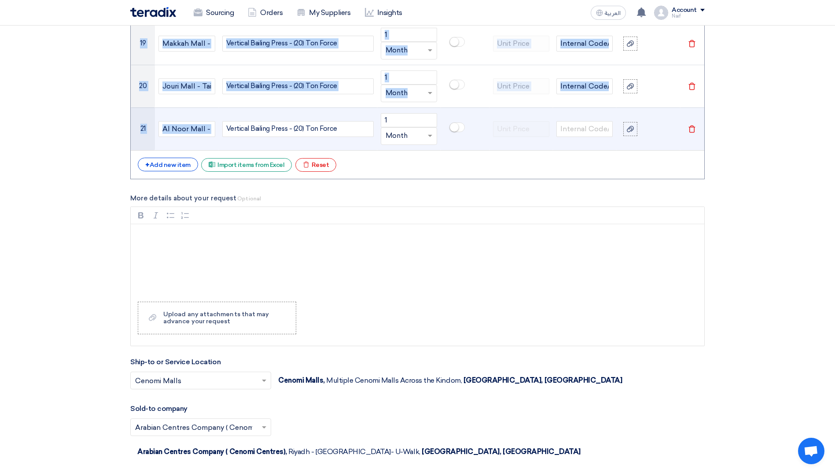
drag, startPoint x: 160, startPoint y: 315, endPoint x: 256, endPoint y: 133, distance: 205.3
copy tbody "On-site Compactor - Capacity (20) CBM including 12 waste collection trips Unit …"
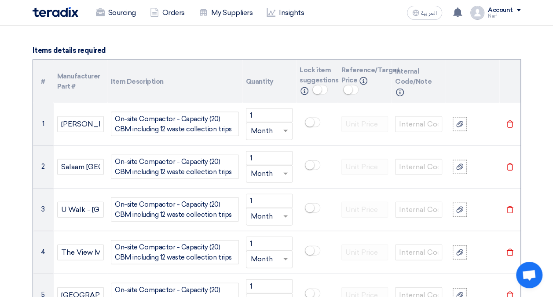
scroll to position [874, 0]
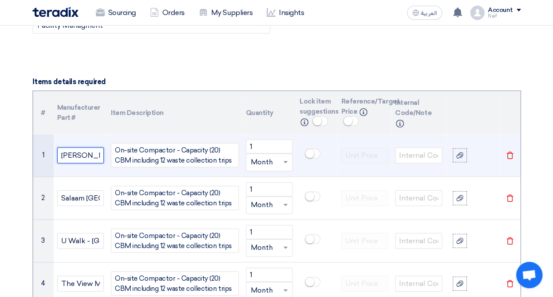
click at [77, 152] on input "[PERSON_NAME] Mall - [GEOGRAPHIC_DATA]" at bounding box center [80, 155] width 47 height 16
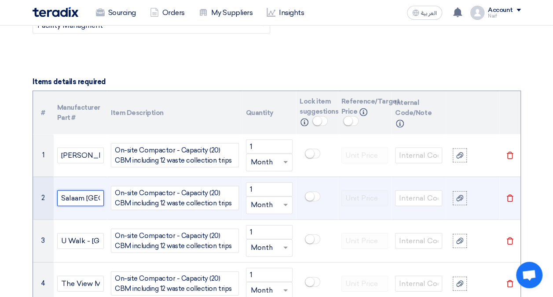
click at [74, 192] on input "Salaam [GEOGRAPHIC_DATA] - [GEOGRAPHIC_DATA]" at bounding box center [80, 198] width 47 height 16
click at [75, 192] on input "Salaam [GEOGRAPHIC_DATA] - [GEOGRAPHIC_DATA]" at bounding box center [80, 198] width 47 height 16
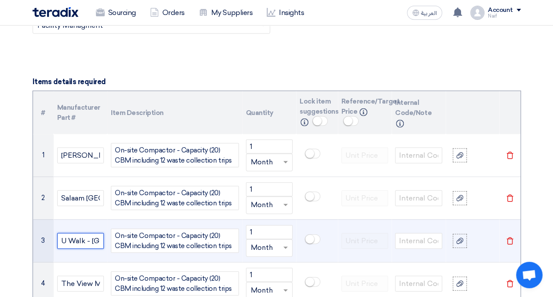
click at [83, 240] on input "U Walk - [GEOGRAPHIC_DATA]" at bounding box center [80, 241] width 47 height 16
click at [89, 255] on td "U Walk - [GEOGRAPHIC_DATA]" at bounding box center [81, 240] width 54 height 43
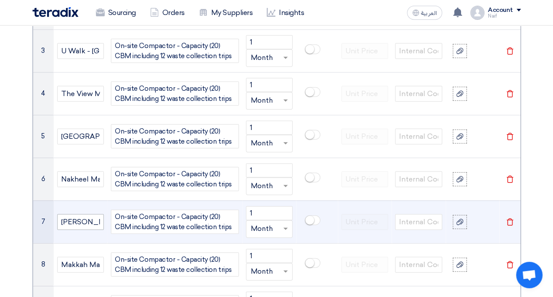
scroll to position [1050, 0]
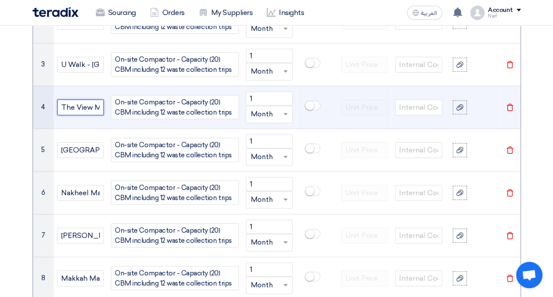
click at [82, 108] on input "The View Mall - [GEOGRAPHIC_DATA]" at bounding box center [80, 107] width 47 height 16
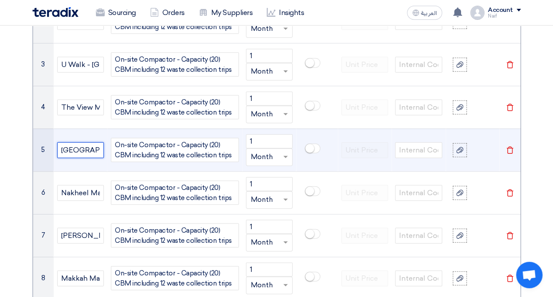
click at [80, 146] on input "[GEOGRAPHIC_DATA] - [GEOGRAPHIC_DATA]" at bounding box center [80, 150] width 47 height 16
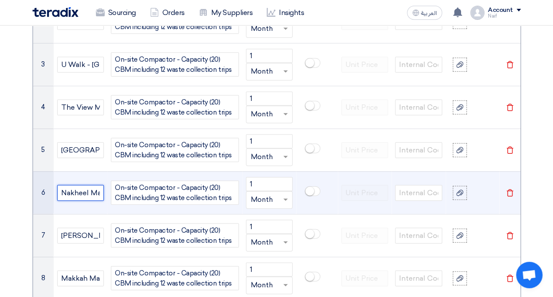
click at [77, 186] on input "Nakheel Mall - [GEOGRAPHIC_DATA]" at bounding box center [80, 193] width 47 height 16
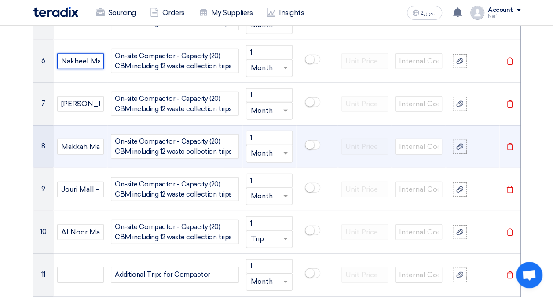
scroll to position [1182, 0]
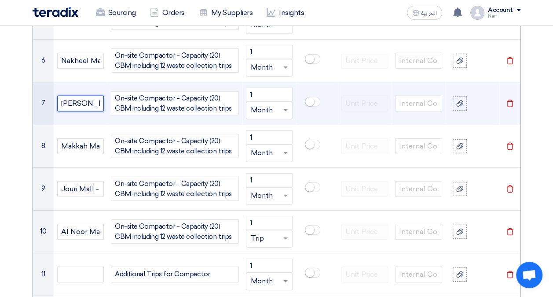
click at [76, 97] on input "[PERSON_NAME][GEOGRAPHIC_DATA]" at bounding box center [80, 103] width 47 height 16
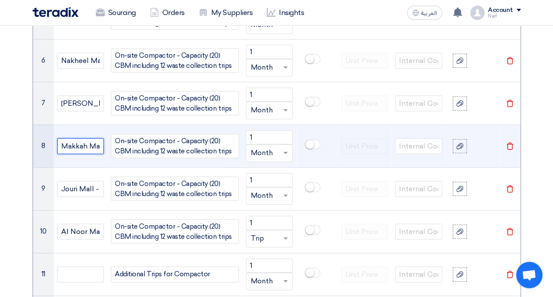
click at [77, 142] on input "Makkah Mall - Makkah" at bounding box center [80, 146] width 47 height 16
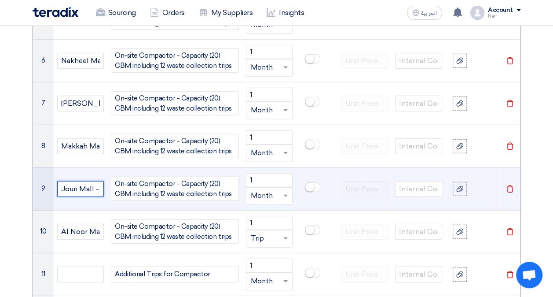
click at [80, 181] on input "Jouri Mall - Taif" at bounding box center [80, 189] width 47 height 16
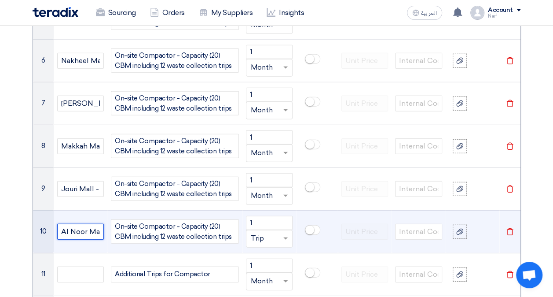
click at [82, 224] on input "Al Noor Mall - [GEOGRAPHIC_DATA]" at bounding box center [80, 232] width 47 height 16
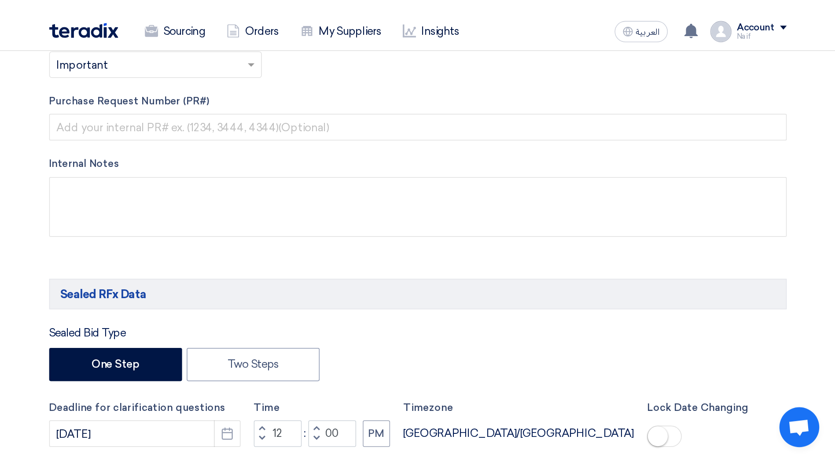
scroll to position [0, 0]
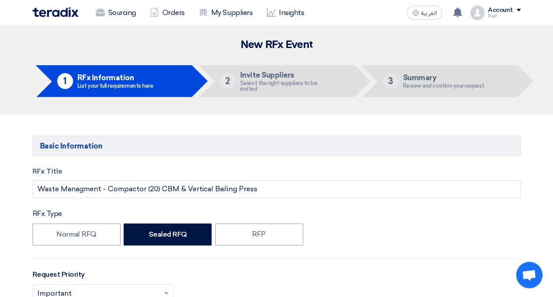
click at [55, 13] on img at bounding box center [56, 12] width 46 height 10
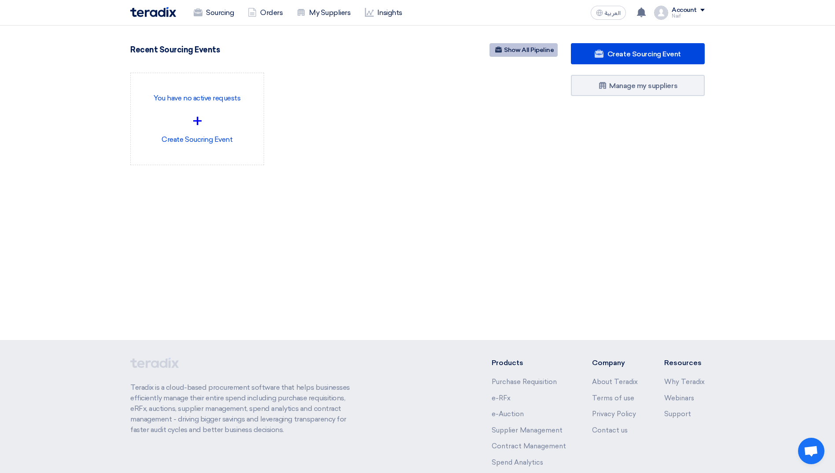
click at [530, 48] on link "Show All Pipeline" at bounding box center [523, 50] width 68 height 14
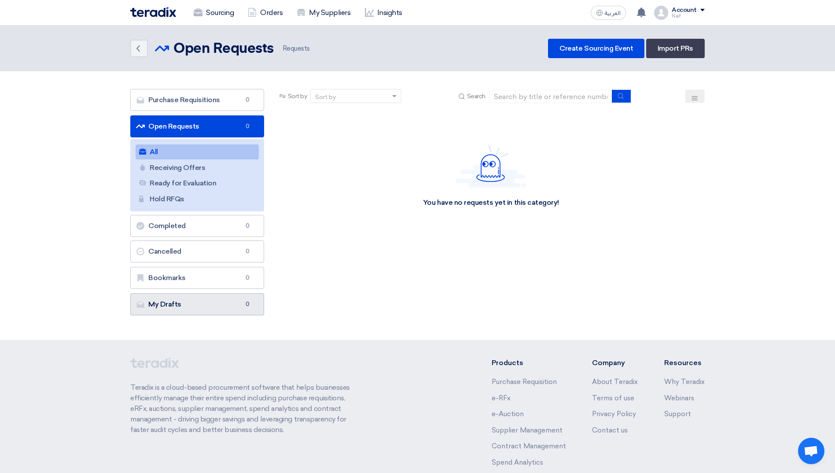
click at [194, 301] on link "My Drafts My Drafts 0" at bounding box center [197, 304] width 134 height 22
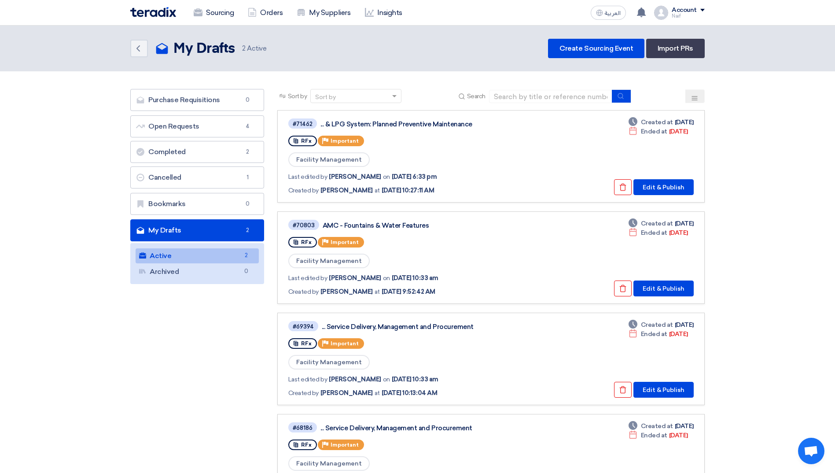
click at [200, 257] on link "Active Active 2" at bounding box center [197, 255] width 123 height 15
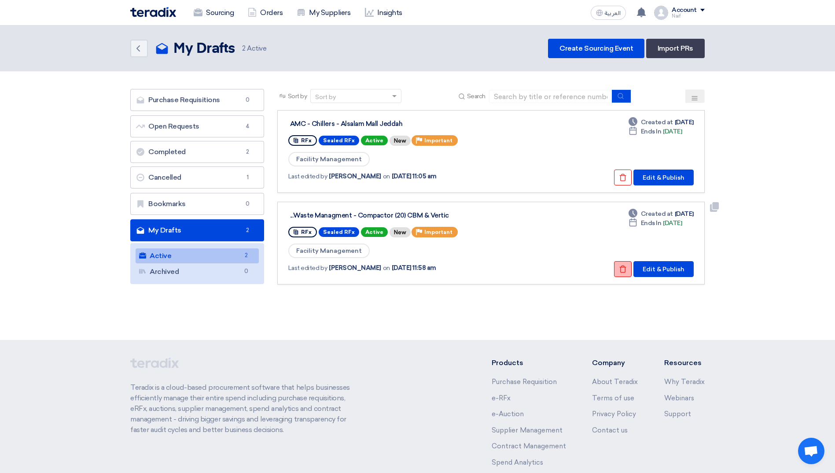
click at [626, 274] on button "Check details" at bounding box center [623, 269] width 18 height 16
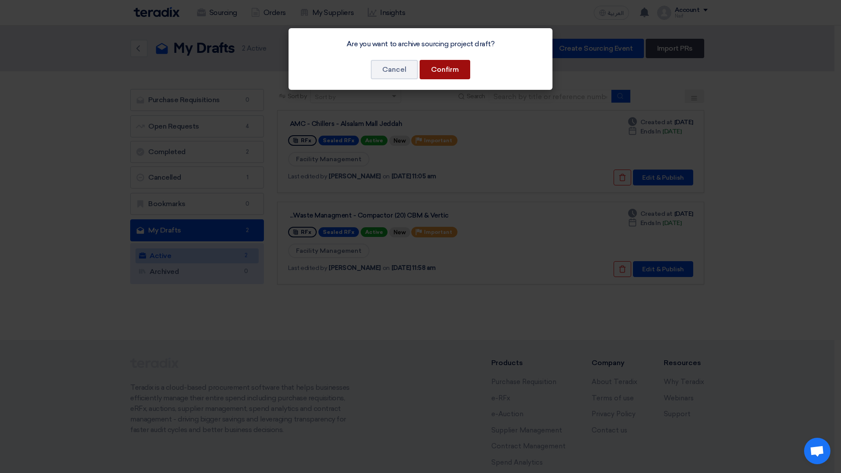
click at [447, 73] on button "Confirm" at bounding box center [445, 69] width 51 height 19
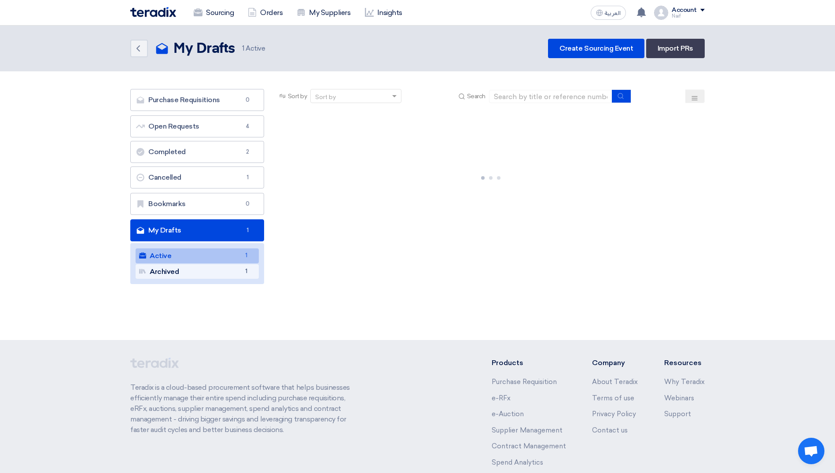
click at [198, 271] on link "Archived Archived 1" at bounding box center [197, 271] width 123 height 15
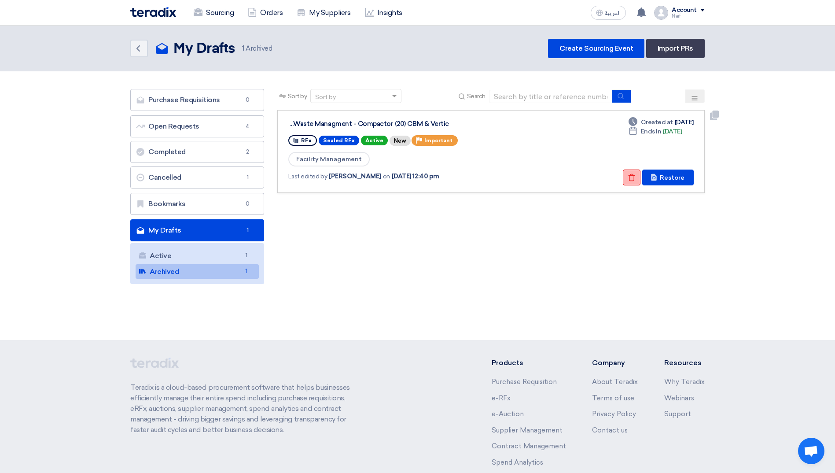
click at [625, 174] on button "Check details" at bounding box center [632, 177] width 18 height 16
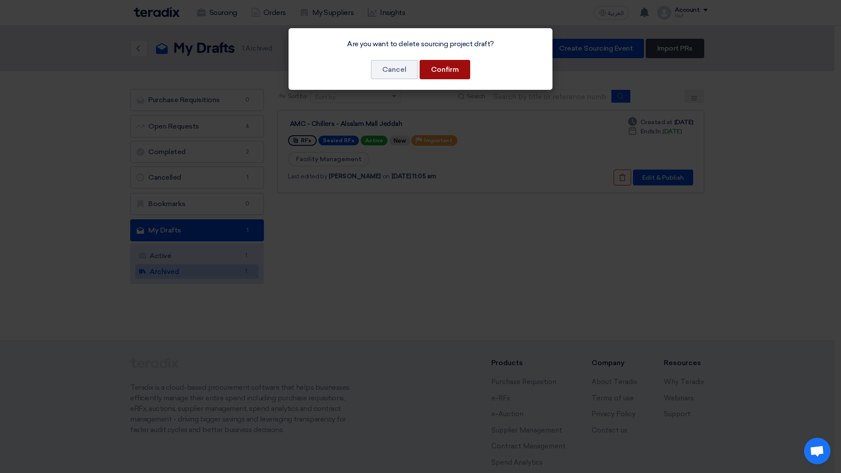
click at [447, 62] on button "Confirm" at bounding box center [445, 69] width 51 height 19
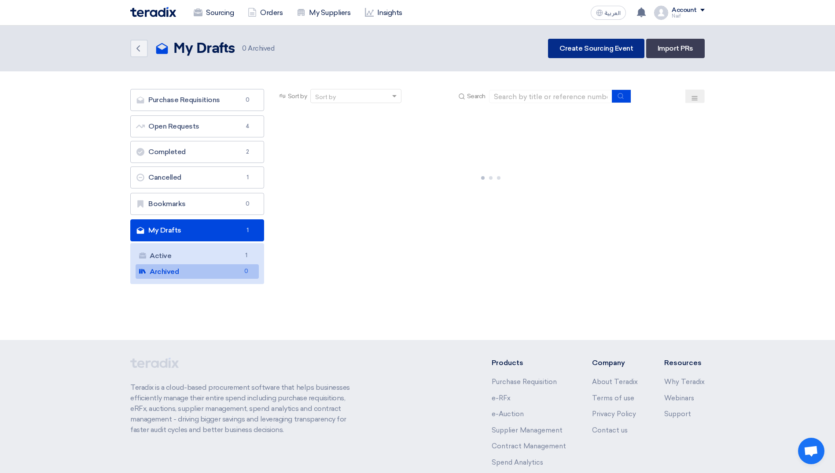
click at [583, 51] on link "Create Sourcing Event" at bounding box center [596, 48] width 96 height 19
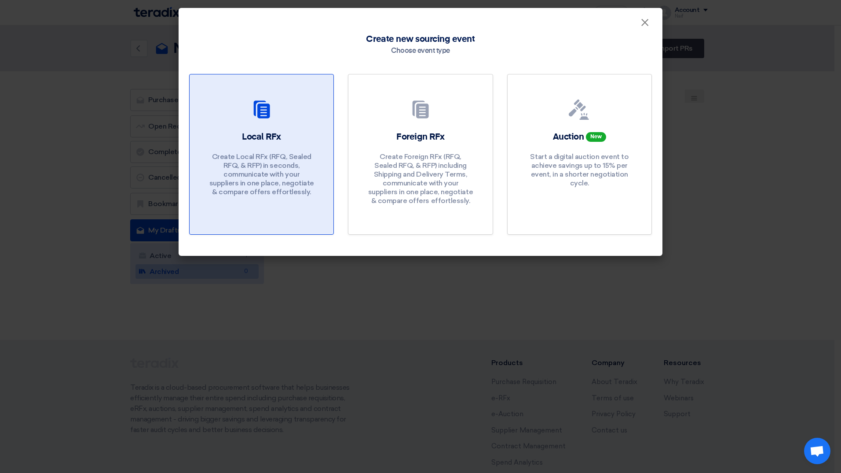
click at [314, 147] on div "Local RFx Create Local RFx (RFQ, Sealed RFQ, & RFP) in seconds, communicate wit…" at bounding box center [261, 166] width 123 height 70
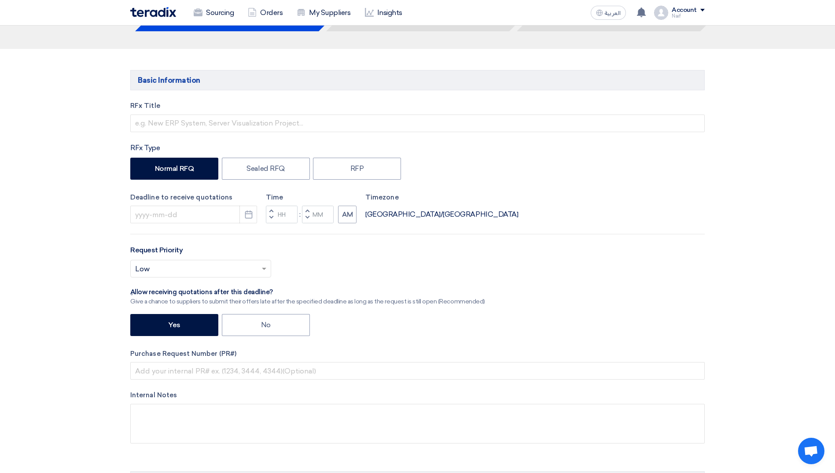
scroll to position [88, 0]
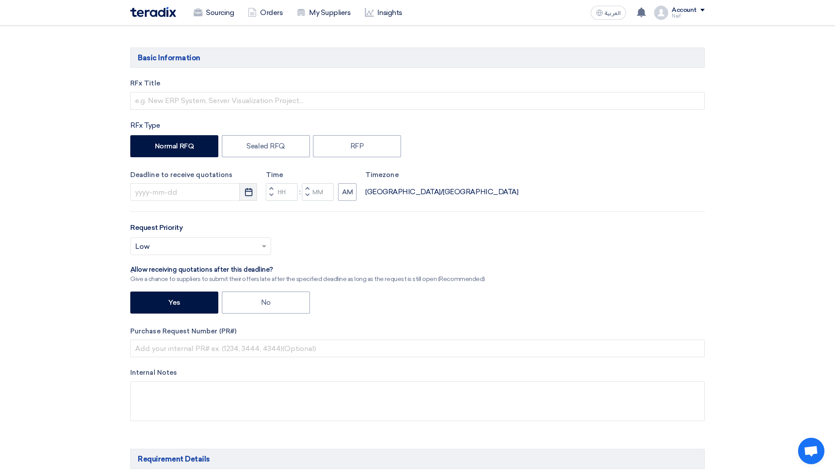
click at [242, 190] on button "Pick a date" at bounding box center [248, 192] width 18 height 18
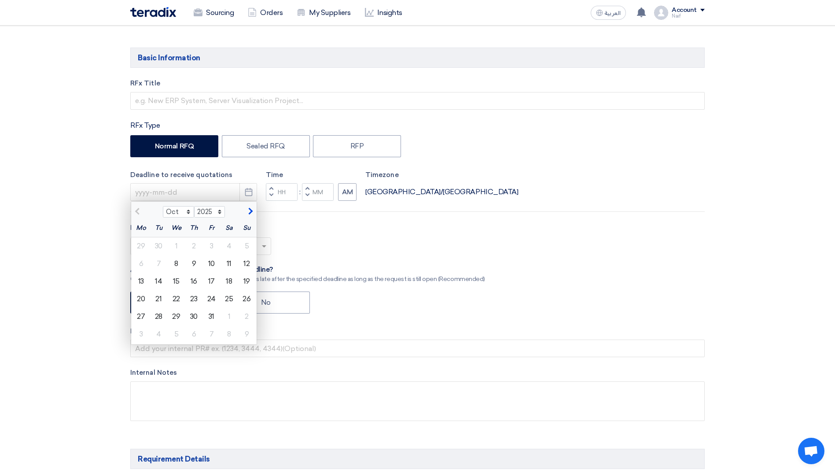
click at [250, 209] on span "button" at bounding box center [249, 211] width 5 height 8
select select "11"
click at [244, 264] on div "9" at bounding box center [247, 264] width 18 height 18
type input "[DATE]"
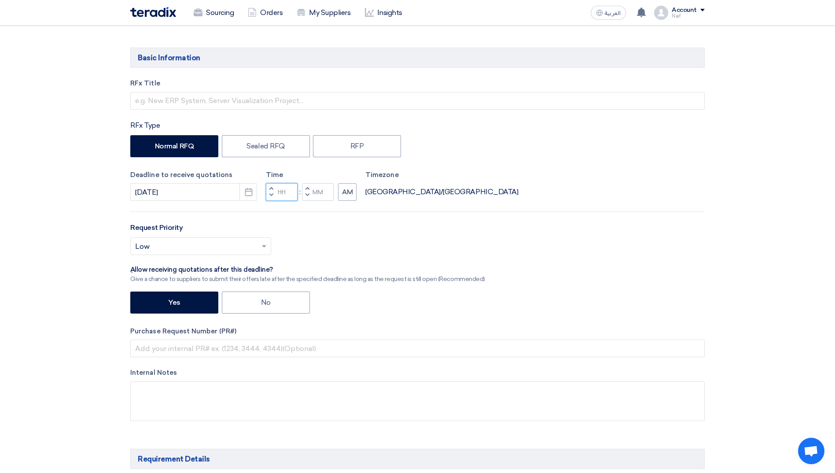
click at [289, 191] on input "Hours" at bounding box center [282, 192] width 32 height 18
type input "12"
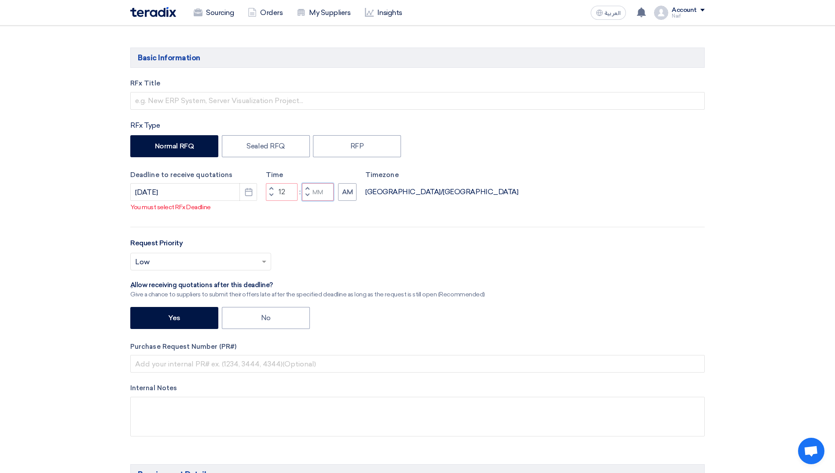
click at [315, 189] on div "Time Increment hours 12 Decrement hours : Increment minutes Decrement minutes AM" at bounding box center [311, 185] width 91 height 31
type input "00"
click at [349, 205] on div "RFx Title RFx Type Normal RFQ Sealed RFQ RFP Deadline to receive quotations 11/…" at bounding box center [417, 263] width 587 height 371
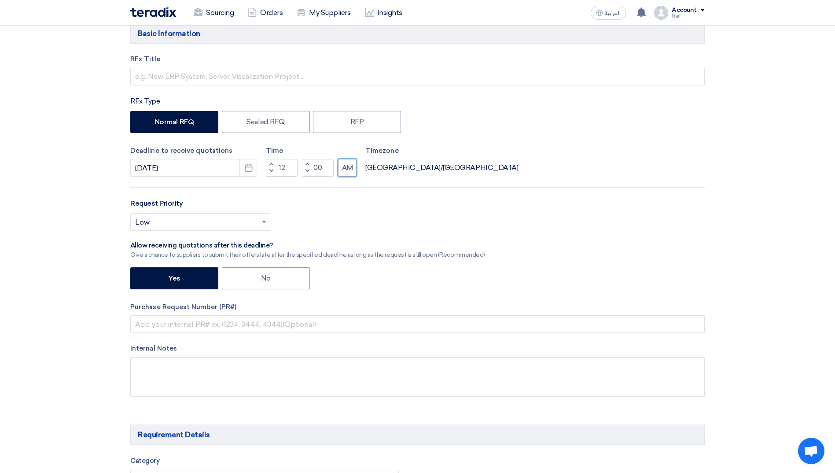
scroll to position [176, 0]
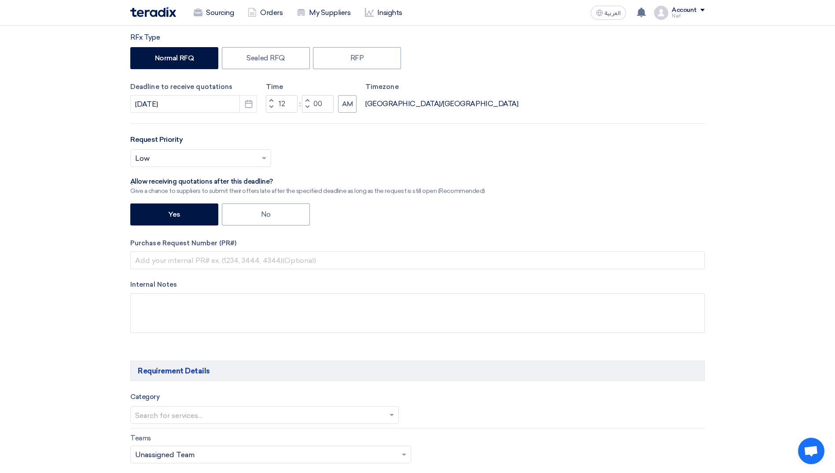
click at [190, 161] on input "text" at bounding box center [196, 159] width 122 height 15
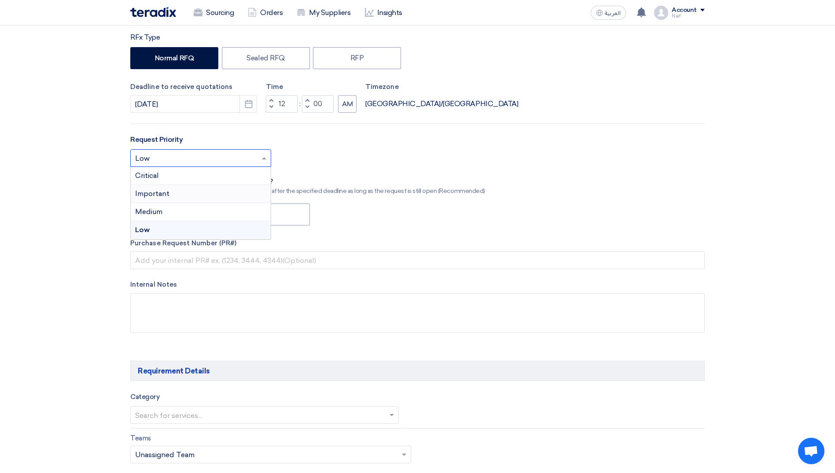
click at [176, 190] on div "Important" at bounding box center [201, 194] width 140 height 18
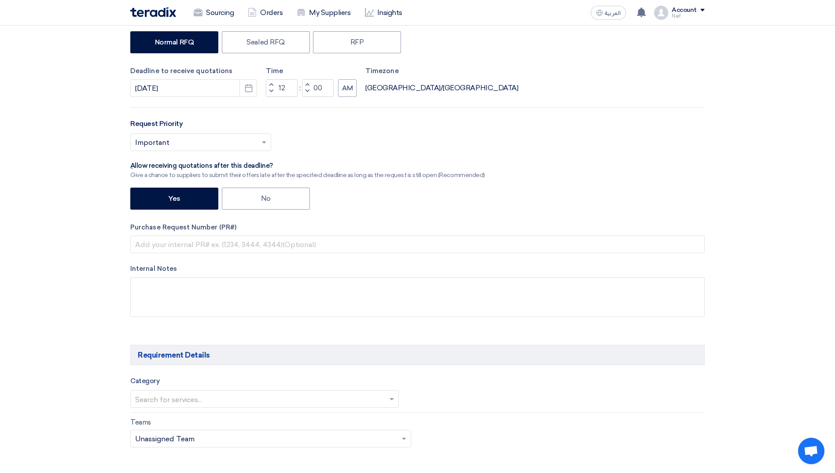
scroll to position [220, 0]
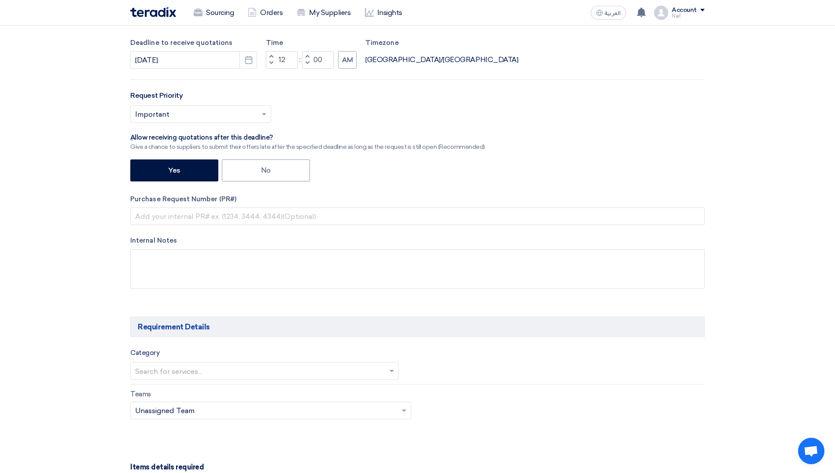
click at [282, 185] on div "RFx Title RFx Type Normal RFQ Sealed RFQ RFP Deadline to receive quotations 11/…" at bounding box center [417, 124] width 587 height 356
click at [274, 180] on label "No" at bounding box center [266, 170] width 88 height 22
click at [267, 172] on input "No" at bounding box center [264, 170] width 6 height 6
radio input "true"
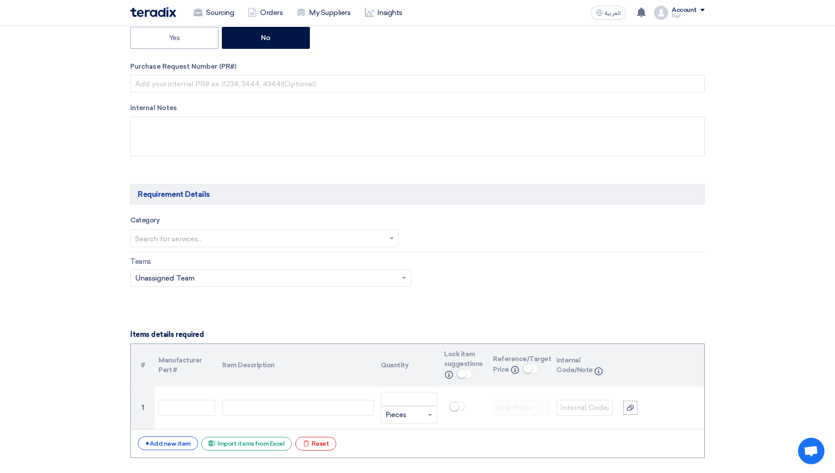
scroll to position [396, 0]
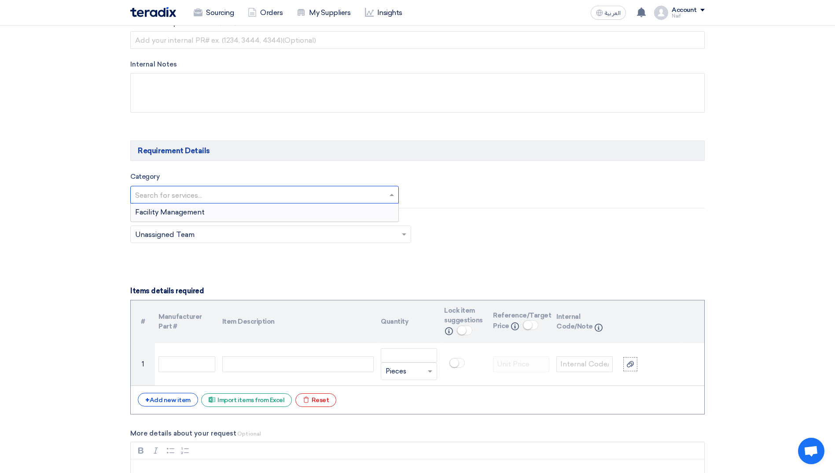
click at [264, 192] on input "text" at bounding box center [260, 195] width 250 height 15
click at [207, 216] on div "Facility Management" at bounding box center [265, 212] width 268 height 18
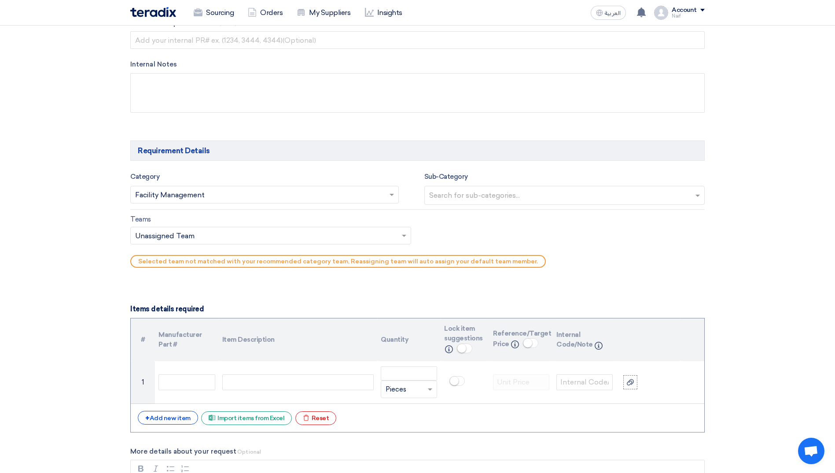
click at [478, 192] on input "text" at bounding box center [565, 196] width 273 height 15
click at [355, 226] on div "Teams Teams.. × Unassigned Team ×" at bounding box center [270, 229] width 281 height 30
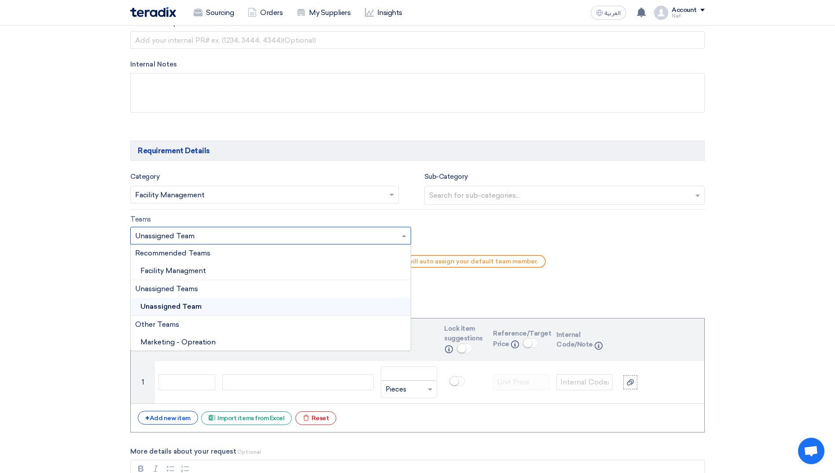
click at [345, 241] on input "text" at bounding box center [266, 236] width 262 height 15
click at [199, 269] on span "Facility Managment" at bounding box center [173, 270] width 66 height 8
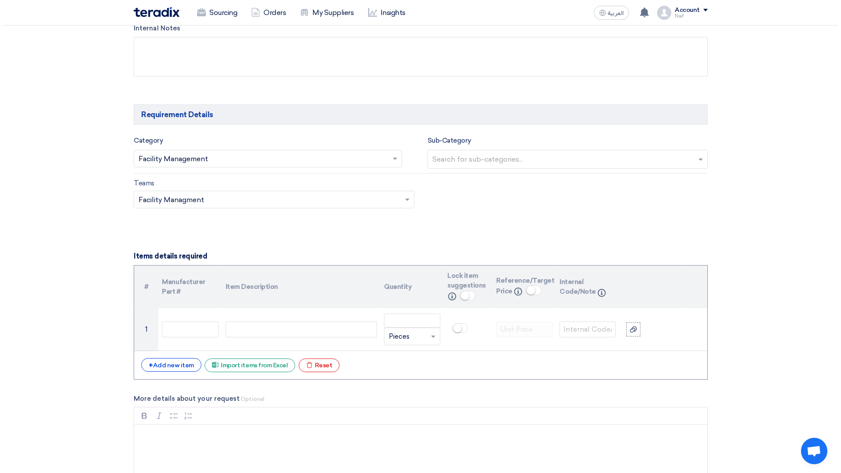
scroll to position [484, 0]
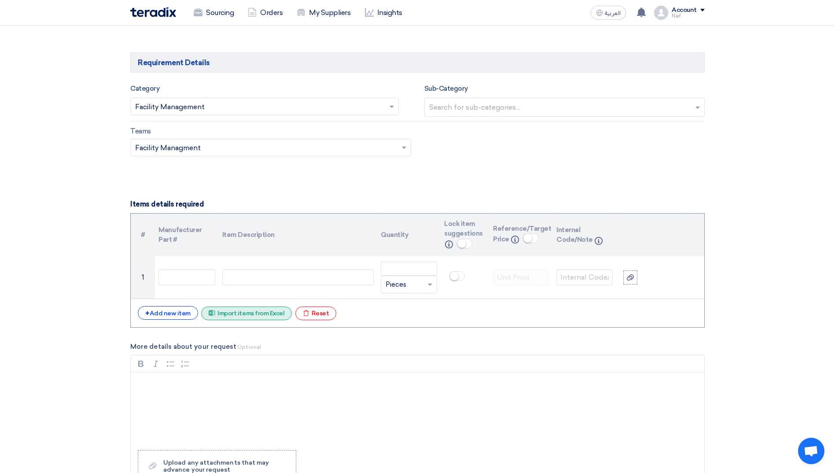
click at [235, 318] on div "Excel file Import items from Excel" at bounding box center [246, 313] width 91 height 14
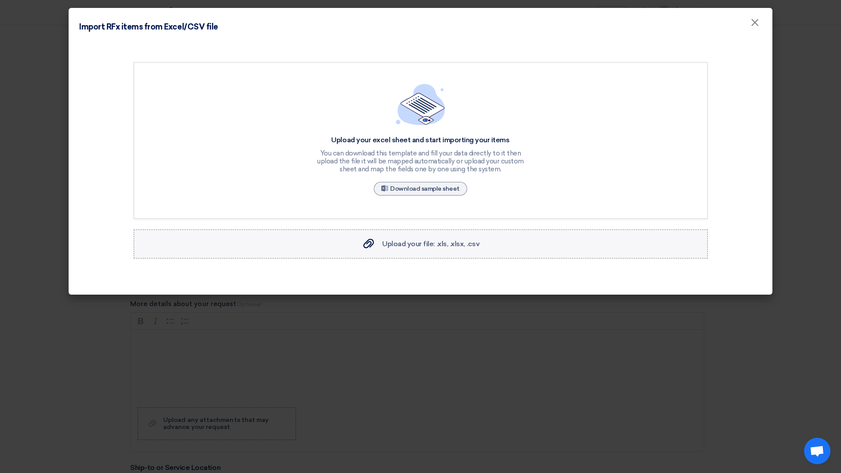
click at [412, 246] on span "Upload your file: .xls, .xlsx, .csv" at bounding box center [430, 243] width 97 height 8
click at [0, 0] on input "Upload your file: .xls, .xlsx, .csv Upload your file: .xls, .xlsx, .csv" at bounding box center [0, 0] width 0 height 0
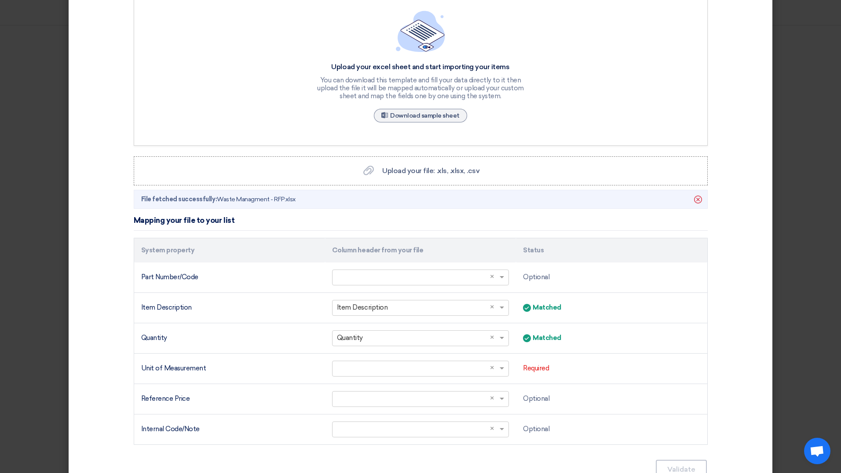
scroll to position [119, 0]
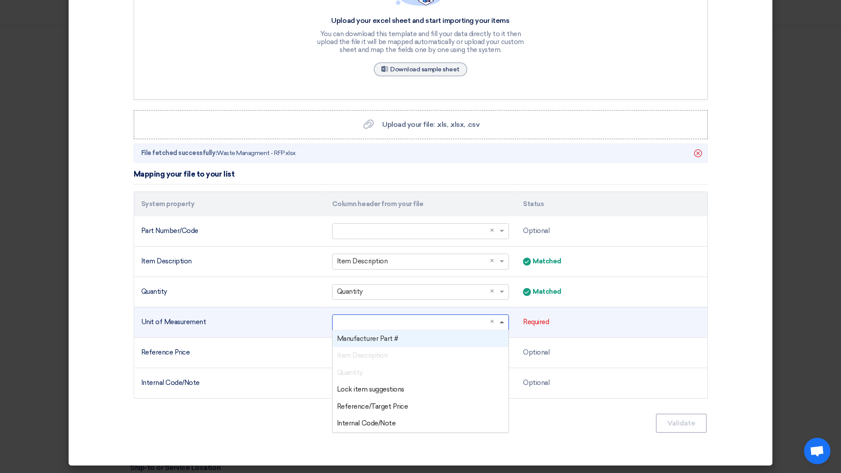
click at [500, 323] on span at bounding box center [502, 322] width 4 height 2
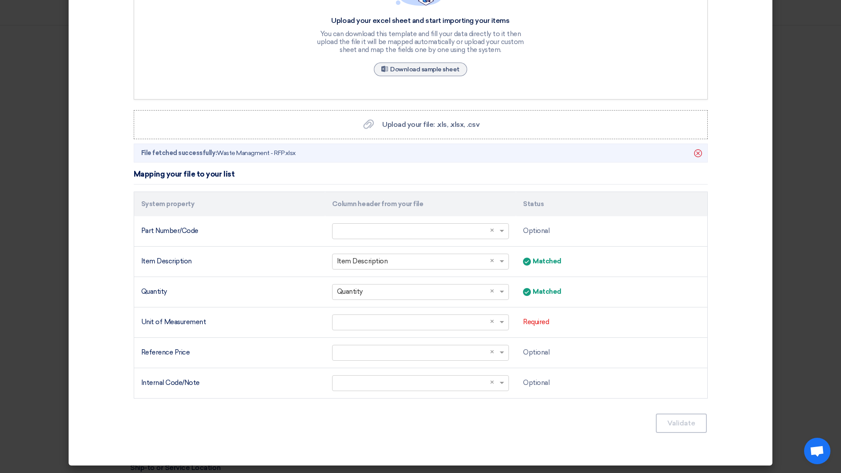
click at [243, 433] on section "Upload your excel sheet and start importing your items You can download this te…" at bounding box center [420, 188] width 683 height 526
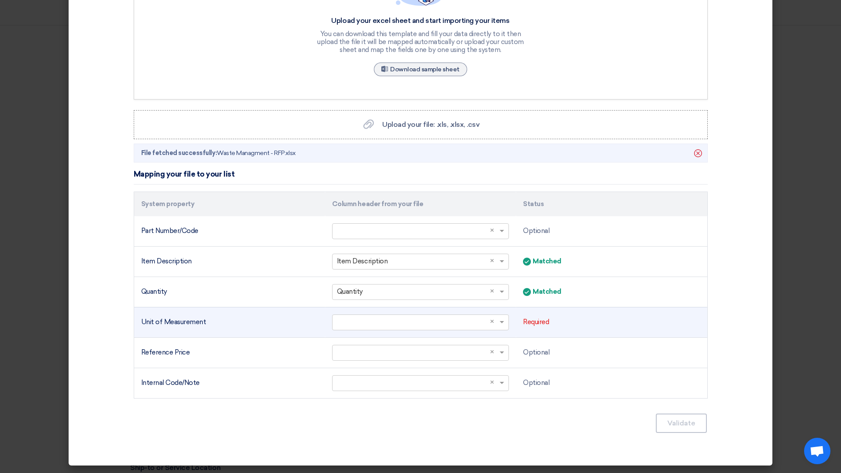
click at [191, 321] on div "Unit of Measurement" at bounding box center [229, 322] width 177 height 10
click at [498, 326] on span at bounding box center [503, 322] width 11 height 10
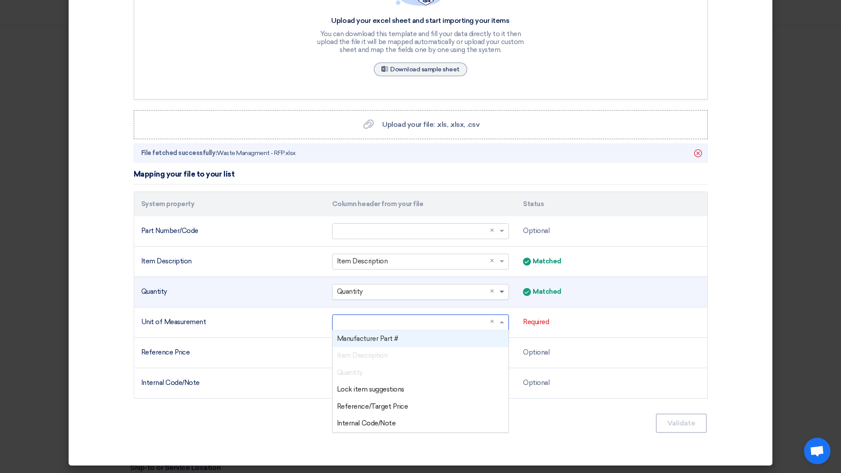
click at [500, 292] on span at bounding box center [502, 291] width 4 height 3
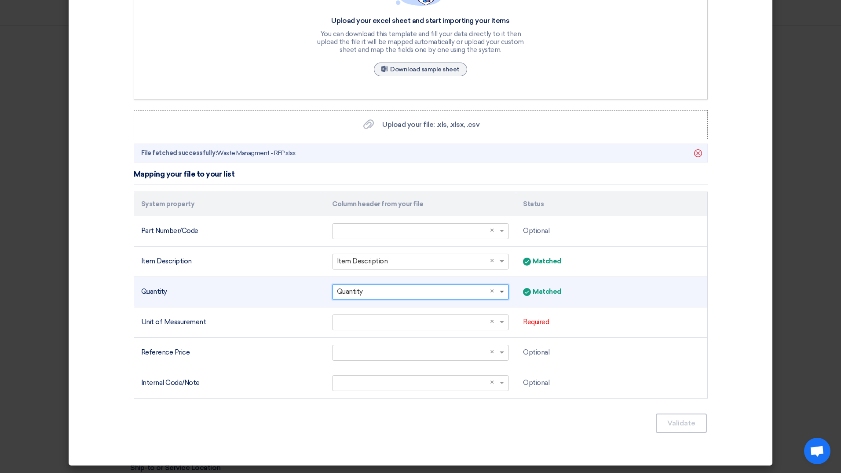
click at [500, 292] on span at bounding box center [502, 291] width 4 height 3
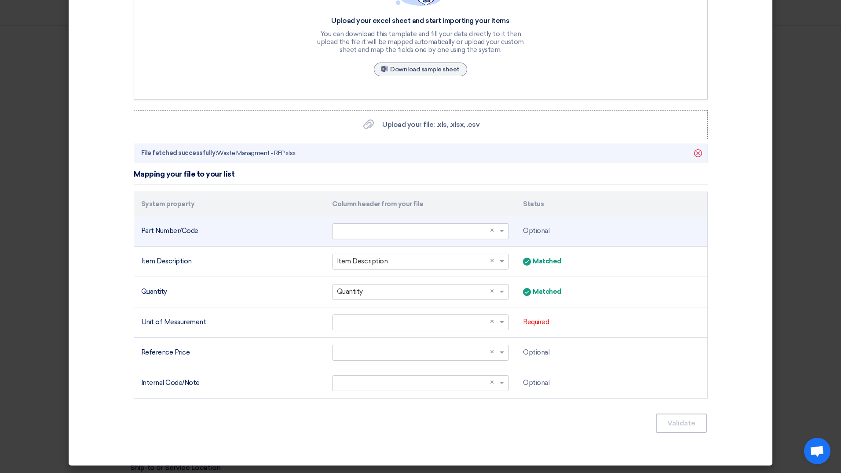
click at [498, 233] on span at bounding box center [503, 231] width 11 height 10
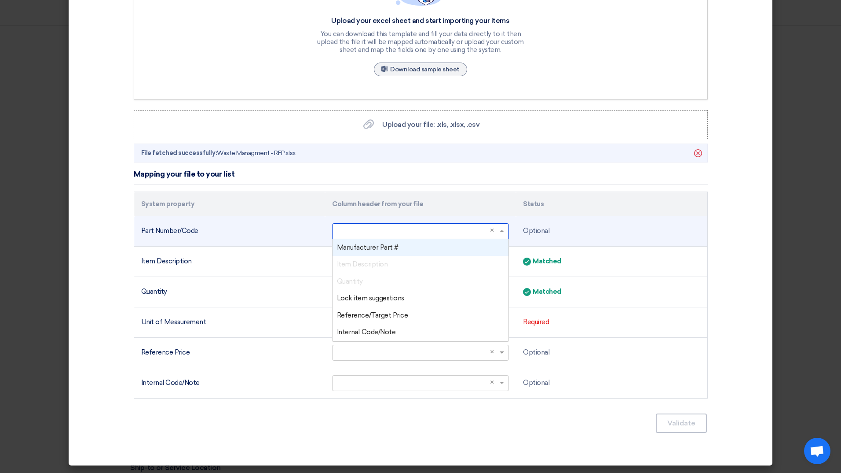
click at [385, 251] on span "Manufacturer Part #" at bounding box center [368, 247] width 62 height 8
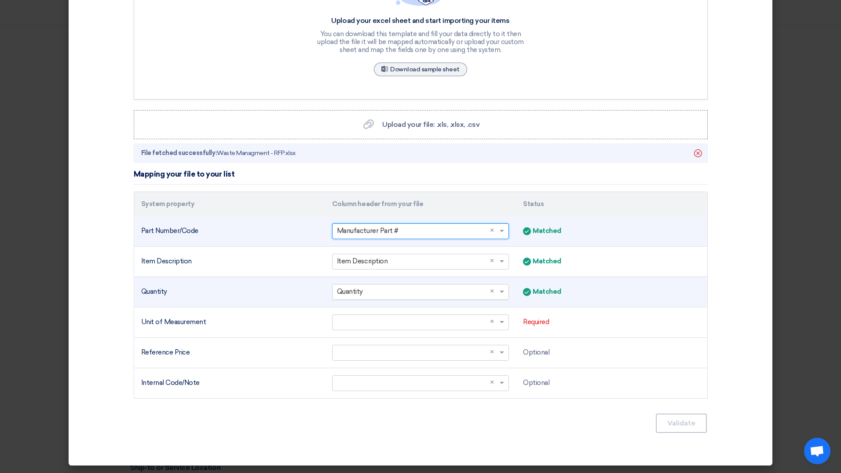
click at [482, 297] on input "text" at bounding box center [416, 291] width 158 height 15
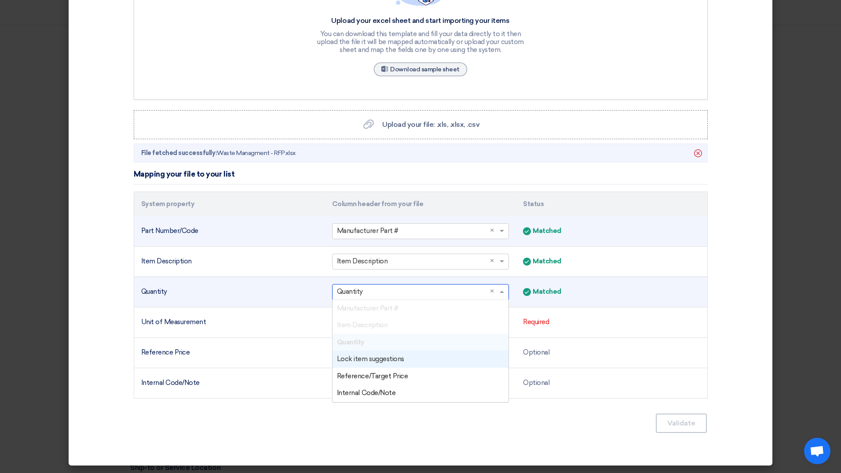
click at [403, 363] on div "Lock item suggestions" at bounding box center [421, 358] width 176 height 17
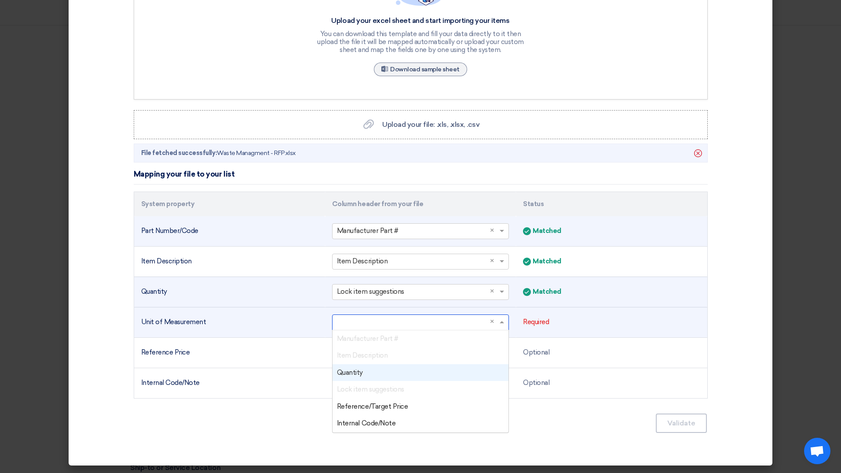
click at [468, 323] on input "text" at bounding box center [416, 322] width 158 height 15
click at [393, 371] on div "Quantity" at bounding box center [421, 372] width 176 height 17
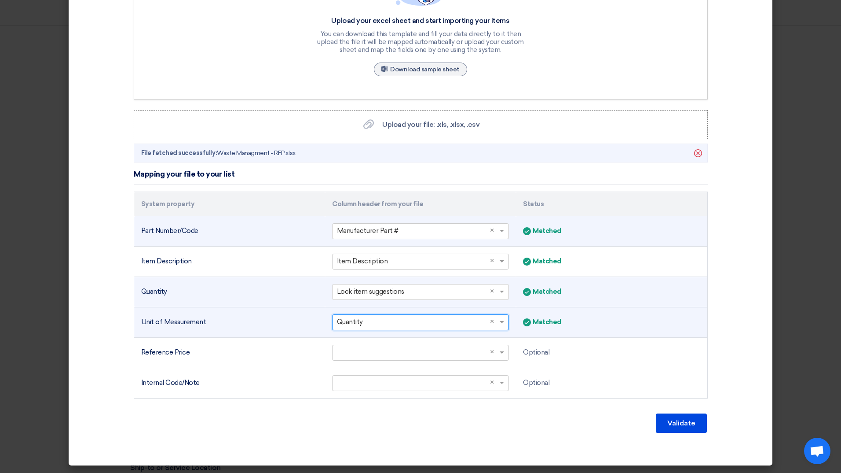
click at [528, 426] on div "Validate" at bounding box center [421, 422] width 574 height 21
click at [675, 420] on button "Validate" at bounding box center [681, 422] width 51 height 19
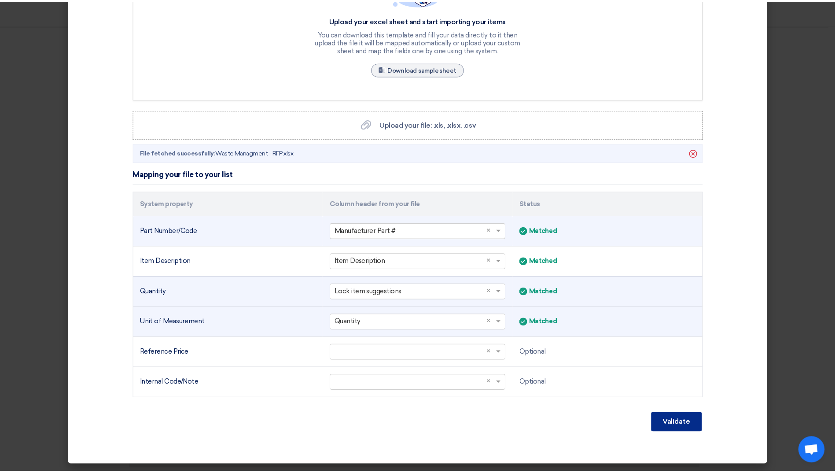
scroll to position [34, 0]
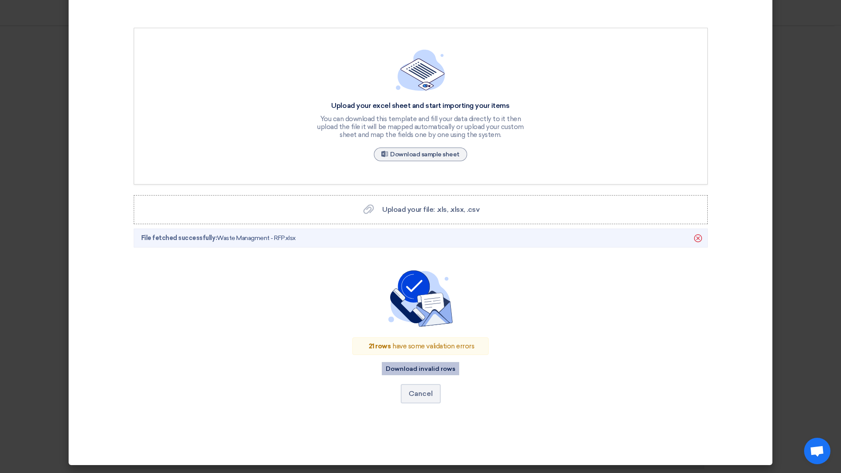
click at [437, 374] on button "Download invalid rows" at bounding box center [420, 368] width 77 height 13
click at [452, 156] on link "Sample Sheet Download sample sheet" at bounding box center [420, 154] width 93 height 14
click at [411, 393] on button "Cancel" at bounding box center [421, 393] width 40 height 19
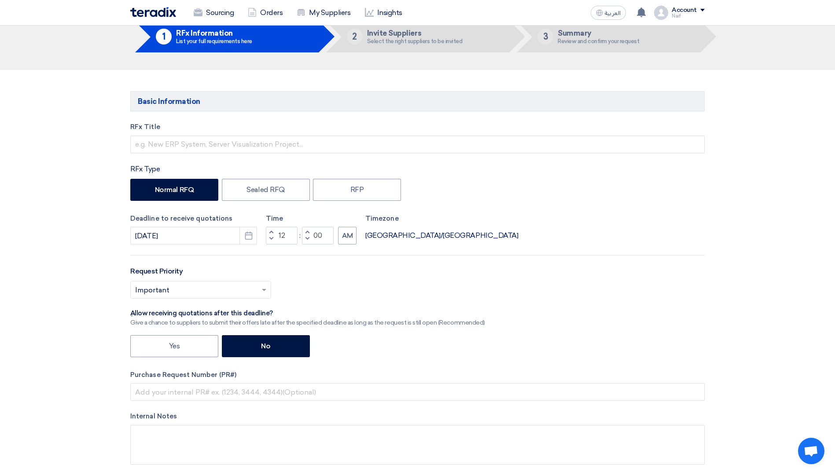
scroll to position [0, 0]
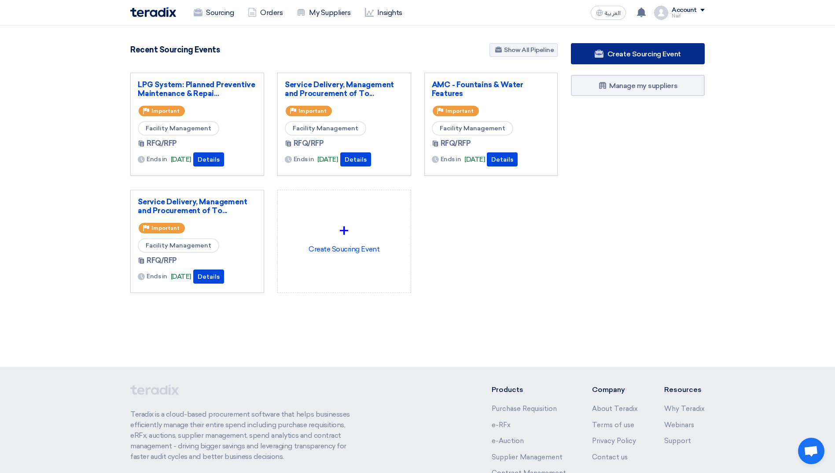
click at [591, 53] on link "Create Sourcing Event" at bounding box center [638, 53] width 134 height 21
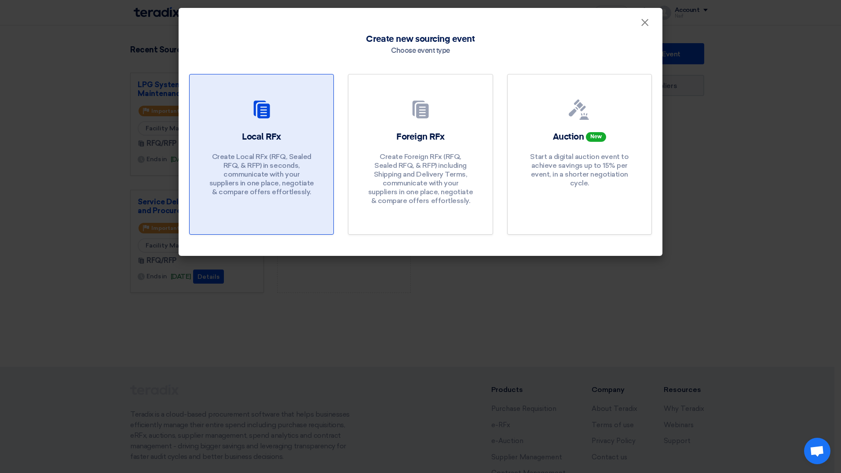
click at [310, 138] on div "Local RFx Create Local RFx (RFQ, Sealed RFQ, & RFP) in seconds, communicate wit…" at bounding box center [261, 166] width 123 height 70
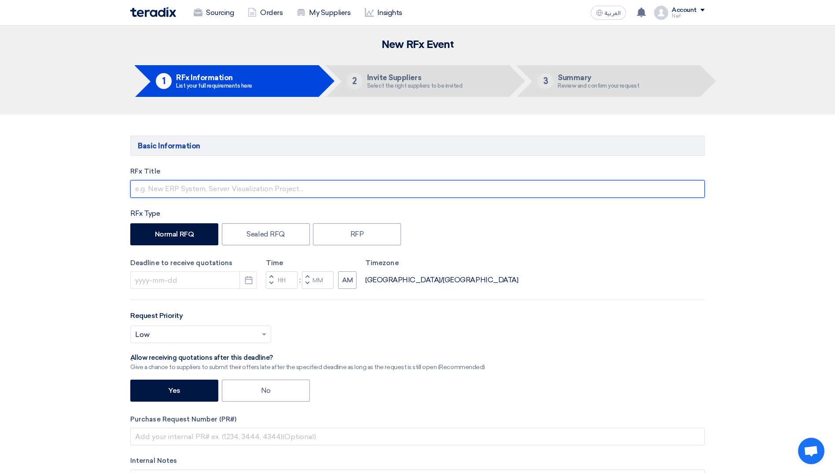
click at [217, 188] on input "text" at bounding box center [417, 189] width 574 height 18
type input "A"
type input "Pest Control: [GEOGRAPHIC_DATA]"
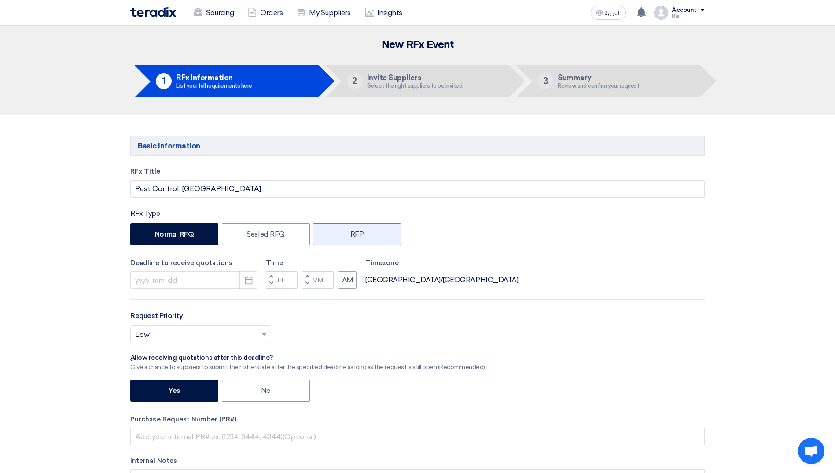
click at [351, 237] on label "RFP" at bounding box center [357, 234] width 88 height 22
click at [351, 236] on input "RFP" at bounding box center [353, 234] width 6 height 6
radio input "true"
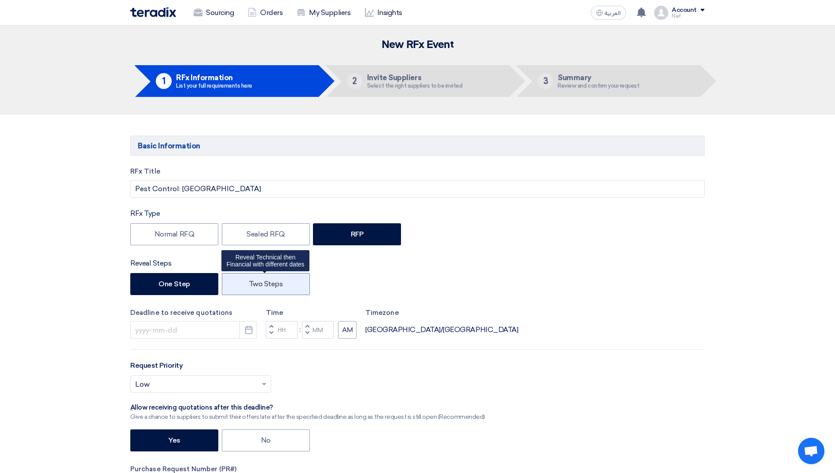
click at [254, 277] on label "Two Steps" at bounding box center [266, 284] width 88 height 22
click at [254, 280] on input "Two Steps" at bounding box center [252, 283] width 6 height 6
radio input "true"
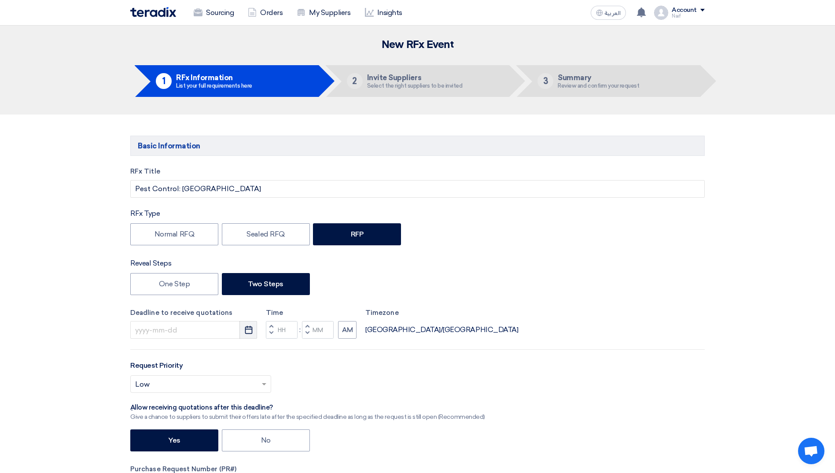
click at [247, 332] on icon "Pick a date" at bounding box center [248, 329] width 9 height 9
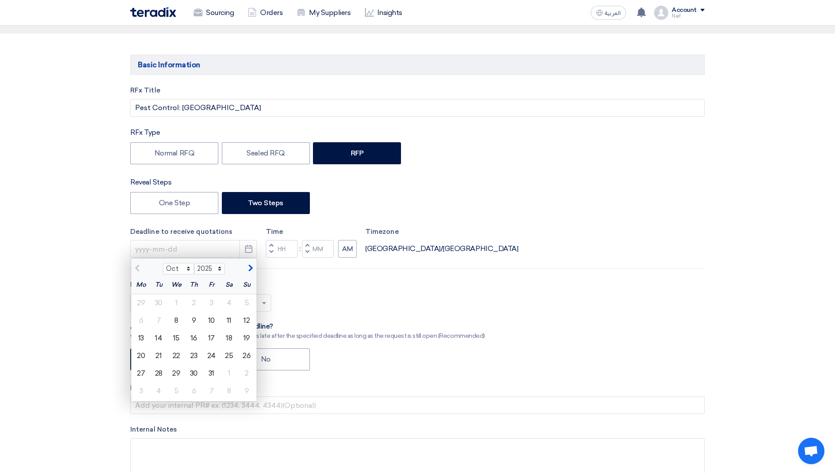
scroll to position [88, 0]
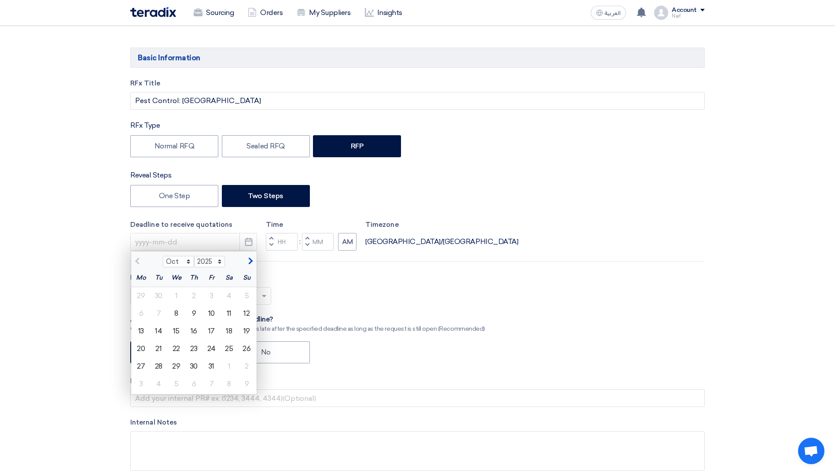
click at [247, 258] on span "button" at bounding box center [249, 261] width 5 height 8
select select "11"
click at [243, 315] on div "9" at bounding box center [247, 313] width 18 height 18
type input "[DATE]"
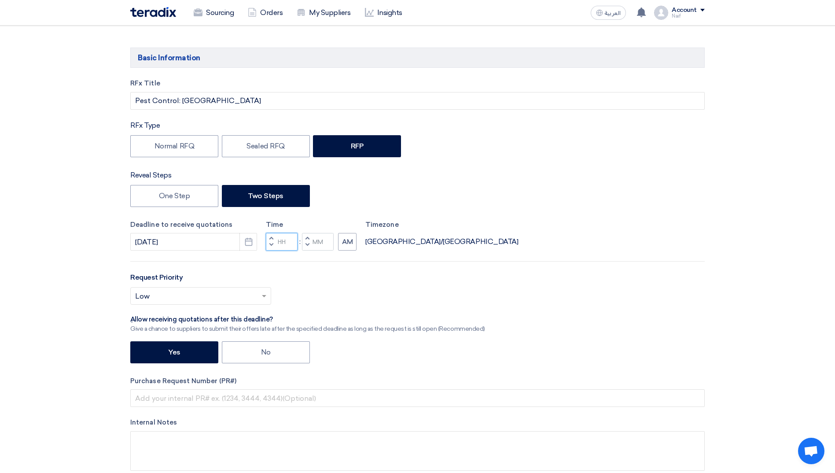
click at [286, 244] on input "Hours" at bounding box center [282, 242] width 32 height 18
type input "12"
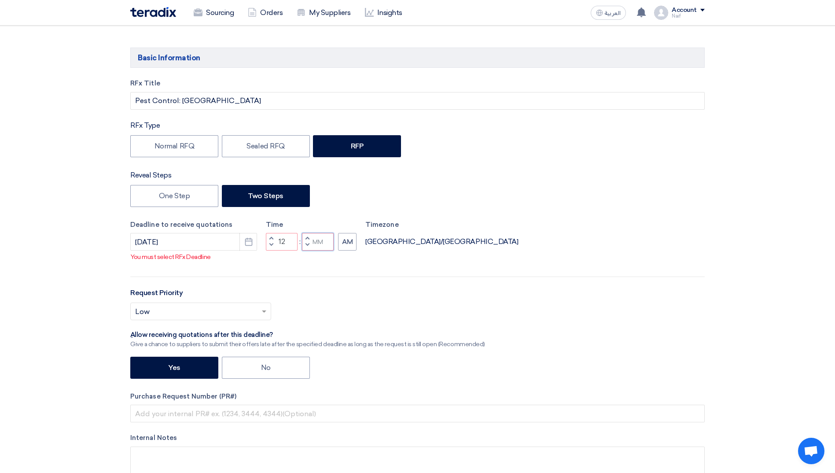
click at [318, 242] on div "Time Increment hours 12 Decrement hours : Increment minutes Decrement minutes AM" at bounding box center [311, 235] width 91 height 31
type input "00"
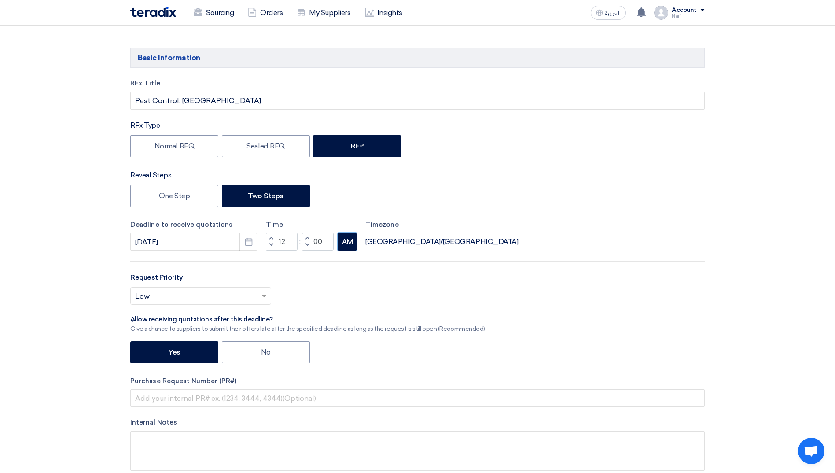
click at [349, 254] on div "RFx Title Pest Control: [GEOGRAPHIC_DATA] RFx Type Normal RFQ Sealed RFQ RFP Re…" at bounding box center [417, 281] width 587 height 406
click at [232, 297] on input "text" at bounding box center [196, 297] width 122 height 15
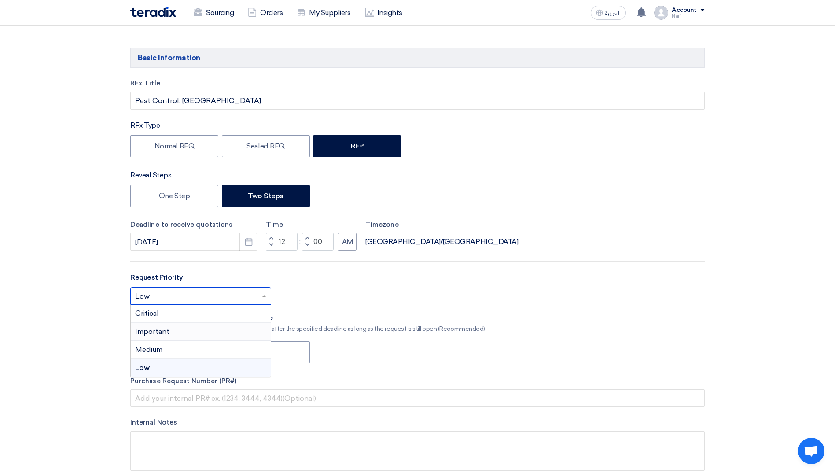
click at [198, 334] on div "Important" at bounding box center [201, 332] width 140 height 18
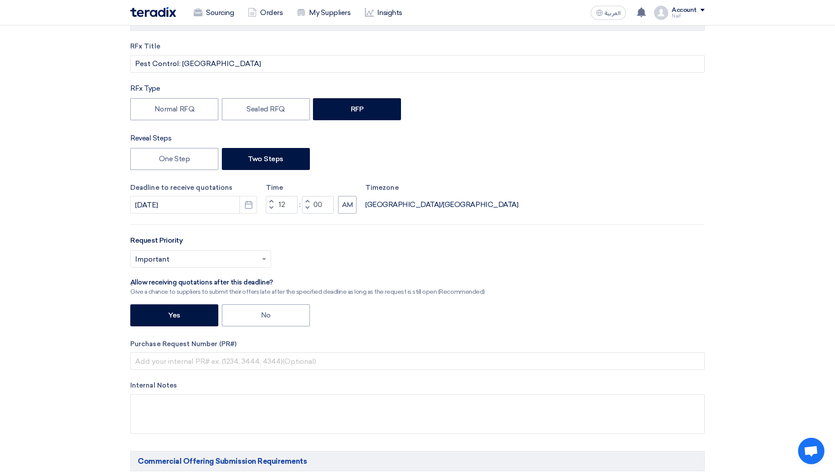
scroll to position [220, 0]
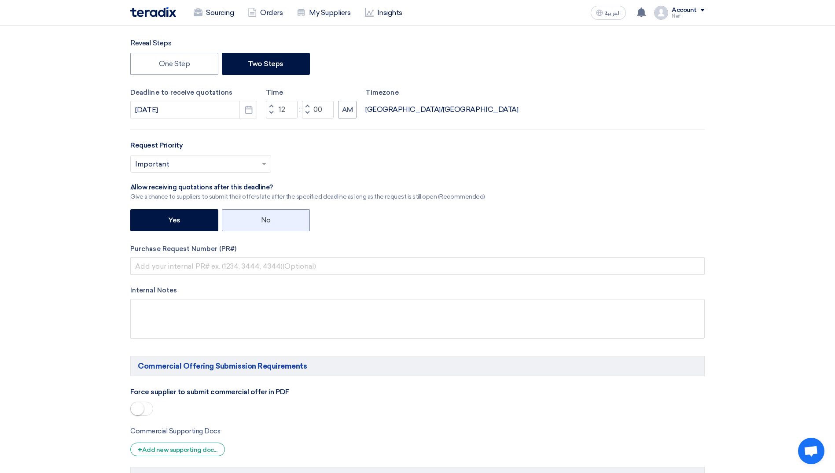
click at [288, 223] on label "No" at bounding box center [266, 220] width 88 height 22
click at [267, 222] on input "No" at bounding box center [264, 219] width 6 height 6
radio input "true"
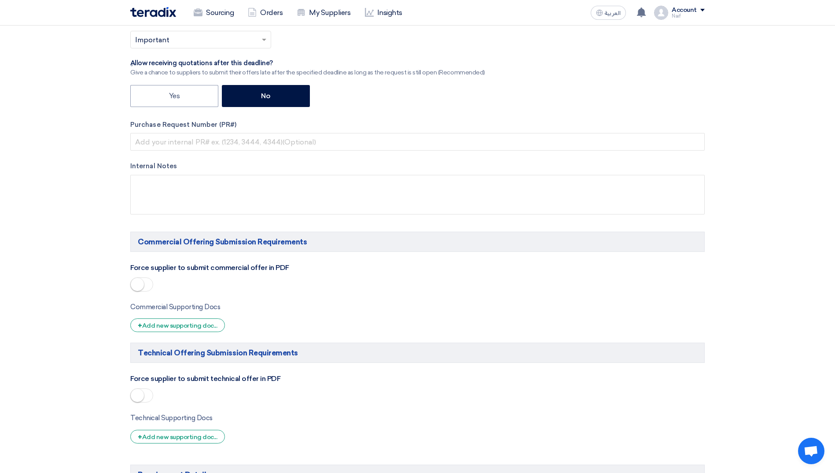
scroll to position [352, 0]
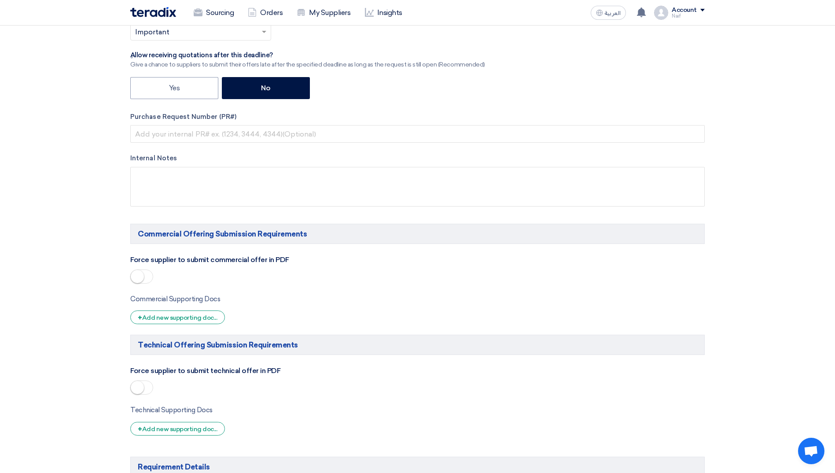
click at [141, 280] on small at bounding box center [137, 276] width 13 height 13
click at [139, 382] on small at bounding box center [137, 387] width 13 height 13
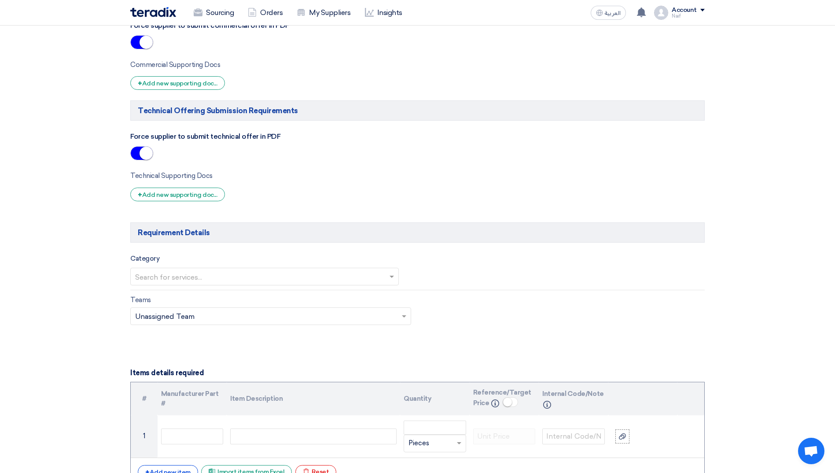
scroll to position [660, 0]
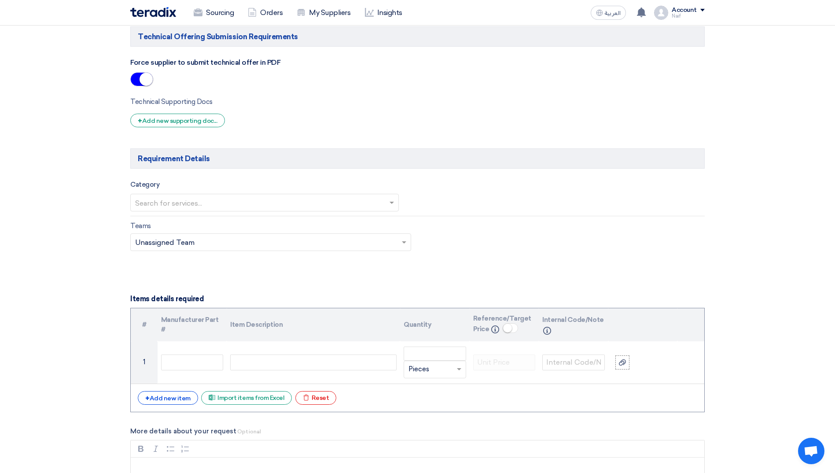
click at [394, 203] on span at bounding box center [392, 202] width 11 height 11
click at [303, 216] on div "Facility Management" at bounding box center [265, 220] width 268 height 18
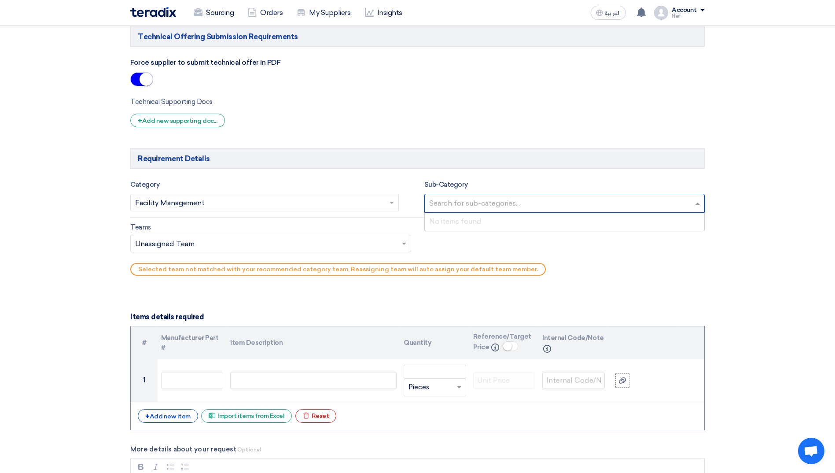
click at [689, 202] on input "text" at bounding box center [565, 204] width 273 height 15
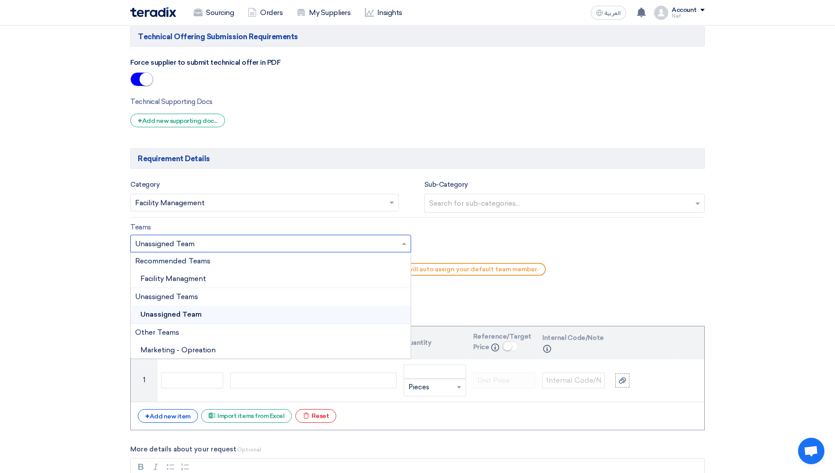
click at [392, 240] on input "text" at bounding box center [266, 244] width 262 height 15
click at [200, 279] on span "Facility Managment" at bounding box center [173, 278] width 66 height 8
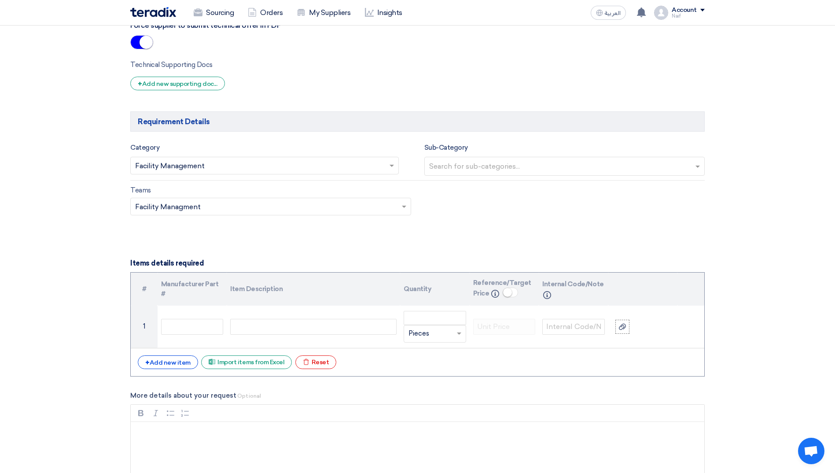
scroll to position [748, 0]
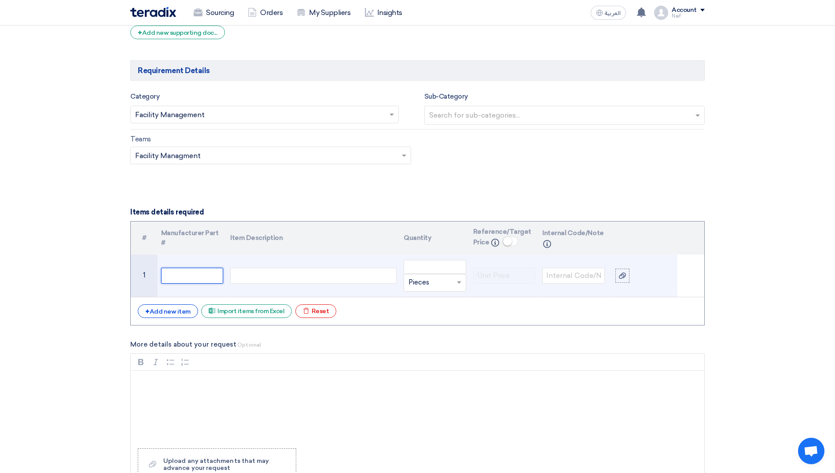
click at [178, 274] on input "text" at bounding box center [192, 276] width 62 height 16
type input "[GEOGRAPHIC_DATA]"
type input "1"
click at [422, 282] on input "text" at bounding box center [429, 282] width 42 height 14
type input "y"
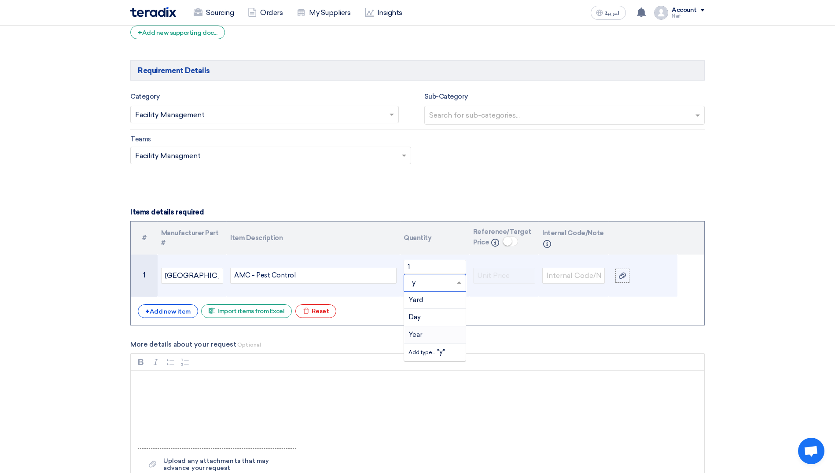
click at [426, 330] on div "Year" at bounding box center [435, 335] width 62 height 18
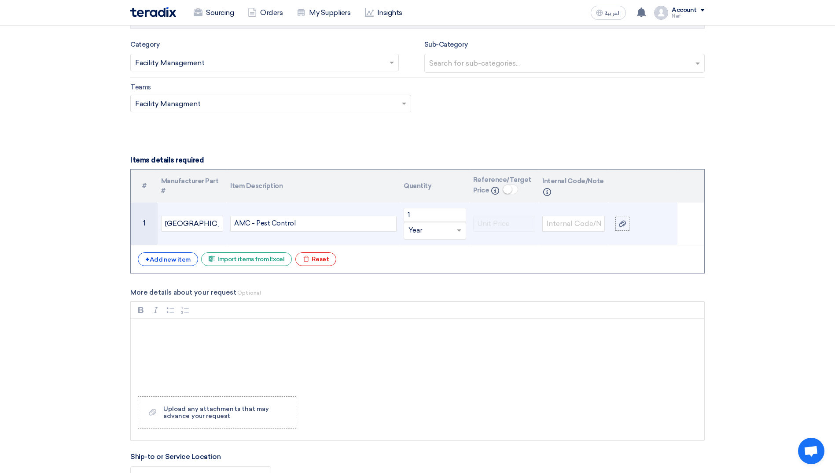
scroll to position [924, 0]
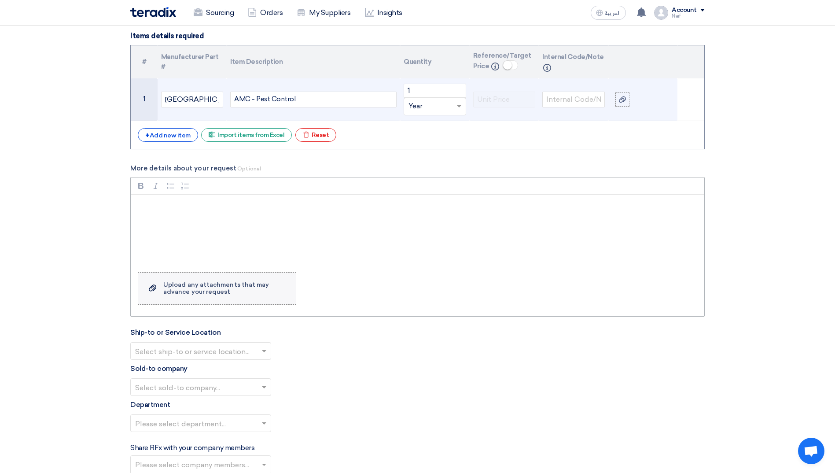
click at [243, 298] on label "Upload a file Upload any attachments that may advance your request" at bounding box center [217, 288] width 158 height 33
click at [0, 0] on input "Upload a file Upload any attachments that may advance your request" at bounding box center [0, 0] width 0 height 0
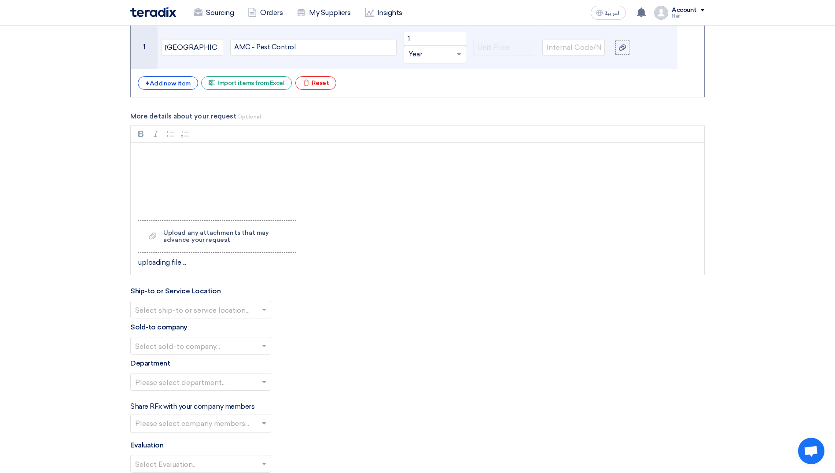
scroll to position [1056, 0]
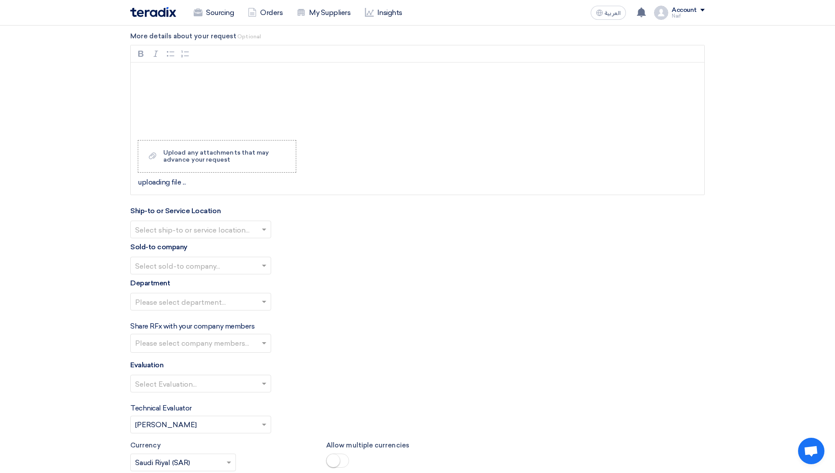
click at [265, 226] on span at bounding box center [265, 229] width 11 height 11
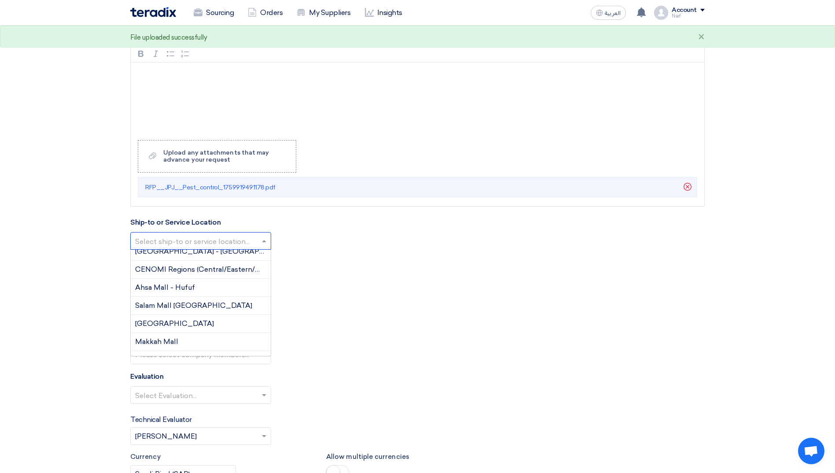
scroll to position [221, 0]
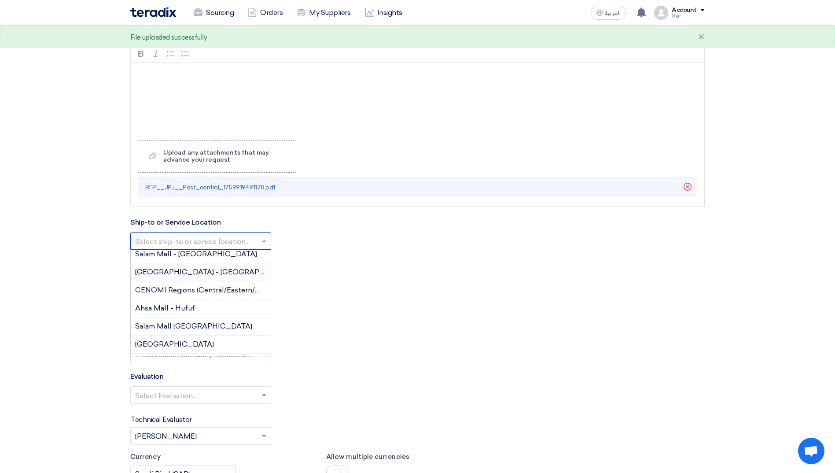
click at [196, 268] on span "[GEOGRAPHIC_DATA] - [GEOGRAPHIC_DATA]" at bounding box center [217, 272] width 164 height 8
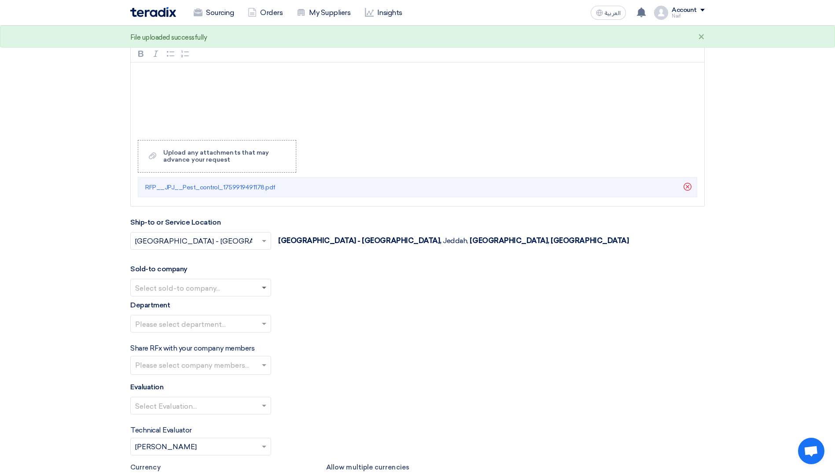
click at [266, 287] on span at bounding box center [264, 287] width 4 height 3
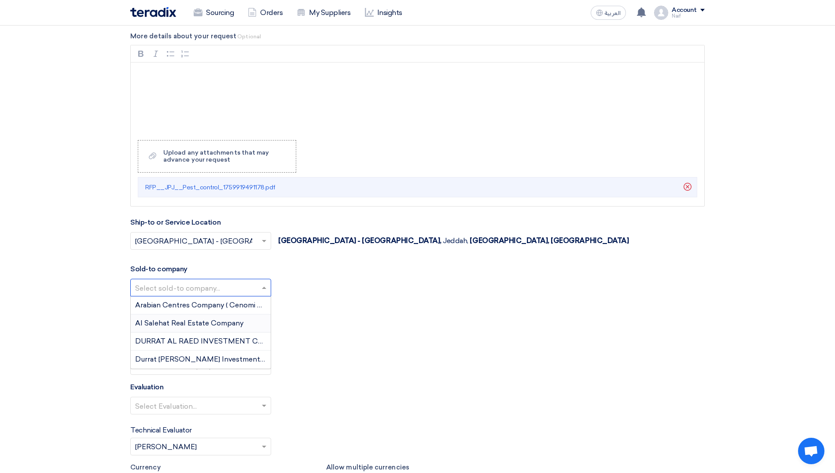
click at [225, 323] on span "Al Salehat Real Estate Company" at bounding box center [189, 323] width 108 height 8
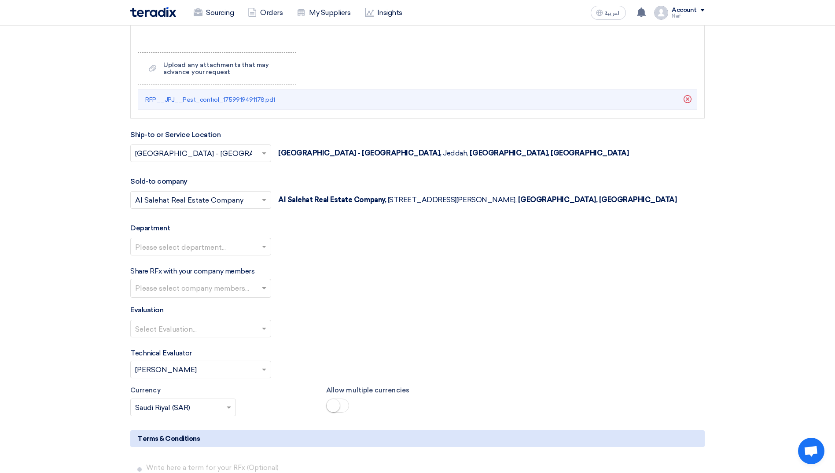
scroll to position [1144, 0]
click at [255, 249] on input "text" at bounding box center [196, 246] width 122 height 15
click at [194, 303] on span "Facility Managment" at bounding box center [168, 299] width 66 height 8
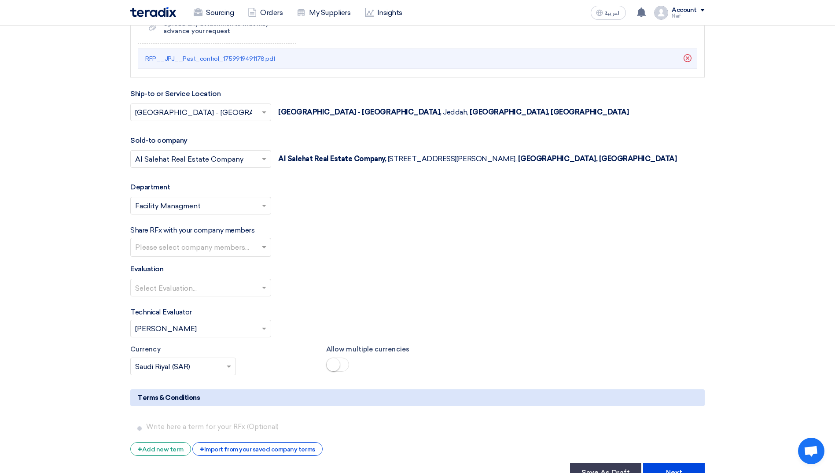
scroll to position [1232, 0]
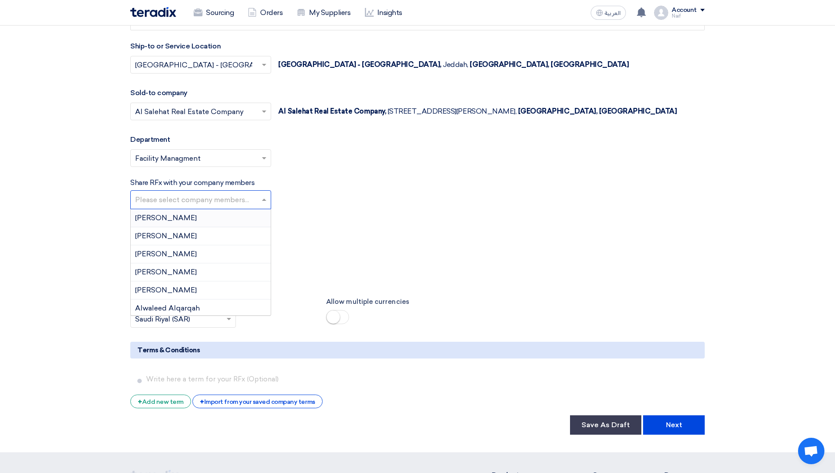
click at [259, 194] on input "text" at bounding box center [201, 200] width 133 height 15
click at [202, 277] on div "[PERSON_NAME]" at bounding box center [201, 281] width 140 height 18
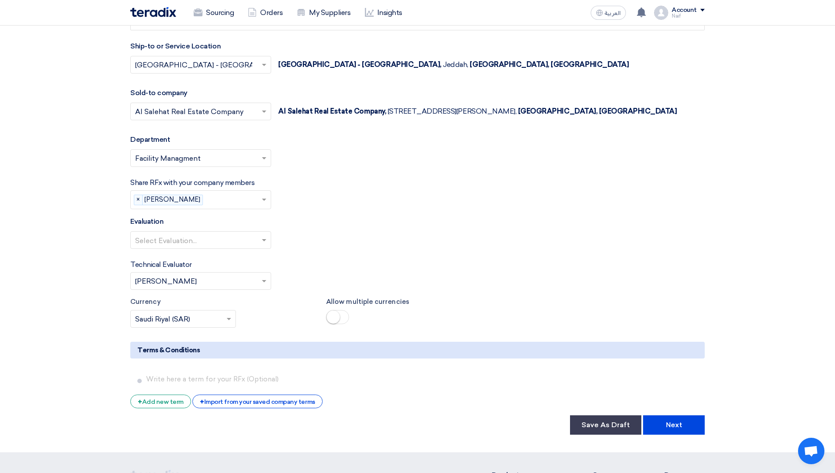
click at [271, 197] on div "Share RFx with your company members Please select company members... × Kasem At…" at bounding box center [417, 193] width 574 height 32
click at [265, 200] on span at bounding box center [264, 199] width 4 height 3
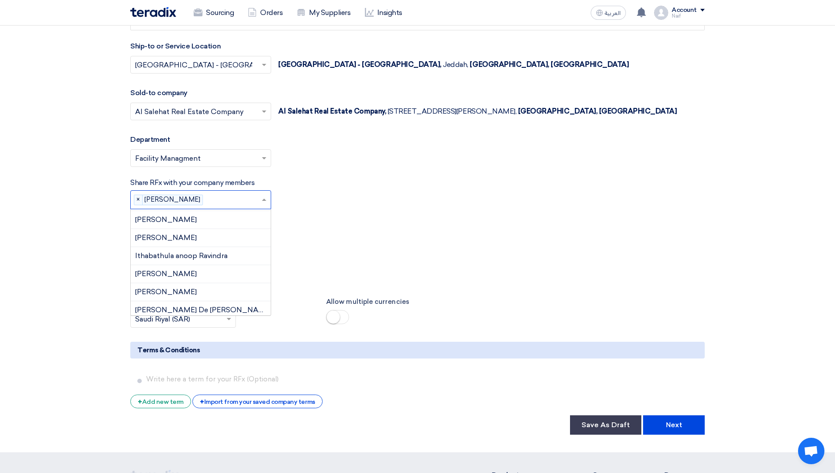
scroll to position [289, 0]
click at [187, 304] on span "James edward Taruc" at bounding box center [166, 308] width 62 height 8
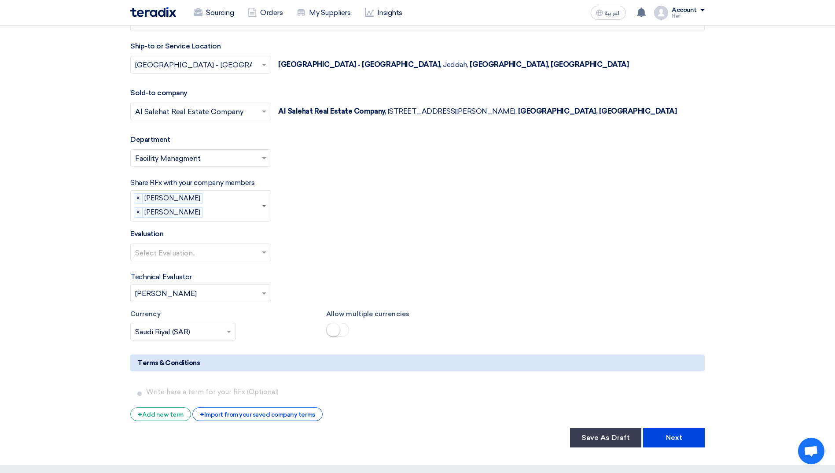
click at [265, 208] on span at bounding box center [265, 205] width 11 height 11
click at [197, 299] on span "Mohammed Mousa" at bounding box center [166, 297] width 62 height 8
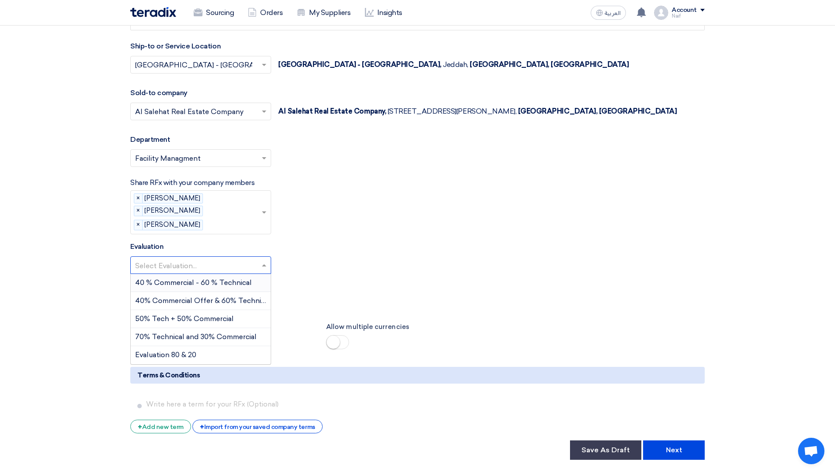
click at [257, 262] on input "text" at bounding box center [196, 265] width 122 height 15
click at [226, 335] on span "70% Technical and 30% Commercial" at bounding box center [195, 336] width 121 height 8
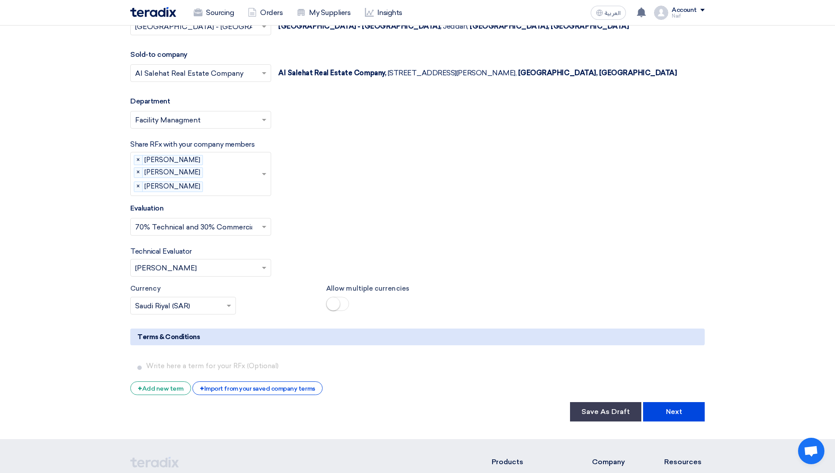
scroll to position [1320, 0]
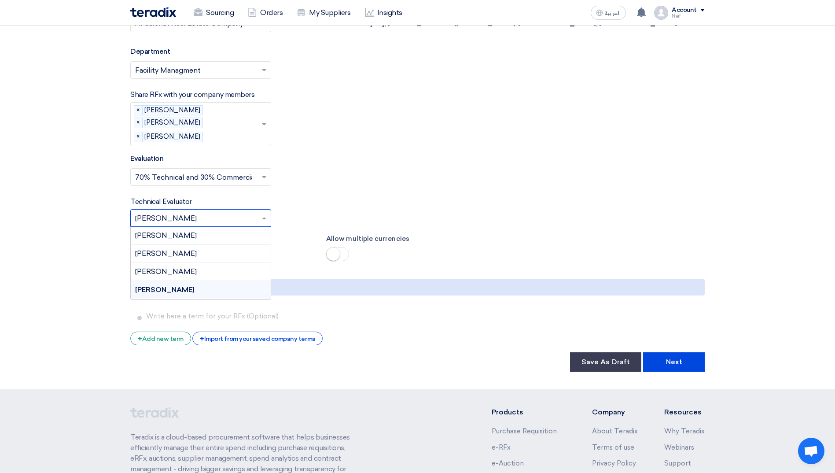
click at [260, 224] on div at bounding box center [201, 217] width 140 height 15
click at [238, 251] on div "Kasem Ataallah" at bounding box center [201, 254] width 140 height 18
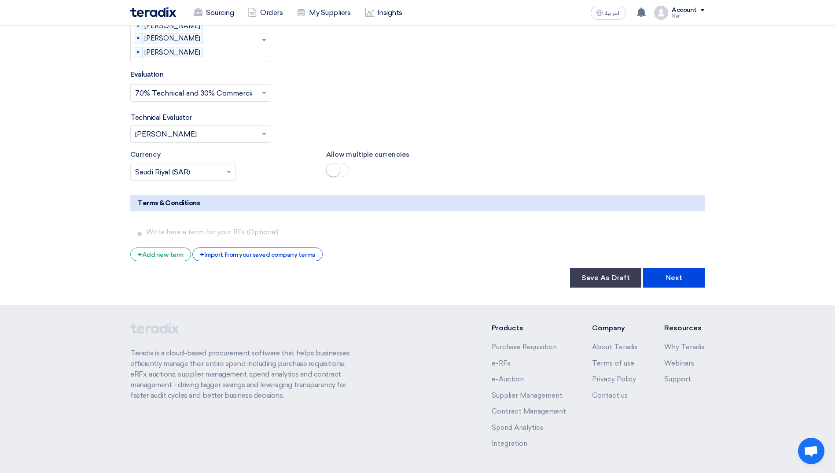
scroll to position [1408, 0]
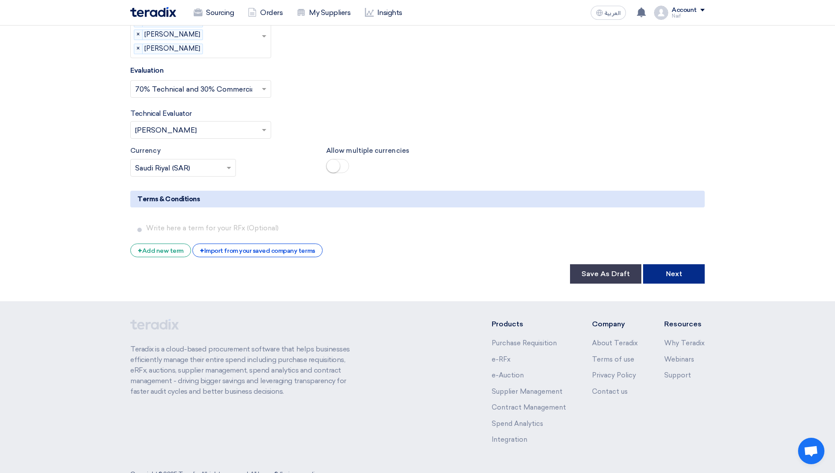
click at [672, 282] on button "Next" at bounding box center [674, 273] width 62 height 19
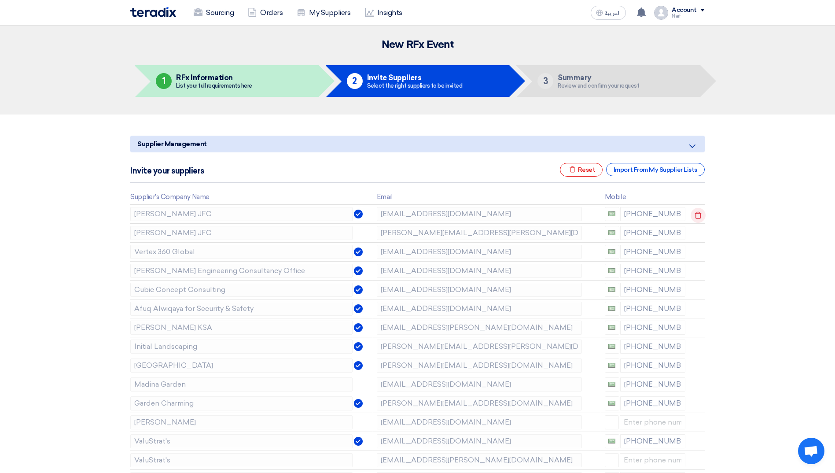
click at [698, 215] on icon at bounding box center [697, 215] width 15 height 15
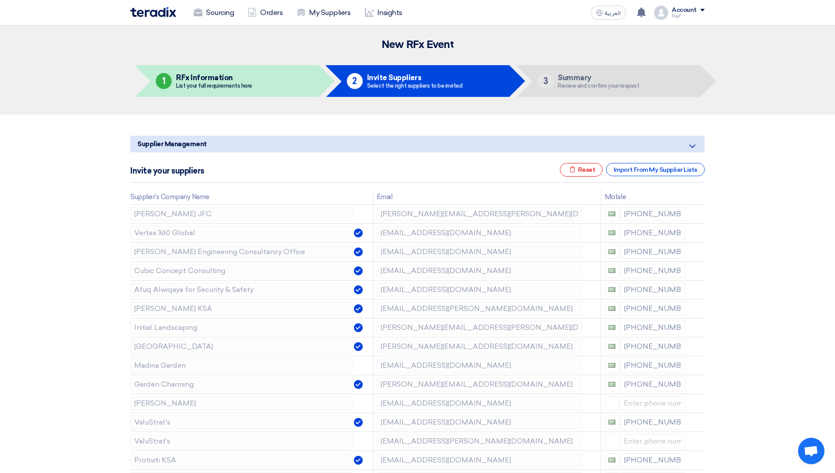
click at [0, 0] on icon at bounding box center [0, 0] width 0 height 0
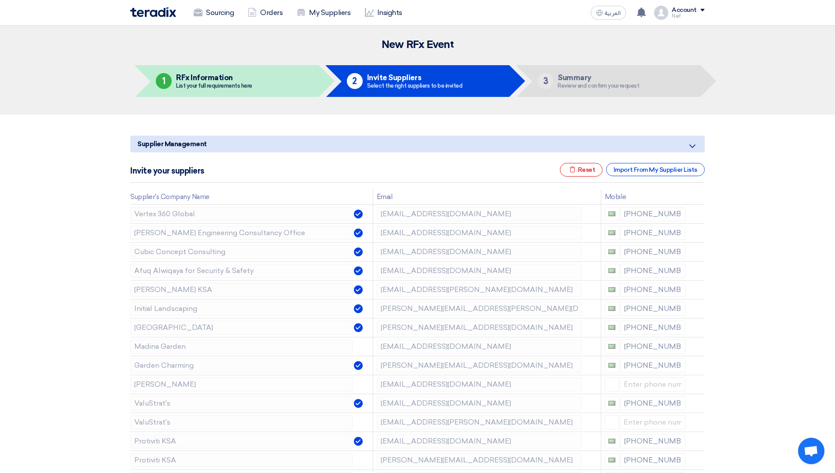
click at [0, 0] on icon at bounding box center [0, 0] width 0 height 0
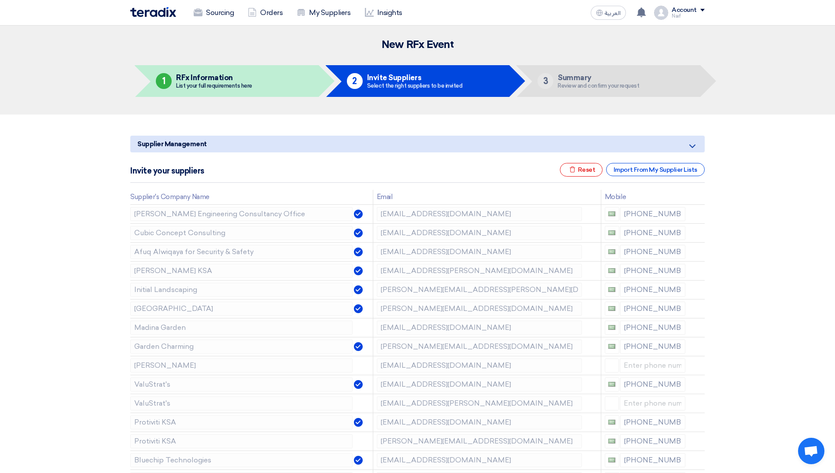
click at [0, 0] on icon at bounding box center [0, 0] width 0 height 0
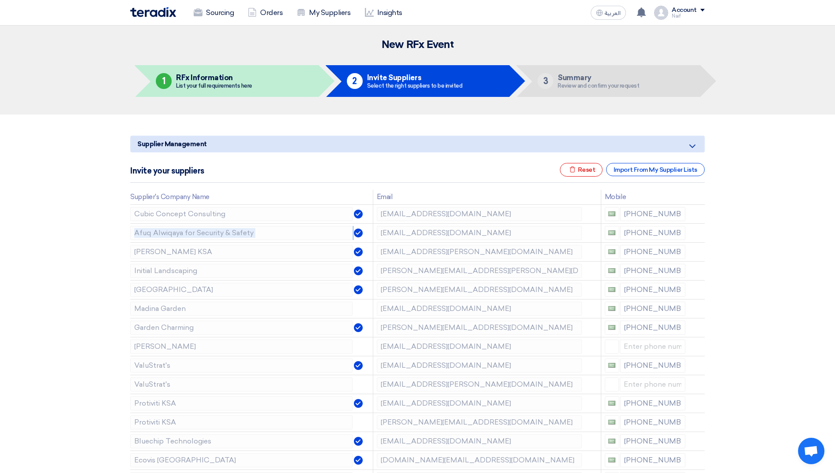
click at [0, 0] on icon at bounding box center [0, 0] width 0 height 0
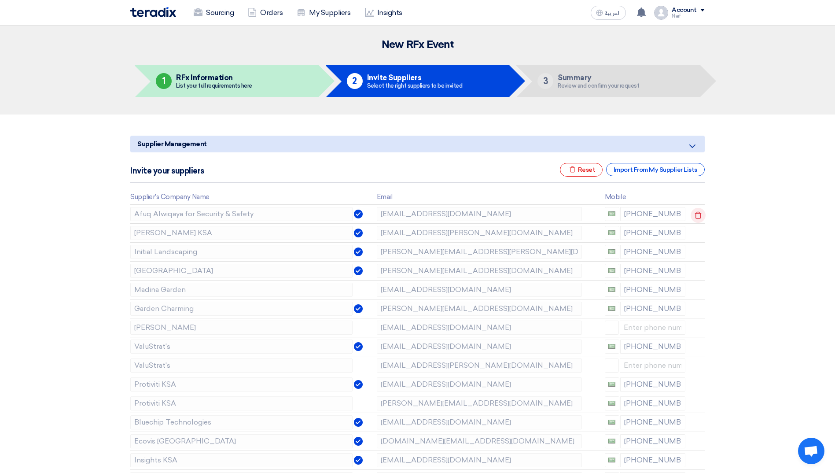
click at [698, 215] on td at bounding box center [697, 213] width 16 height 19
click at [698, 215] on icon at bounding box center [697, 215] width 15 height 15
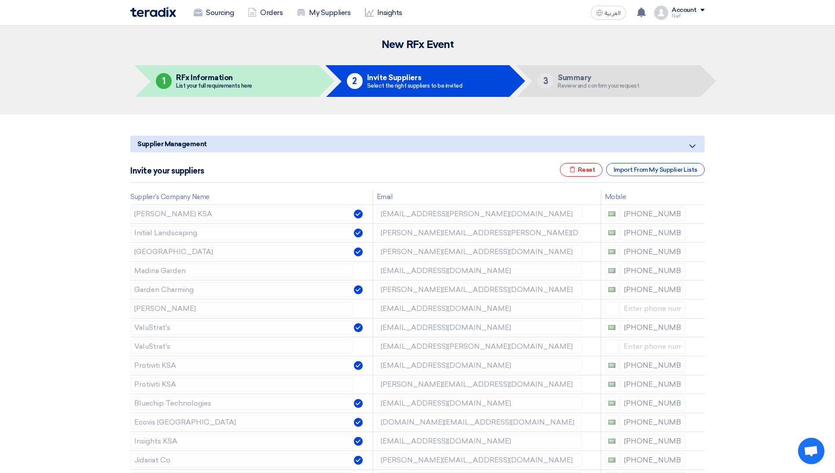
click at [0, 0] on icon at bounding box center [0, 0] width 0 height 0
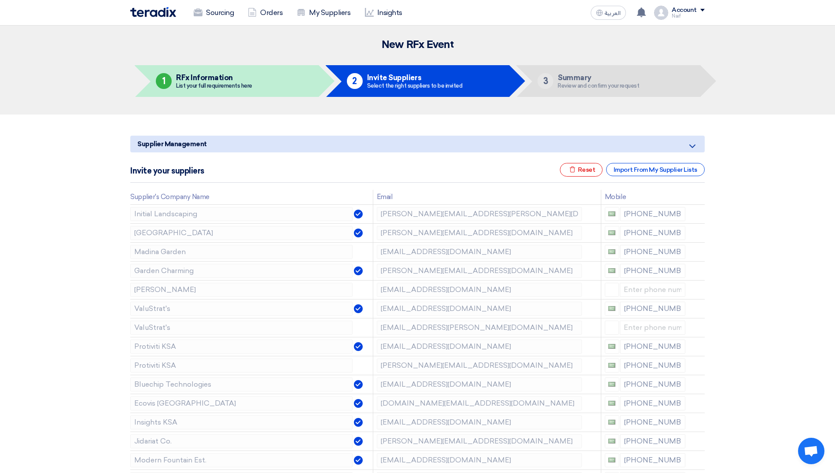
click at [0, 0] on icon at bounding box center [0, 0] width 0 height 0
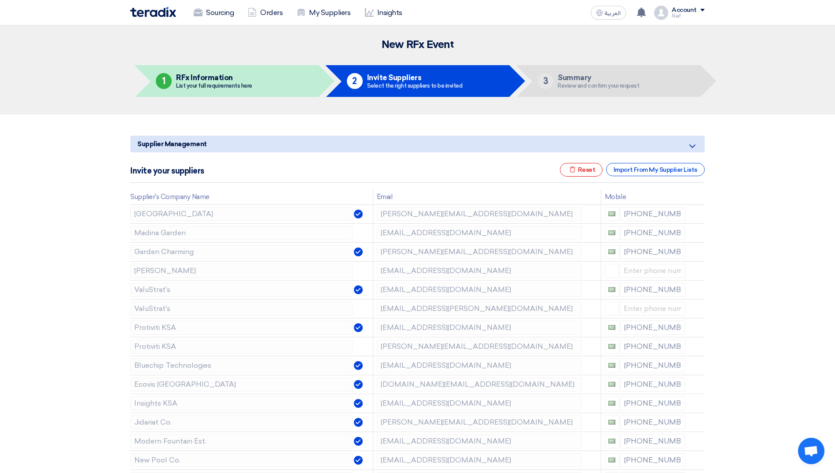
click at [0, 0] on icon at bounding box center [0, 0] width 0 height 0
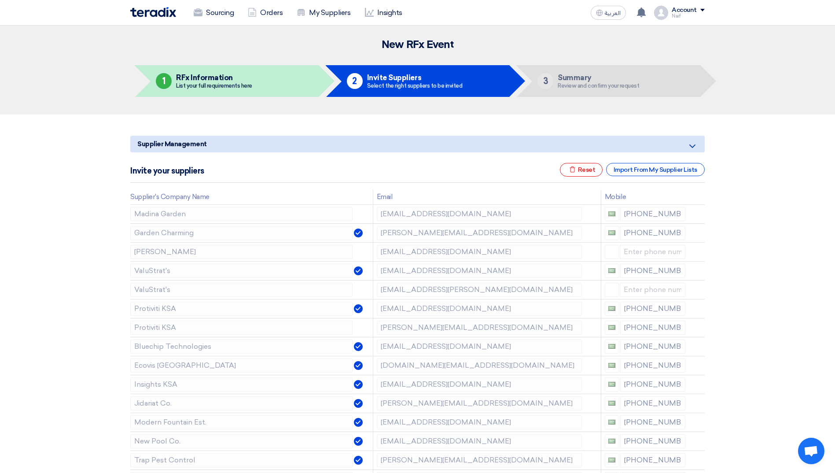
click at [0, 0] on icon at bounding box center [0, 0] width 0 height 0
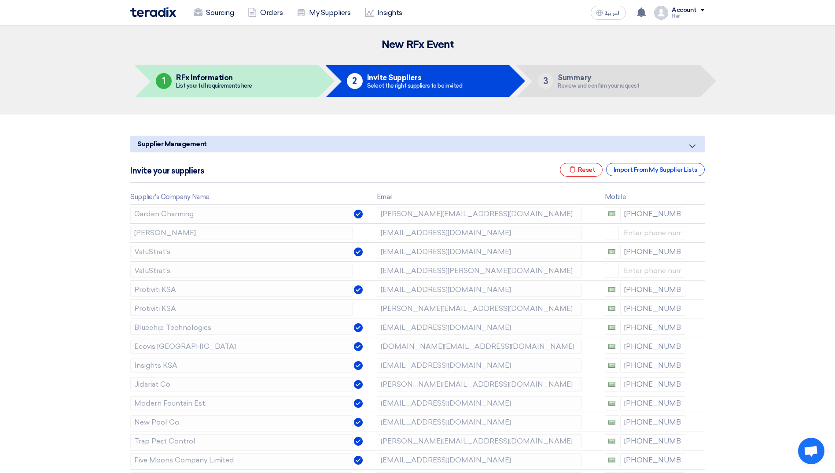
click at [0, 0] on icon at bounding box center [0, 0] width 0 height 0
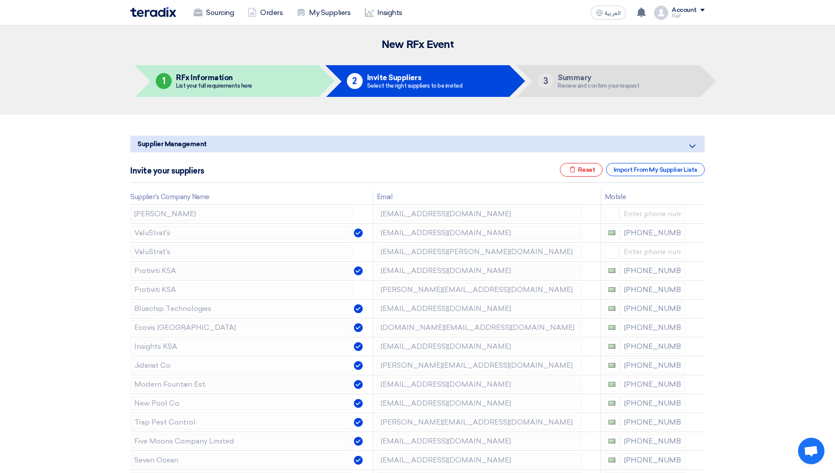
click at [0, 0] on icon at bounding box center [0, 0] width 0 height 0
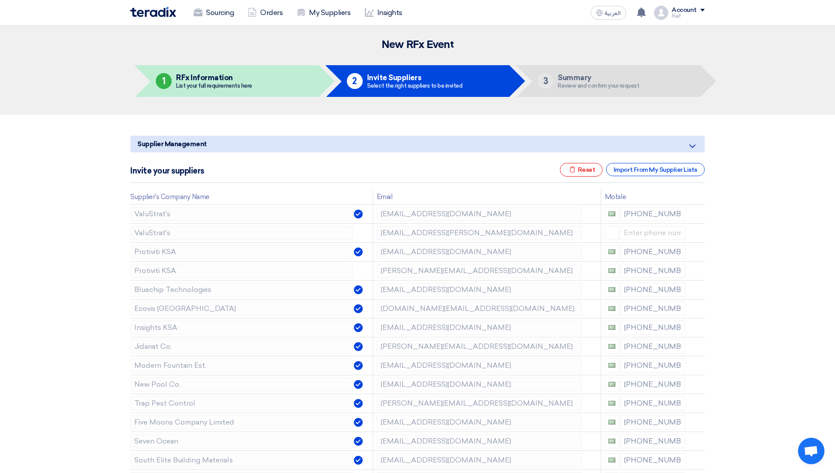
click at [0, 0] on icon at bounding box center [0, 0] width 0 height 0
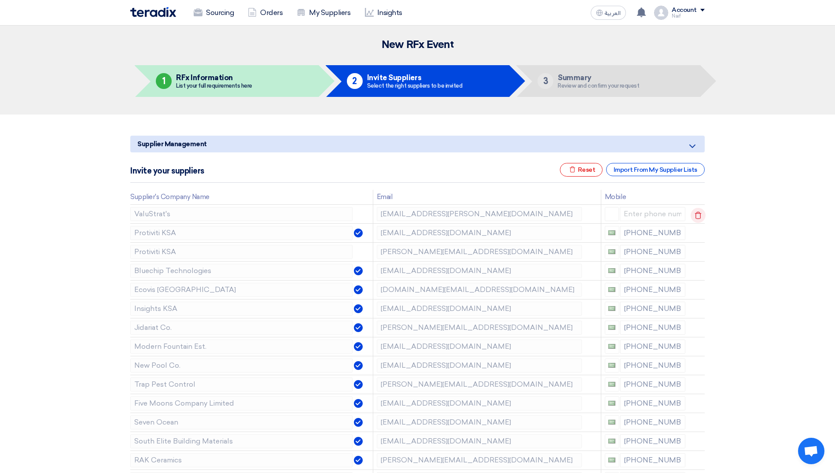
click at [698, 215] on td at bounding box center [697, 213] width 16 height 19
click at [698, 215] on icon at bounding box center [697, 215] width 15 height 15
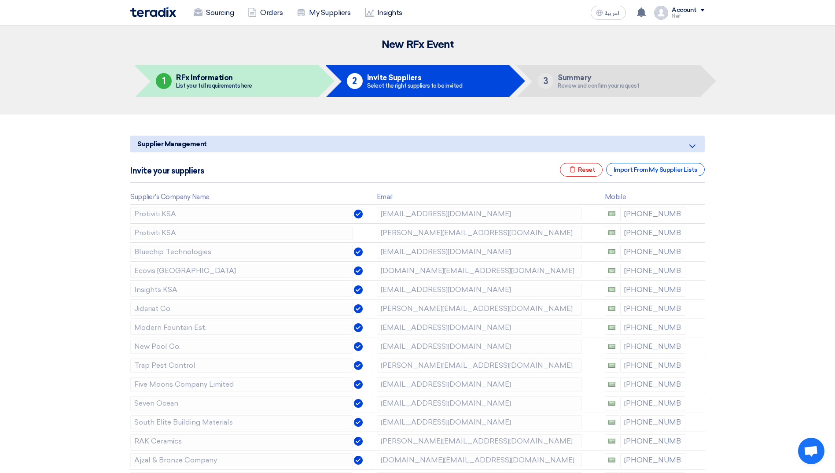
click at [0, 0] on icon at bounding box center [0, 0] width 0 height 0
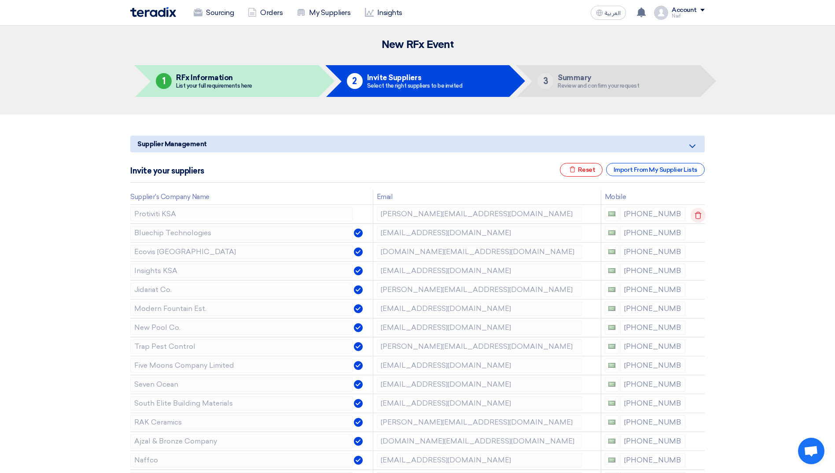
click at [698, 215] on td at bounding box center [697, 213] width 16 height 19
click at [698, 215] on icon at bounding box center [697, 215] width 15 height 15
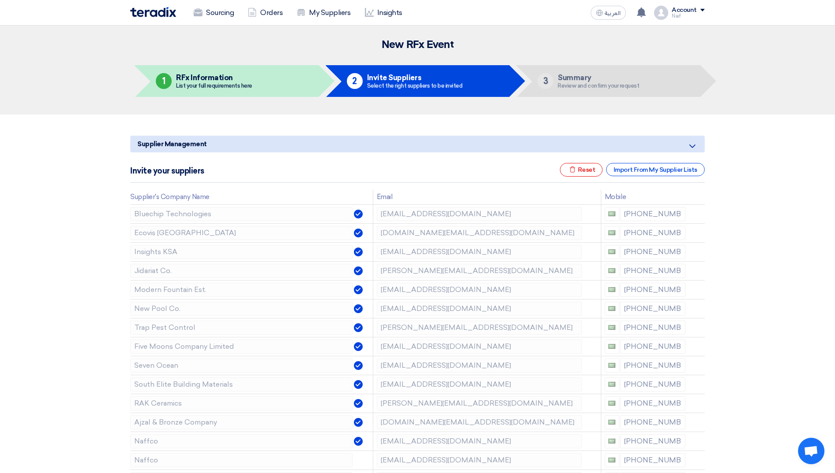
click at [0, 0] on icon at bounding box center [0, 0] width 0 height 0
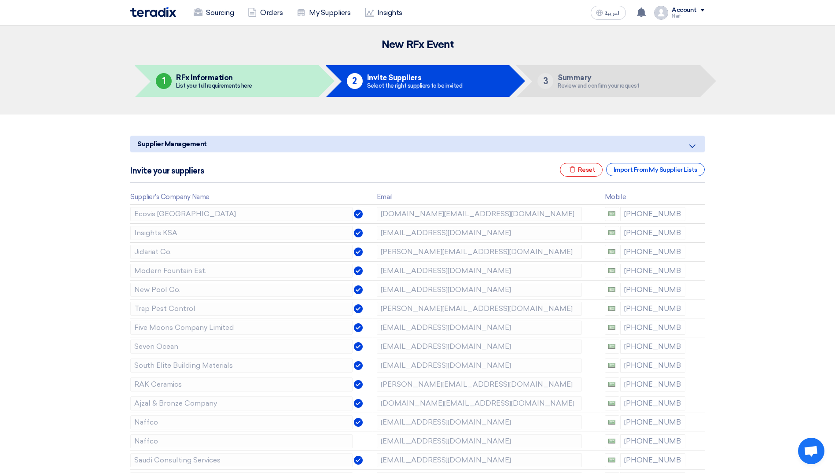
click at [0, 0] on icon at bounding box center [0, 0] width 0 height 0
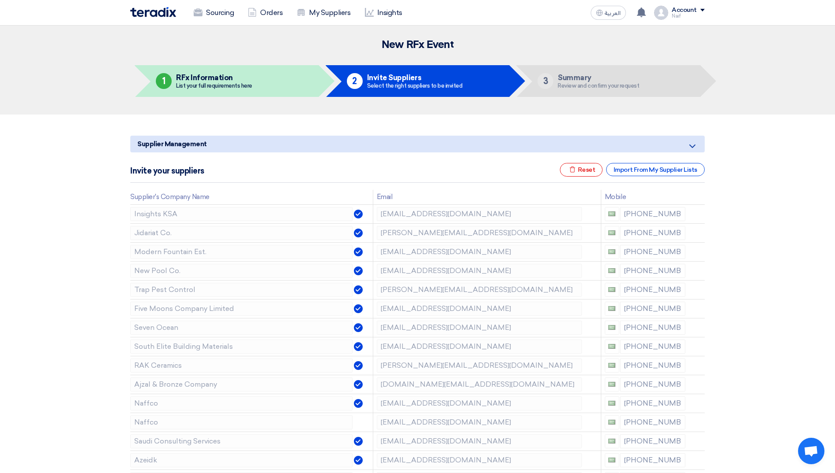
click at [0, 0] on icon at bounding box center [0, 0] width 0 height 0
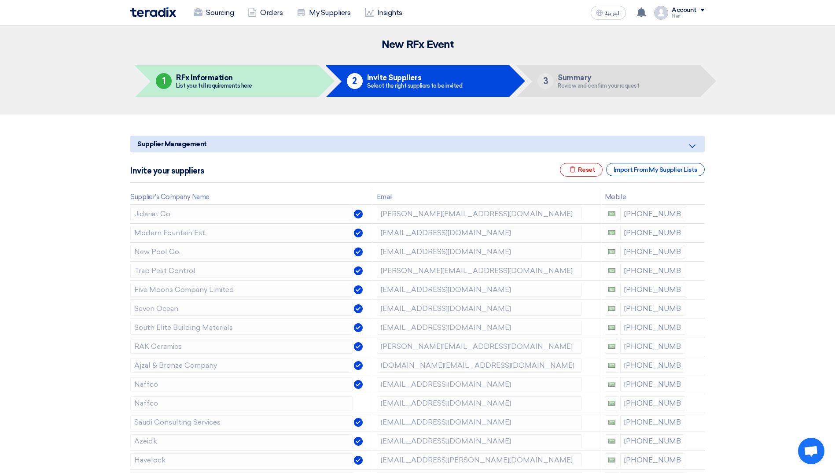
click at [0, 0] on icon at bounding box center [0, 0] width 0 height 0
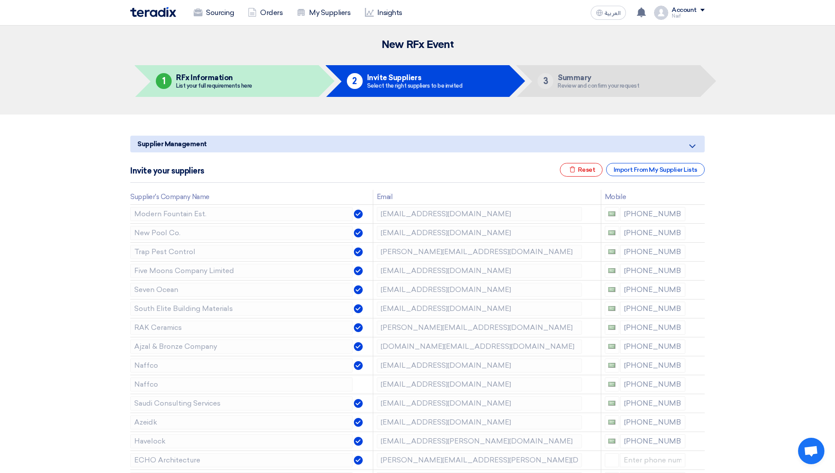
click at [0, 0] on icon at bounding box center [0, 0] width 0 height 0
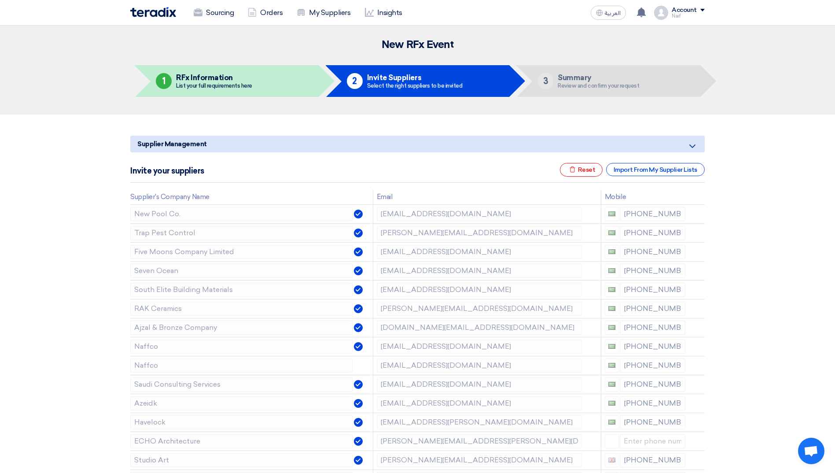
click at [0, 0] on icon at bounding box center [0, 0] width 0 height 0
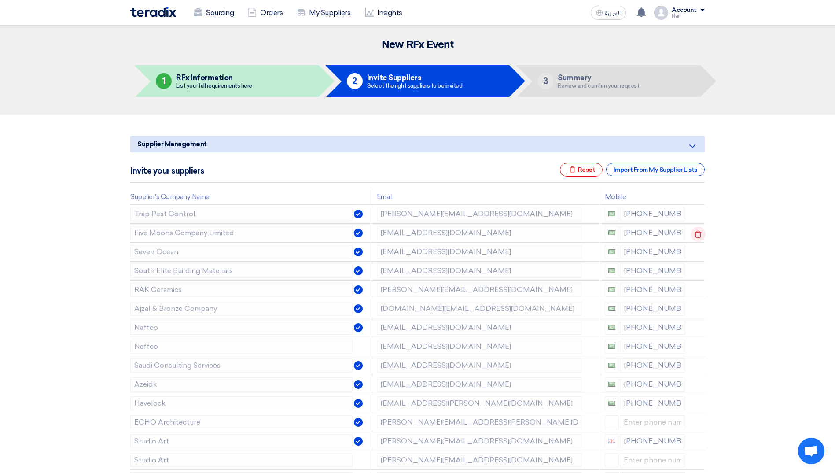
click at [698, 230] on icon at bounding box center [697, 234] width 15 height 15
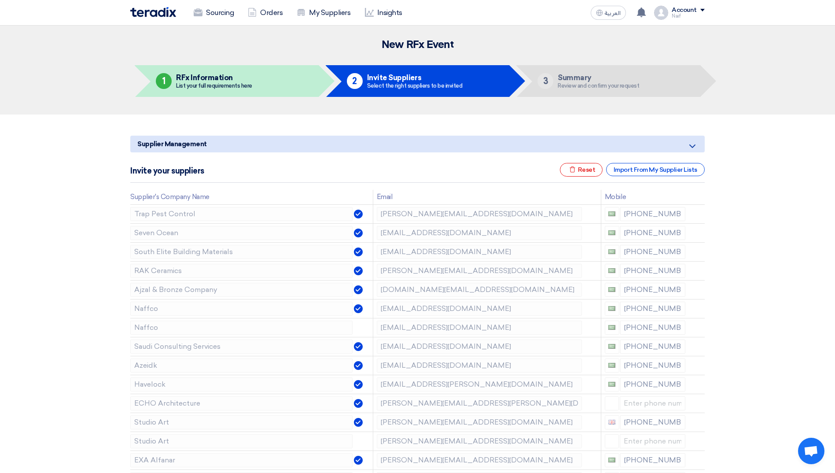
click at [0, 0] on icon at bounding box center [0, 0] width 0 height 0
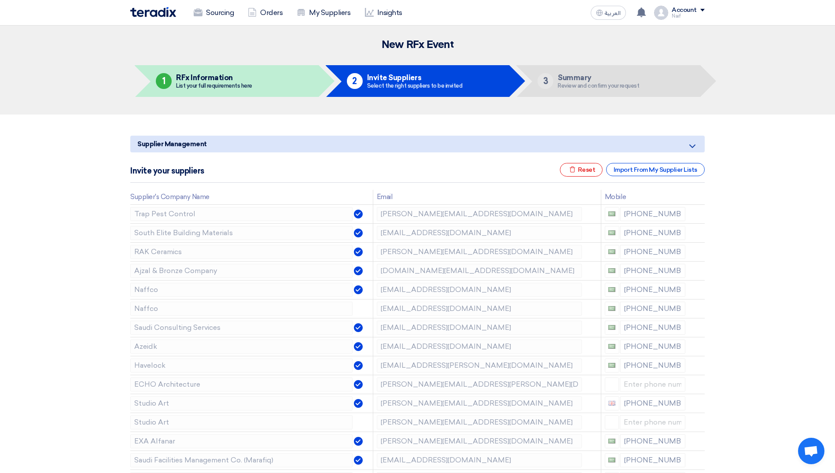
click at [0, 0] on icon at bounding box center [0, 0] width 0 height 0
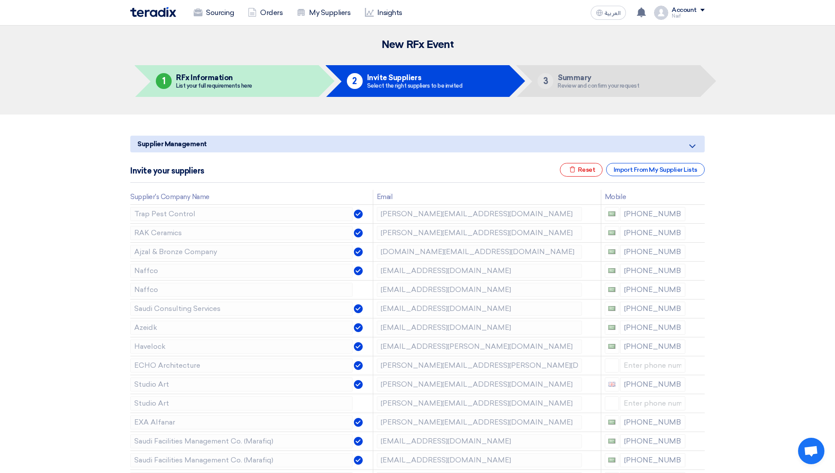
click at [0, 0] on icon at bounding box center [0, 0] width 0 height 0
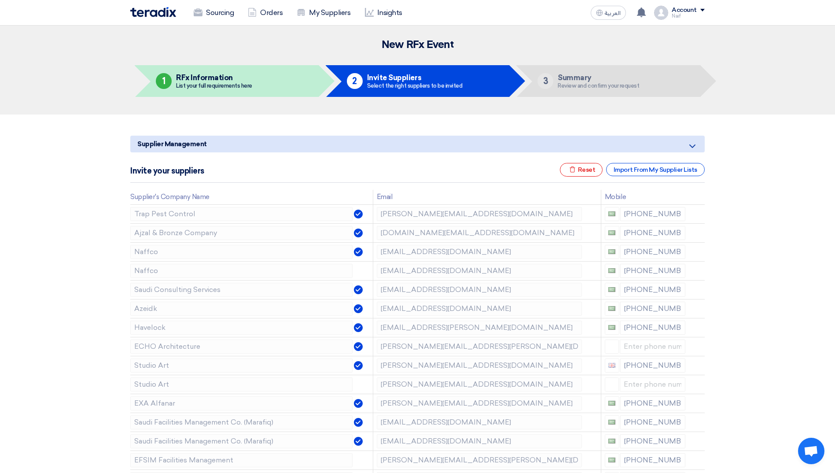
click at [0, 0] on icon at bounding box center [0, 0] width 0 height 0
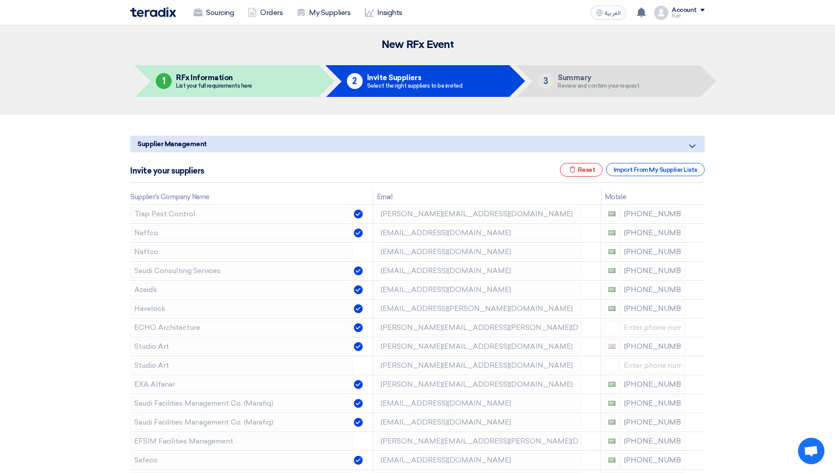
click at [0, 0] on icon at bounding box center [0, 0] width 0 height 0
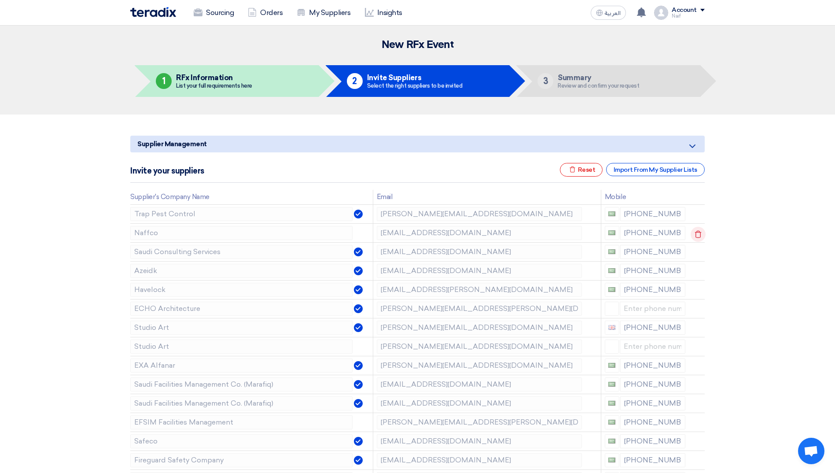
click at [698, 230] on td at bounding box center [697, 232] width 16 height 19
click at [698, 230] on icon at bounding box center [697, 234] width 15 height 15
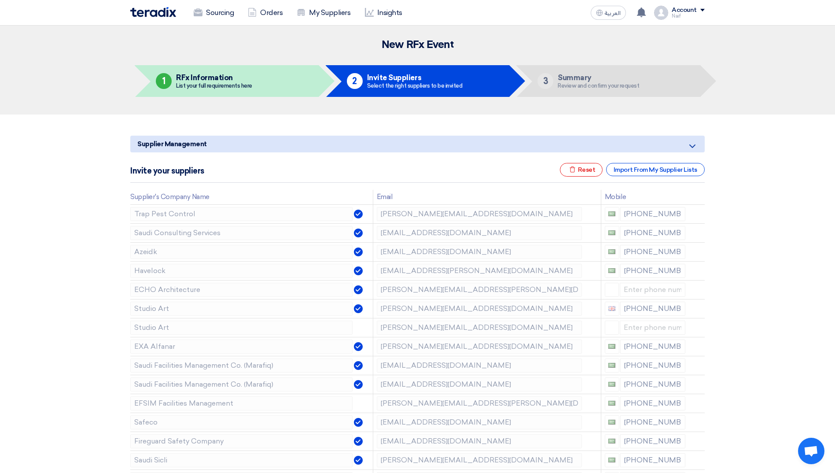
click at [0, 0] on icon at bounding box center [0, 0] width 0 height 0
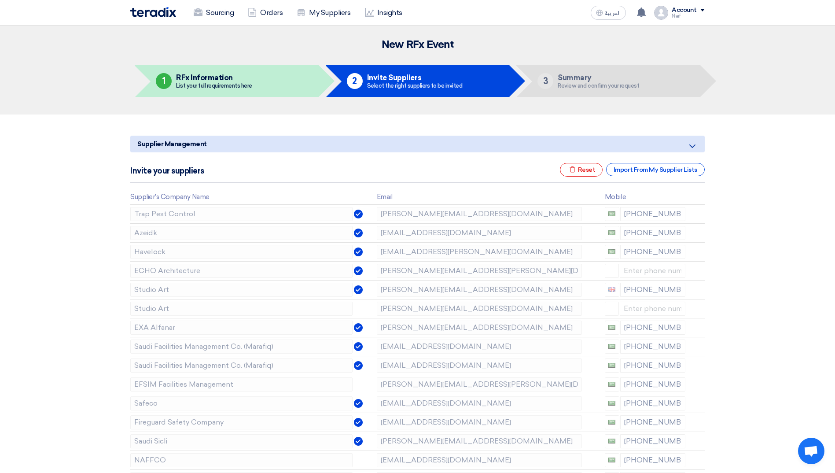
click at [0, 0] on icon at bounding box center [0, 0] width 0 height 0
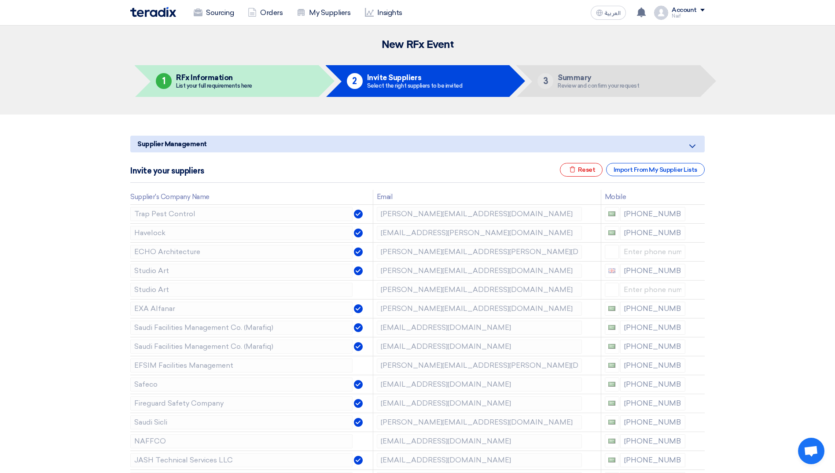
click at [0, 0] on icon at bounding box center [0, 0] width 0 height 0
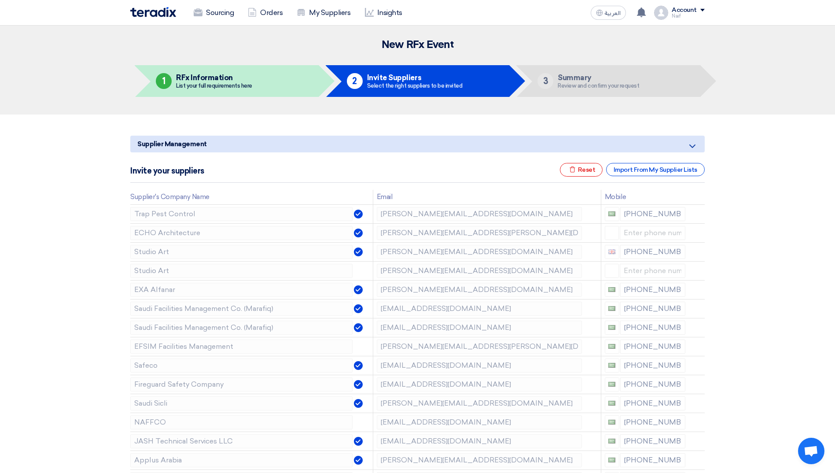
click at [0, 0] on icon at bounding box center [0, 0] width 0 height 0
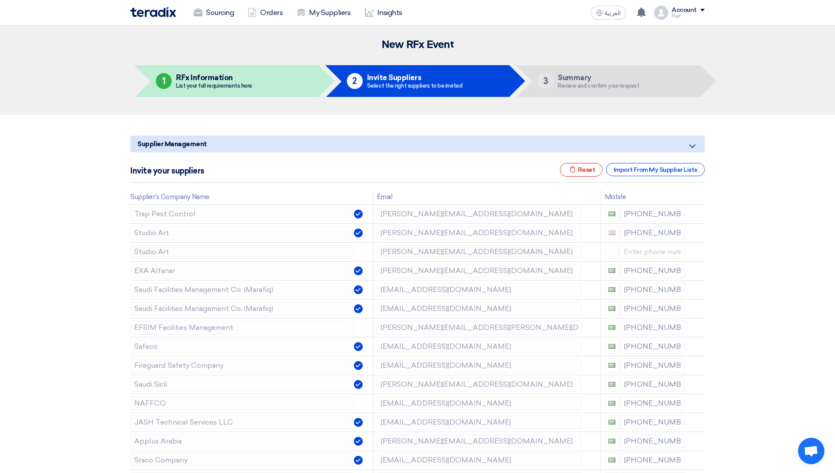
click at [0, 0] on icon at bounding box center [0, 0] width 0 height 0
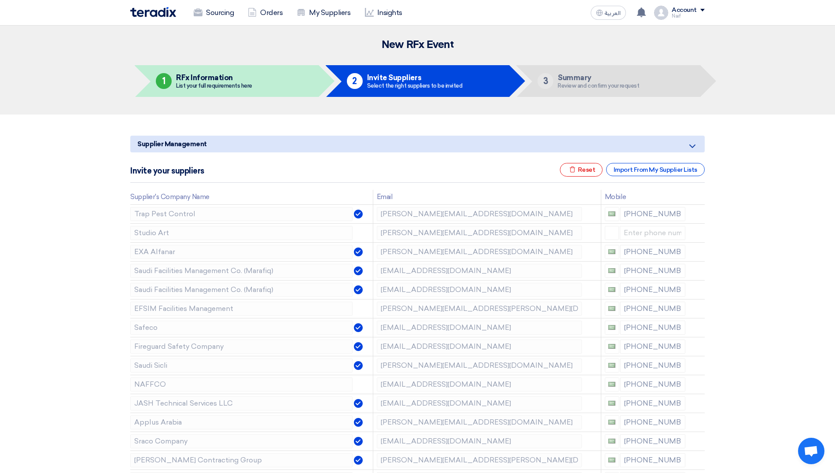
click at [0, 0] on icon at bounding box center [0, 0] width 0 height 0
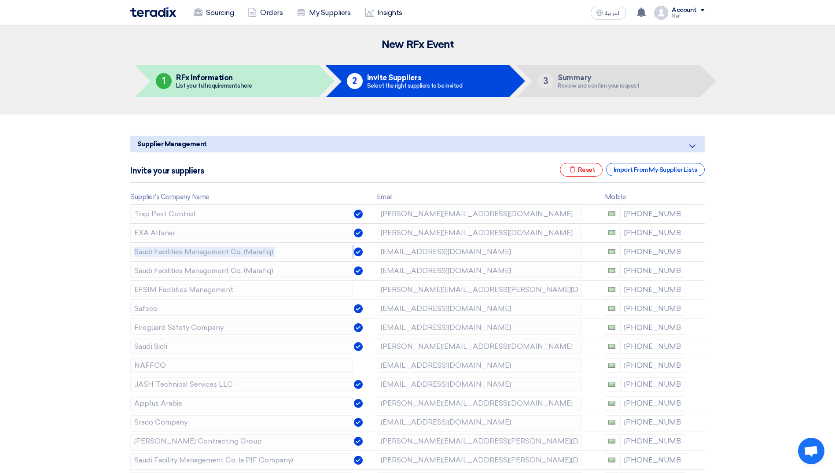
click at [0, 0] on icon at bounding box center [0, 0] width 0 height 0
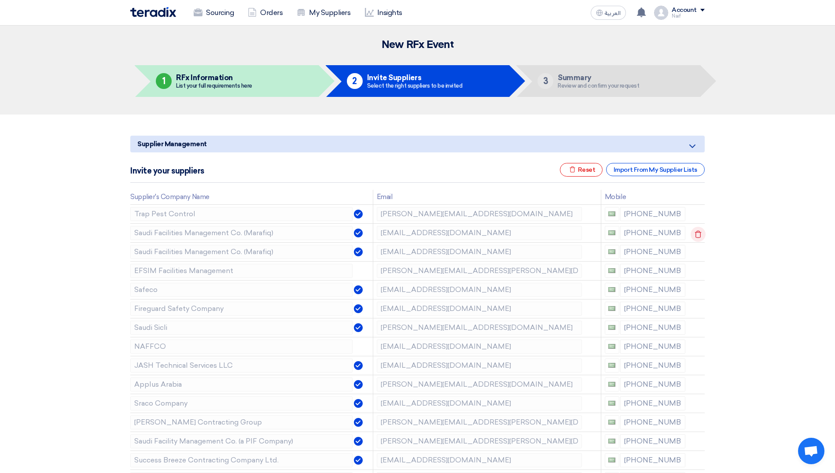
click at [697, 232] on td at bounding box center [697, 232] width 16 height 19
click at [702, 232] on icon at bounding box center [697, 234] width 15 height 15
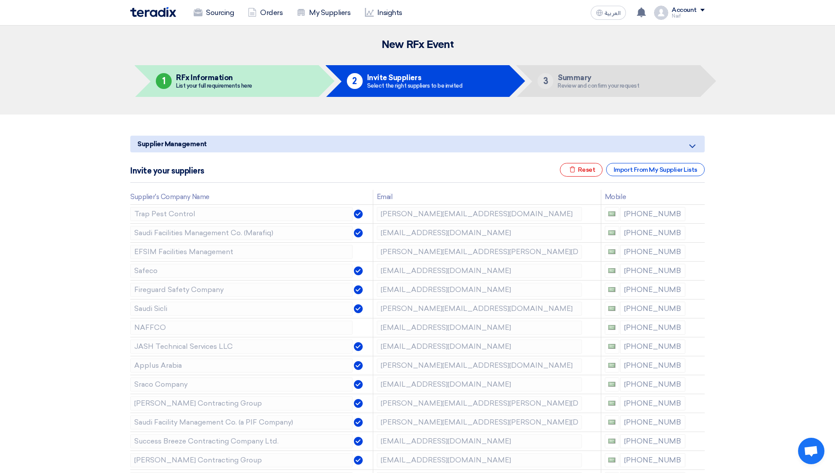
click at [0, 0] on icon at bounding box center [0, 0] width 0 height 0
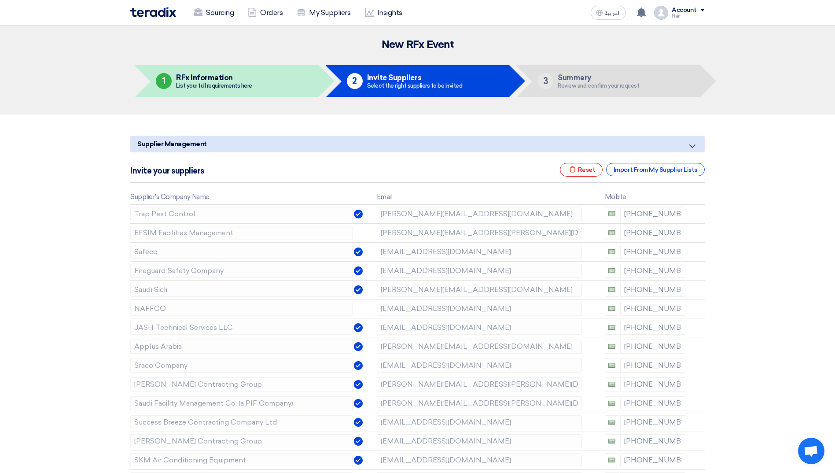
click at [0, 0] on icon at bounding box center [0, 0] width 0 height 0
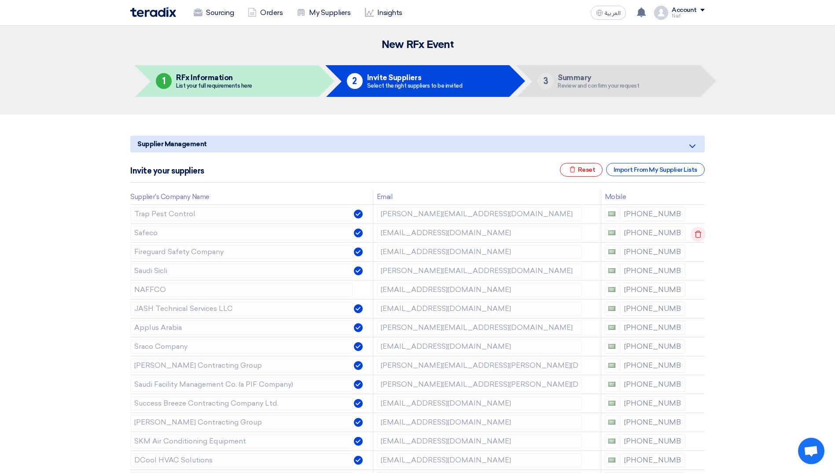
click at [701, 234] on icon at bounding box center [697, 234] width 15 height 15
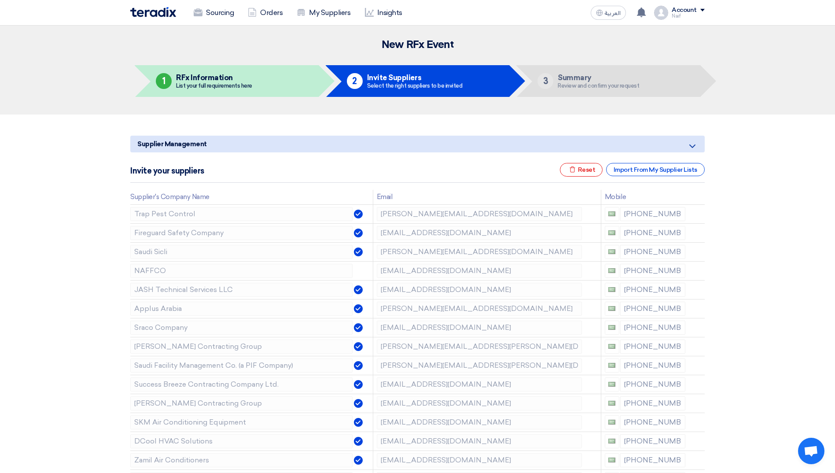
click at [0, 0] on icon at bounding box center [0, 0] width 0 height 0
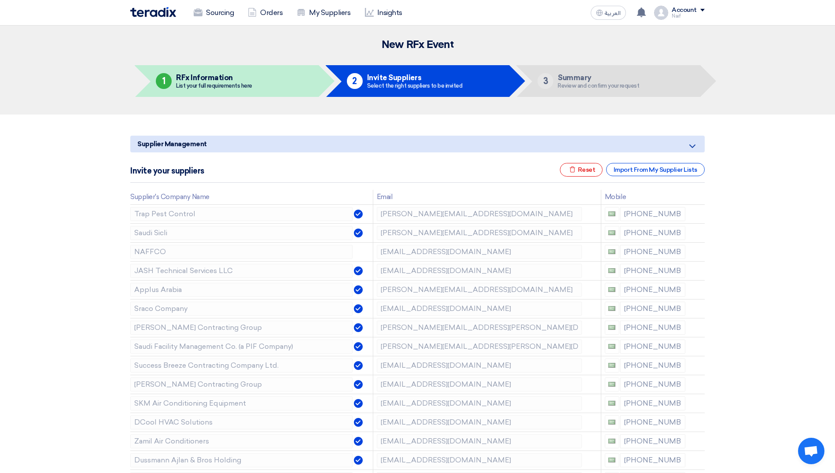
click at [0, 0] on icon at bounding box center [0, 0] width 0 height 0
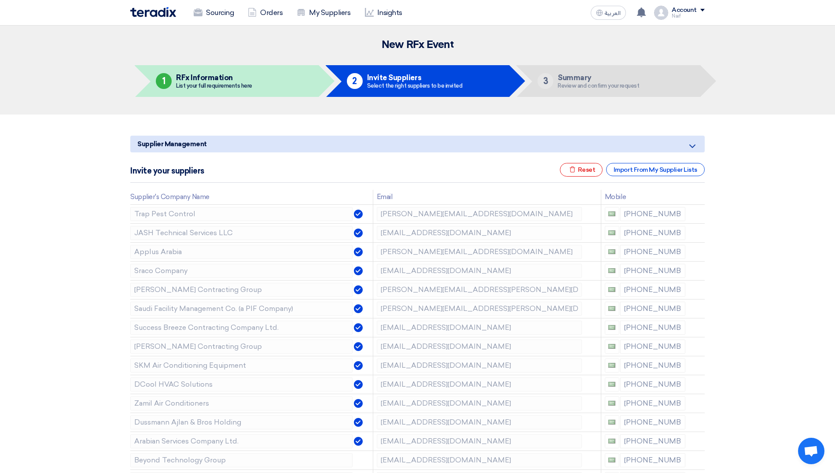
click at [0, 0] on icon at bounding box center [0, 0] width 0 height 0
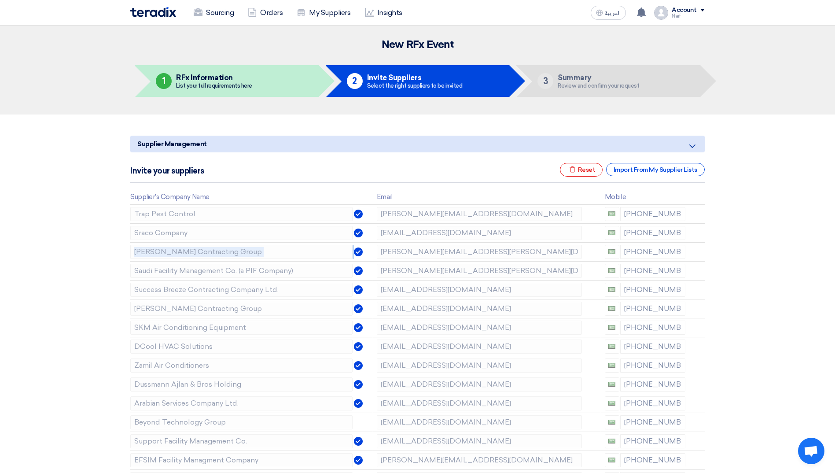
click at [0, 0] on icon at bounding box center [0, 0] width 0 height 0
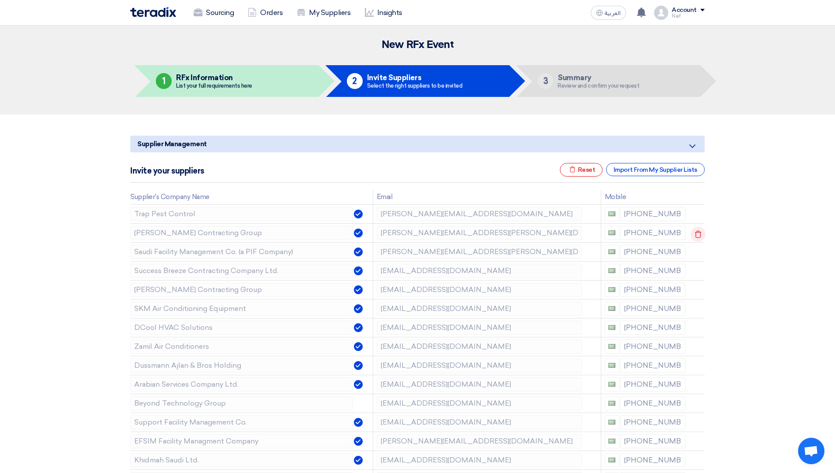
click at [701, 234] on icon at bounding box center [697, 234] width 15 height 15
click at [0, 0] on icon at bounding box center [0, 0] width 0 height 0
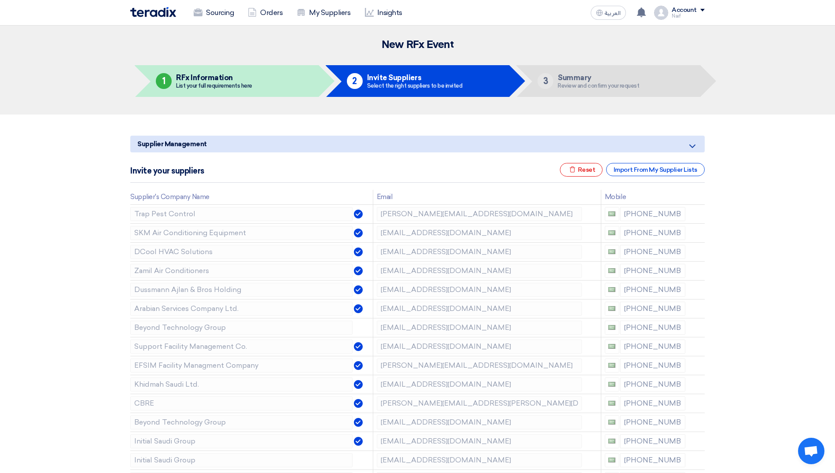
click at [0, 0] on icon at bounding box center [0, 0] width 0 height 0
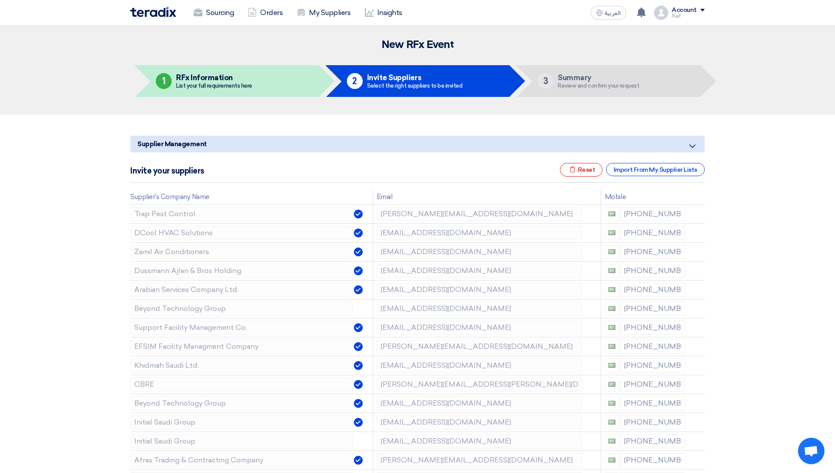
click at [0, 0] on icon at bounding box center [0, 0] width 0 height 0
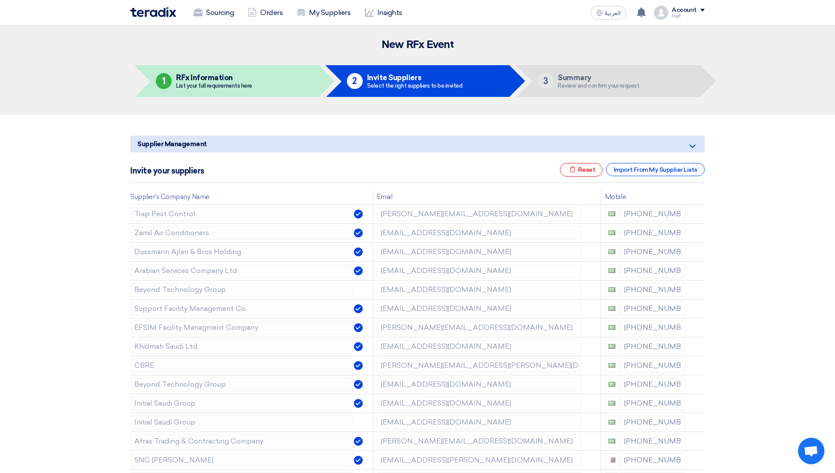
click at [0, 0] on icon at bounding box center [0, 0] width 0 height 0
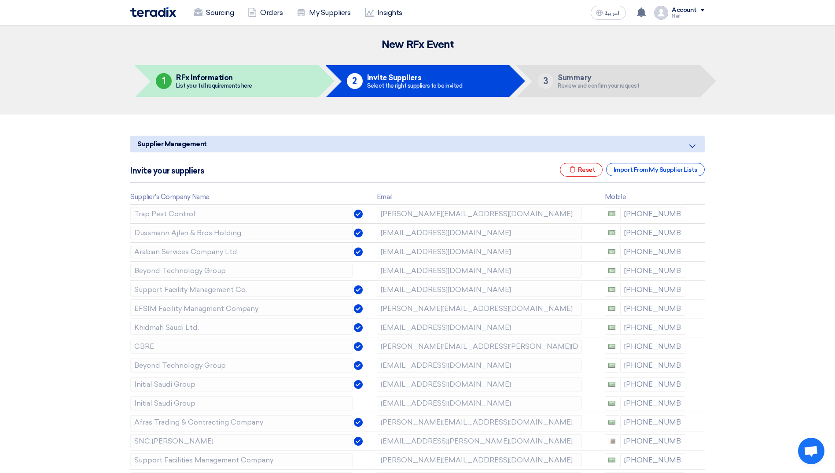
click at [0, 0] on icon at bounding box center [0, 0] width 0 height 0
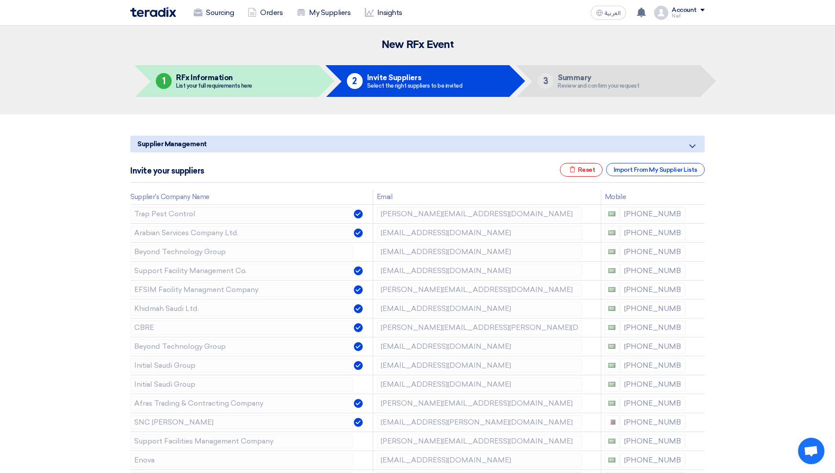
click at [0, 0] on icon at bounding box center [0, 0] width 0 height 0
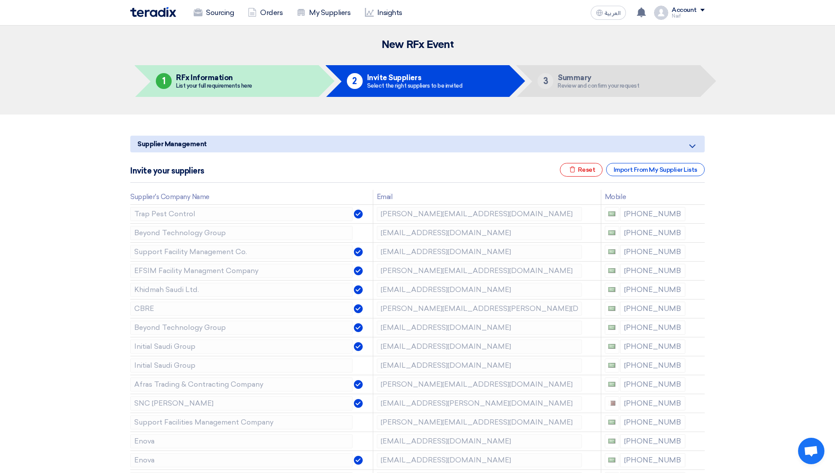
click at [0, 0] on icon at bounding box center [0, 0] width 0 height 0
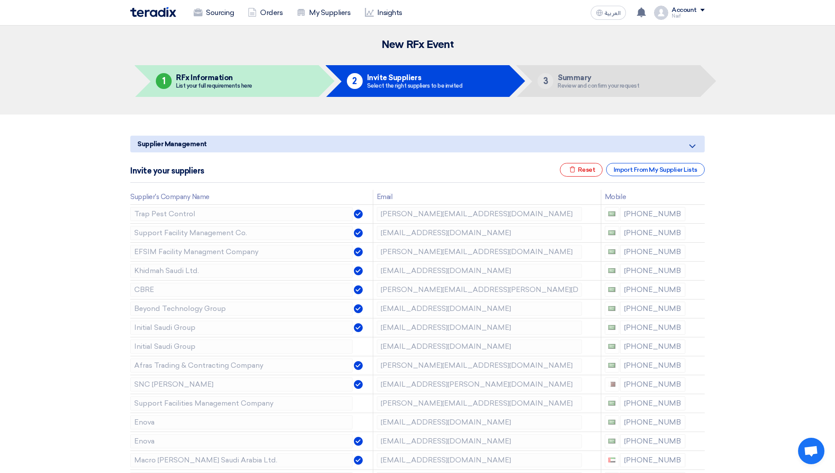
click at [0, 0] on icon at bounding box center [0, 0] width 0 height 0
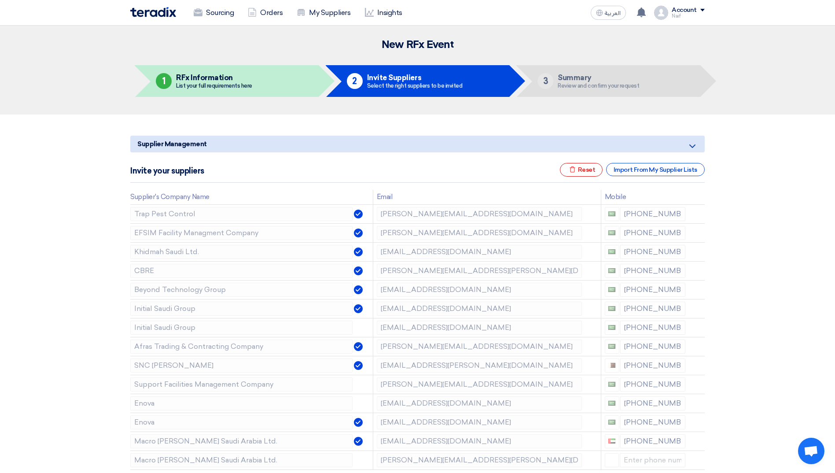
click at [0, 0] on icon at bounding box center [0, 0] width 0 height 0
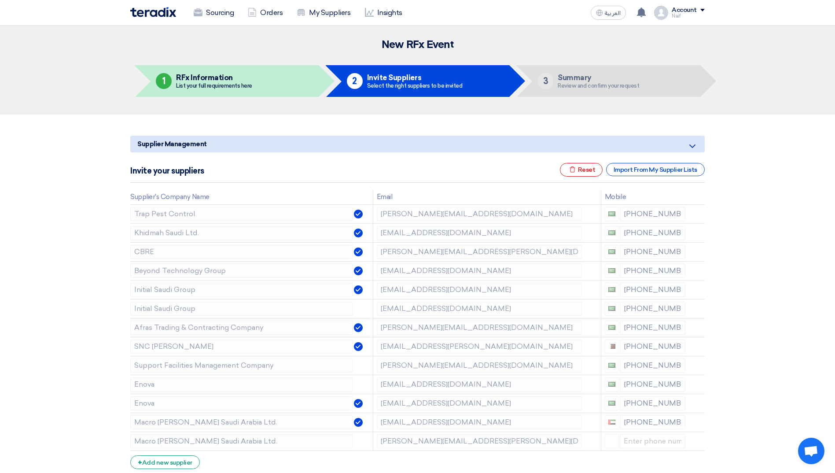
click at [0, 0] on icon at bounding box center [0, 0] width 0 height 0
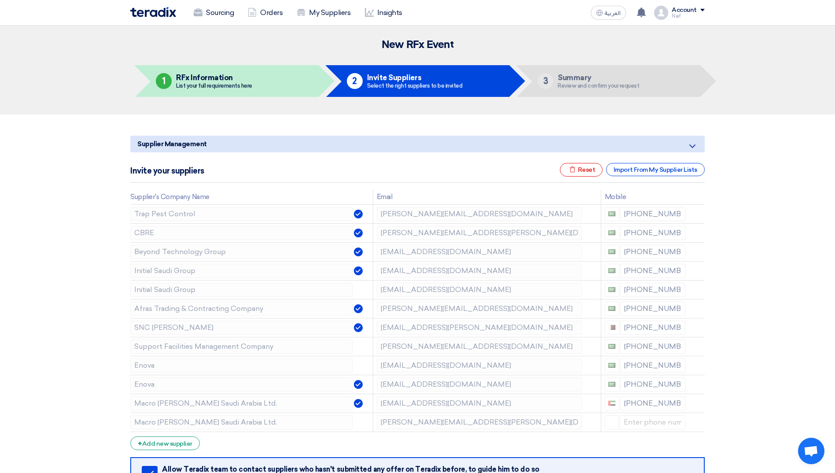
click at [0, 0] on icon at bounding box center [0, 0] width 0 height 0
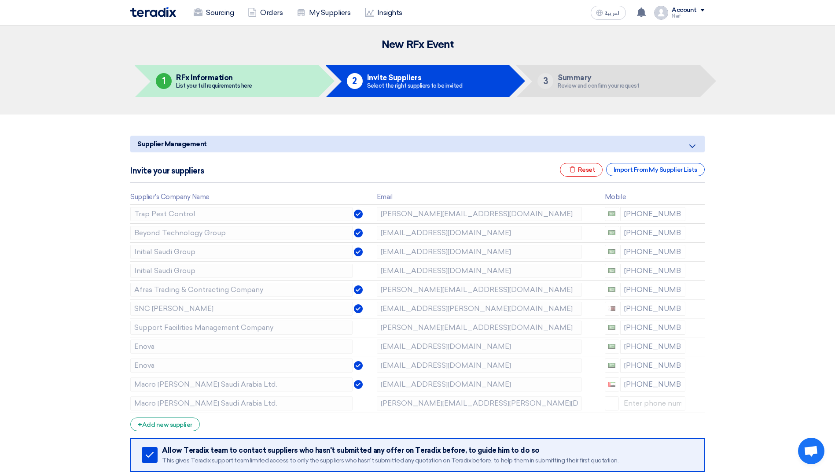
click at [0, 0] on icon at bounding box center [0, 0] width 0 height 0
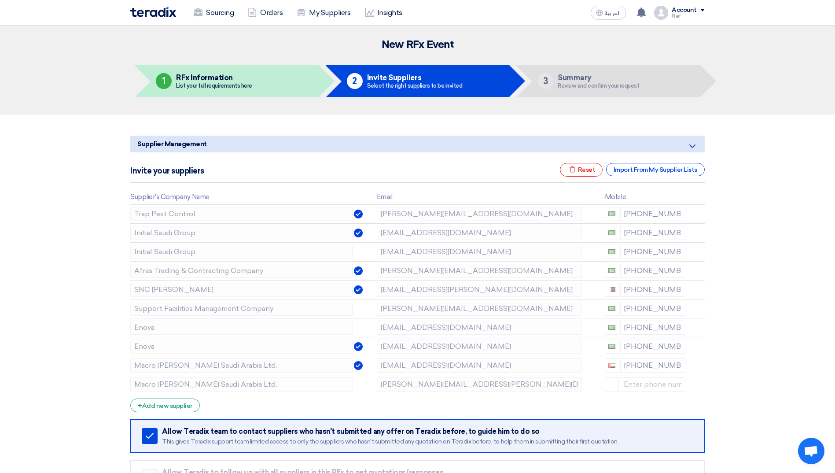
click at [0, 0] on icon at bounding box center [0, 0] width 0 height 0
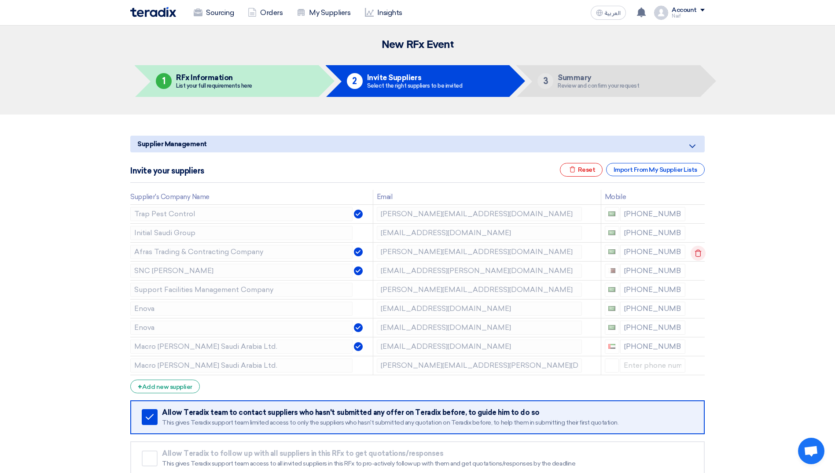
click at [694, 254] on icon at bounding box center [697, 253] width 15 height 15
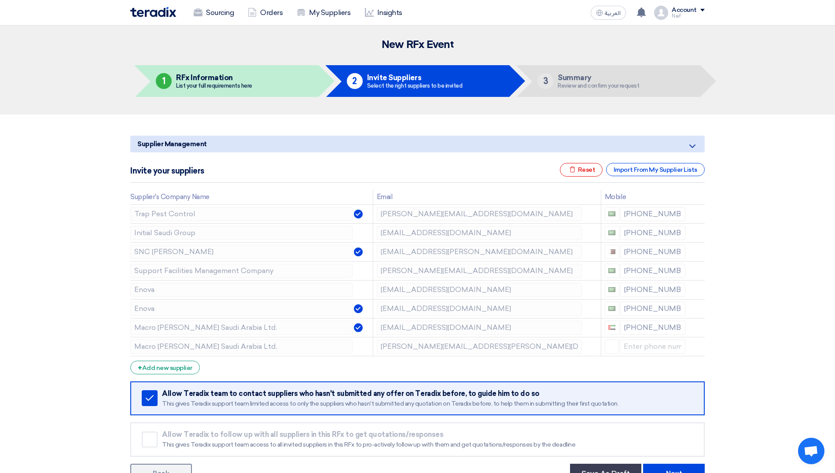
click at [0, 0] on icon at bounding box center [0, 0] width 0 height 0
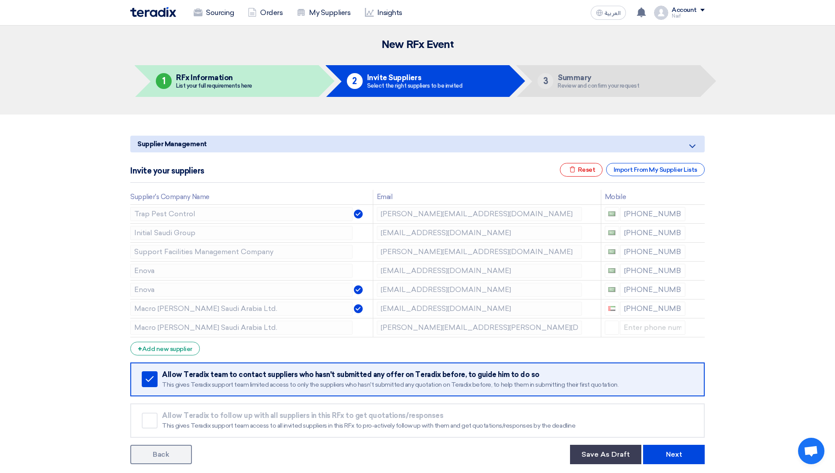
click at [0, 0] on icon at bounding box center [0, 0] width 0 height 0
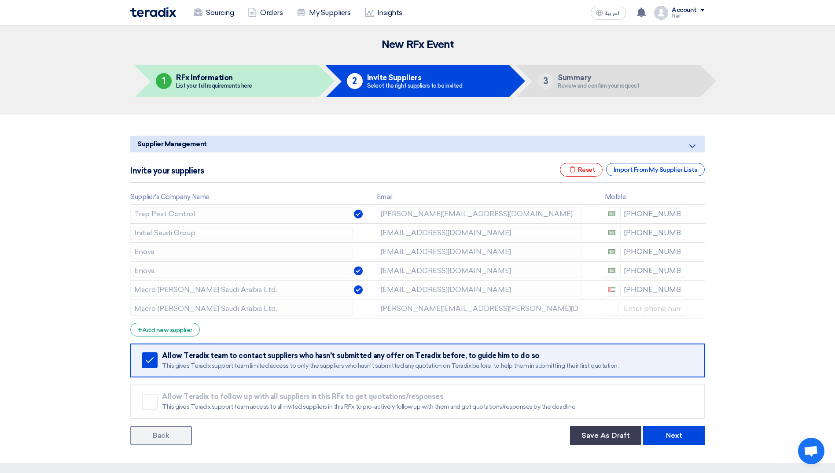
click at [0, 0] on icon at bounding box center [0, 0] width 0 height 0
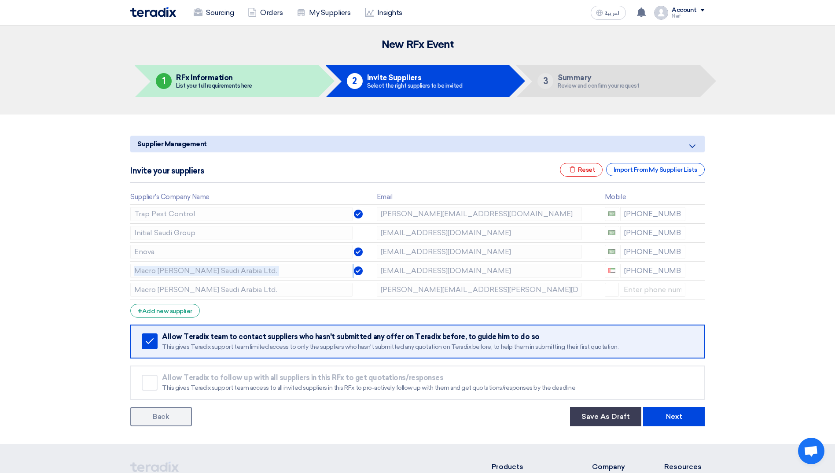
click at [0, 0] on icon at bounding box center [0, 0] width 0 height 0
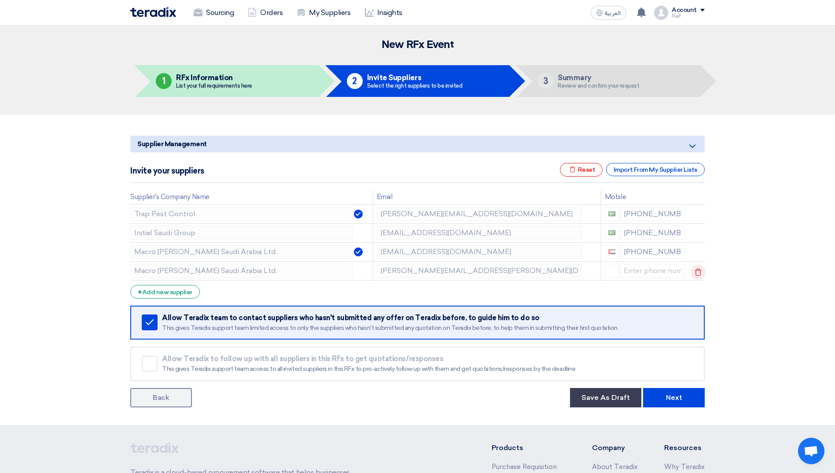
click at [0, 0] on icon at bounding box center [0, 0] width 0 height 0
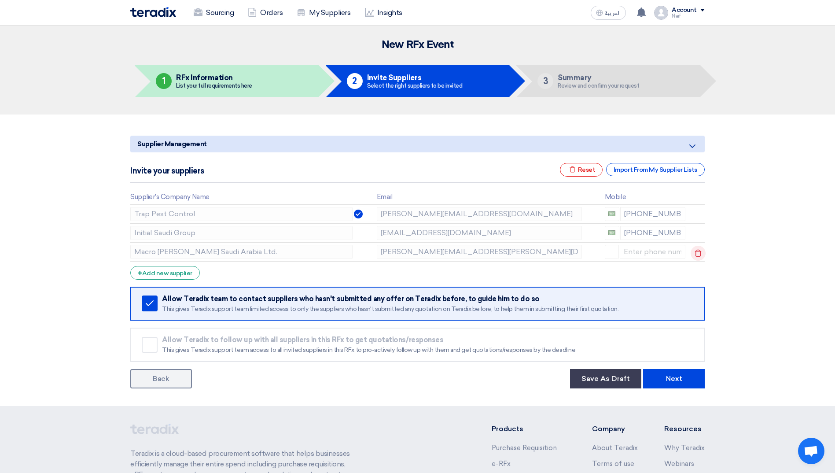
click at [692, 254] on icon at bounding box center [697, 253] width 15 height 15
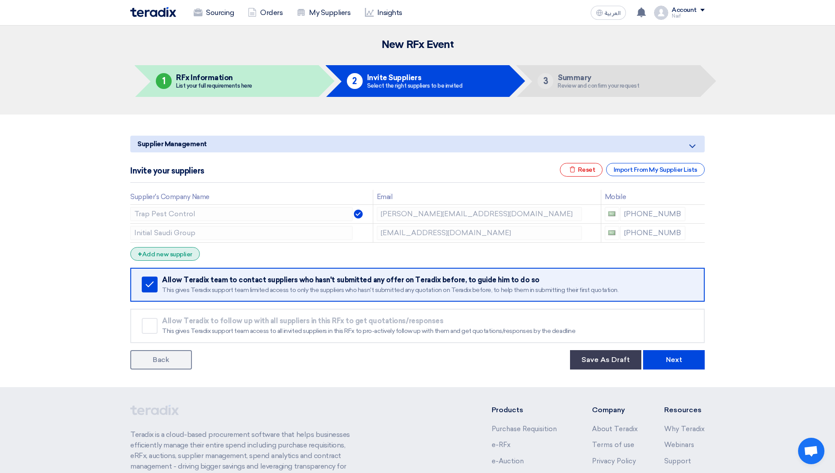
click at [159, 254] on div "+ Add new supplier" at bounding box center [165, 254] width 70 height 14
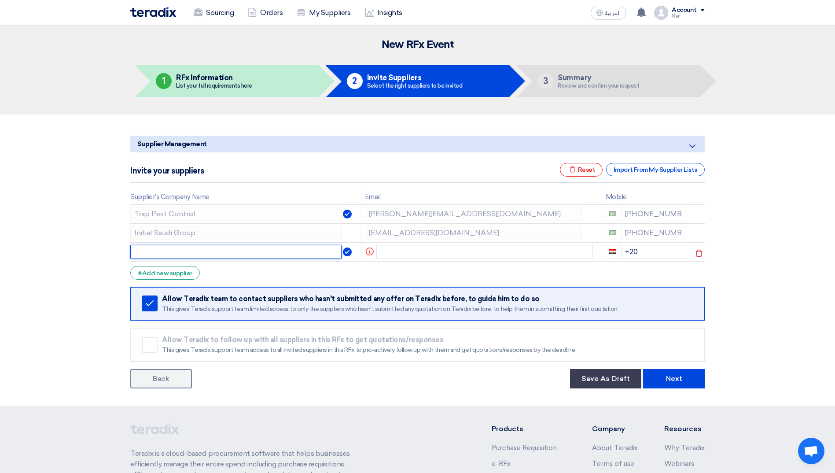
click at [209, 256] on input "text" at bounding box center [235, 252] width 211 height 14
type input "Entotox"
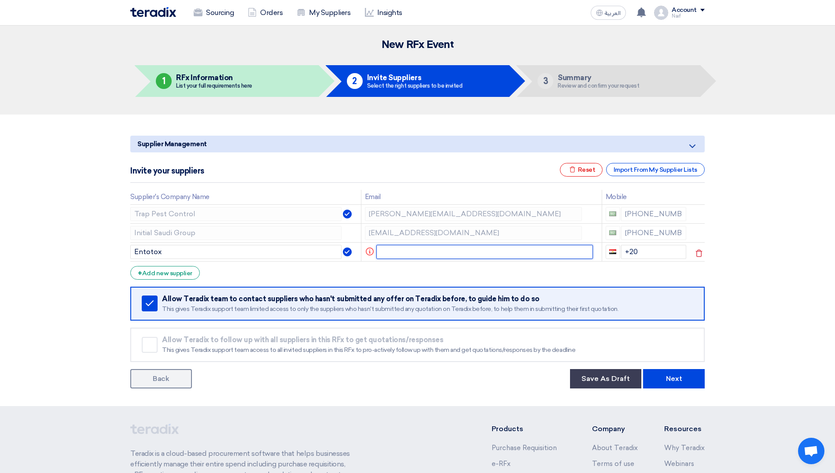
click at [403, 254] on input "text" at bounding box center [484, 252] width 217 height 14
paste input "elias.elias@entotox.com"
type input "elias.elias@entotox.com"
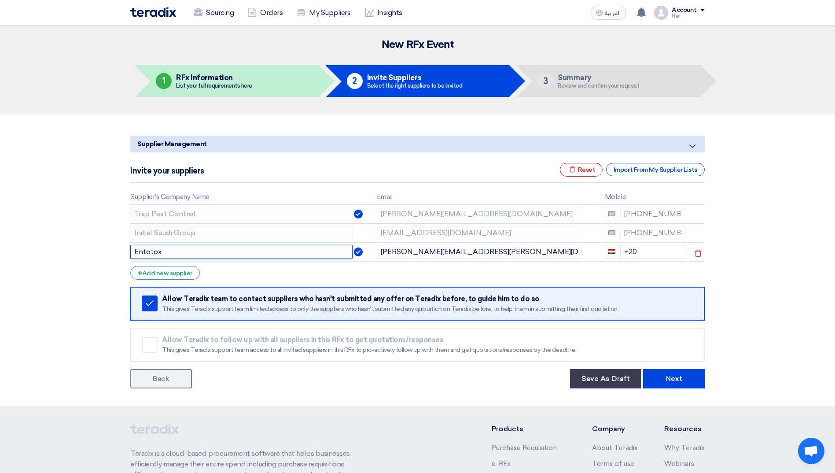
click at [203, 247] on input "Entotox" at bounding box center [241, 252] width 222 height 14
type input "Entotox Public Health"
click at [656, 249] on input "+20" at bounding box center [653, 252] width 66 height 14
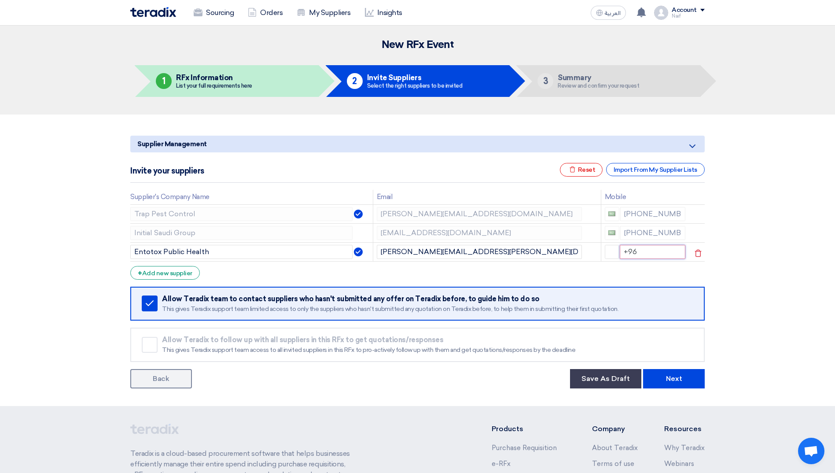
type input "+966"
click at [616, 378] on button "Save As Draft" at bounding box center [605, 378] width 71 height 19
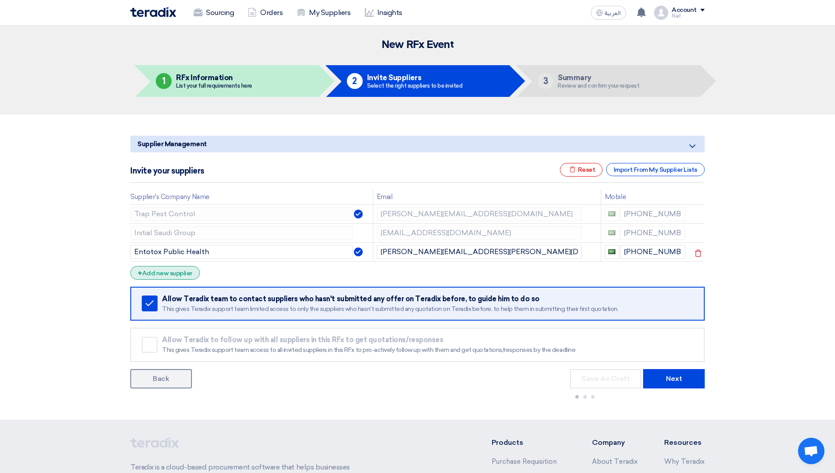
click at [180, 269] on div "+ Add new supplier" at bounding box center [165, 273] width 70 height 14
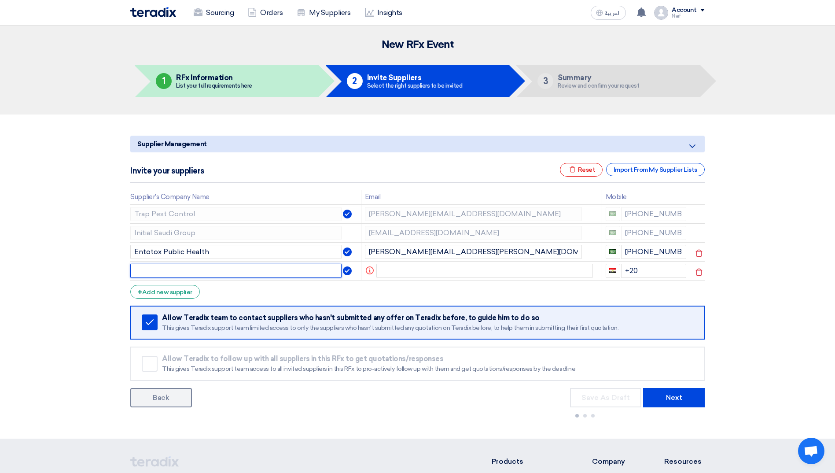
click at [195, 268] on input "text" at bounding box center [235, 271] width 211 height 14
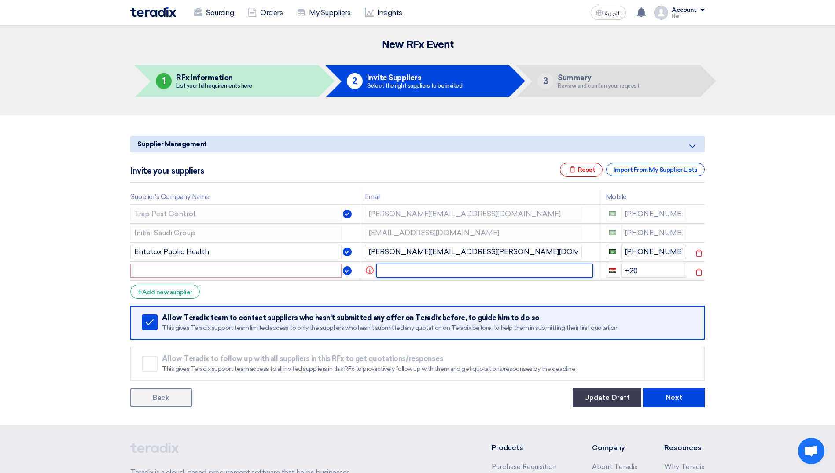
click at [386, 268] on input "text" at bounding box center [484, 271] width 217 height 14
paste input "abdullah@proteger-co.com"
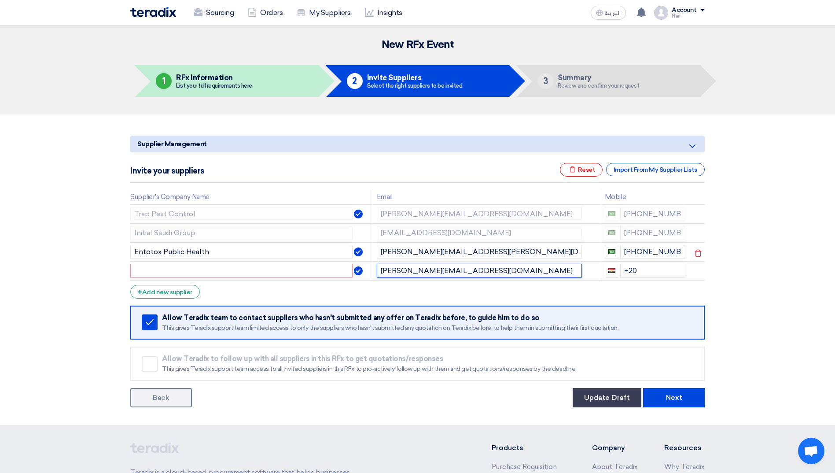
type input "abdullah@proteger-co.com"
click at [649, 268] on input "+20" at bounding box center [653, 271] width 66 height 14
click at [731, 286] on section "Supplier Management Minimize/Maximize Category Invite your suppliers Excel file…" at bounding box center [417, 269] width 835 height 310
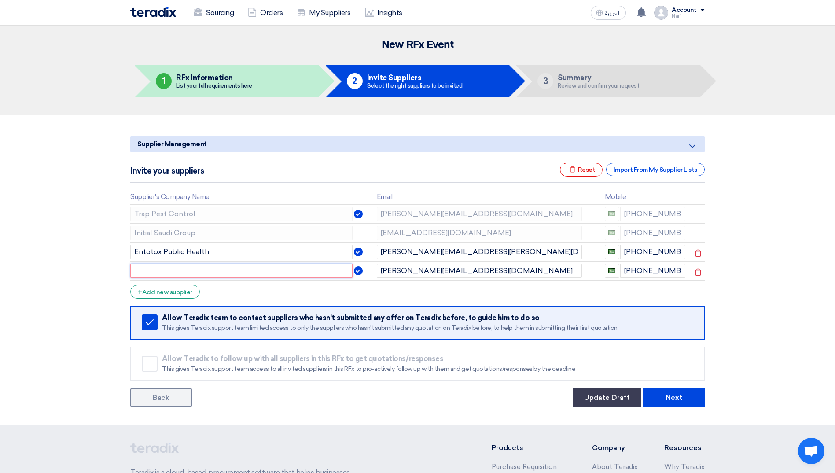
click at [208, 275] on input "text" at bounding box center [241, 271] width 222 height 14
paste input "PROTEGER"
type input "PROTEGER"
click at [70, 293] on section "Supplier Management Minimize/Maximize Category Invite your suppliers Excel file…" at bounding box center [417, 269] width 835 height 310
click at [604, 393] on button "Update Draft" at bounding box center [606, 397] width 69 height 19
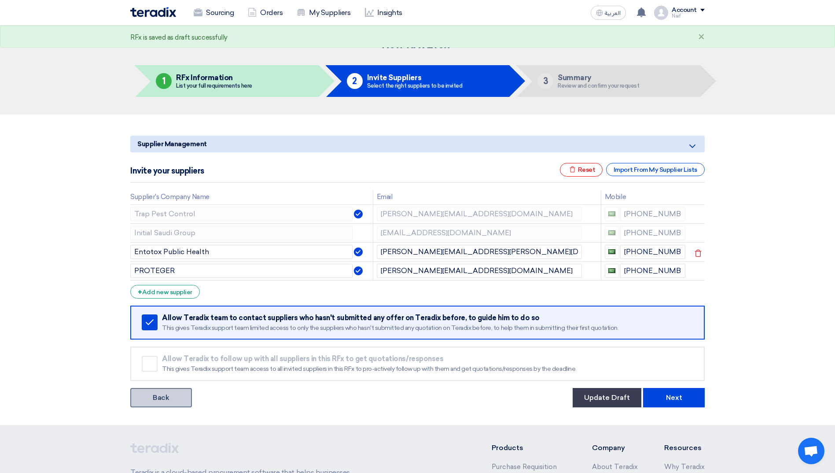
click at [171, 403] on link "Back" at bounding box center [161, 397] width 62 height 19
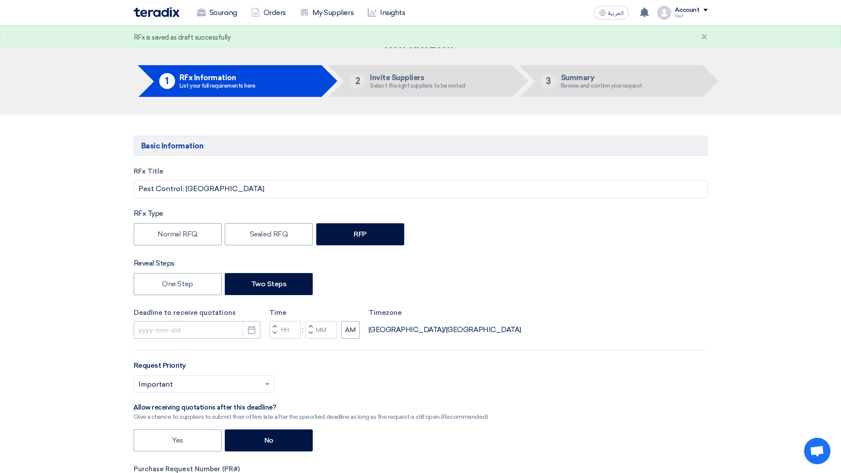
type input "11/9/2025"
type input "12"
type input "00"
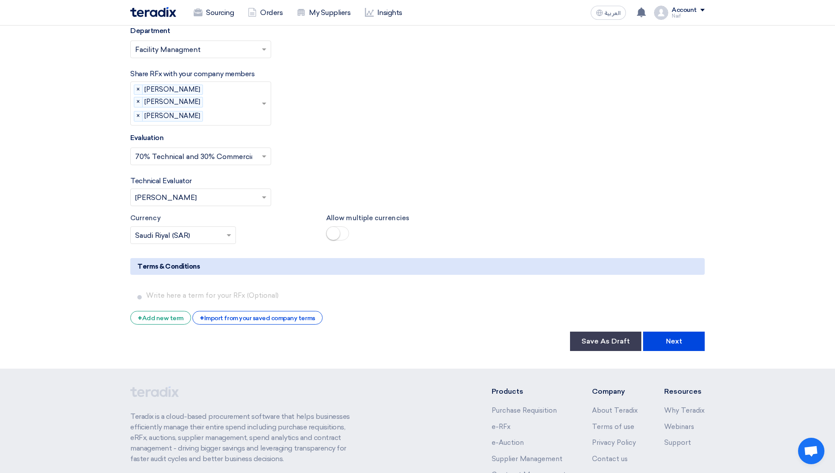
scroll to position [1408, 0]
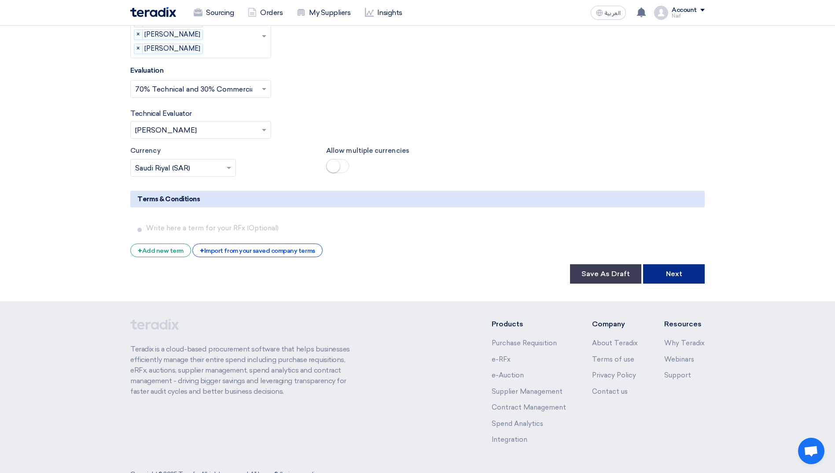
click at [697, 281] on button "Next" at bounding box center [674, 273] width 62 height 19
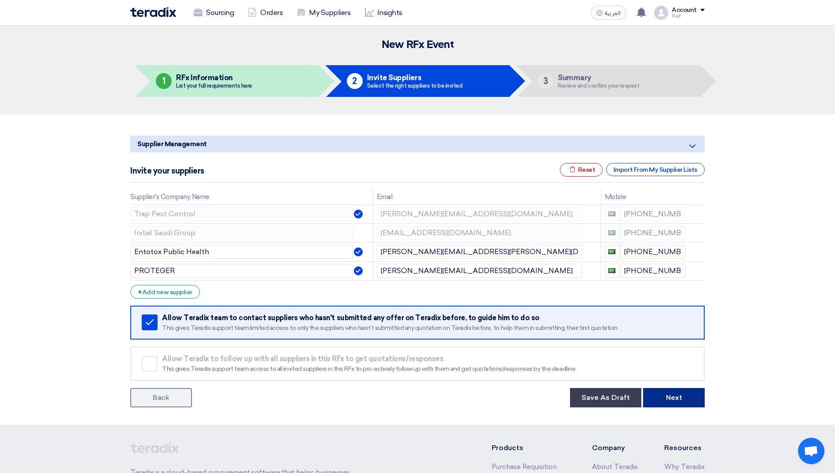
click at [688, 396] on button "Next" at bounding box center [674, 397] width 62 height 19
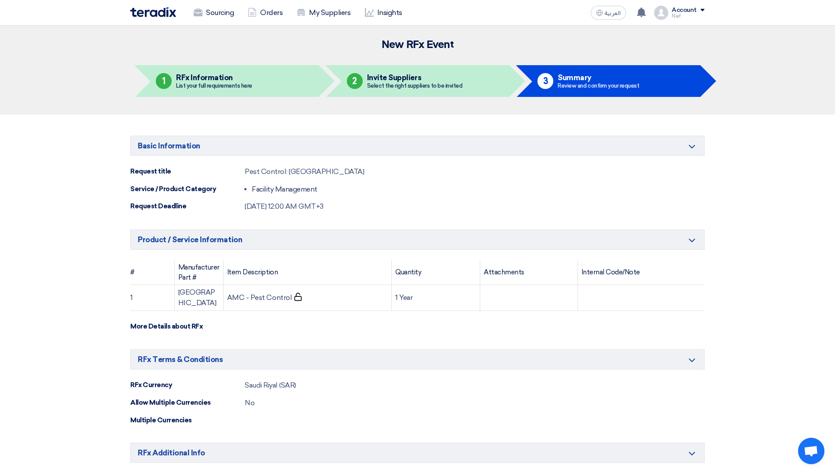
click at [803, 336] on section "Basic Information Minimize/Maximize Category Request title Pest Control: Jeddah…" at bounding box center [417, 413] width 835 height 598
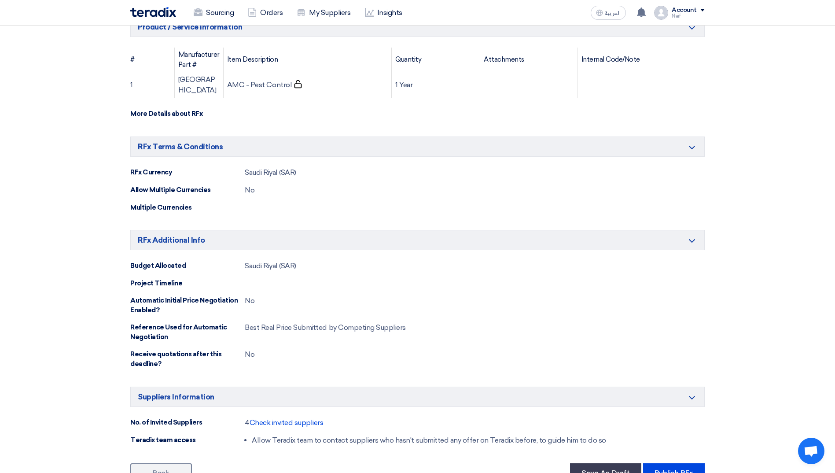
scroll to position [220, 0]
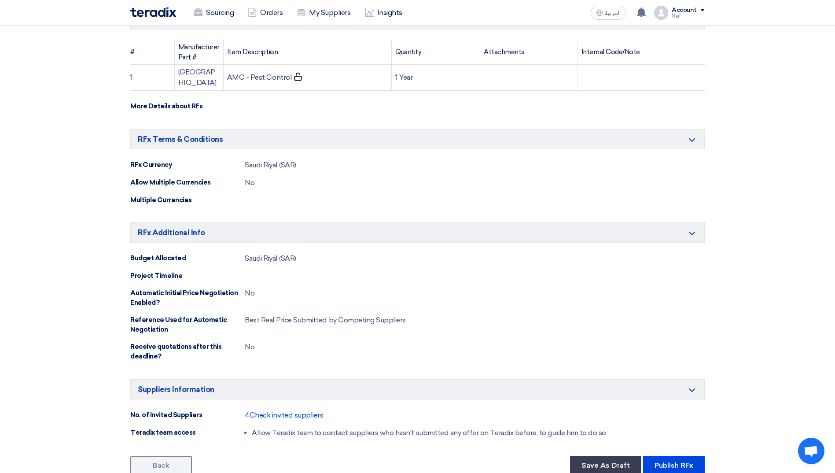
click at [171, 455] on link "Back" at bounding box center [161, 464] width 62 height 19
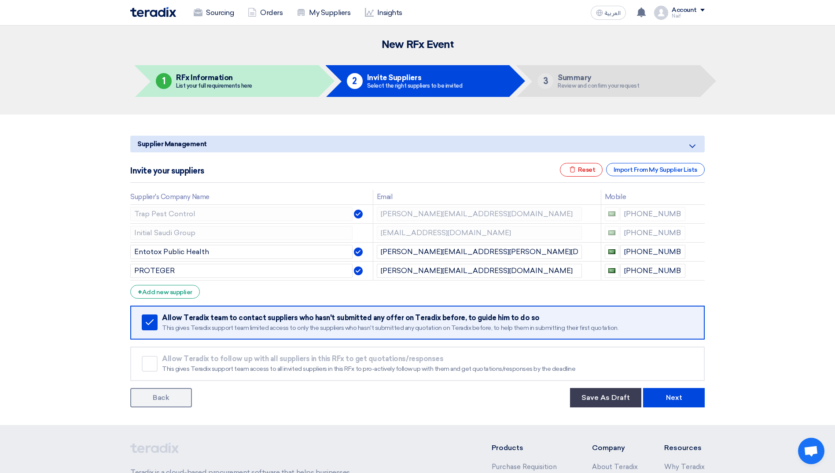
click at [166, 407] on section "Supplier Management Minimize/Maximize Category Invite your suppliers Excel file…" at bounding box center [417, 269] width 835 height 310
click at [167, 403] on link "Back" at bounding box center [161, 397] width 62 height 19
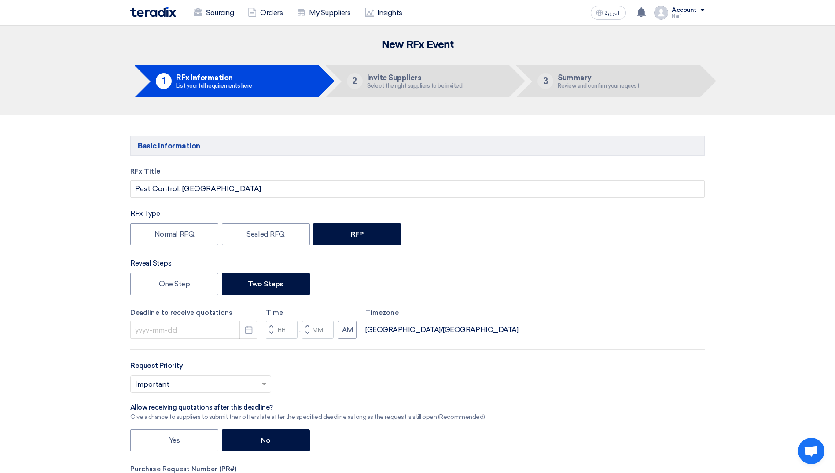
type input "11/9/2025"
type input "12"
type input "00"
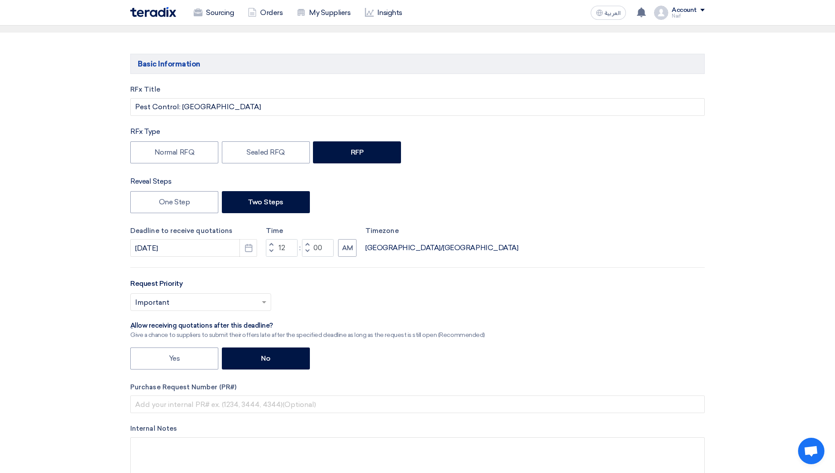
scroll to position [88, 0]
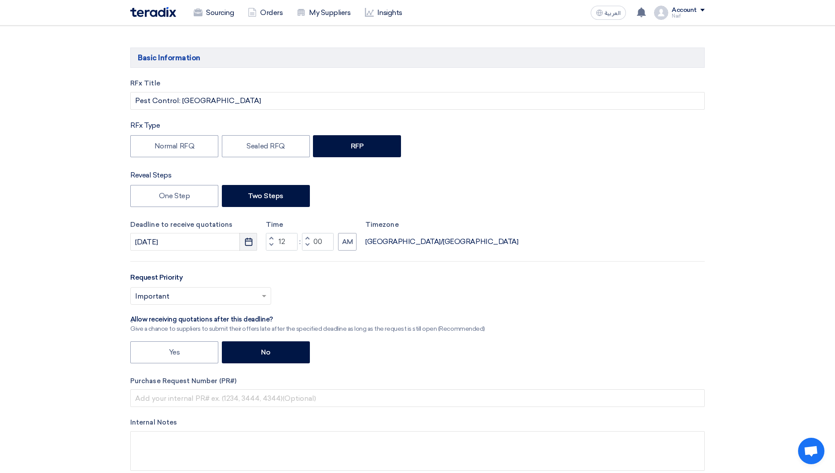
click at [254, 241] on button "Pick a date" at bounding box center [248, 242] width 18 height 18
select select "11"
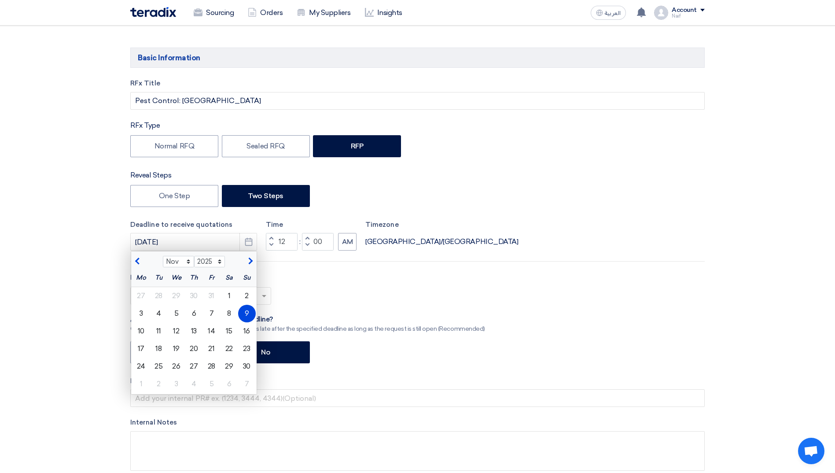
click at [250, 238] on icon "Pick a date" at bounding box center [248, 241] width 9 height 9
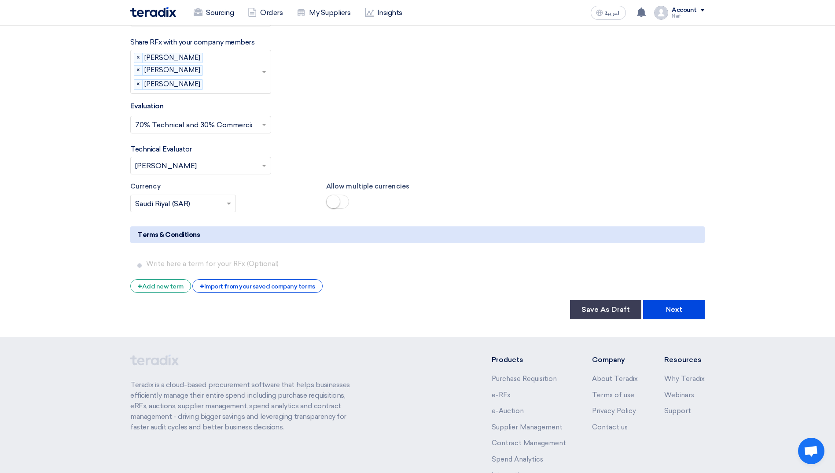
scroll to position [1408, 0]
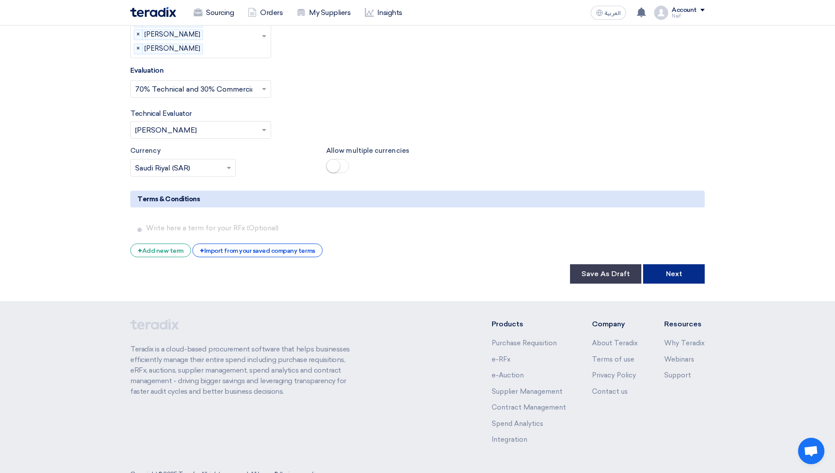
click at [676, 275] on button "Next" at bounding box center [674, 273] width 62 height 19
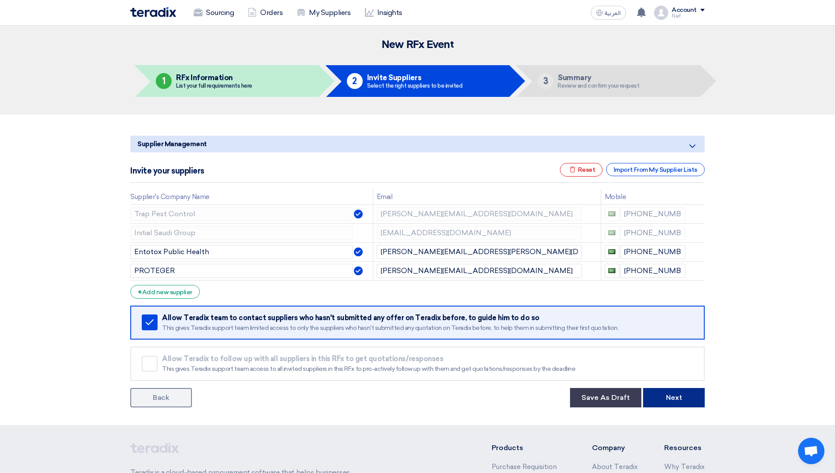
click at [669, 393] on button "Next" at bounding box center [674, 397] width 62 height 19
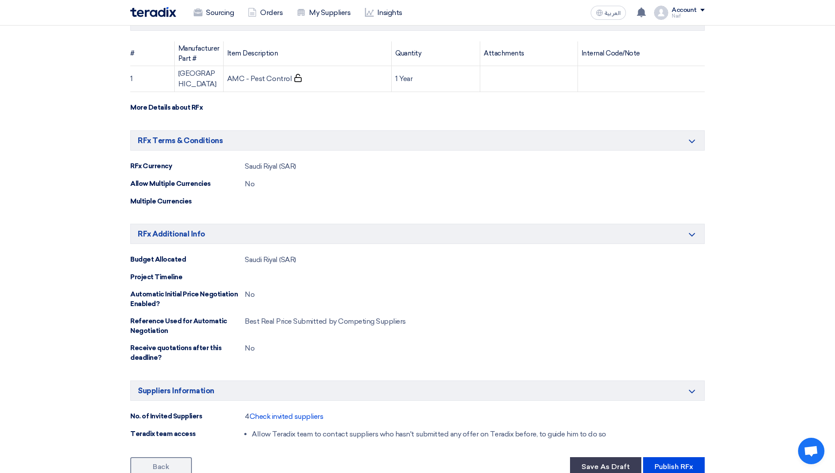
scroll to position [220, 0]
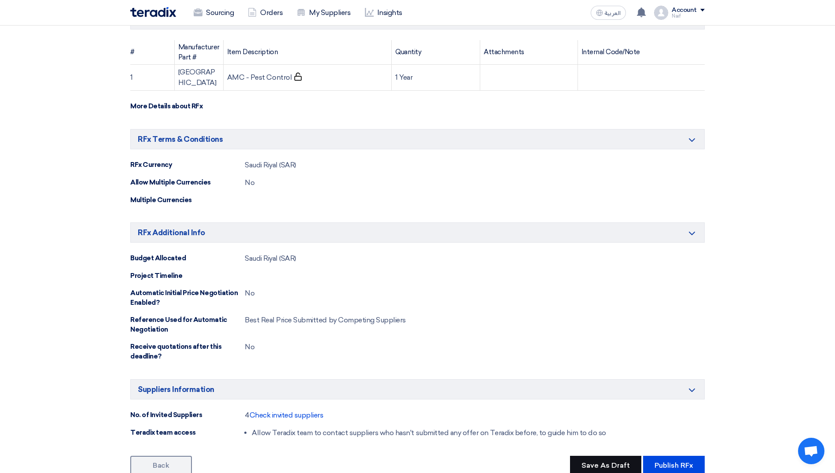
click at [599, 455] on button "Save As Draft" at bounding box center [605, 464] width 71 height 19
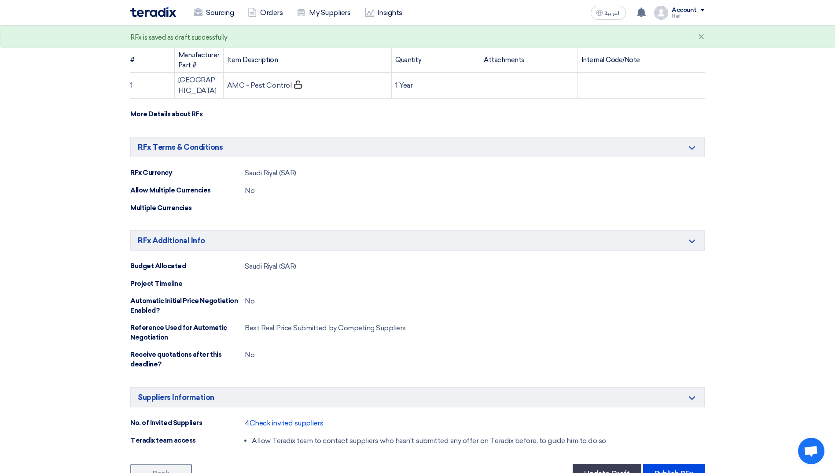
scroll to position [0, 0]
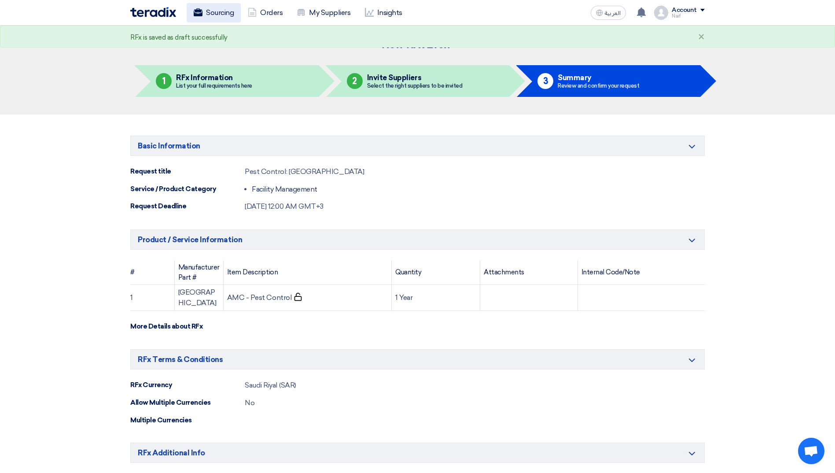
click at [194, 16] on use at bounding box center [198, 12] width 9 height 8
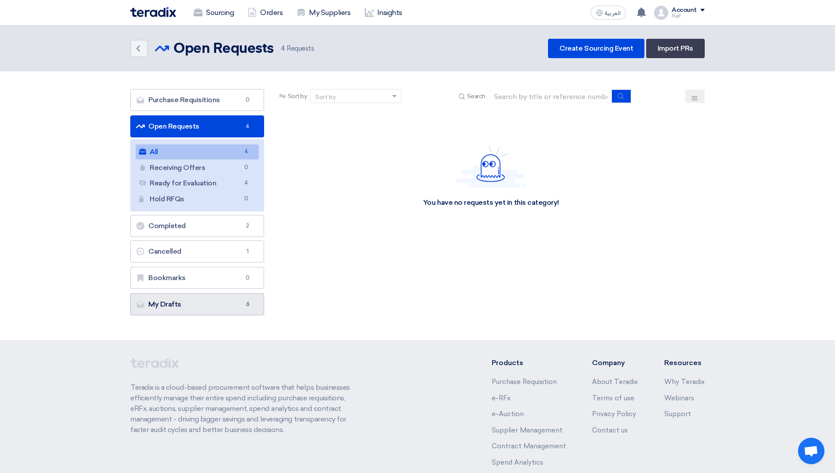
click at [167, 313] on link "My Drafts My Drafts 6" at bounding box center [197, 304] width 134 height 22
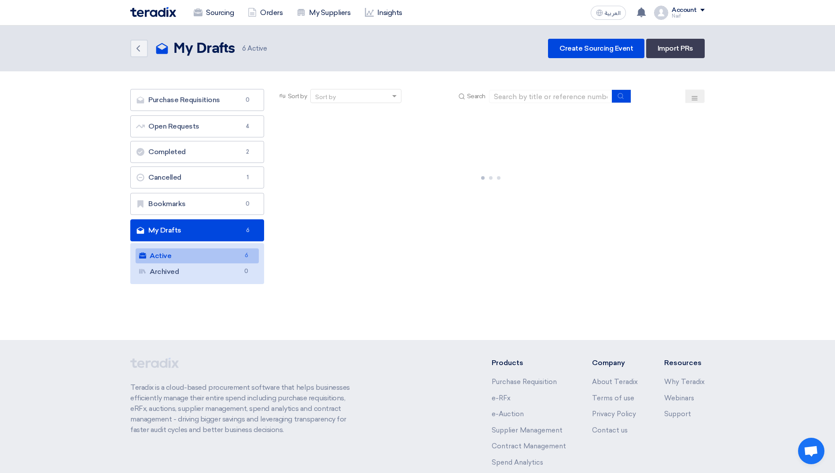
click at [199, 259] on link "Active Active 6" at bounding box center [197, 255] width 123 height 15
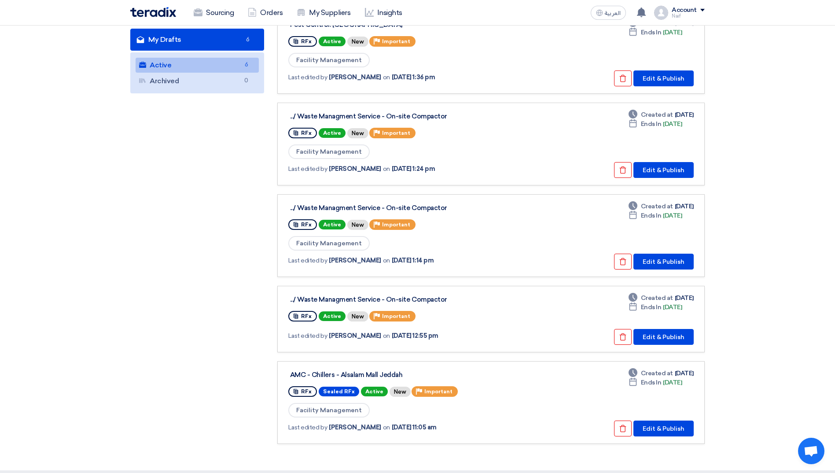
scroll to position [176, 0]
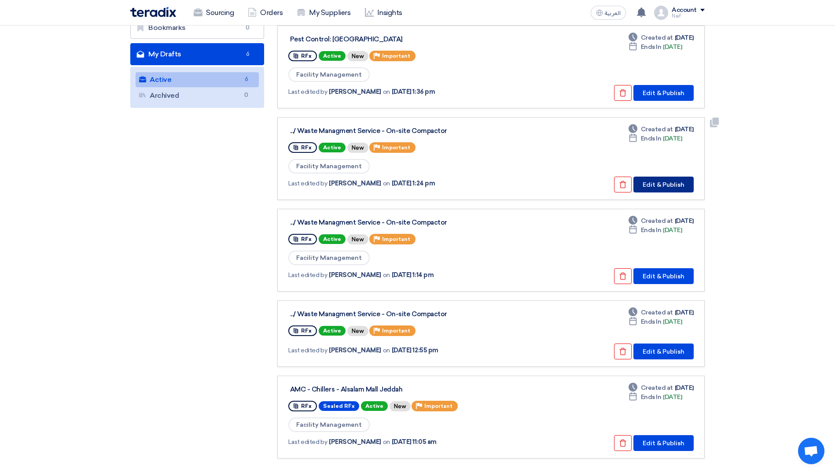
click at [675, 184] on button "Edit & Publish" at bounding box center [663, 184] width 60 height 16
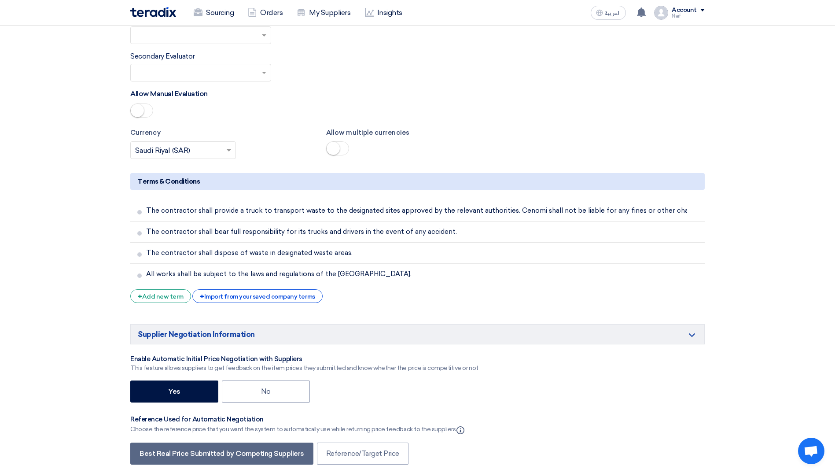
scroll to position [2244, 0]
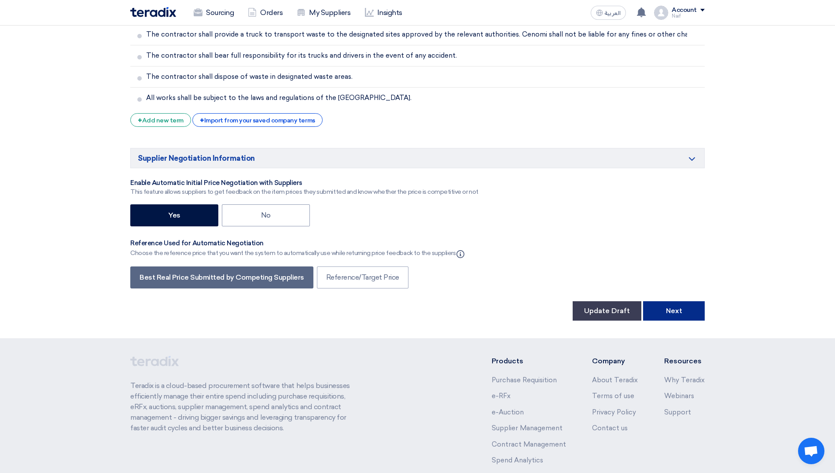
click at [686, 301] on button "Next" at bounding box center [674, 310] width 62 height 19
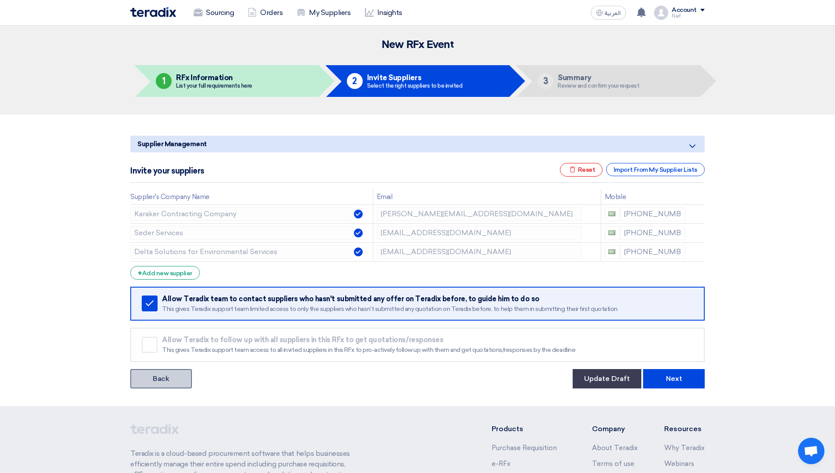
click at [171, 381] on link "Back" at bounding box center [161, 378] width 62 height 19
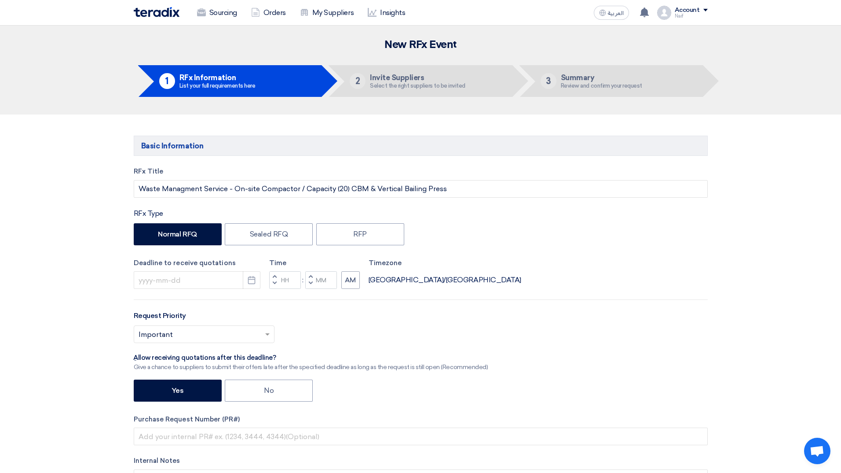
type input "11/9/2025"
type input "12"
type input "00"
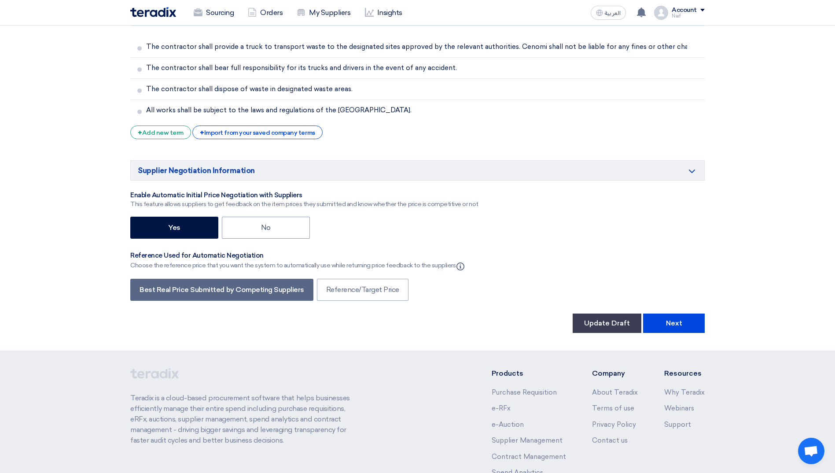
scroll to position [2287, 0]
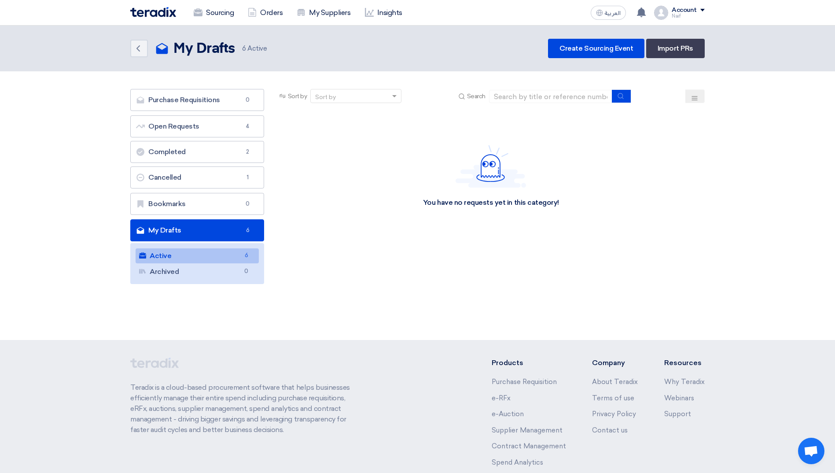
click at [195, 256] on link "Active Active 6" at bounding box center [197, 255] width 123 height 15
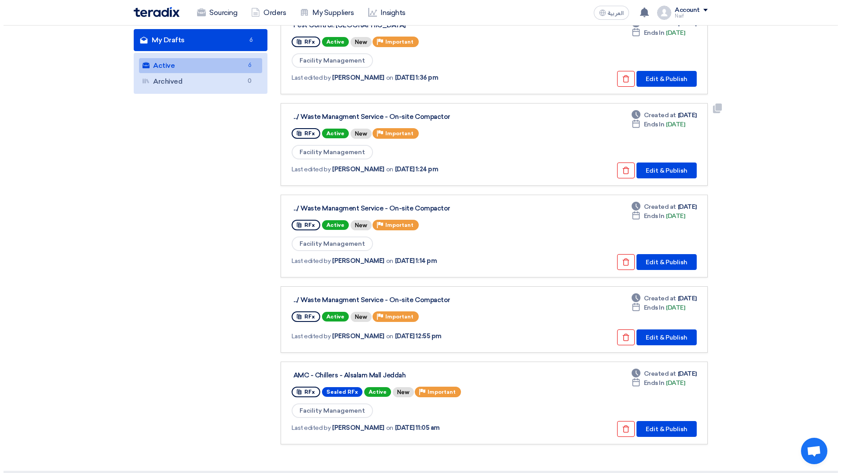
scroll to position [220, 0]
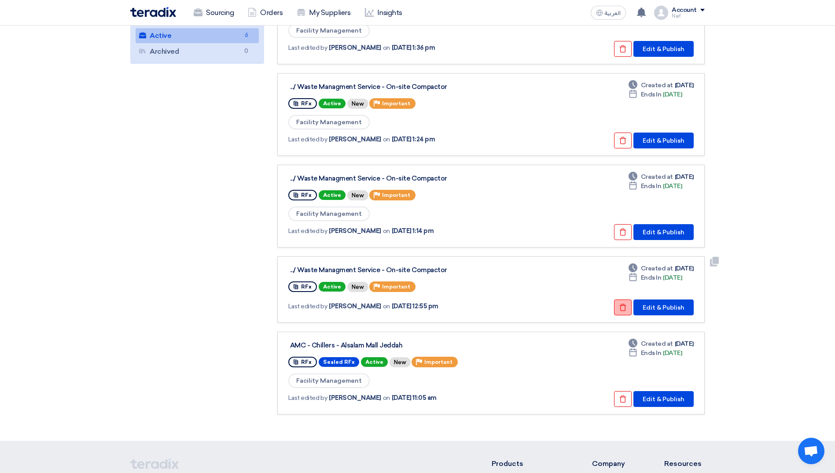
click at [622, 308] on icon "Check details" at bounding box center [623, 307] width 8 height 8
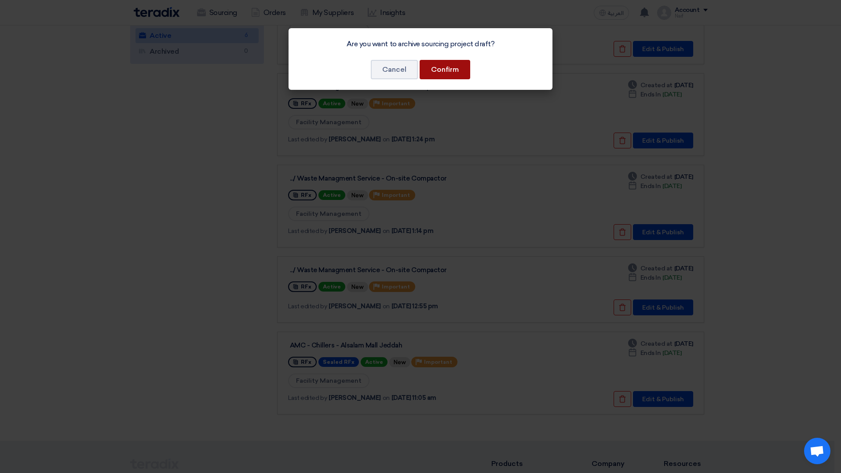
click at [454, 73] on button "Confirm" at bounding box center [445, 69] width 51 height 19
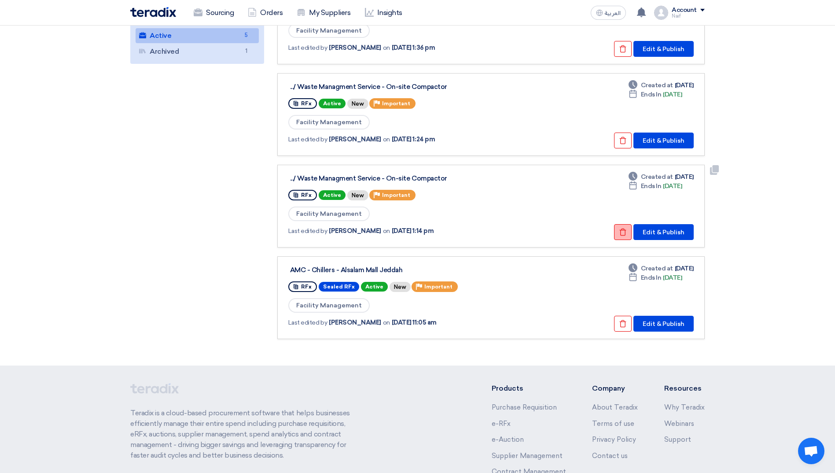
click at [616, 235] on button "Check details" at bounding box center [623, 232] width 18 height 16
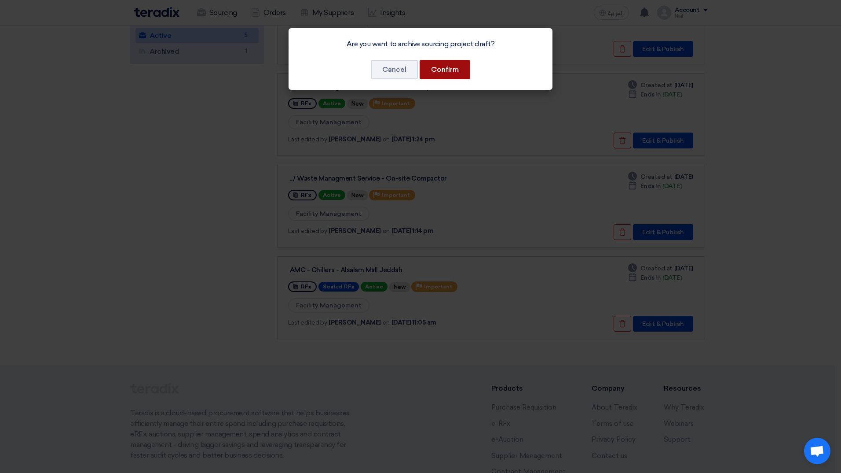
click at [450, 63] on button "Confirm" at bounding box center [445, 69] width 51 height 19
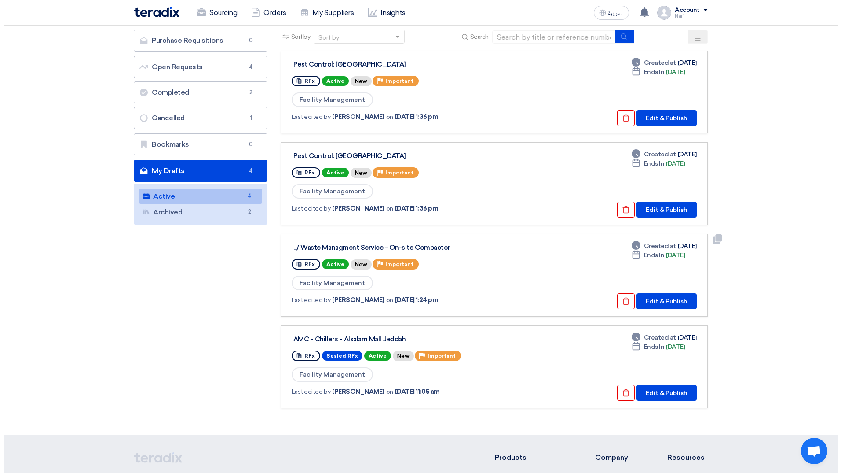
scroll to position [44, 0]
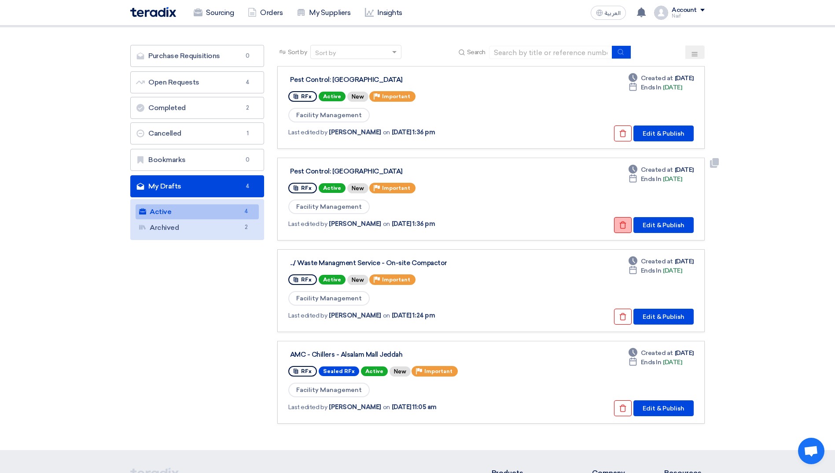
click at [625, 223] on use at bounding box center [623, 224] width 7 height 7
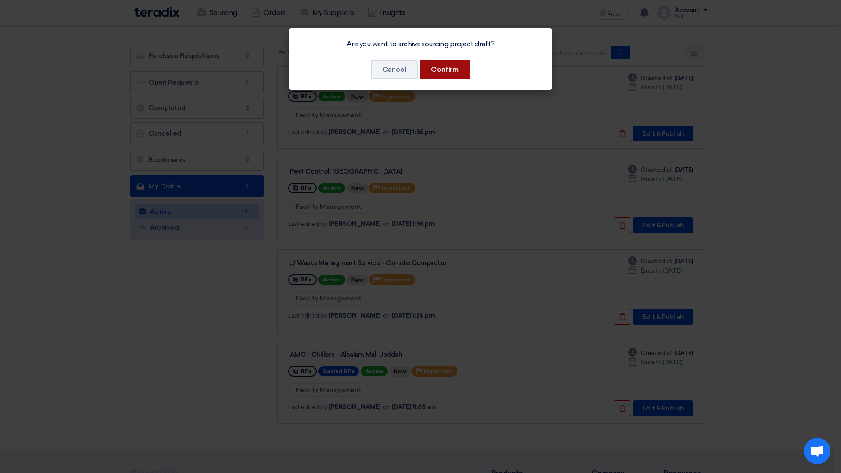
click at [459, 64] on button "Confirm" at bounding box center [445, 69] width 51 height 19
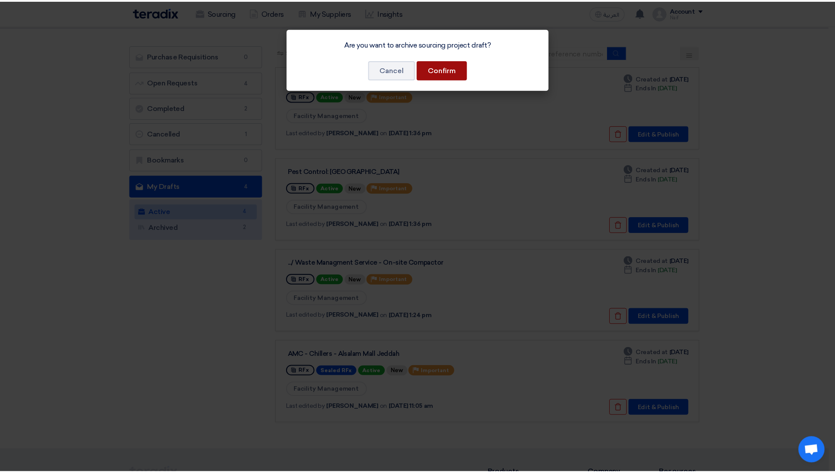
scroll to position [0, 0]
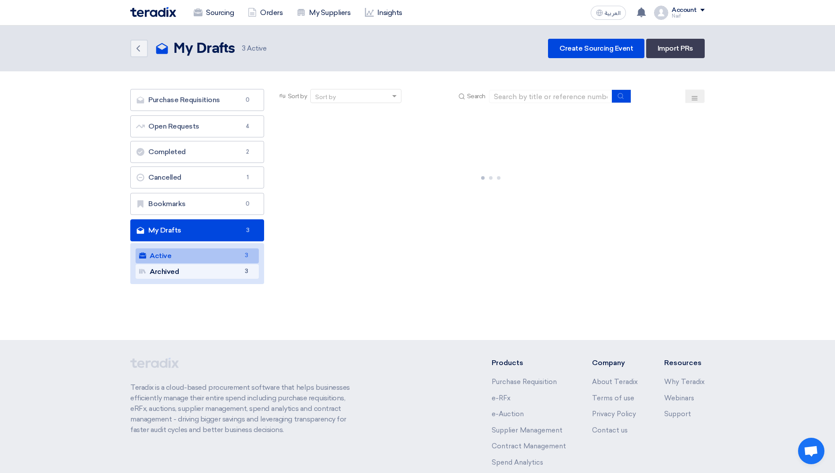
click at [196, 278] on link "Archived Archived 3" at bounding box center [197, 271] width 123 height 15
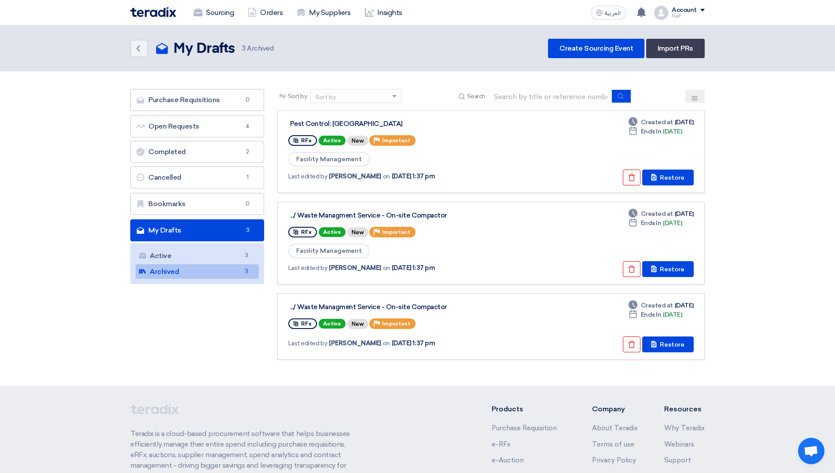
click at [26, 249] on section "Purchase Requisitions Purchase Requisitions 0 Open Requests Open Requests 4 Com…" at bounding box center [417, 228] width 835 height 315
click at [195, 118] on link "Open Requests Open Requests 4" at bounding box center [197, 126] width 134 height 22
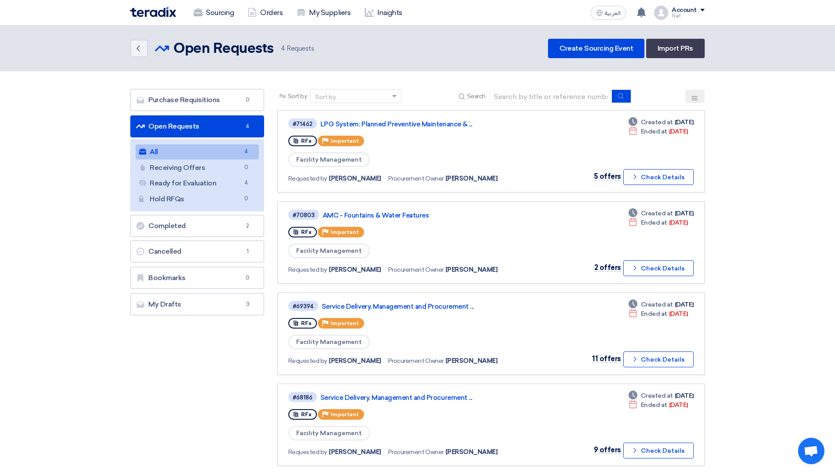
scroll to position [44, 0]
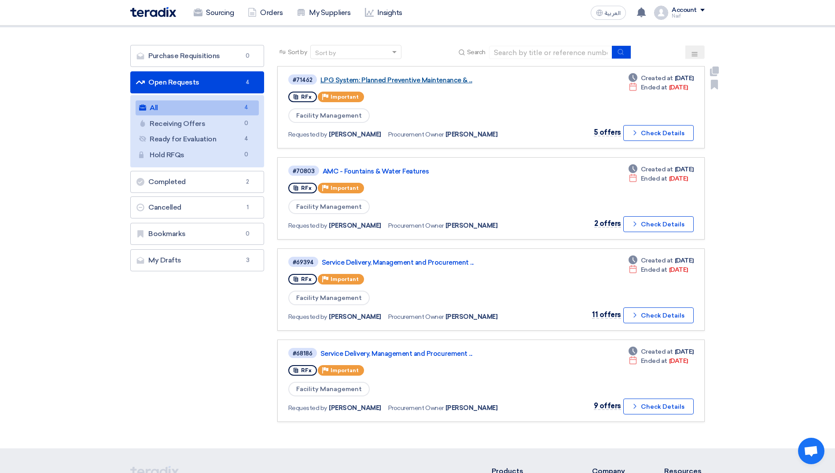
click at [448, 81] on link "LPG System: Planned Preventive Maintenance & ..." at bounding box center [430, 80] width 220 height 8
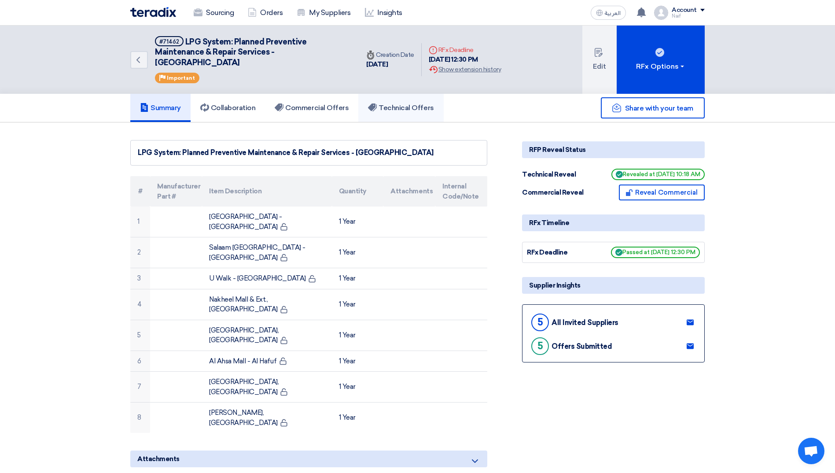
click at [418, 109] on h5 "Technical Offers" at bounding box center [401, 107] width 66 height 9
